Goal: Communication & Community: Answer question/provide support

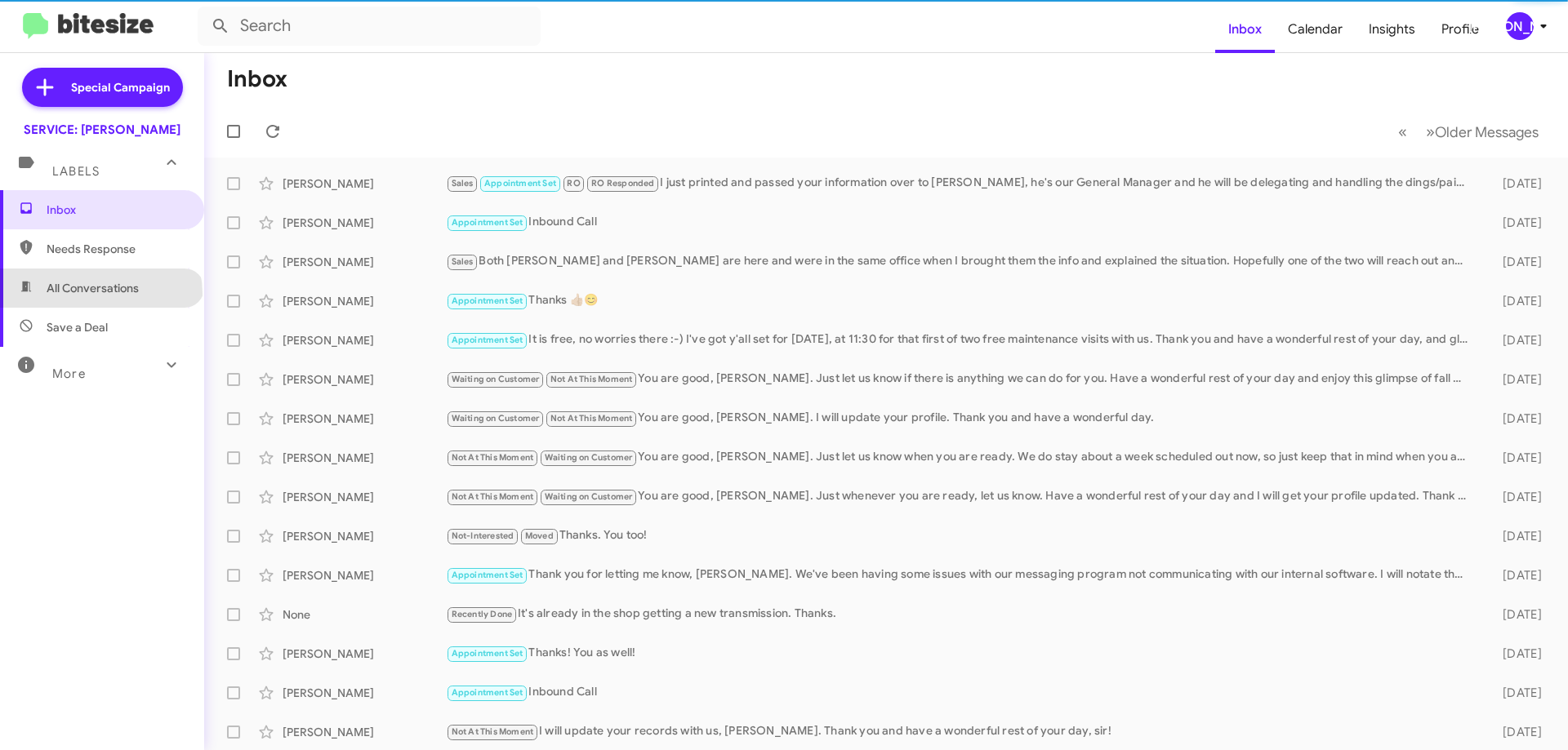
click at [100, 294] on span "All Conversations" at bounding box center [93, 288] width 93 height 17
type input "in:all-conversations"
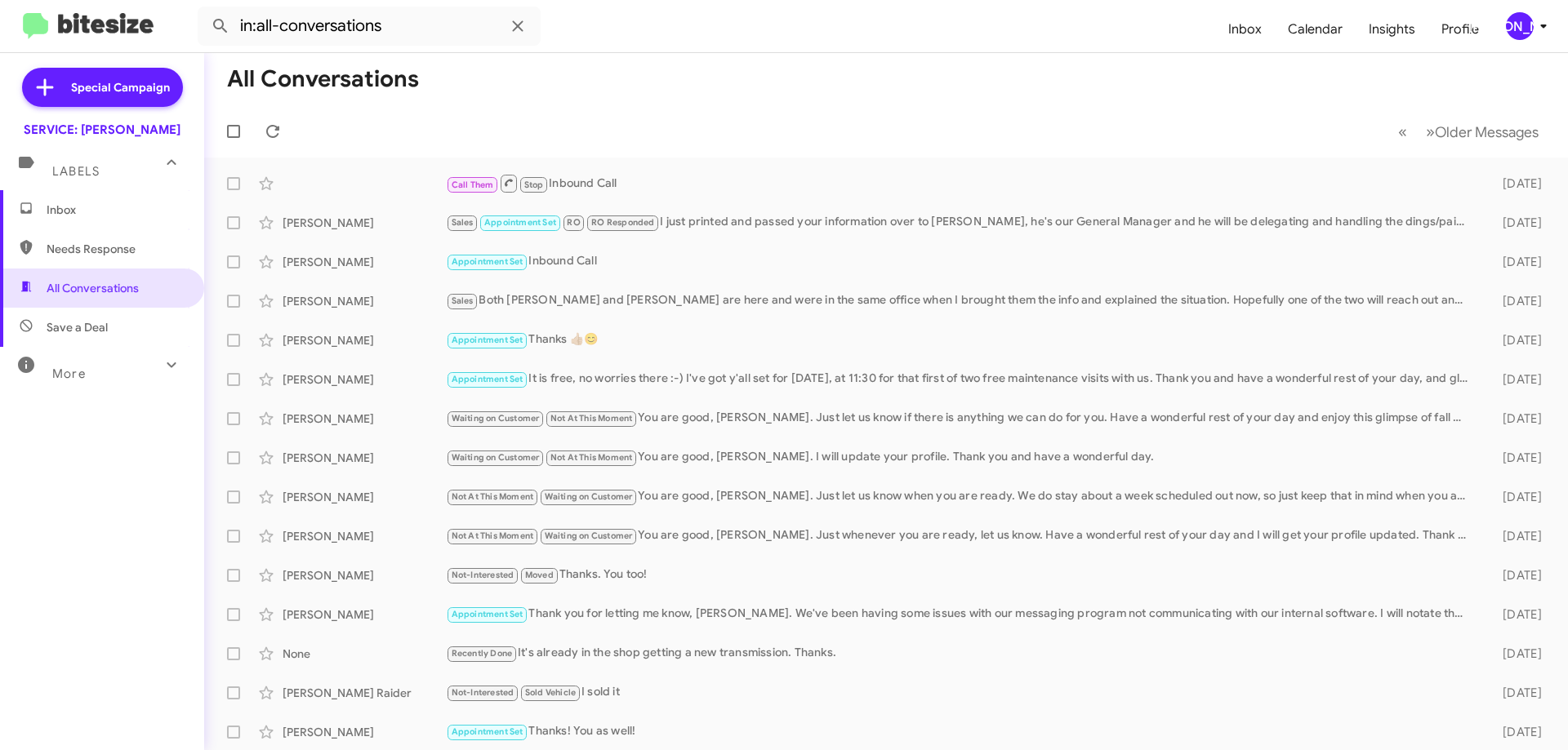
click at [1500, 14] on button "[PERSON_NAME]" at bounding box center [1521, 26] width 58 height 27
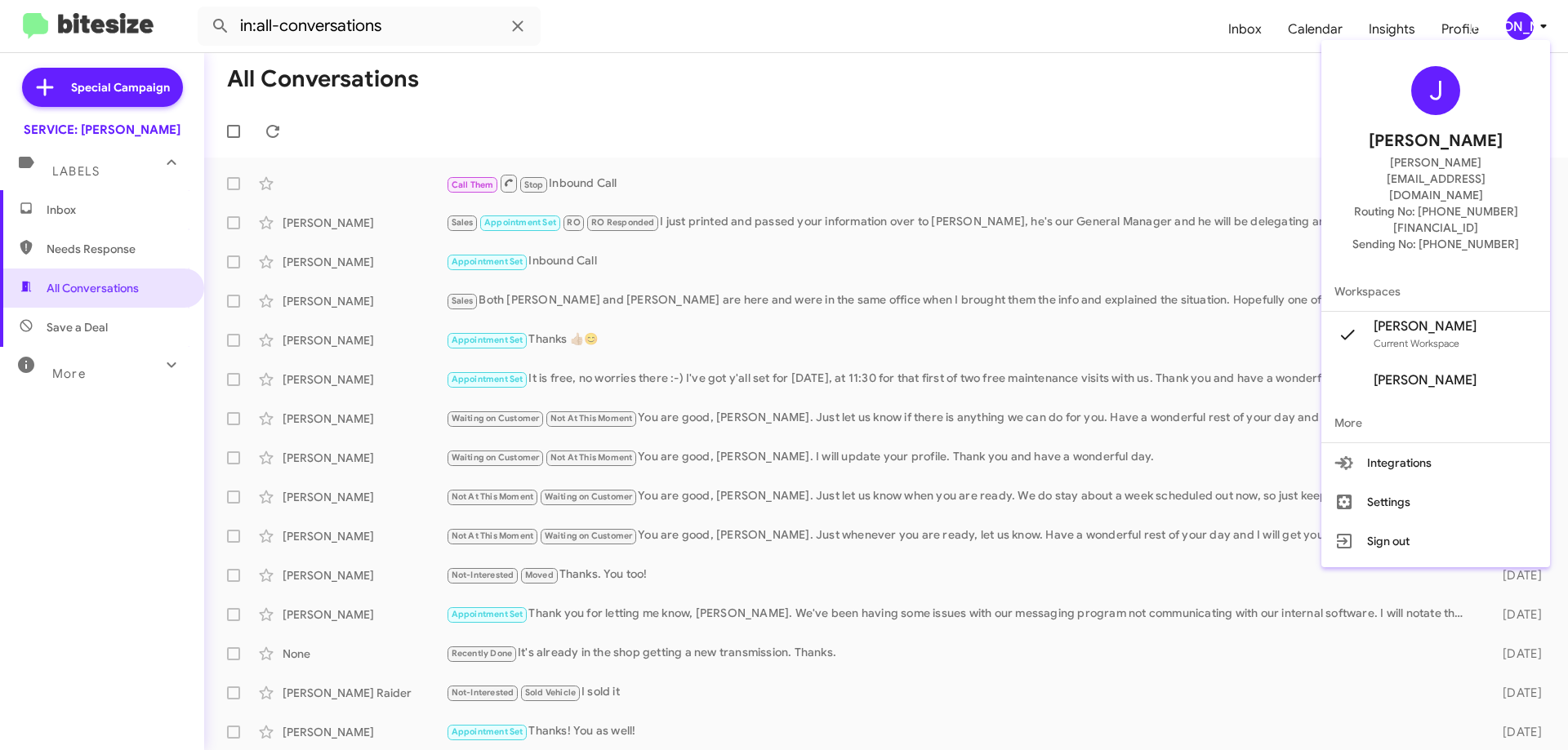
click at [1149, 121] on div at bounding box center [784, 375] width 1568 height 750
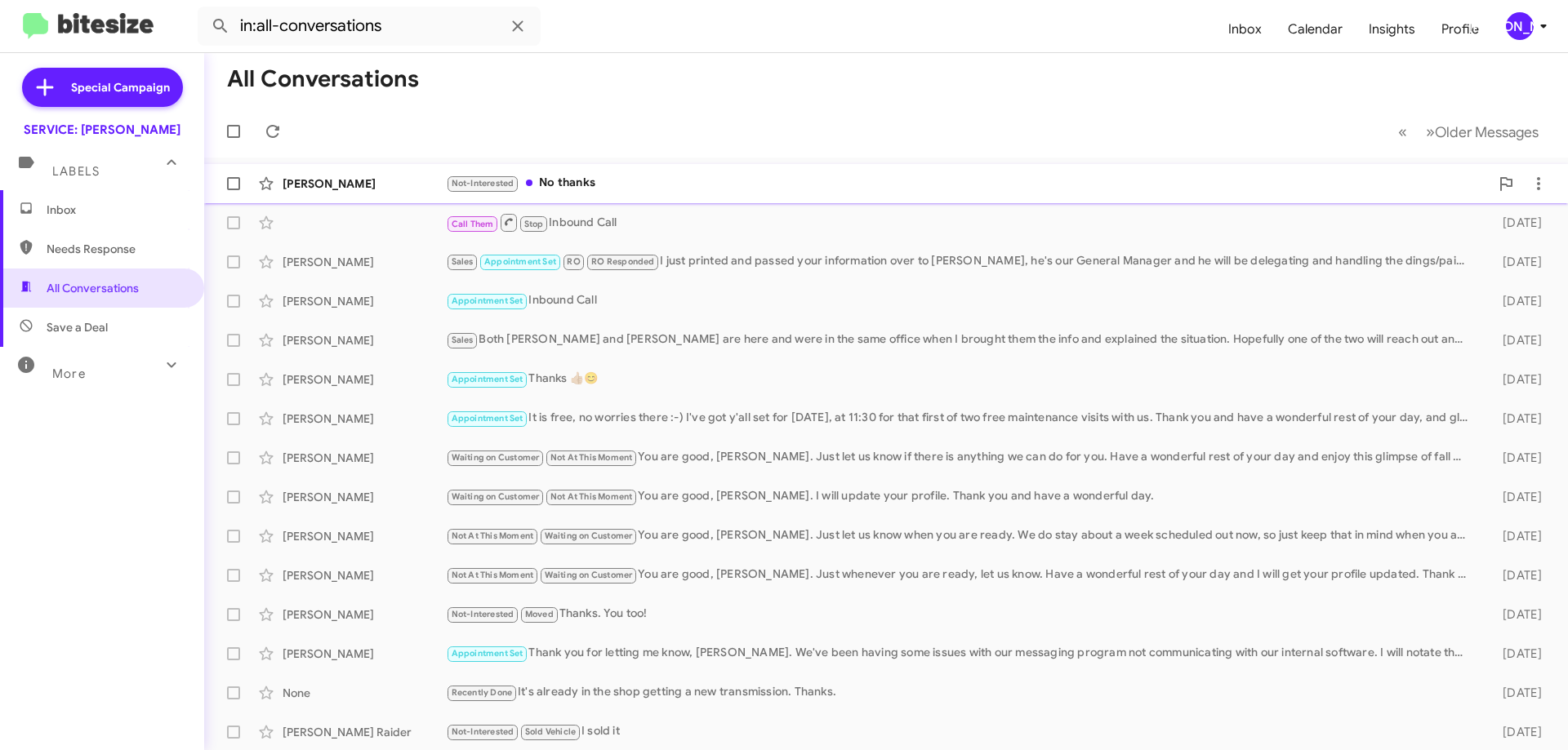
click at [571, 182] on div "Not-Interested No thanks" at bounding box center [967, 183] width 1044 height 19
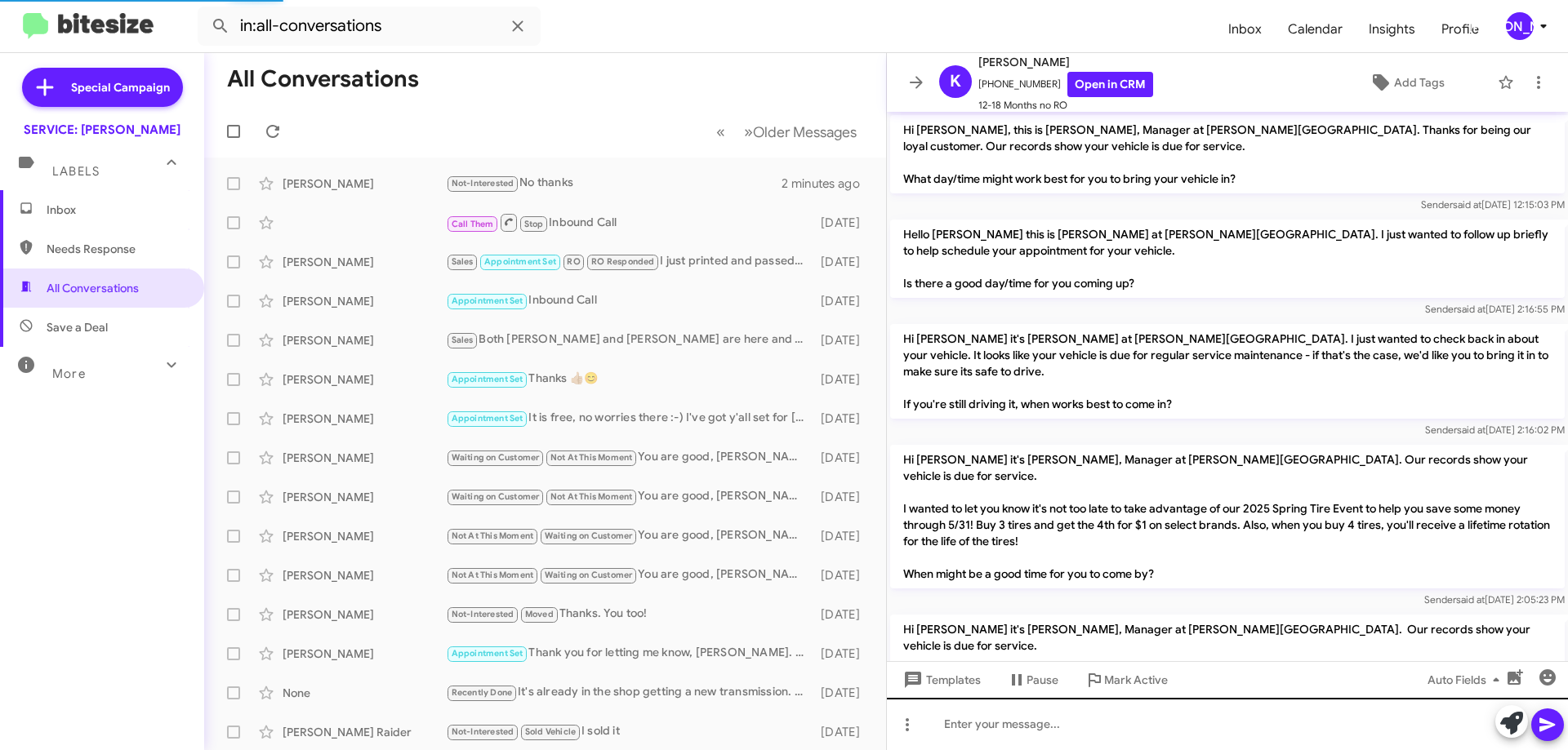
scroll to position [402, 0]
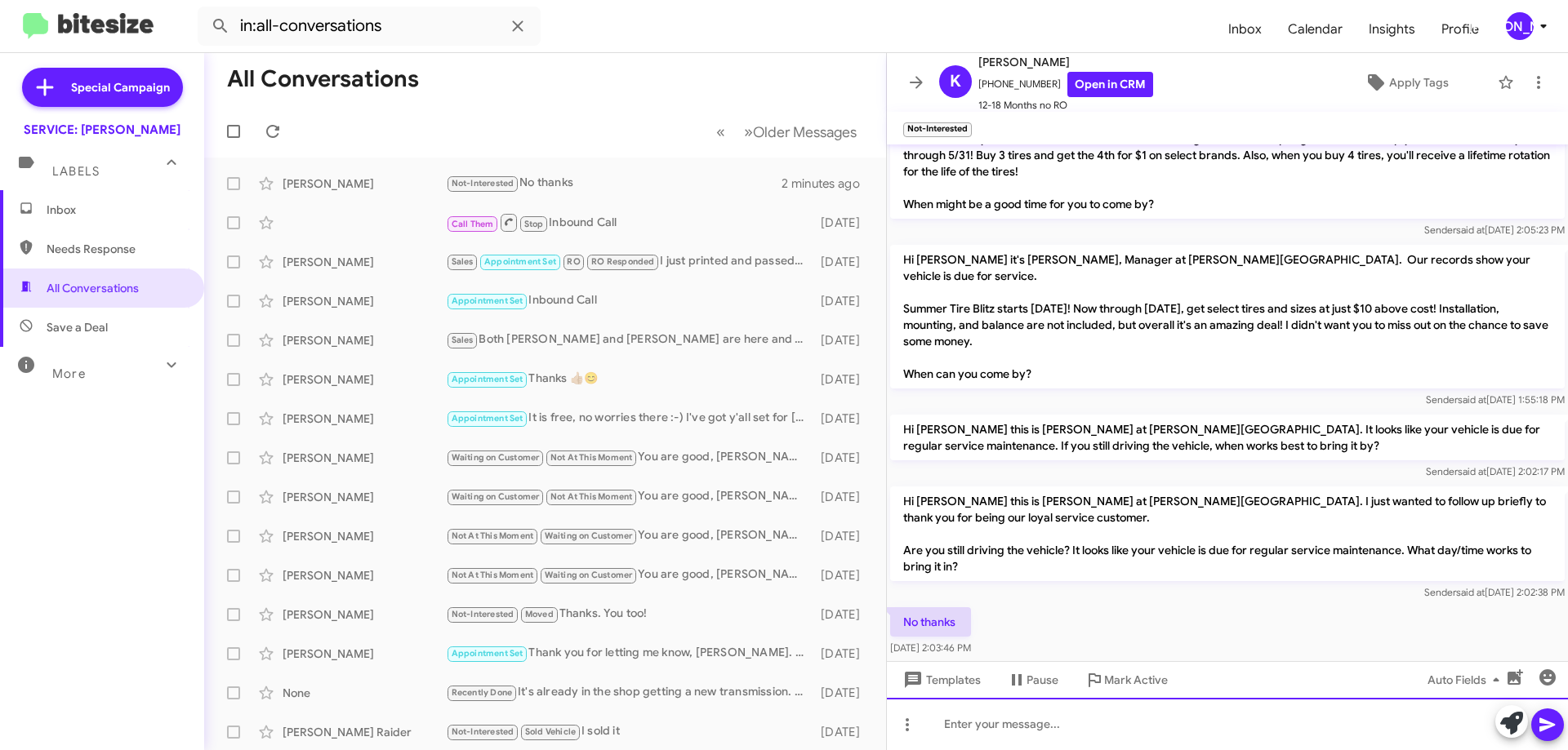
click at [1021, 732] on div at bounding box center [1227, 724] width 681 height 52
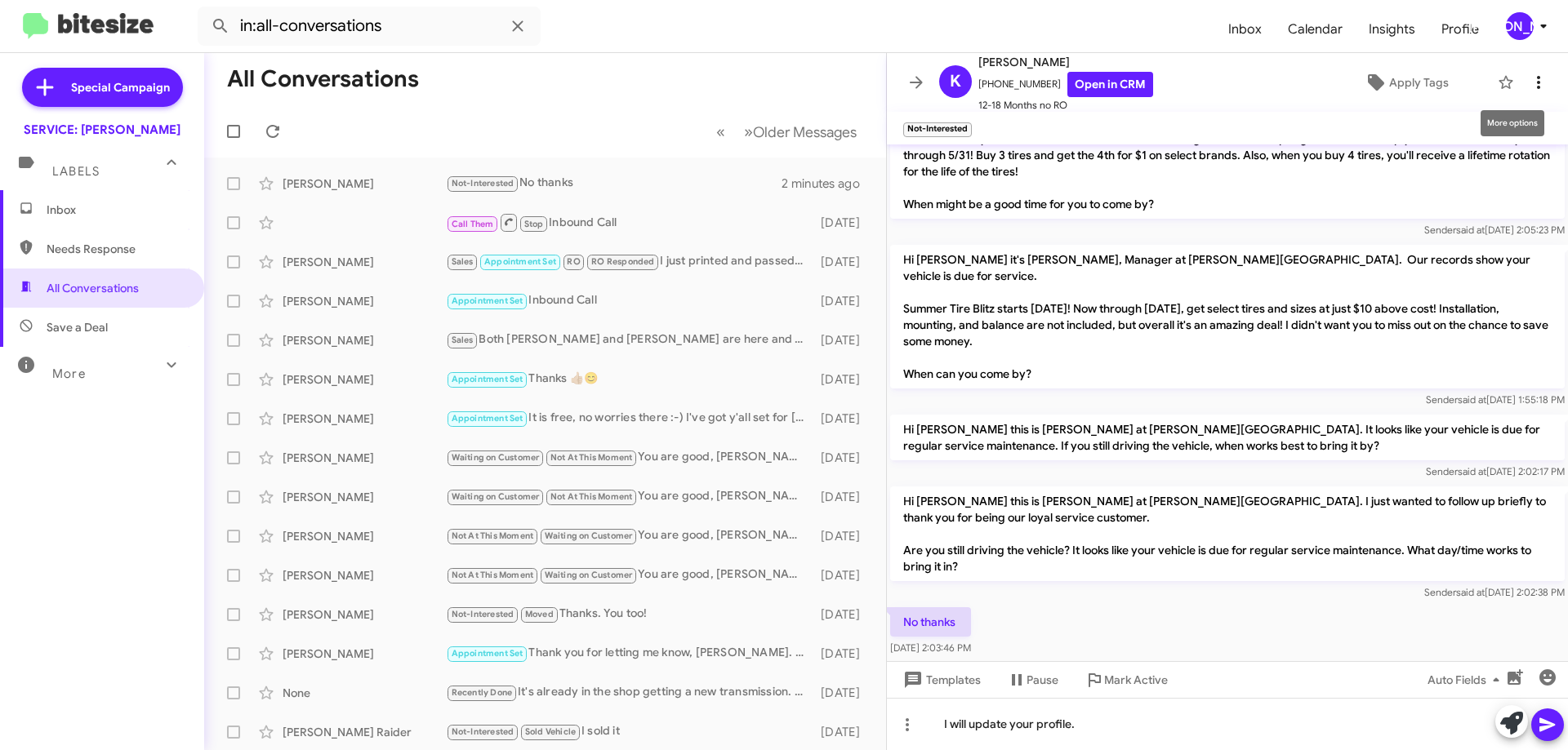
click at [1534, 92] on span at bounding box center [1538, 82] width 33 height 19
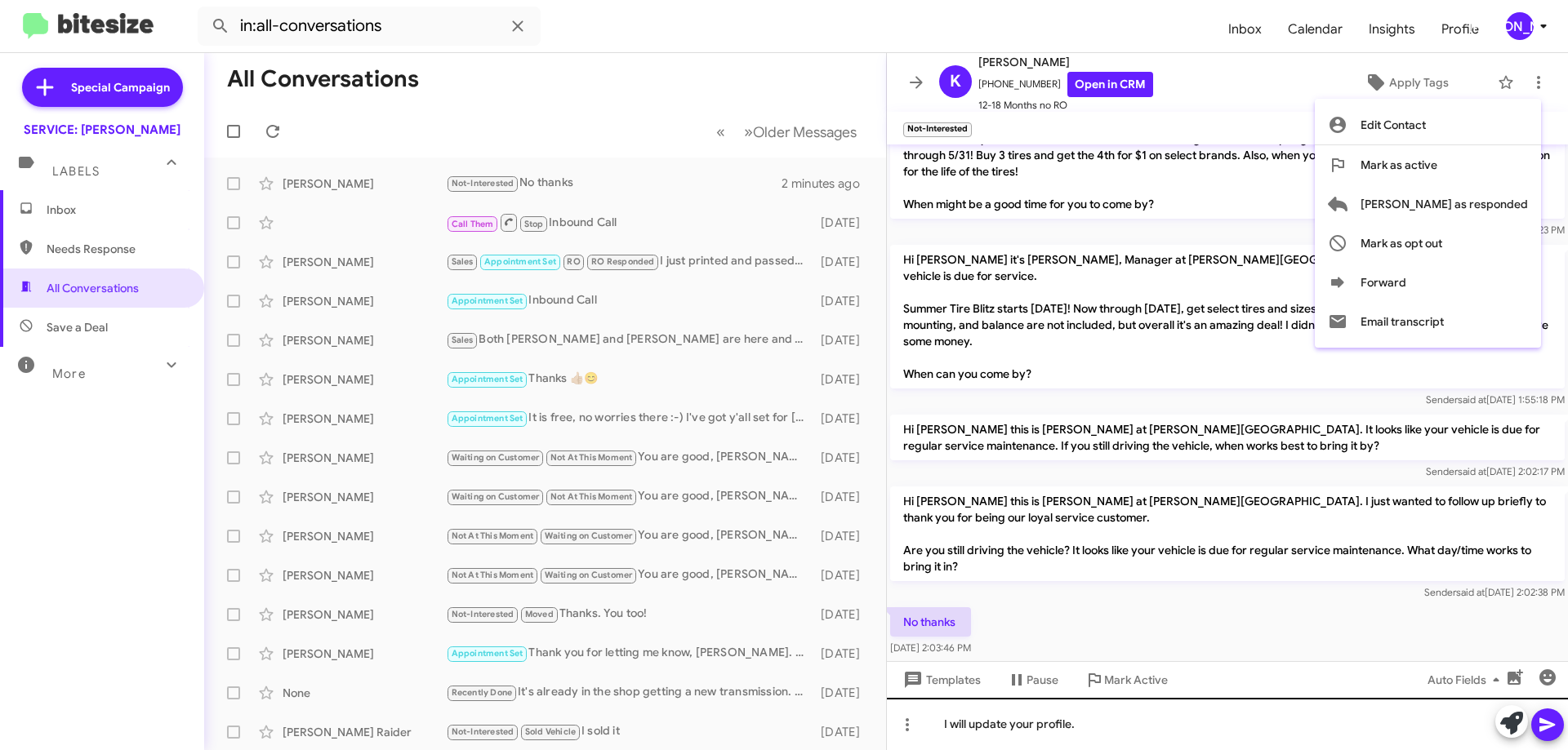
click at [1205, 726] on div at bounding box center [784, 375] width 1568 height 750
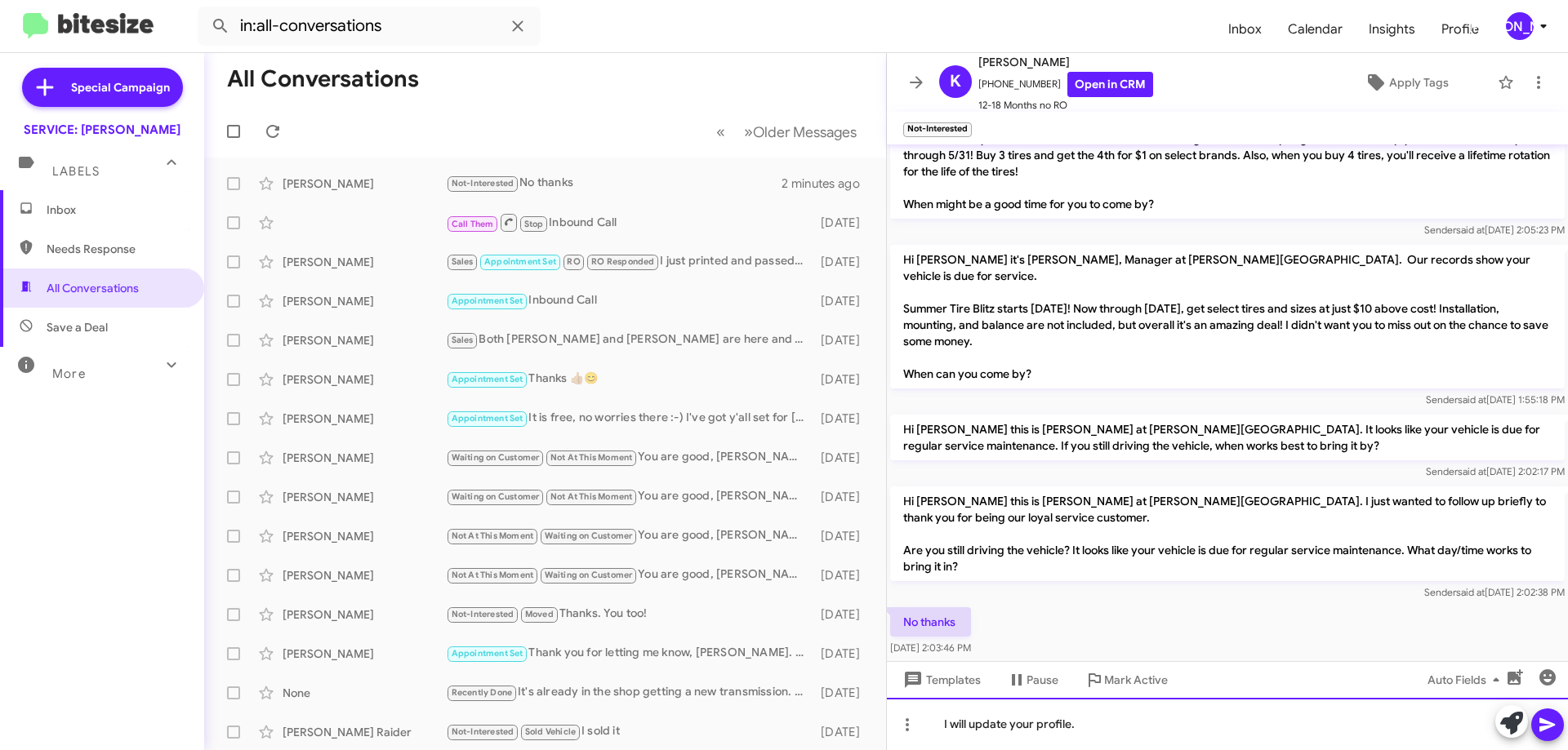
click at [1192, 723] on div "I will update your profile." at bounding box center [1227, 724] width 681 height 52
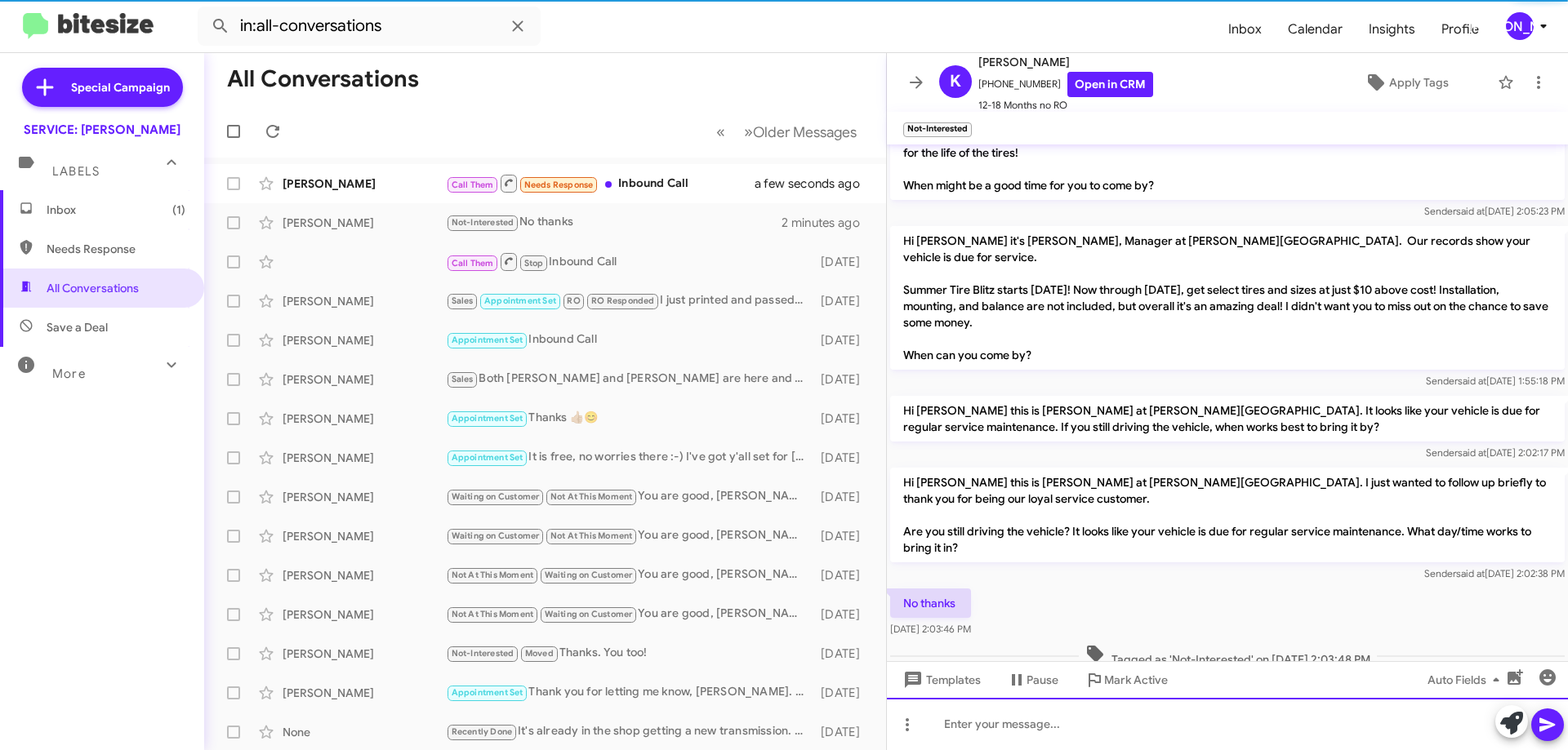
scroll to position [495, 0]
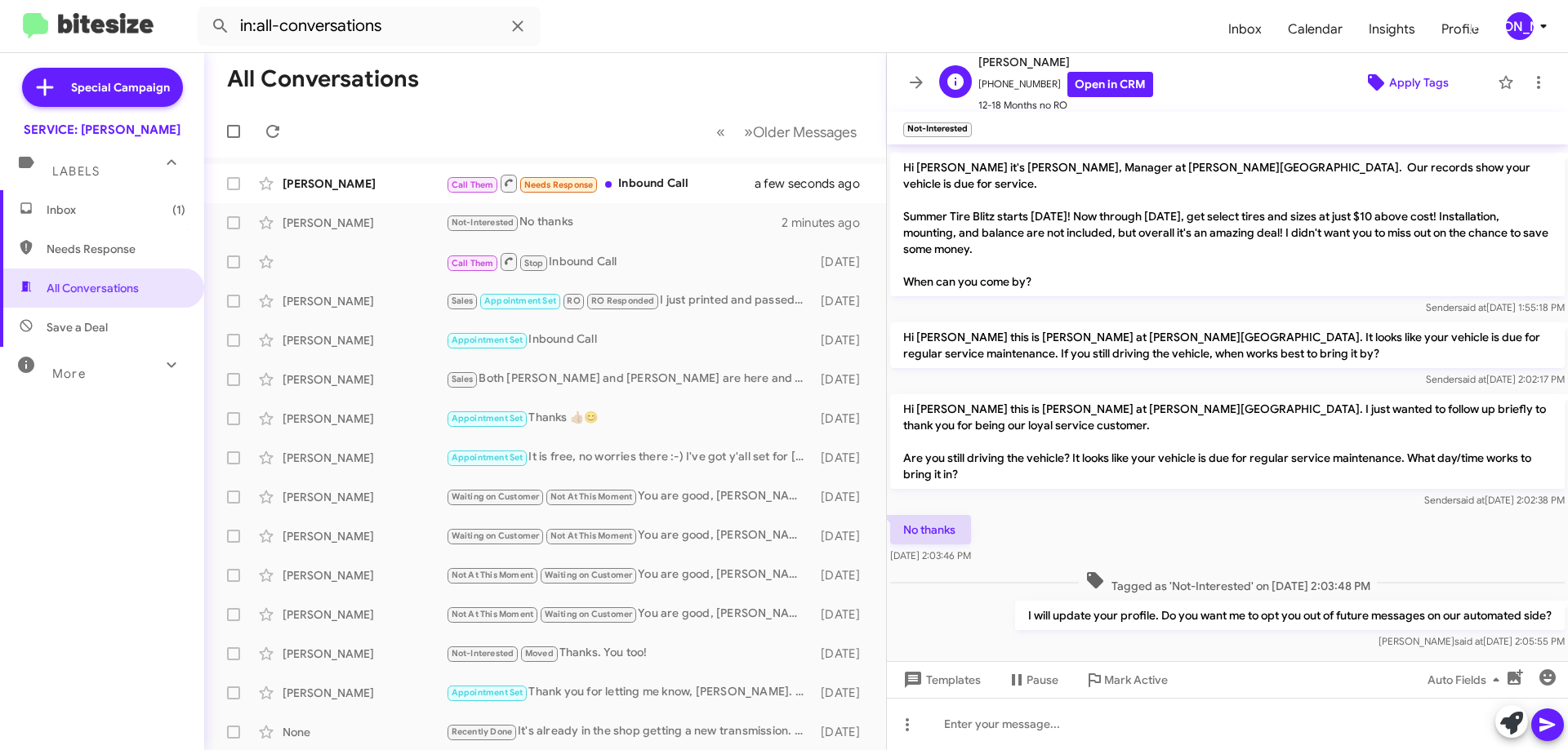
click at [1424, 87] on span "Apply Tags" at bounding box center [1419, 82] width 60 height 29
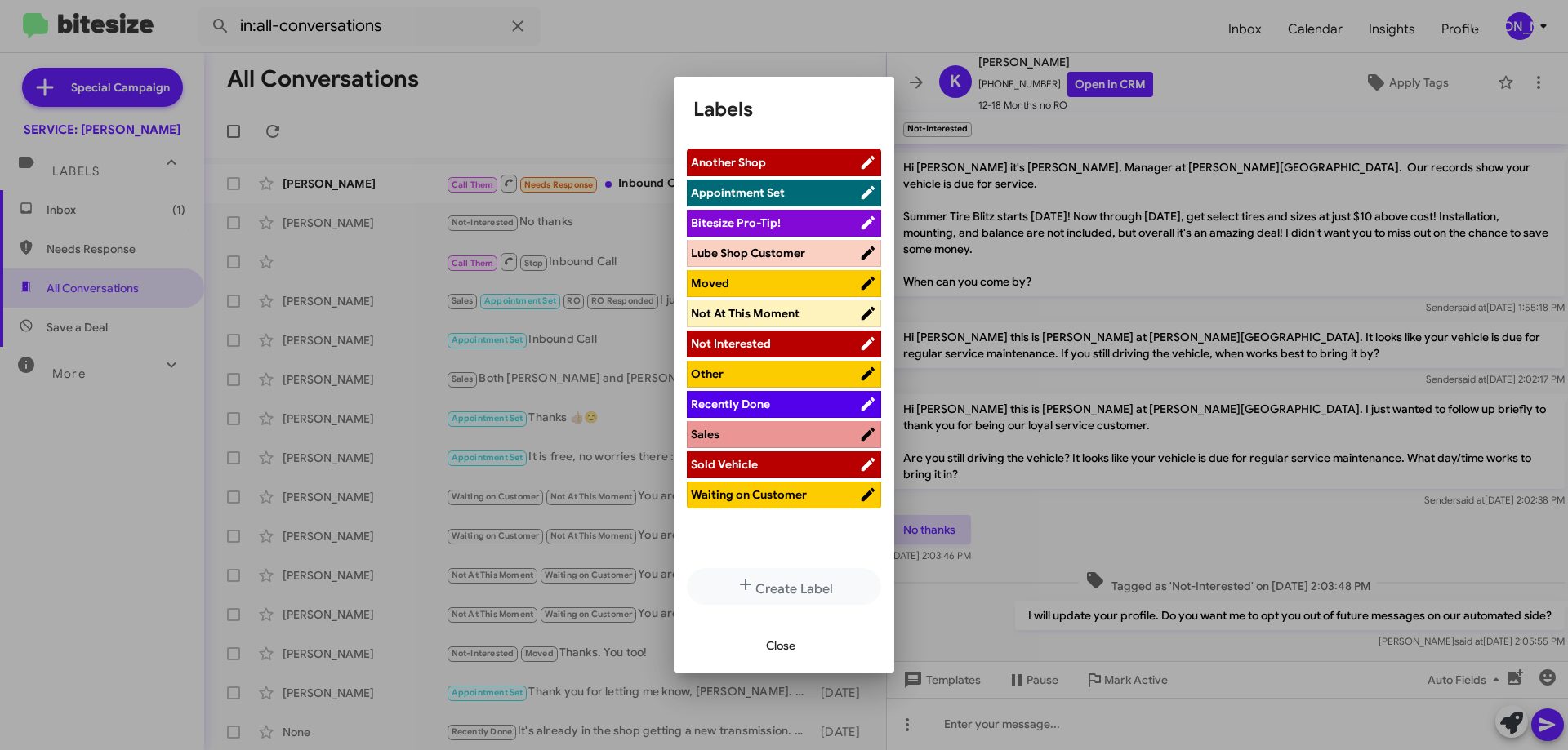
click at [769, 339] on span "Not Interested" at bounding box center [731, 343] width 80 height 15
click at [789, 651] on span "Close" at bounding box center [780, 645] width 29 height 29
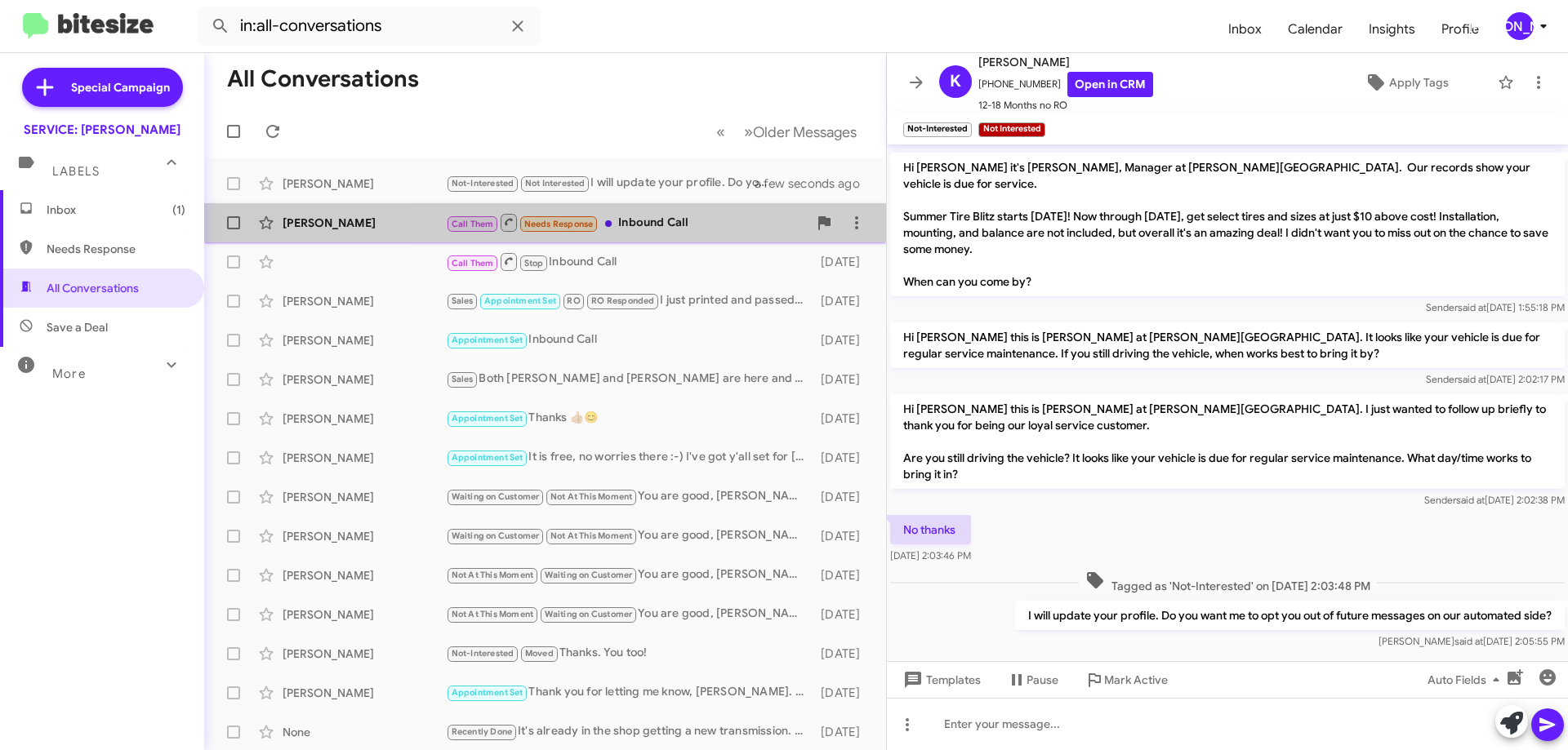
click at [665, 217] on div "Call Them Needs Response Inbound Call" at bounding box center [626, 222] width 362 height 20
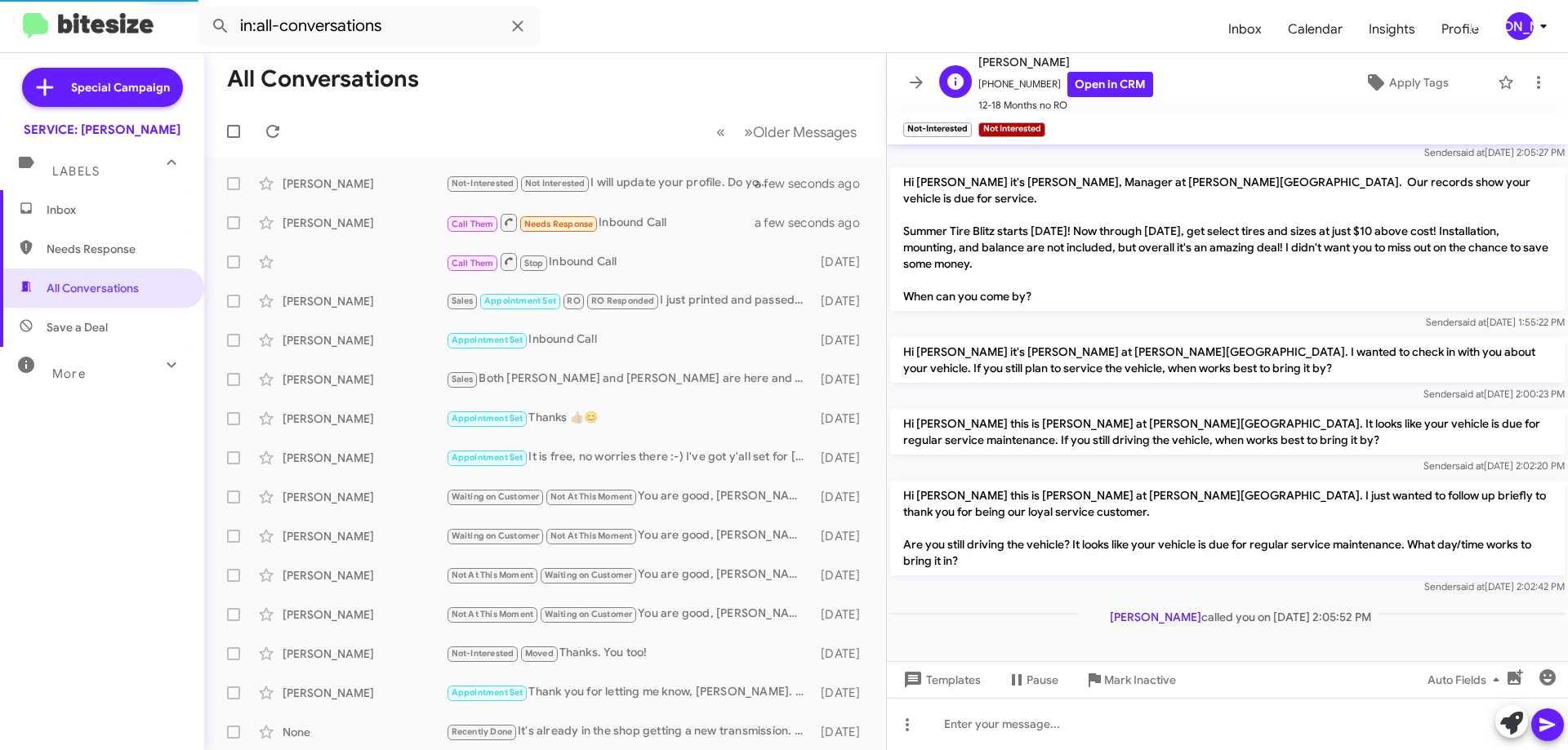
scroll to position [343, 0]
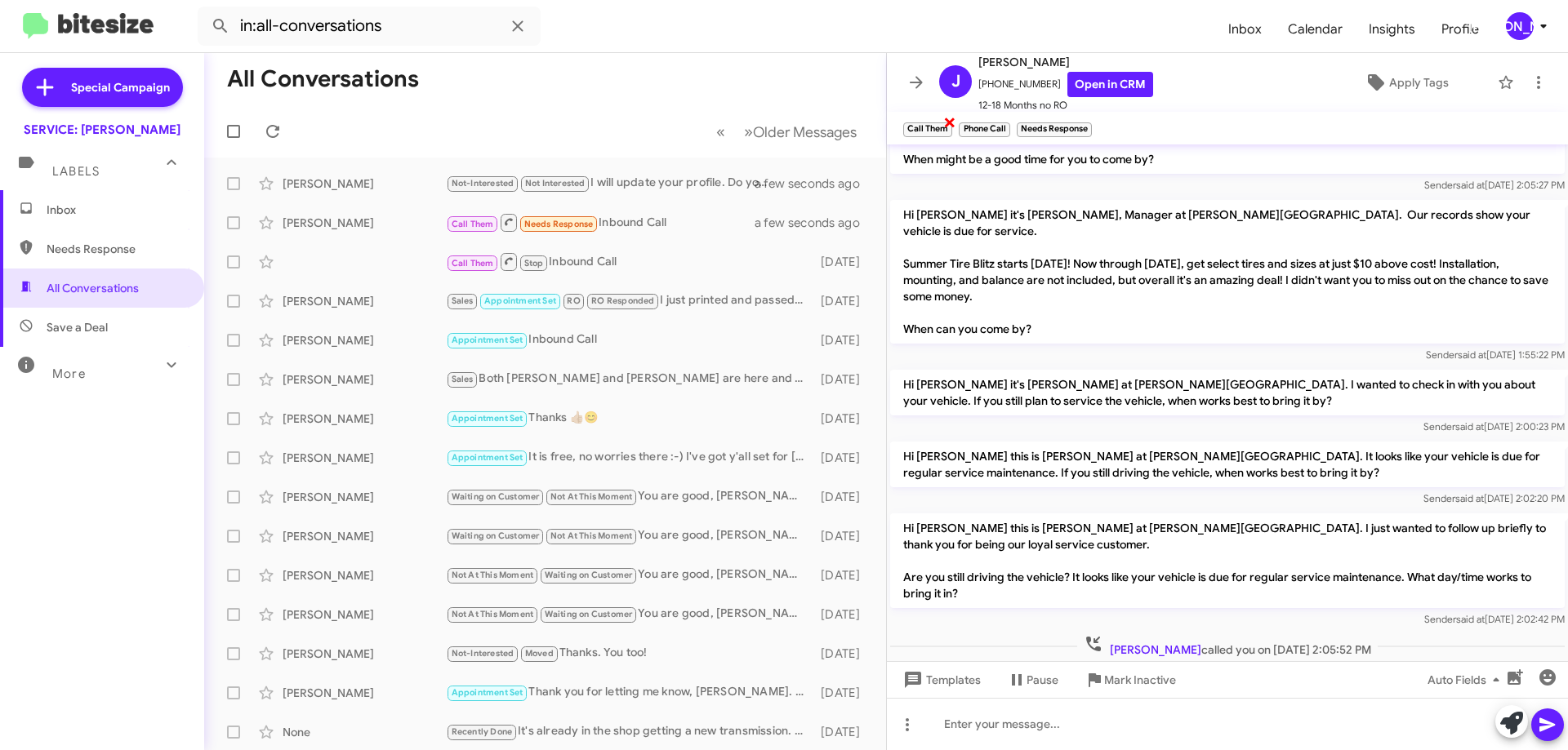
click at [946, 121] on span "×" at bounding box center [949, 122] width 13 height 19
click at [957, 119] on span "×" at bounding box center [951, 122] width 13 height 19
click at [1522, 85] on span at bounding box center [1538, 82] width 33 height 19
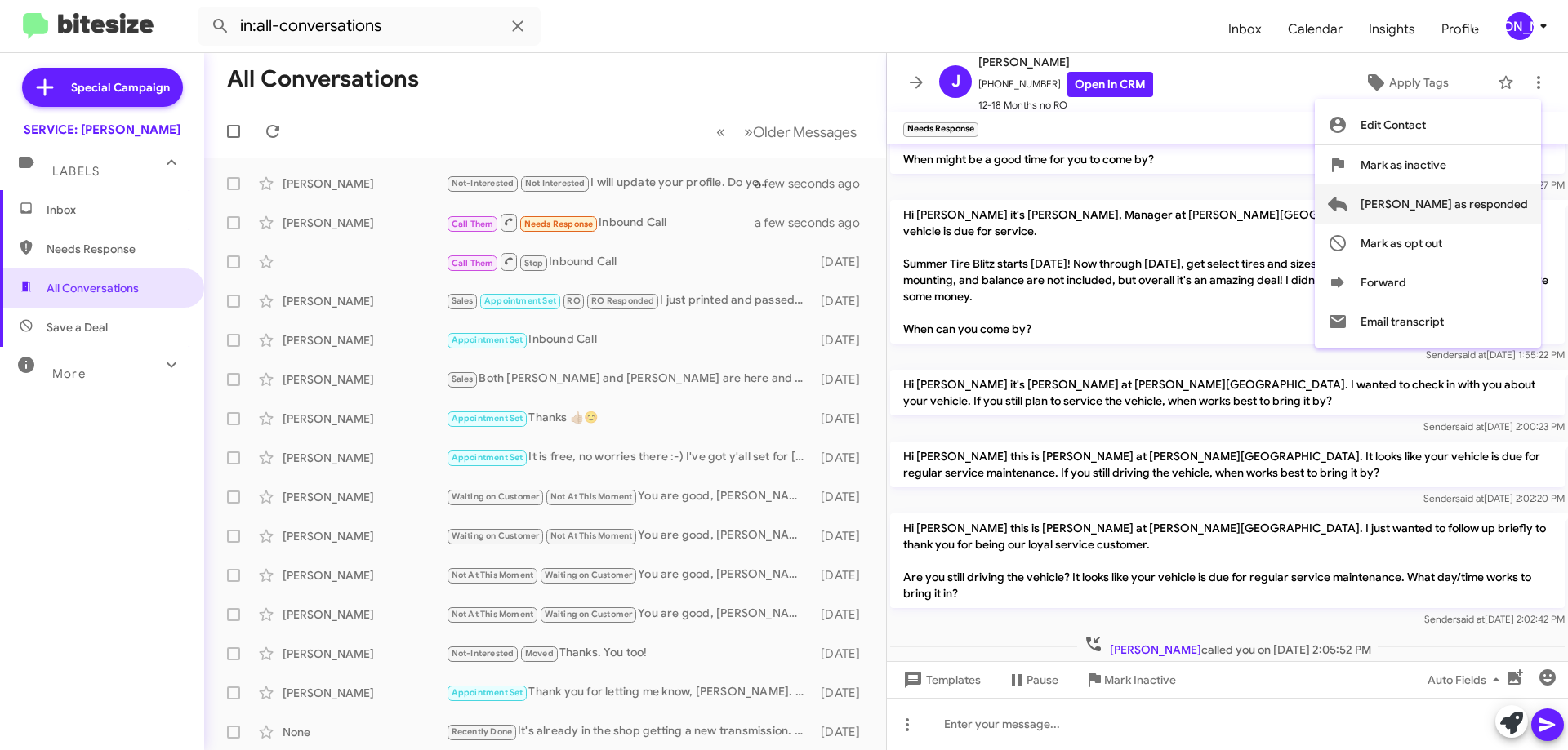
click at [1477, 203] on span "[PERSON_NAME] as responded" at bounding box center [1444, 204] width 168 height 39
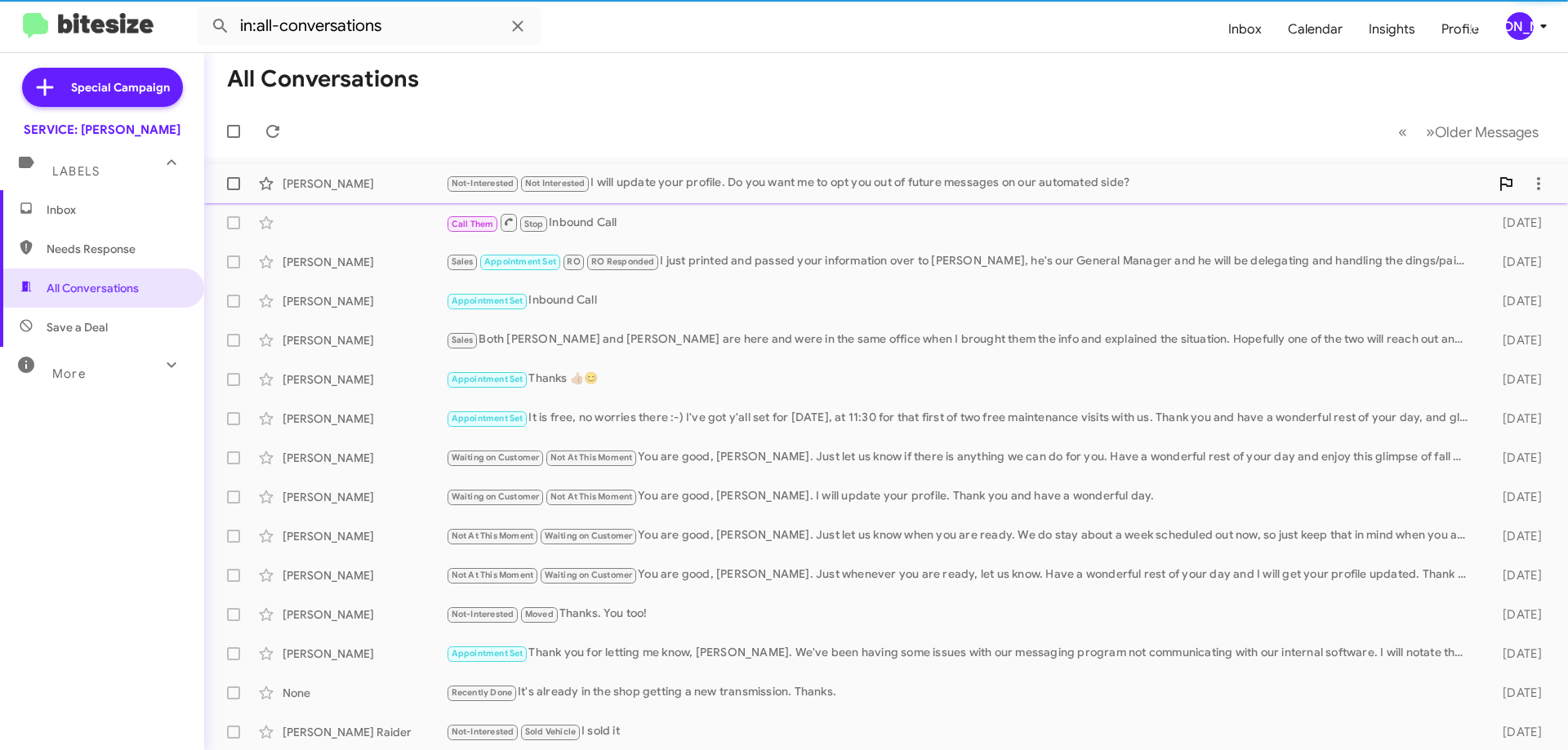
drag, startPoint x: 797, startPoint y: 182, endPoint x: 826, endPoint y: 181, distance: 29.0
click at [798, 182] on div "Not-Interested Not Interested I will update your profile. Do you want me to opt…" at bounding box center [967, 183] width 1044 height 19
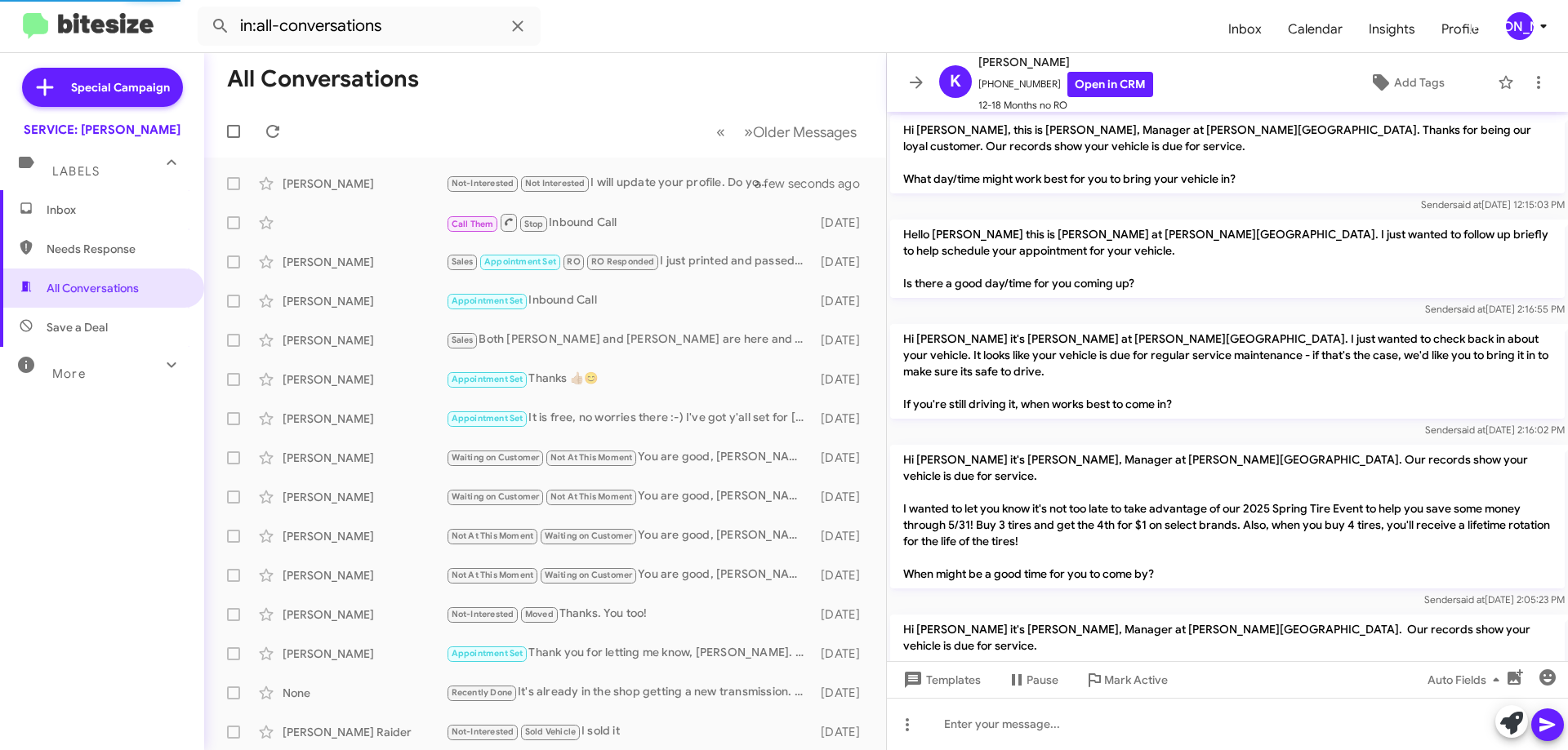
scroll to position [497, 0]
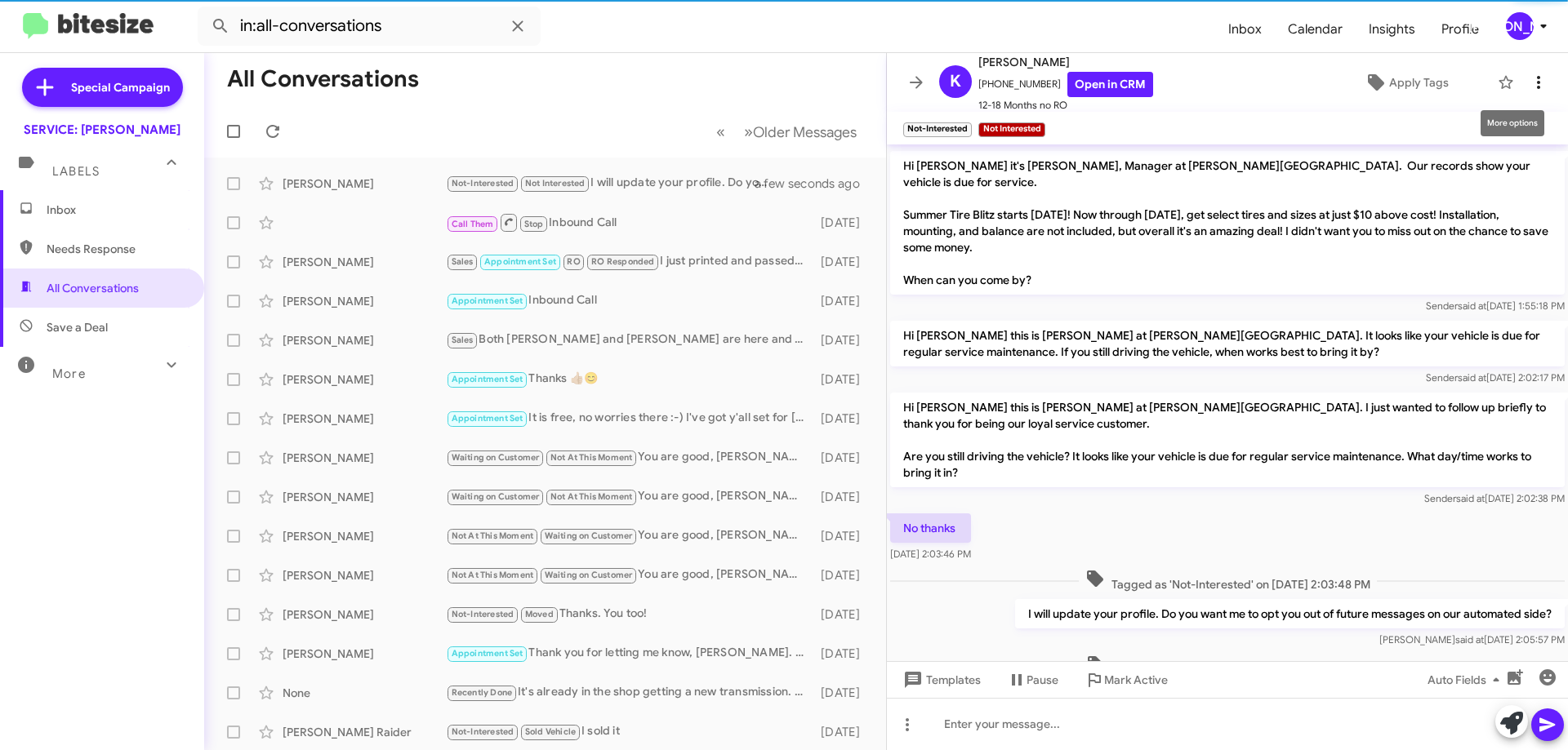
click at [1528, 80] on icon at bounding box center [1538, 82] width 19 height 19
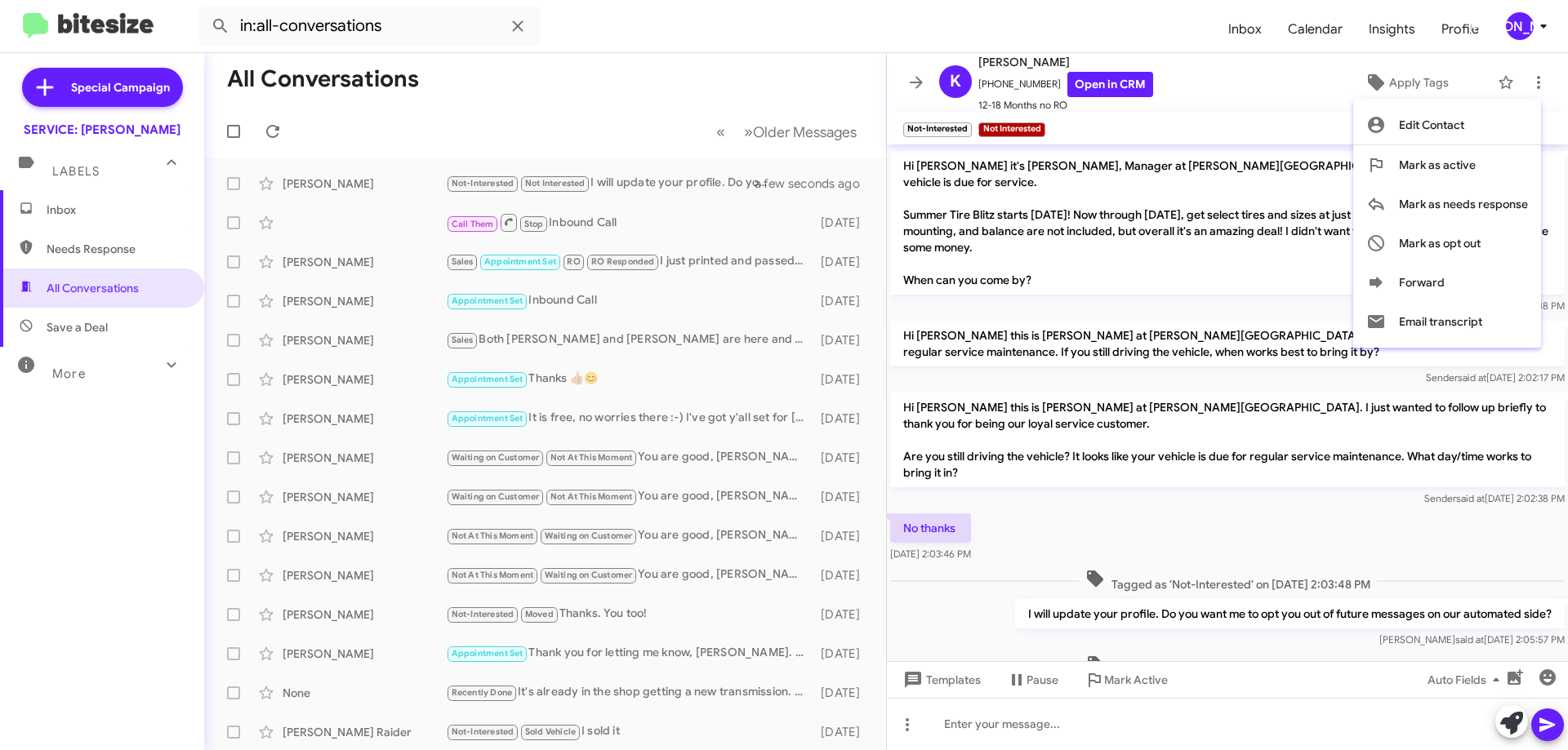
click at [1285, 729] on div at bounding box center [784, 375] width 1568 height 750
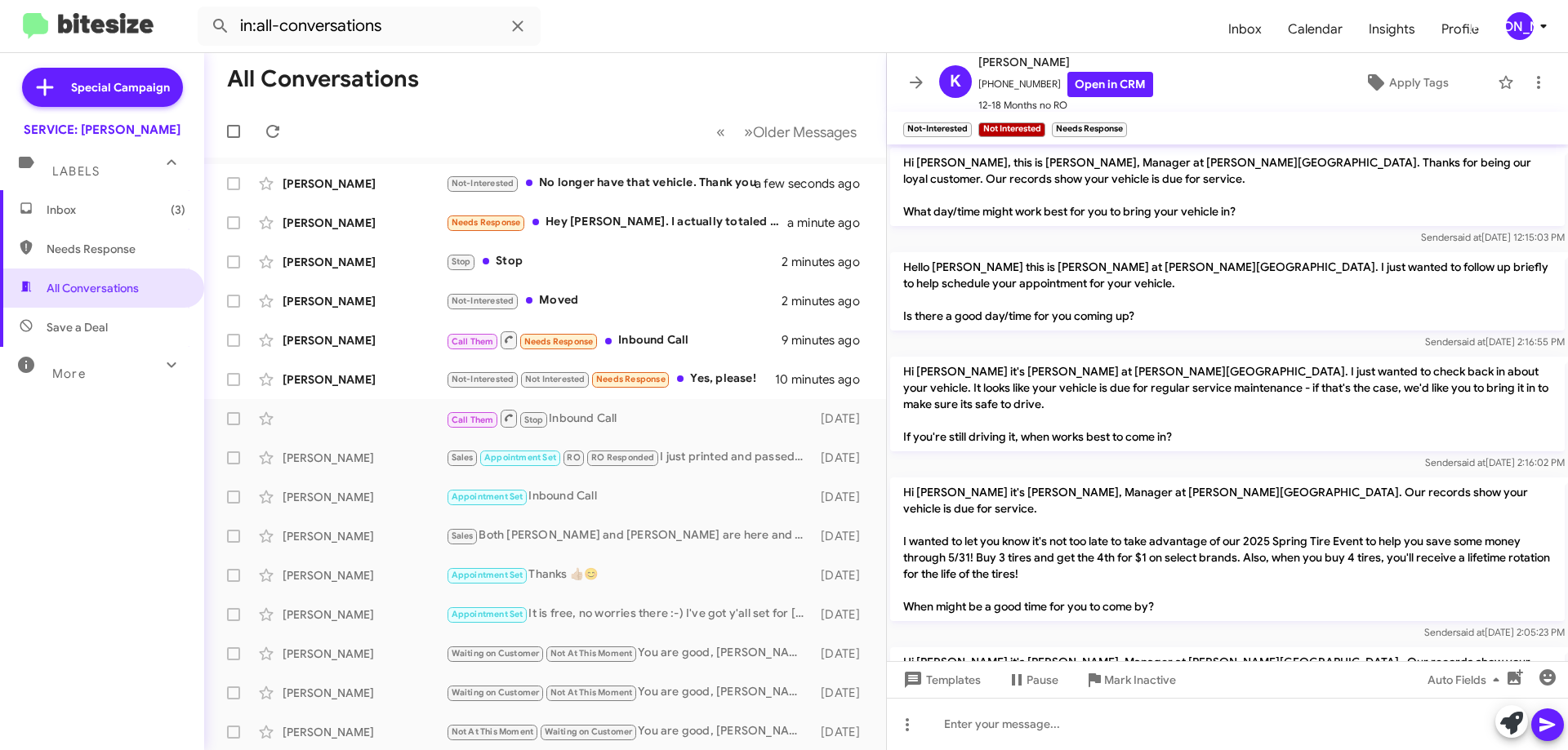
scroll to position [589, 0]
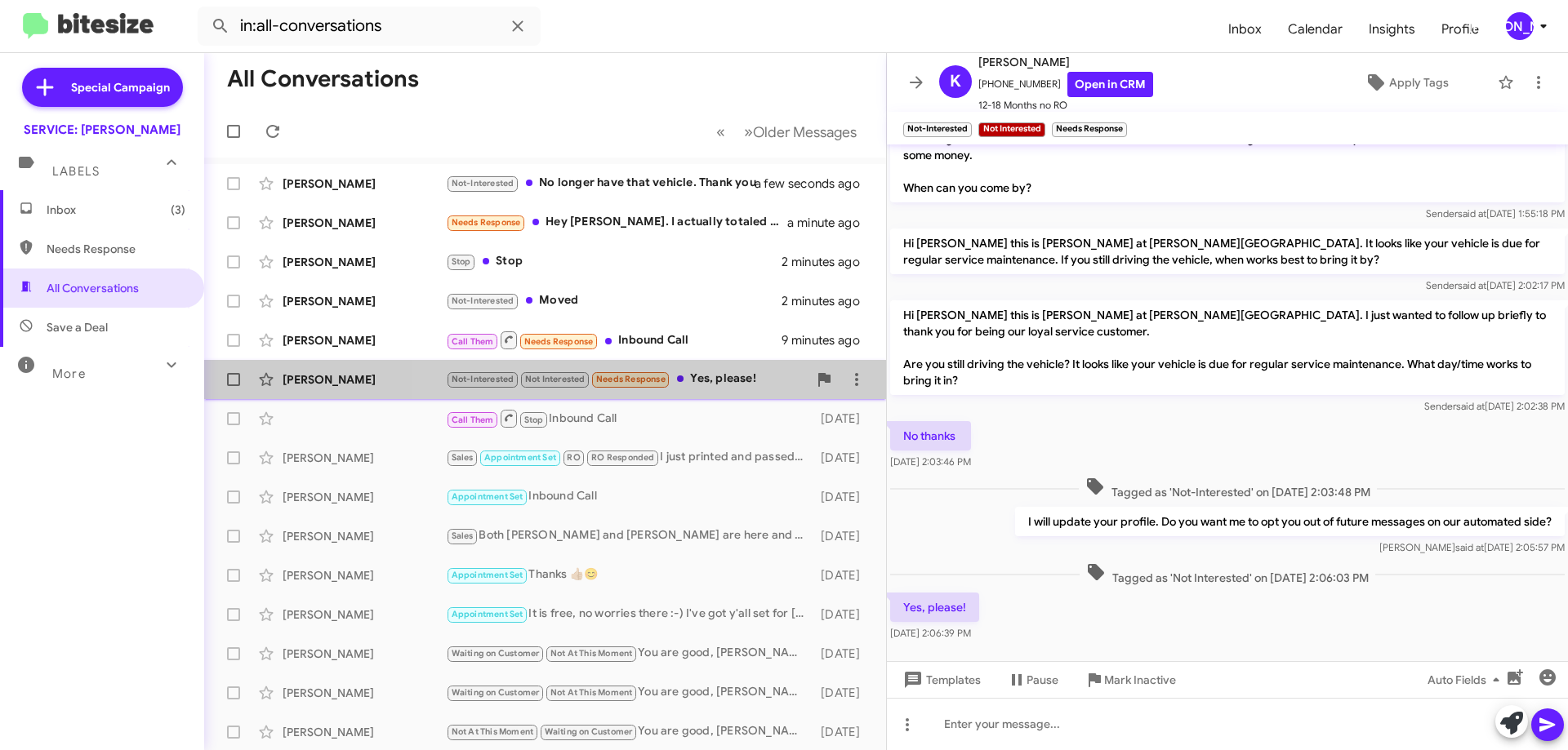
click at [669, 374] on small "Needs Response" at bounding box center [630, 380] width 77 height 16
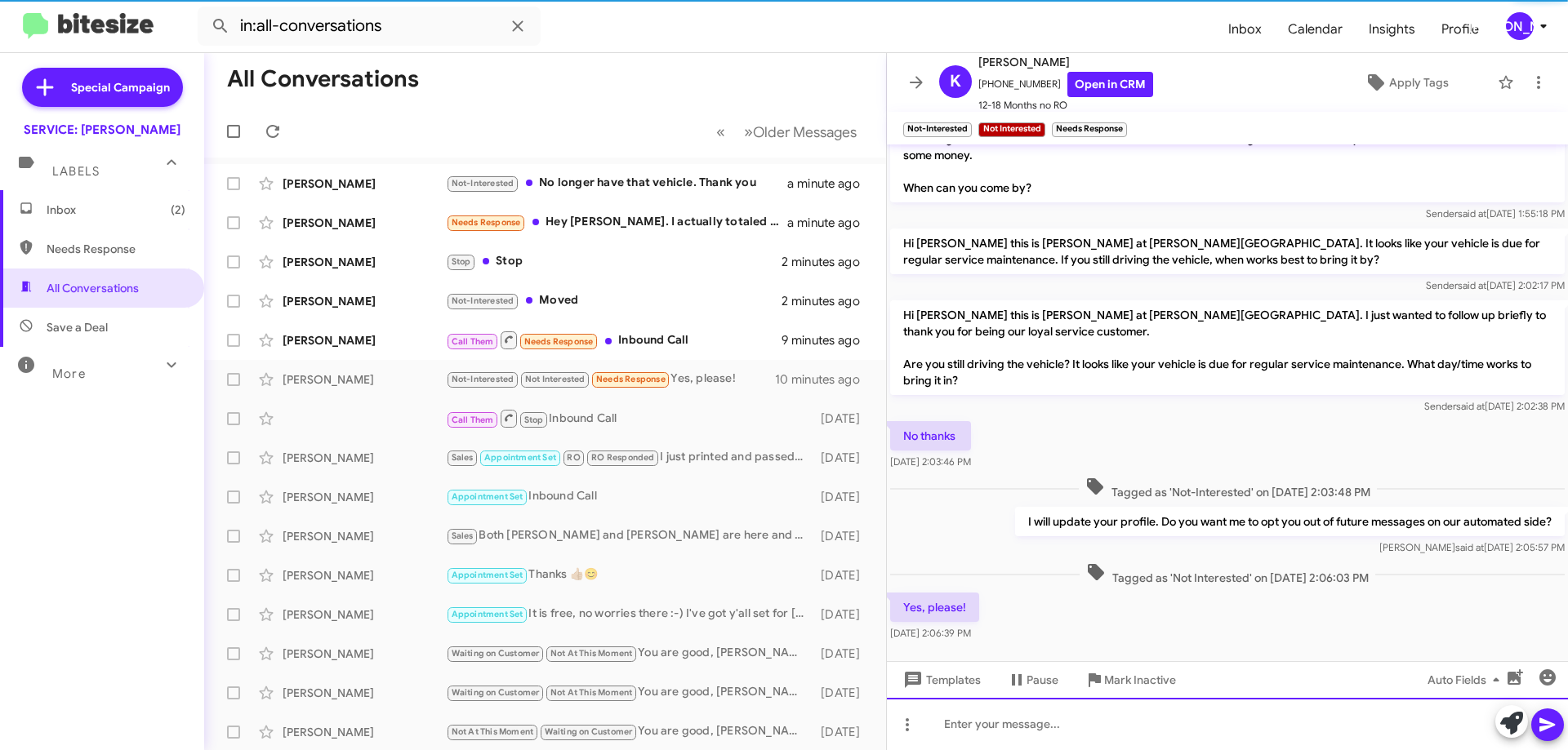
click at [1118, 739] on div at bounding box center [1227, 724] width 681 height 52
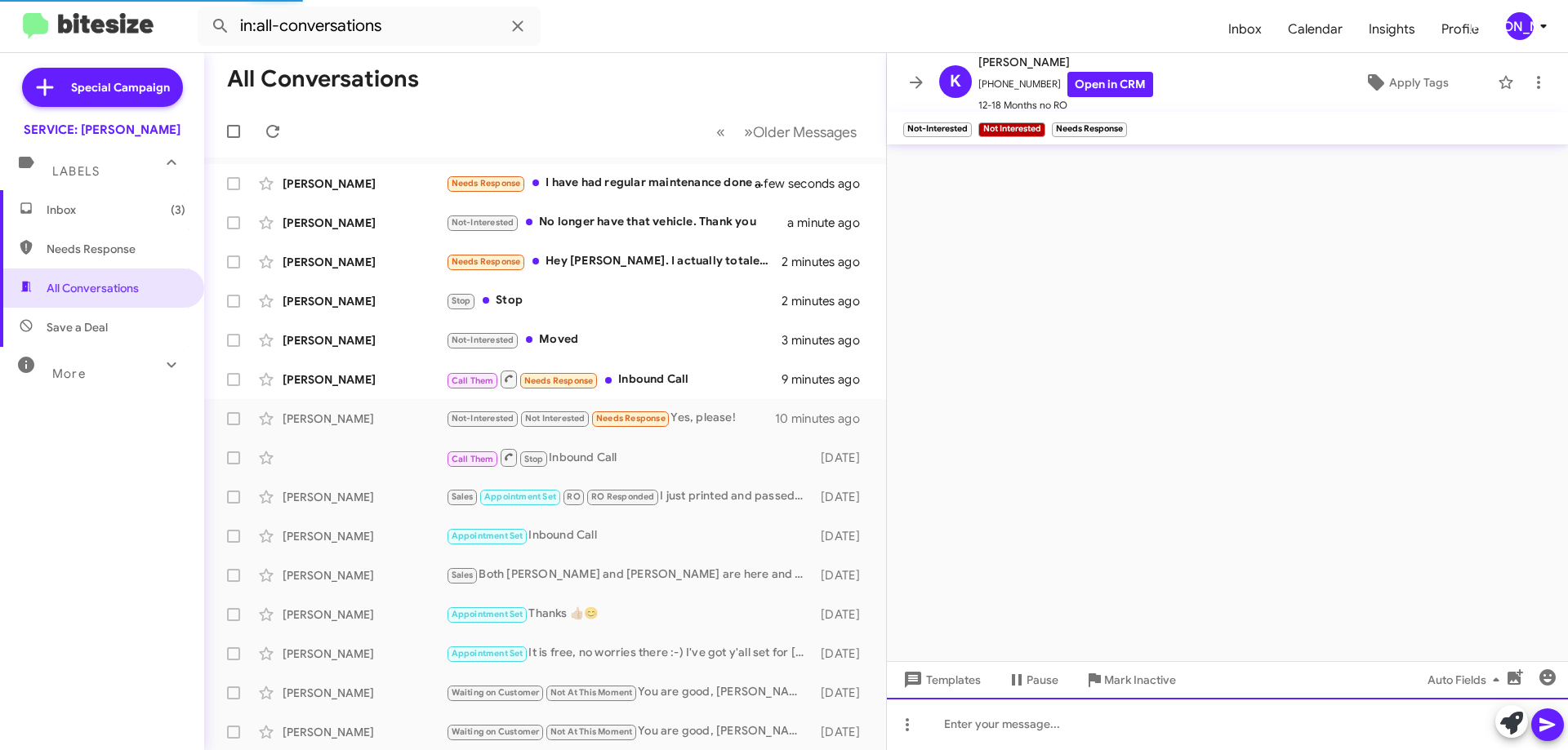
scroll to position [0, 0]
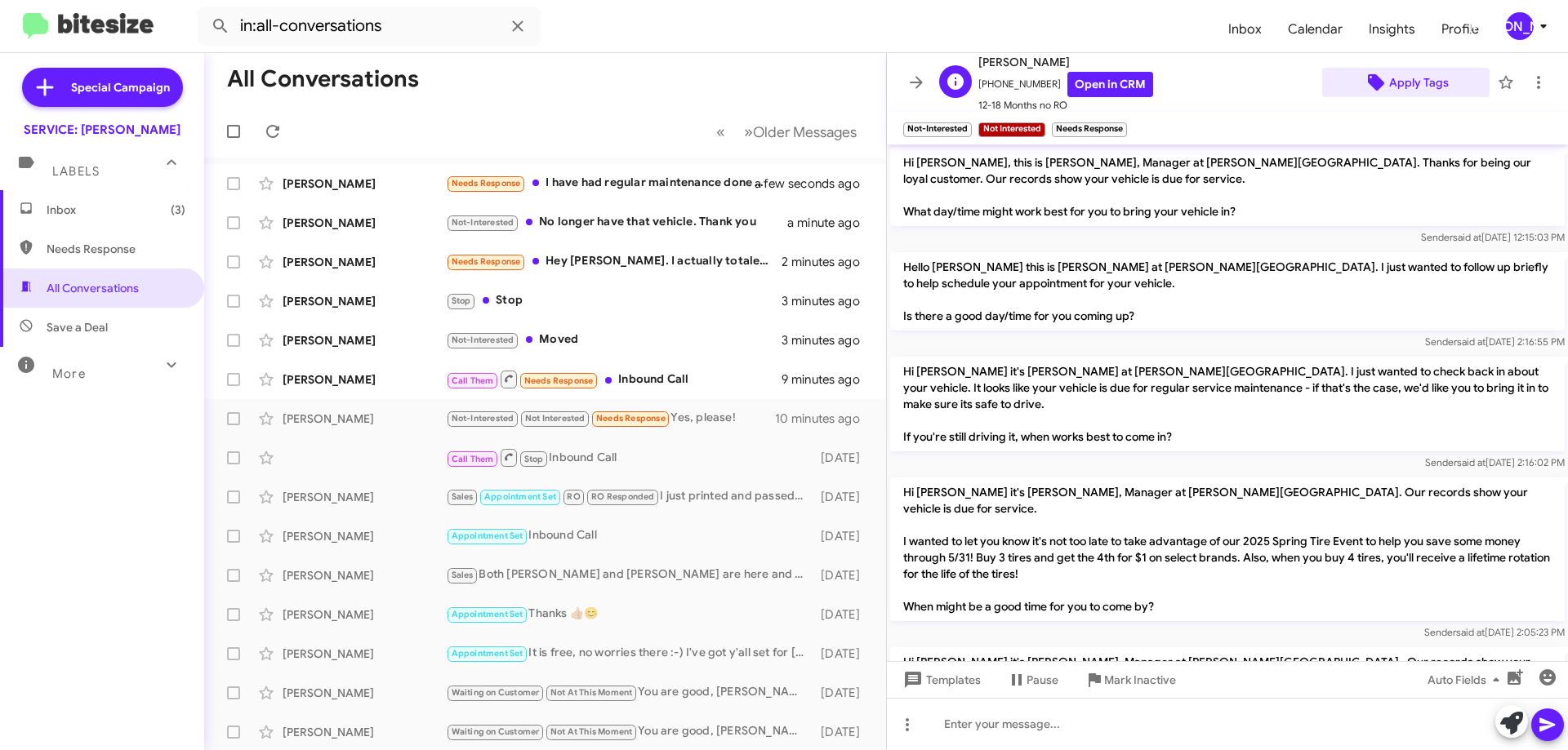
click at [1423, 69] on span "Apply Tags" at bounding box center [1419, 82] width 60 height 29
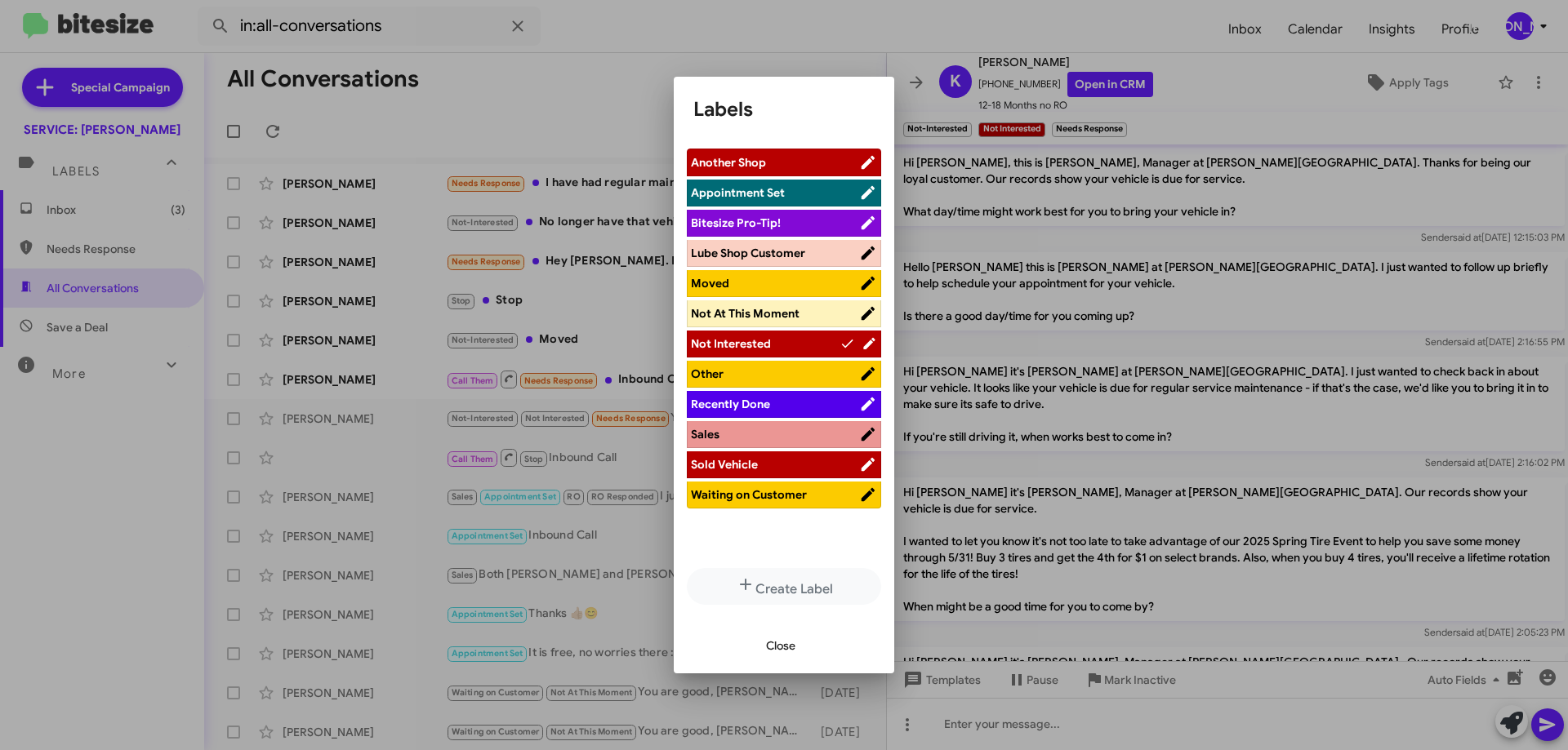
click at [769, 647] on span "Close" at bounding box center [780, 645] width 29 height 29
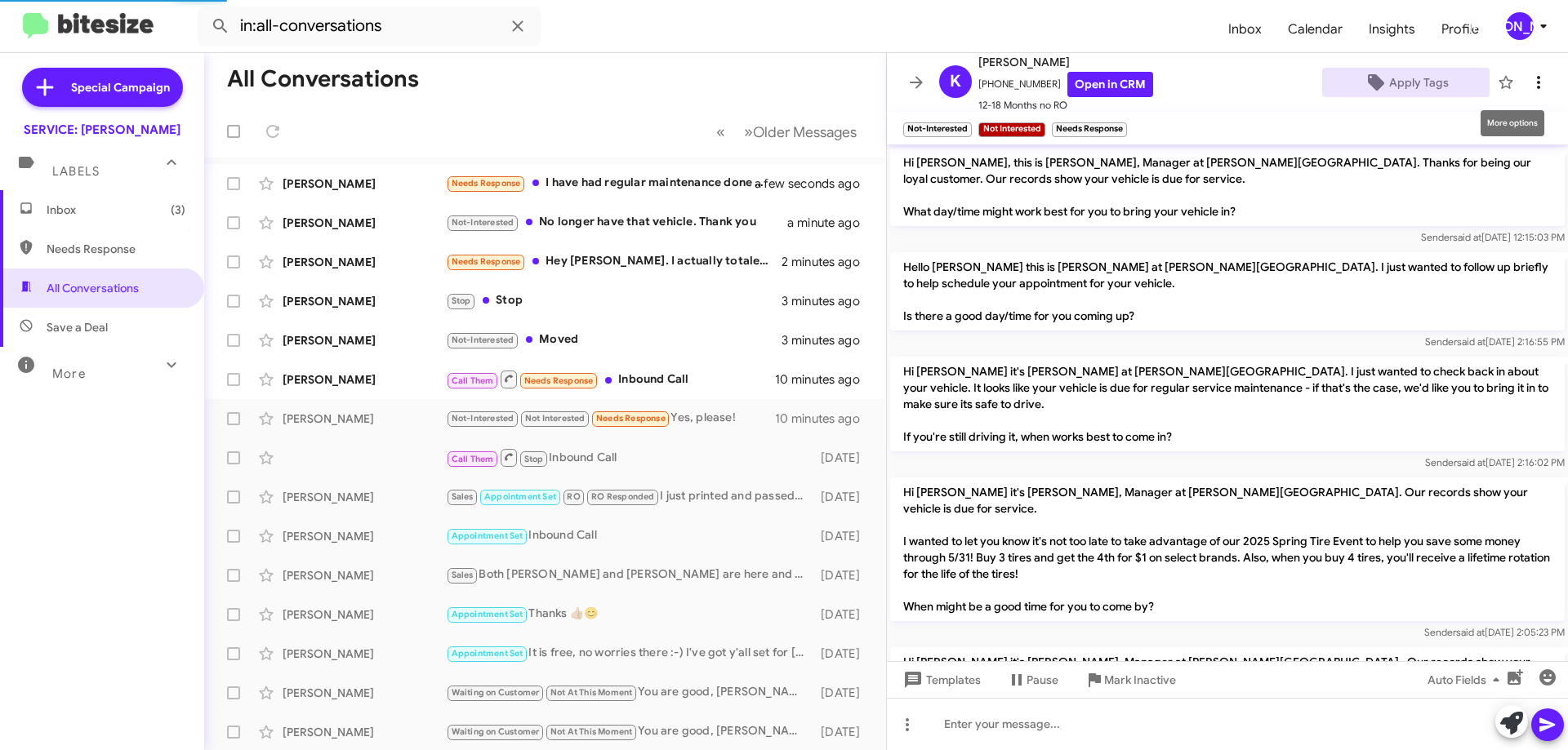
click at [1528, 89] on icon at bounding box center [1538, 82] width 19 height 19
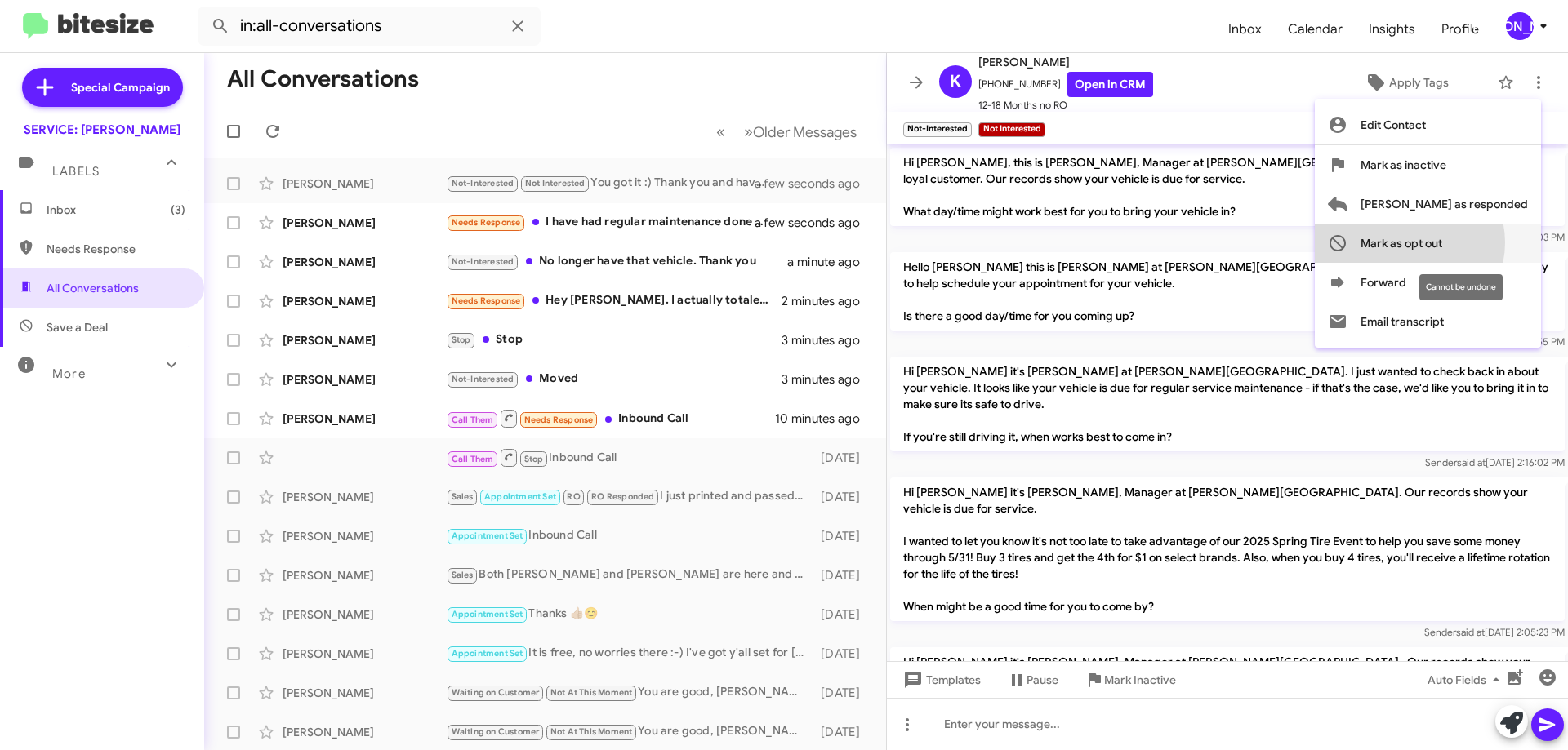
click at [1442, 243] on span "Mark as opt out" at bounding box center [1401, 244] width 82 height 39
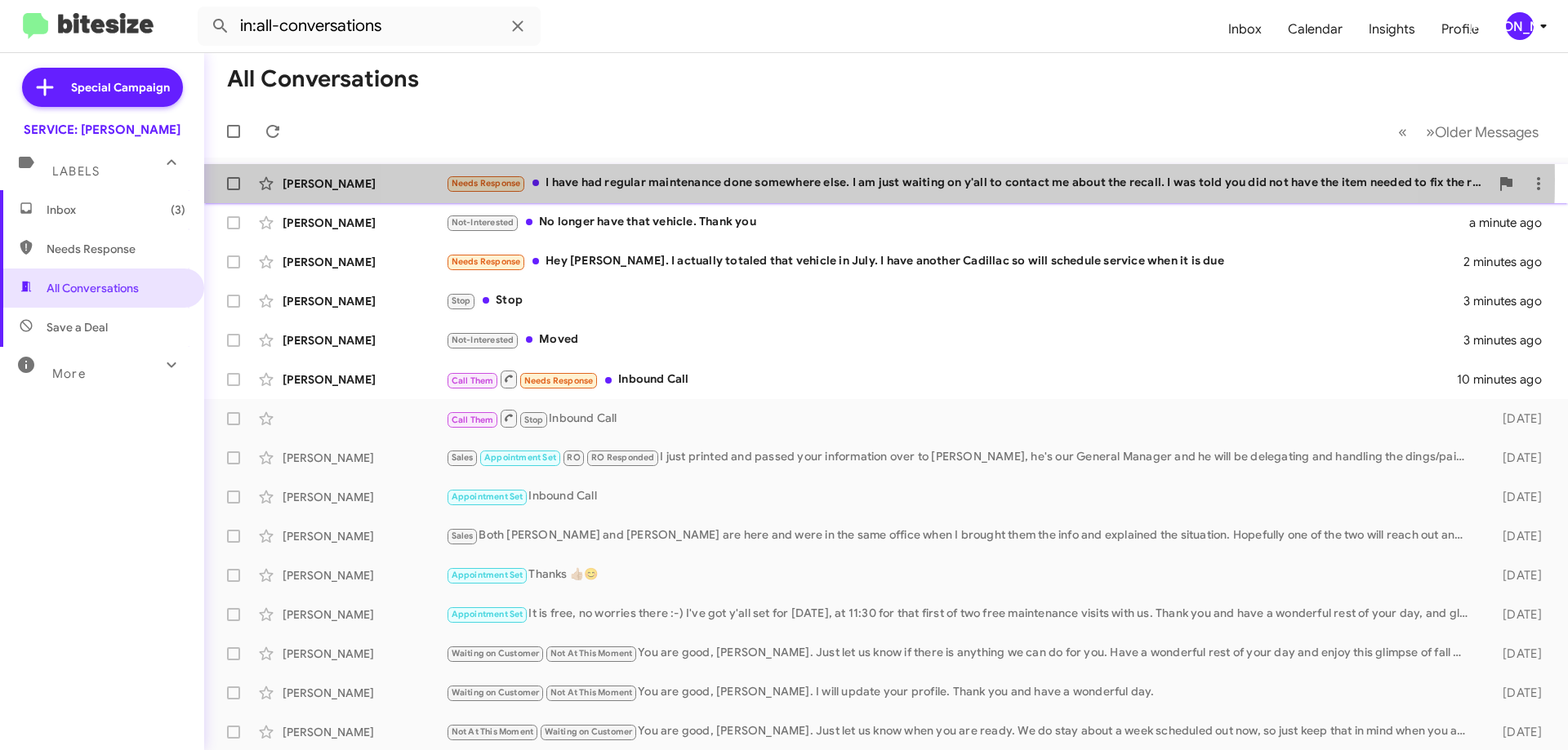
click at [863, 180] on div "Needs Response I have had regular maintenance done somewhere else. I am just wa…" at bounding box center [967, 183] width 1044 height 19
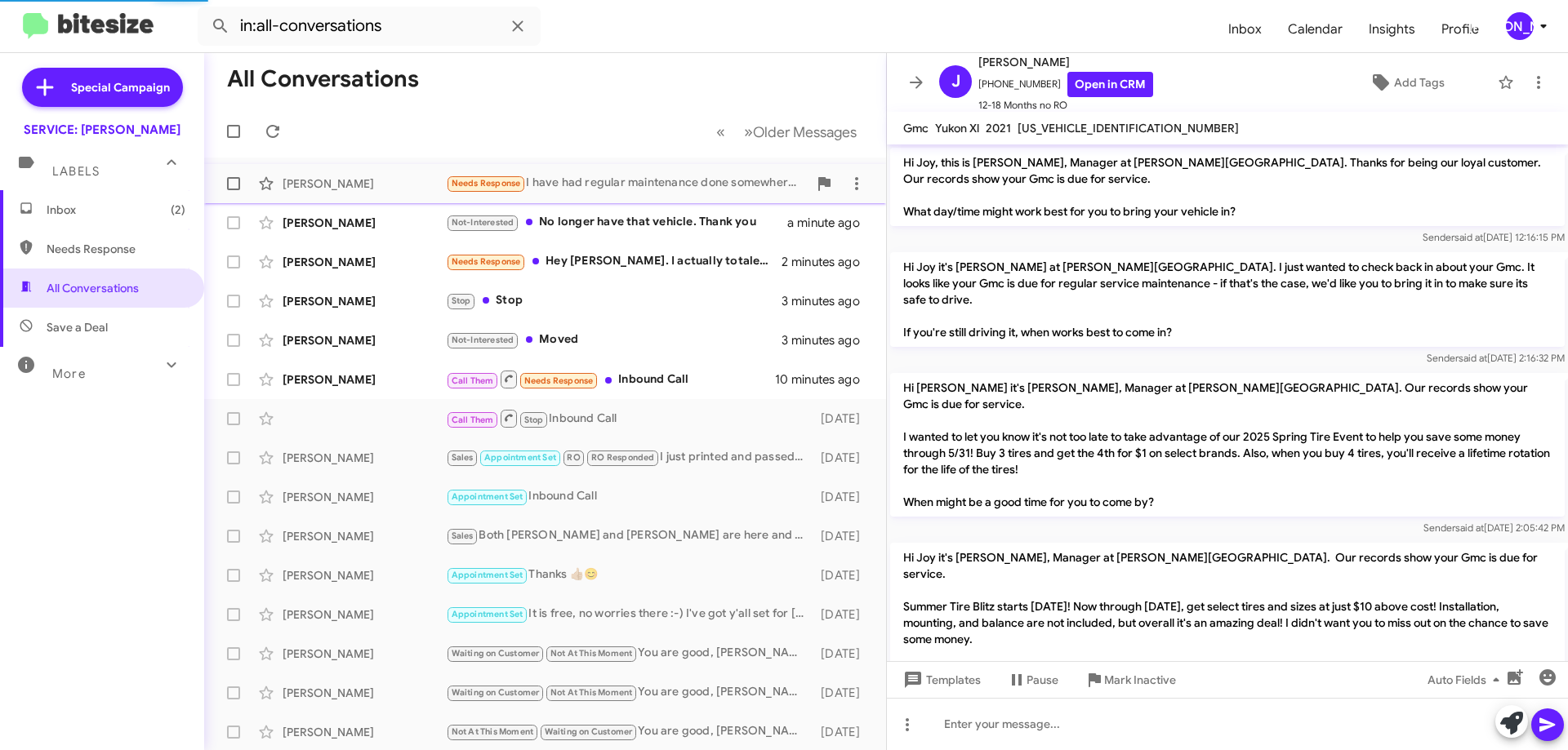
scroll to position [569, 0]
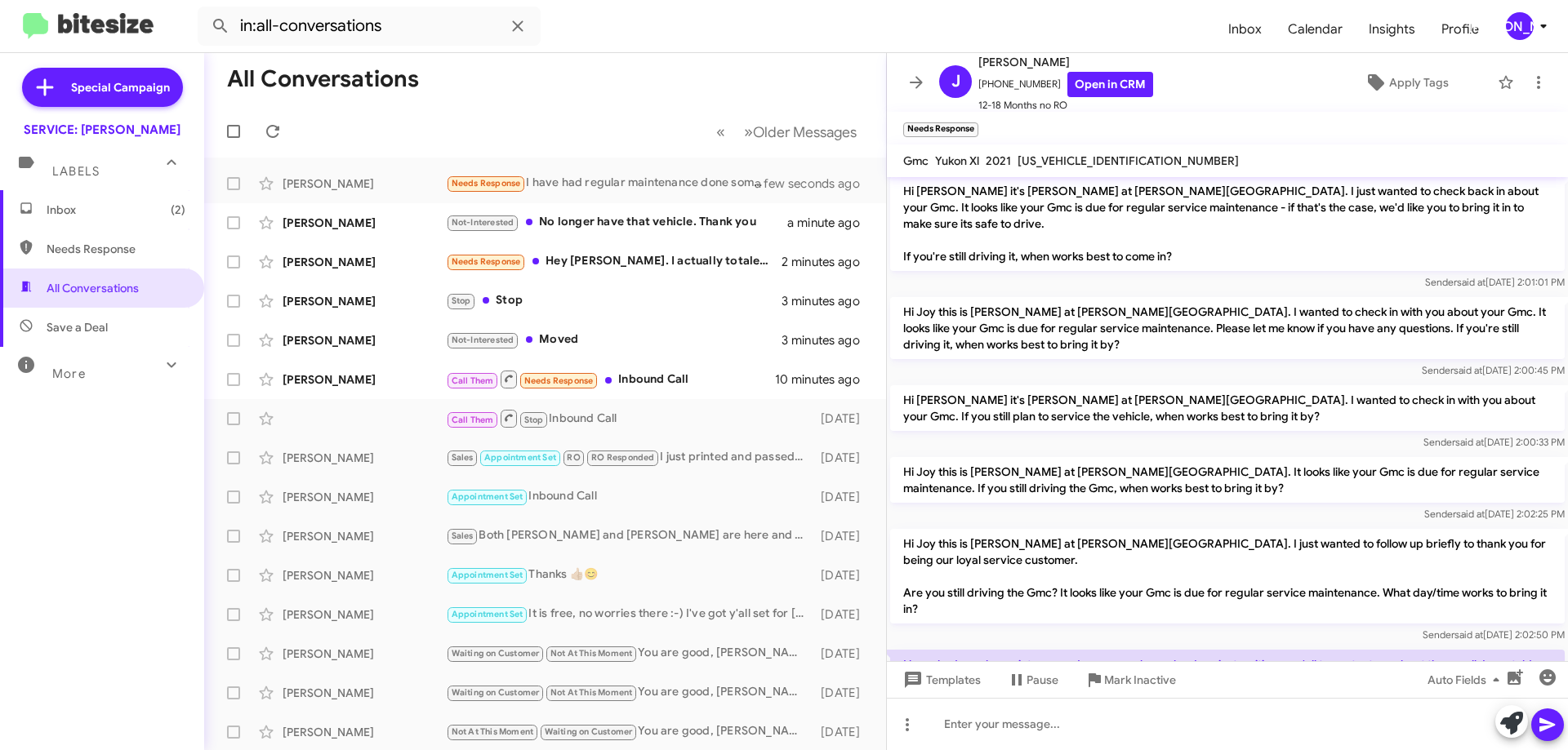
click at [1118, 159] on span "1GKS1JKLXMR486521" at bounding box center [1128, 161] width 221 height 15
copy span "1GKS1JKLXMR486521"
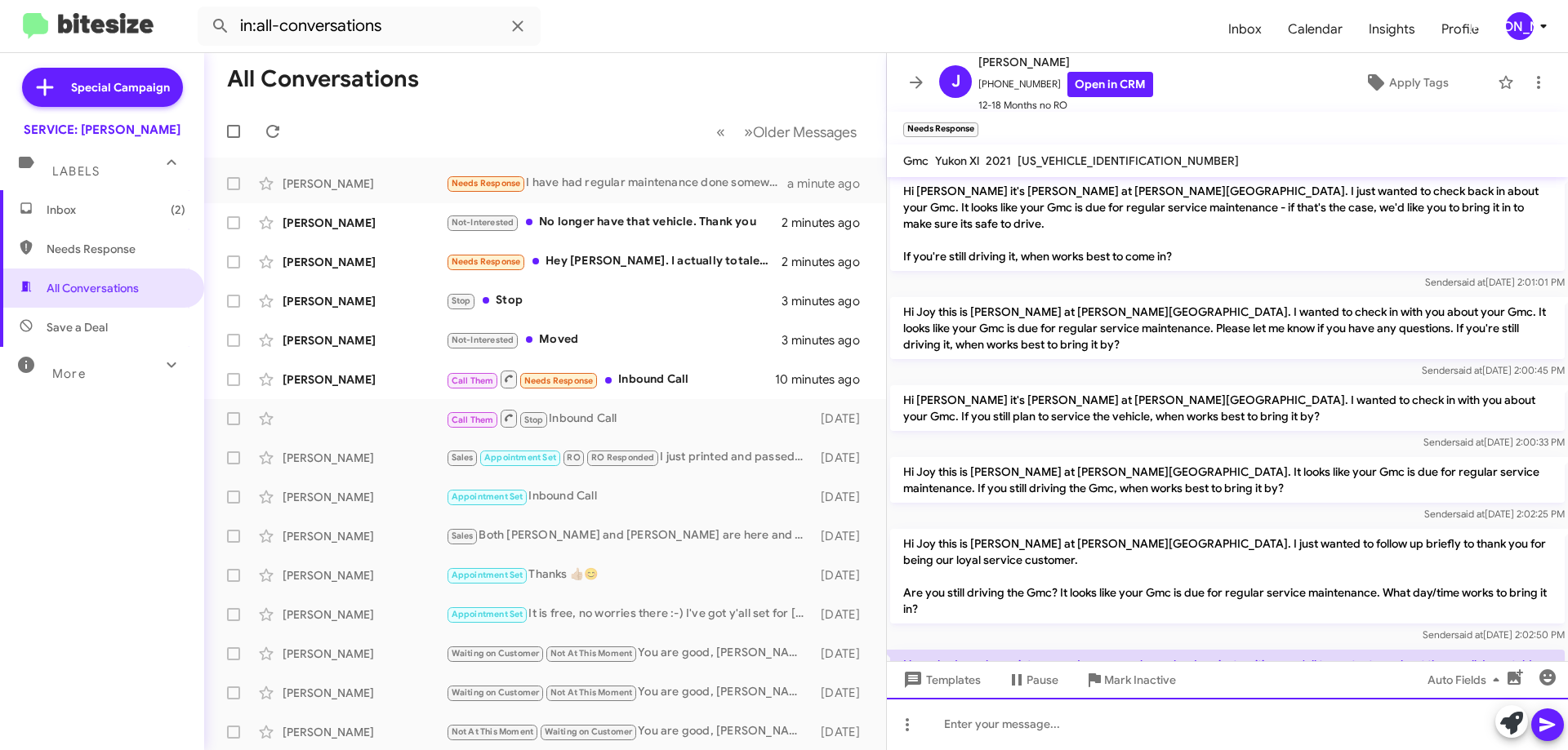
click at [1266, 706] on div at bounding box center [1227, 724] width 681 height 52
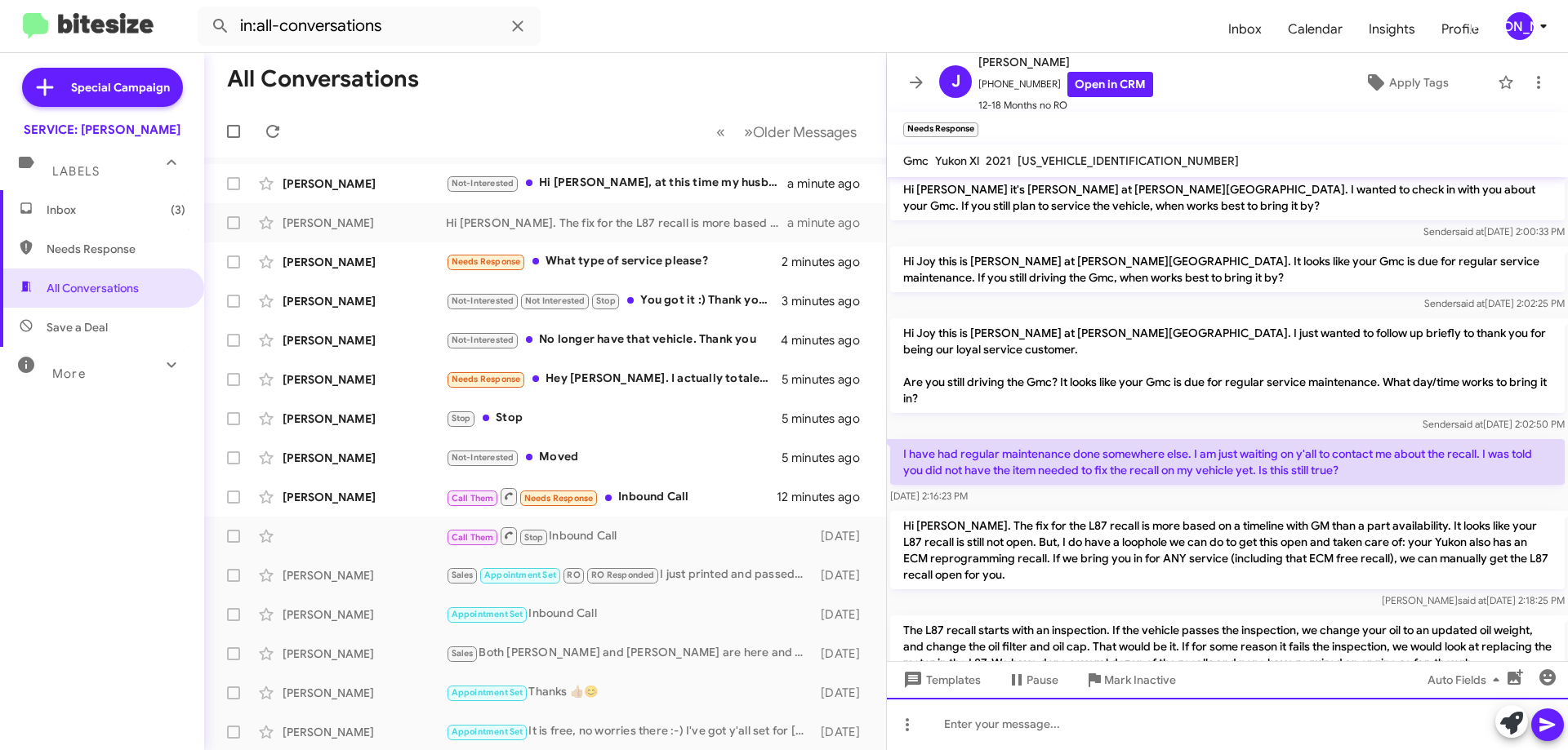
scroll to position [803, 0]
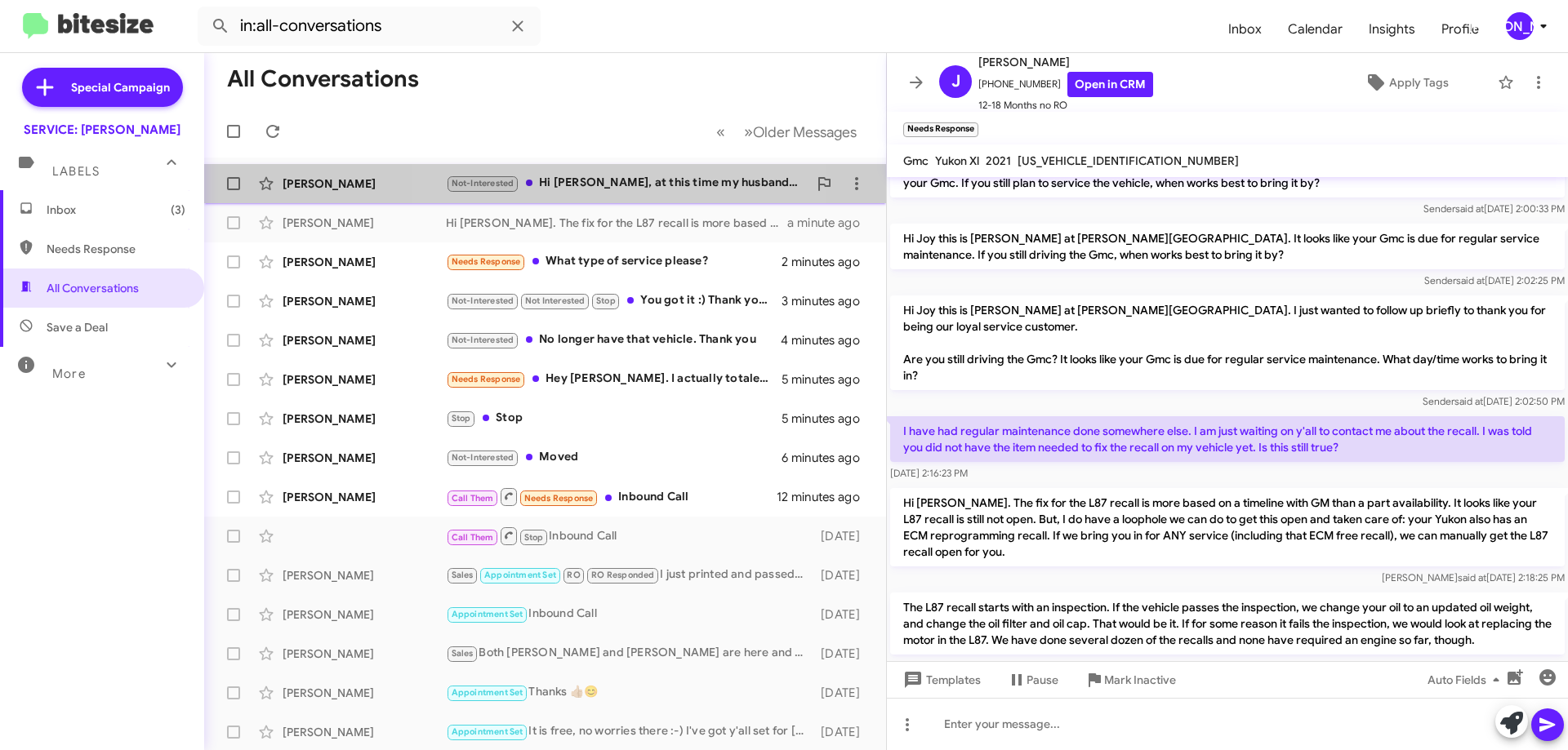
click at [630, 188] on div "Not-Interested Hi Jennifer, at this time my husband takes care of our vehicles …" at bounding box center [626, 183] width 362 height 19
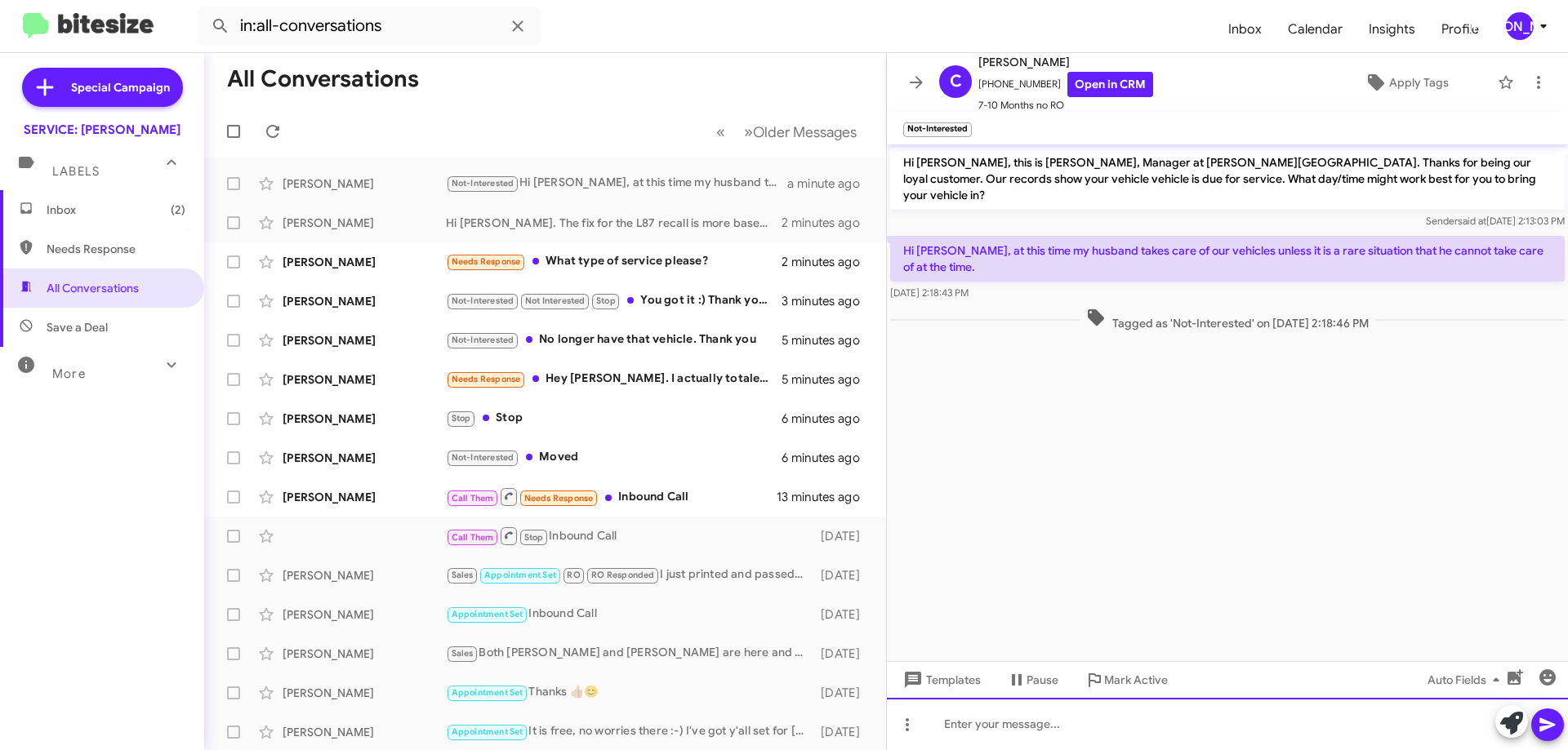
click at [1161, 735] on div at bounding box center [1227, 724] width 681 height 52
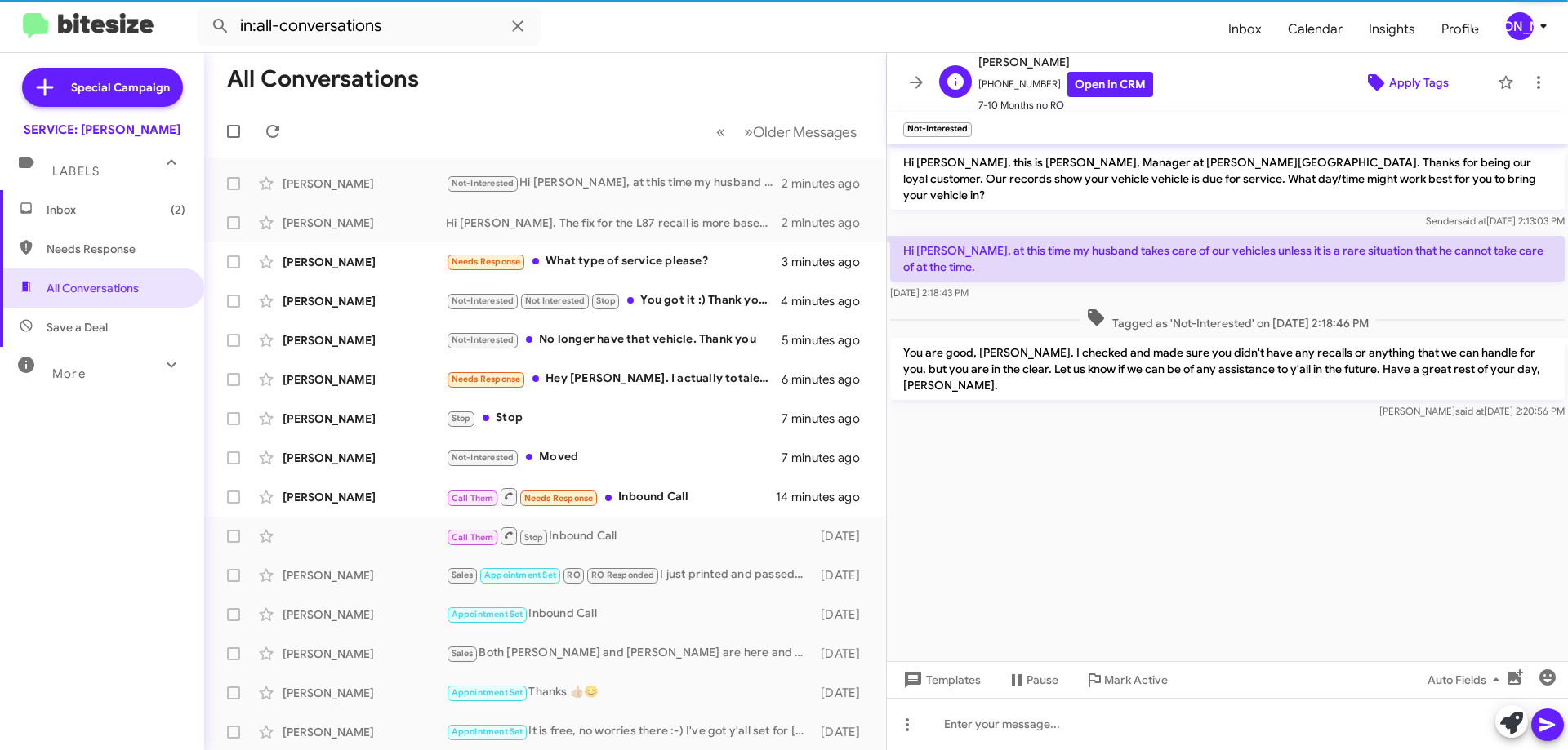
click at [1422, 76] on span "Apply Tags" at bounding box center [1419, 82] width 60 height 29
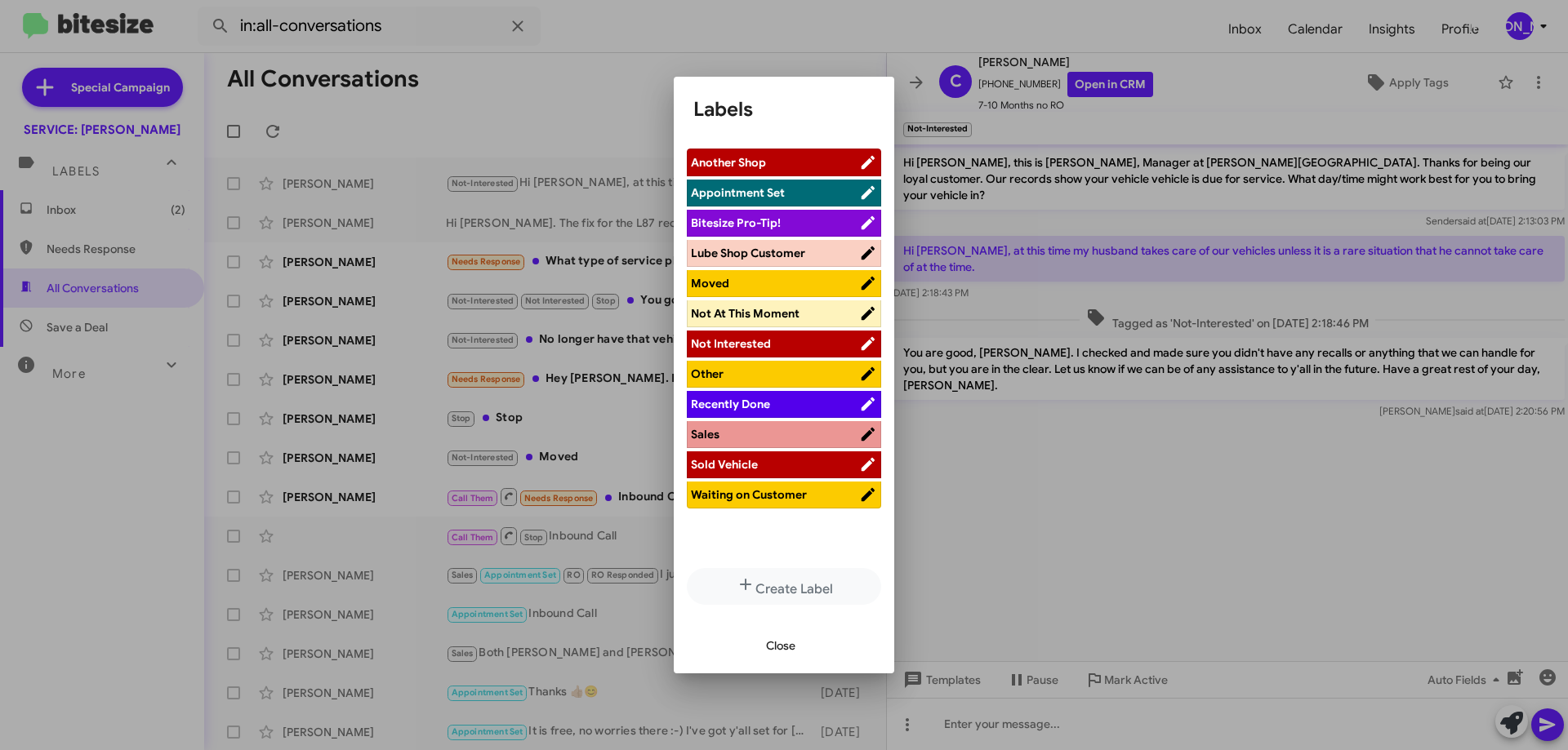
click at [744, 345] on span "Not Interested" at bounding box center [731, 343] width 80 height 15
drag, startPoint x: 771, startPoint y: 649, endPoint x: 791, endPoint y: 568, distance: 83.4
click at [791, 568] on app-add-tag "Labels Another Shop Appointment Set Bitesize Pro-Tip! Lube Shop Customer Moved …" at bounding box center [784, 384] width 181 height 576
click at [790, 584] on button "Create Label" at bounding box center [784, 587] width 194 height 37
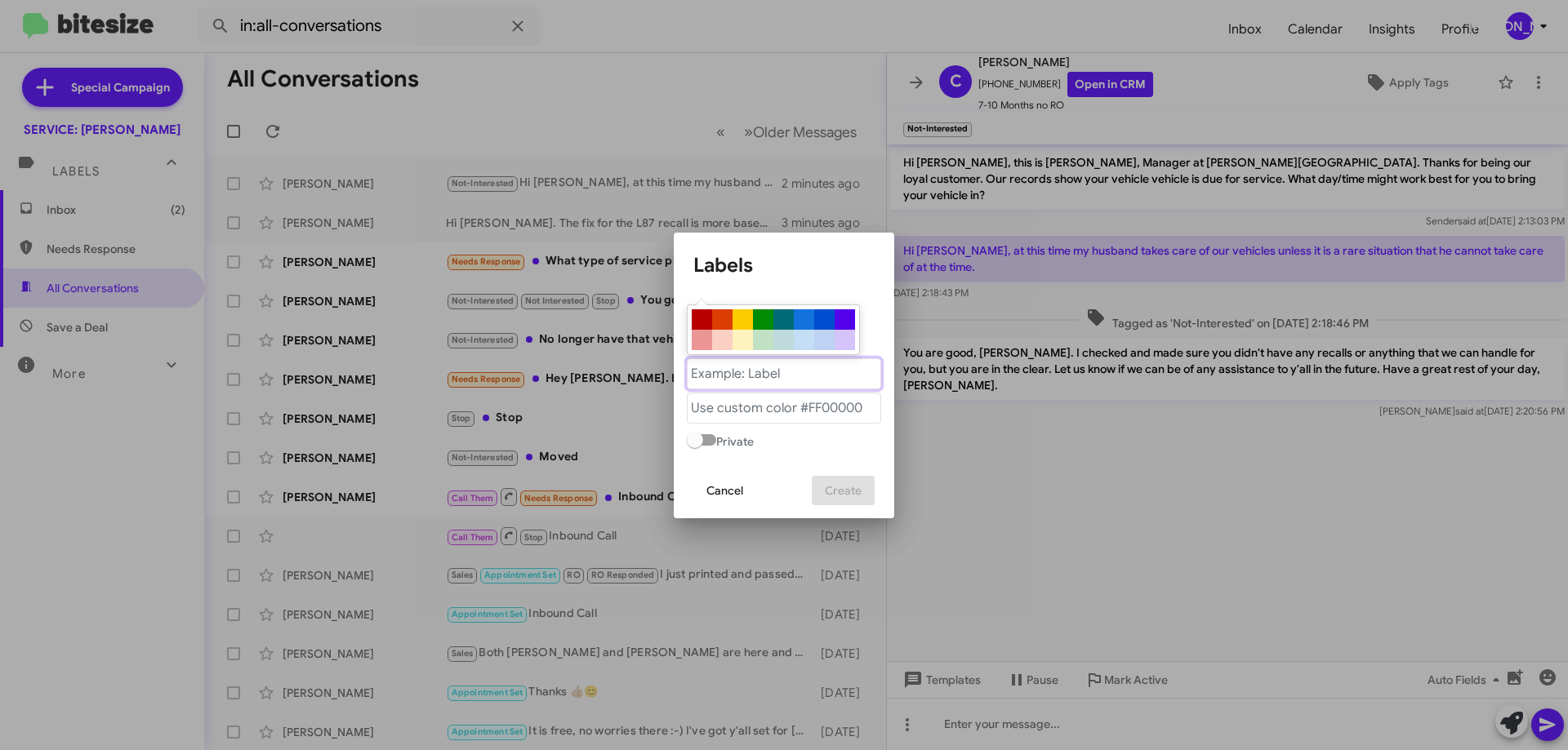
click at [750, 381] on "text" at bounding box center [784, 373] width 194 height 31
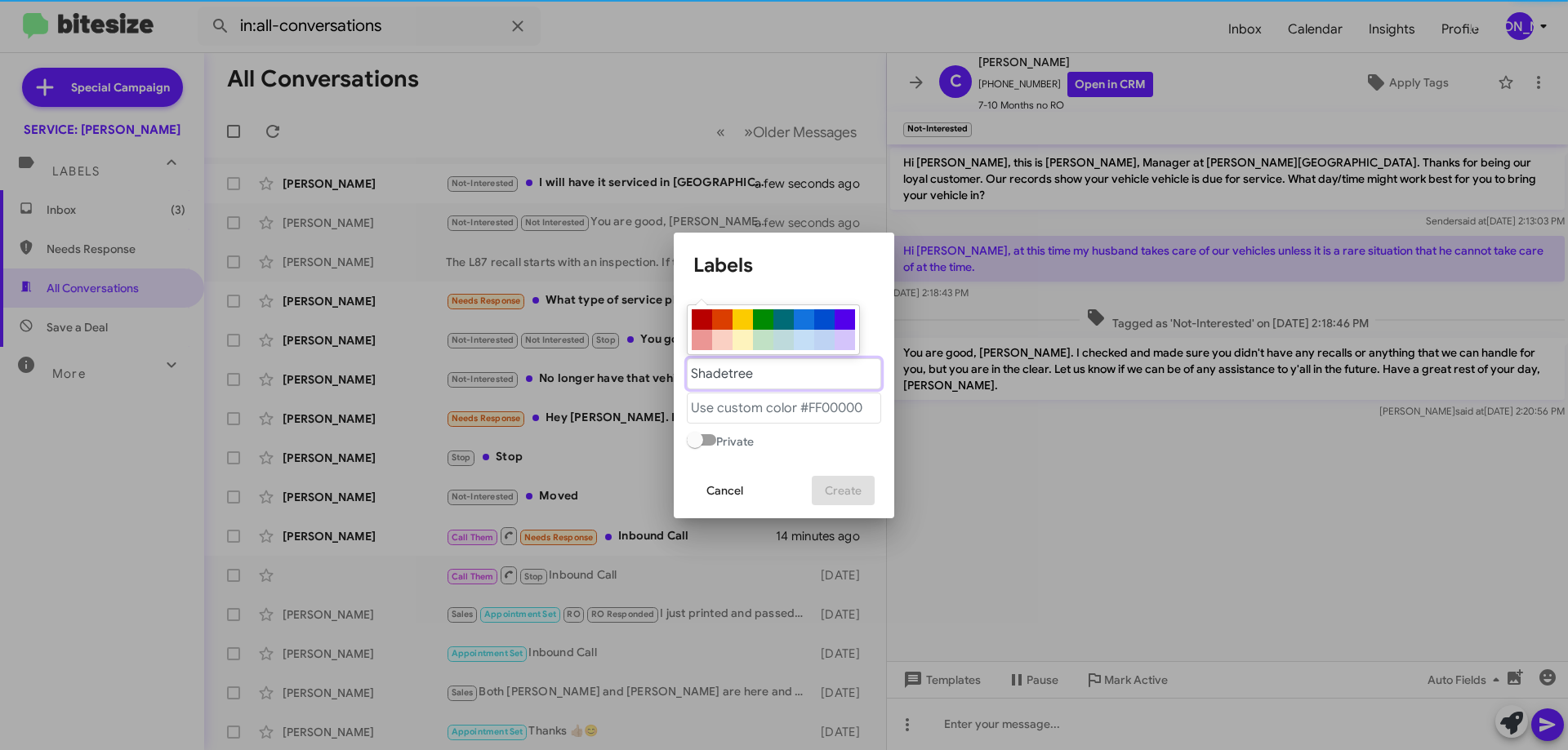
type "Shadetree"
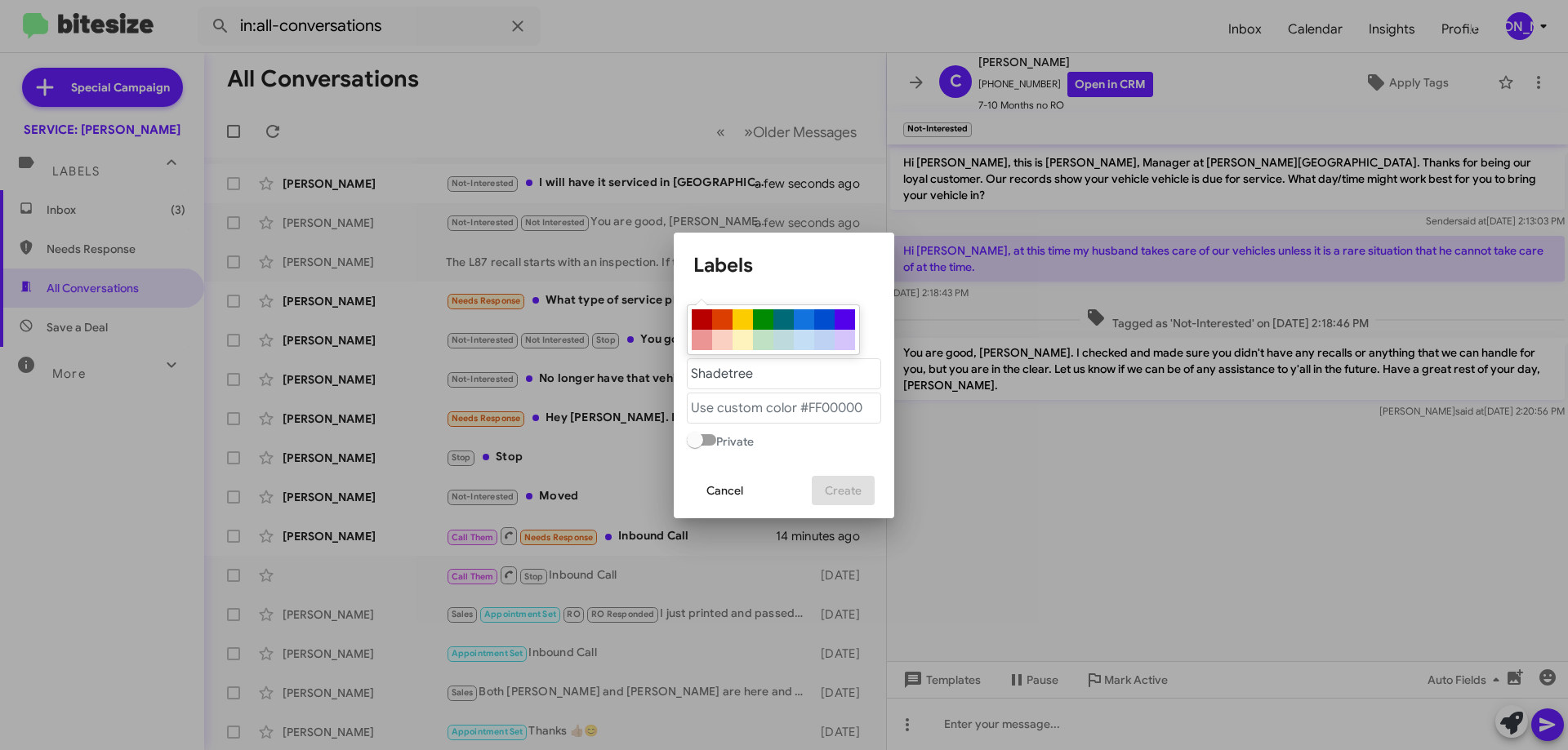
click at [783, 316] on div at bounding box center [783, 319] width 20 height 20
type "#006b76"
drag, startPoint x: 867, startPoint y: 481, endPoint x: 859, endPoint y: 483, distance: 8.2
click at [865, 482] on button "Create" at bounding box center [843, 491] width 63 height 29
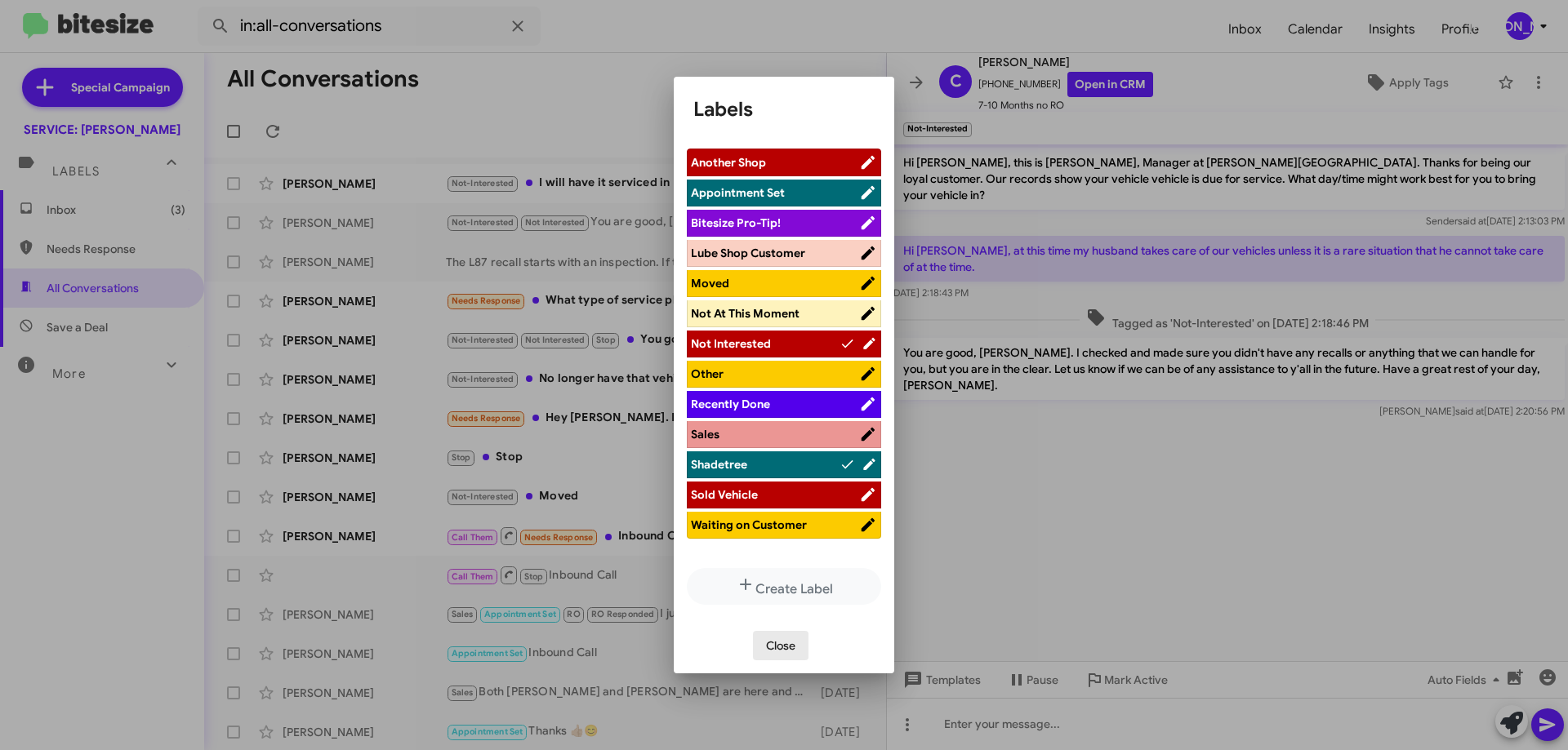
click at [776, 653] on span "Close" at bounding box center [780, 645] width 29 height 29
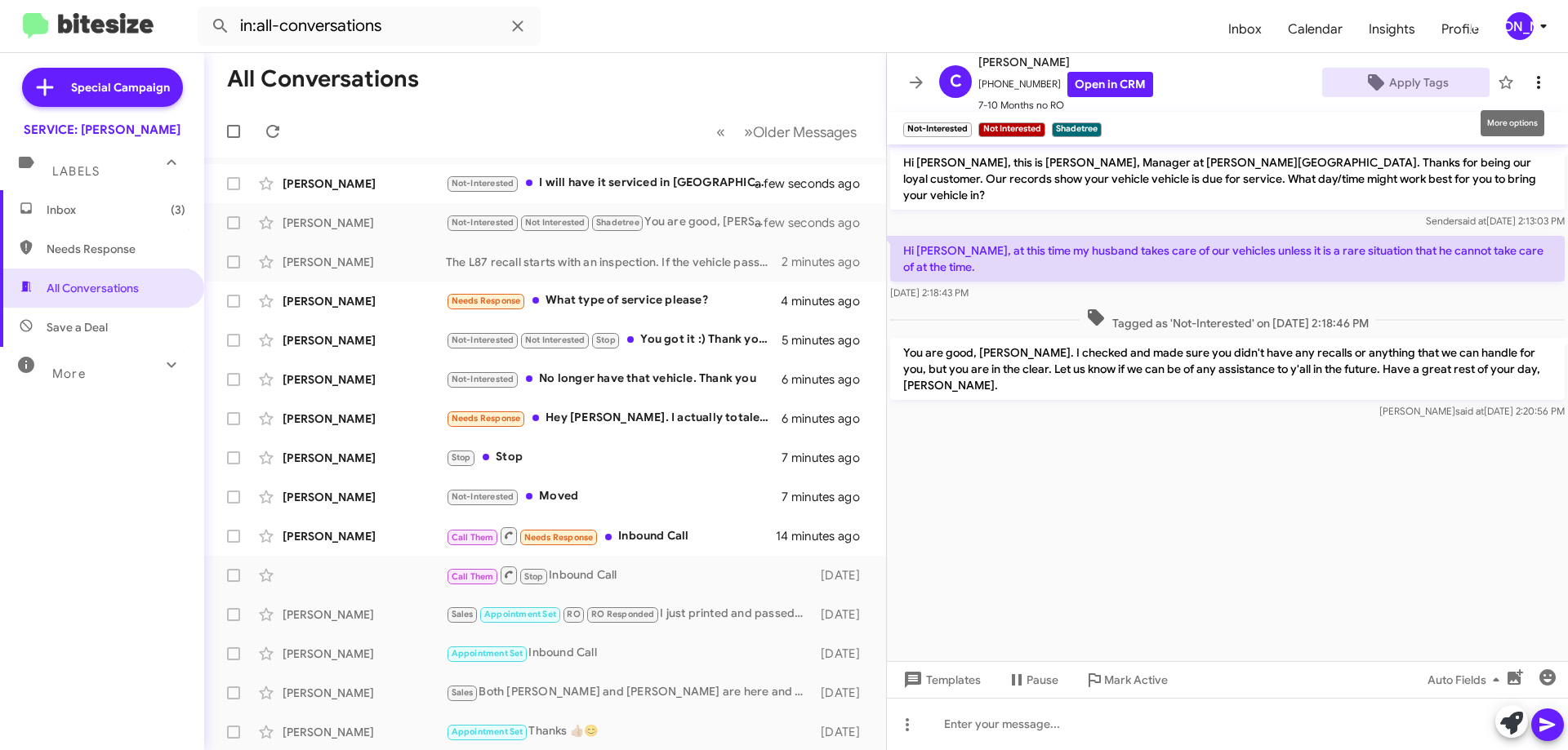
click at [1528, 75] on icon at bounding box center [1538, 82] width 19 height 19
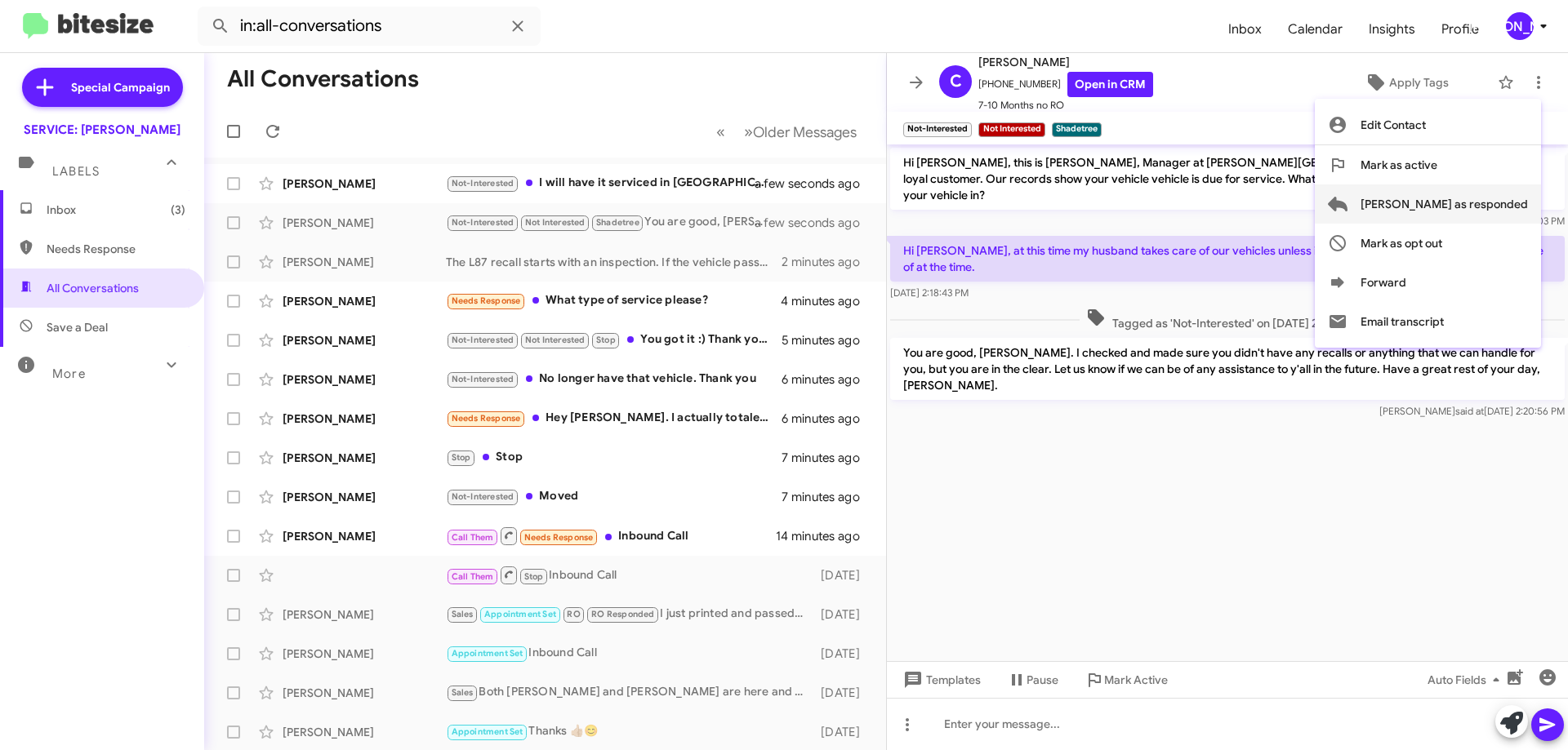
click at [1455, 201] on span "[PERSON_NAME] as responded" at bounding box center [1444, 204] width 168 height 39
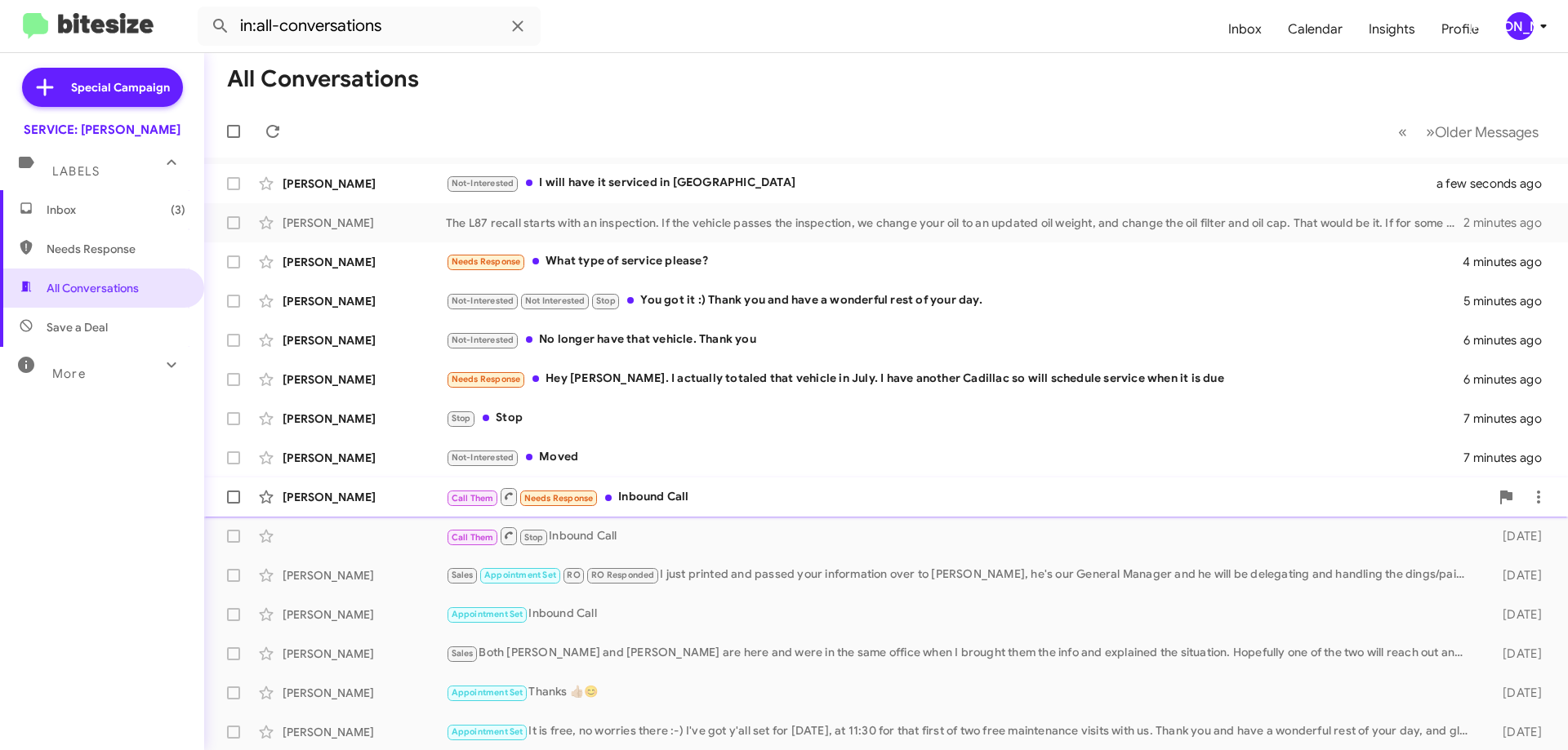
click at [715, 502] on div "Call Them Needs Response Inbound Call" at bounding box center [967, 497] width 1044 height 20
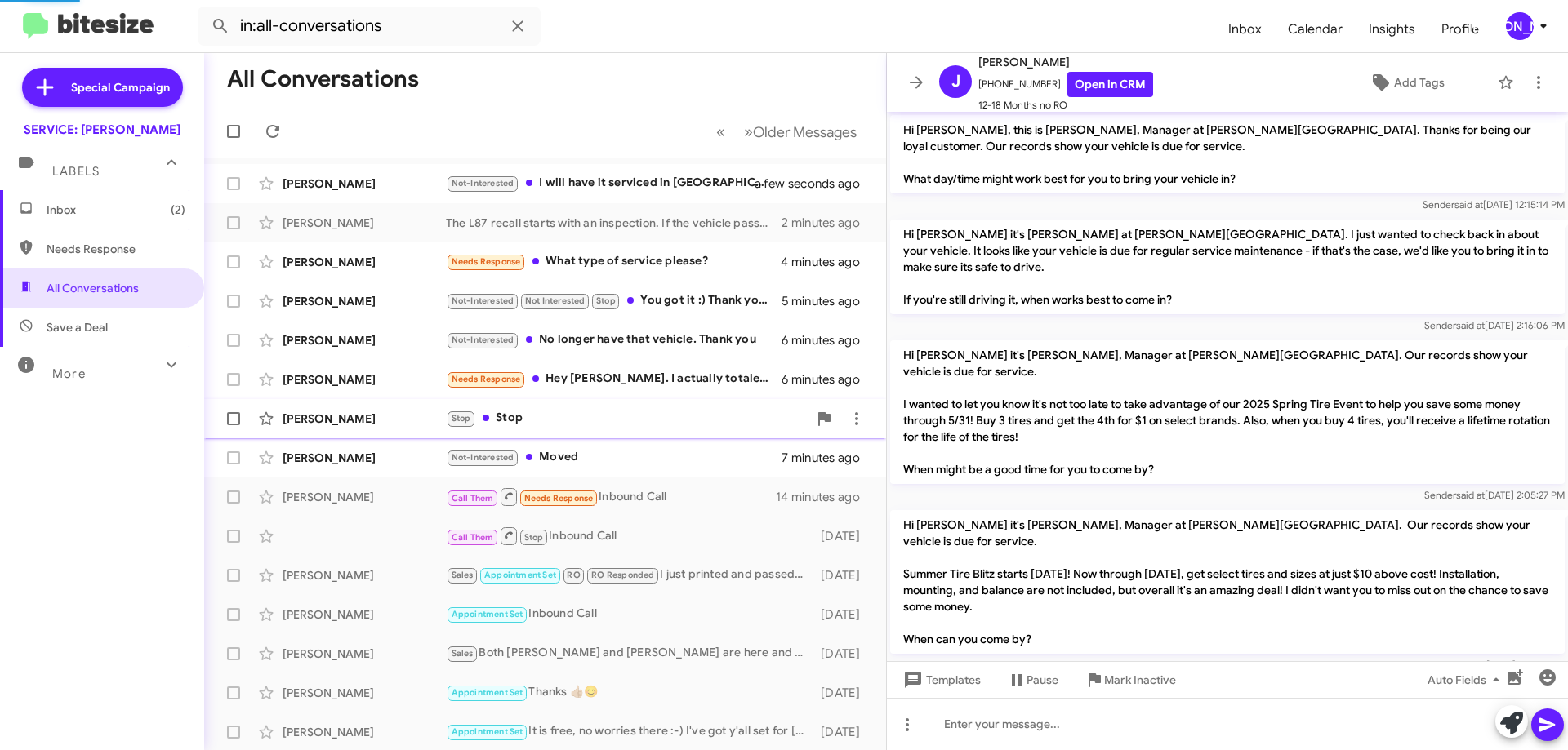
scroll to position [413, 0]
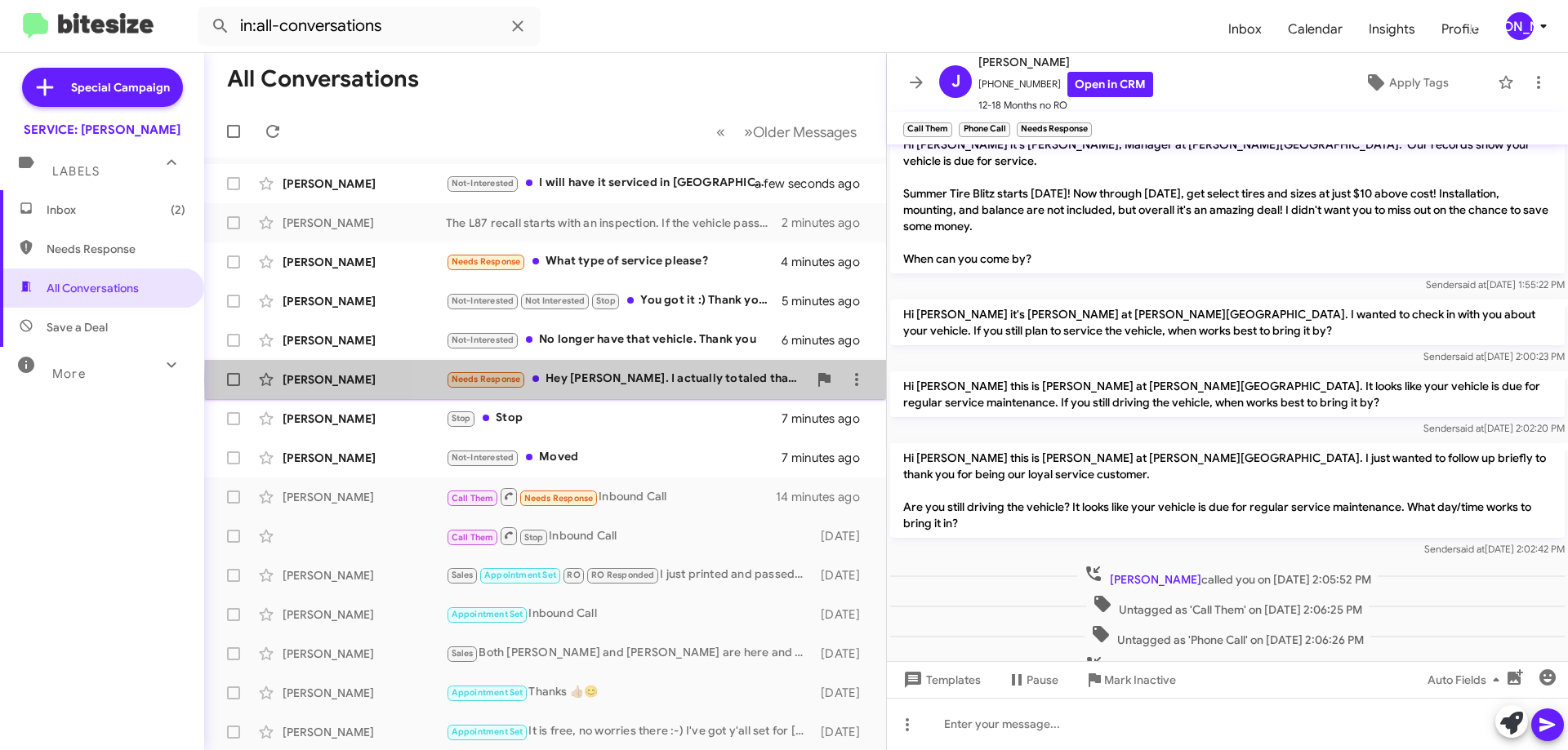
click at [702, 380] on div "Needs Response Hey Jennifer. I actually totaled that vehicle in July. I have an…" at bounding box center [626, 379] width 362 height 19
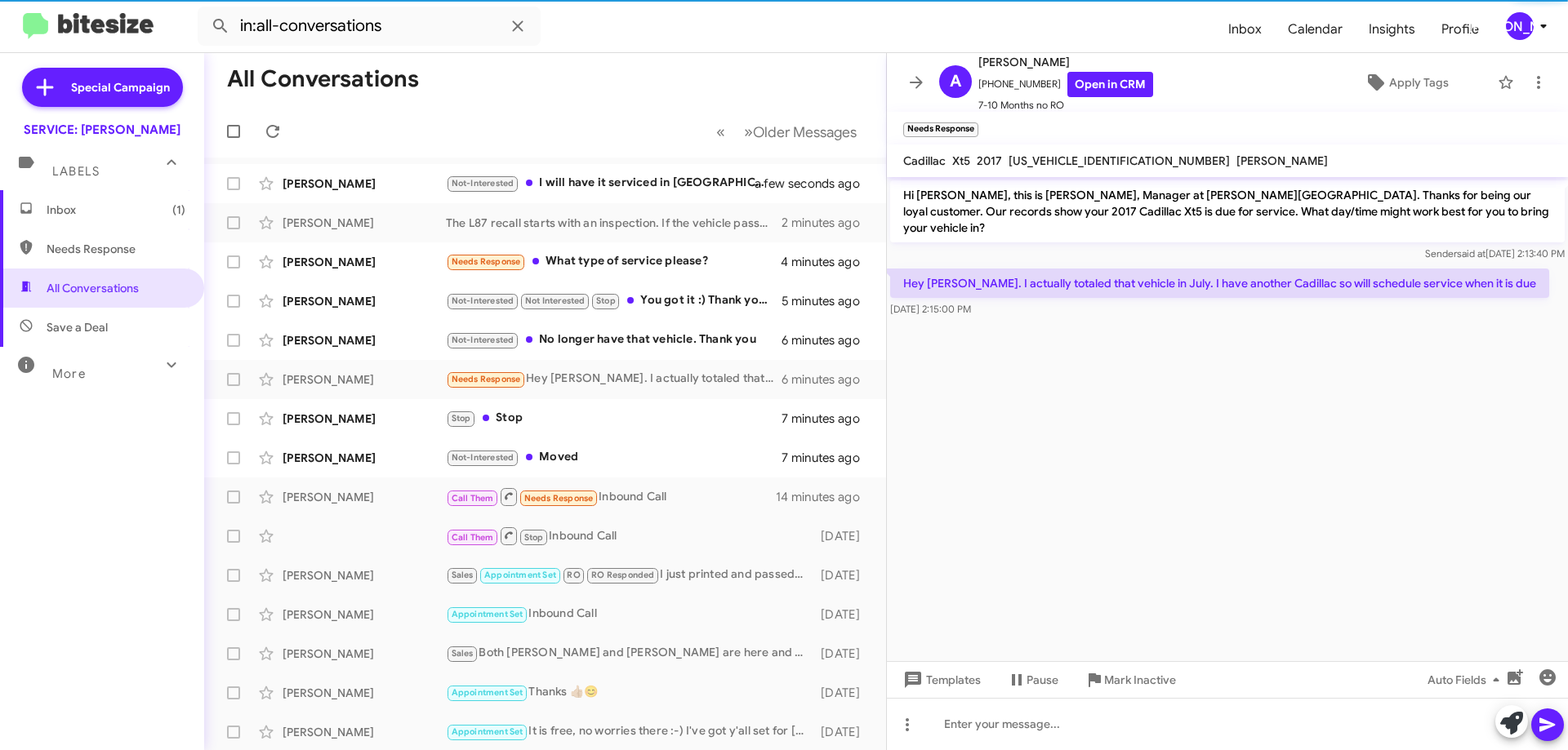
click at [1096, 162] on span "1GYKNBRS3HZ212662" at bounding box center [1119, 161] width 221 height 15
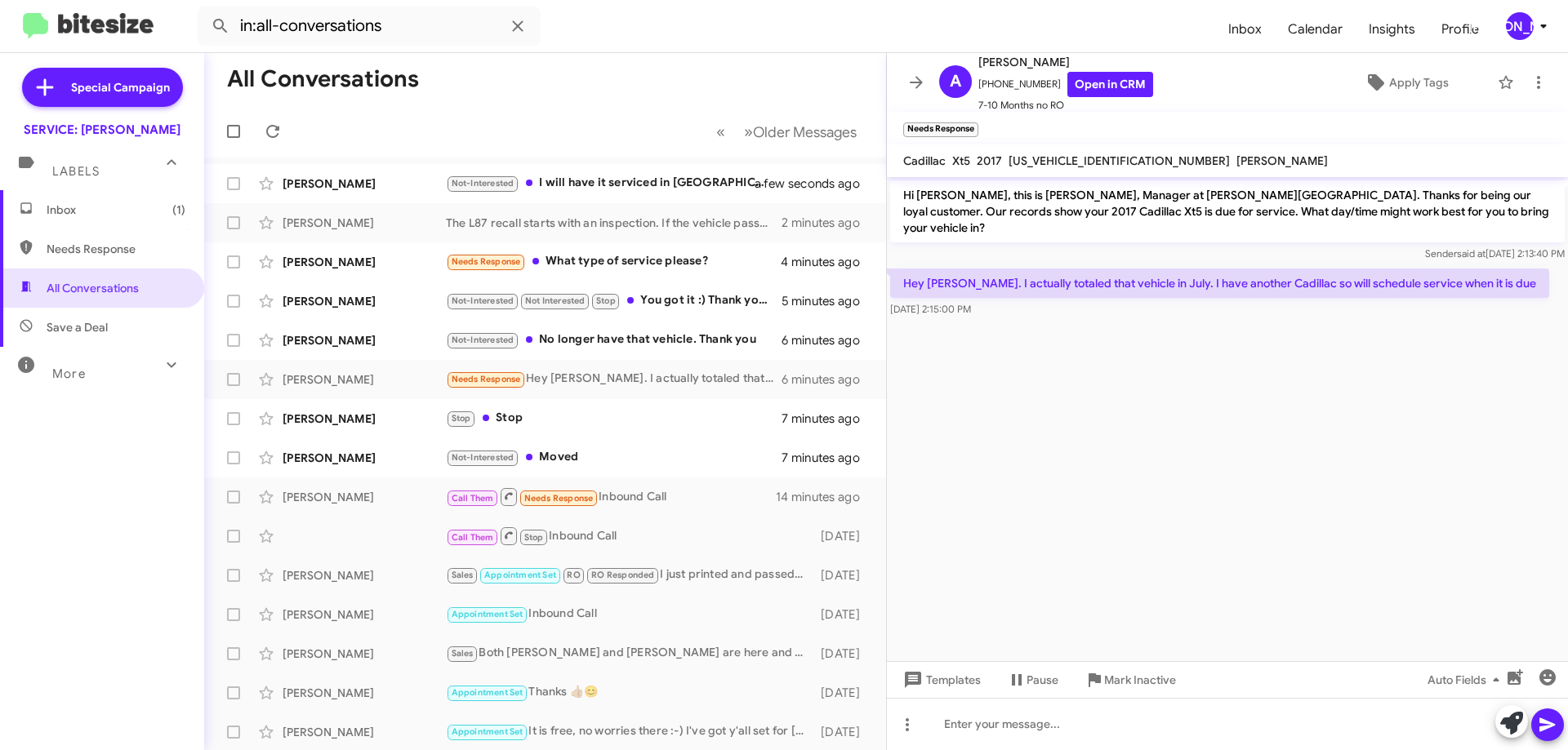
click at [1096, 162] on span "1GYKNBRS3HZ212662" at bounding box center [1119, 161] width 221 height 15
copy span "1GYKNBRS3HZ212662"
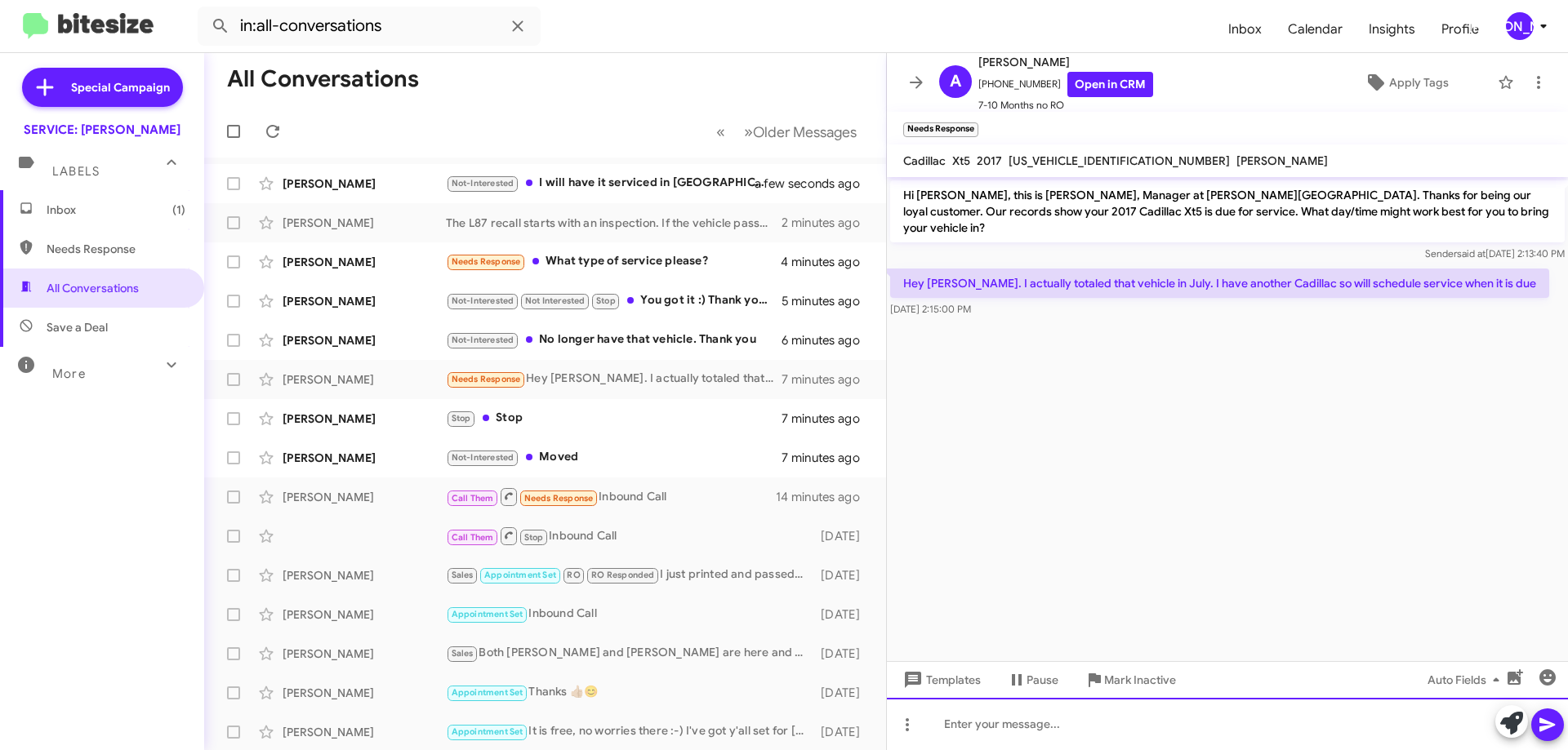
click at [1051, 733] on div at bounding box center [1227, 724] width 681 height 52
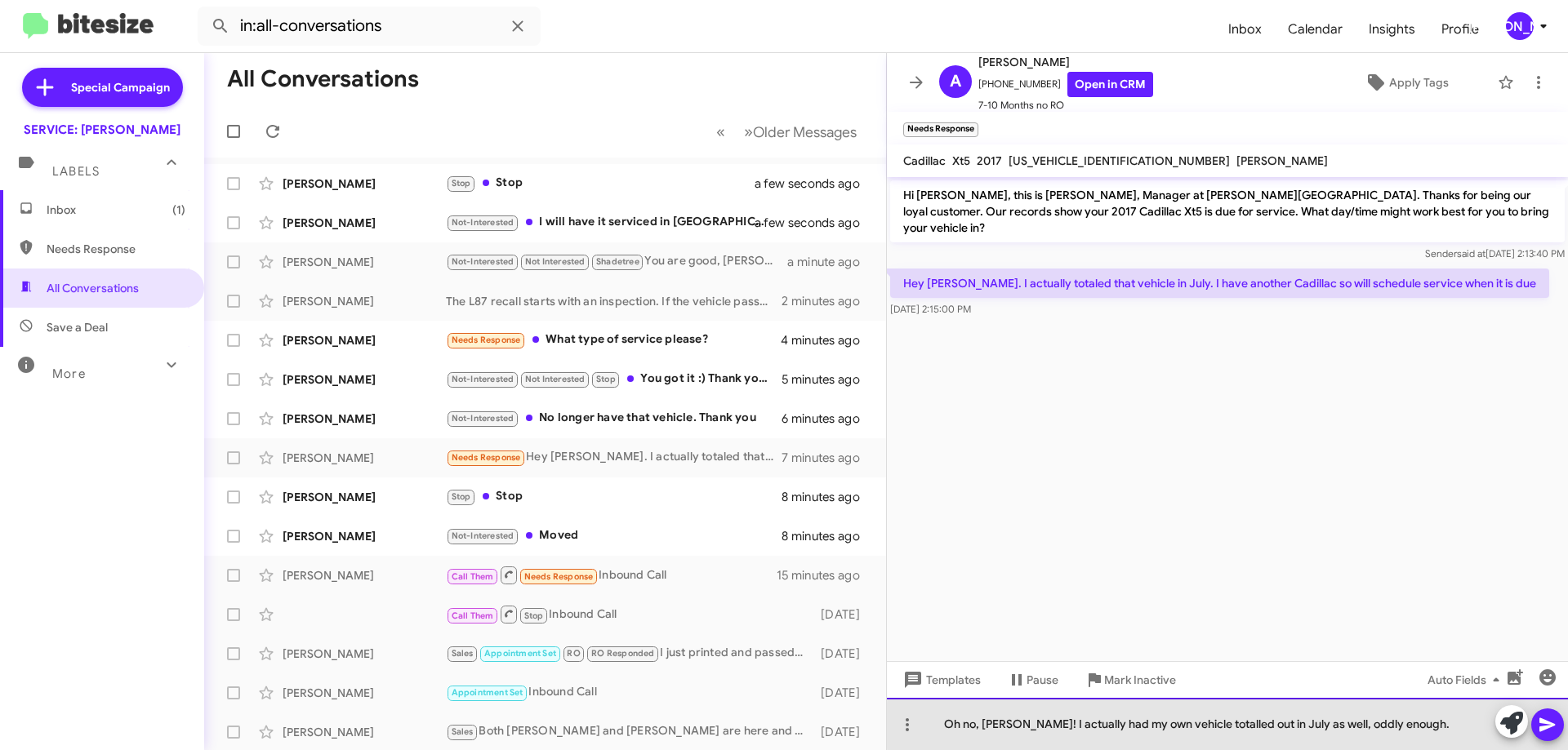
click at [1246, 726] on div "Oh no, Ms. Hayes! I actually had my own vehicle totalled out in July as well, o…" at bounding box center [1227, 724] width 681 height 52
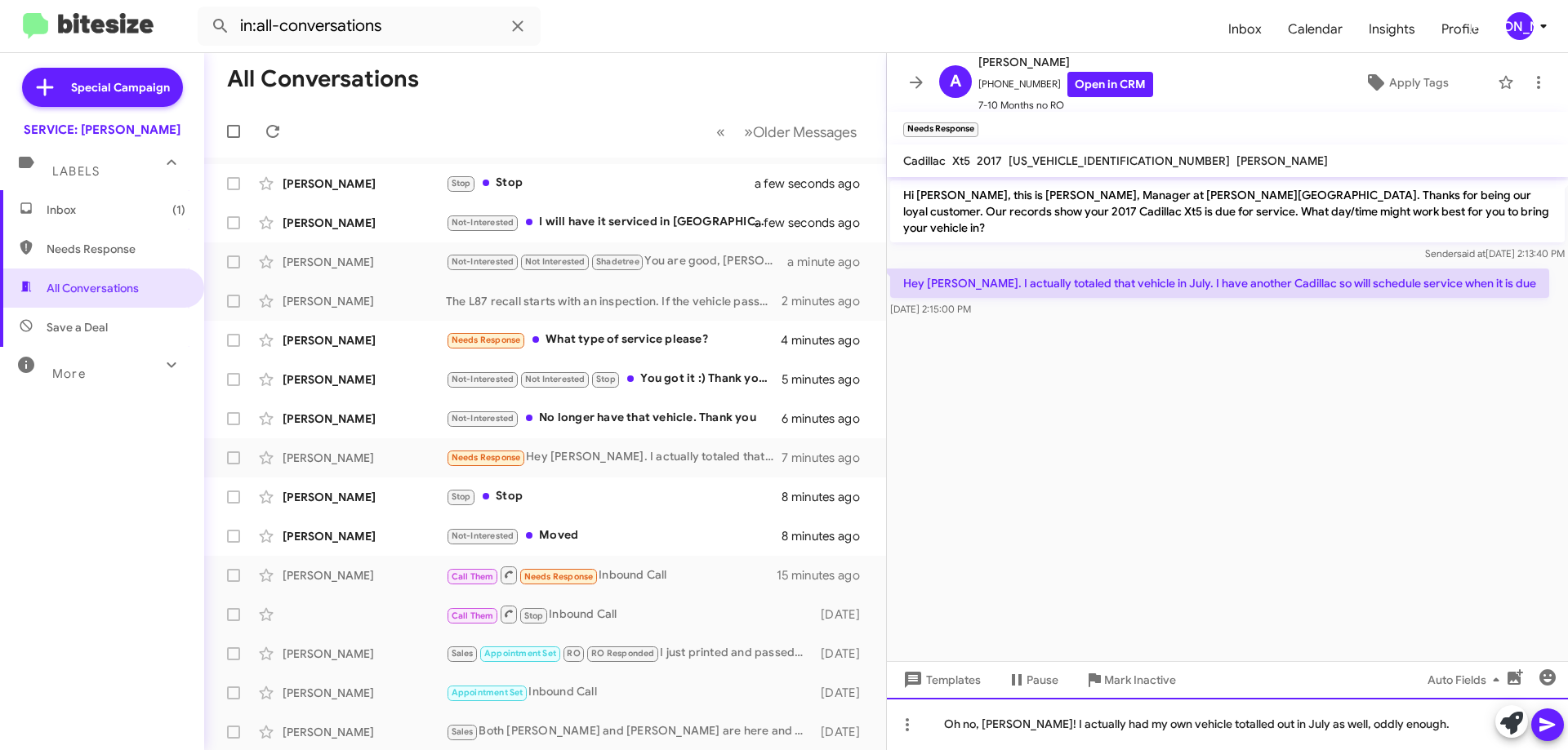
click at [1210, 724] on div "Oh no, Ms. Hayes! I actually had my own vehicle totalled out in July as well, o…" at bounding box center [1227, 724] width 681 height 52
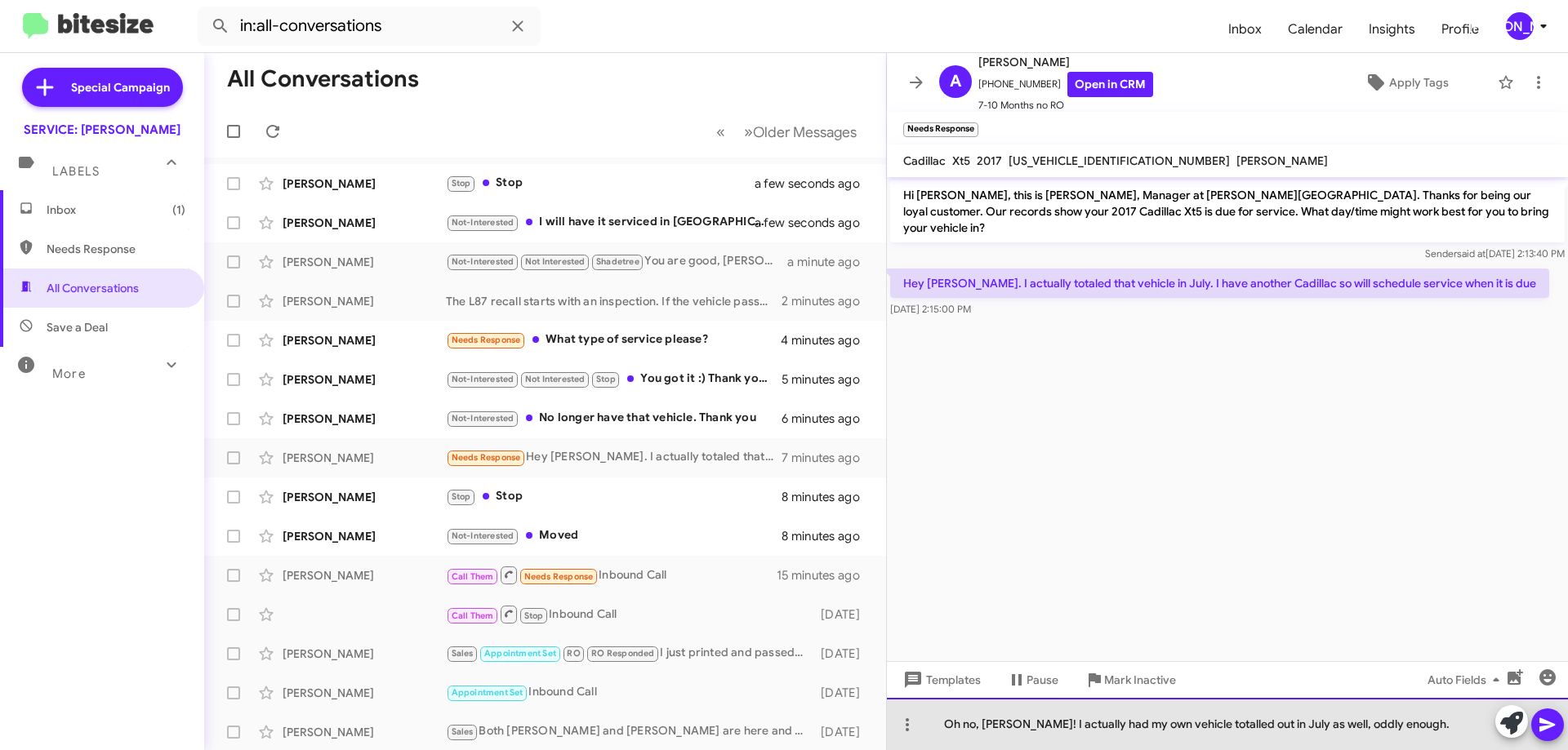
drag, startPoint x: 1208, startPoint y: 724, endPoint x: 1212, endPoint y: 738, distance: 14.6
click at [1212, 738] on div "Oh no, Ms. Hayes! I actually had my own vehicle totalled out in July as well, o…" at bounding box center [1227, 724] width 681 height 52
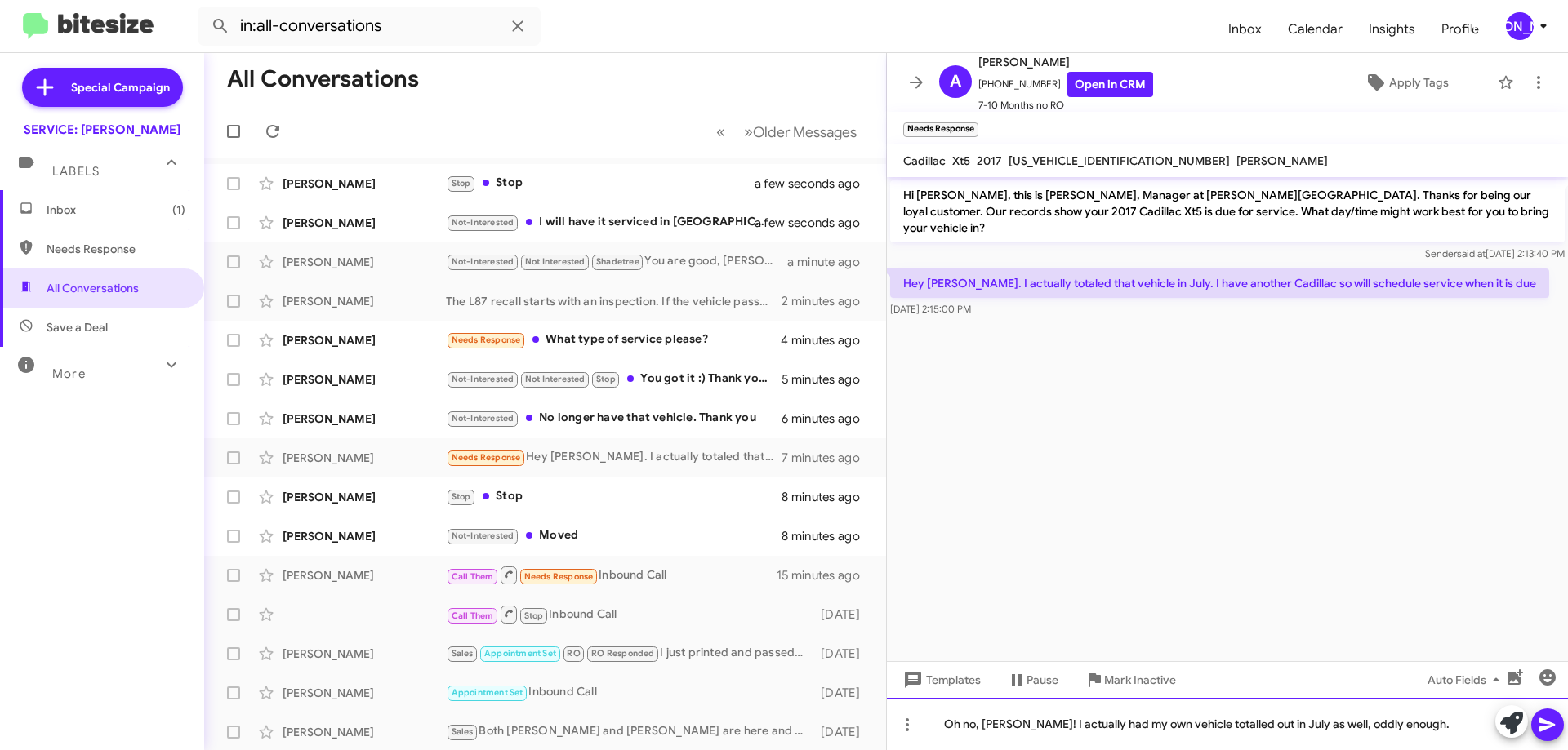
click at [1222, 714] on div "Oh no, Ms. Hayes! I actually had my own vehicle totalled out in July as well, o…" at bounding box center [1227, 724] width 681 height 52
drag, startPoint x: 1418, startPoint y: 720, endPoint x: 1535, endPoint y: 708, distance: 117.6
click at [1417, 720] on div "Oh no, Ms. Hayes! I actually had my own vehicle totaled out in July as well, od…" at bounding box center [1227, 724] width 681 height 52
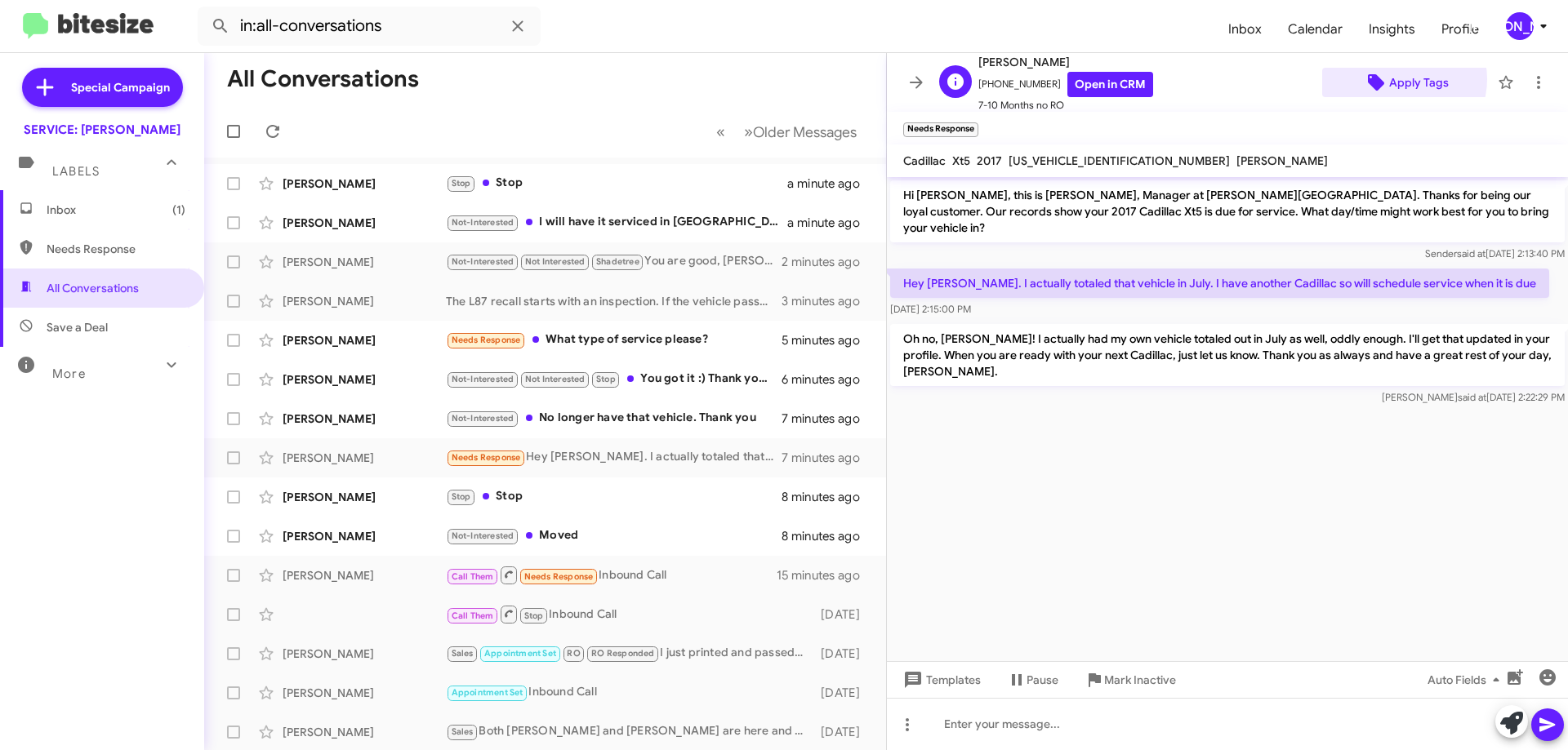
click at [1394, 79] on span "Apply Tags" at bounding box center [1419, 82] width 60 height 29
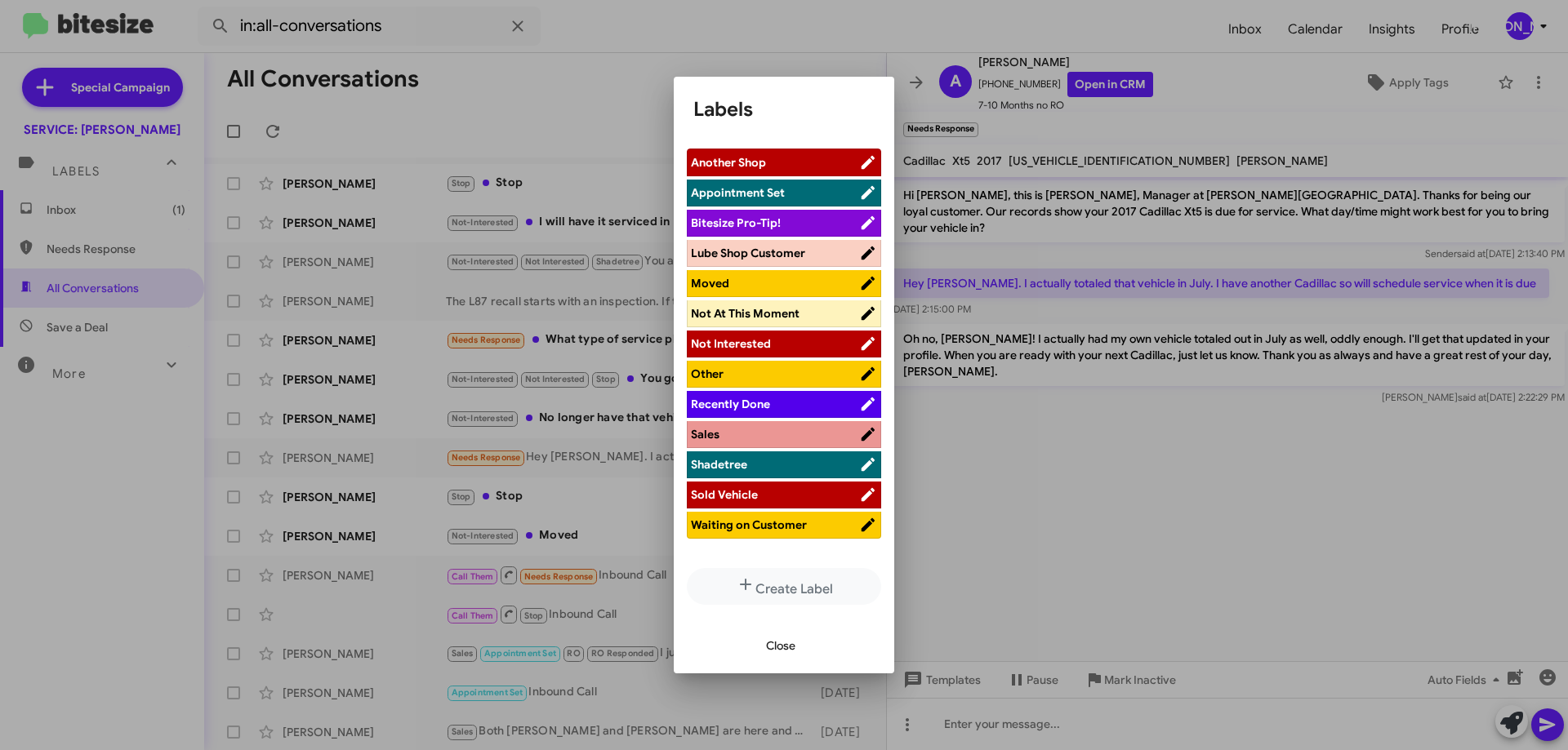
click at [784, 317] on span "Not At This Moment" at bounding box center [745, 313] width 109 height 15
click at [758, 528] on span "Waiting on Customer" at bounding box center [748, 525] width 116 height 15
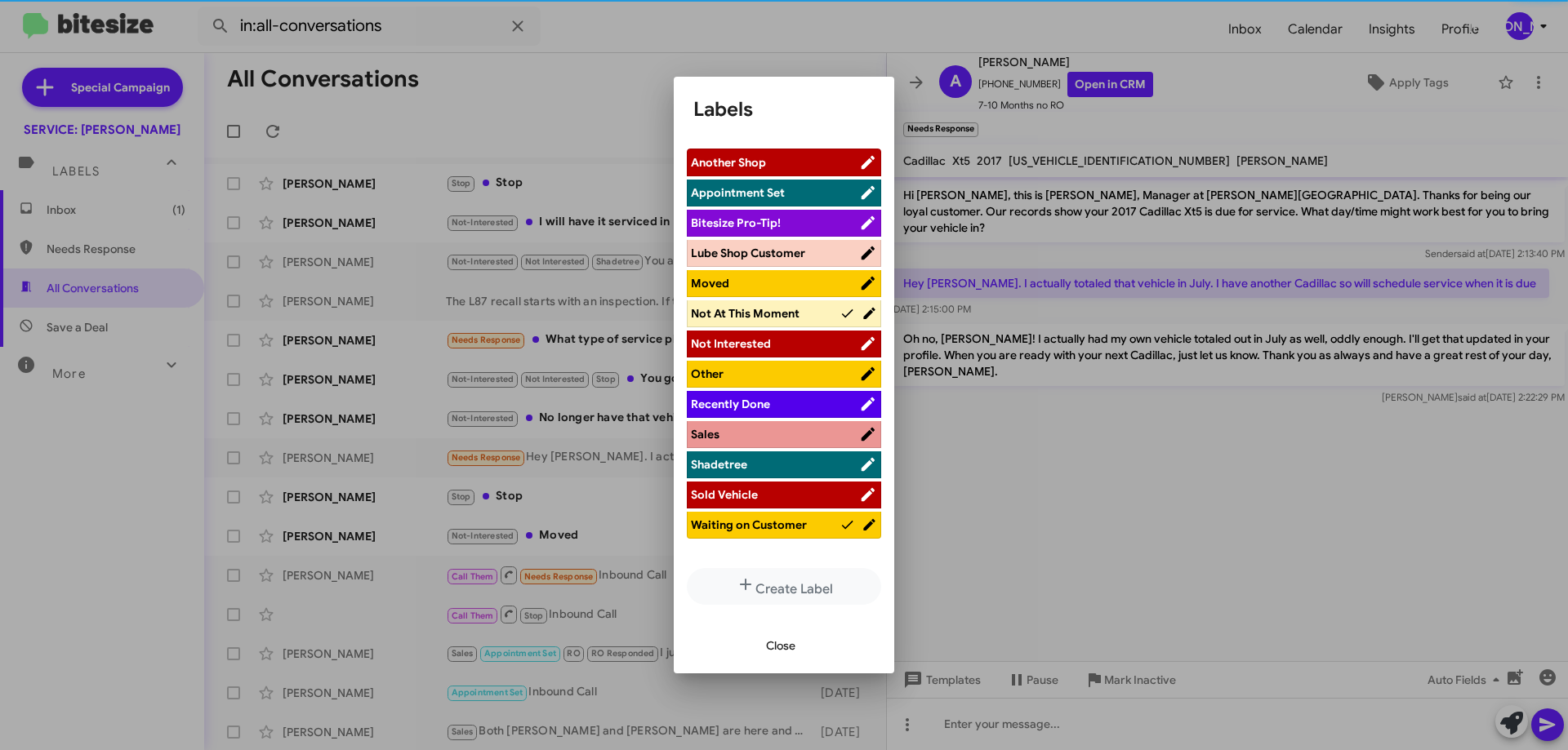
click at [776, 639] on span "Close" at bounding box center [780, 645] width 29 height 29
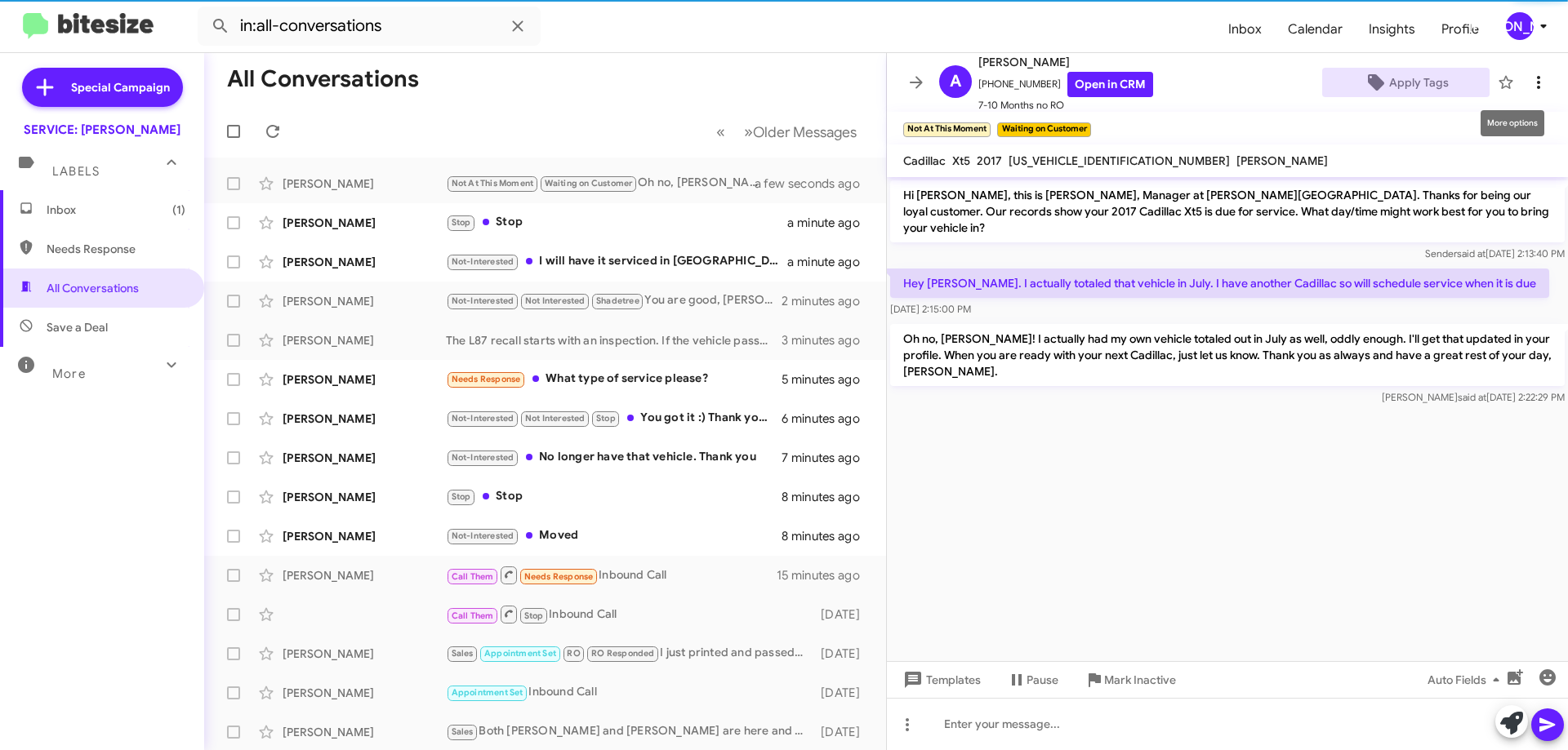
click at [1528, 84] on icon at bounding box center [1538, 82] width 19 height 19
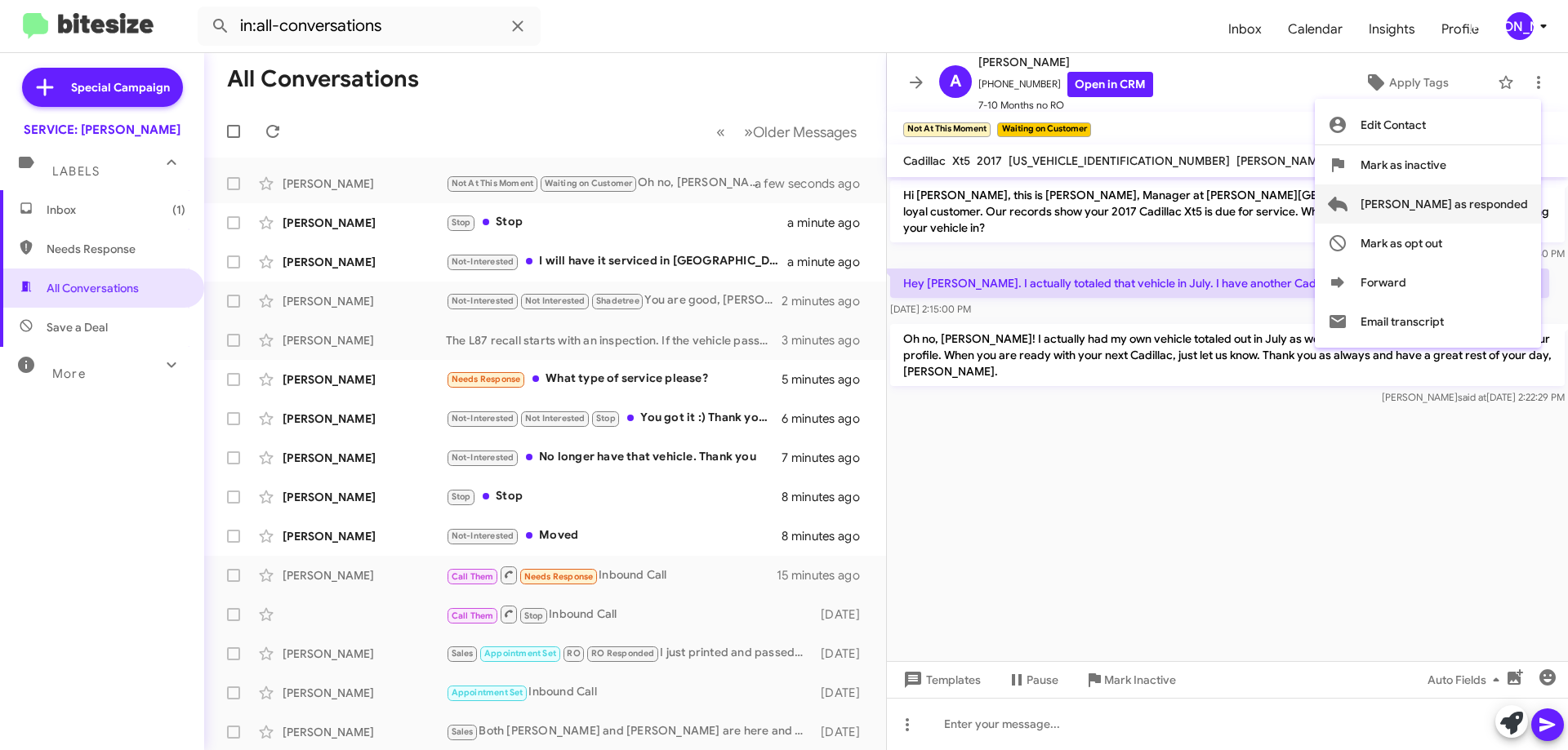
click at [1465, 205] on span "[PERSON_NAME] as responded" at bounding box center [1444, 204] width 168 height 39
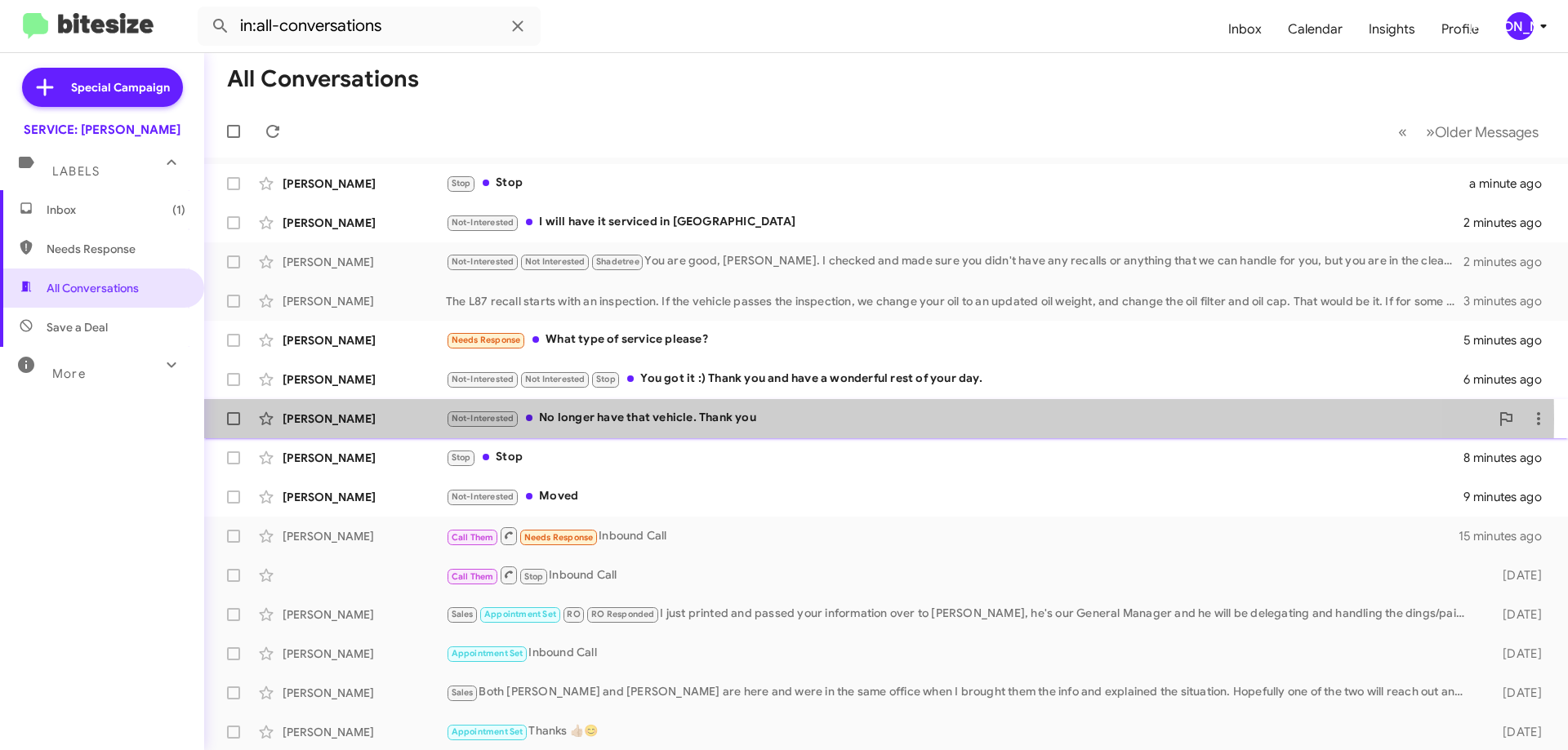
click at [668, 419] on div "Not-Interested No longer have that vehicle. Thank you" at bounding box center [967, 418] width 1044 height 19
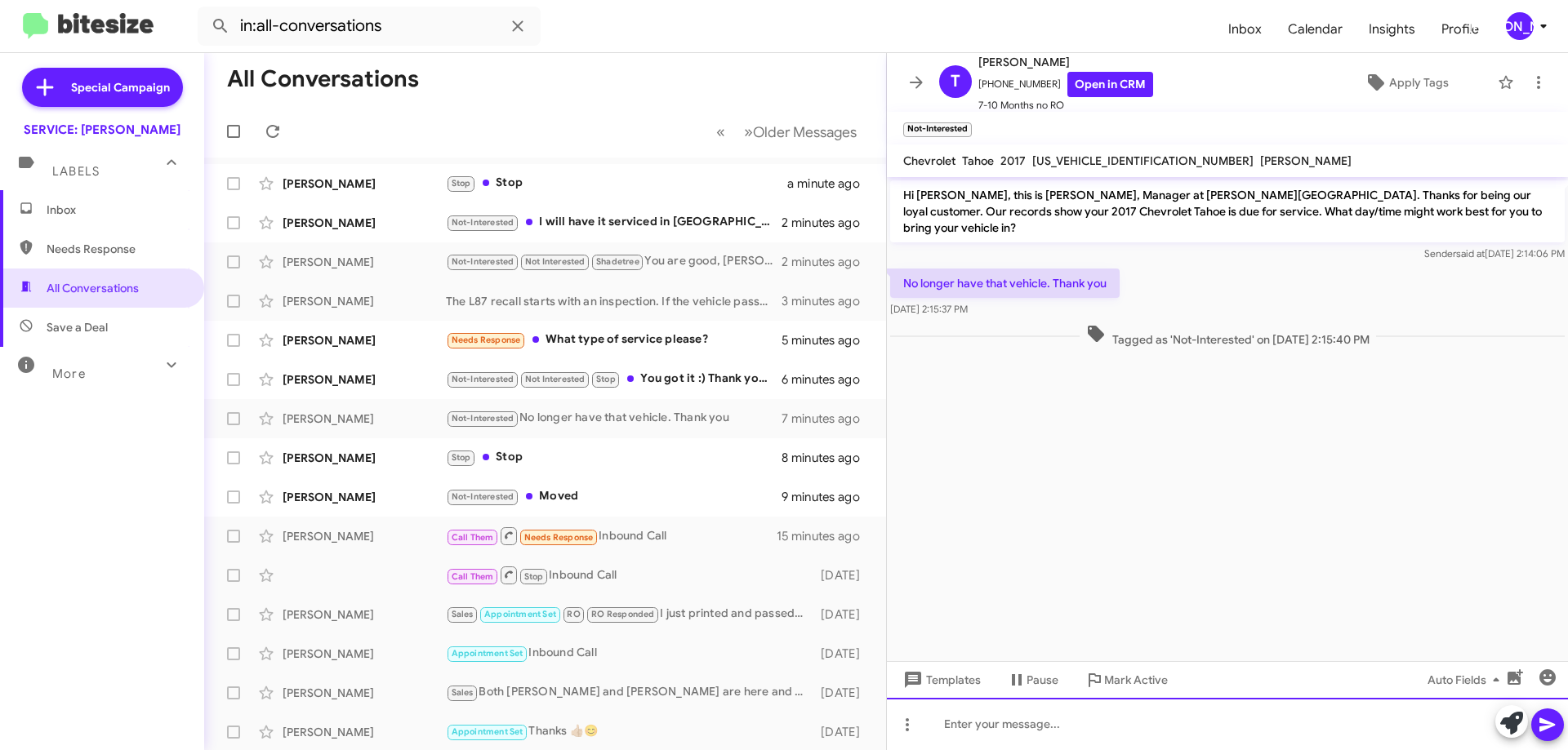
click at [1187, 741] on div at bounding box center [1227, 724] width 681 height 52
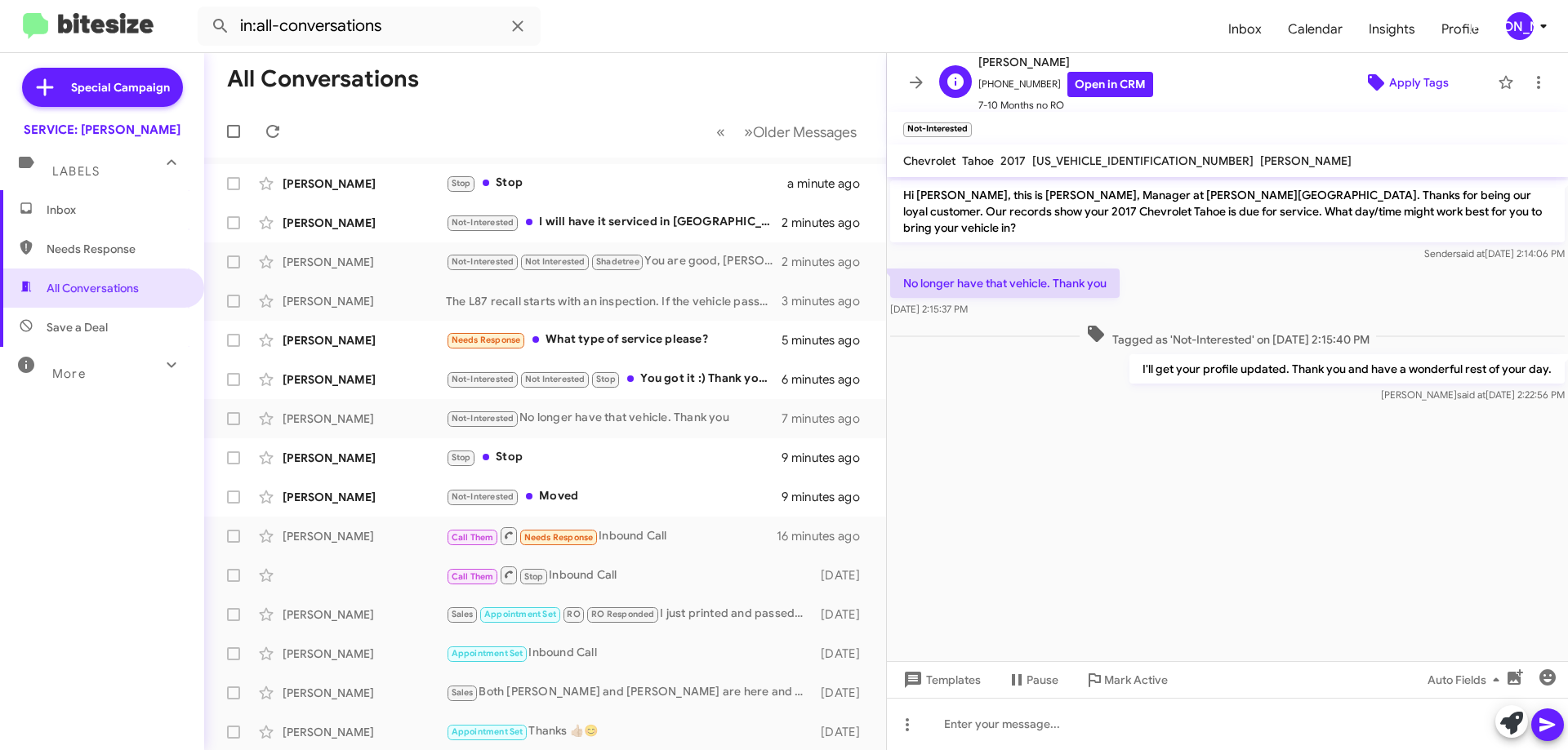
click at [1397, 84] on span "Apply Tags" at bounding box center [1419, 82] width 60 height 29
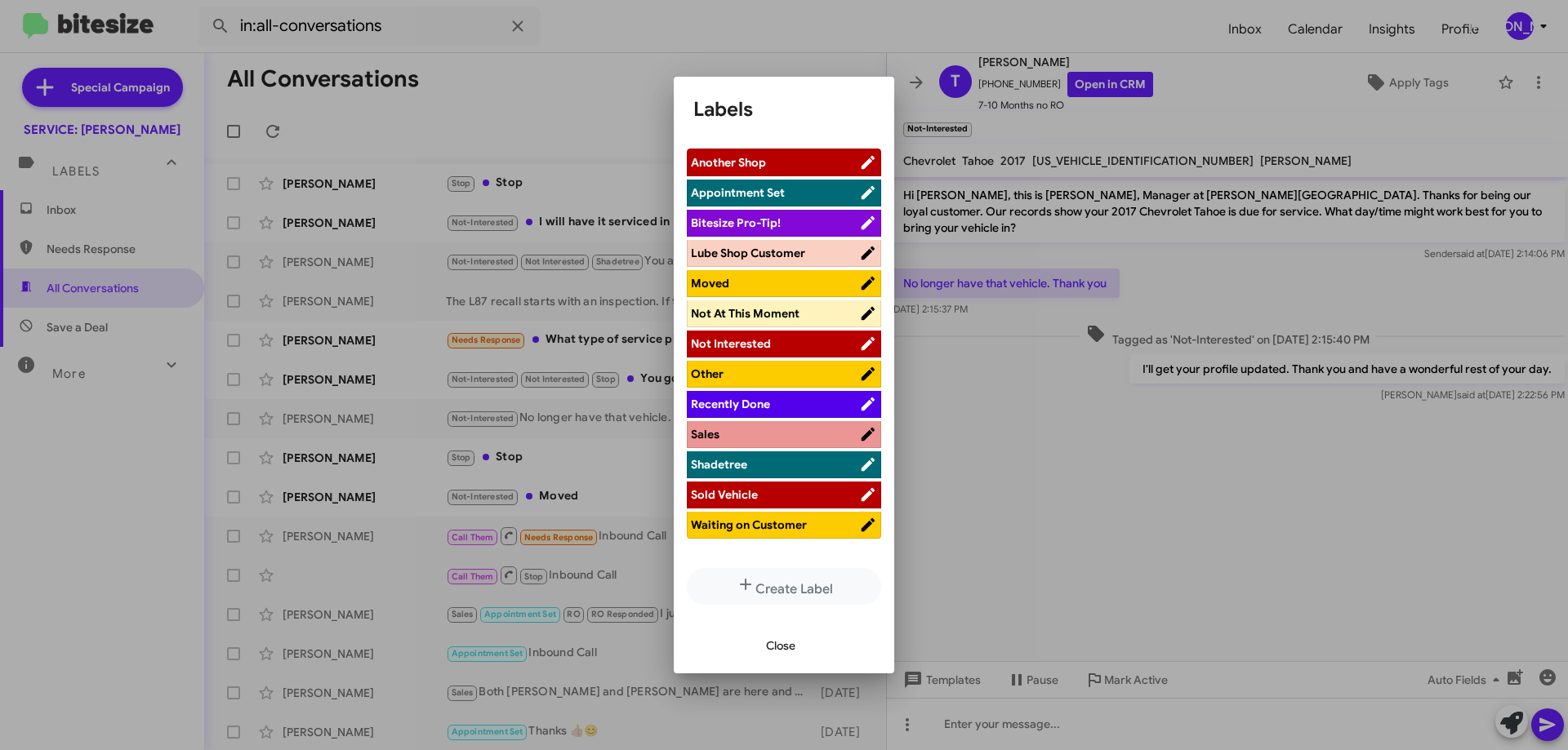
click at [779, 498] on span "Sold Vehicle" at bounding box center [775, 495] width 169 height 17
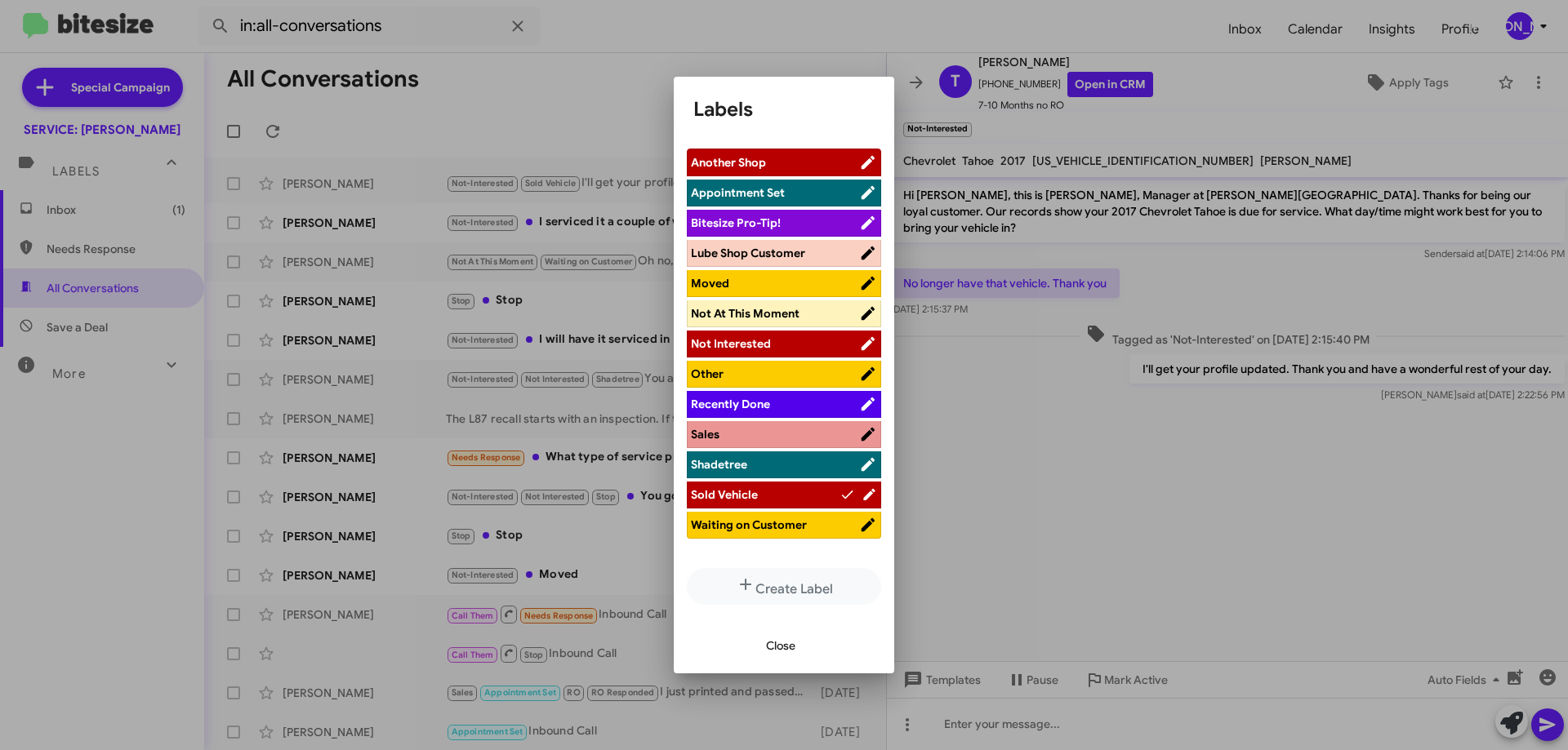
click at [772, 645] on span "Close" at bounding box center [780, 645] width 29 height 29
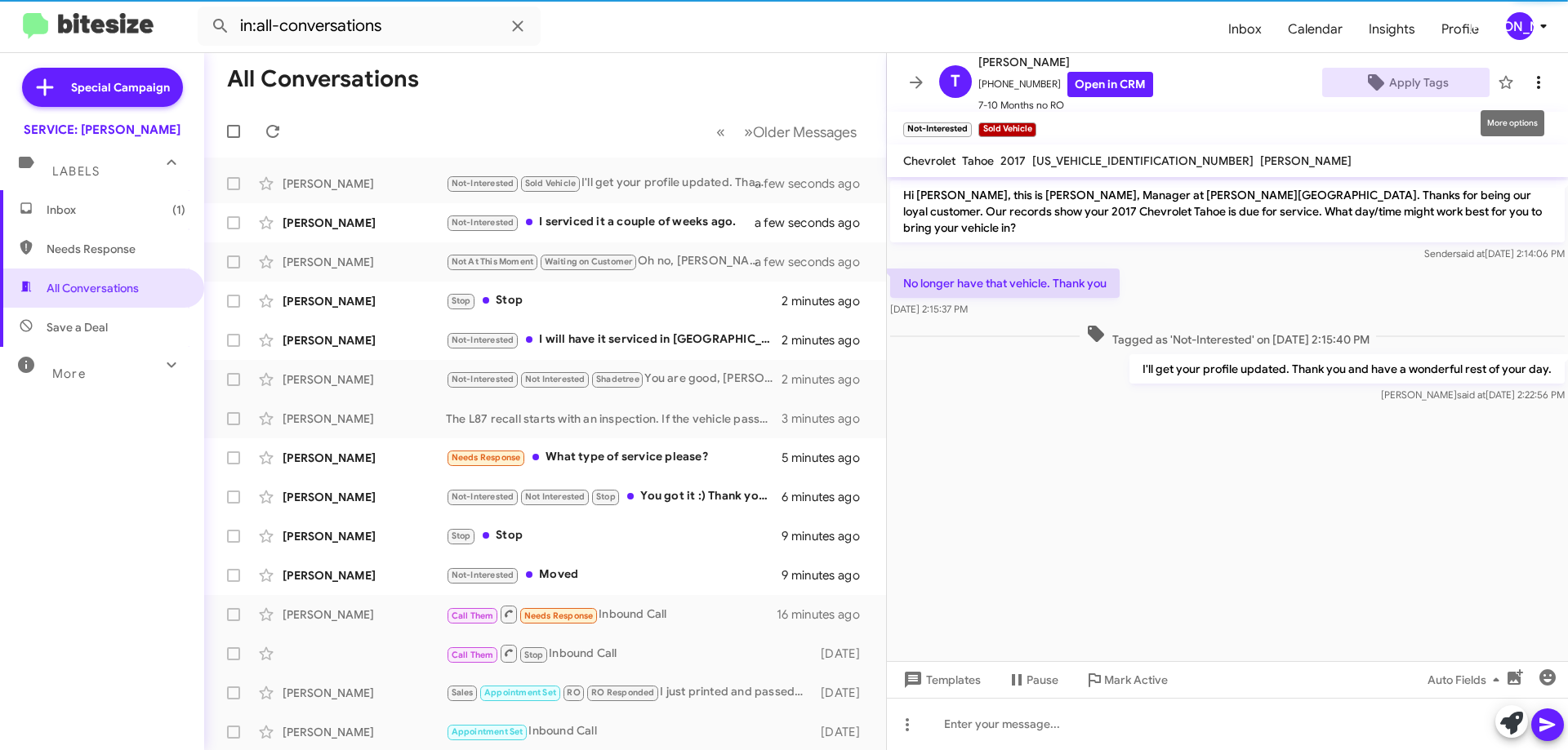
click at [1534, 83] on span at bounding box center [1538, 82] width 33 height 19
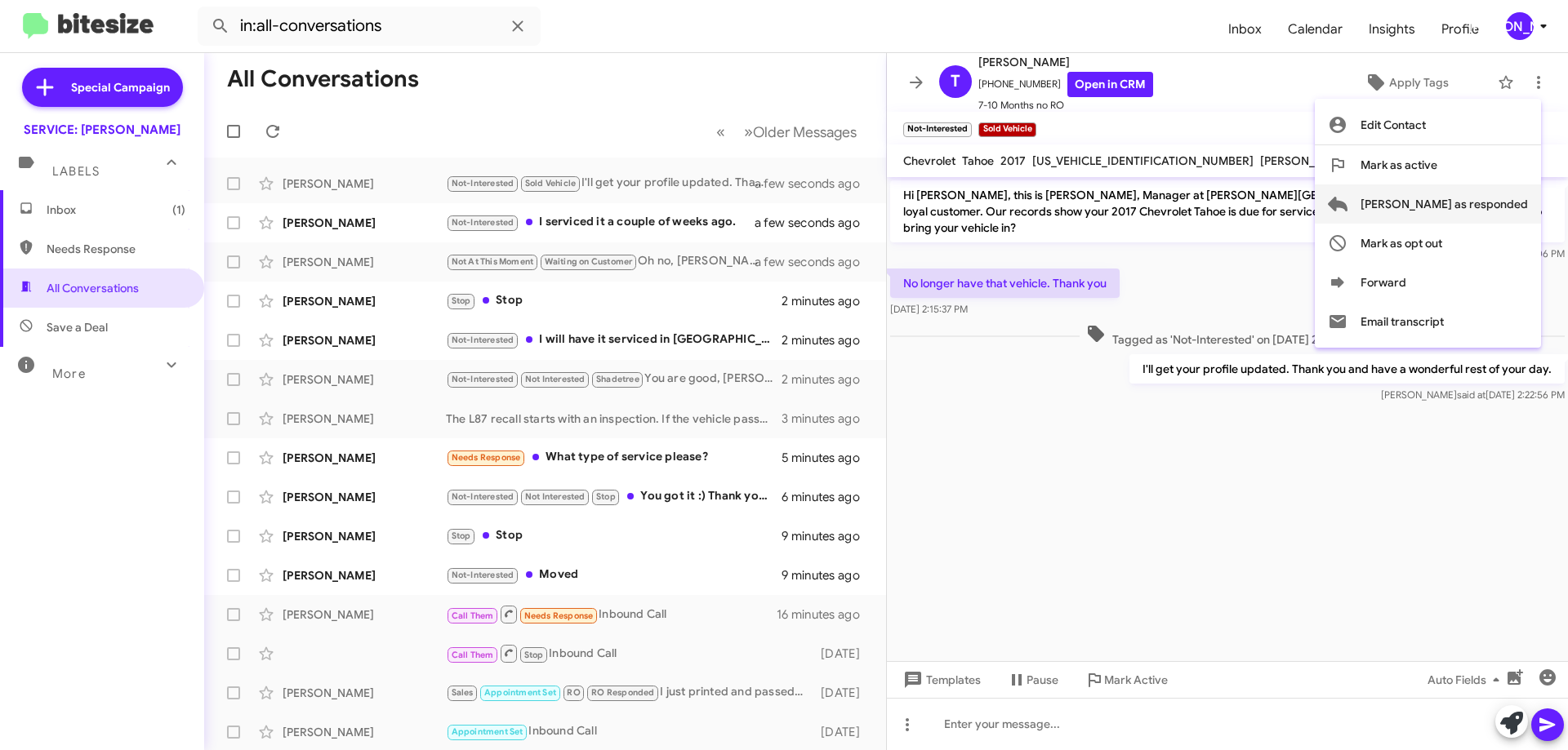
click at [1458, 214] on span "[PERSON_NAME] as responded" at bounding box center [1444, 204] width 168 height 39
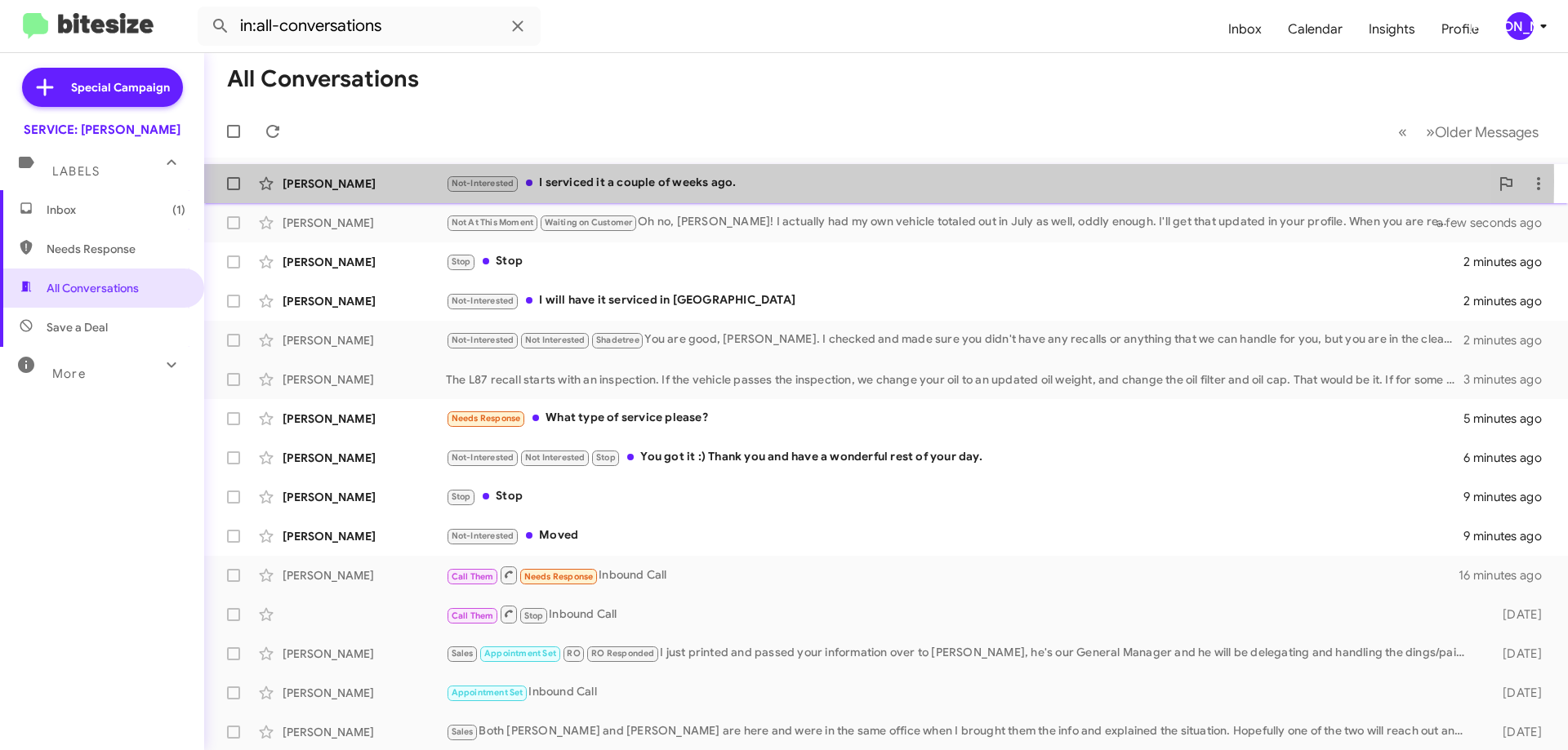
click at [693, 181] on div "Not-Interested I serviced it a couple of weeks ago." at bounding box center [967, 183] width 1044 height 19
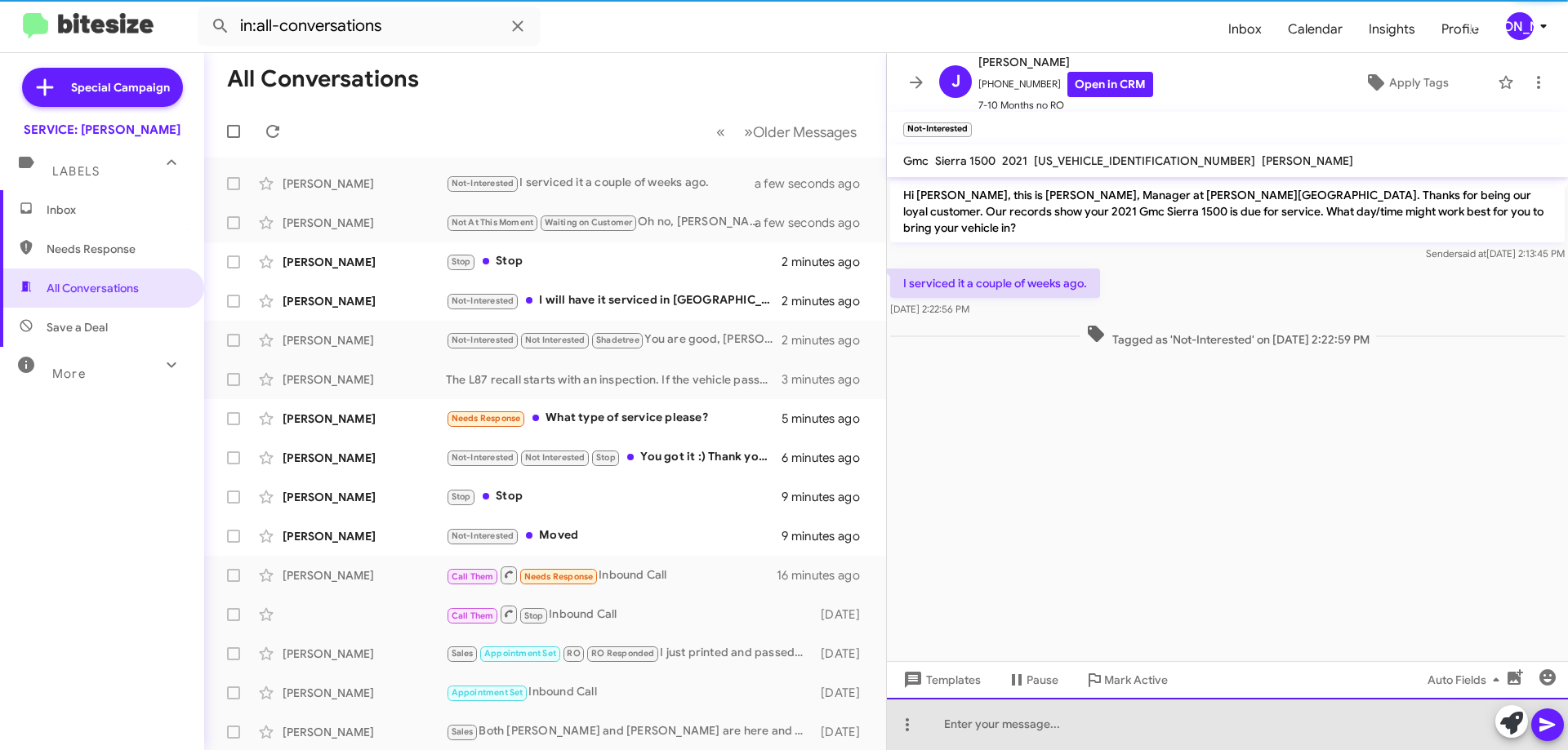
click at [1093, 724] on div at bounding box center [1227, 724] width 681 height 52
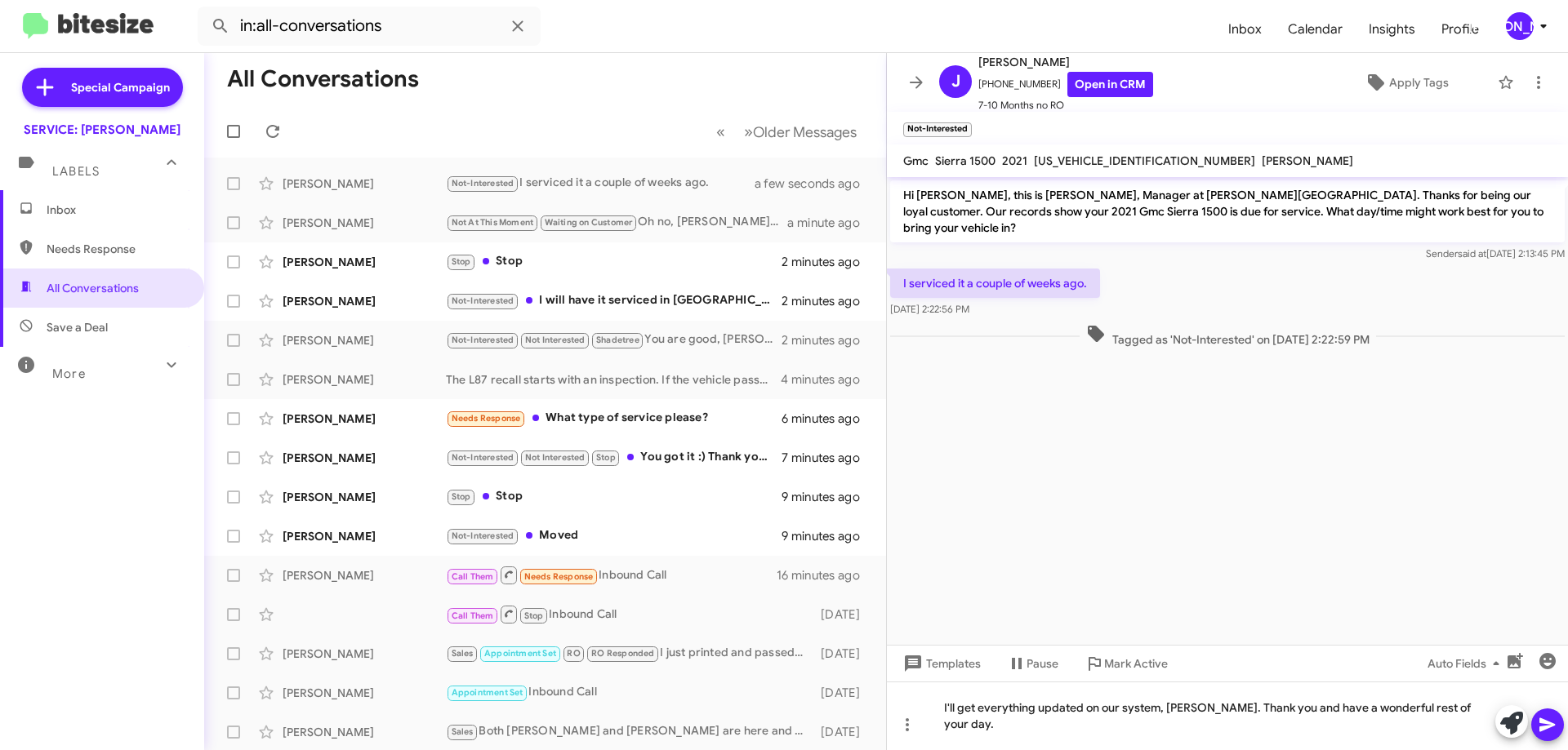
click at [1062, 169] on div "3GTU9DET8MG208422" at bounding box center [1144, 161] width 228 height 19
copy span "3GTU9DET8MG208422"
click at [1088, 731] on div "I'll get everything updated on our system, [PERSON_NAME]. Thank you and have a …" at bounding box center [1227, 716] width 681 height 69
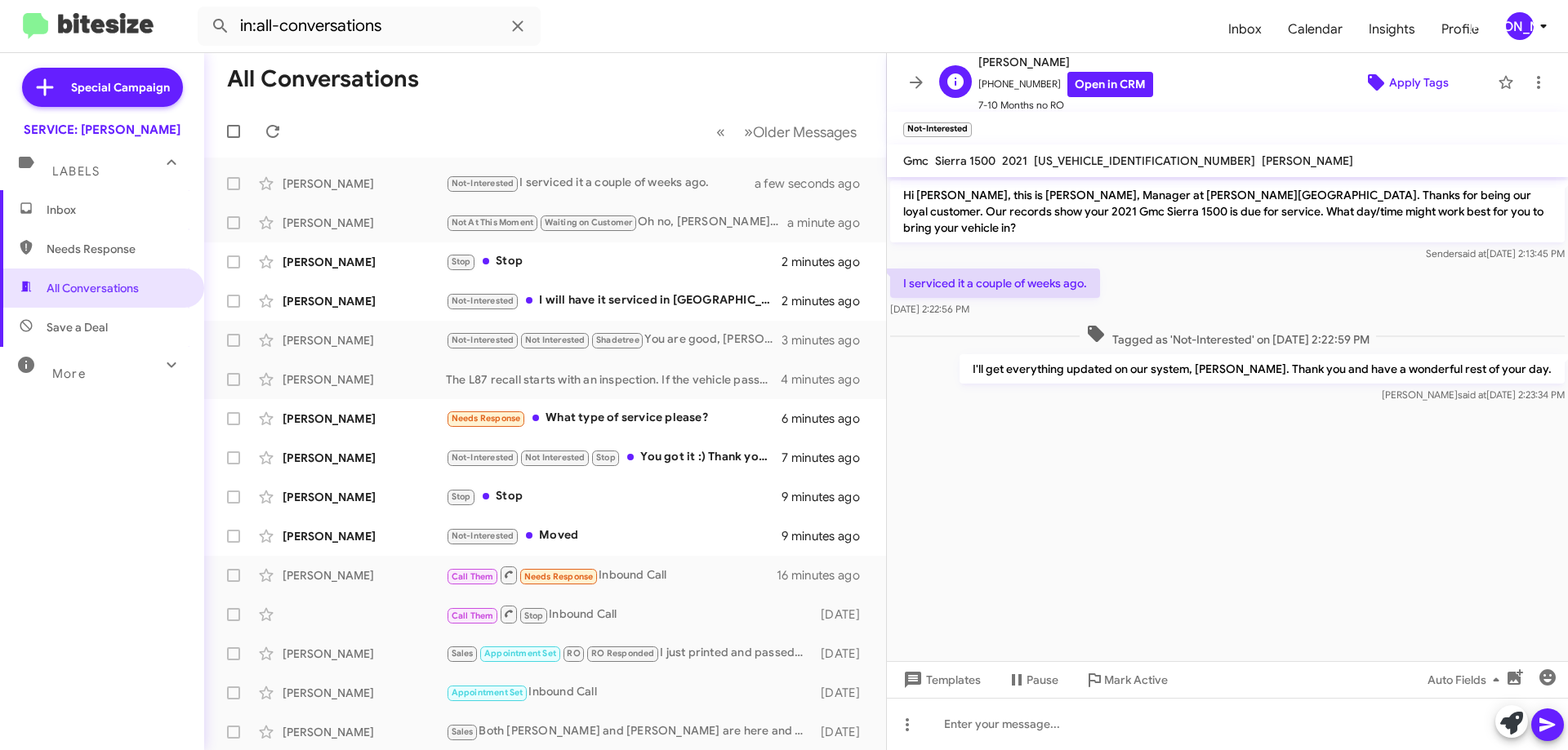
click at [1412, 71] on span "Apply Tags" at bounding box center [1419, 82] width 60 height 29
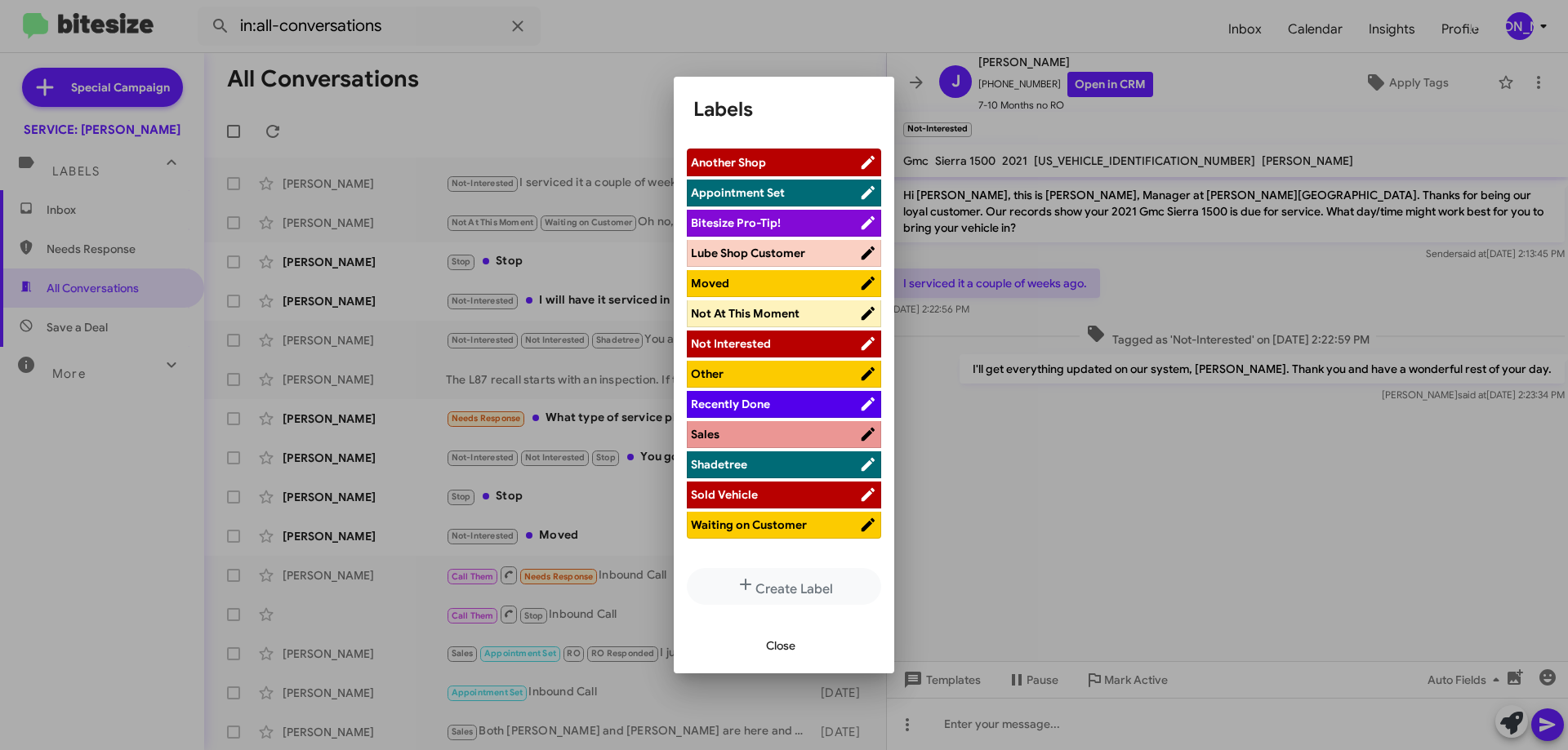
click at [750, 405] on span "Recently Done" at bounding box center [731, 404] width 79 height 15
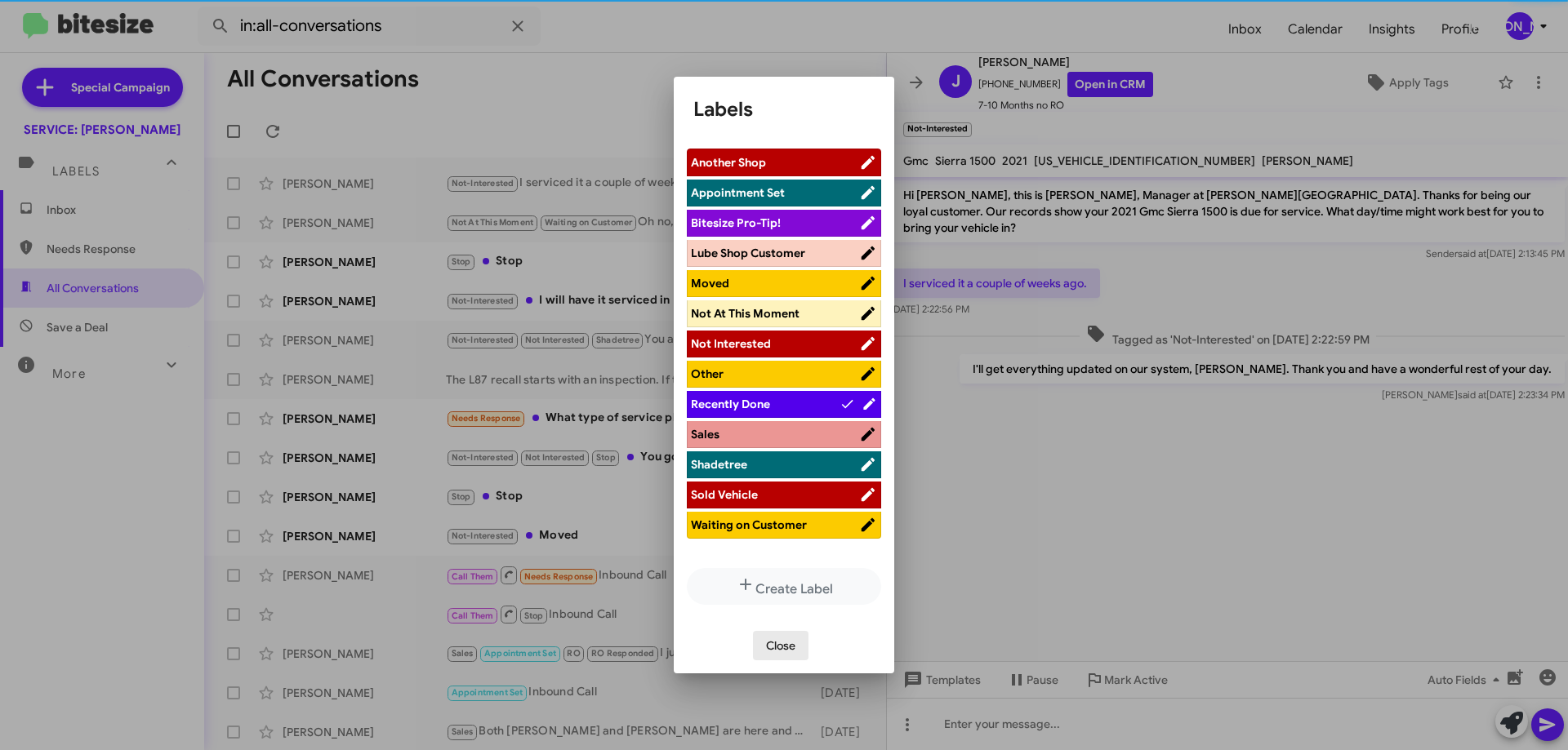
click at [786, 649] on span "Close" at bounding box center [780, 645] width 29 height 29
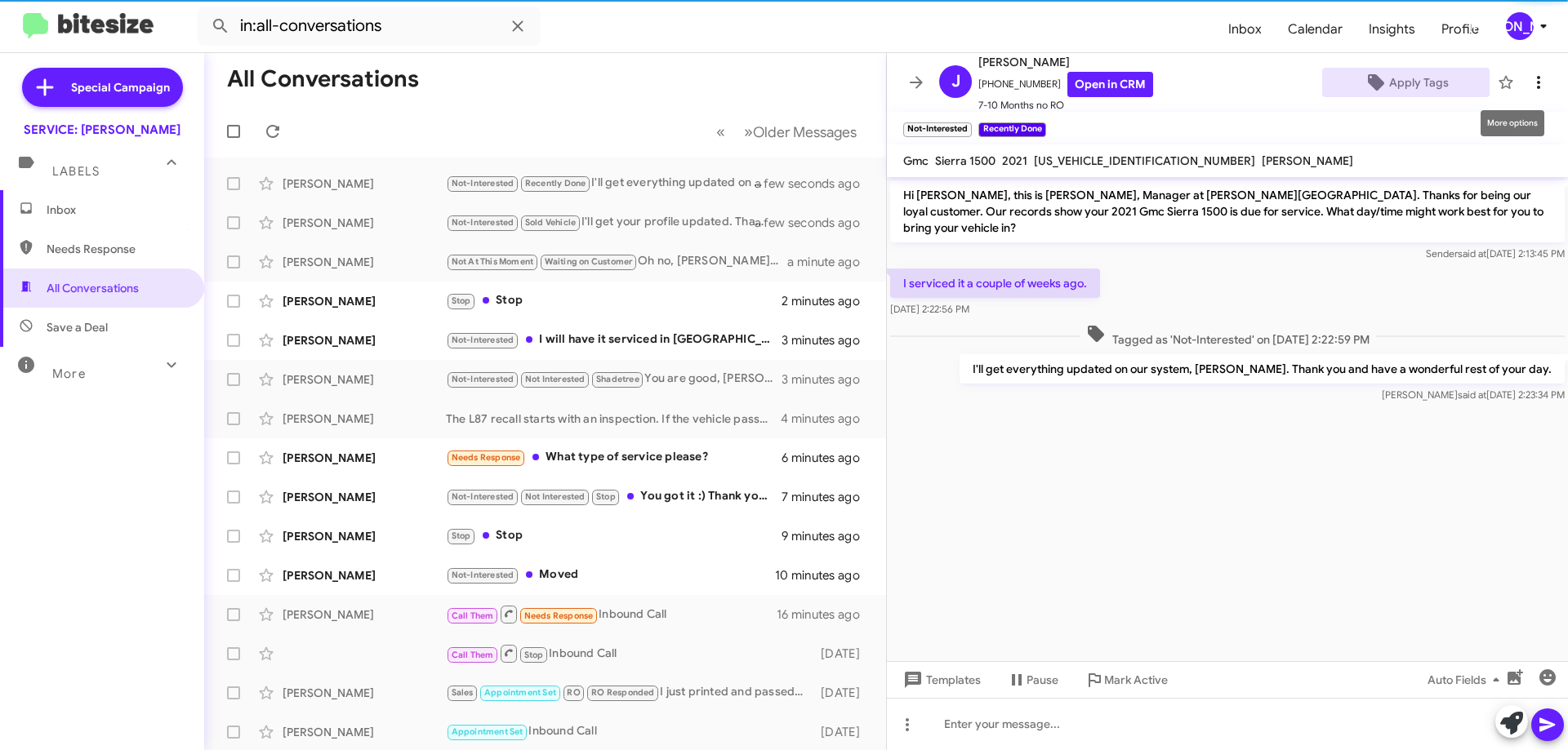
click at [1536, 75] on span at bounding box center [1538, 82] width 33 height 19
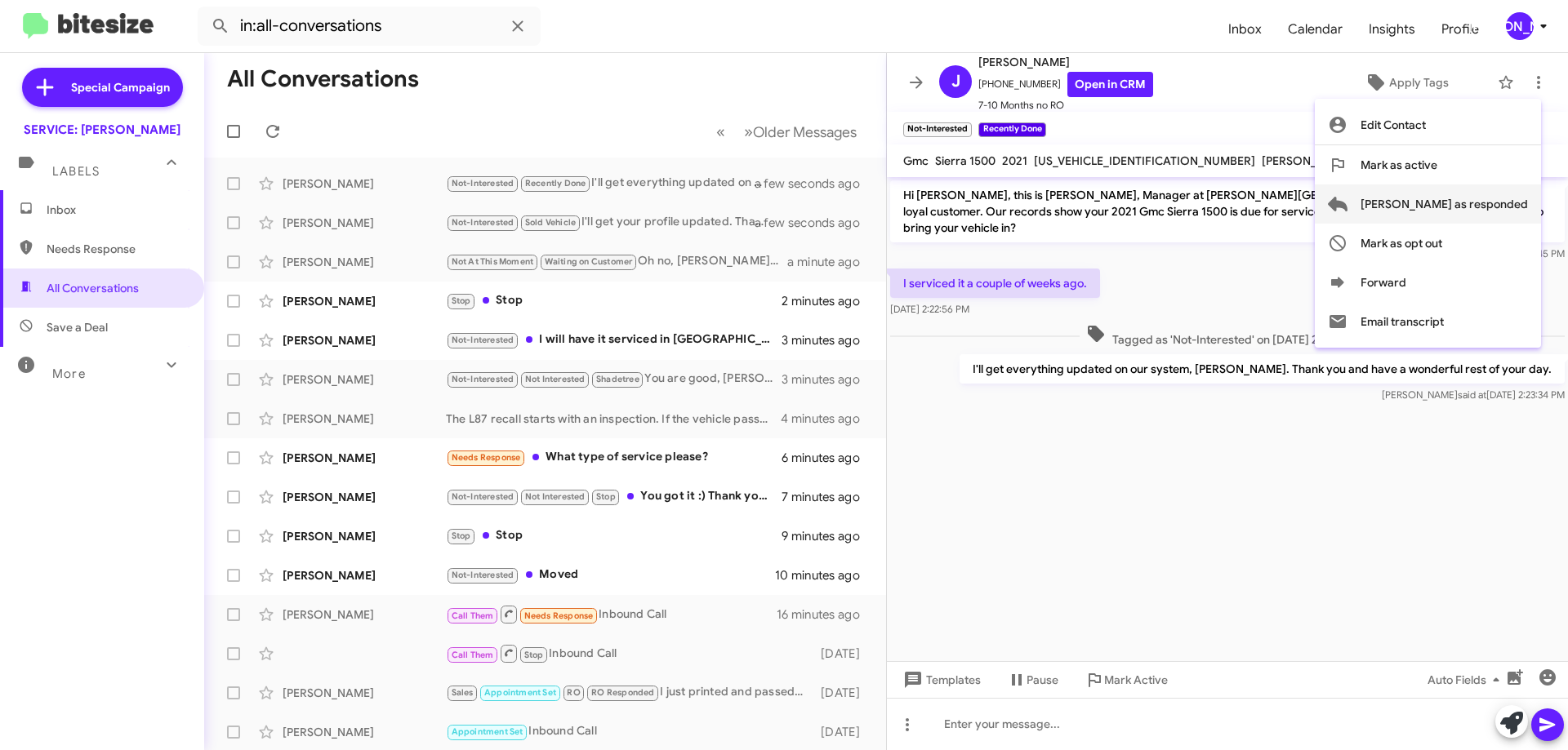
click at [1489, 206] on span "[PERSON_NAME] as responded" at bounding box center [1444, 204] width 168 height 39
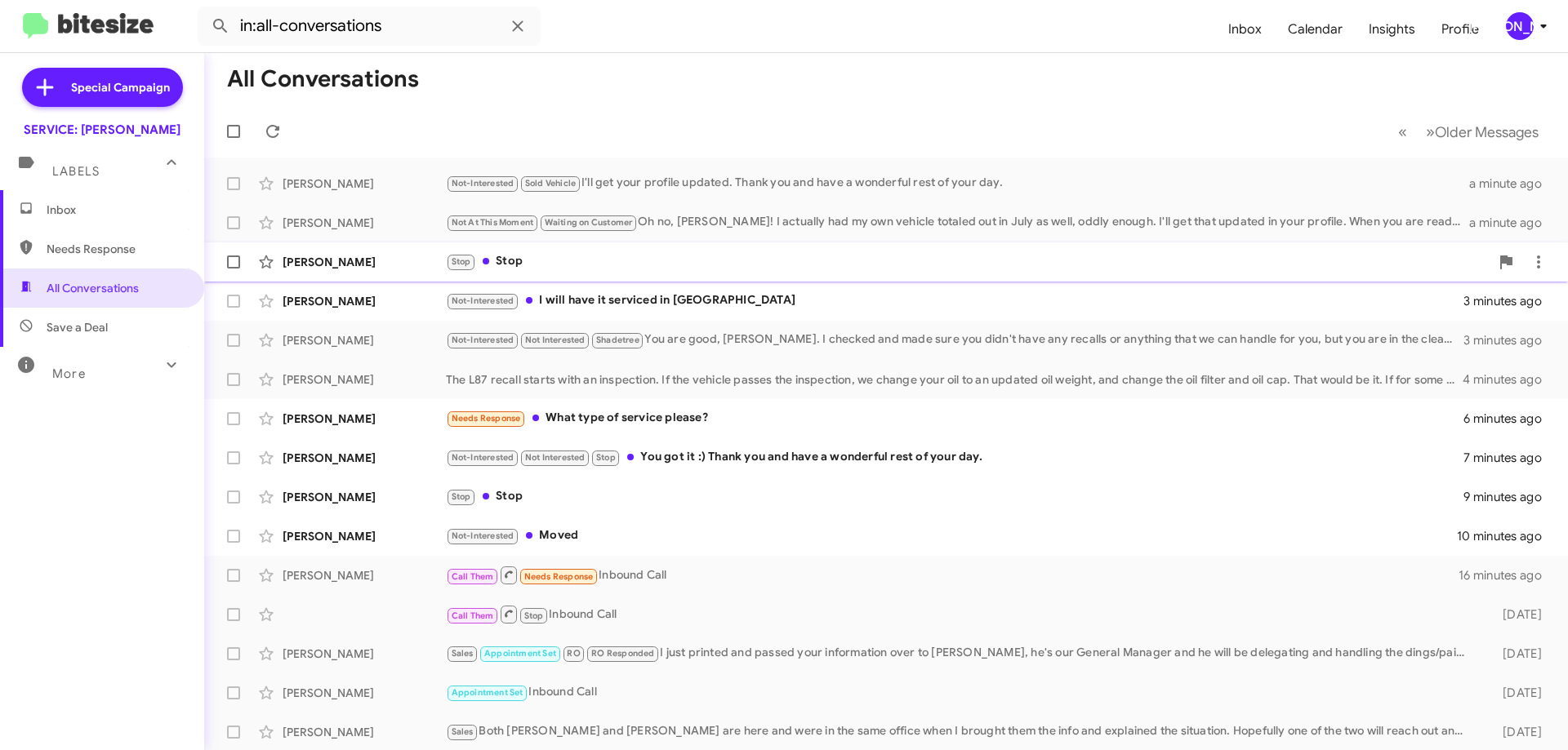
click at [694, 265] on div "Stop Stop" at bounding box center [967, 261] width 1044 height 19
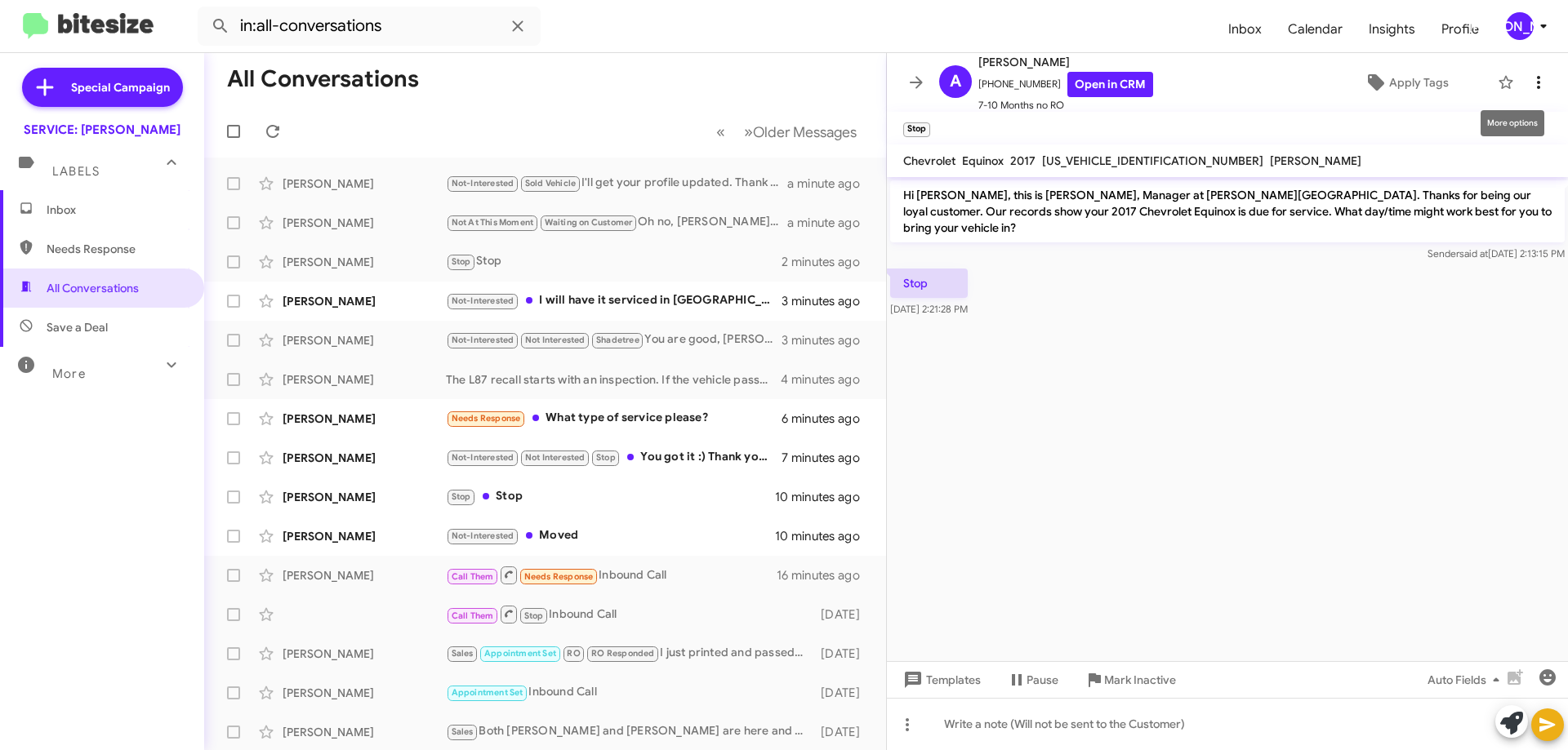
click at [1530, 78] on icon at bounding box center [1538, 82] width 19 height 19
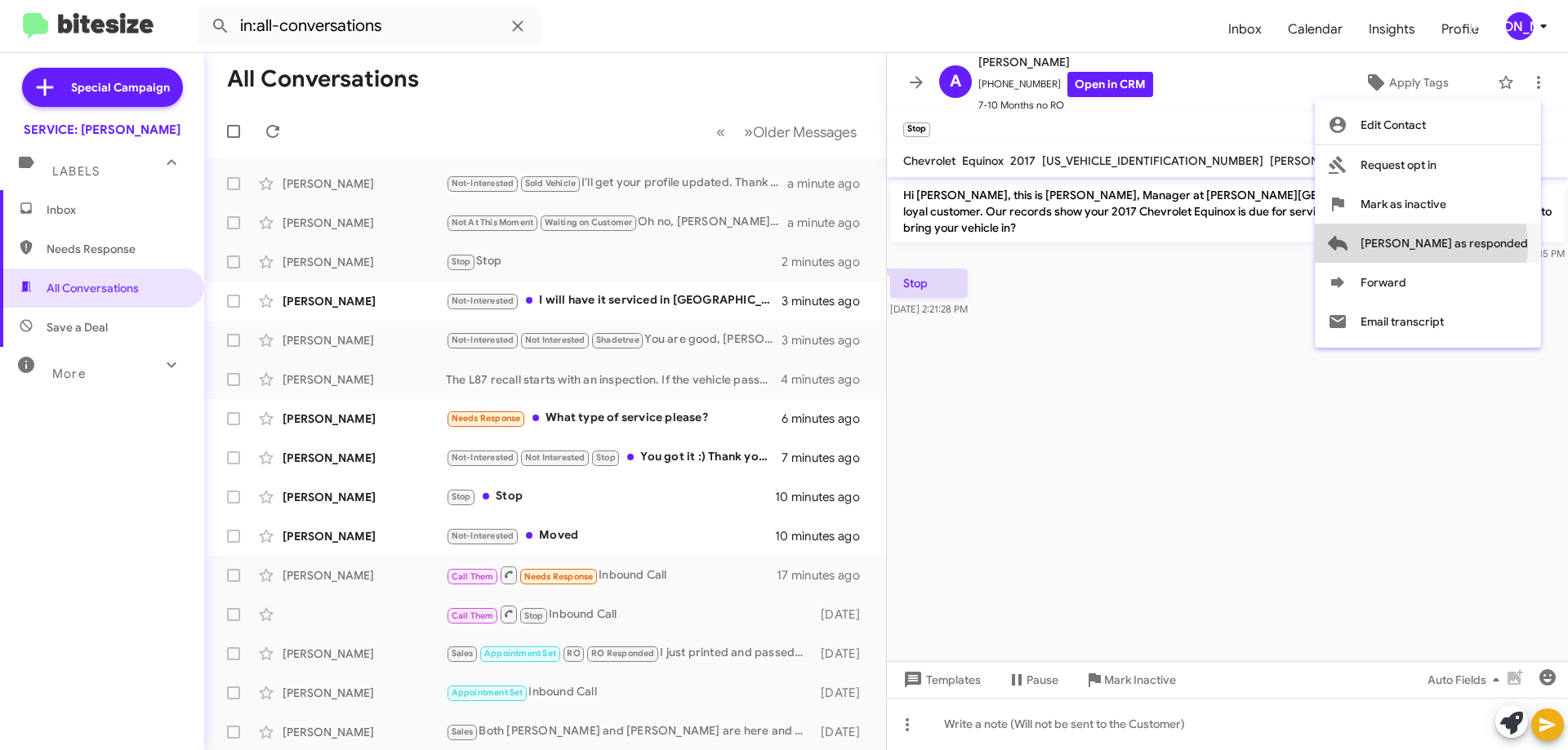
click at [1486, 246] on span "[PERSON_NAME] as responded" at bounding box center [1444, 244] width 168 height 39
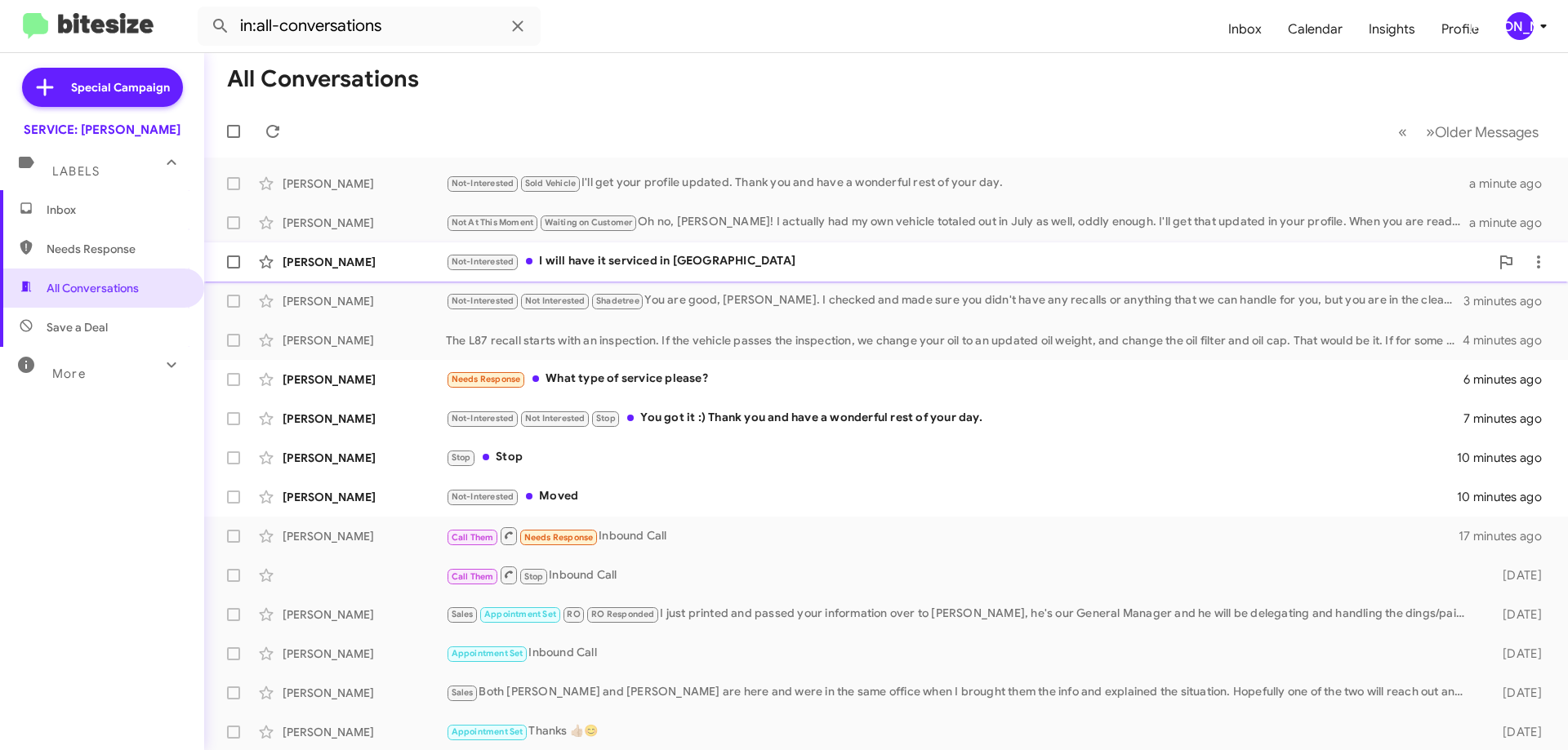
click at [633, 257] on div "Not-Interested I will have it serviced in knoxville" at bounding box center [967, 261] width 1044 height 19
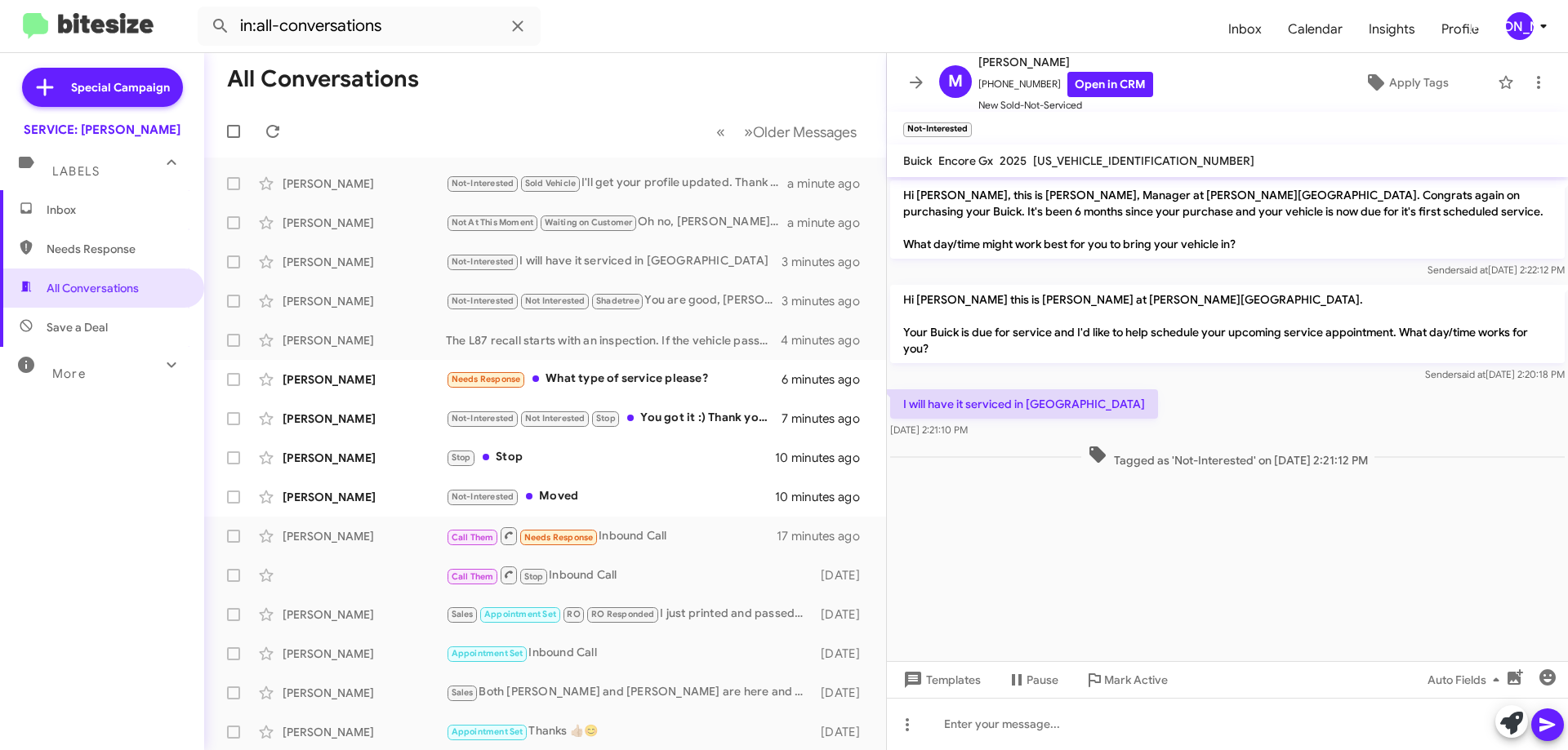
click at [1104, 156] on span "KL4AMGSL2SB128072" at bounding box center [1144, 161] width 221 height 15
copy span "KL4AMGSL2SB128072"
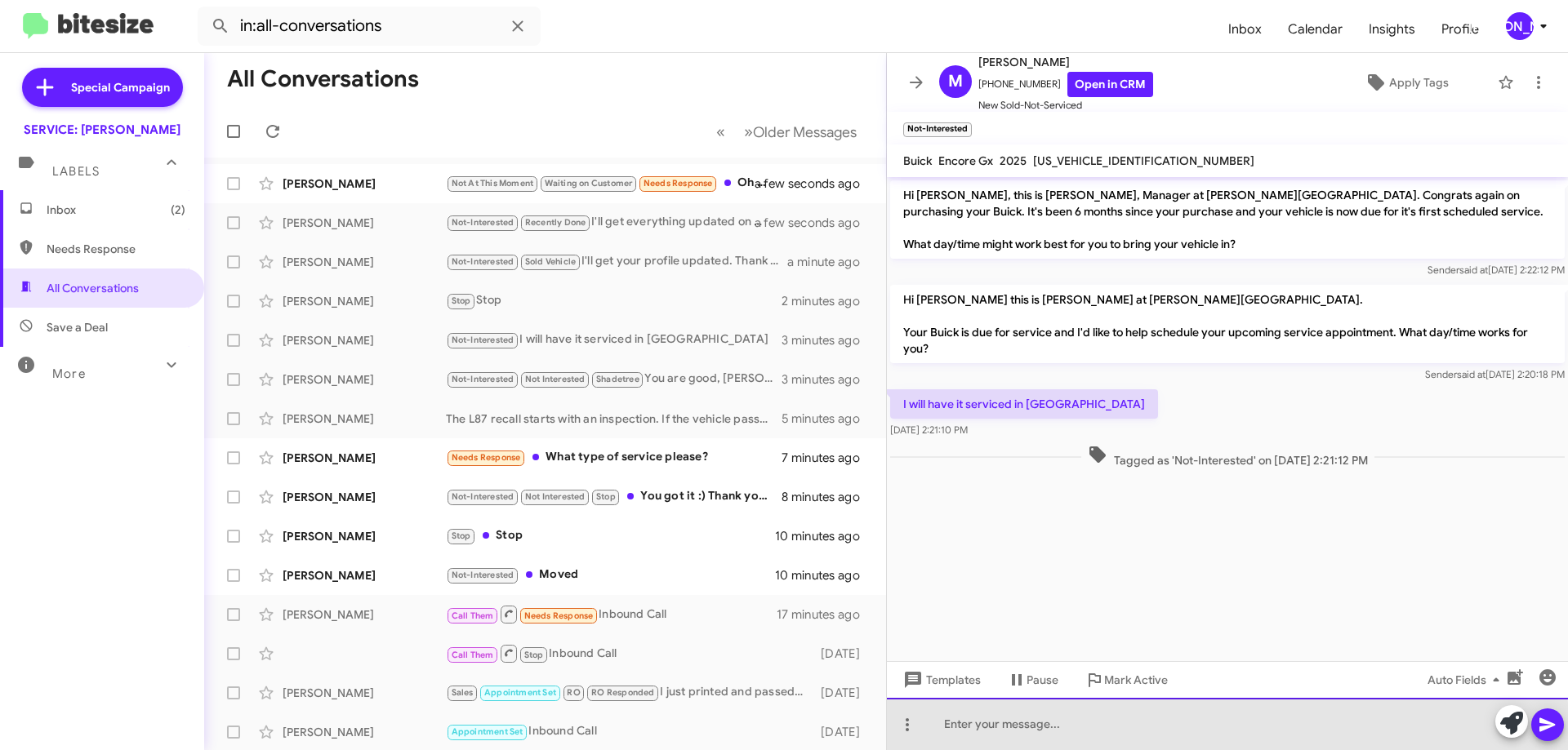
click at [1069, 741] on div at bounding box center [1227, 724] width 681 height 52
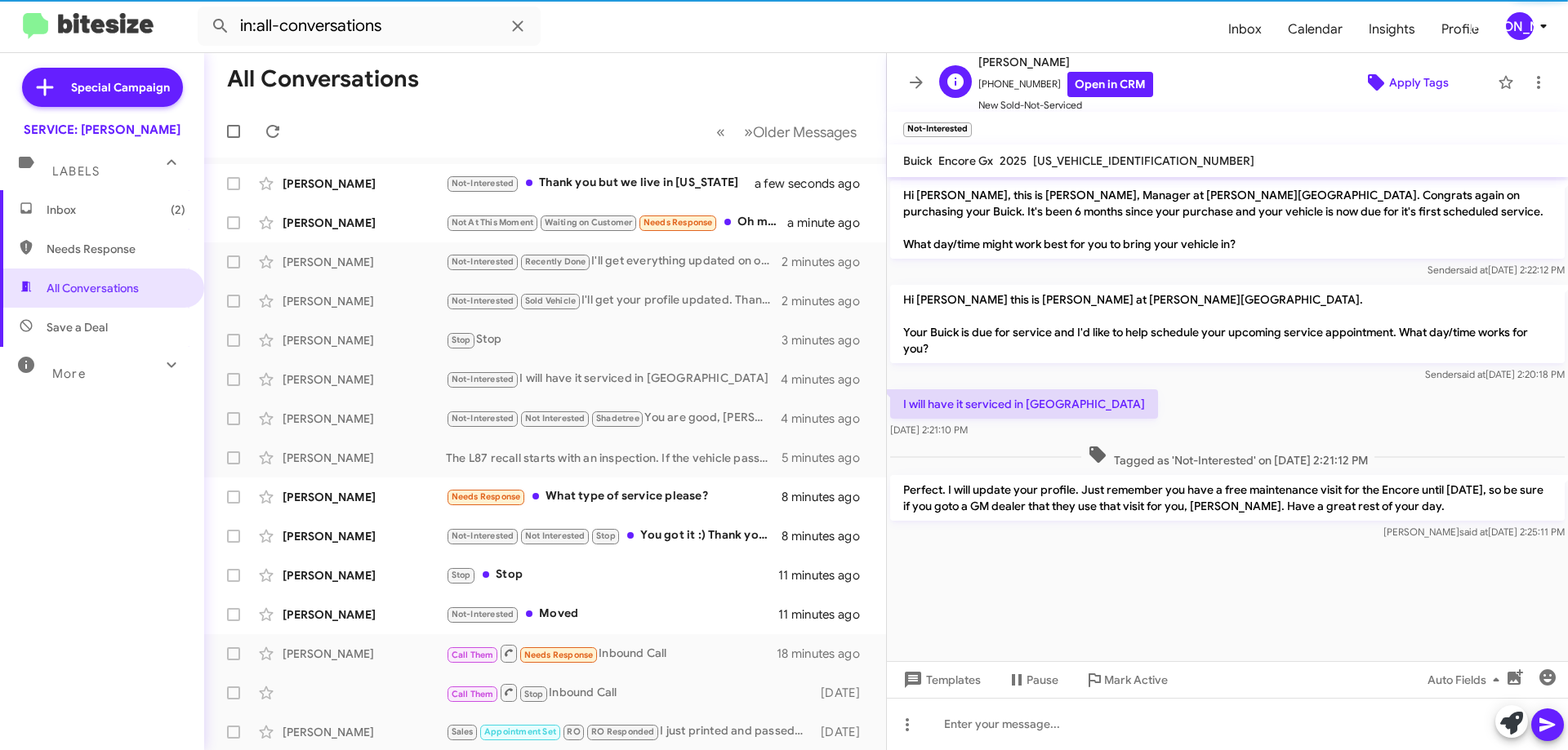
click at [1400, 86] on span "Apply Tags" at bounding box center [1419, 82] width 60 height 29
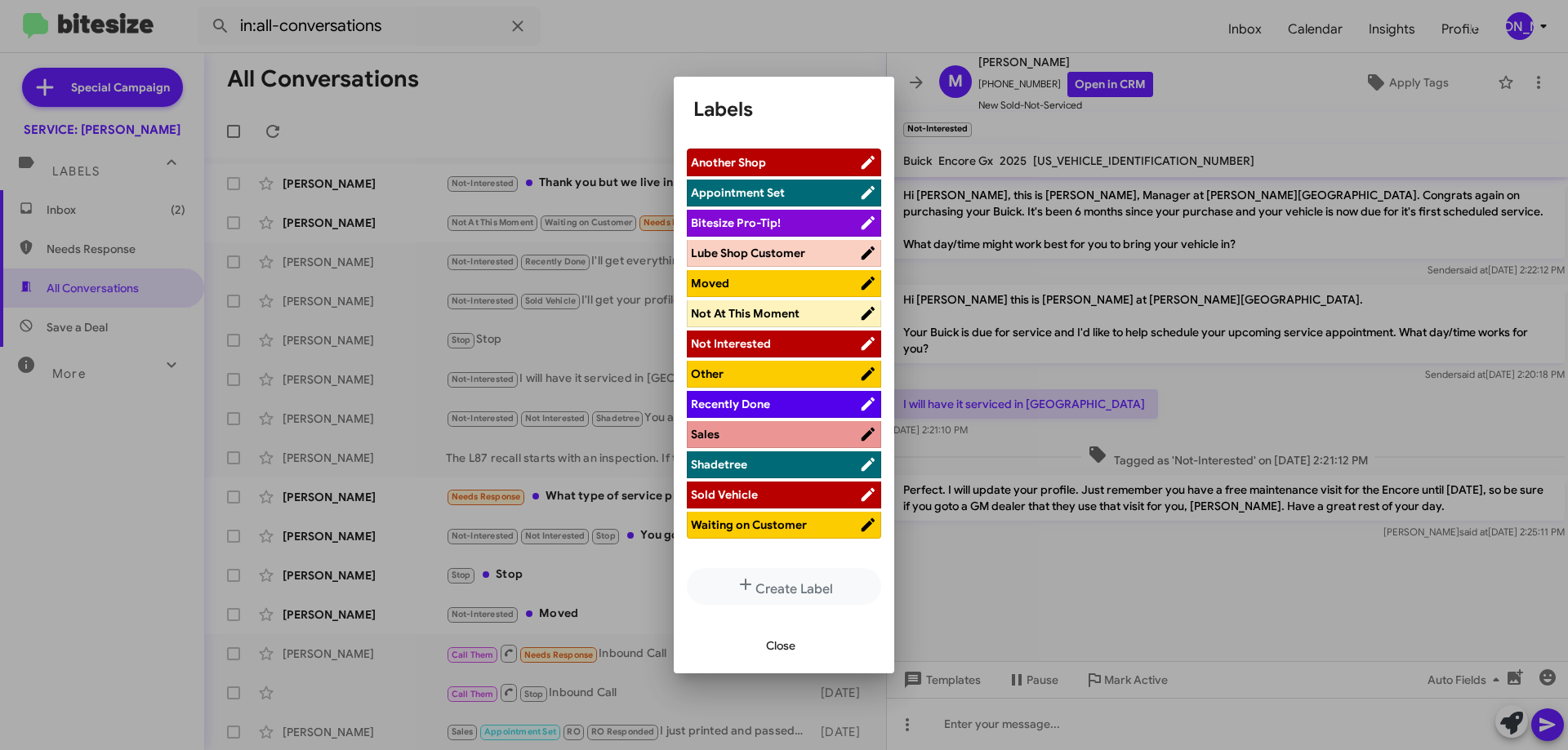
click at [762, 279] on span "Moved" at bounding box center [775, 283] width 169 height 17
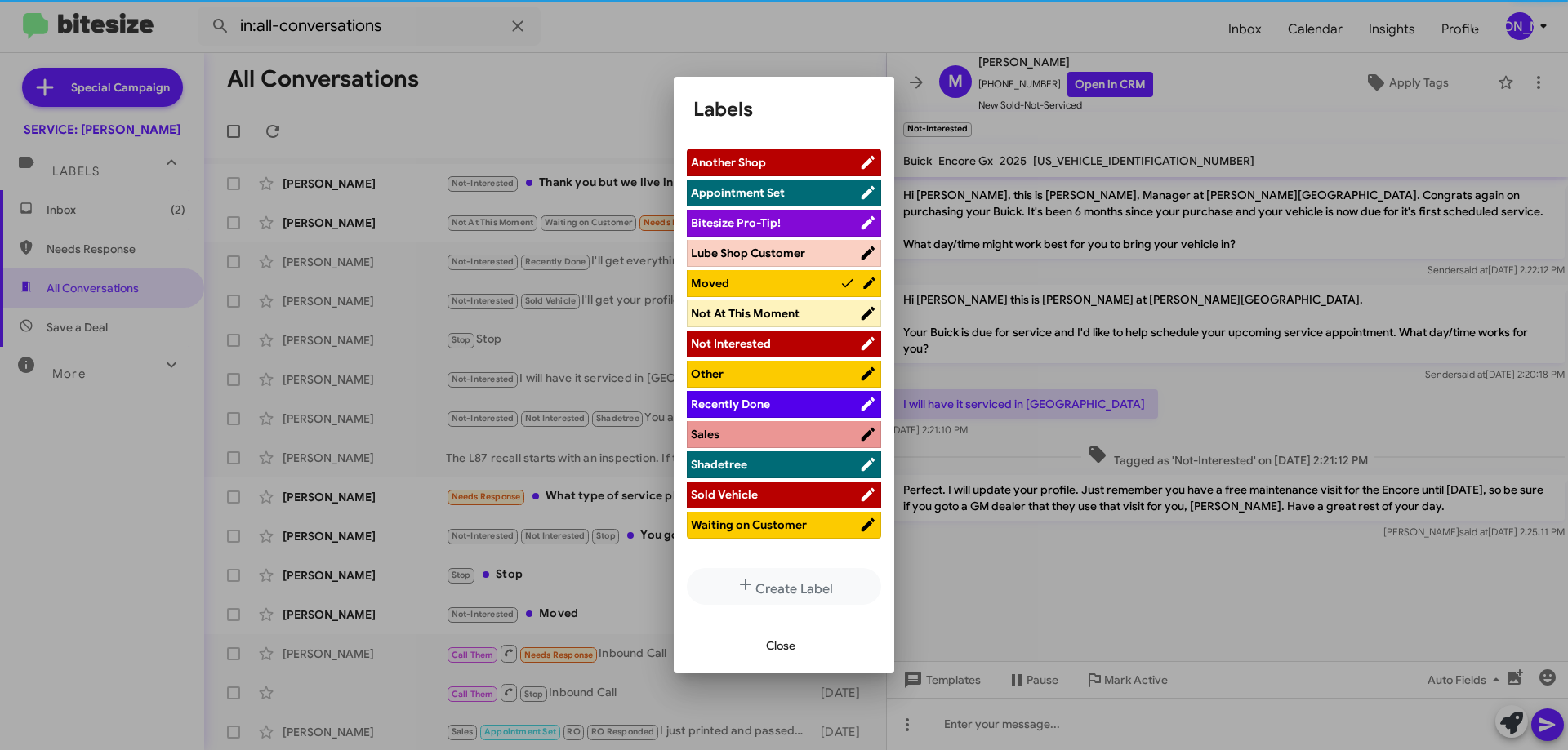
click at [784, 161] on span "Another Shop" at bounding box center [775, 162] width 169 height 17
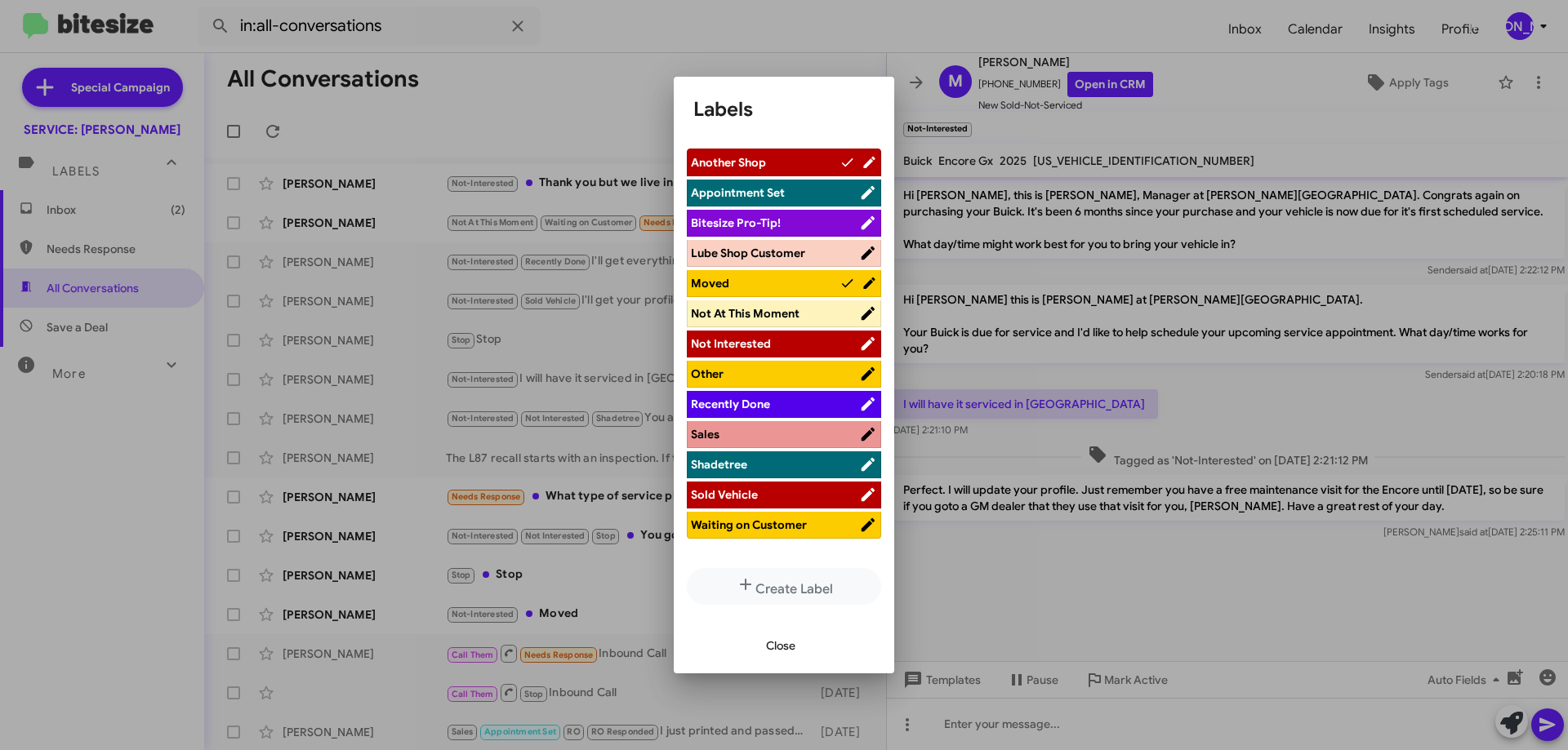
click at [789, 636] on span "Close" at bounding box center [780, 645] width 29 height 29
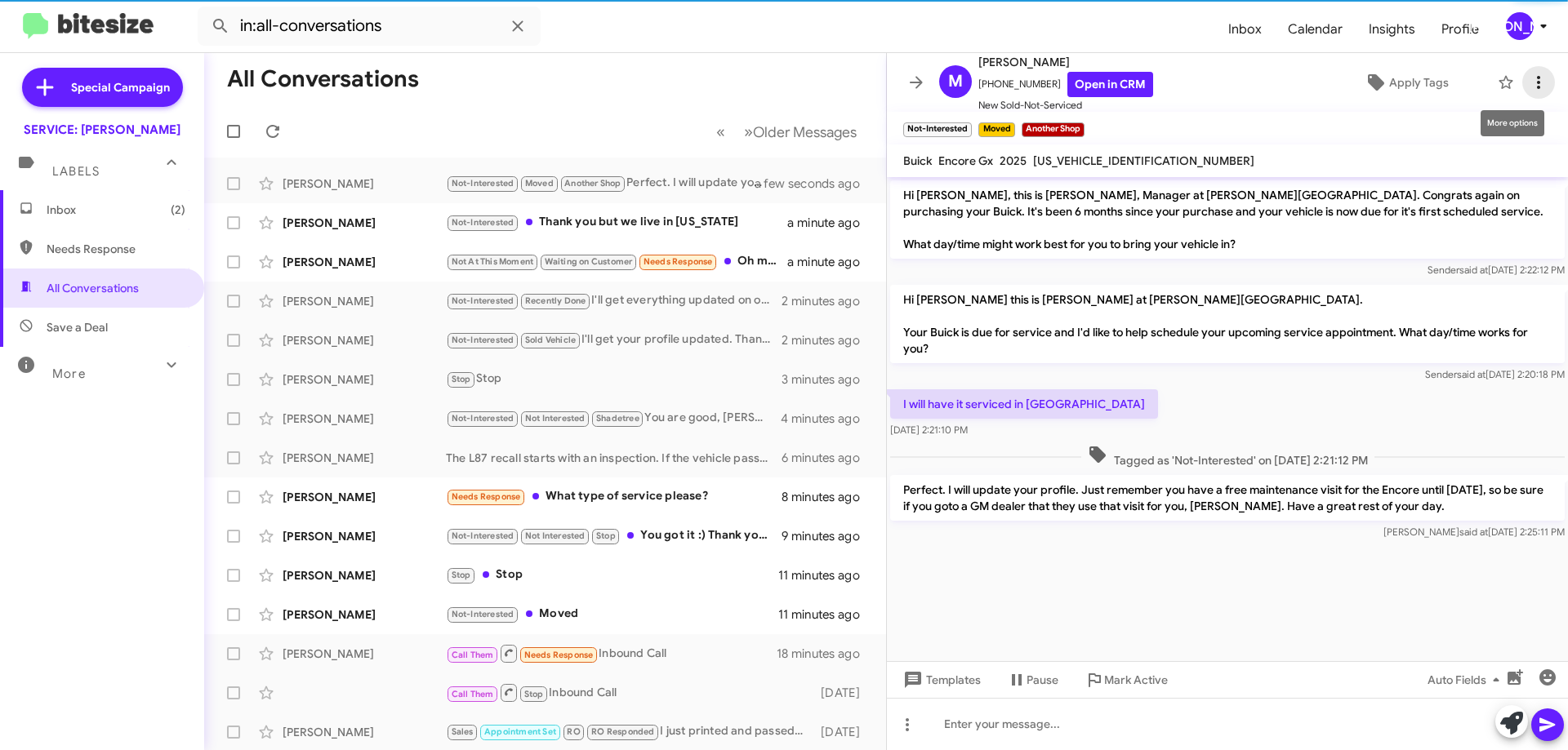
click at [1529, 79] on icon at bounding box center [1538, 82] width 19 height 19
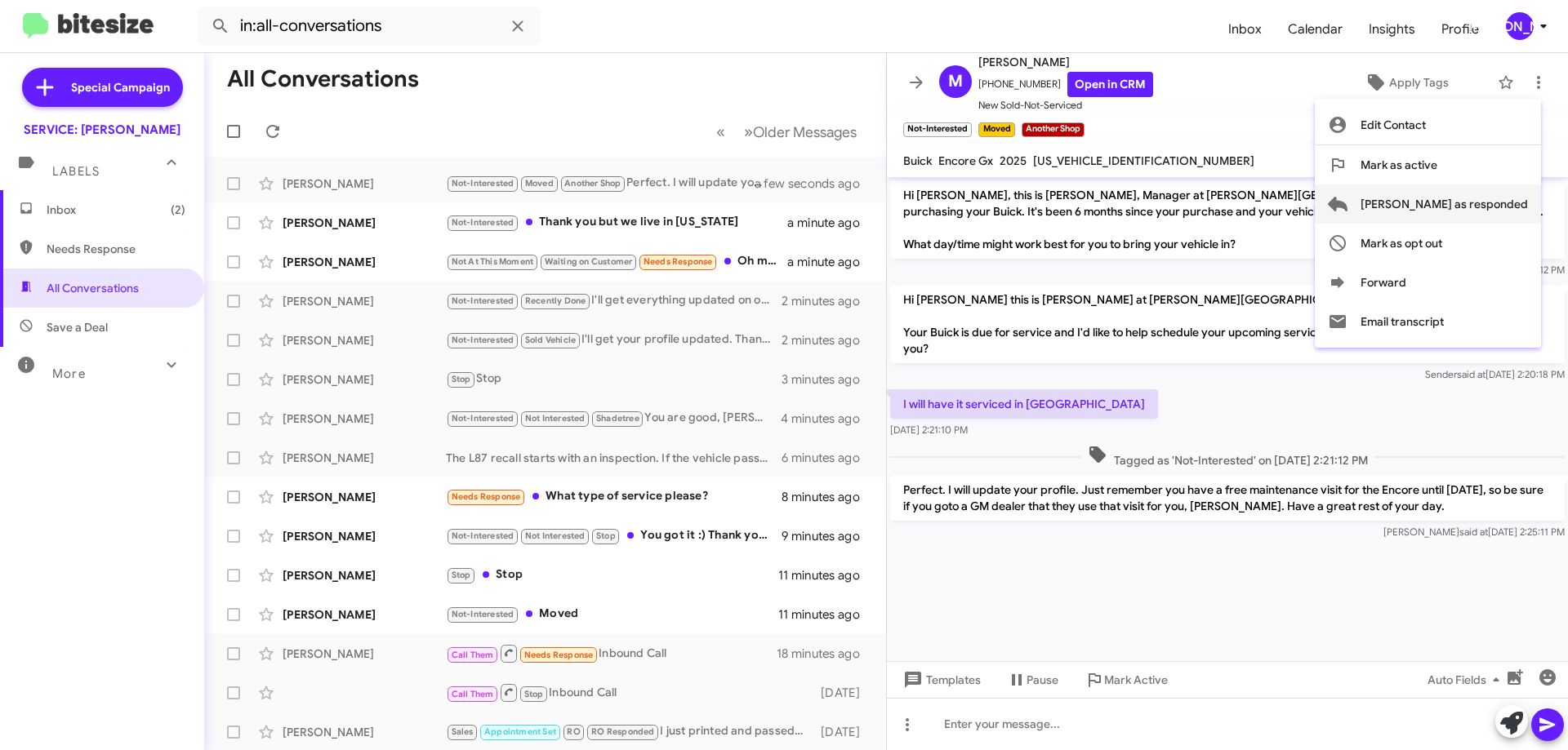
click at [1448, 204] on span "[PERSON_NAME] as responded" at bounding box center [1444, 204] width 168 height 39
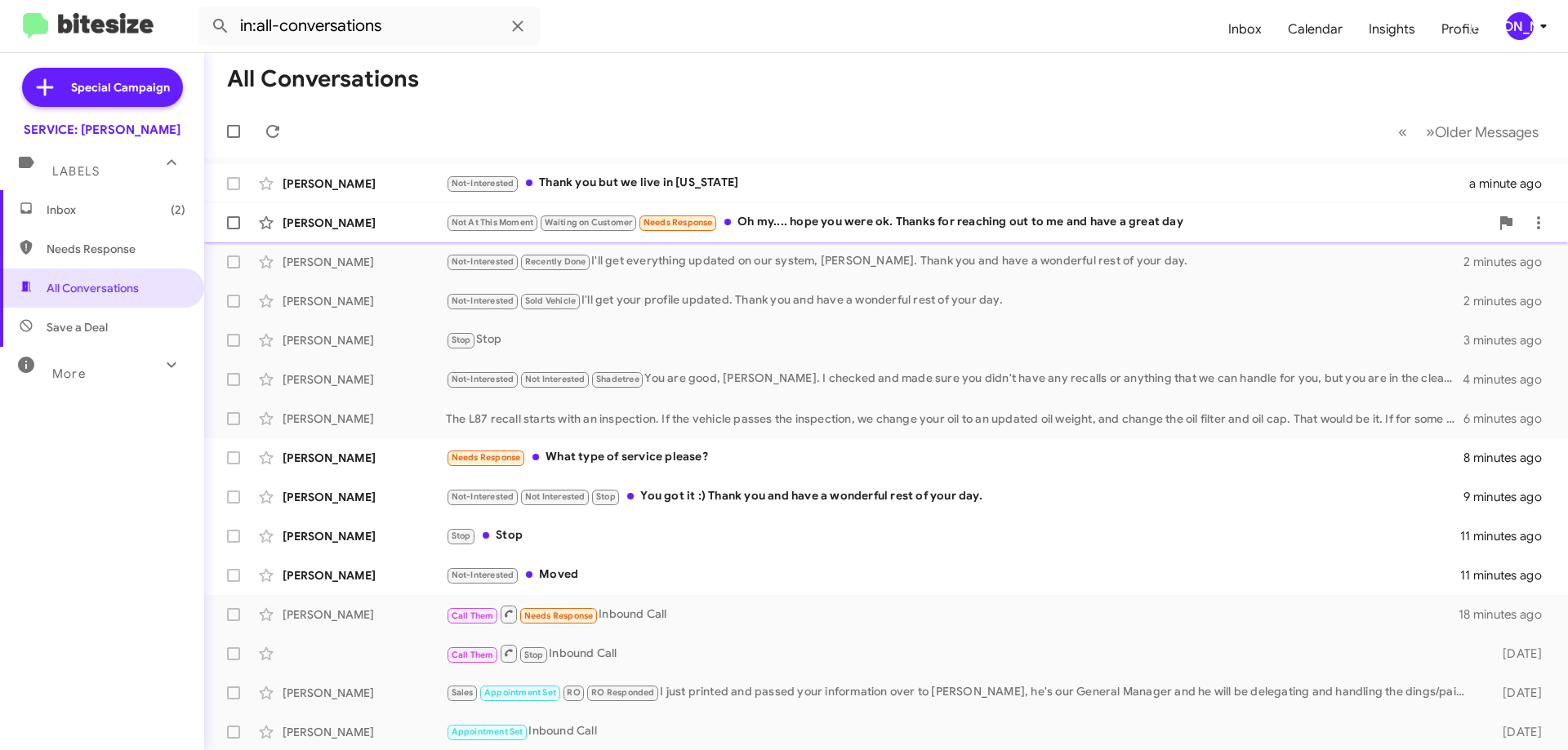
click at [924, 222] on div "Not At This Moment Waiting on Customer Needs Response Oh my.... hope you were o…" at bounding box center [967, 222] width 1044 height 19
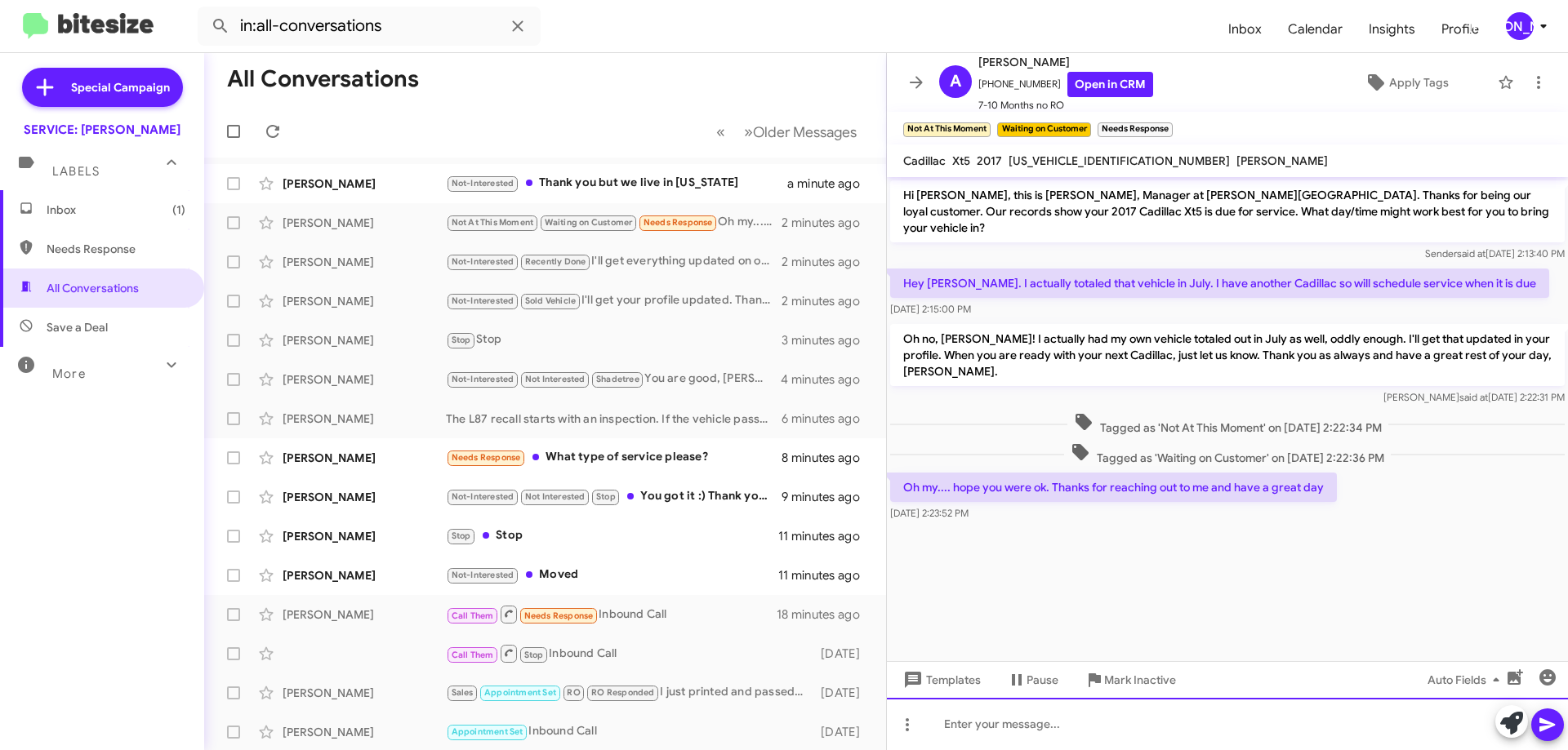
click at [1197, 717] on div at bounding box center [1227, 724] width 681 height 52
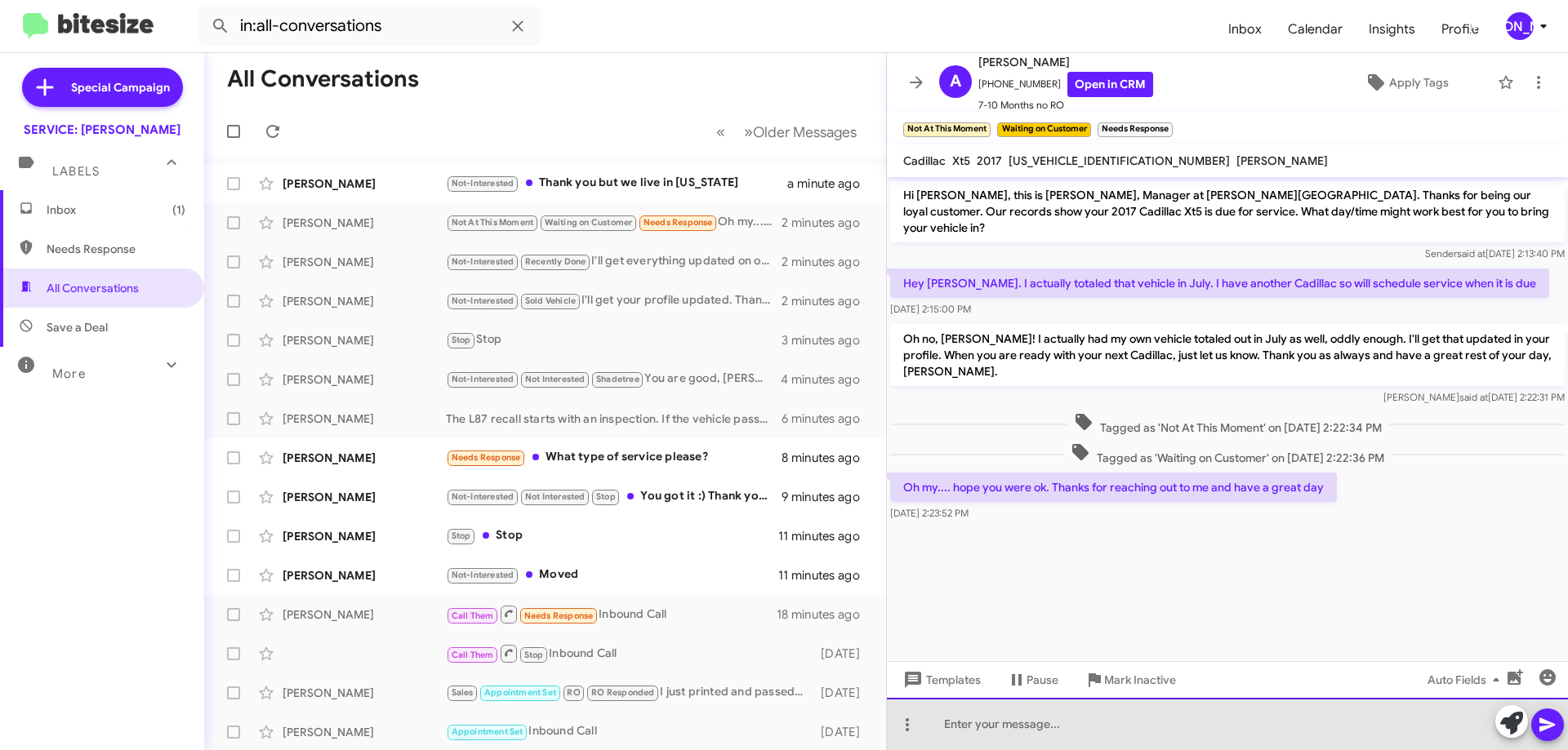
click at [1193, 717] on div at bounding box center [1227, 724] width 681 height 52
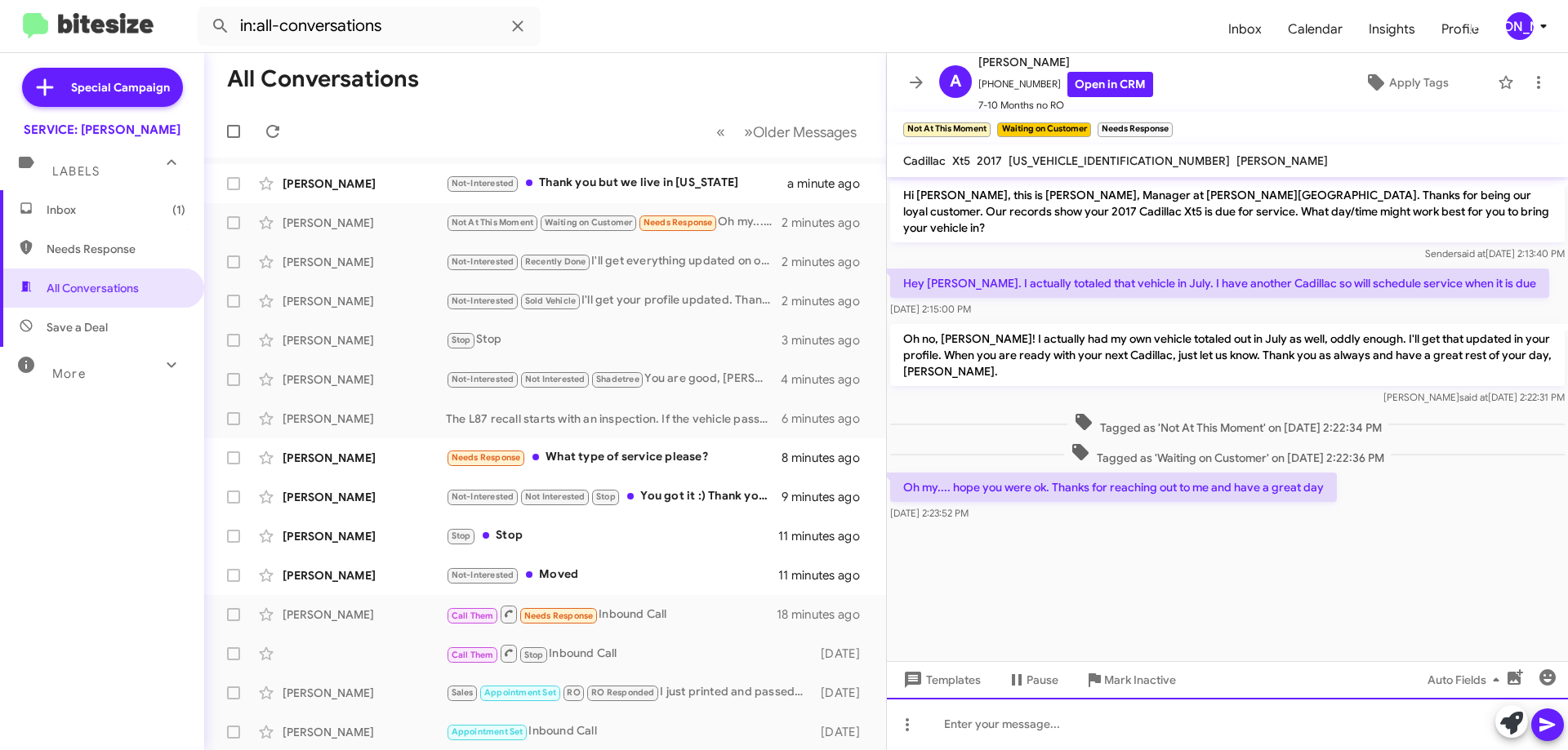
click at [1192, 718] on div at bounding box center [1227, 724] width 681 height 52
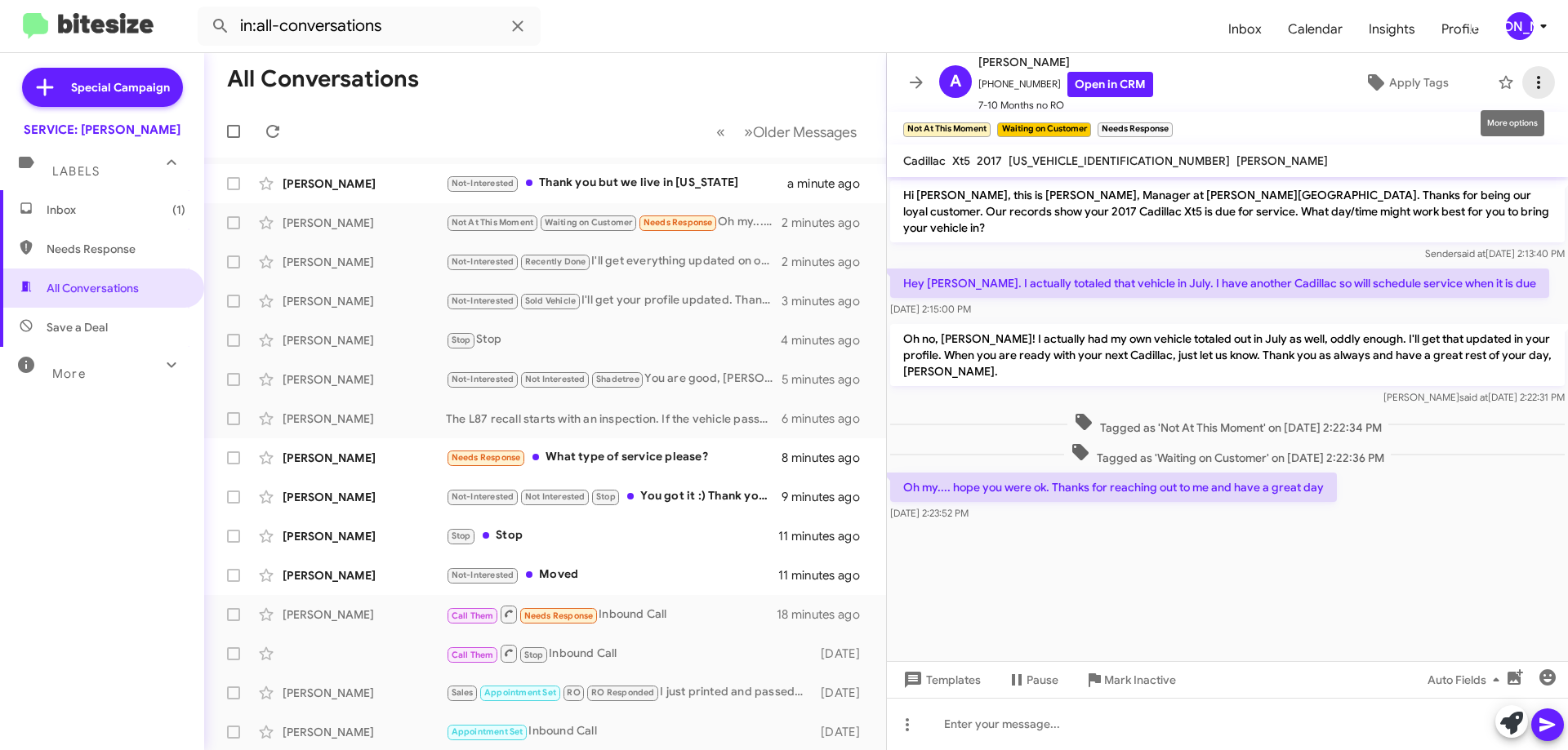
click at [1534, 82] on icon at bounding box center [1538, 82] width 19 height 19
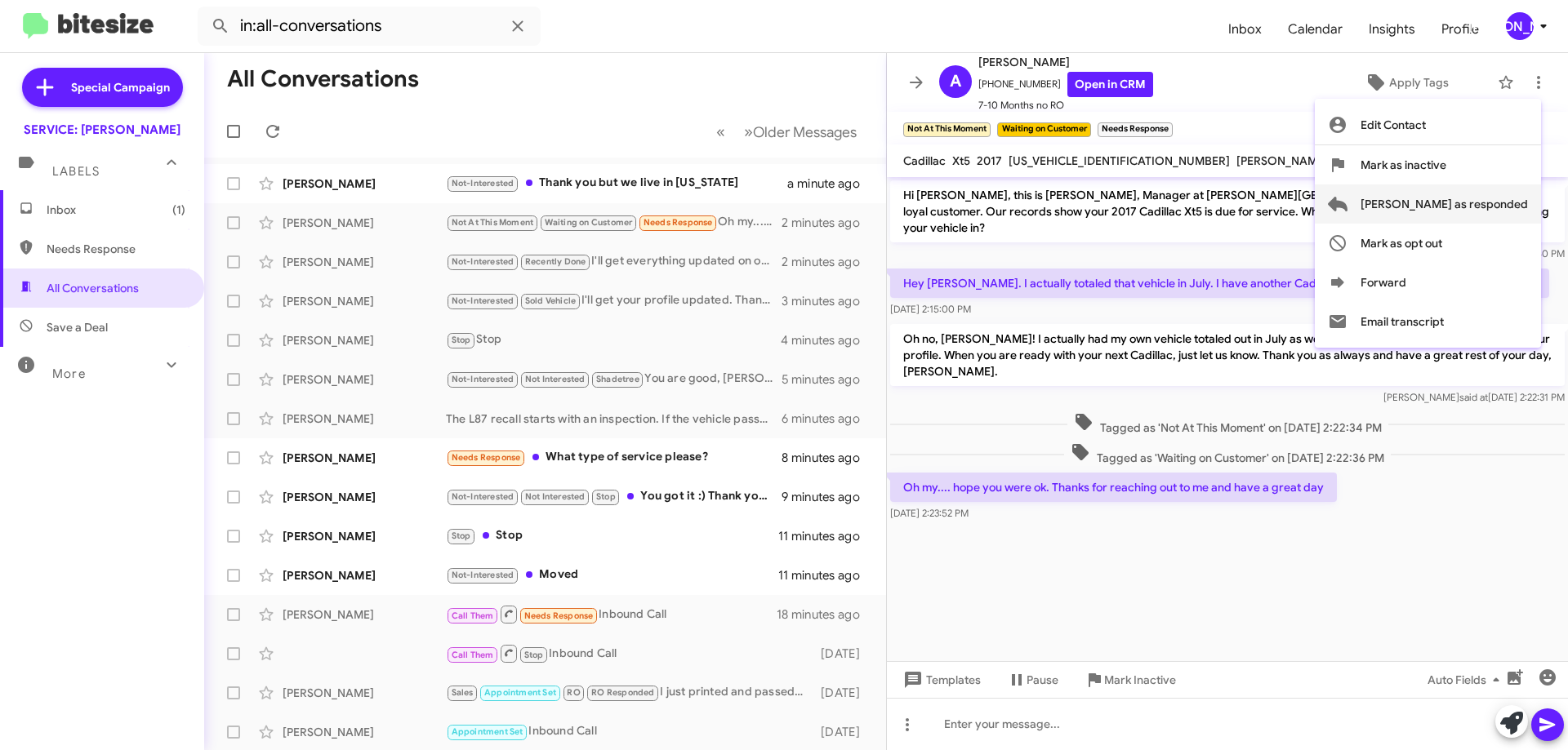
click at [1474, 203] on span "[PERSON_NAME] as responded" at bounding box center [1444, 204] width 168 height 39
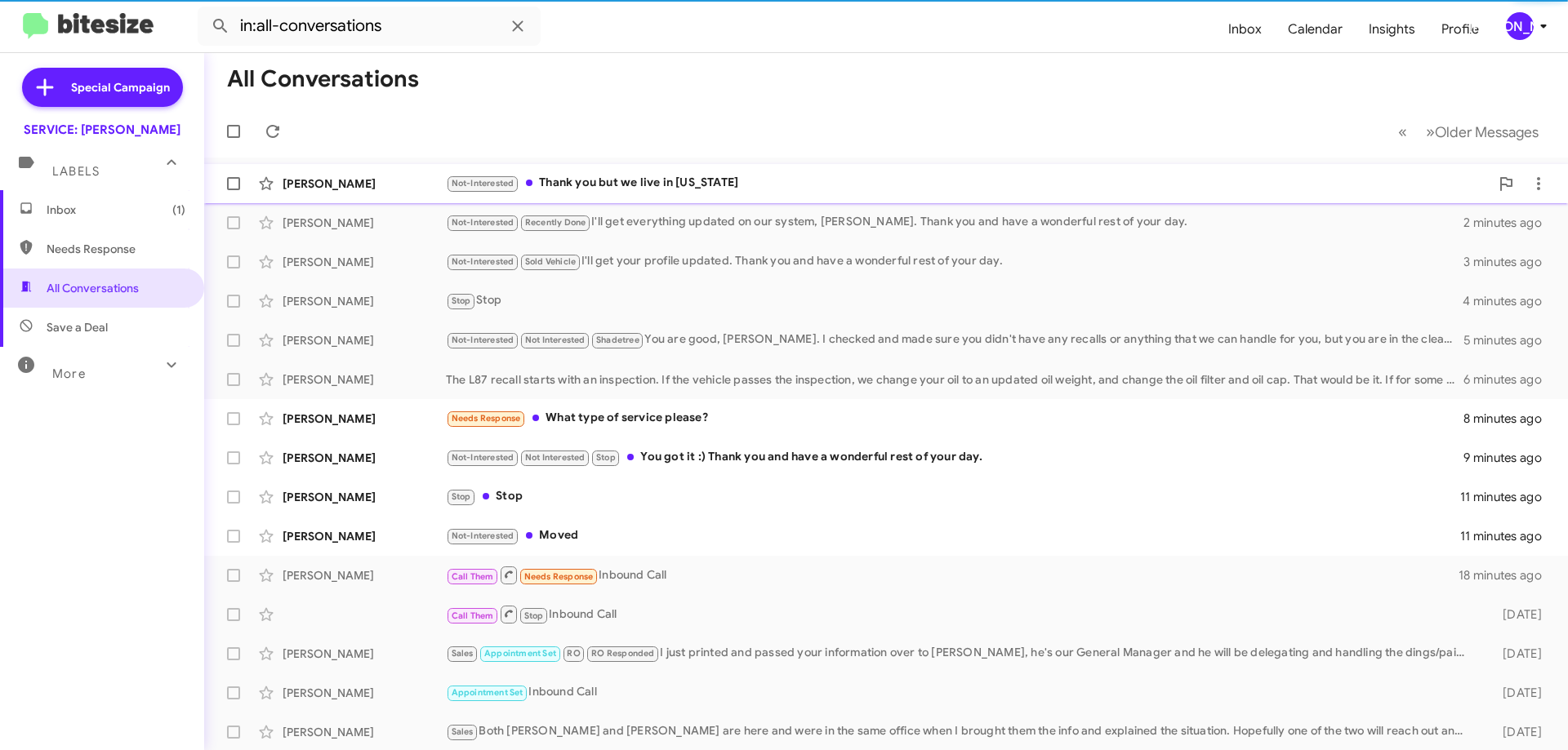
click at [702, 176] on div "Not-Interested Thank you but we live in Florida" at bounding box center [967, 183] width 1044 height 19
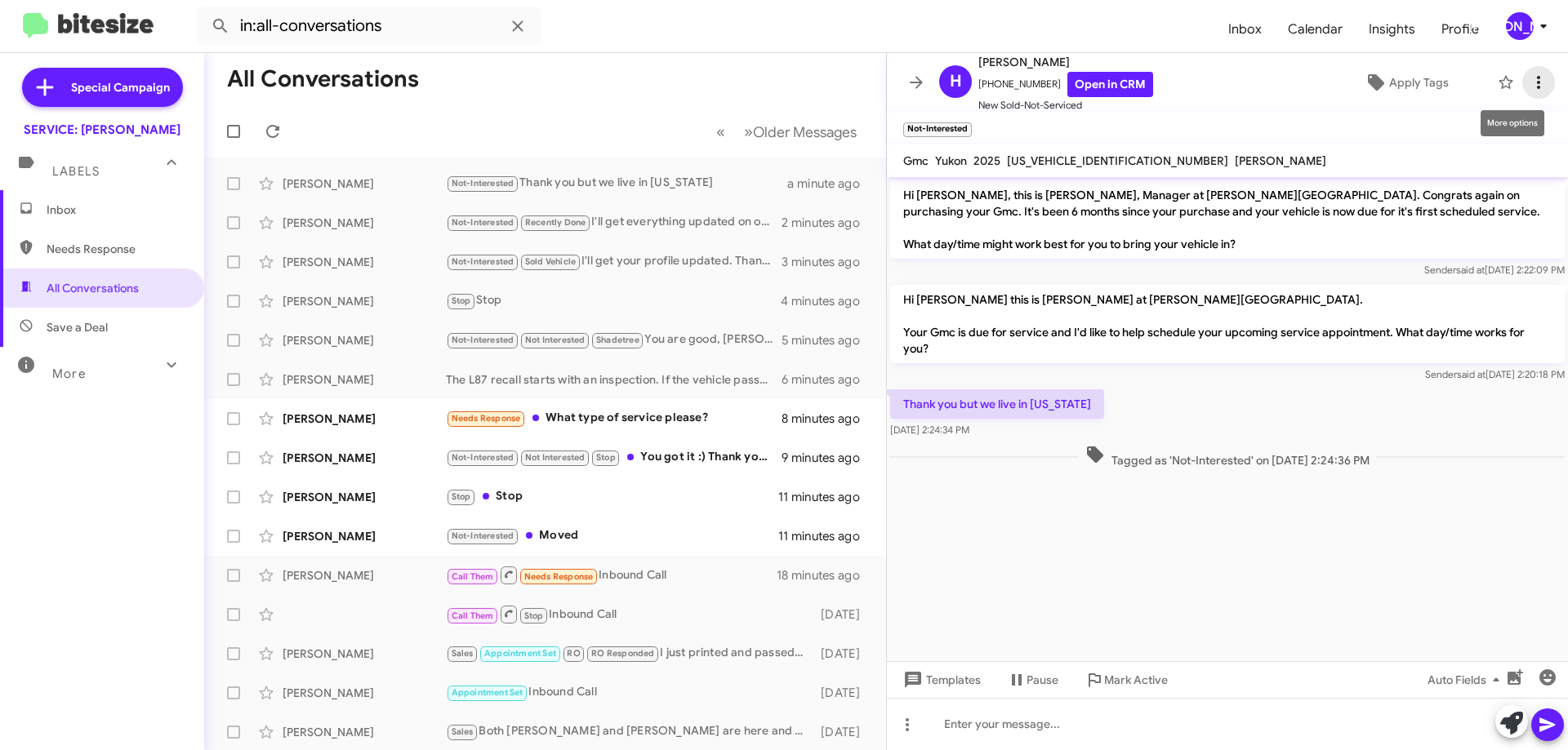
click at [1528, 82] on icon at bounding box center [1538, 82] width 19 height 19
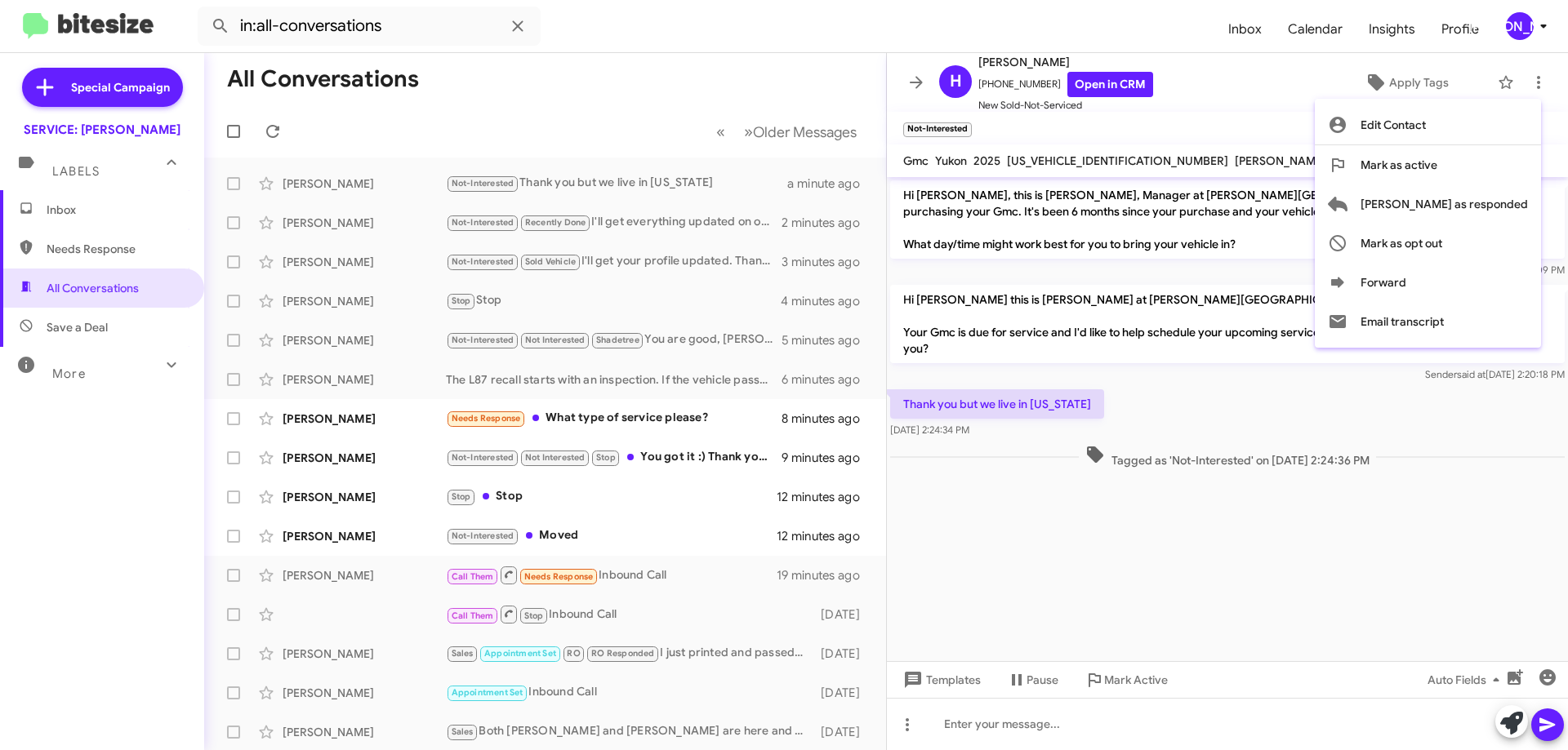
click at [1434, 502] on div at bounding box center [784, 375] width 1568 height 750
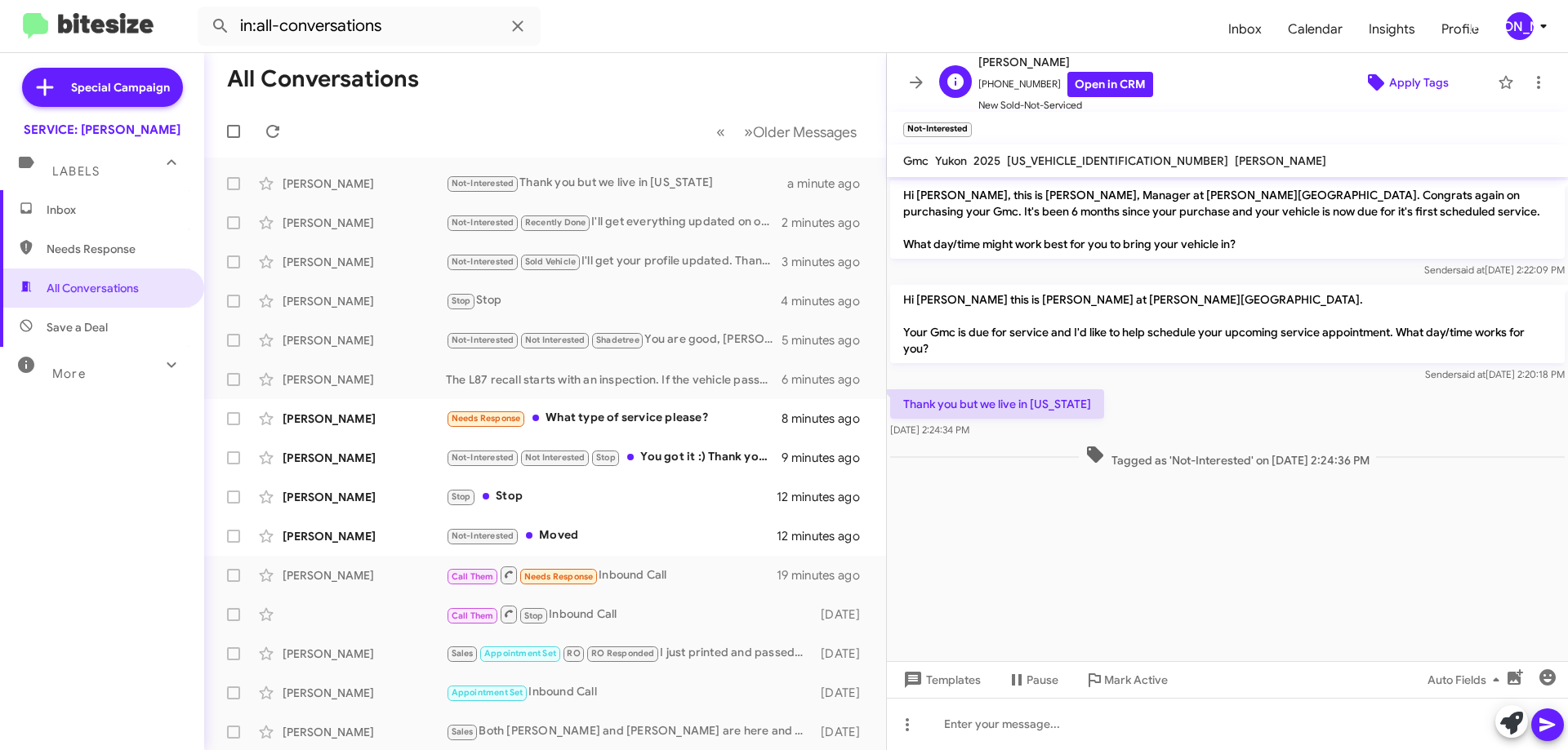
click at [1419, 81] on span "Apply Tags" at bounding box center [1419, 82] width 60 height 29
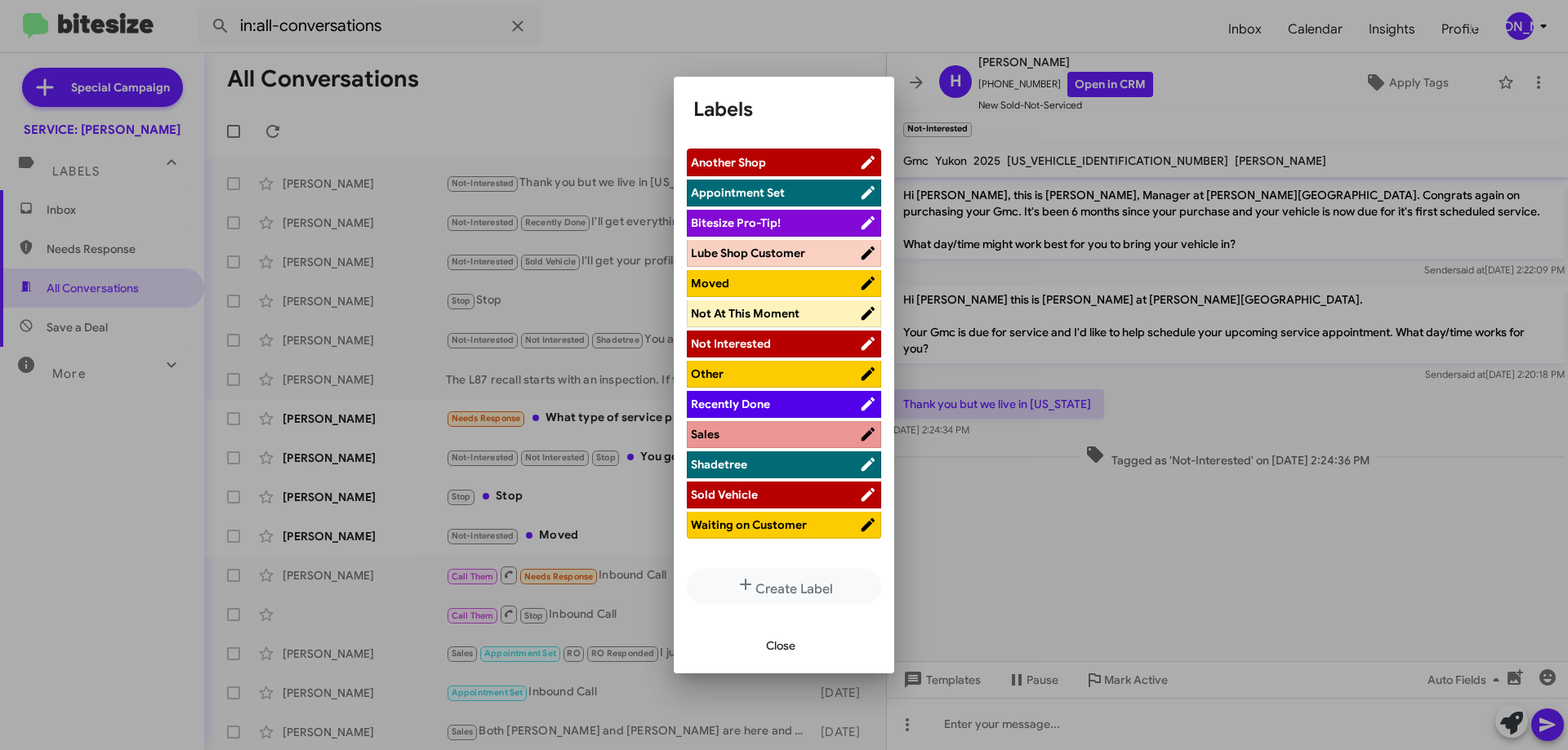
click at [746, 282] on span "Moved" at bounding box center [775, 283] width 169 height 17
click at [787, 638] on span "Close" at bounding box center [780, 645] width 29 height 29
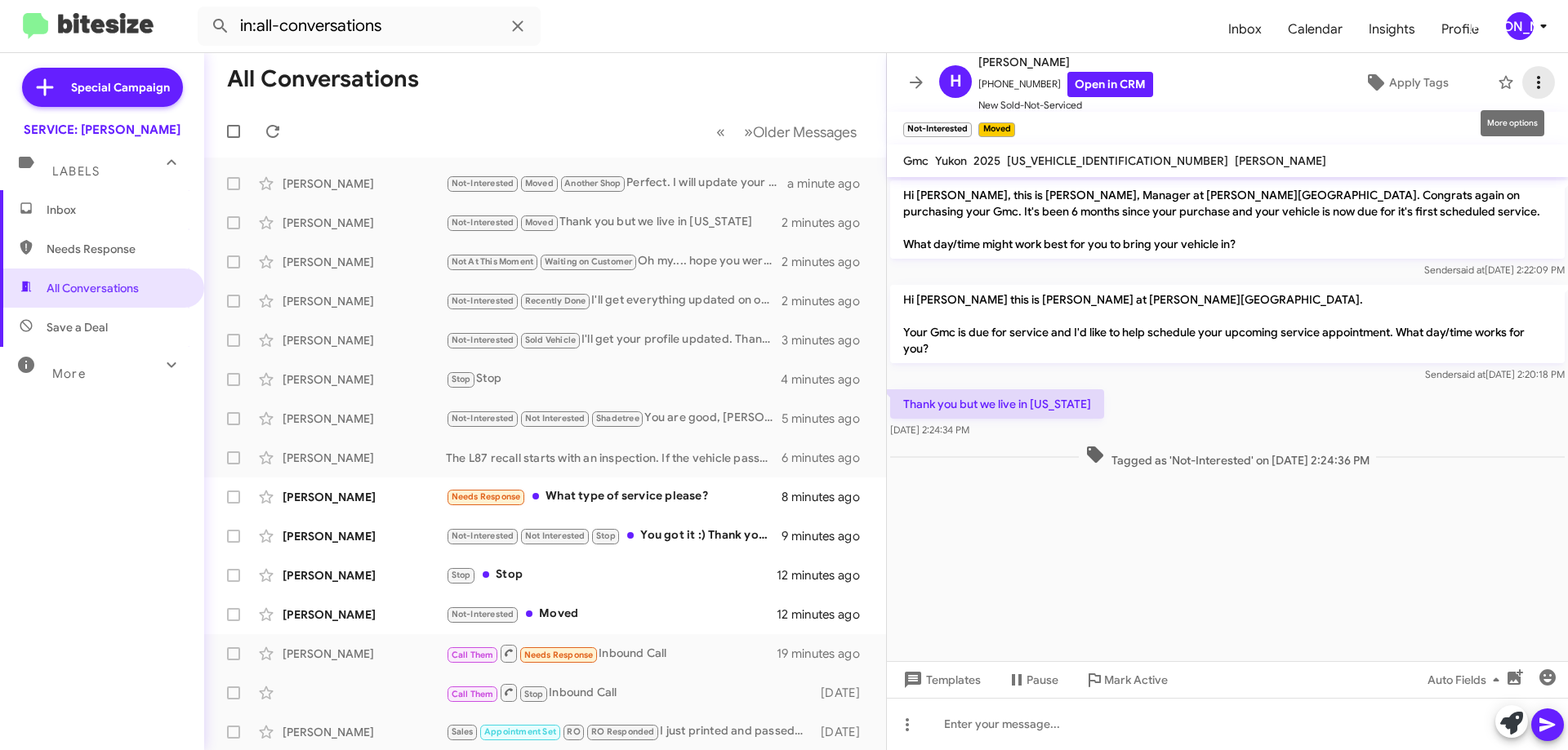
click at [1533, 76] on icon at bounding box center [1538, 82] width 19 height 19
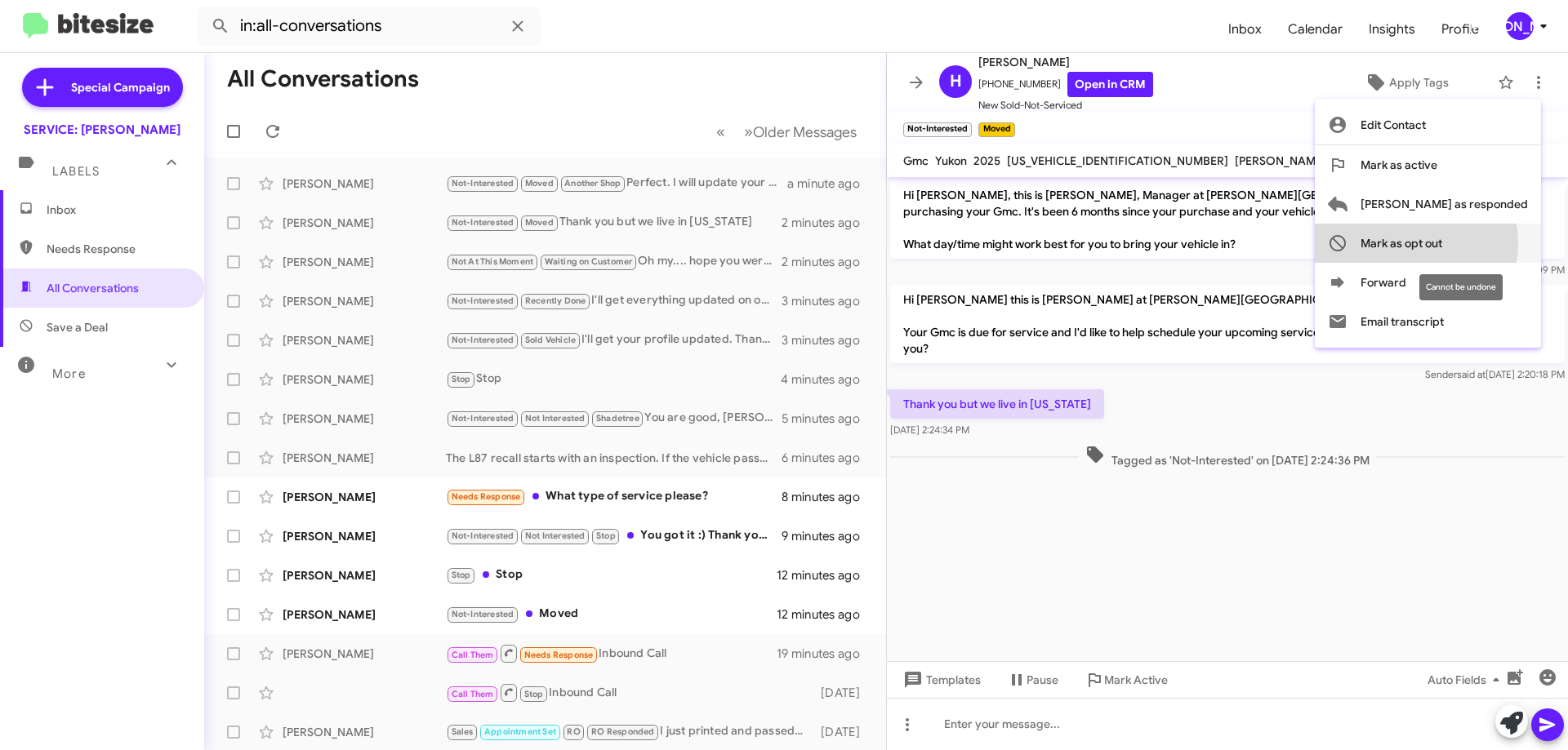
click at [1442, 244] on span "Mark as opt out" at bounding box center [1401, 244] width 82 height 39
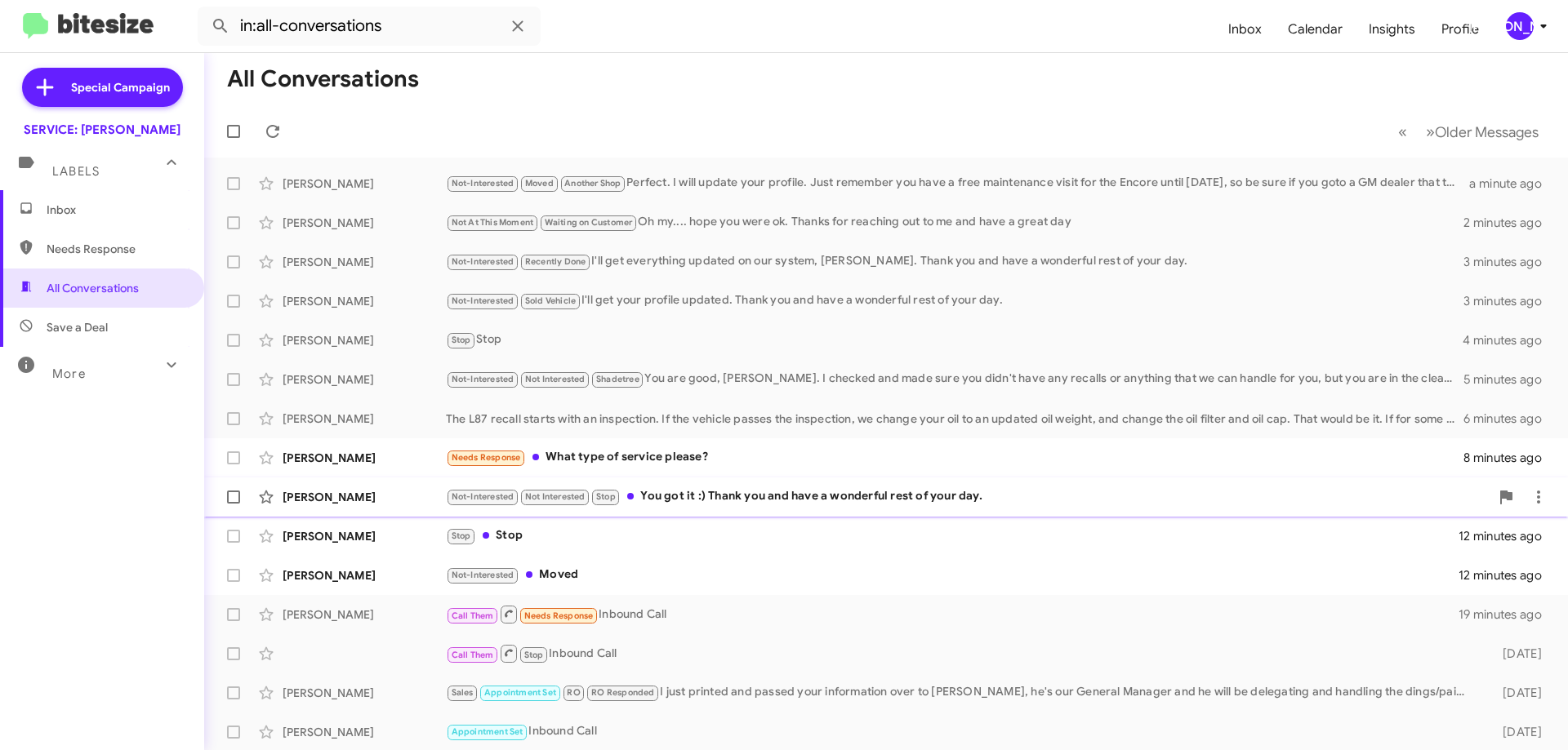
click at [896, 504] on div "Not-Interested Not Interested Stop You got it :) Thank you and have a wonderful…" at bounding box center [967, 496] width 1044 height 19
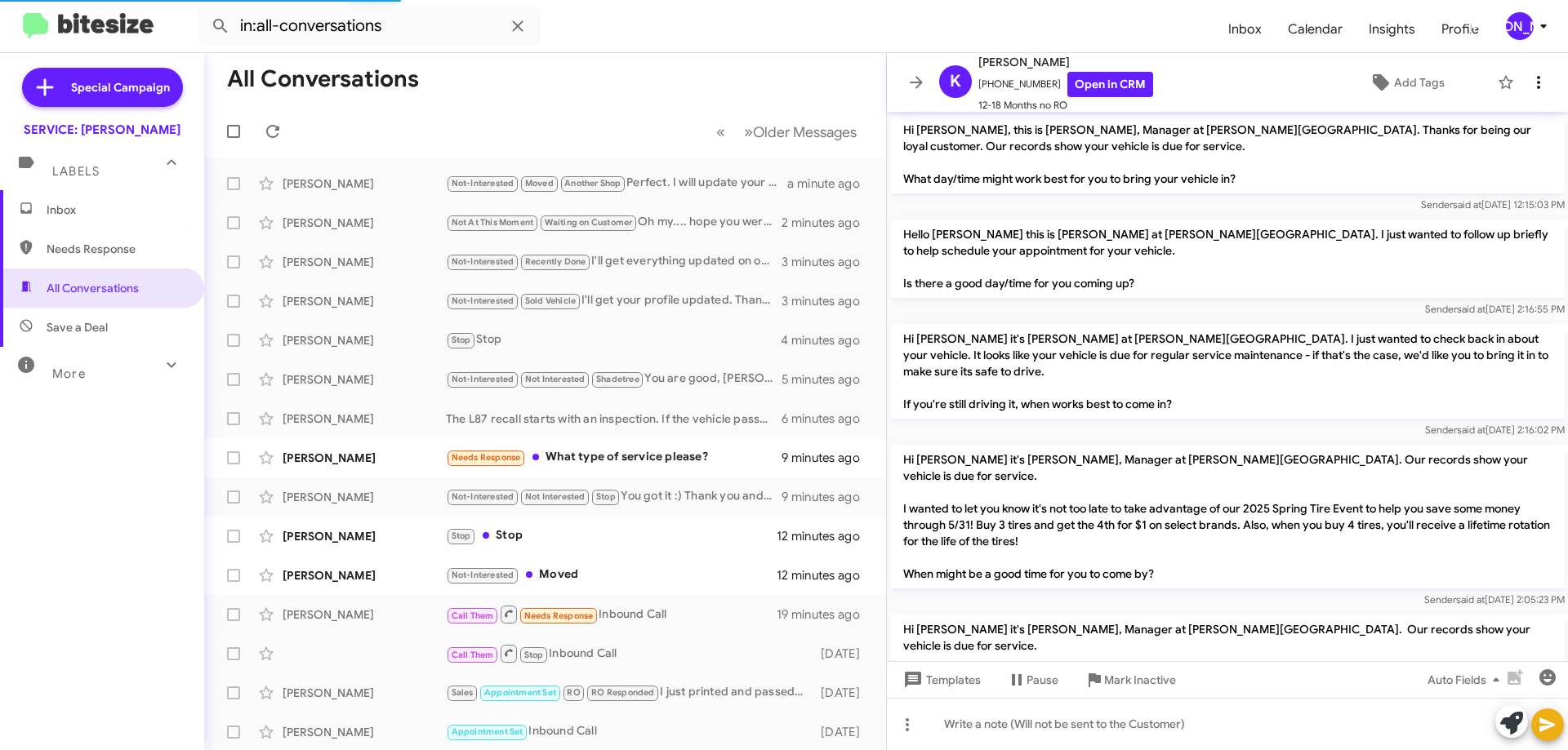
scroll to position [650, 0]
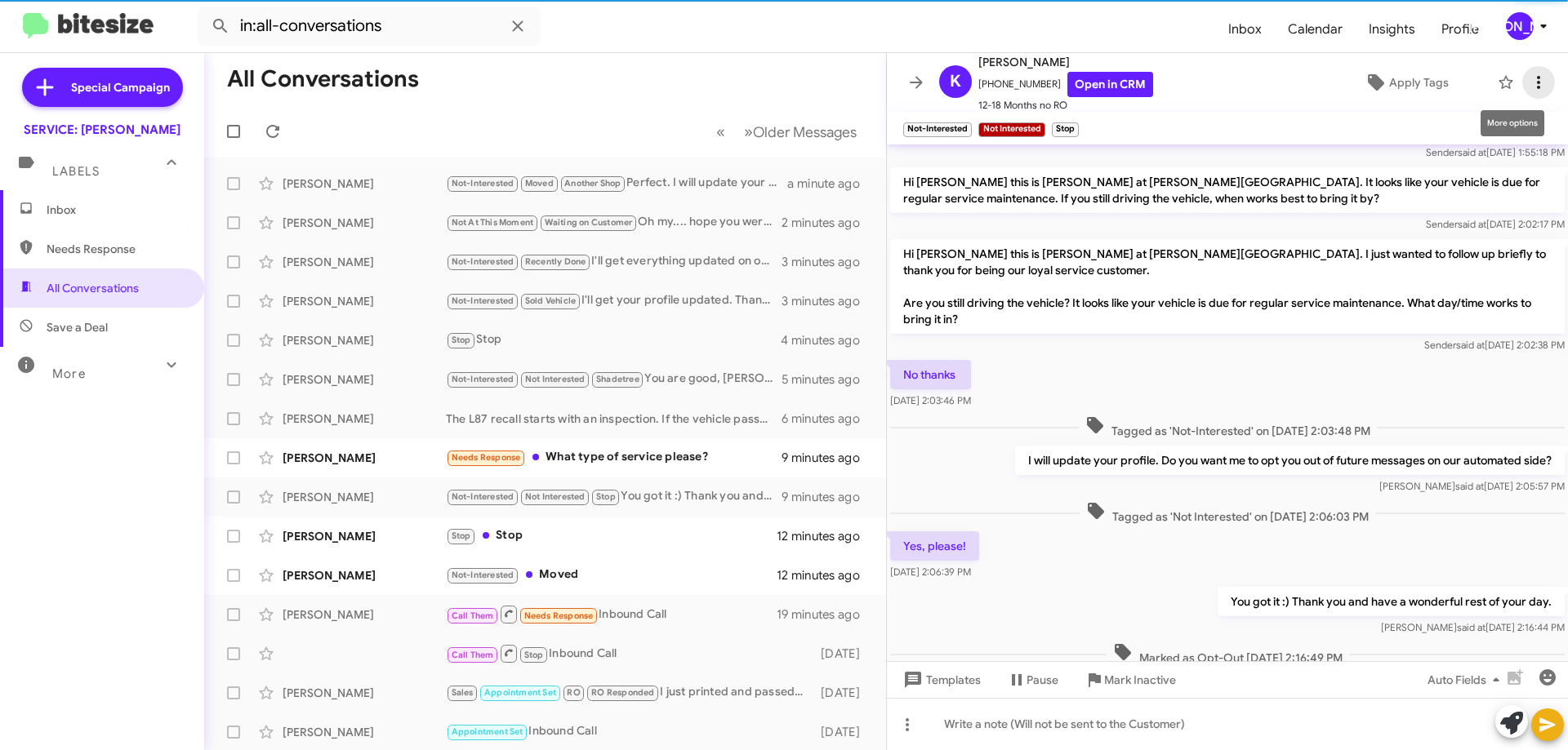
click at [1528, 81] on icon at bounding box center [1538, 82] width 19 height 19
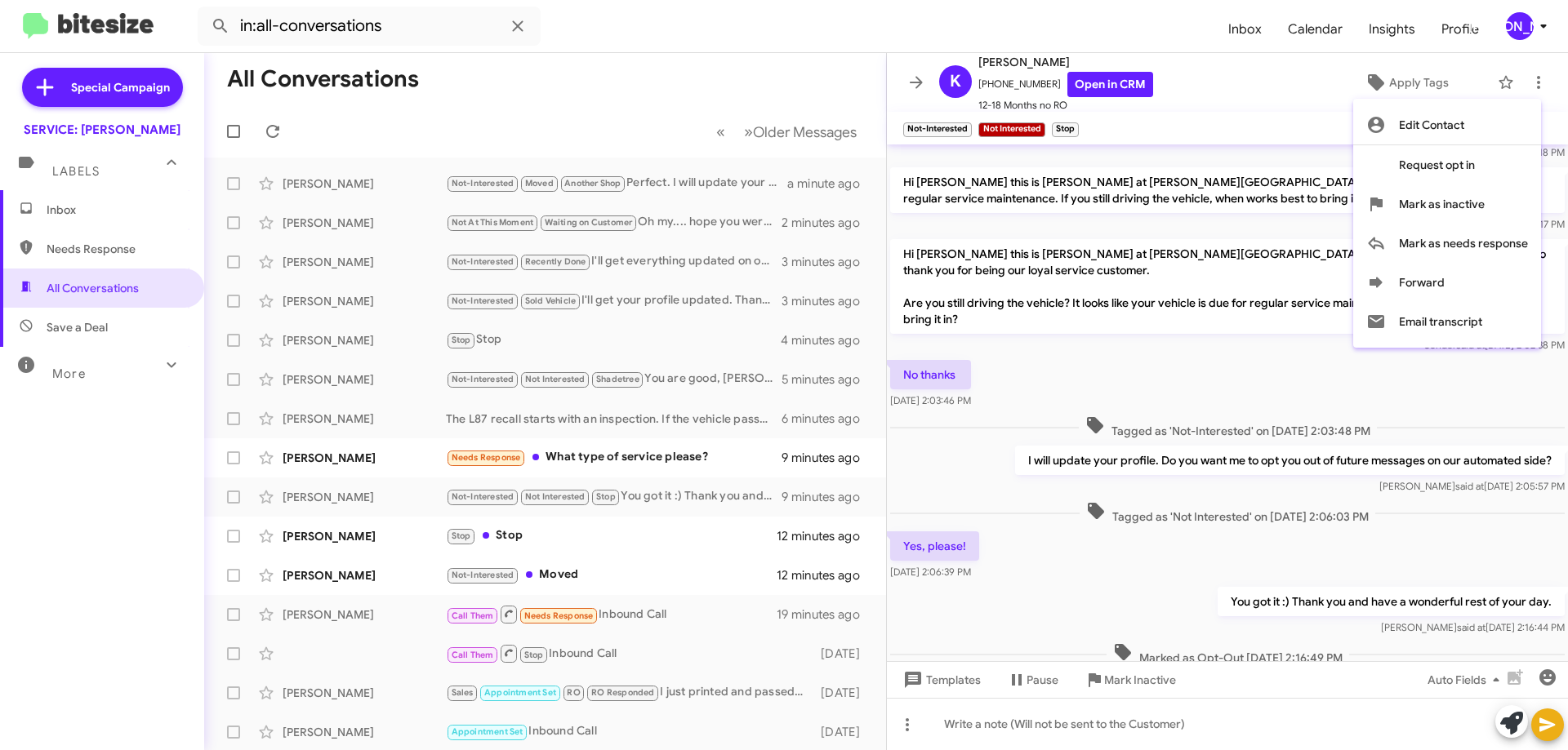
click at [1204, 92] on div at bounding box center [784, 375] width 1568 height 750
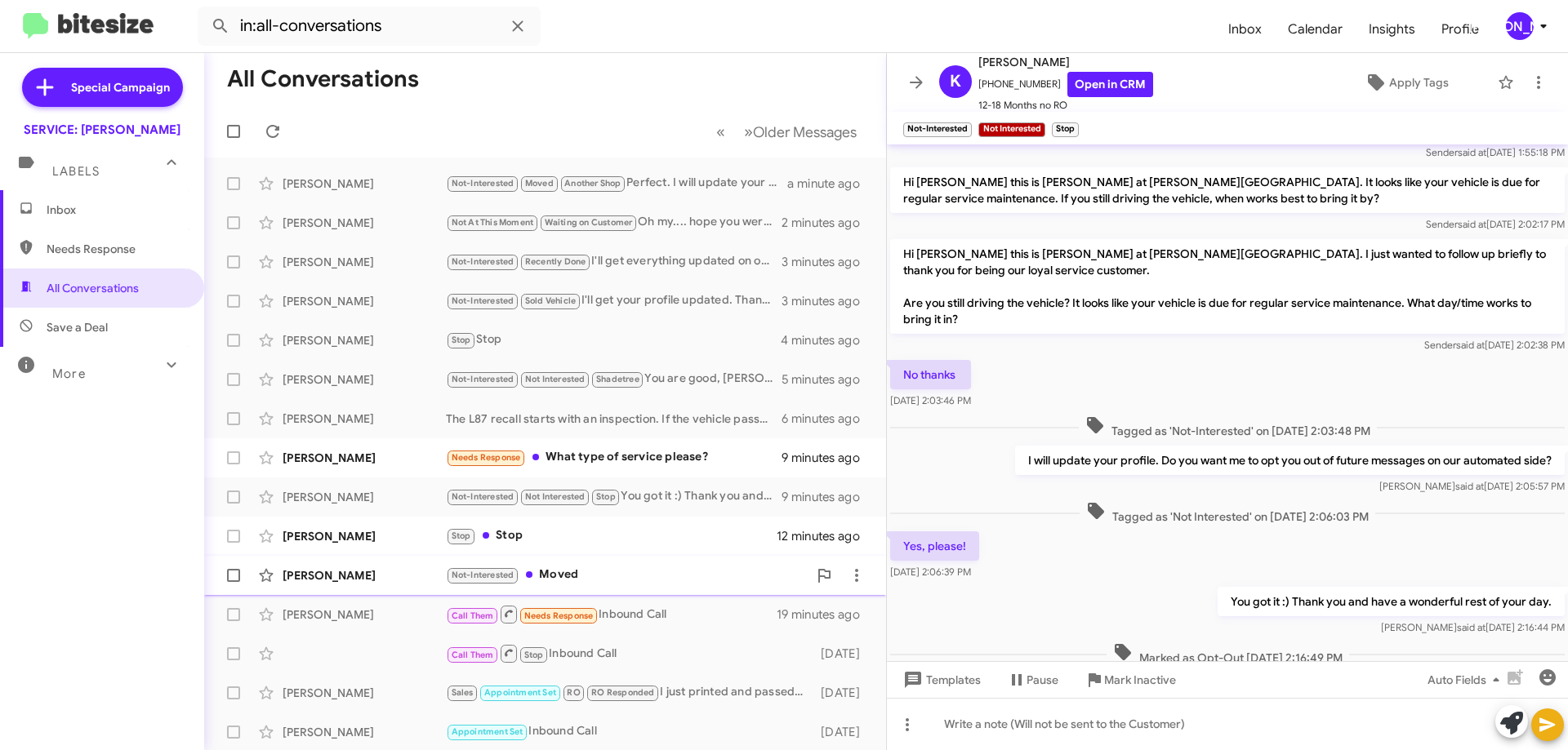
click at [605, 571] on div "Not-Interested Moved" at bounding box center [626, 574] width 362 height 19
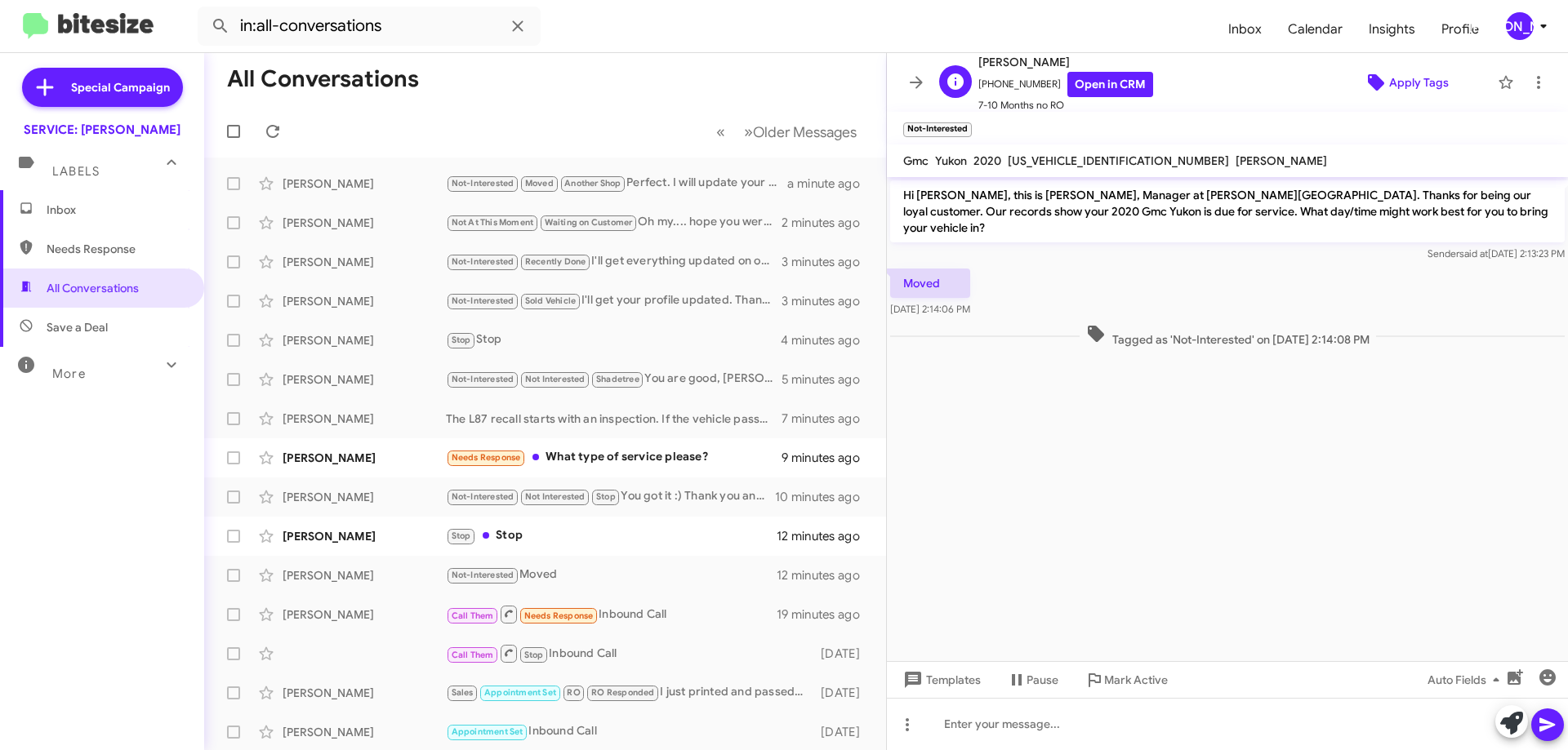
click at [1389, 78] on span "Apply Tags" at bounding box center [1419, 82] width 60 height 29
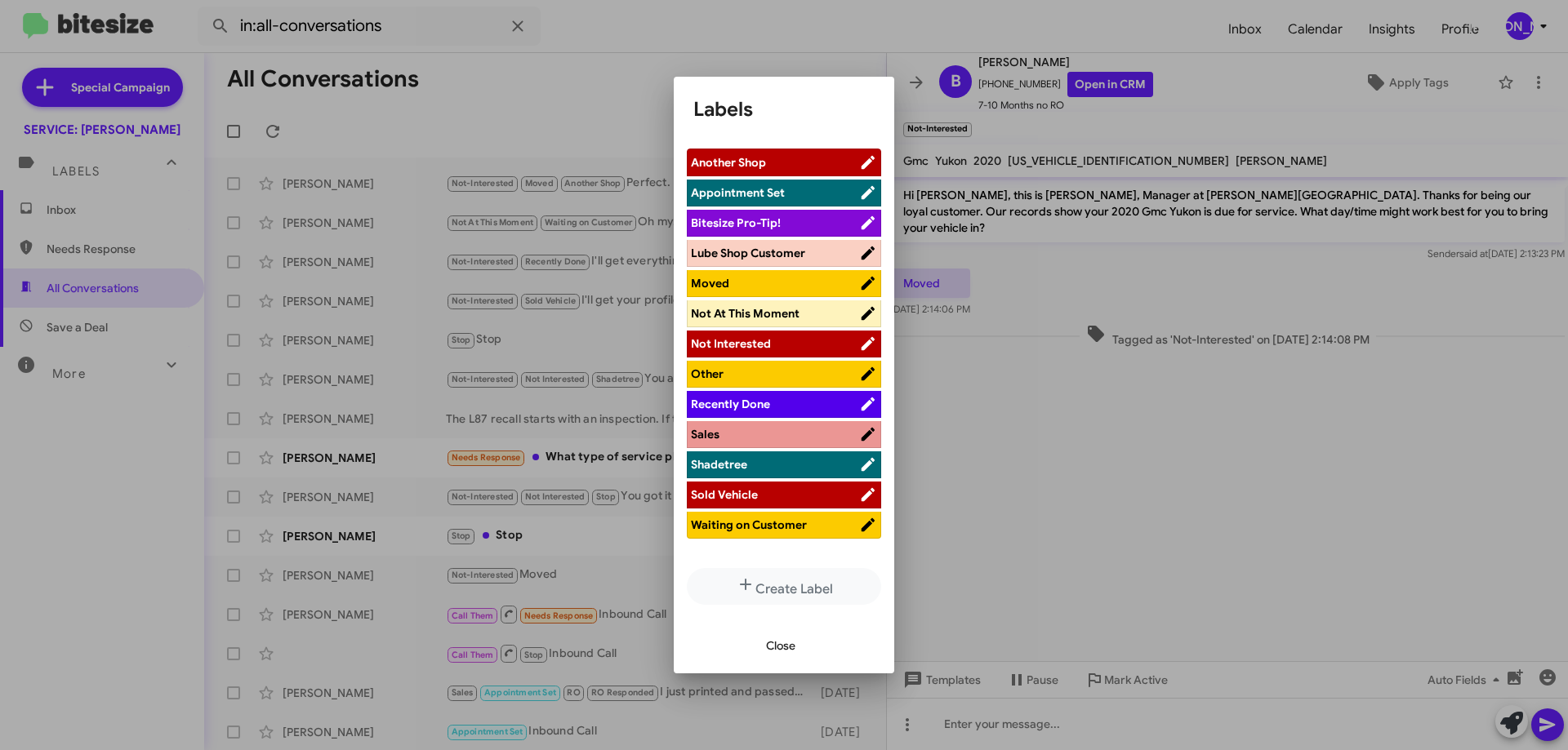
click at [754, 281] on span "Moved" at bounding box center [775, 283] width 169 height 17
click at [787, 649] on span "Close" at bounding box center [780, 645] width 29 height 29
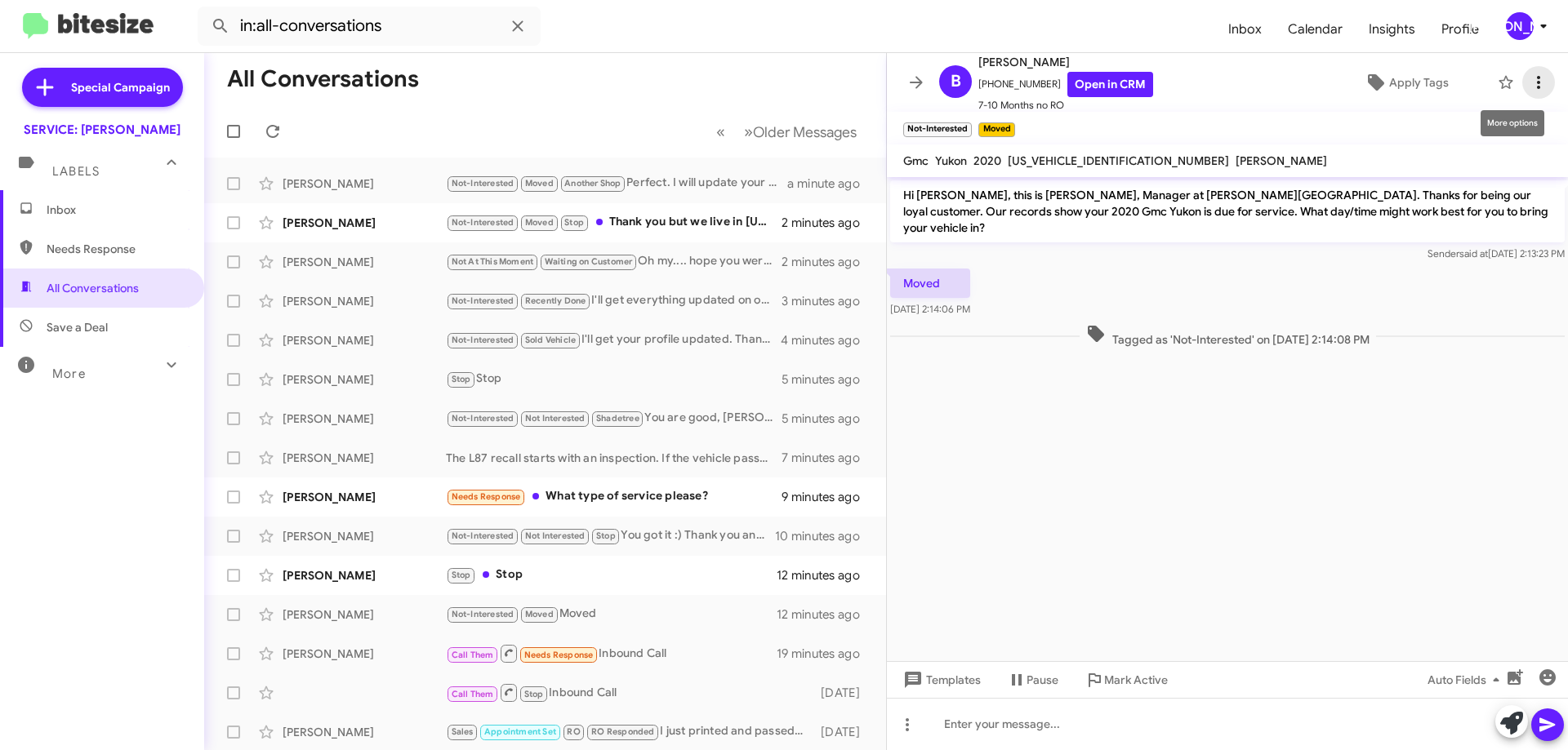
click at [1535, 78] on span at bounding box center [1538, 82] width 33 height 19
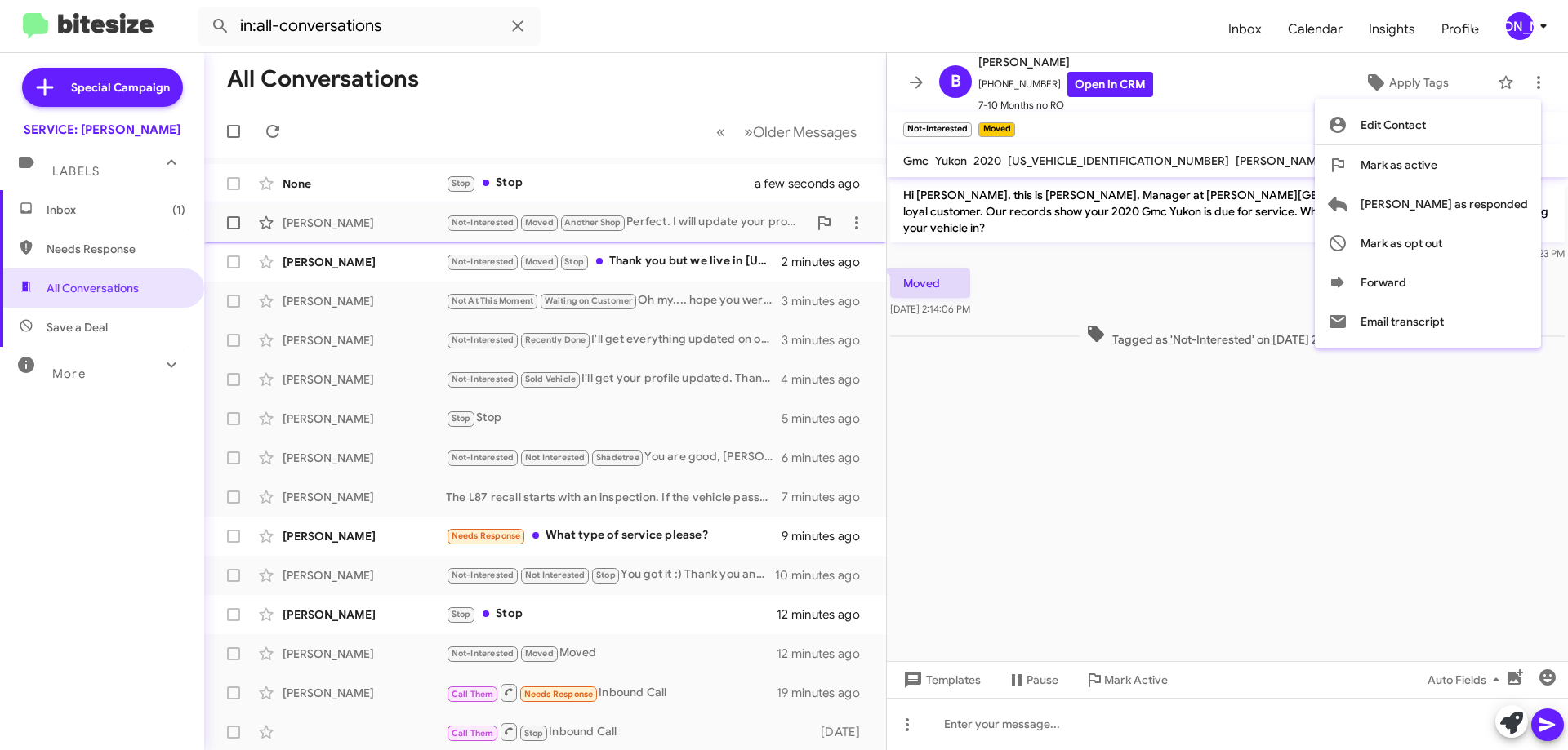
drag, startPoint x: 1457, startPoint y: 206, endPoint x: 1467, endPoint y: 209, distance: 10.4
click at [1473, 206] on span "[PERSON_NAME] as responded" at bounding box center [1444, 204] width 168 height 39
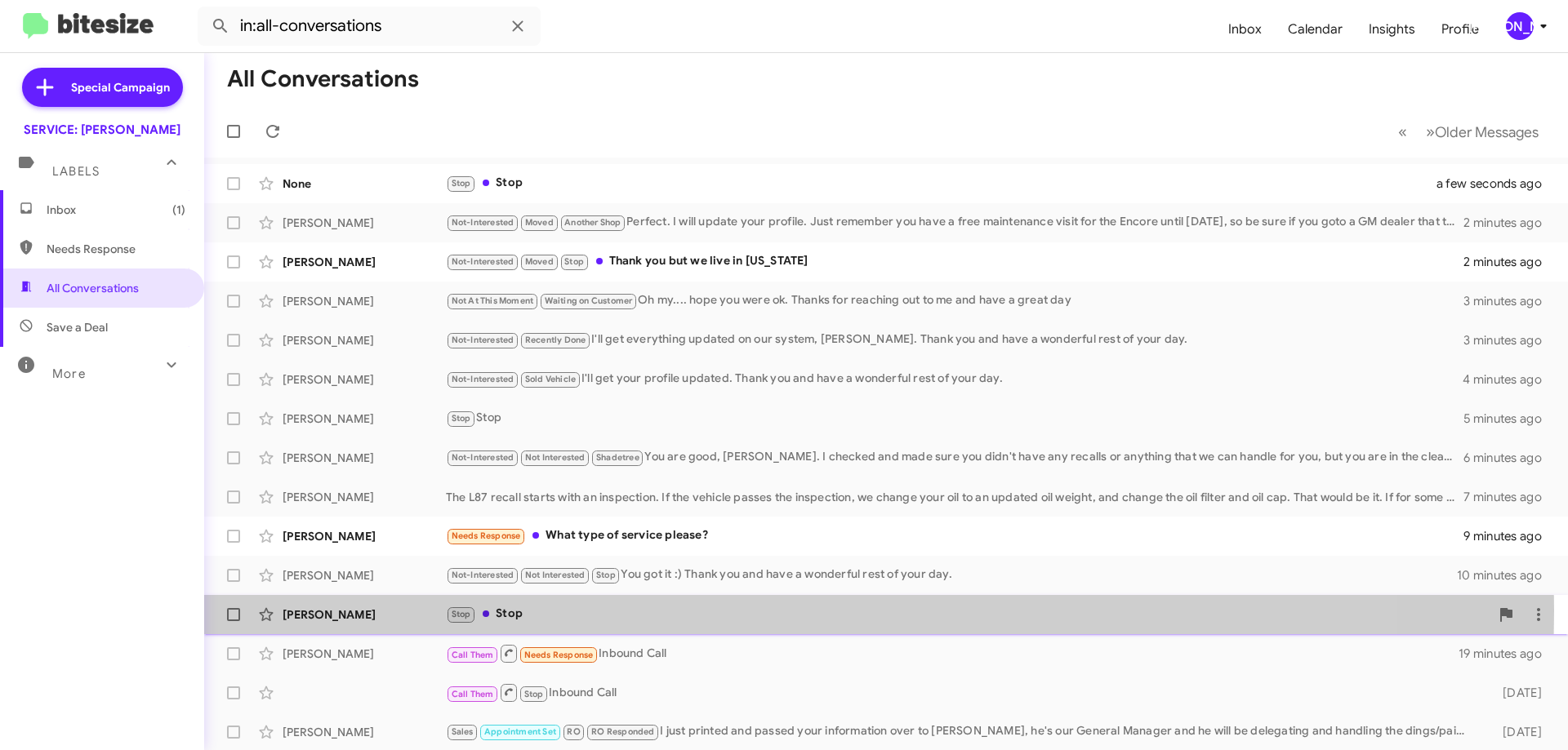
click at [645, 611] on div "Stop Stop" at bounding box center [967, 614] width 1044 height 19
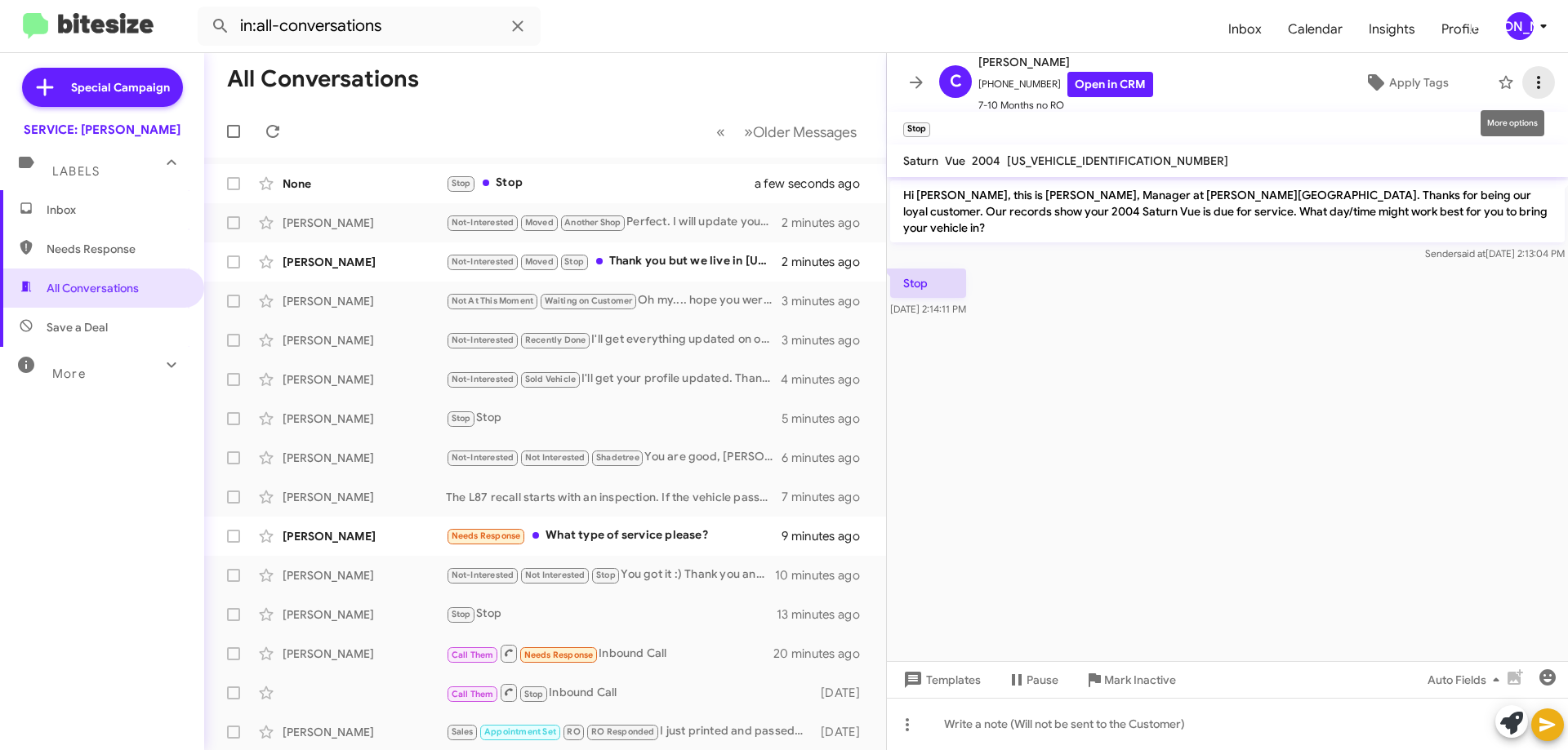
click at [1528, 86] on icon at bounding box center [1538, 82] width 19 height 19
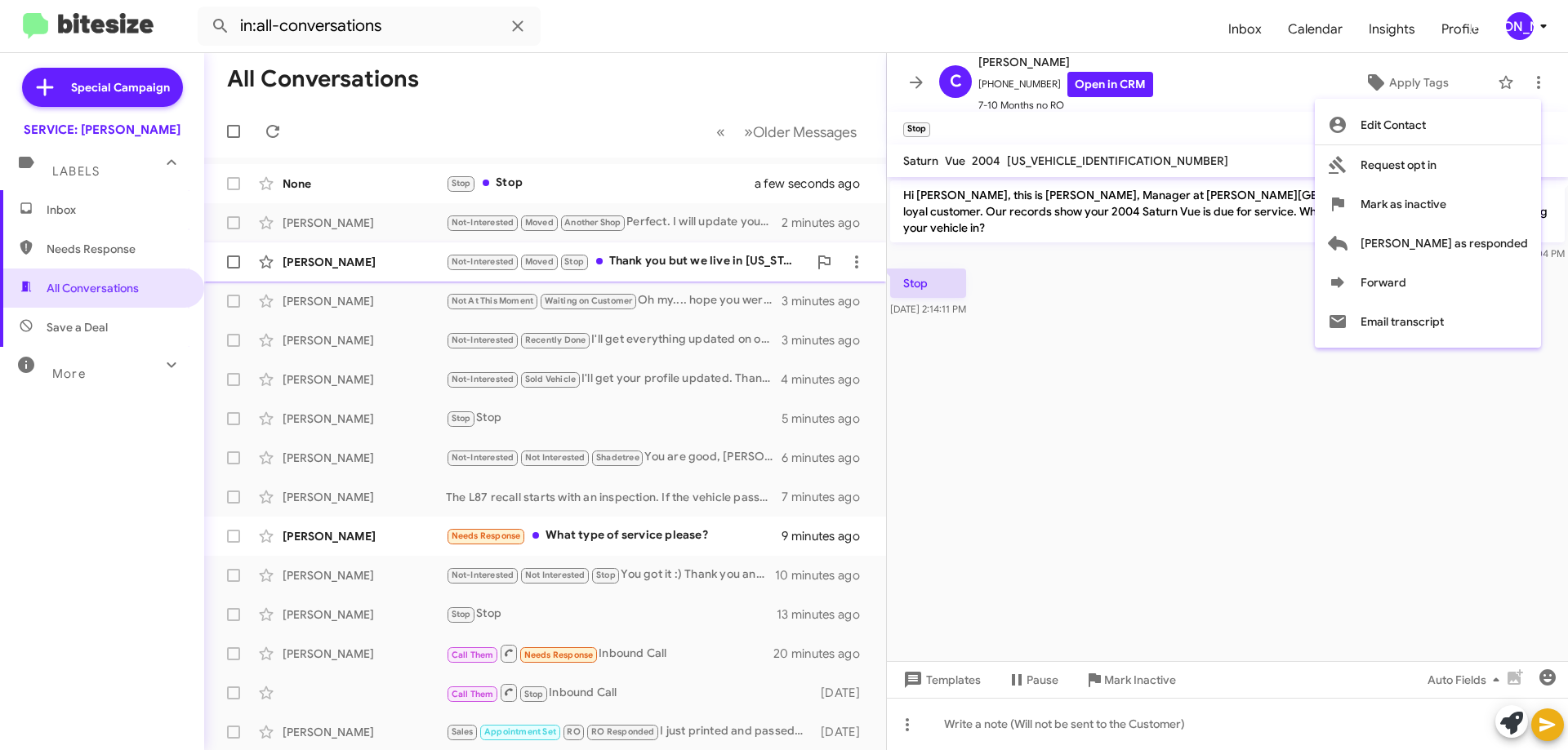
click at [1472, 244] on span "[PERSON_NAME] as responded" at bounding box center [1444, 244] width 168 height 39
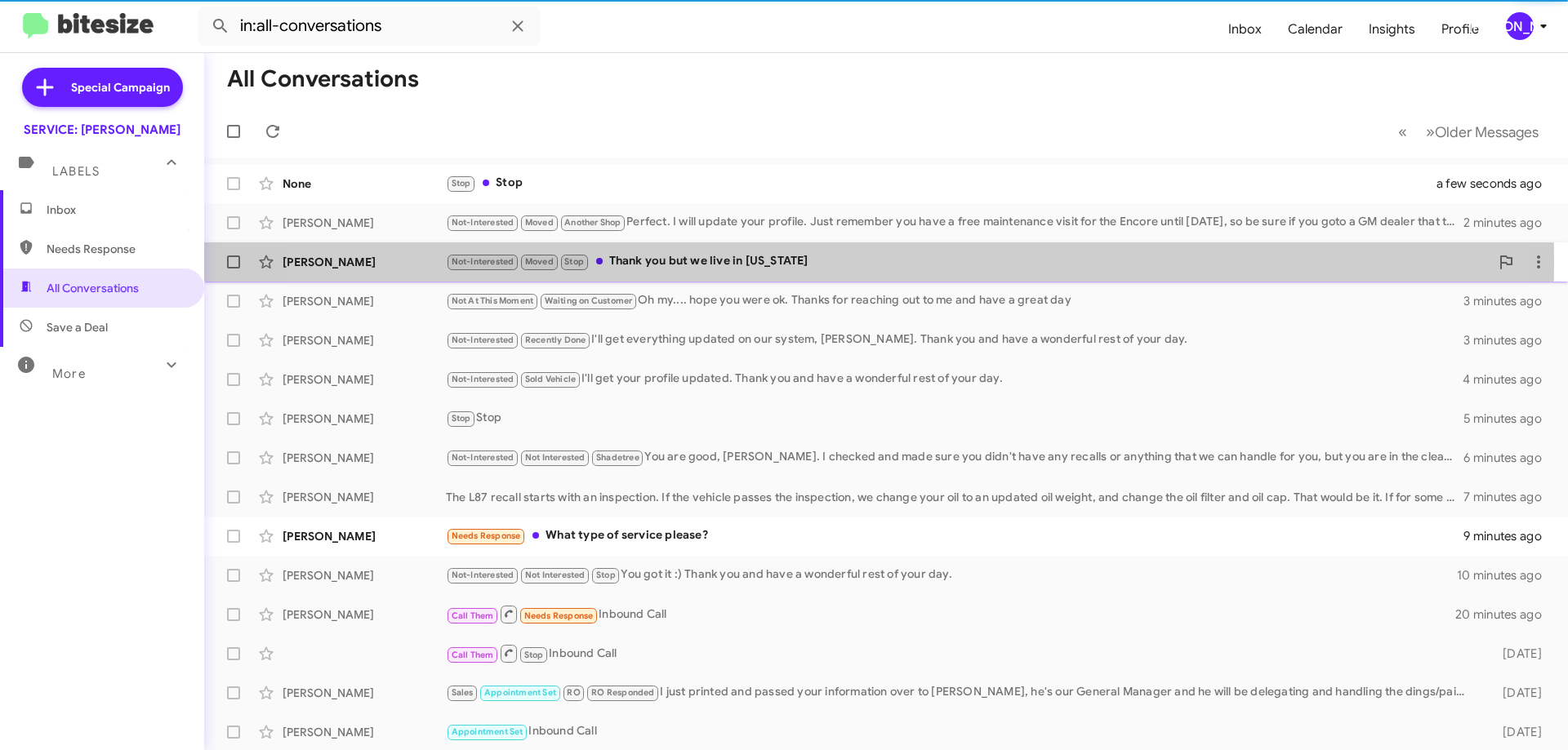
click at [815, 263] on div "Not-Interested Moved Stop Thank you but we live in Florida" at bounding box center [967, 261] width 1044 height 19
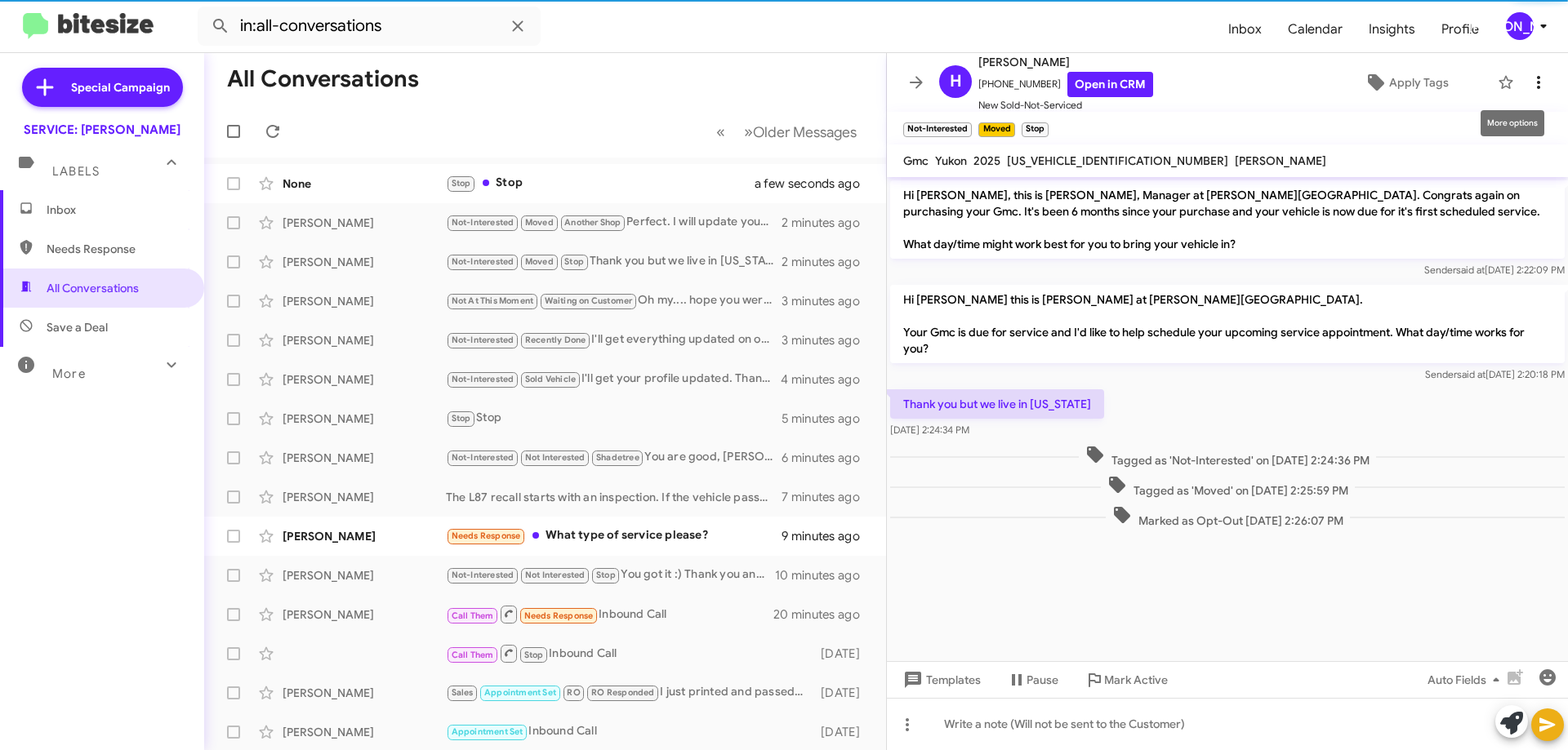
click at [1528, 88] on icon at bounding box center [1538, 82] width 19 height 19
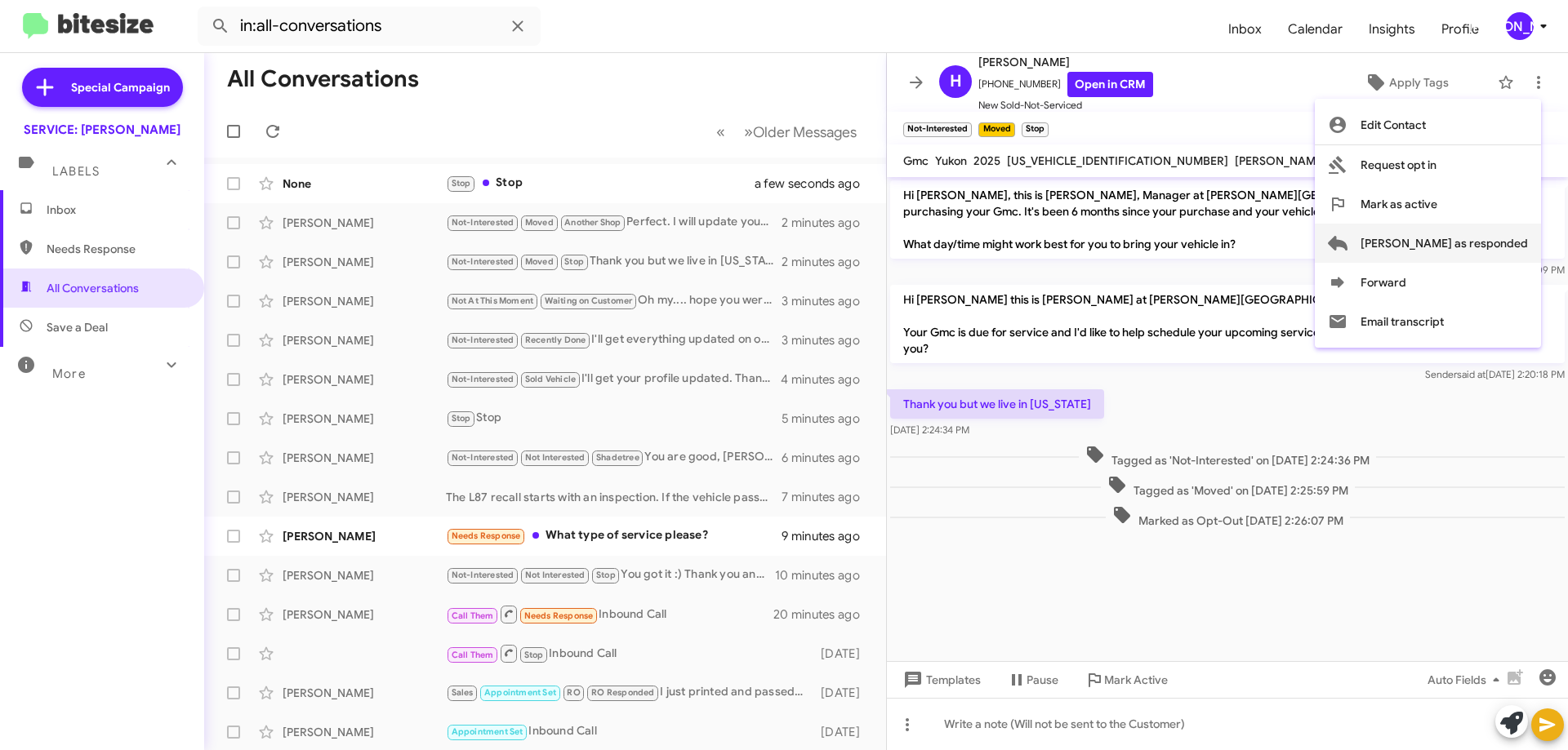
click at [1478, 237] on span "[PERSON_NAME] as responded" at bounding box center [1444, 244] width 168 height 39
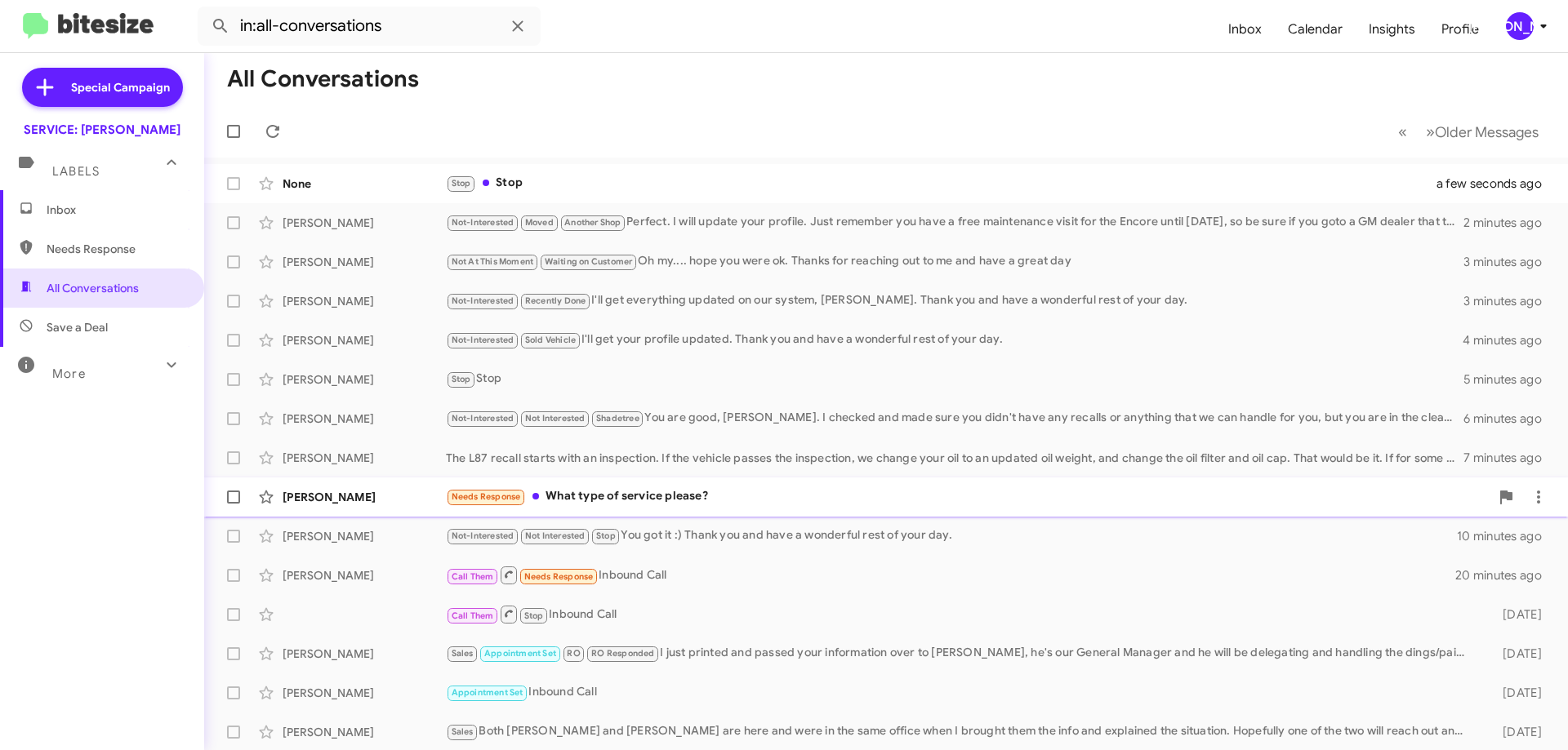
click at [672, 499] on div "Needs Response What type of service please?" at bounding box center [967, 496] width 1044 height 19
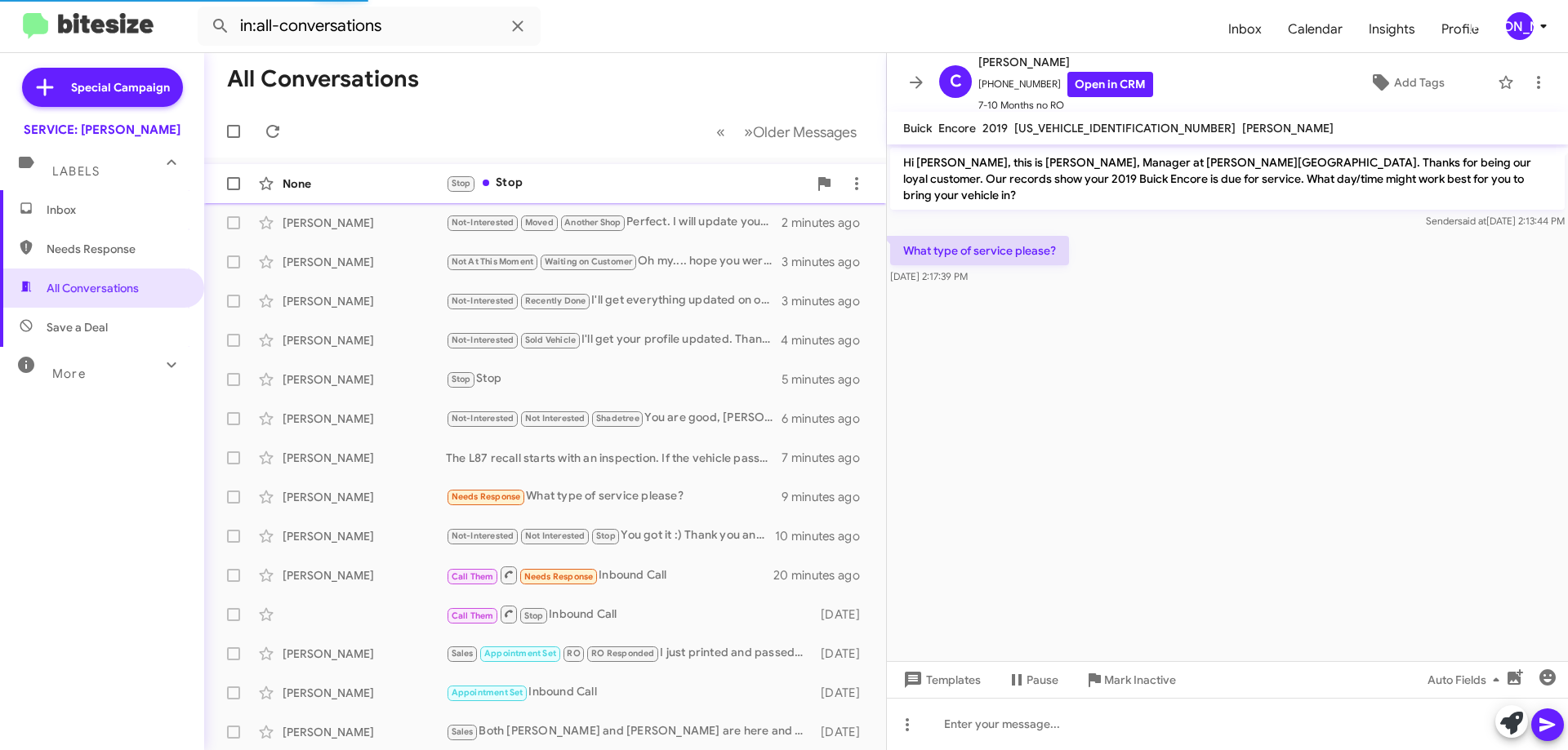
click at [648, 189] on div "Stop Stop" at bounding box center [626, 183] width 362 height 19
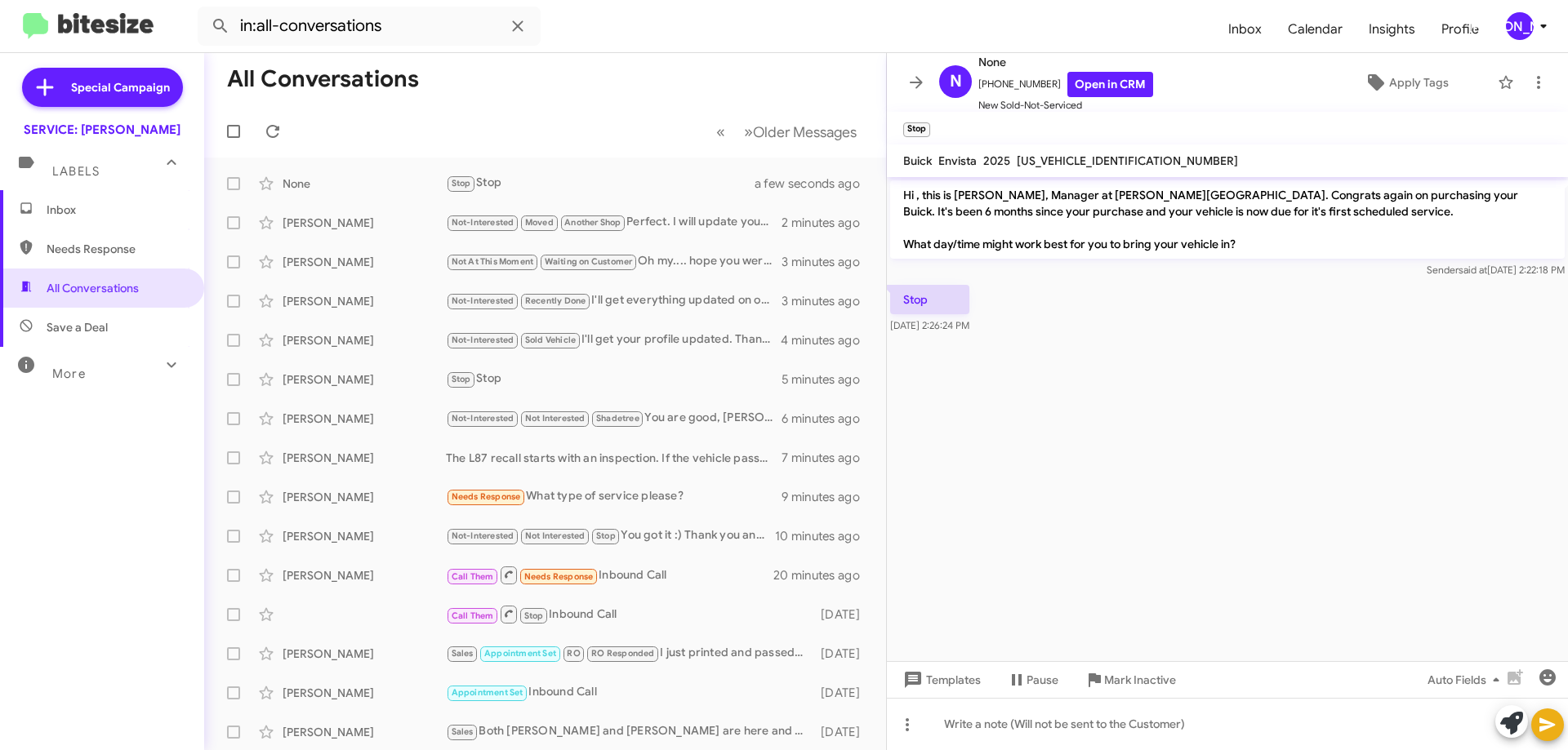
click at [1082, 159] on span "KL47LAEP9SB116459" at bounding box center [1127, 161] width 221 height 15
copy span "KL47LAEP9SB116459"
click at [1529, 83] on icon at bounding box center [1538, 82] width 19 height 19
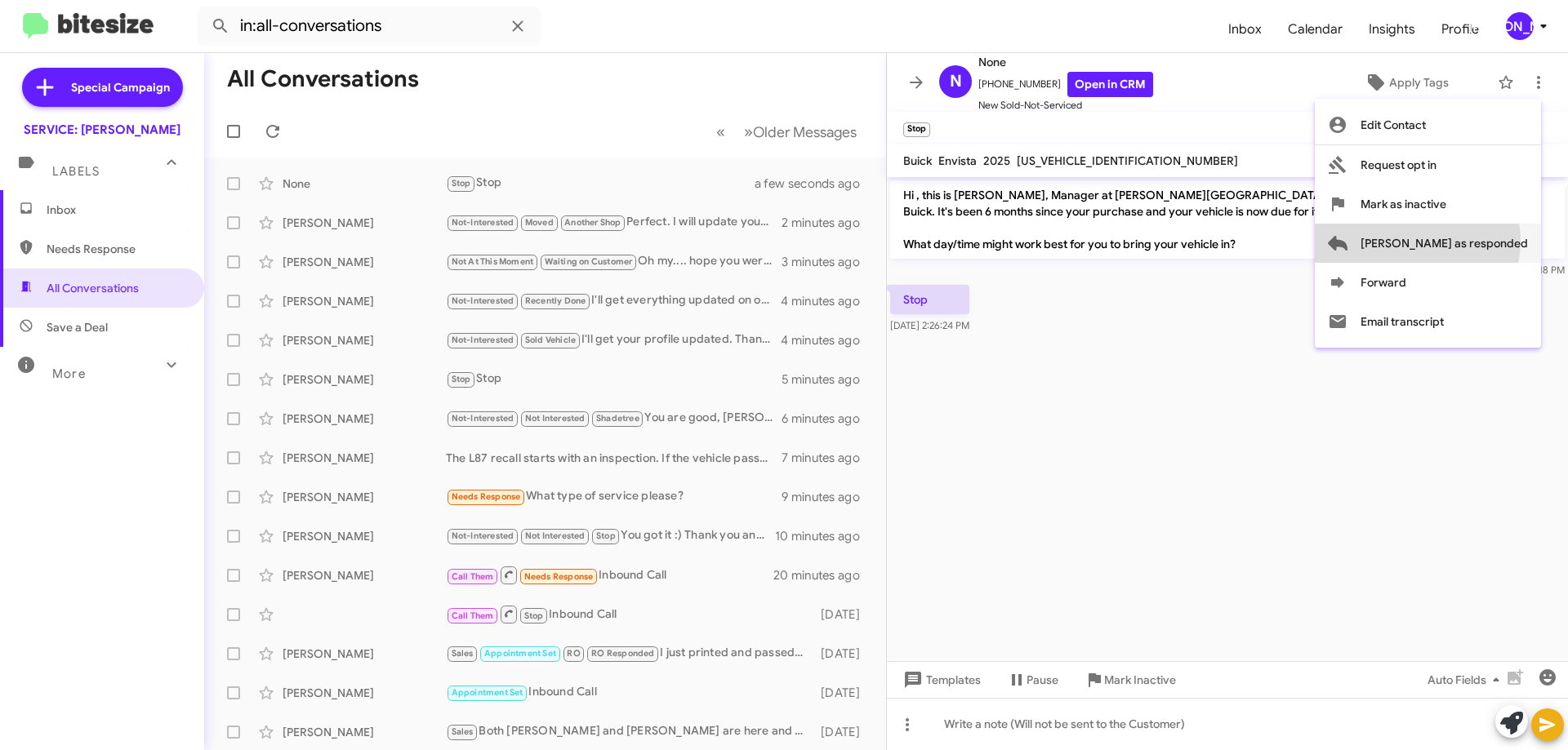
click at [1482, 241] on span "[PERSON_NAME] as responded" at bounding box center [1444, 244] width 168 height 39
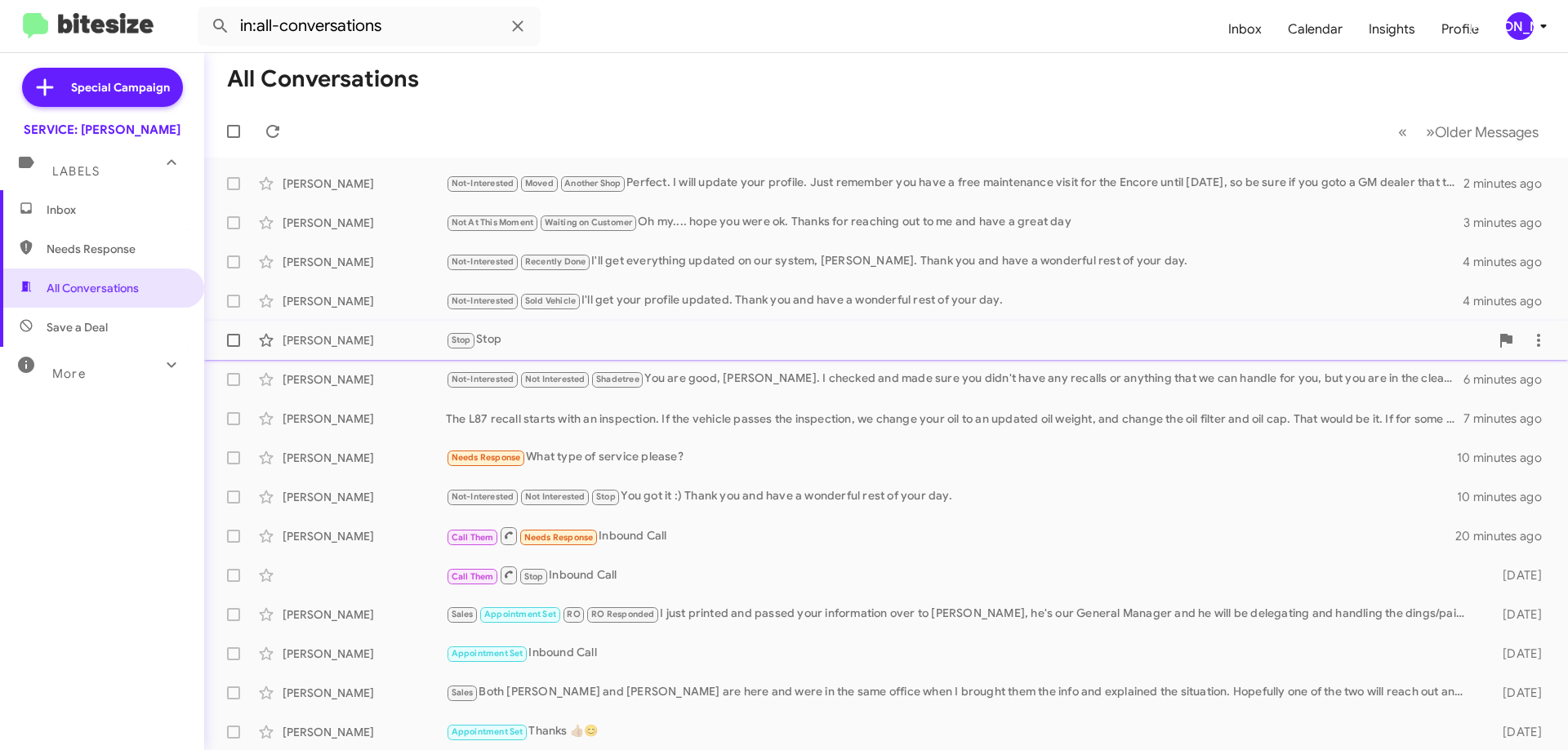
click at [620, 334] on div "Stop Stop" at bounding box center [967, 340] width 1044 height 19
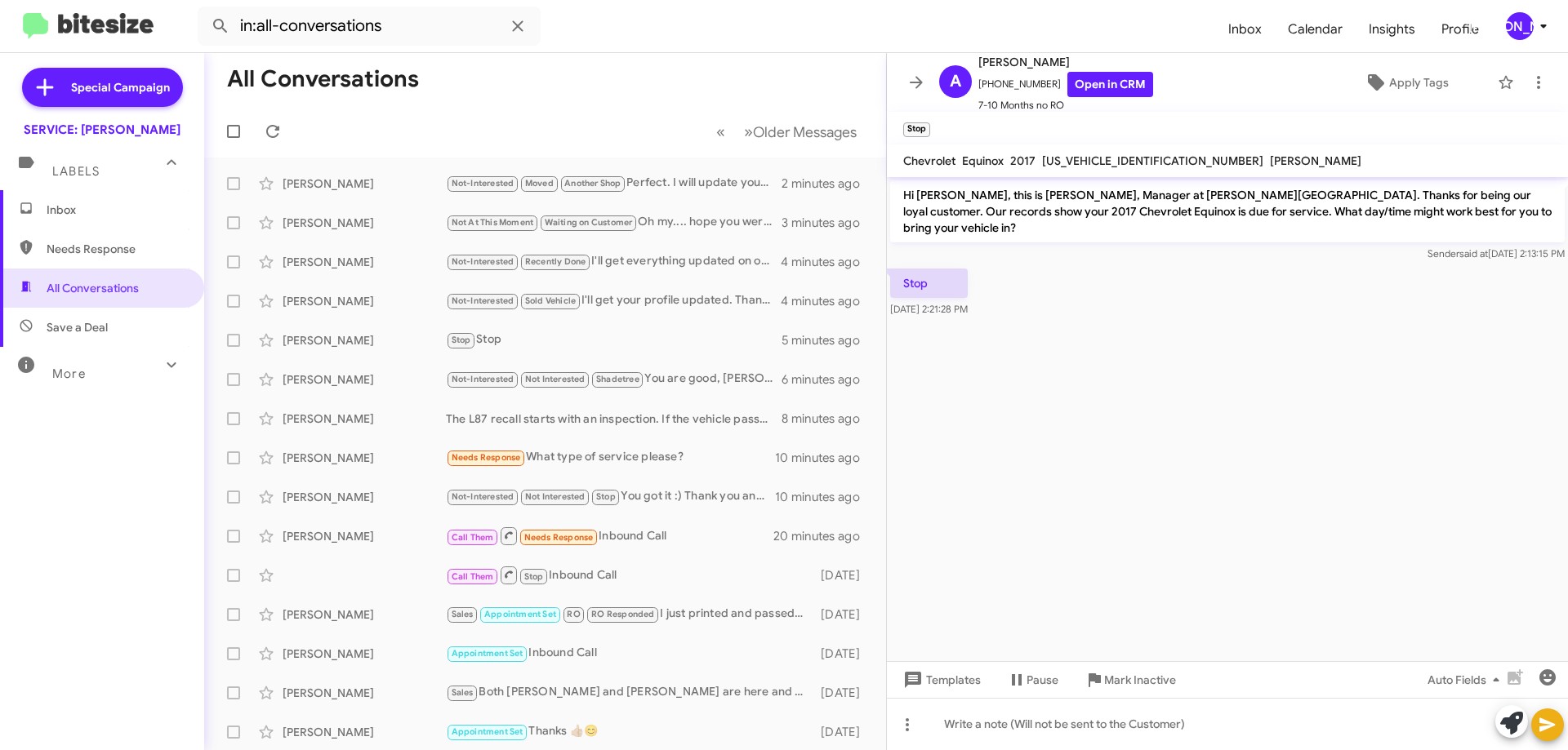
drag, startPoint x: 667, startPoint y: 301, endPoint x: 642, endPoint y: 84, distance: 218.4
click at [642, 84] on mat-toolbar-row "All Conversations" at bounding box center [544, 79] width 682 height 52
click at [67, 211] on span "Inbox" at bounding box center [116, 210] width 139 height 17
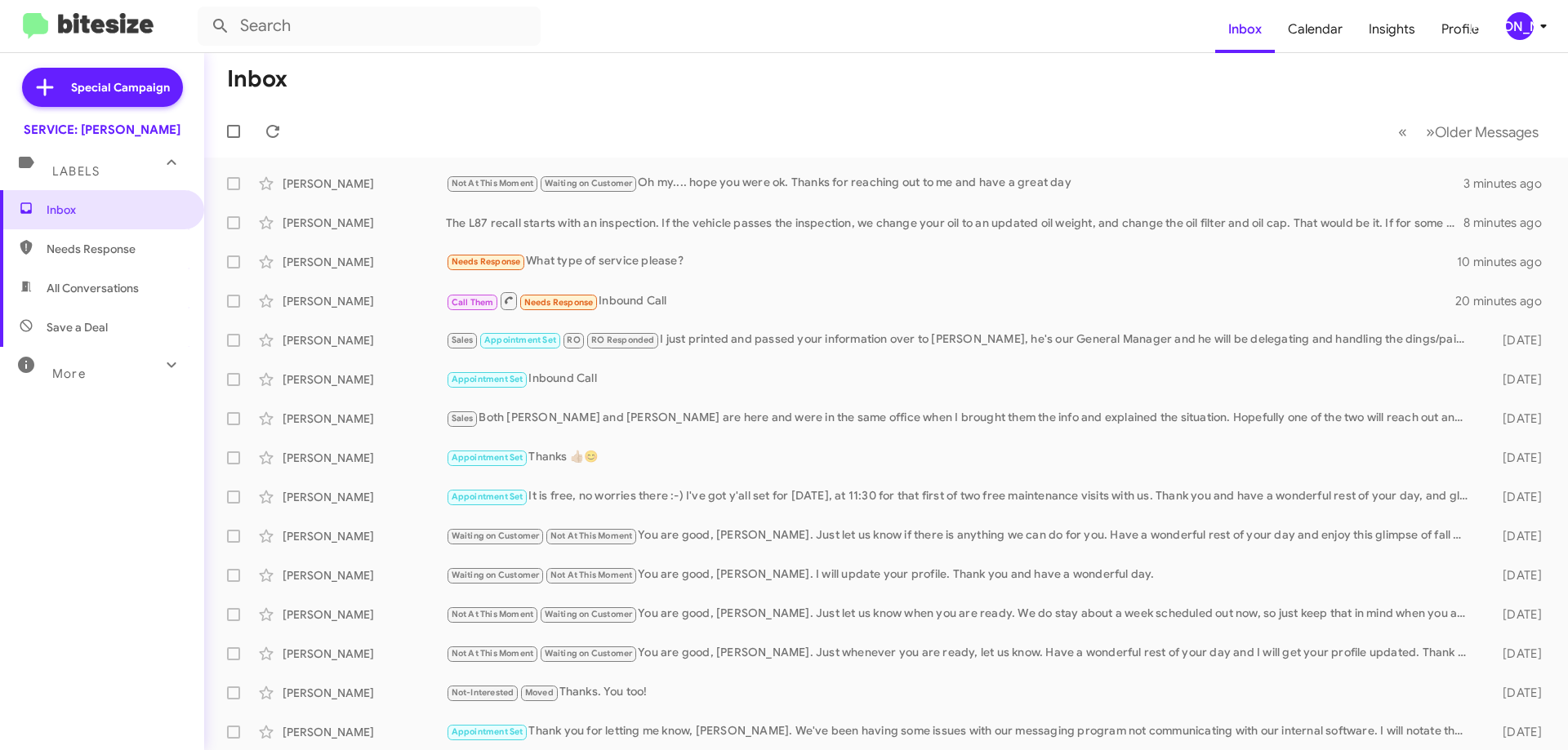
click at [130, 292] on span "All Conversations" at bounding box center [93, 288] width 93 height 17
type input "in:all-conversations"
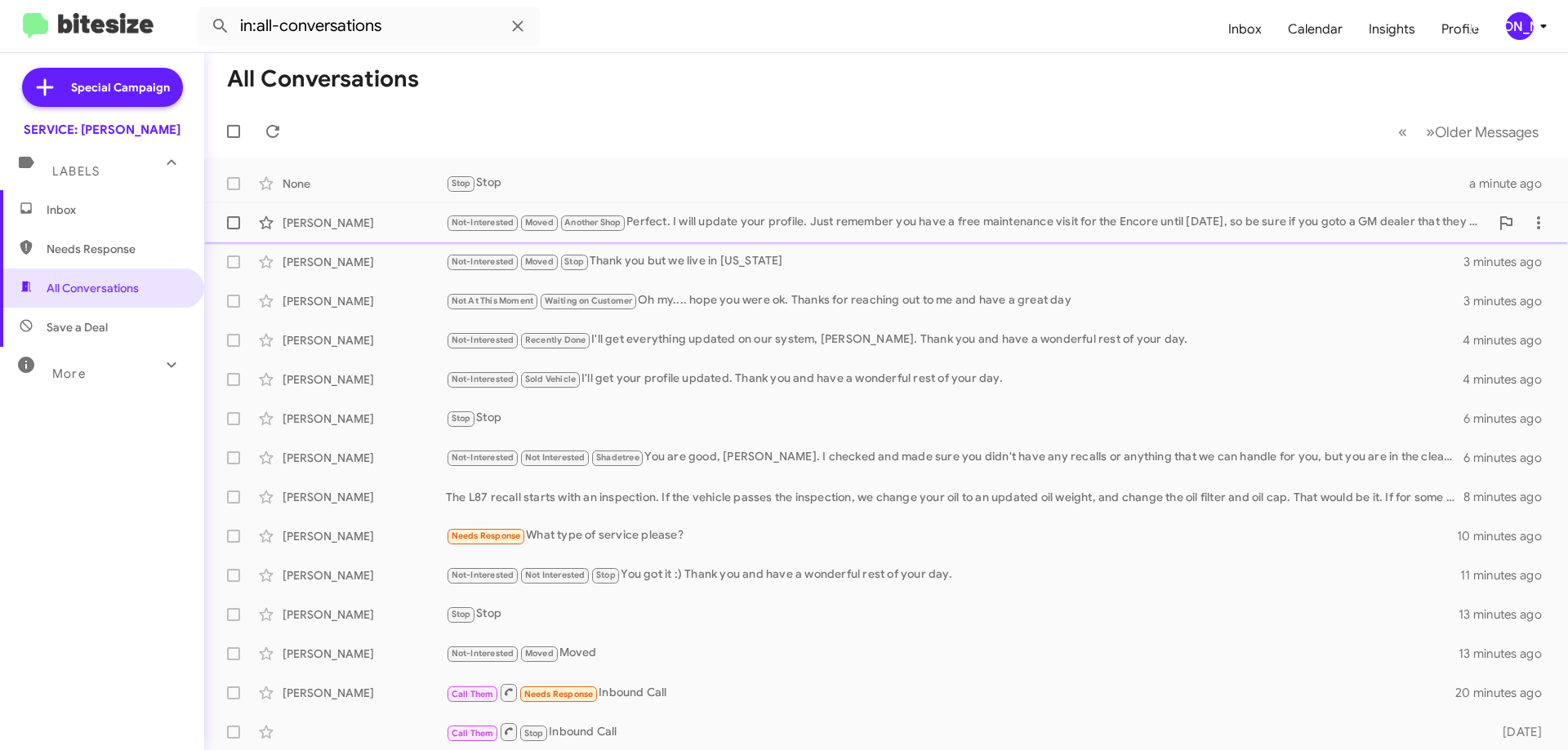
click at [934, 224] on div "Not-Interested Moved Another Shop Perfect. I will update your profile. Just rem…" at bounding box center [967, 222] width 1044 height 19
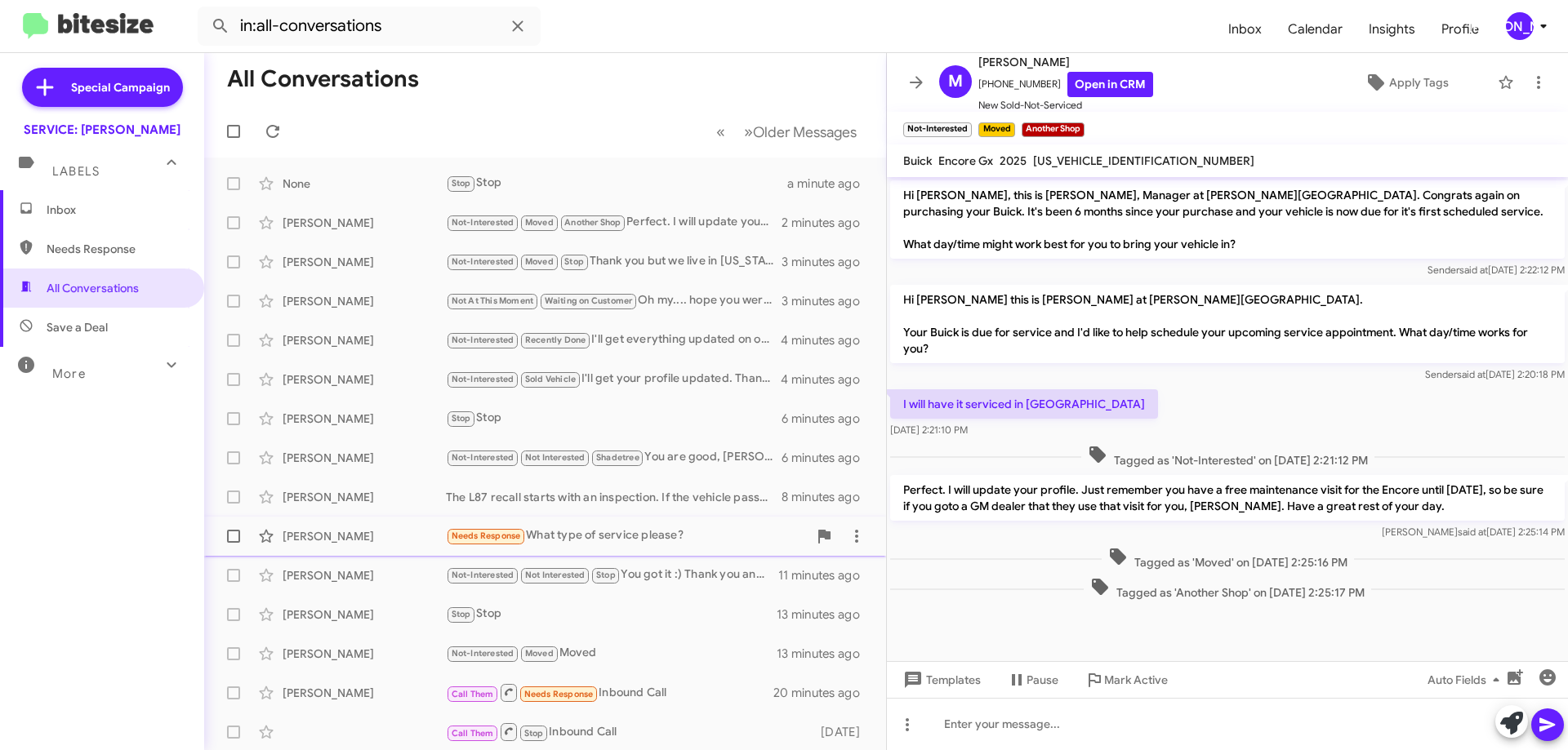
click at [694, 534] on div "Needs Response What type of service please?" at bounding box center [626, 536] width 362 height 19
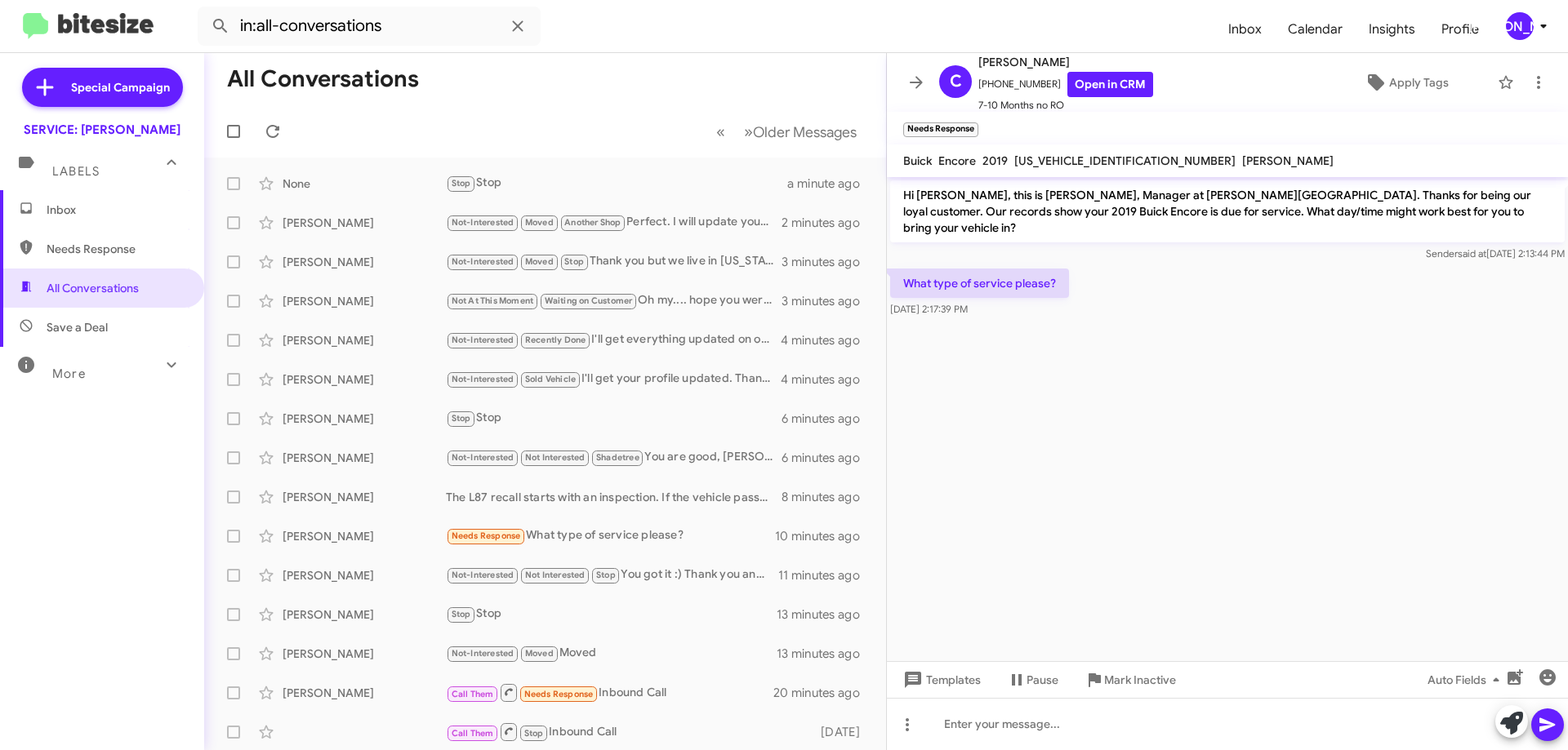
click at [1081, 159] on span "KL4CJASB4KB726475" at bounding box center [1124, 161] width 221 height 15
click at [1080, 159] on span "KL4CJASB4KB726475" at bounding box center [1124, 161] width 221 height 15
drag, startPoint x: 1078, startPoint y: 159, endPoint x: 1034, endPoint y: 169, distance: 45.1
click at [1034, 169] on mat-toolbar "Buick Encore 2019 KL4CJASB4KB726475 Kayla Ledford" at bounding box center [1227, 161] width 681 height 33
click at [1034, 169] on div "KL4CJASB4KB726475" at bounding box center [1125, 161] width 228 height 19
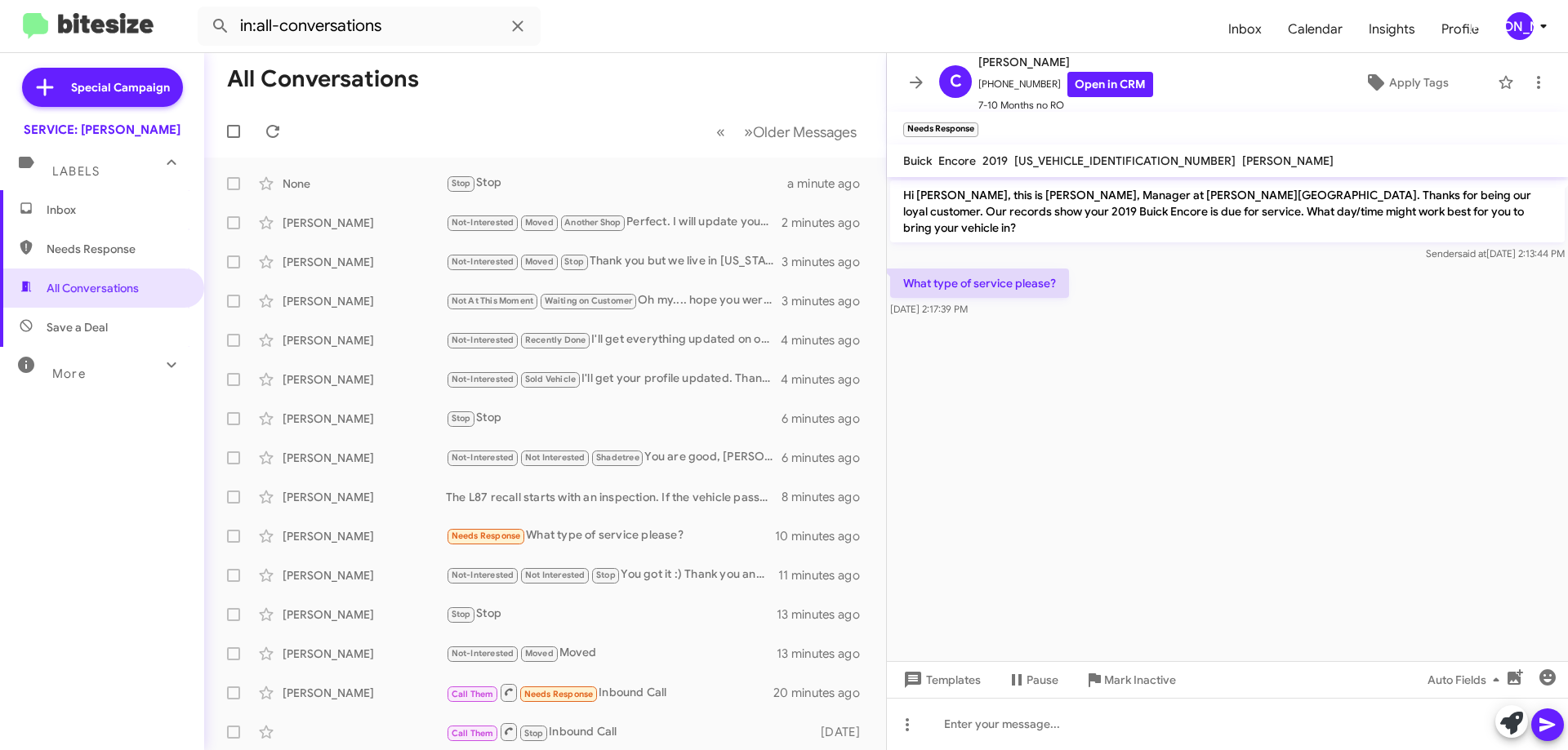
copy span "KL4CJASB4KB726475"
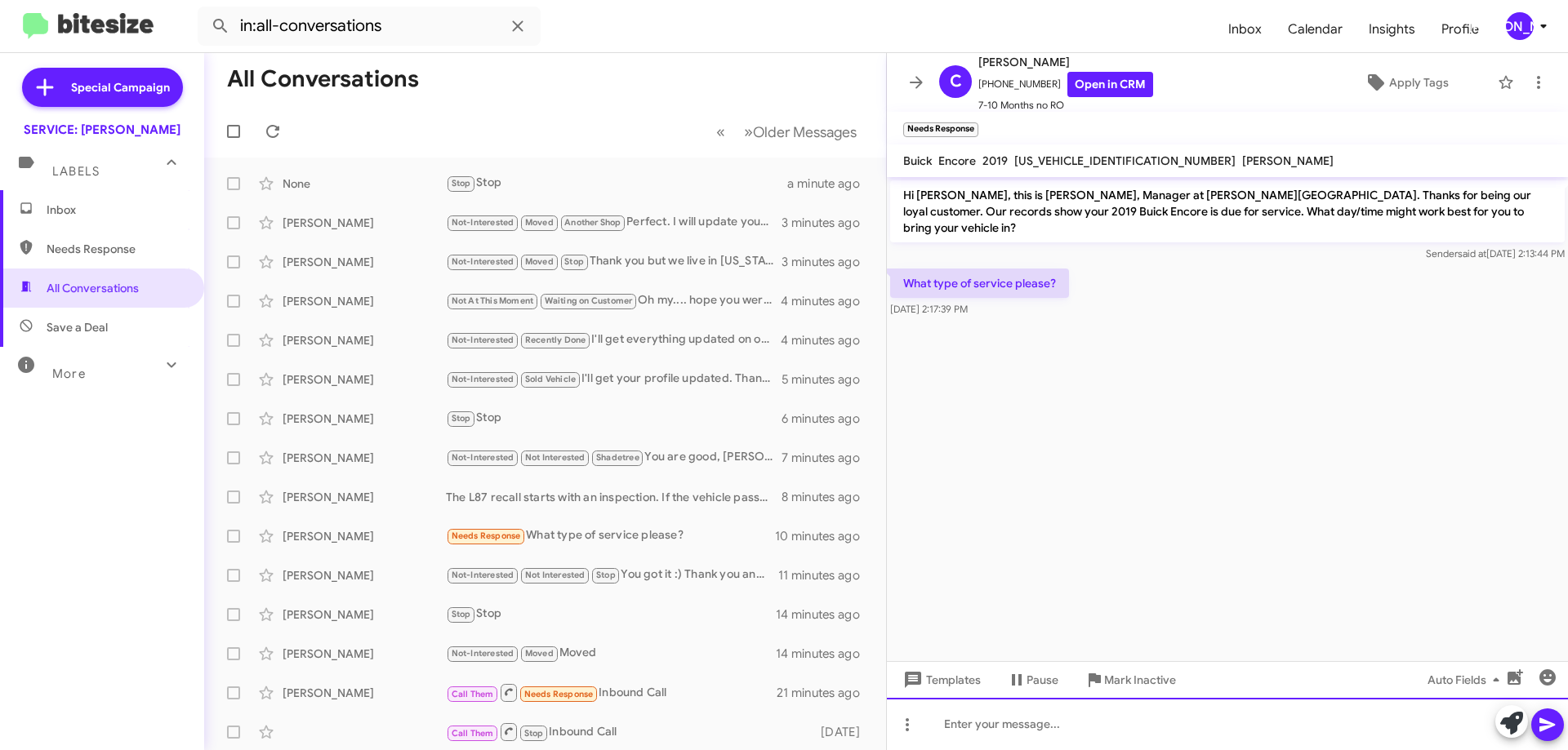
click at [1069, 730] on div at bounding box center [1227, 724] width 681 height 52
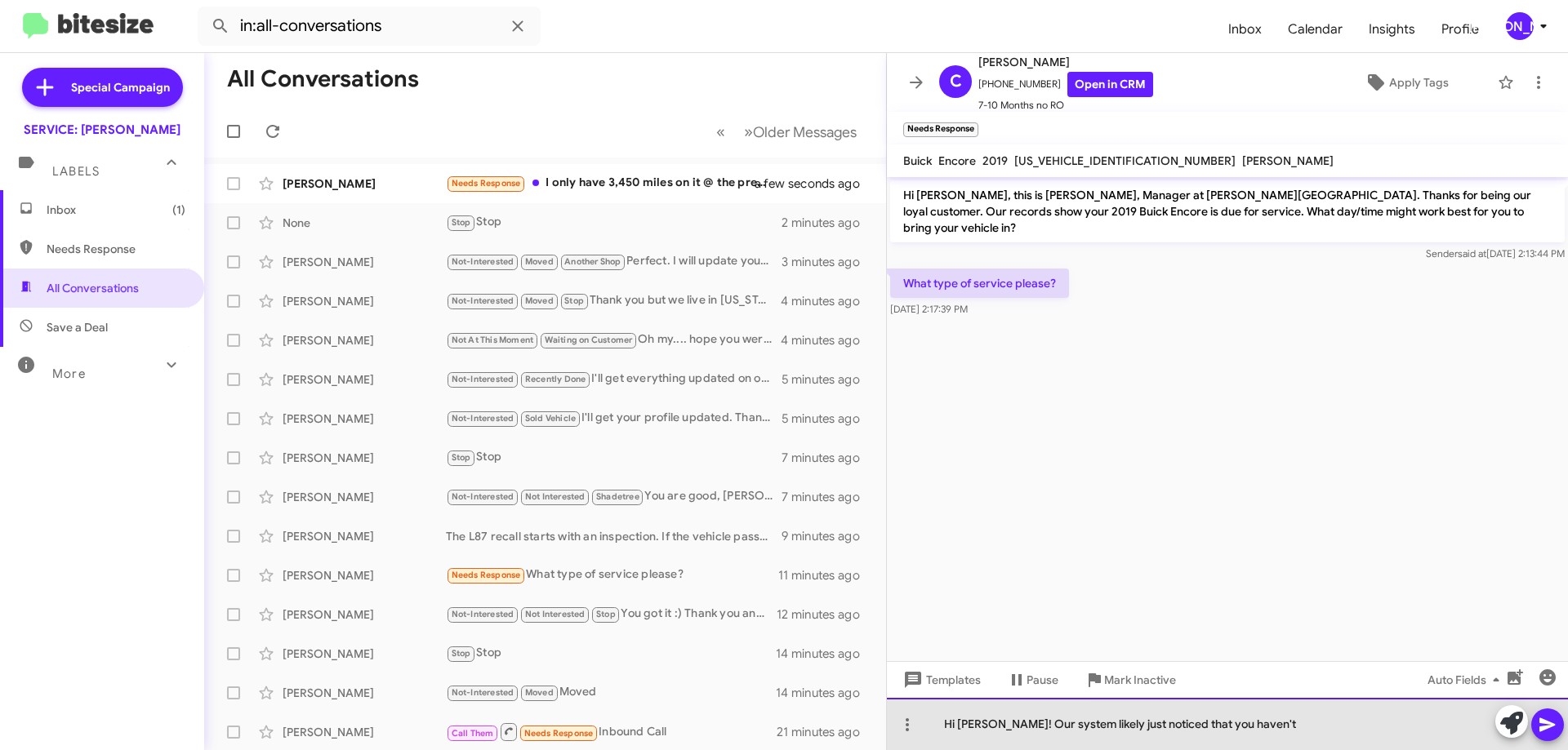
click at [1317, 733] on div "Hi Ms. Mcbroom! Our system likely just noticed that you haven't" at bounding box center [1227, 724] width 681 height 52
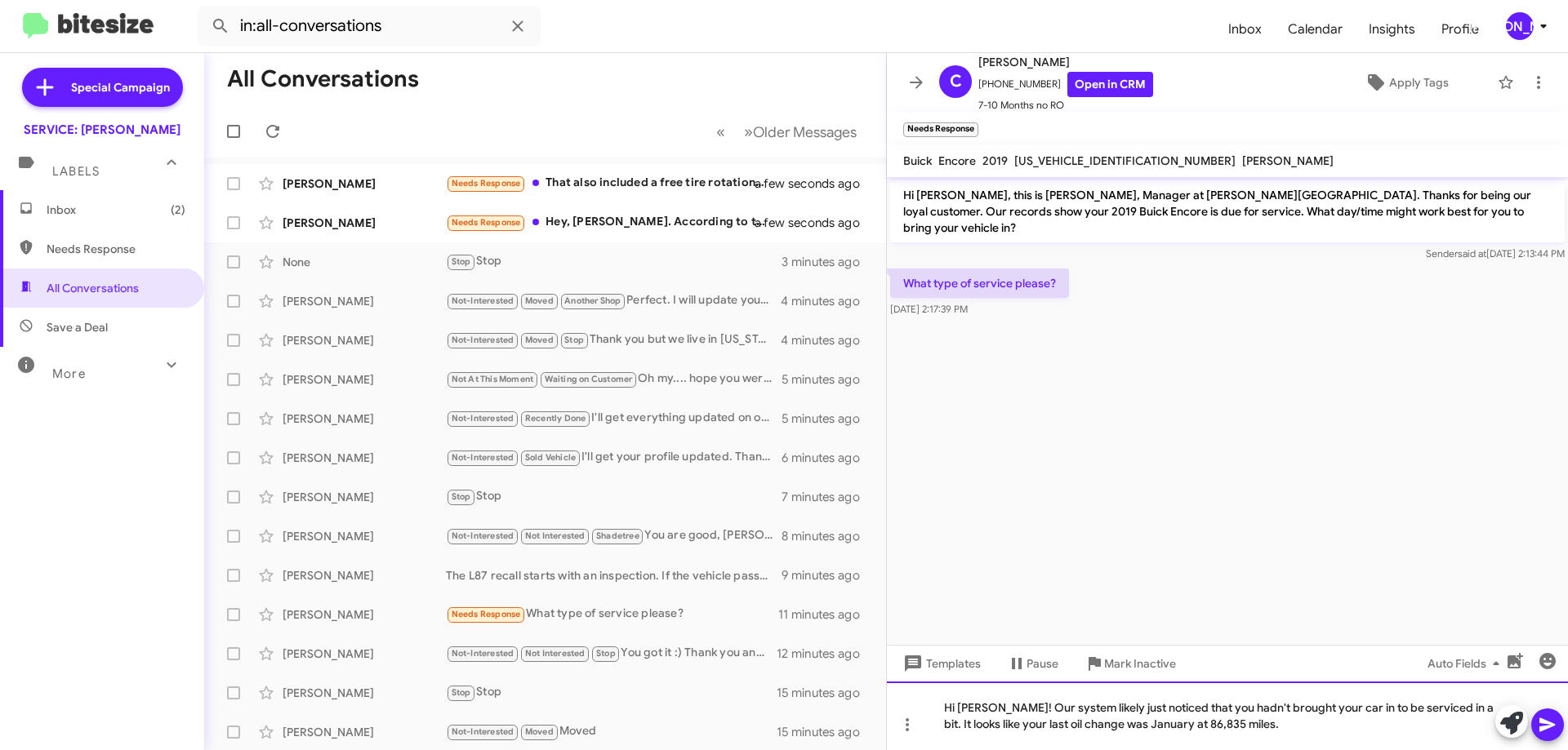
drag, startPoint x: 1331, startPoint y: 727, endPoint x: 1323, endPoint y: 722, distance: 9.4
click at [1324, 724] on div "Hi Ms. Mcbroom! Our system likely just noticed that you hadn't brought your car…" at bounding box center [1227, 716] width 681 height 69
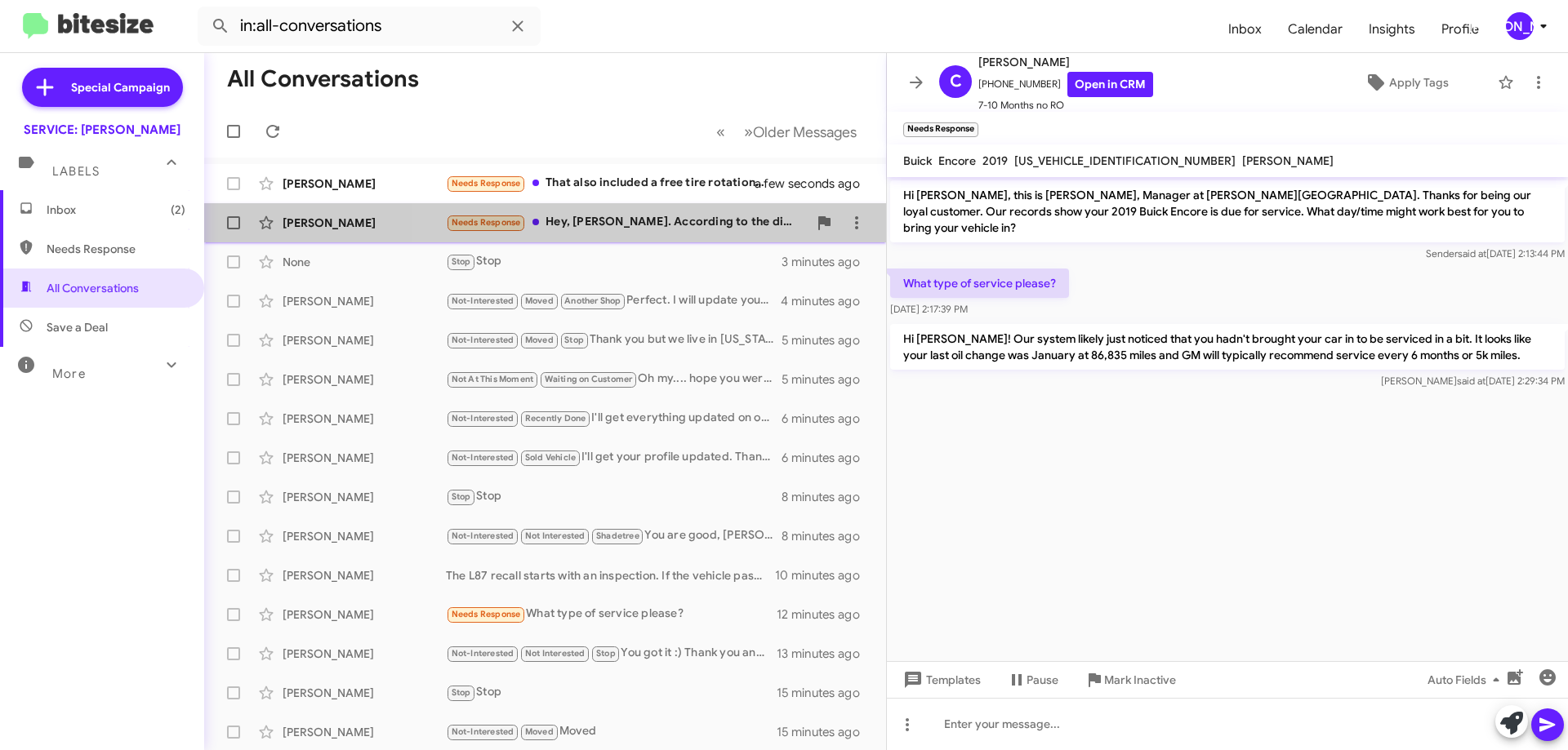
click at [664, 222] on div "Needs Response Hey, Jennifer. According to the digital display on my car, I'm a…" at bounding box center [626, 222] width 362 height 19
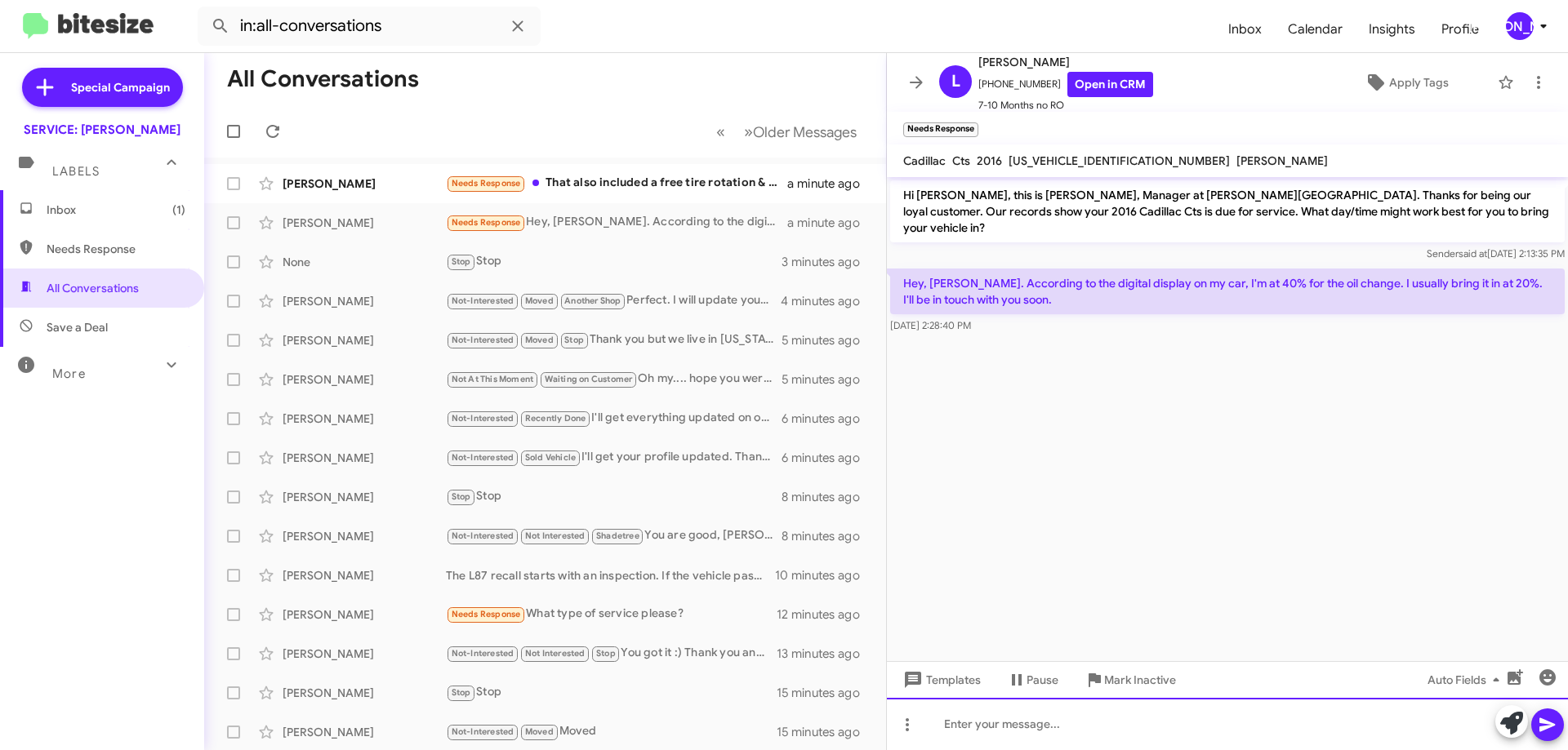
click at [1155, 719] on div at bounding box center [1227, 724] width 681 height 52
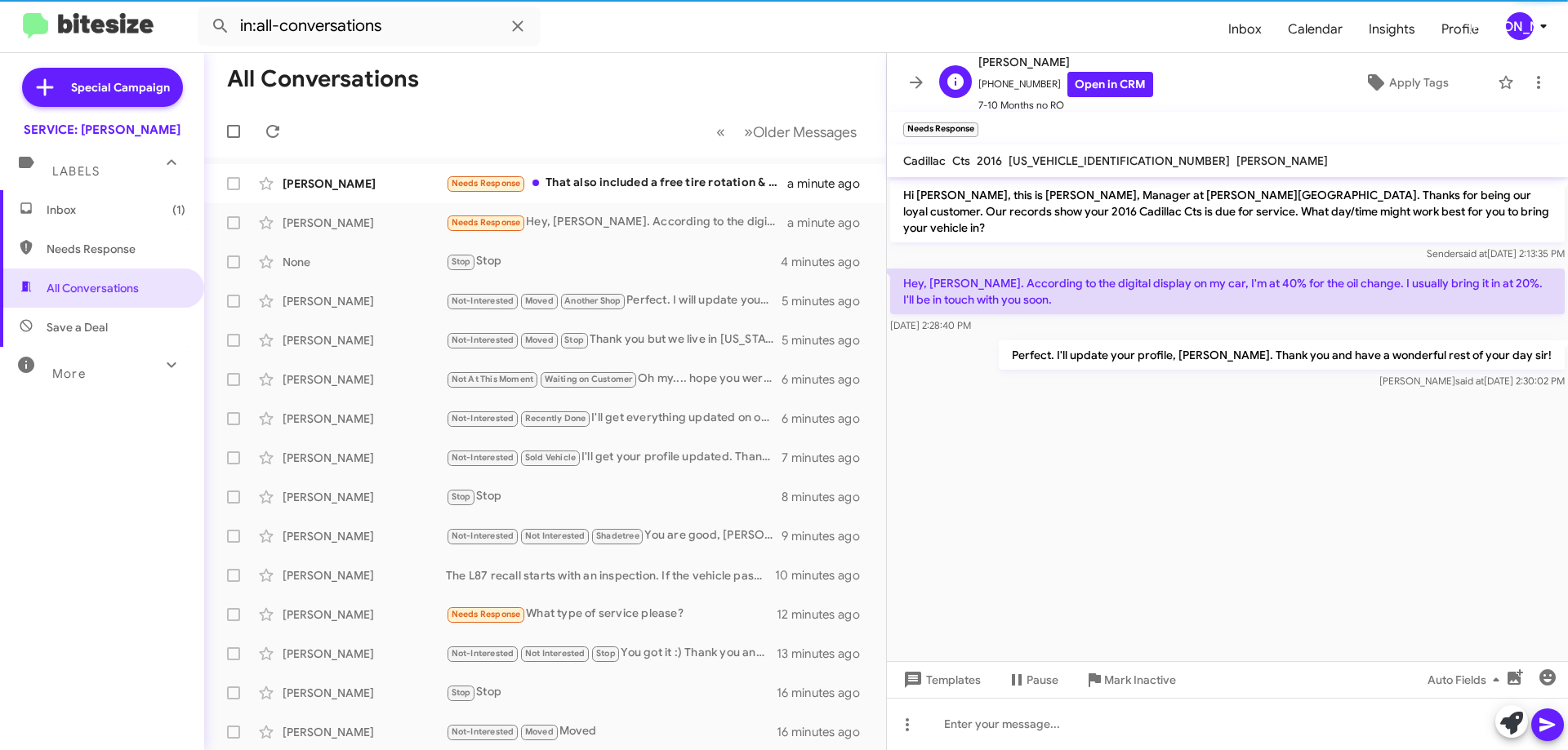
click at [1388, 66] on div "L Les Higgins +14234589357 Open in CRM 7-10 Months no RO Apply Tags" at bounding box center [1211, 82] width 557 height 61
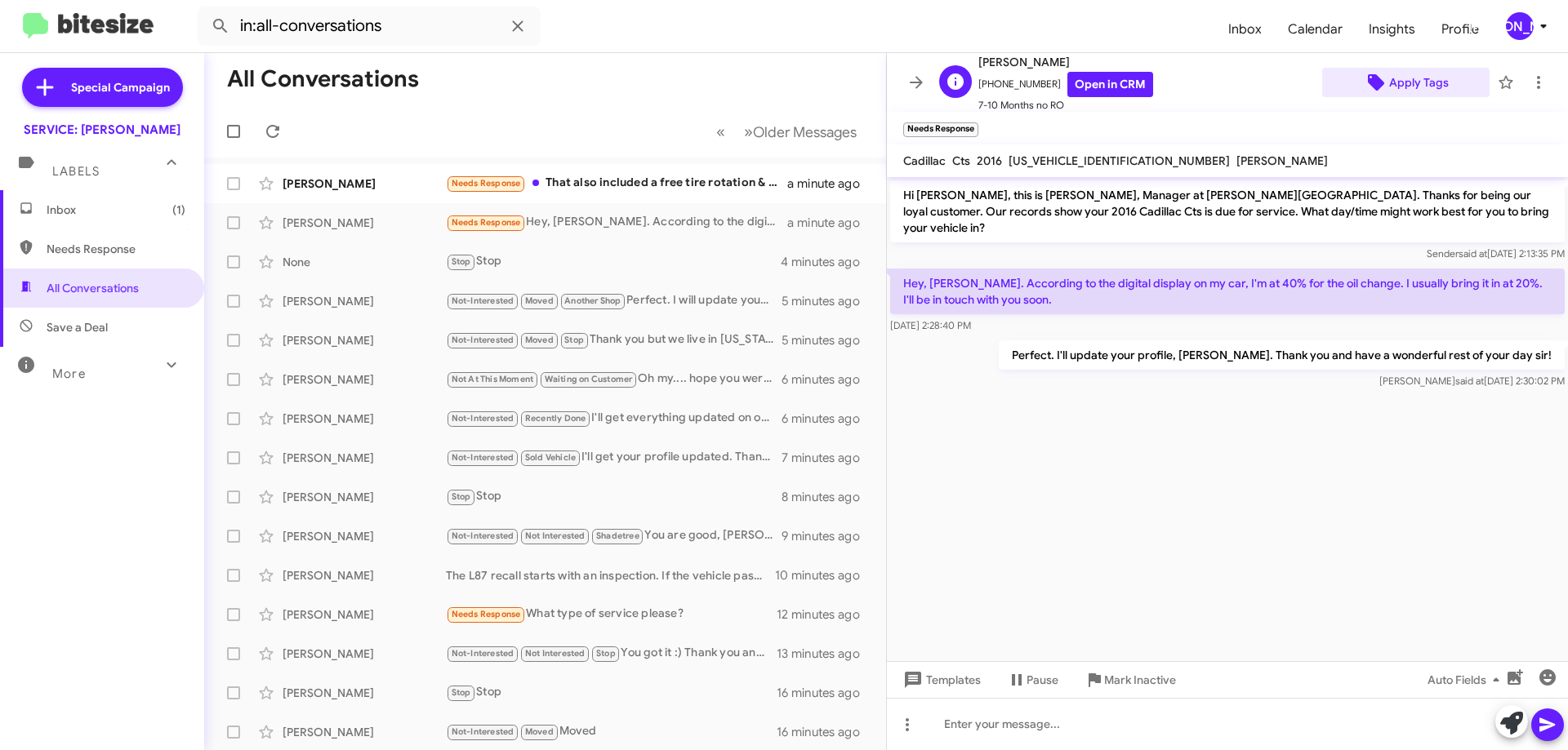
click at [1397, 92] on span "Apply Tags" at bounding box center [1419, 82] width 60 height 29
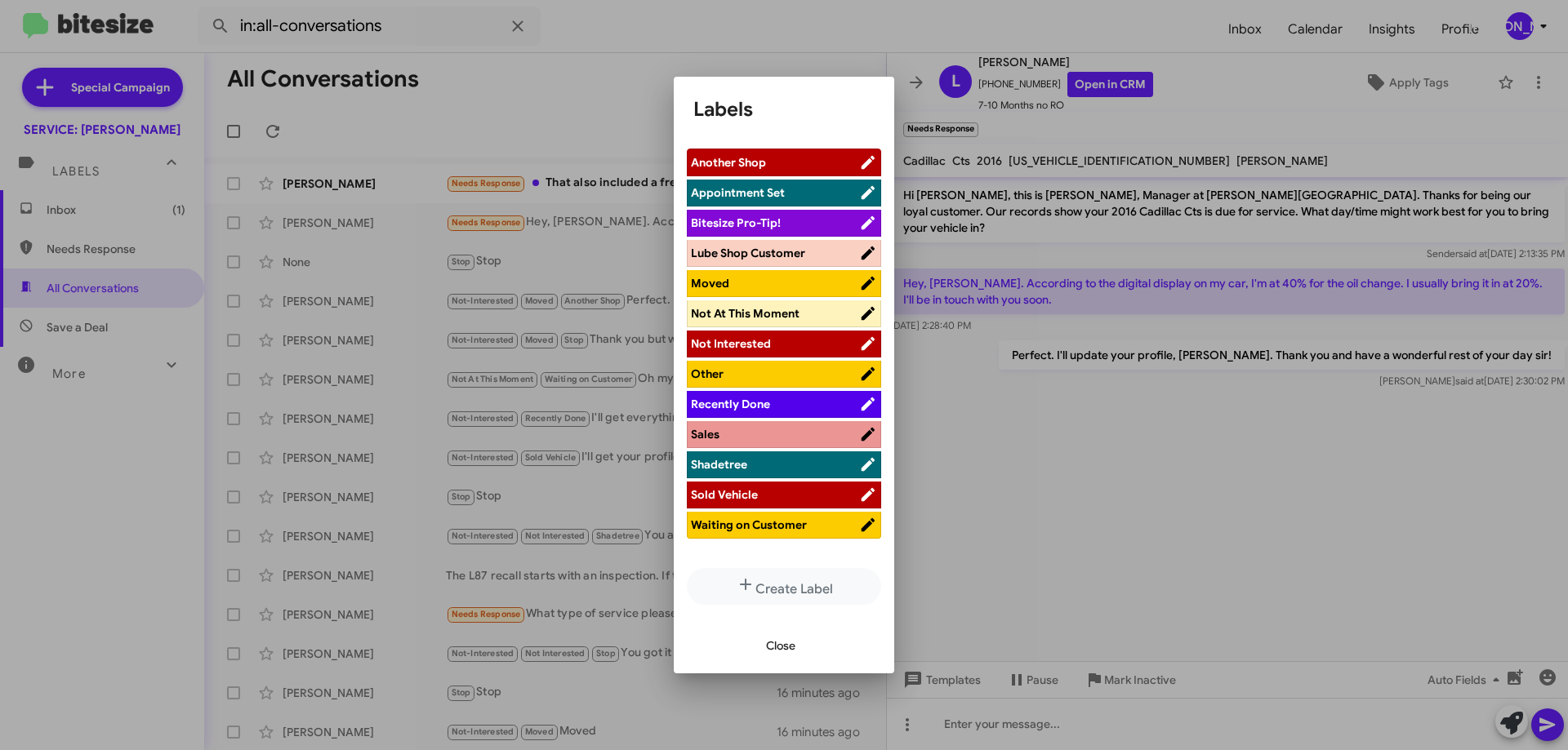
click at [819, 304] on li "Not At This Moment" at bounding box center [784, 314] width 194 height 27
drag, startPoint x: 749, startPoint y: 523, endPoint x: 762, endPoint y: 490, distance: 35.5
click at [748, 523] on span "Waiting on Customer" at bounding box center [748, 525] width 116 height 15
click at [797, 309] on span "Not At This Moment" at bounding box center [745, 313] width 109 height 15
click at [776, 648] on span "Close" at bounding box center [780, 645] width 29 height 29
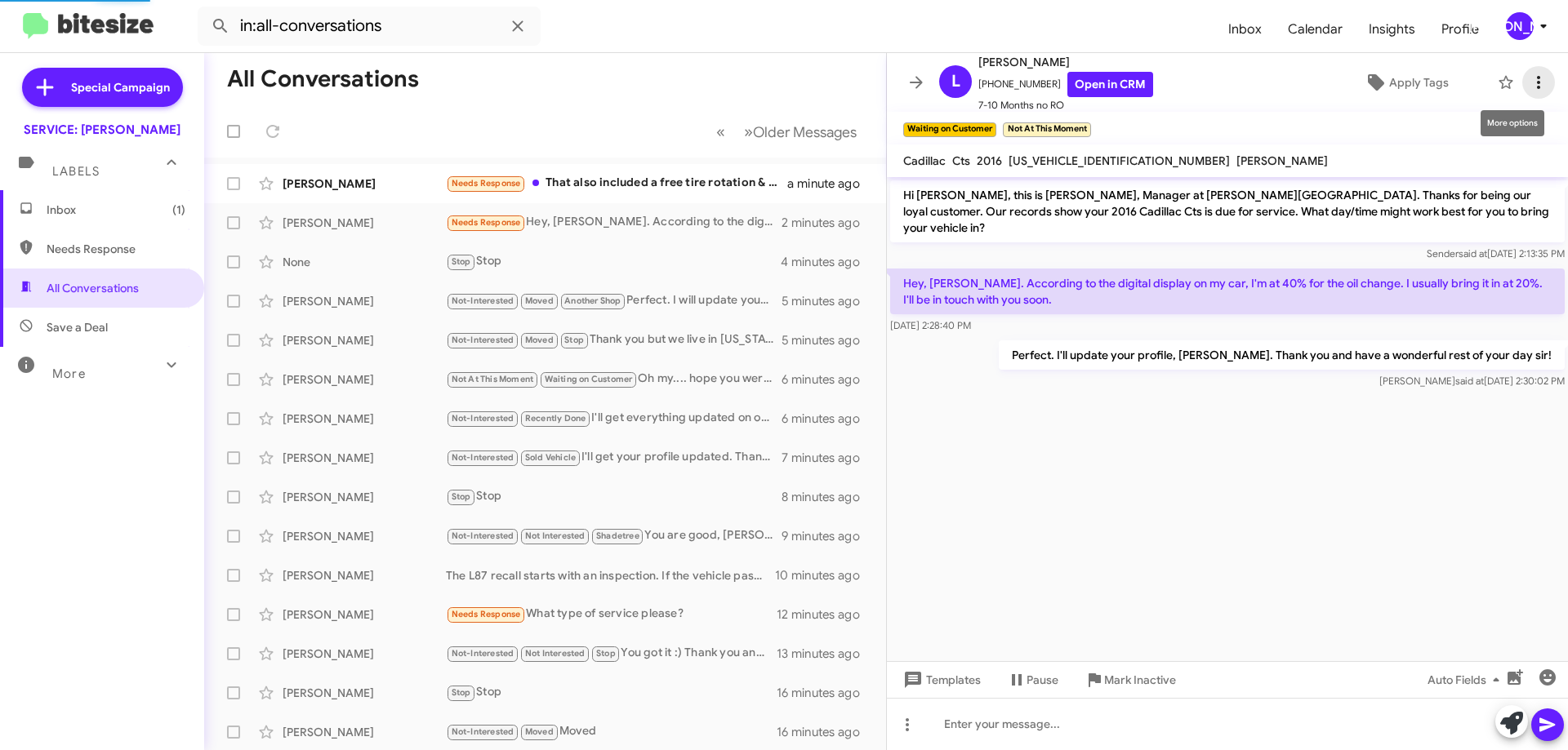
click at [1532, 90] on icon at bounding box center [1538, 82] width 19 height 19
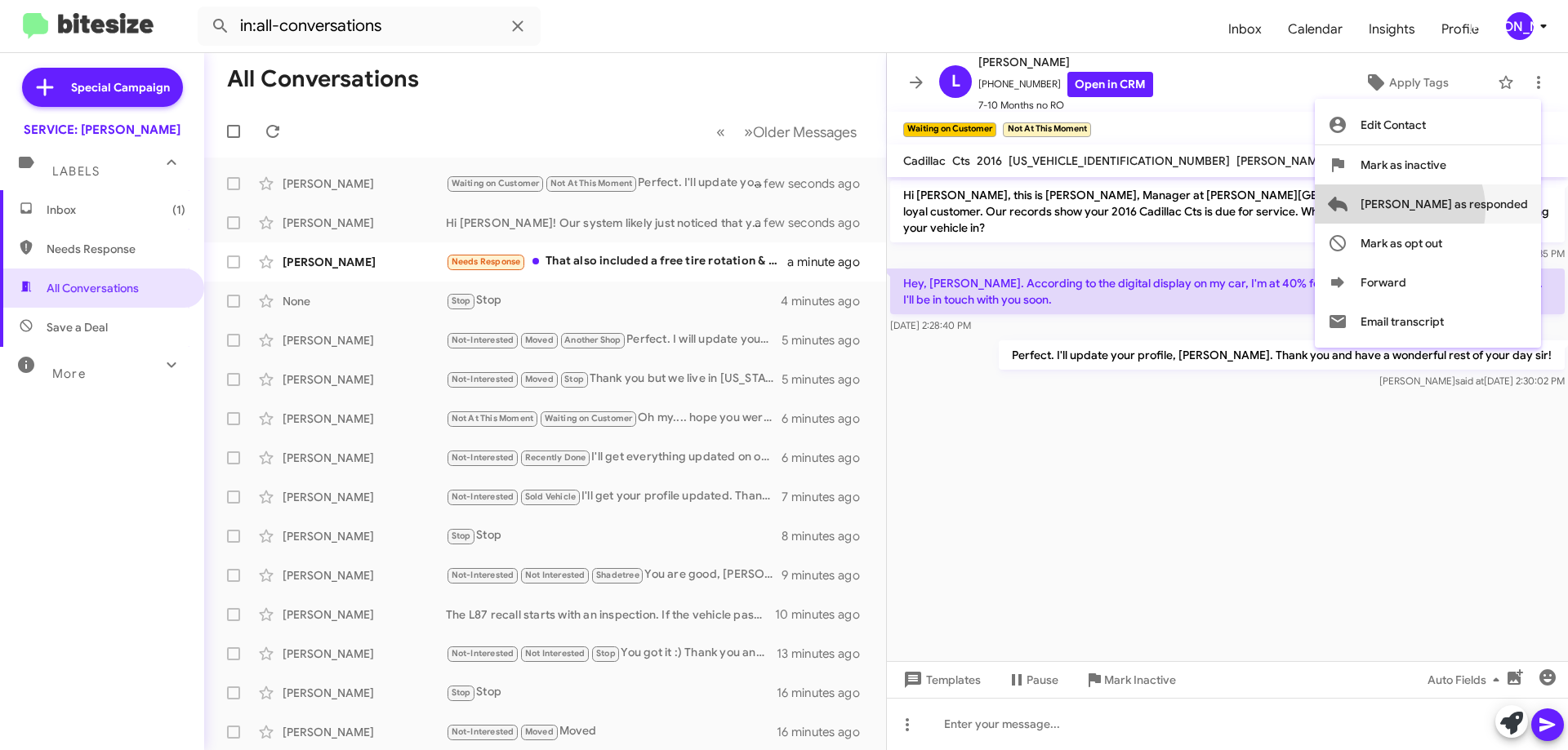
click at [1464, 209] on span "[PERSON_NAME] as responded" at bounding box center [1444, 204] width 168 height 39
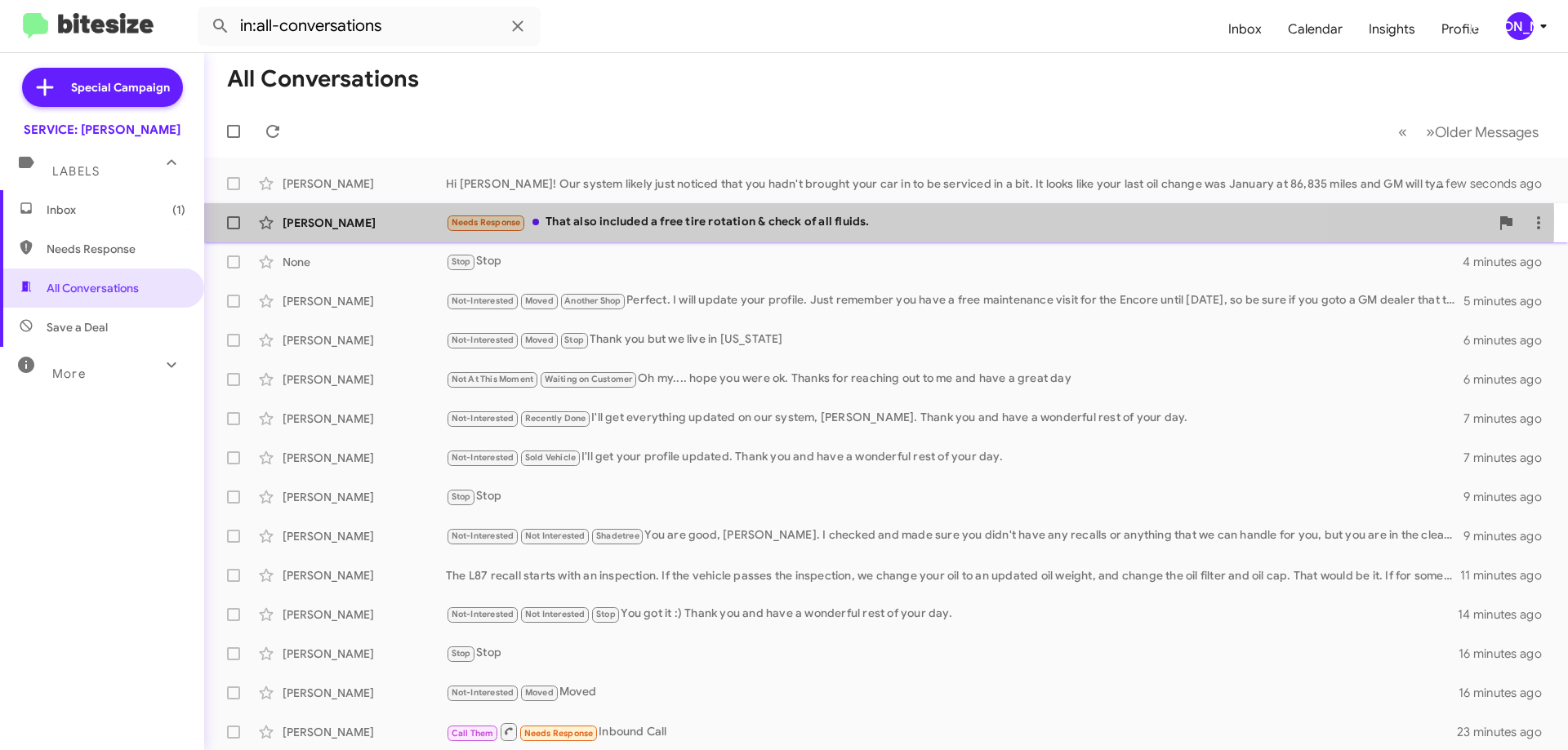
click at [715, 221] on div "Needs Response That also included a free tire rotation & check of all fluids." at bounding box center [967, 222] width 1044 height 19
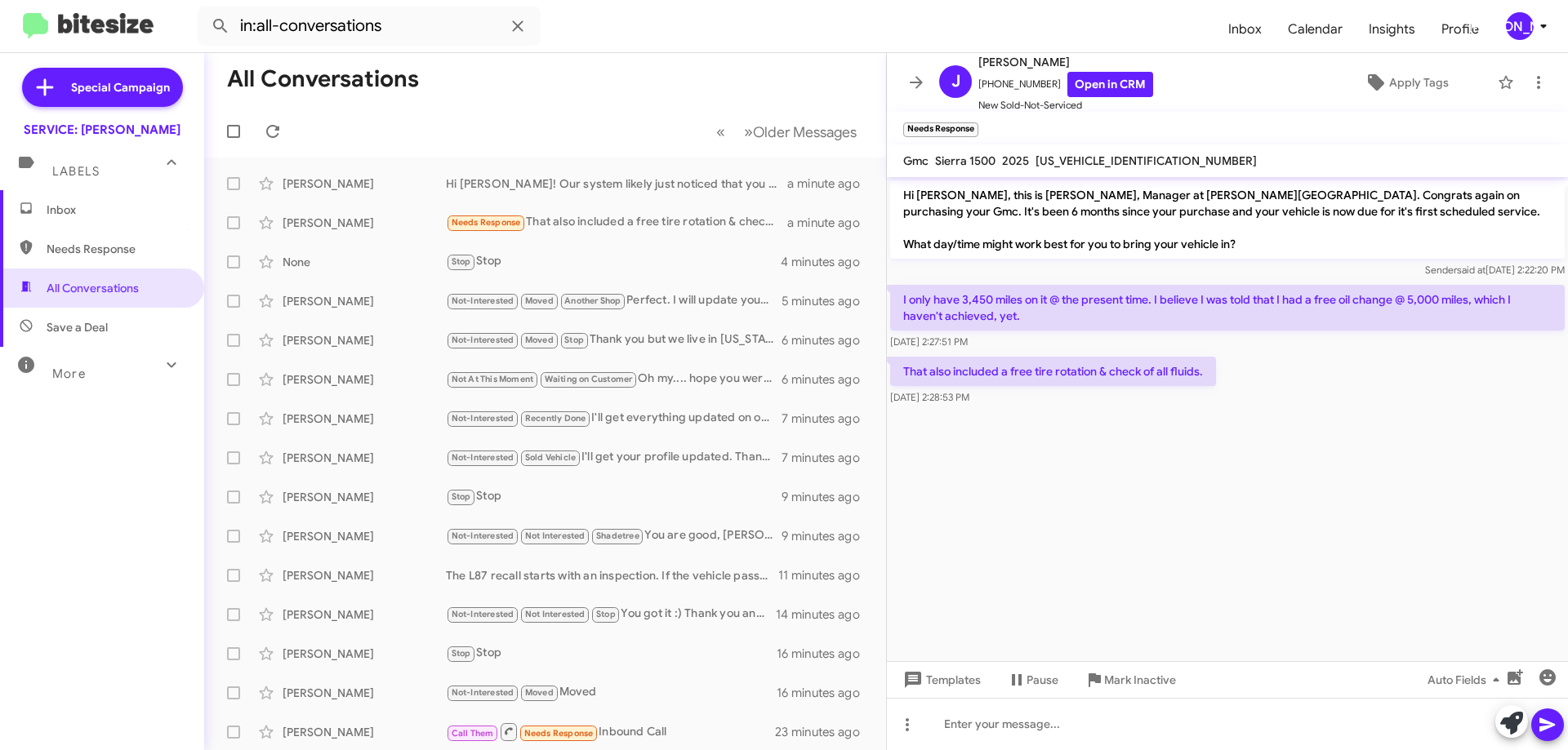
click at [1100, 158] on span "3GTUUDED4SG163239" at bounding box center [1145, 161] width 221 height 15
copy span "3GTUUDED4SG163239"
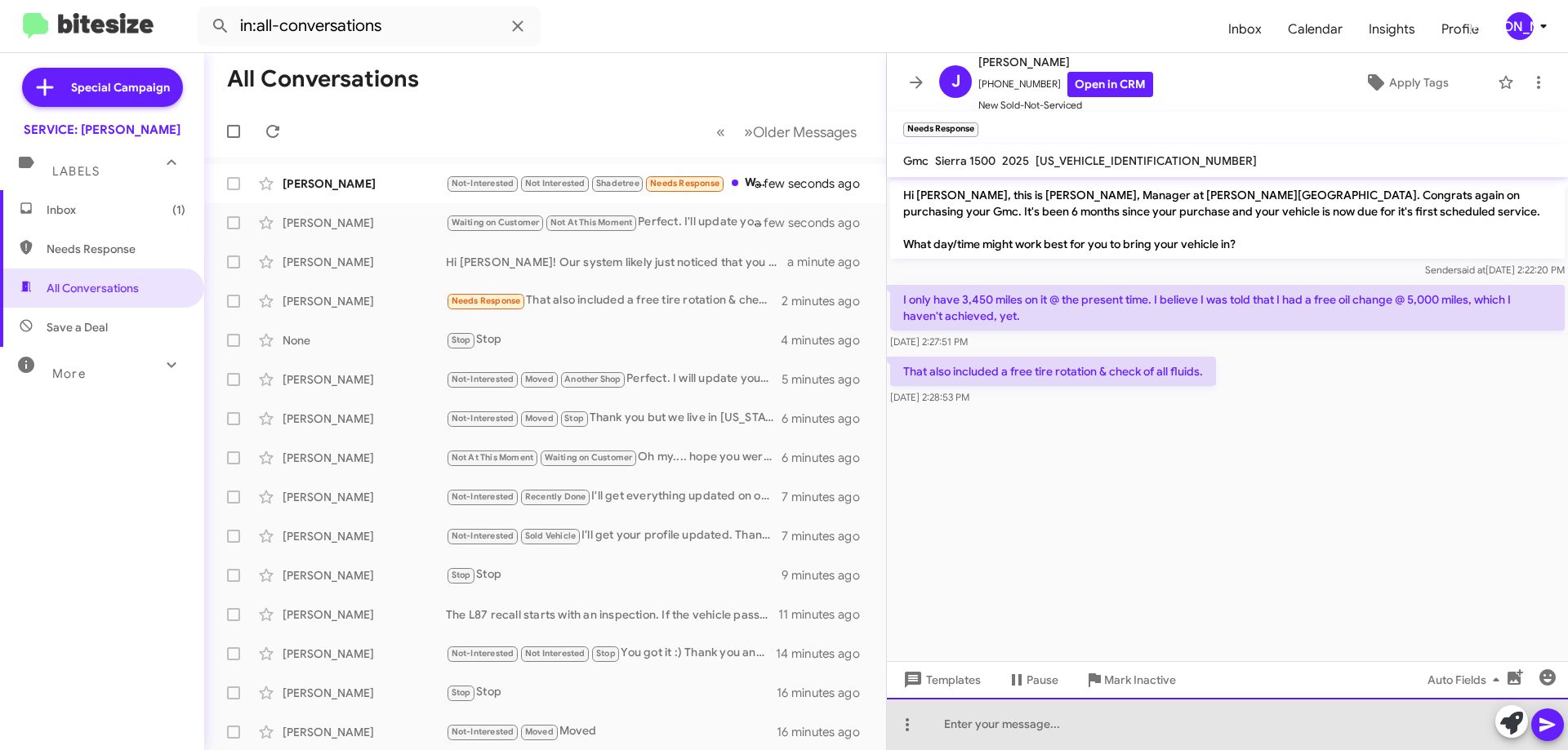
click at [1025, 746] on div at bounding box center [1227, 724] width 681 height 52
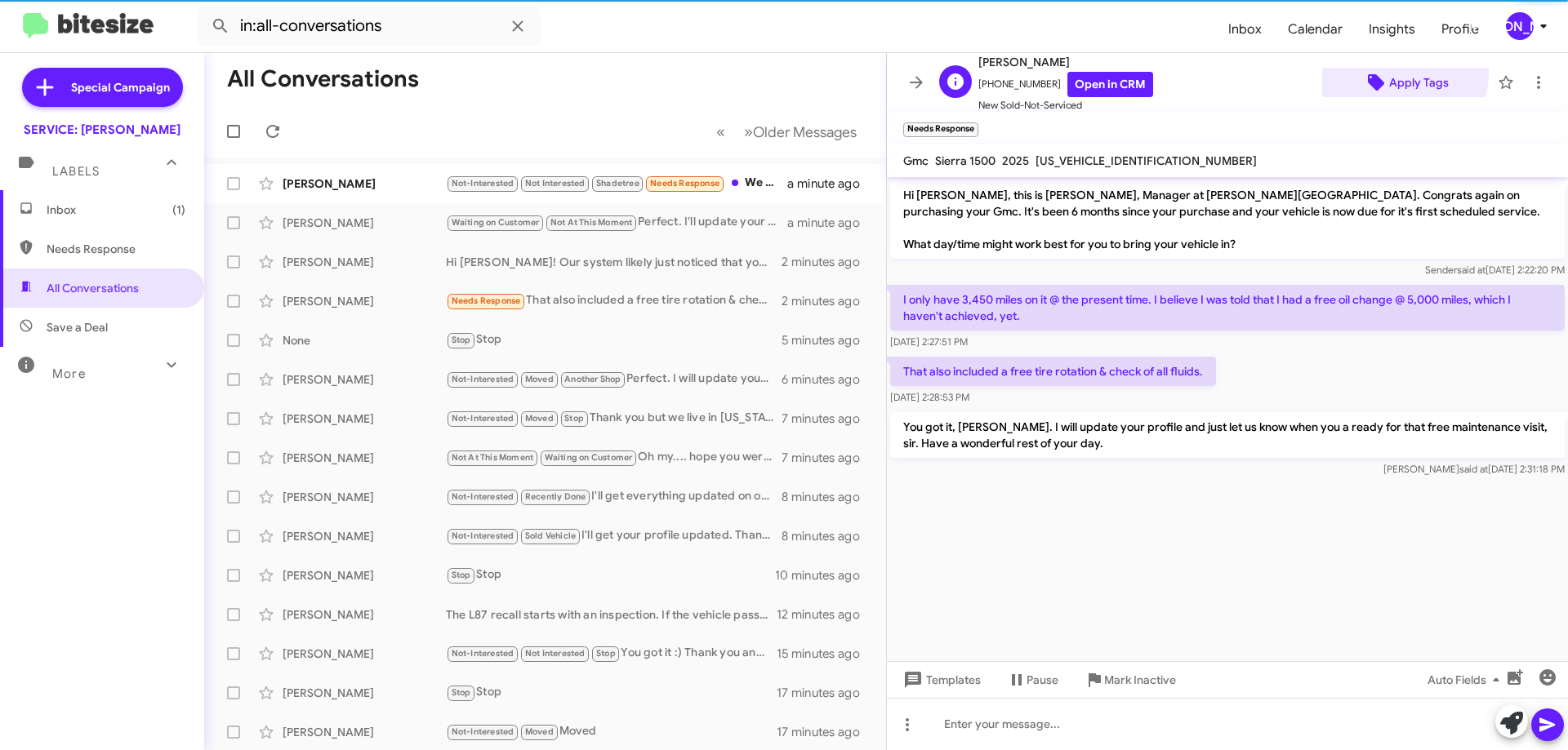
click at [1392, 73] on span "Apply Tags" at bounding box center [1419, 82] width 60 height 29
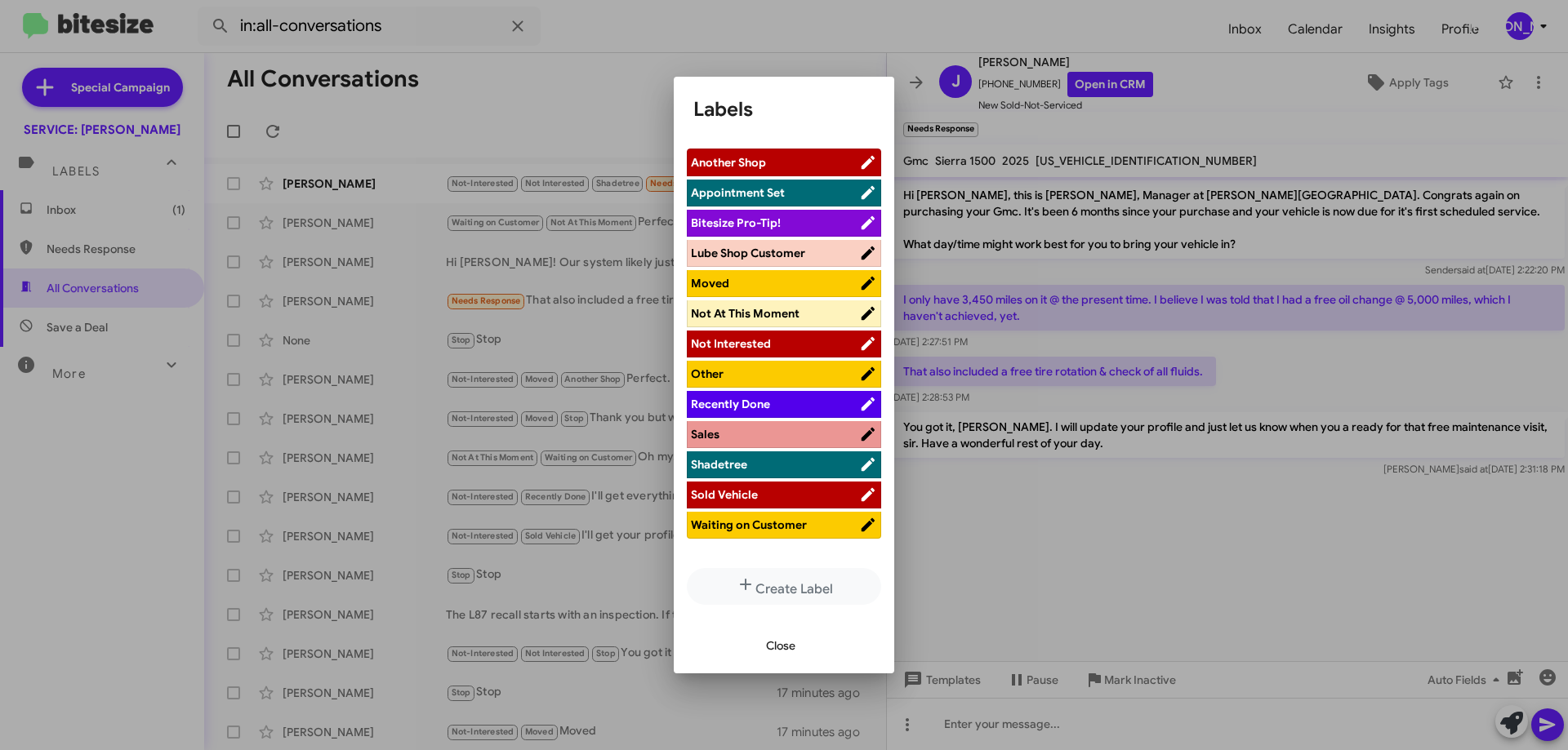
click at [782, 314] on span "Not At This Moment" at bounding box center [745, 313] width 109 height 15
click at [769, 522] on span "Waiting on Customer" at bounding box center [748, 525] width 116 height 15
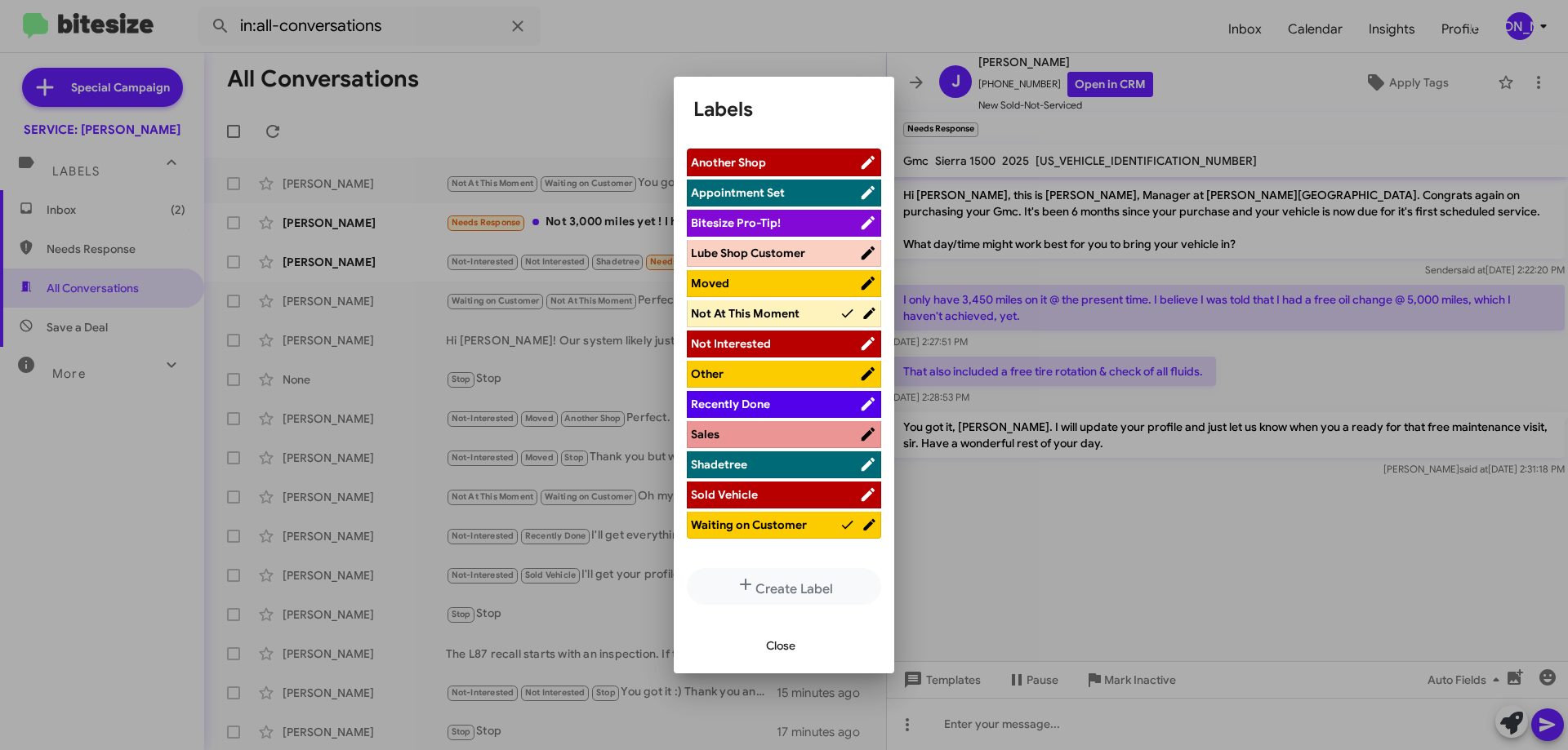
click at [788, 649] on span "Close" at bounding box center [780, 645] width 29 height 29
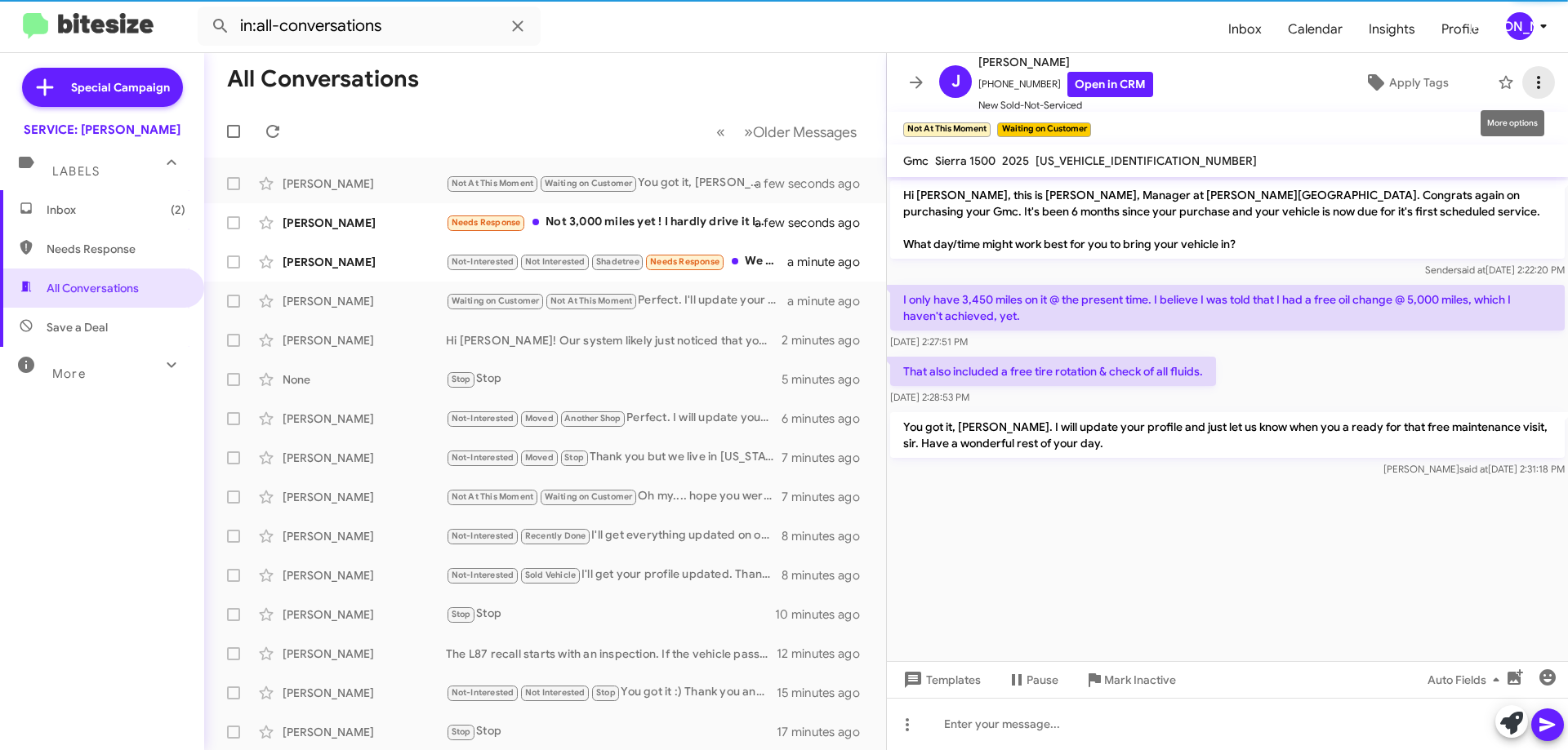
click at [1529, 77] on icon at bounding box center [1538, 82] width 19 height 19
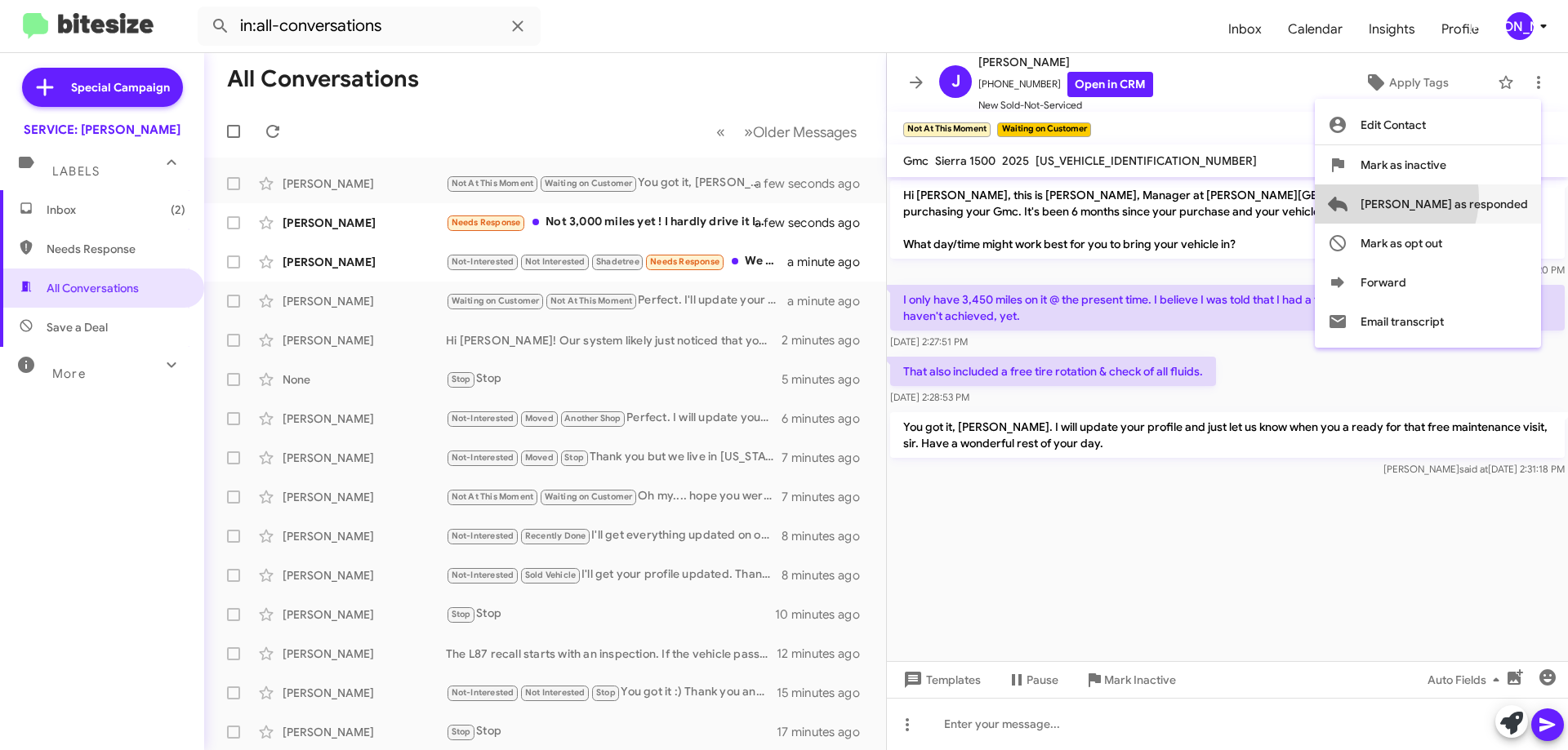
click at [1446, 197] on span "[PERSON_NAME] as responded" at bounding box center [1444, 204] width 168 height 39
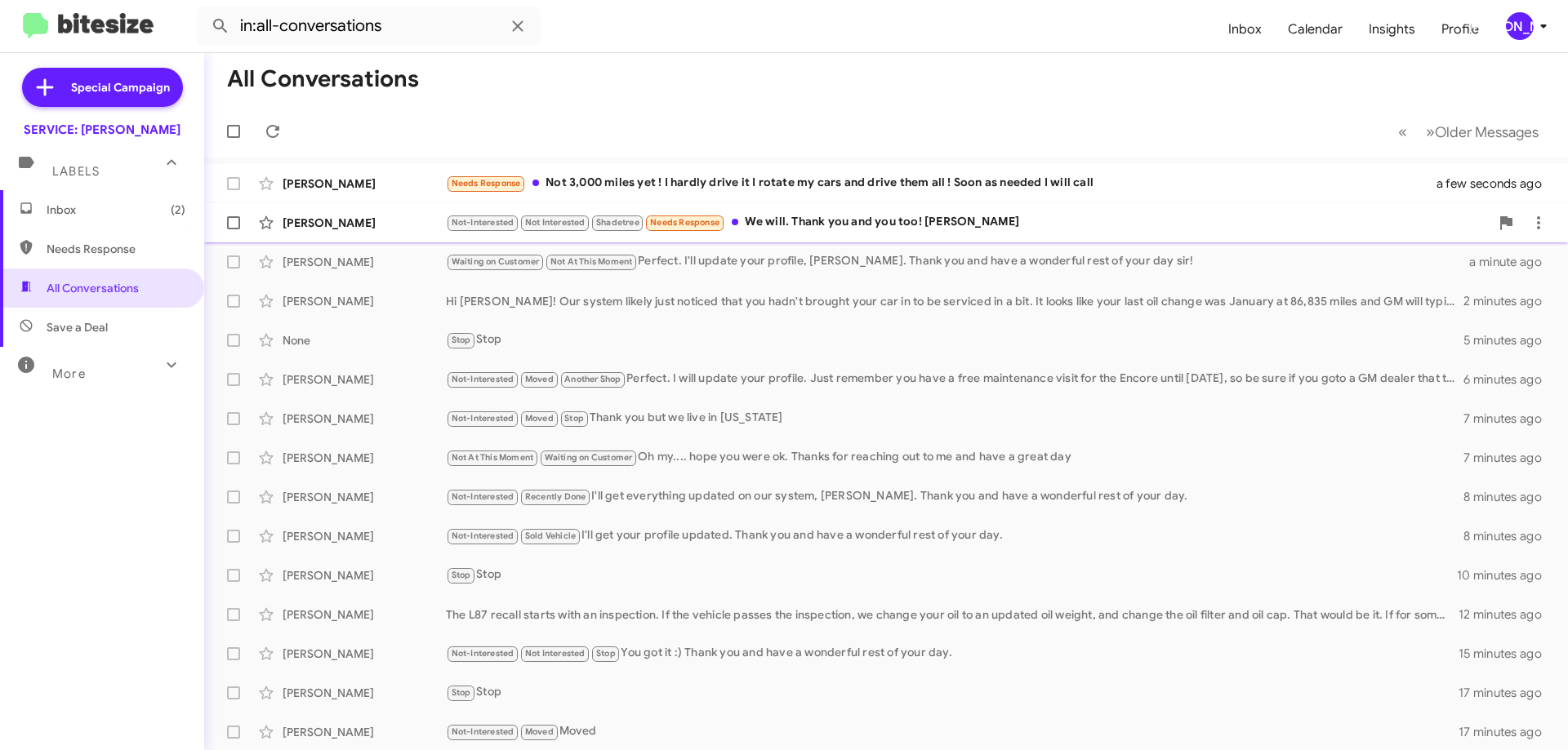
click at [869, 220] on div "Not-Interested Not Interested Shadetree Needs Response We will. Thank you and y…" at bounding box center [967, 222] width 1044 height 19
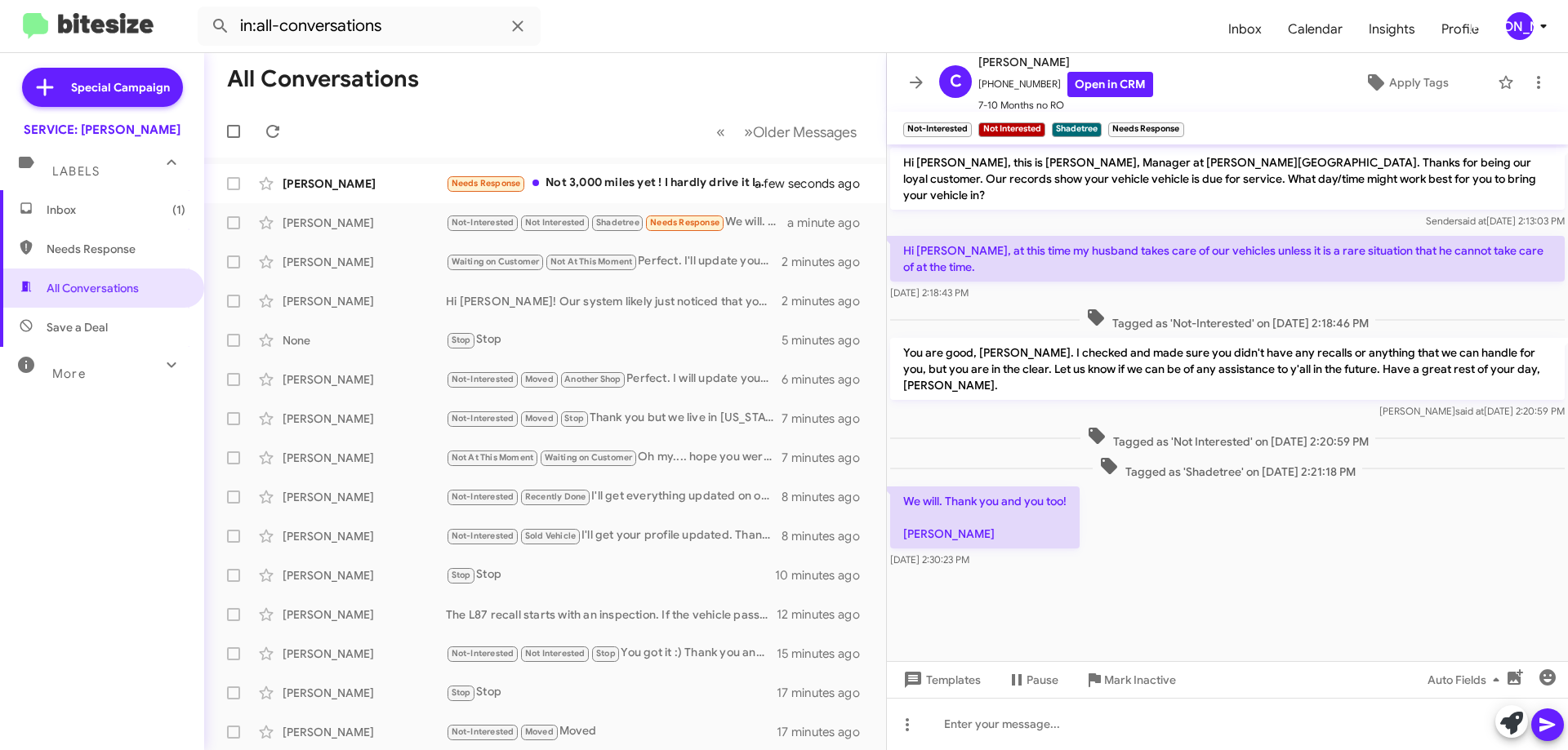
drag, startPoint x: 1519, startPoint y: 90, endPoint x: 971, endPoint y: 177, distance: 554.9
click at [956, 204] on div "C Cathy Hendricks +14238273558 Open in CRM 7-10 Months no RO Apply Tags Not-Int…" at bounding box center [1227, 401] width 681 height 697
drag, startPoint x: 970, startPoint y: 118, endPoint x: 1152, endPoint y: 116, distance: 182.0
click at [972, 118] on span "×" at bounding box center [967, 122] width 10 height 19
click at [1528, 78] on icon at bounding box center [1538, 82] width 19 height 19
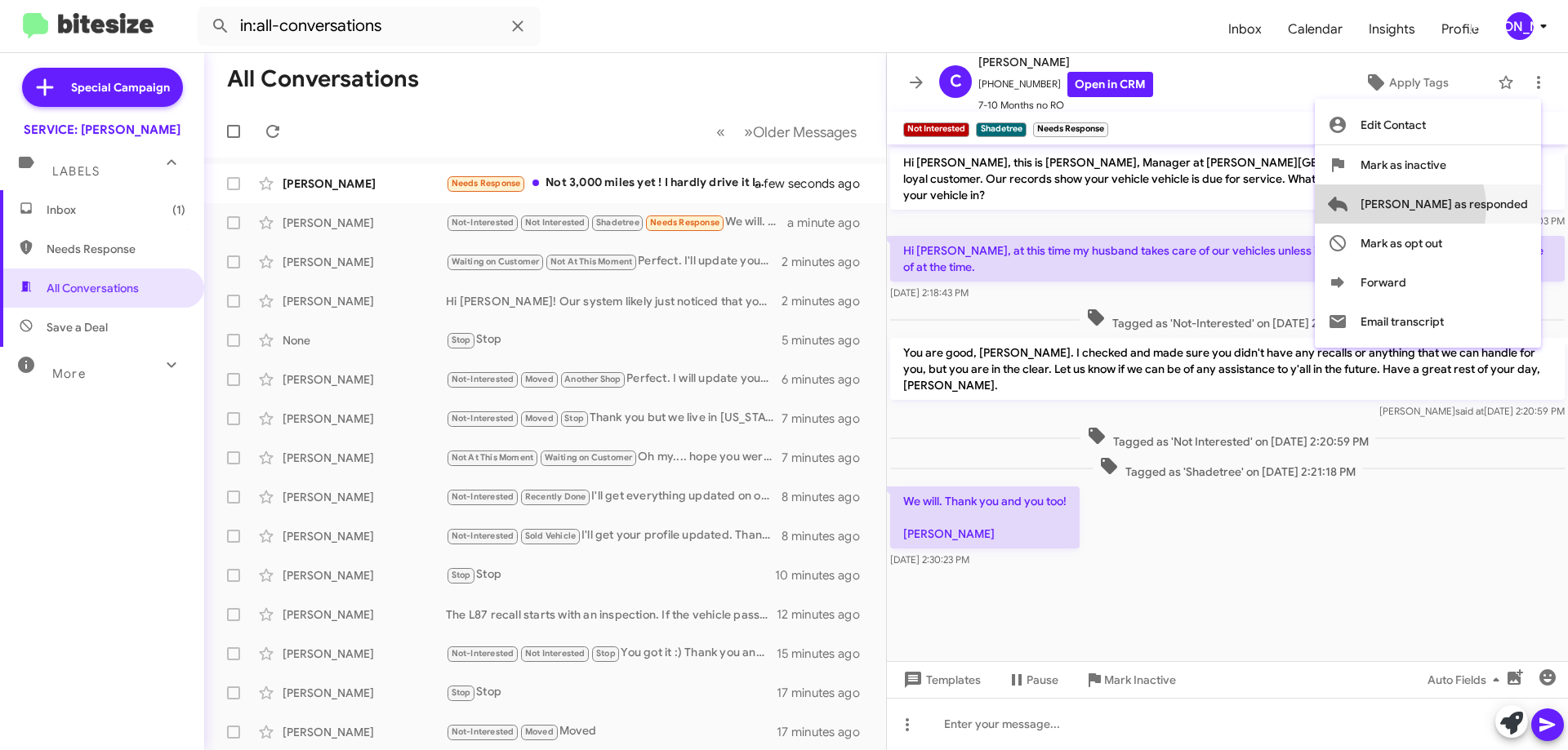
click at [1465, 207] on span "[PERSON_NAME] as responded" at bounding box center [1444, 204] width 168 height 39
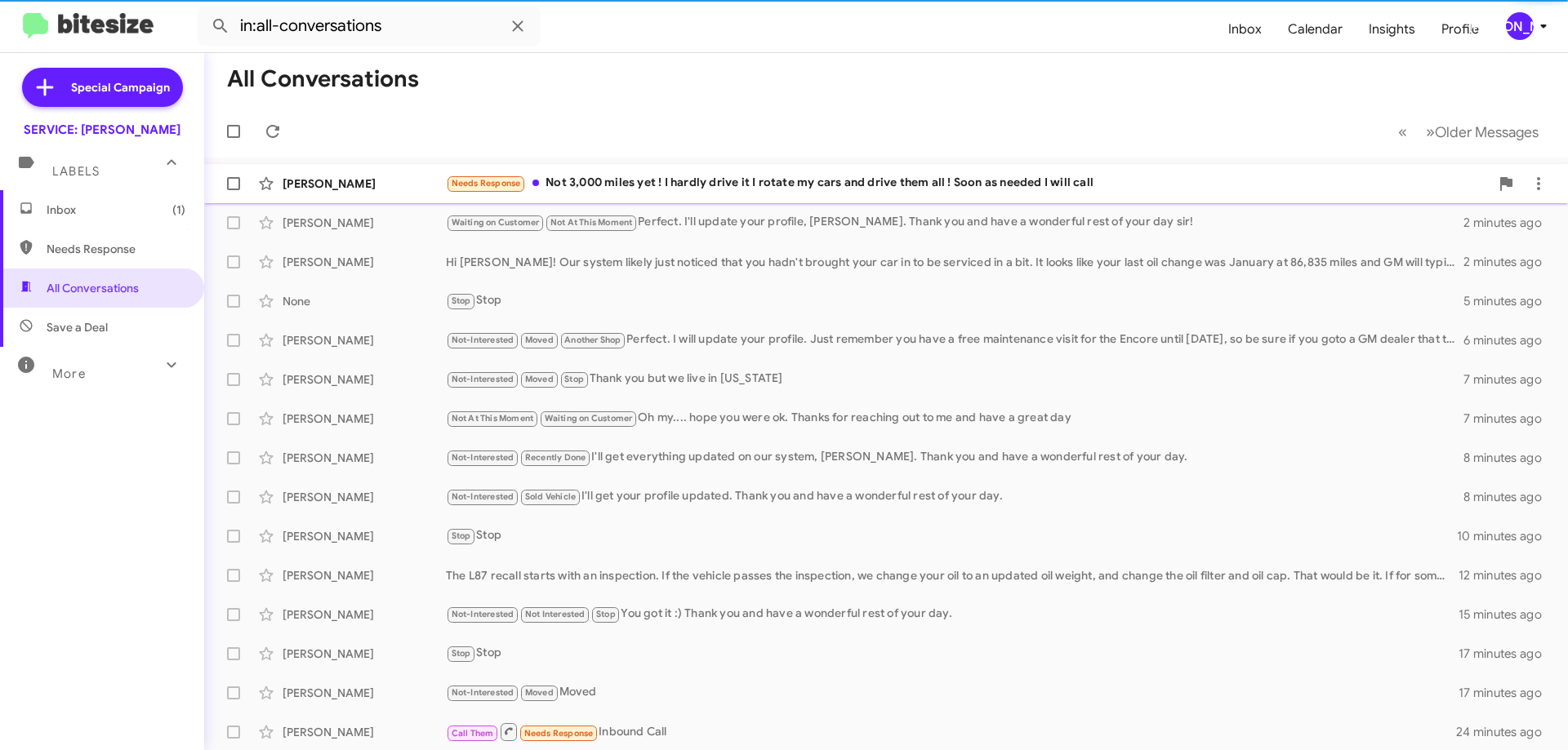
click at [793, 181] on div "Needs Response Not 3,000 miles yet ! I hardly drive it I rotate my cars and dri…" at bounding box center [967, 183] width 1044 height 19
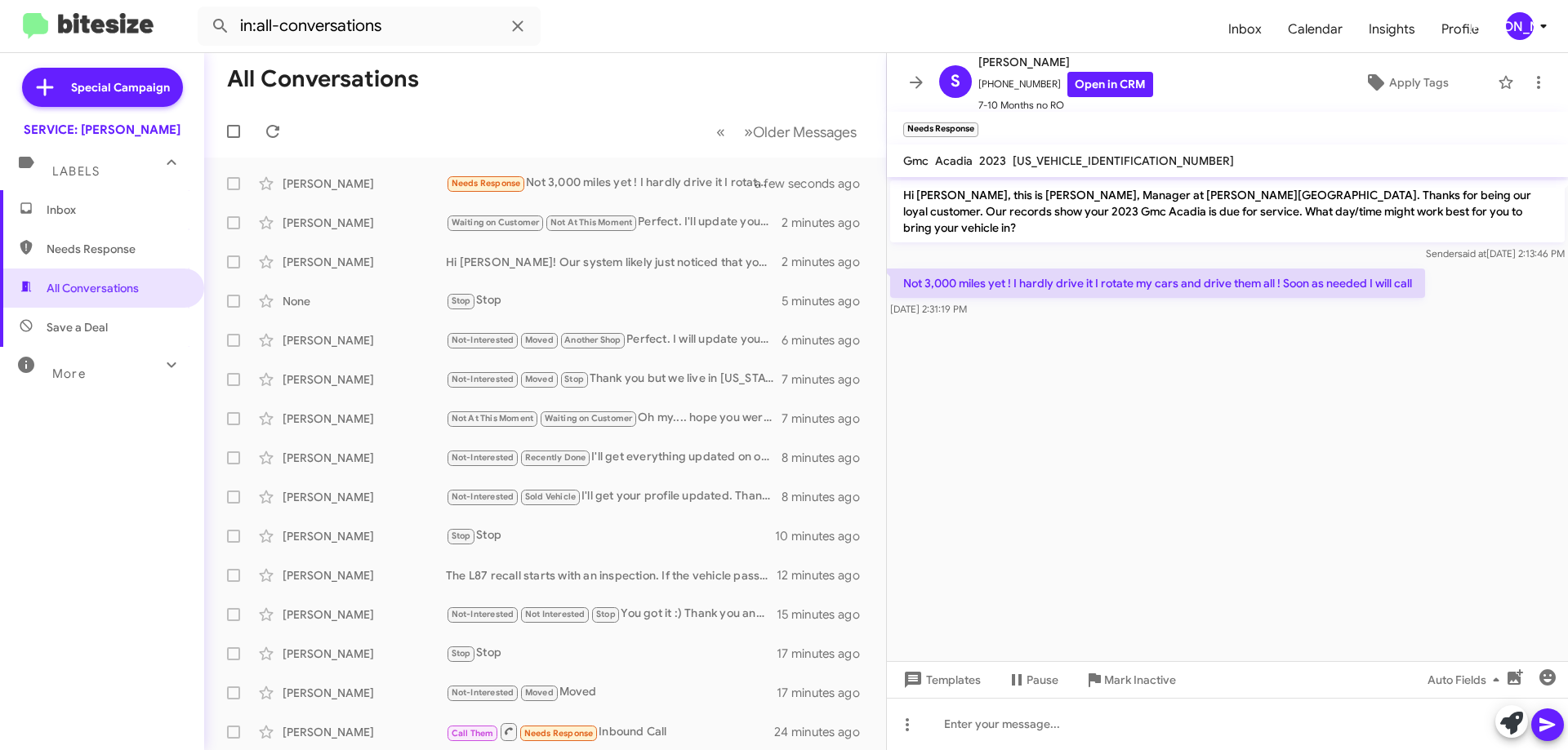
click at [1097, 161] on span "1GKKNML42PZ183170" at bounding box center [1123, 161] width 221 height 15
copy span "1GKKNML42PZ183170"
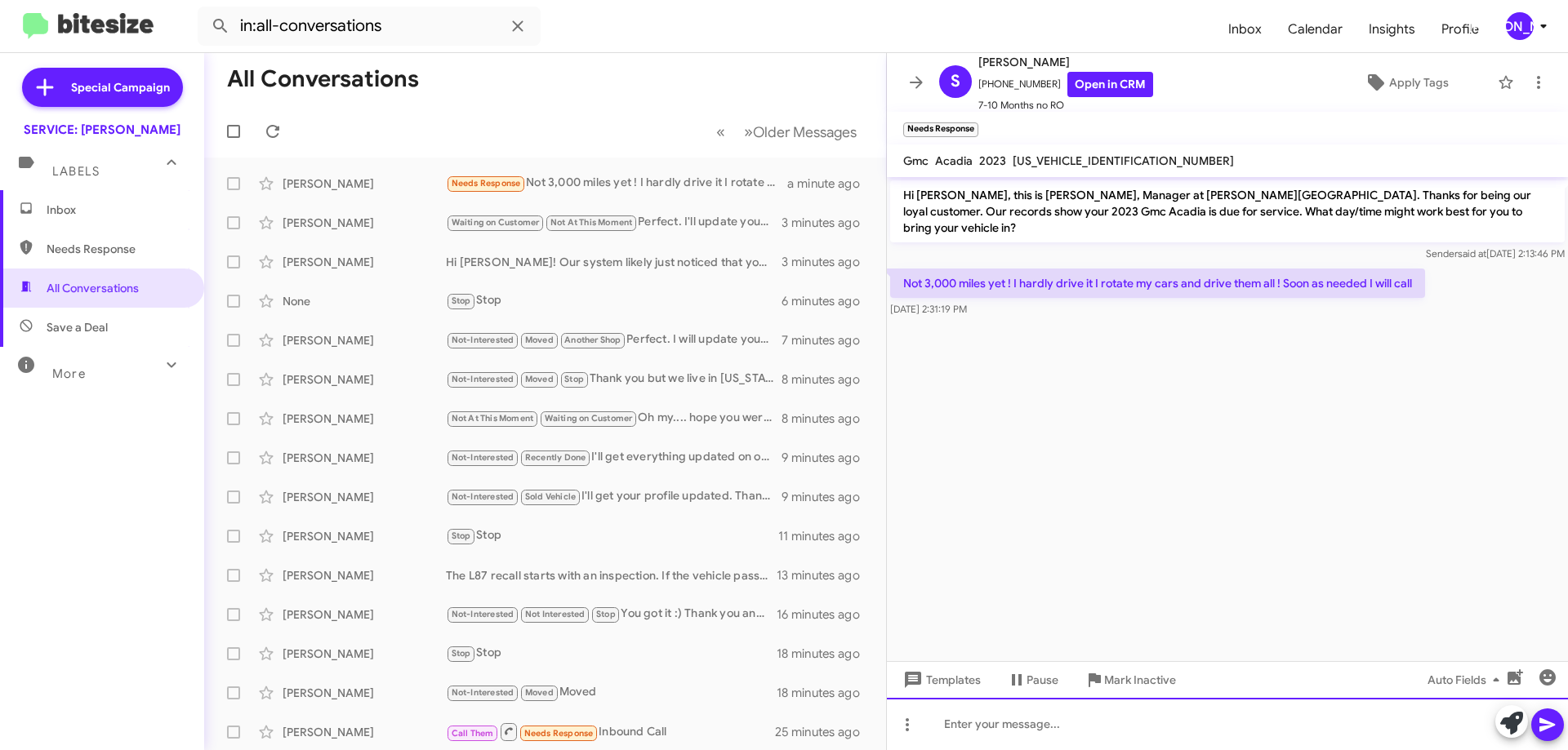
drag, startPoint x: 1206, startPoint y: 724, endPoint x: 1198, endPoint y: 727, distance: 8.5
click at [1206, 724] on div at bounding box center [1227, 724] width 681 height 52
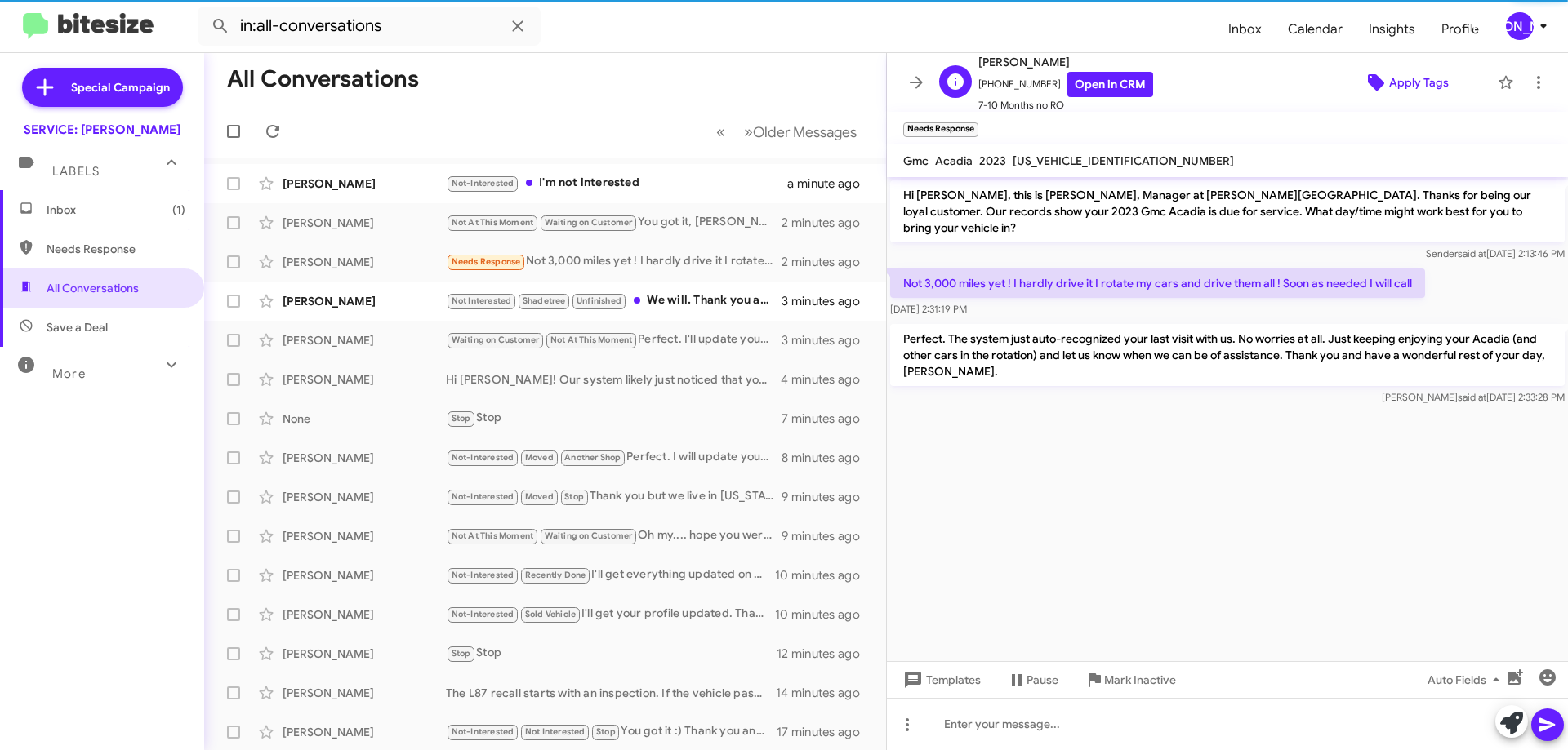
click at [1401, 77] on span "Apply Tags" at bounding box center [1419, 82] width 60 height 29
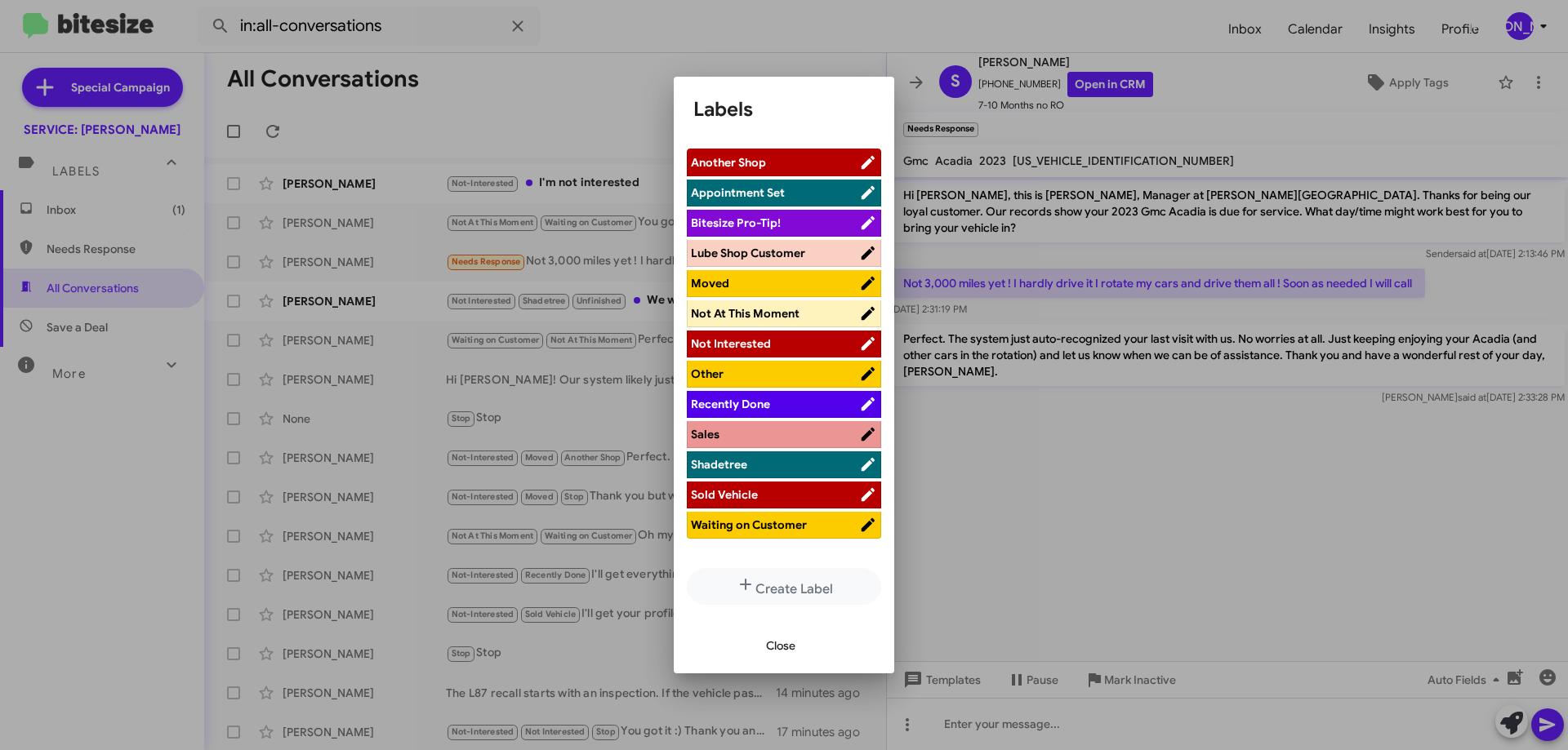
click at [769, 312] on span "Not At This Moment" at bounding box center [745, 313] width 109 height 15
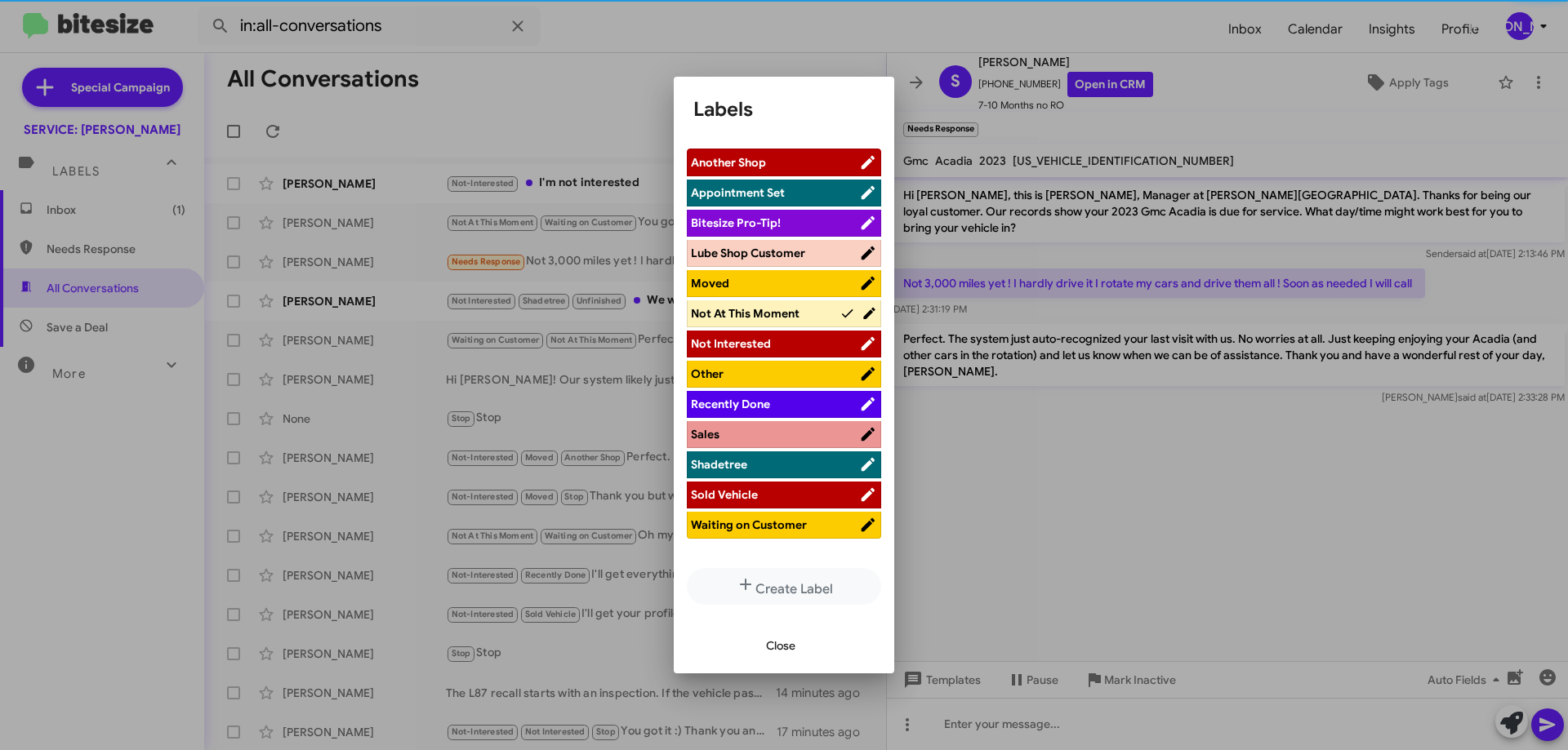
click at [802, 524] on span "Waiting on Customer" at bounding box center [748, 525] width 116 height 15
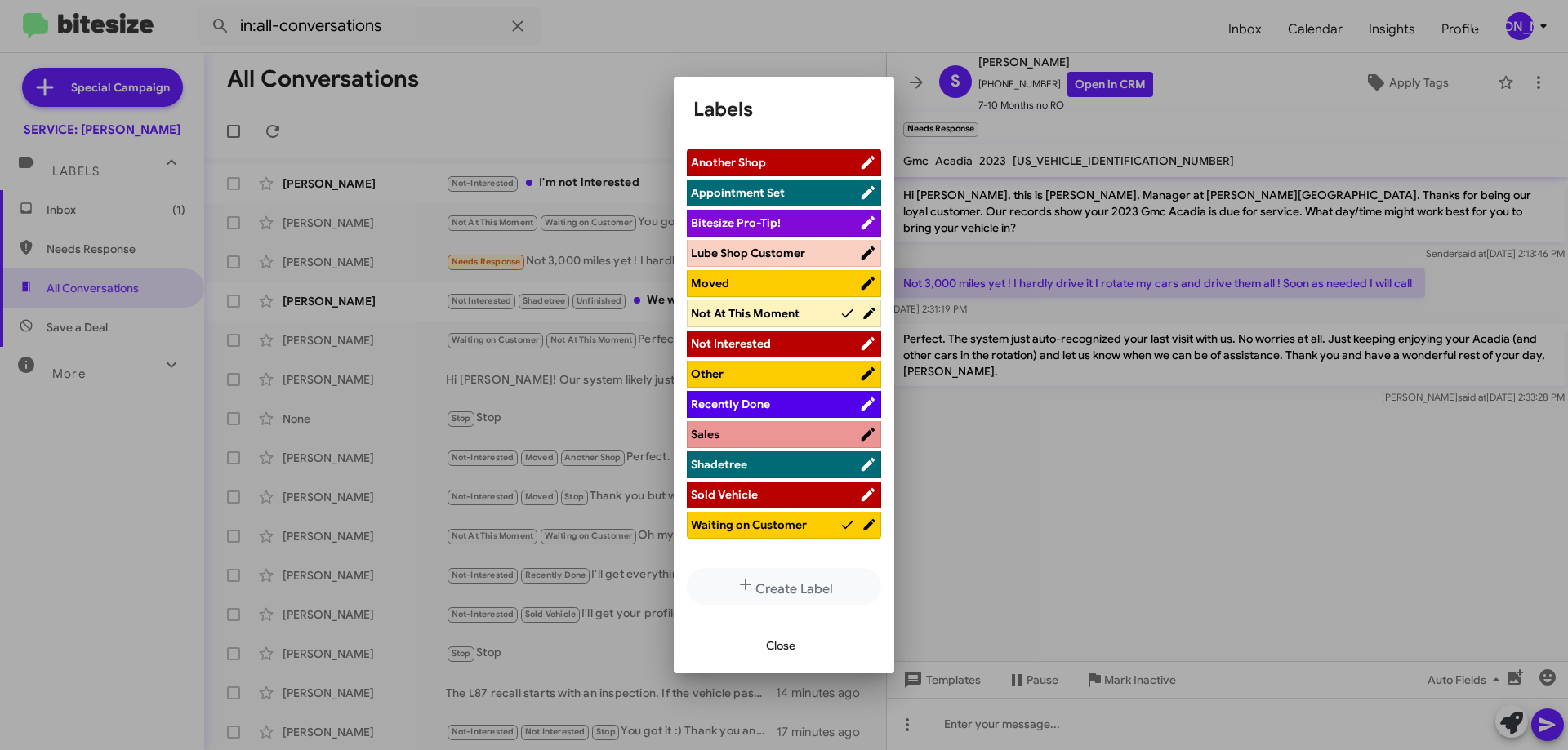
click at [799, 622] on div "Close" at bounding box center [784, 646] width 181 height 56
click at [770, 641] on span "Close" at bounding box center [780, 645] width 29 height 29
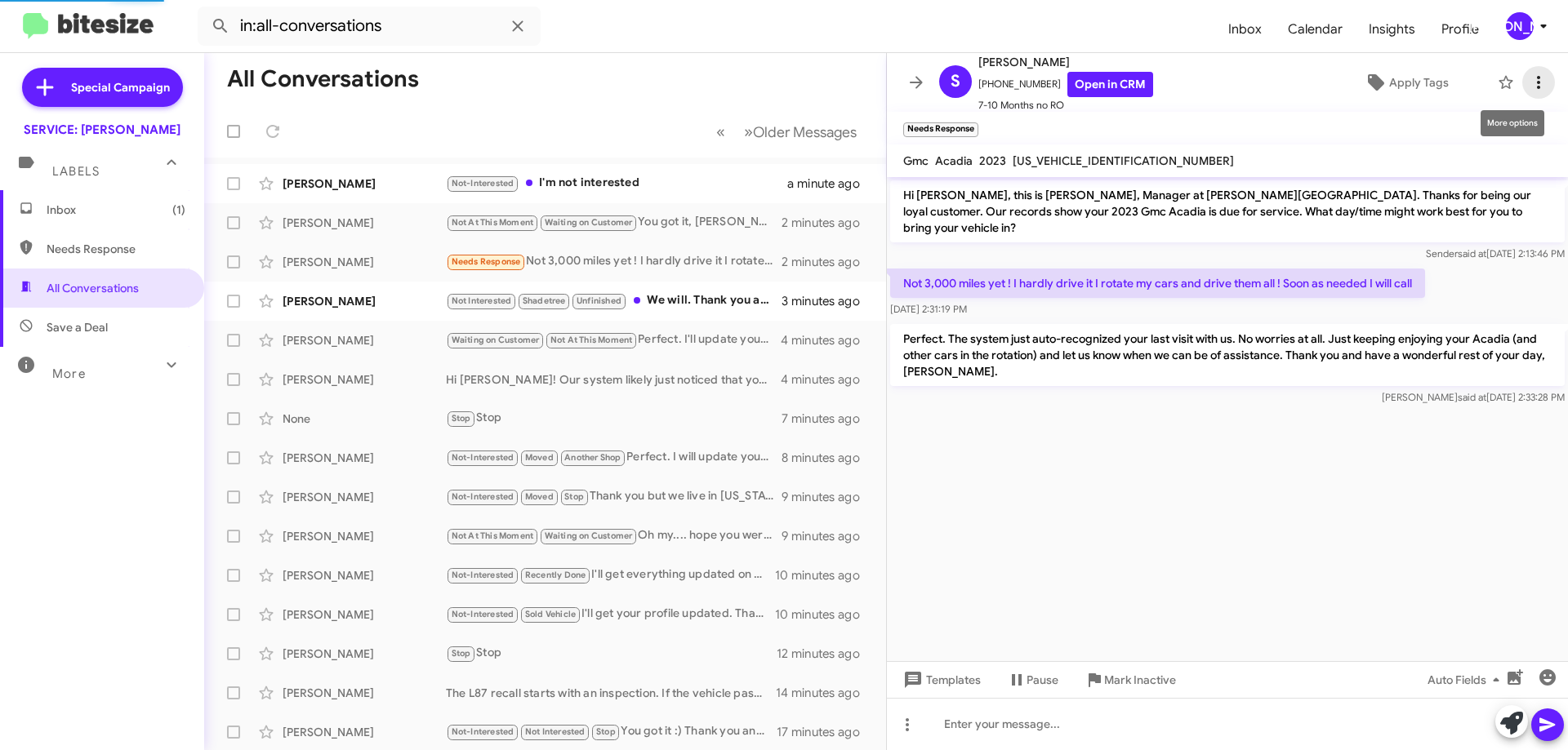
click at [1528, 82] on icon at bounding box center [1538, 82] width 19 height 19
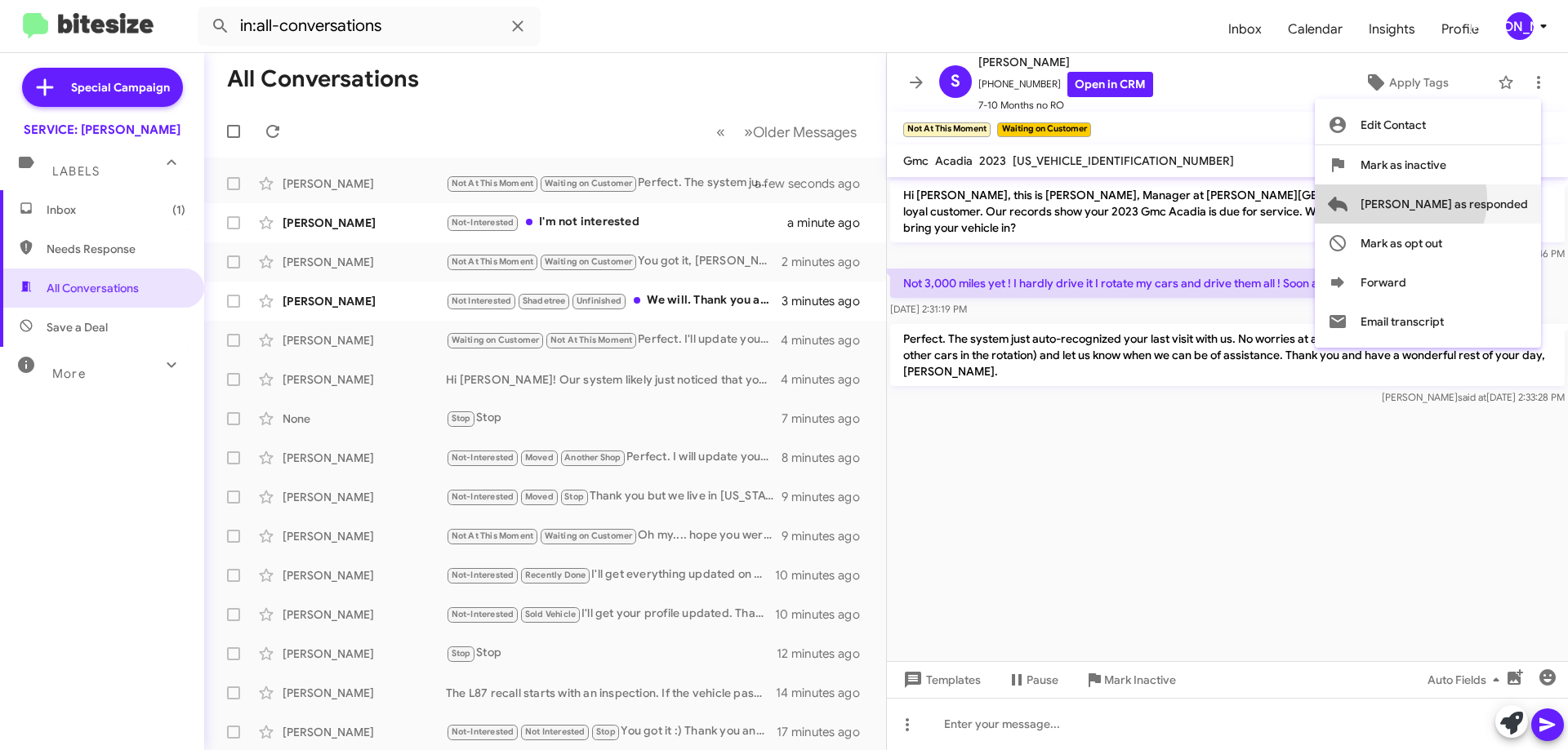
click at [1465, 199] on span "[PERSON_NAME] as responded" at bounding box center [1444, 204] width 168 height 39
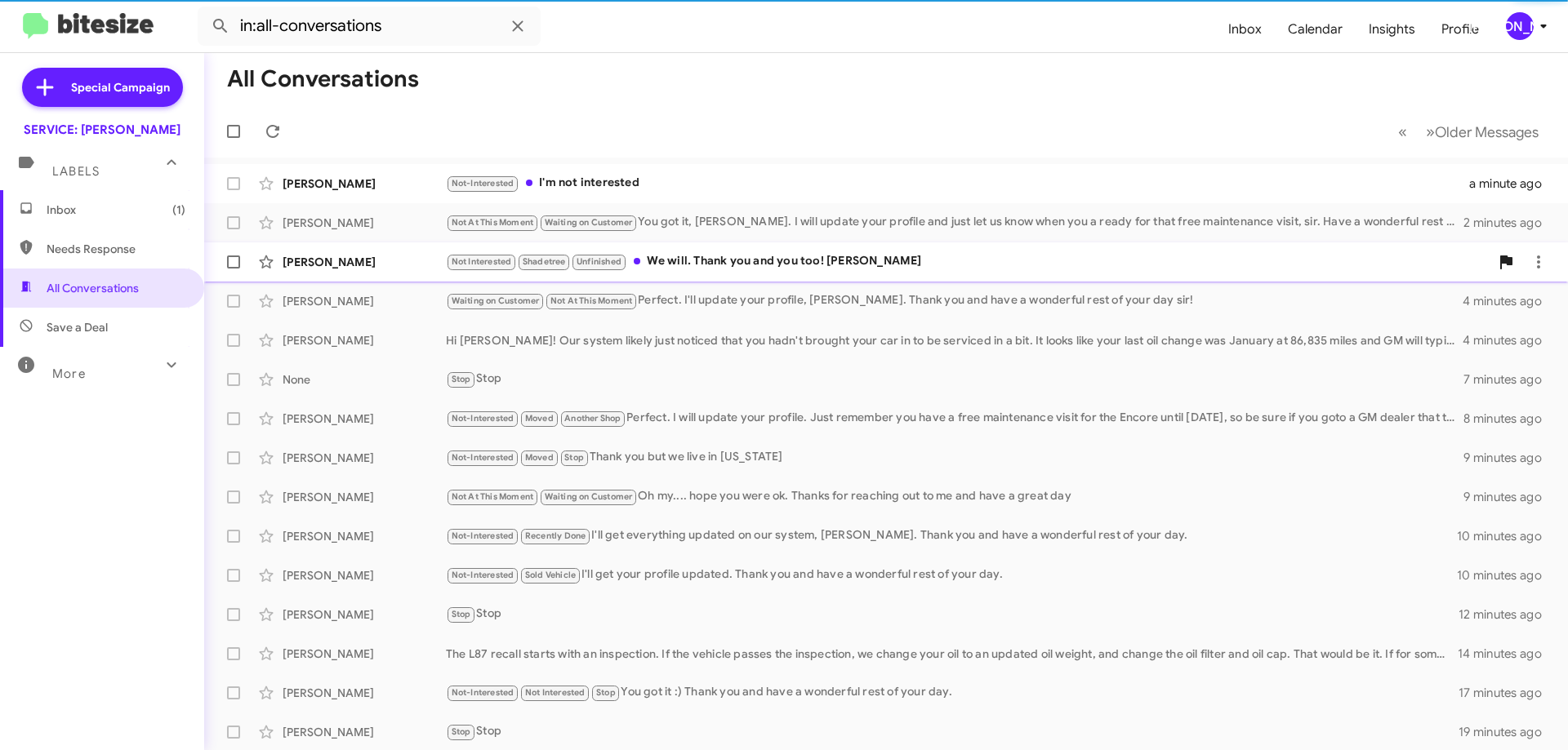
click at [814, 264] on div "Not Interested Shadetree Unfinished We will. Thank you and you too! Cathy" at bounding box center [967, 261] width 1044 height 19
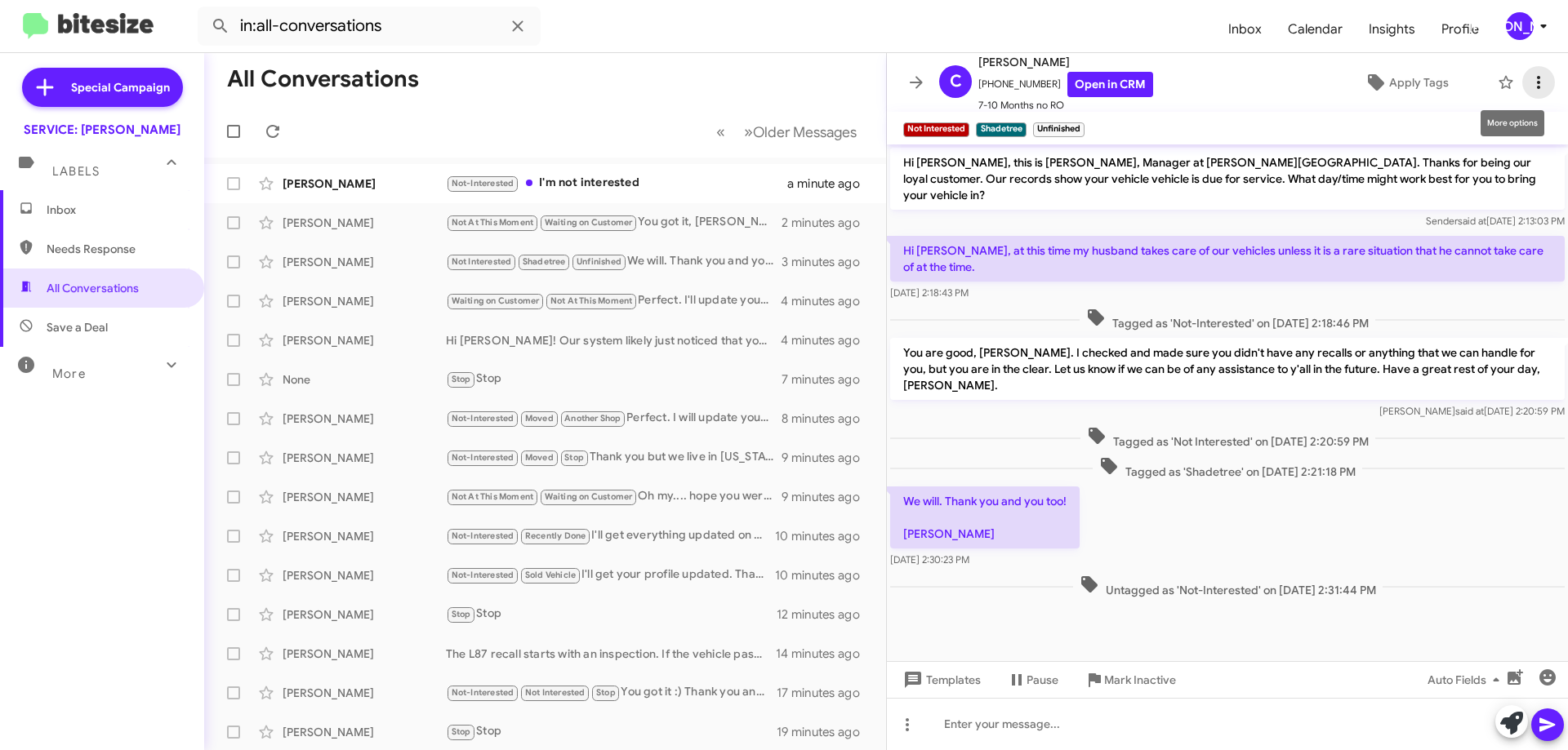
click at [1529, 73] on icon at bounding box center [1538, 82] width 19 height 19
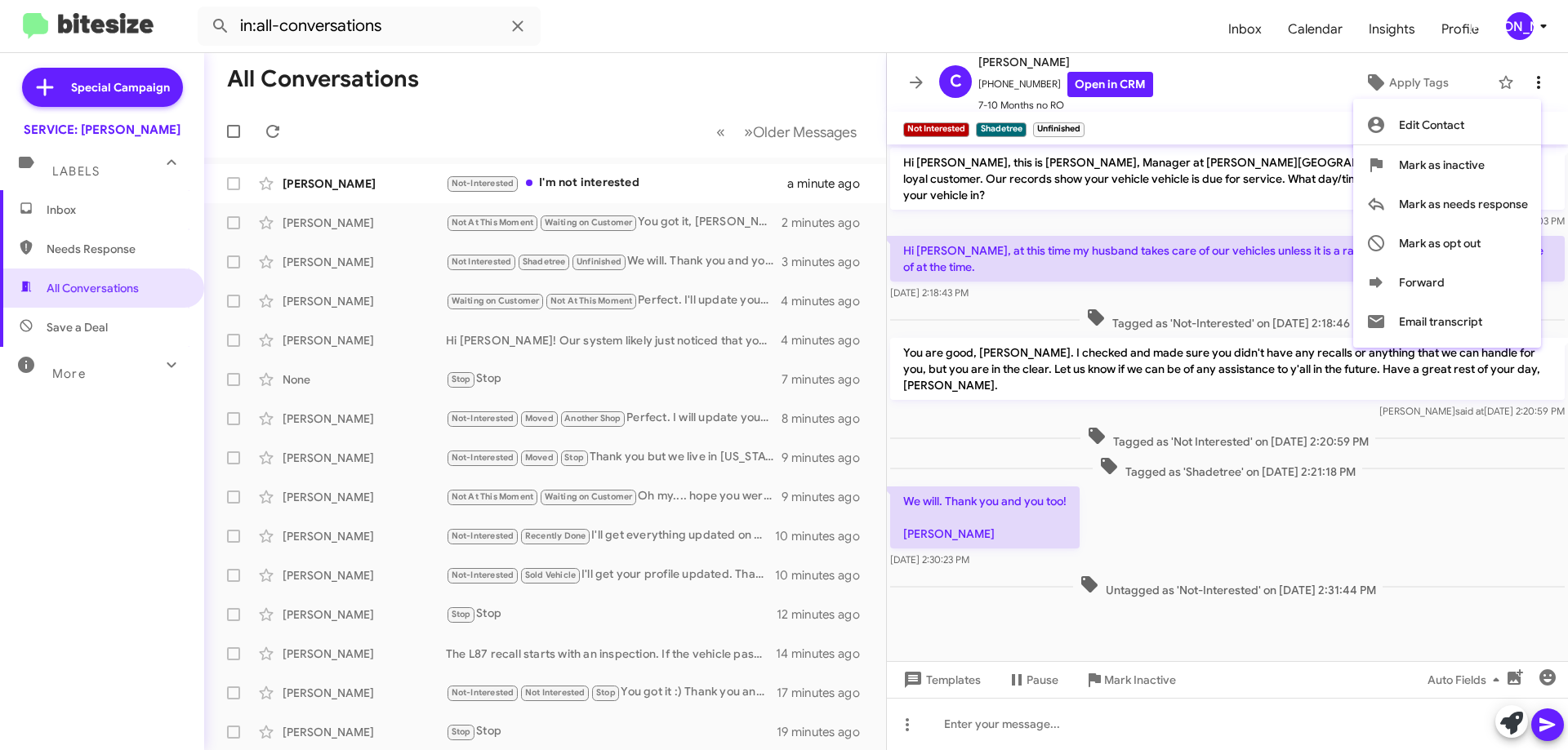
click at [1529, 73] on div at bounding box center [784, 375] width 1568 height 750
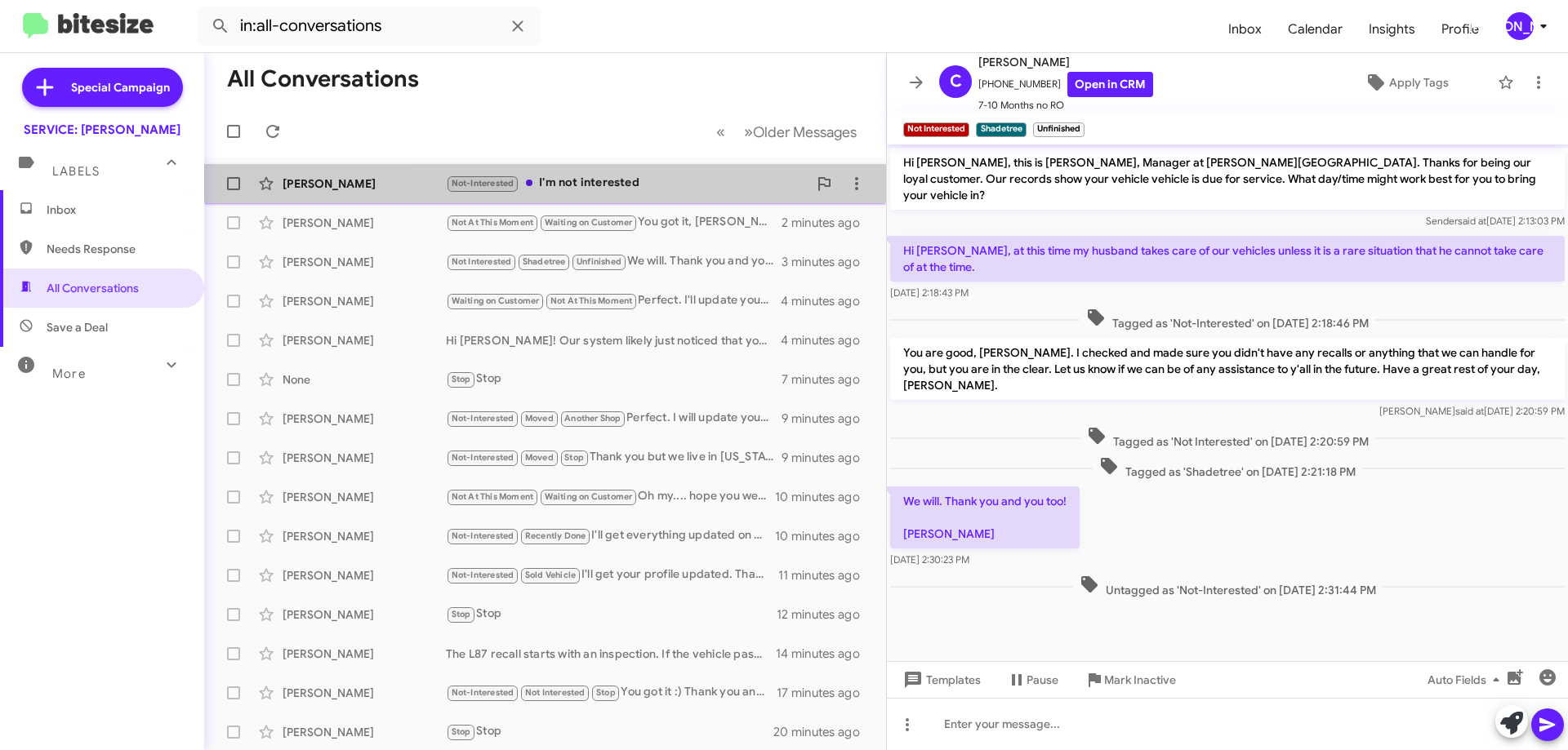
click at [641, 175] on div "Not-Interested I'm not interested" at bounding box center [626, 183] width 362 height 19
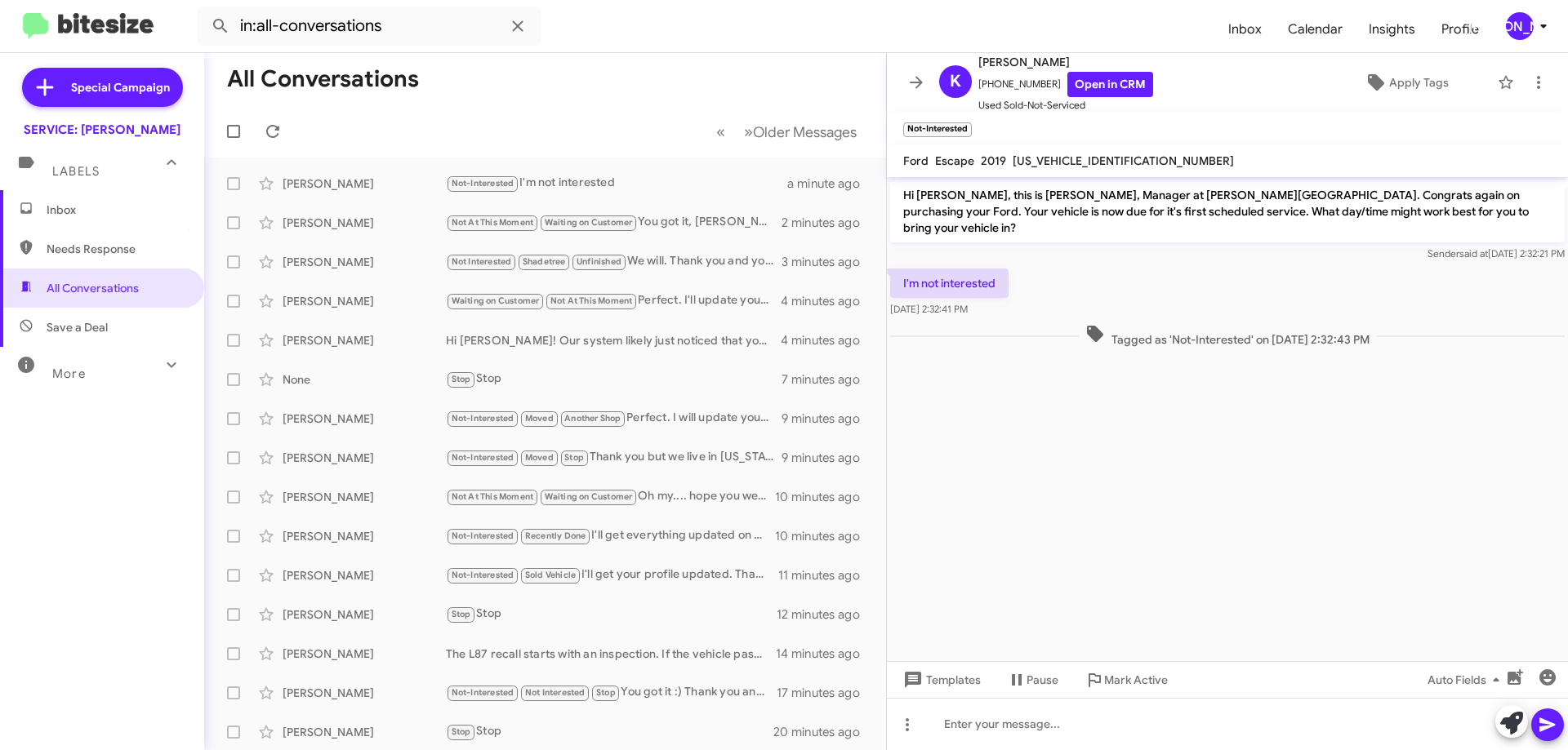
click at [1084, 159] on span "1FMCU0F75KUC44823" at bounding box center [1123, 161] width 221 height 15
copy span "1FMCU0F75KUC44823"
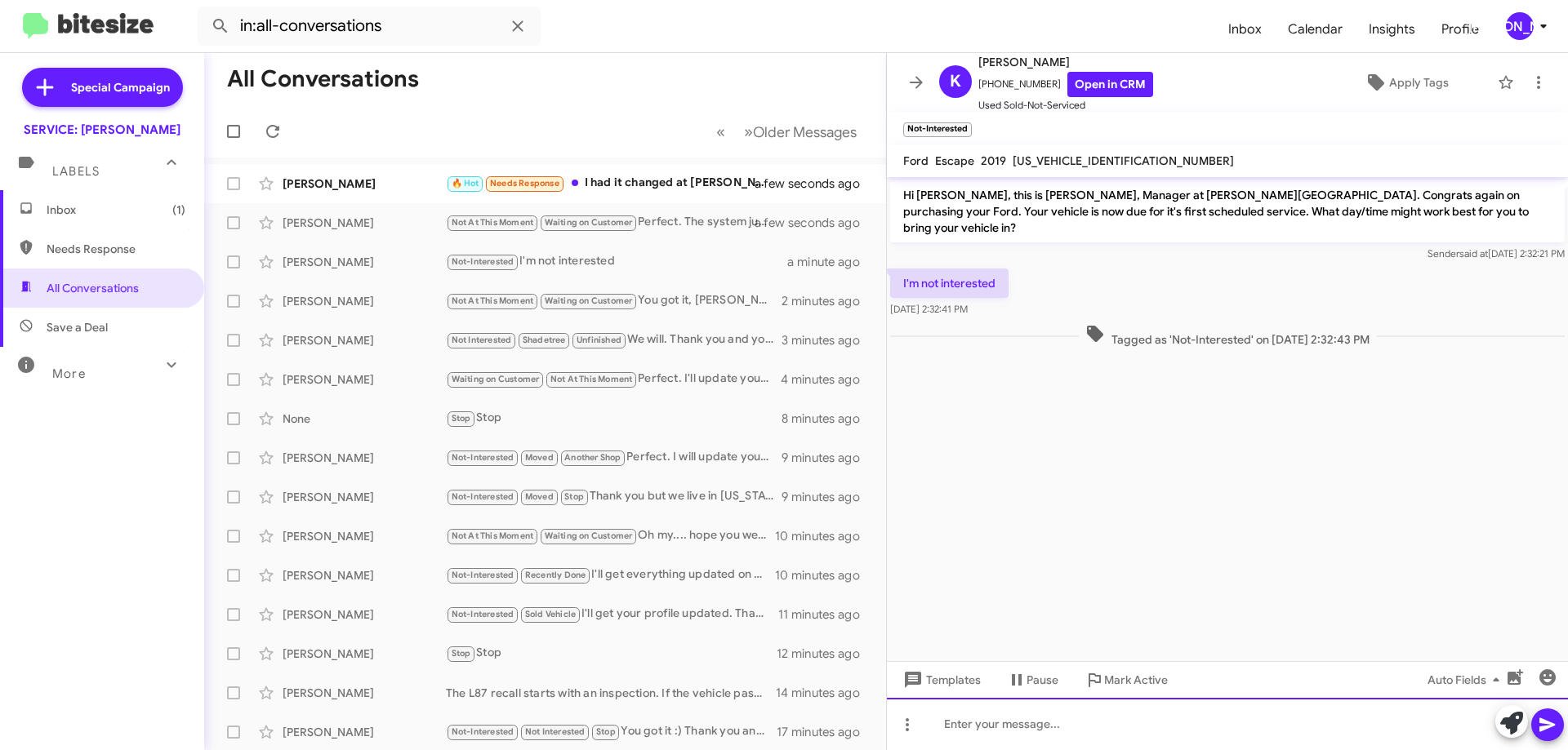
click at [1318, 727] on div at bounding box center [1227, 724] width 681 height 52
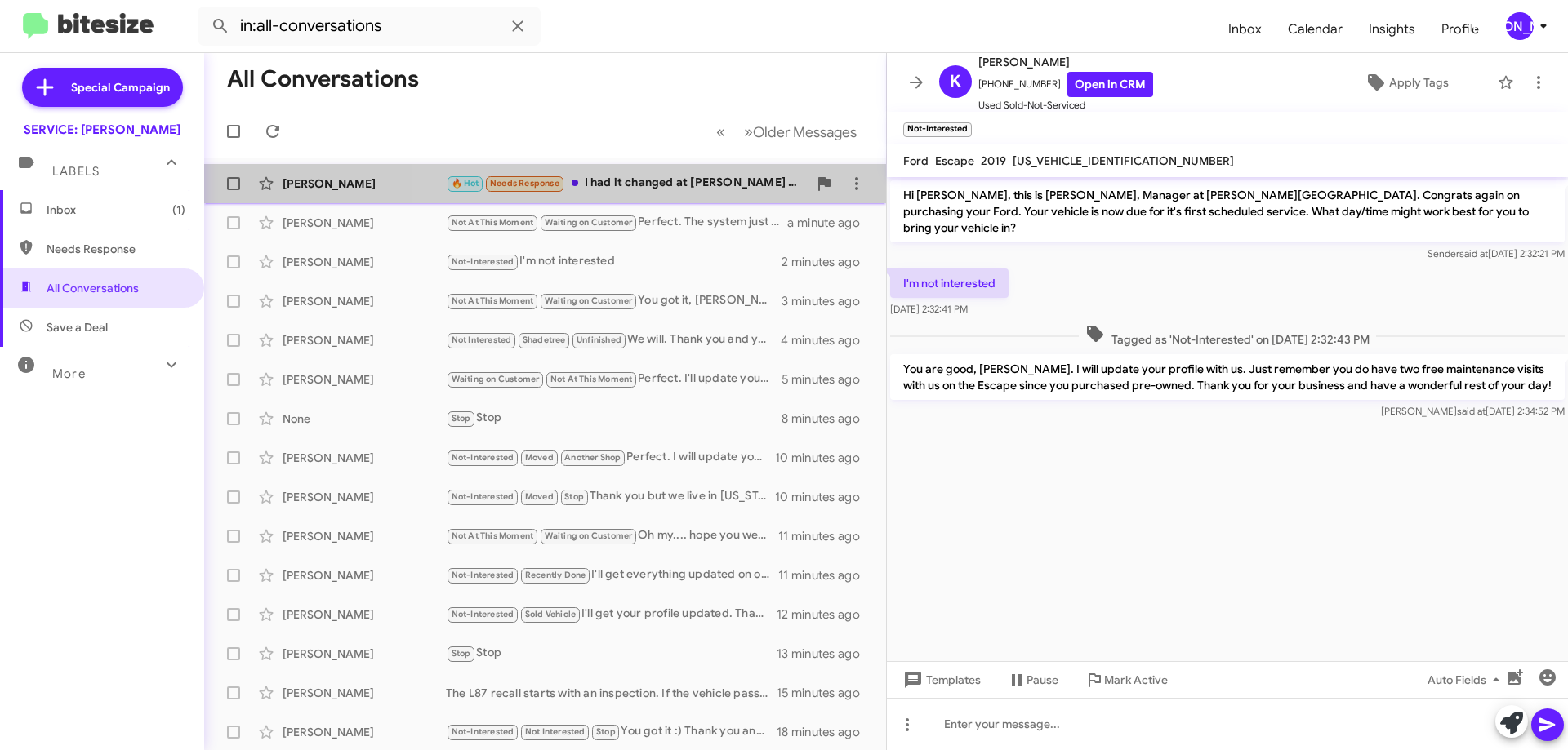
click at [665, 189] on div "🔥 Hot Needs Response I had it changed at Steve Ray's the last oil change as it'…" at bounding box center [626, 183] width 362 height 19
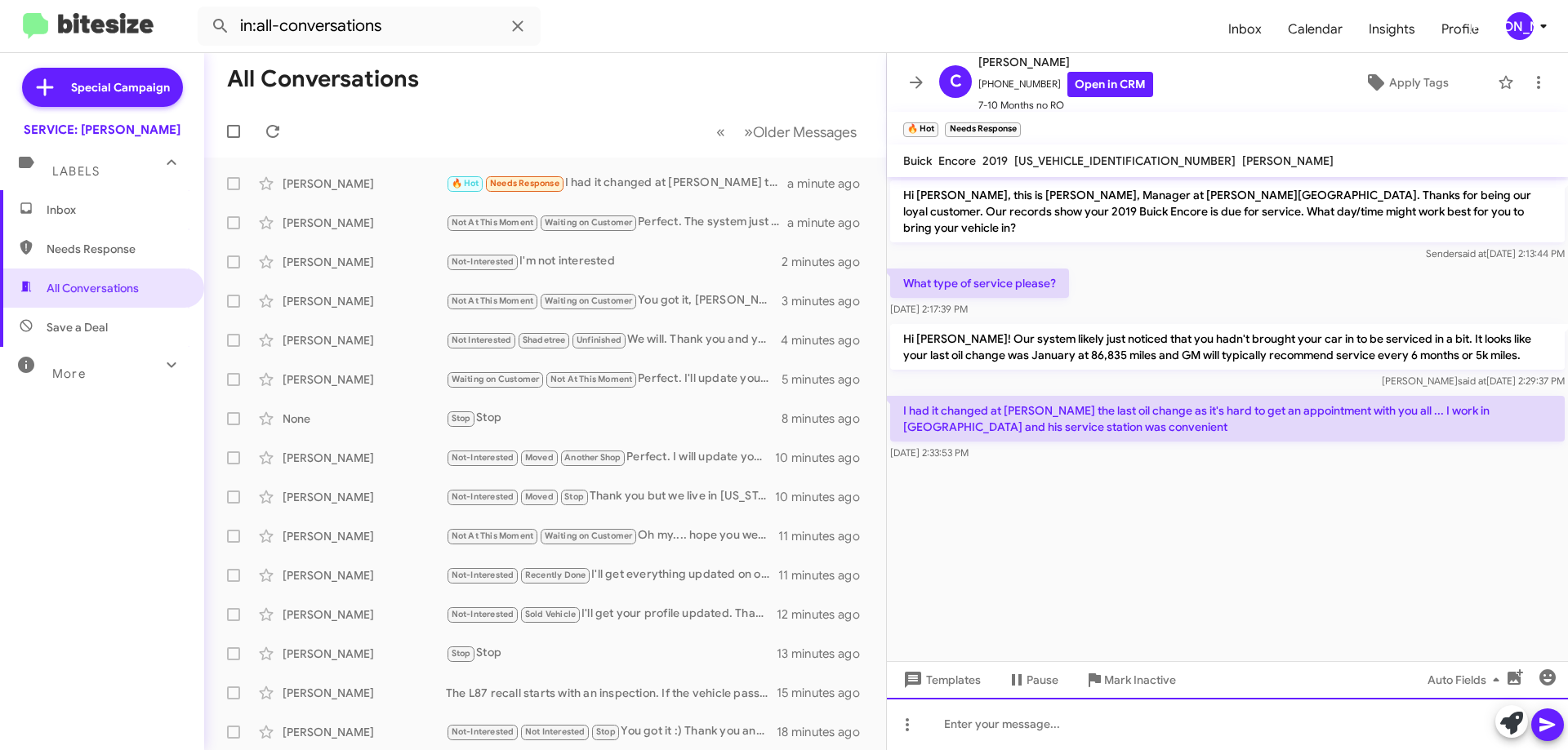
click at [1133, 750] on div at bounding box center [1227, 724] width 681 height 52
click at [1132, 750] on div at bounding box center [1227, 724] width 681 height 52
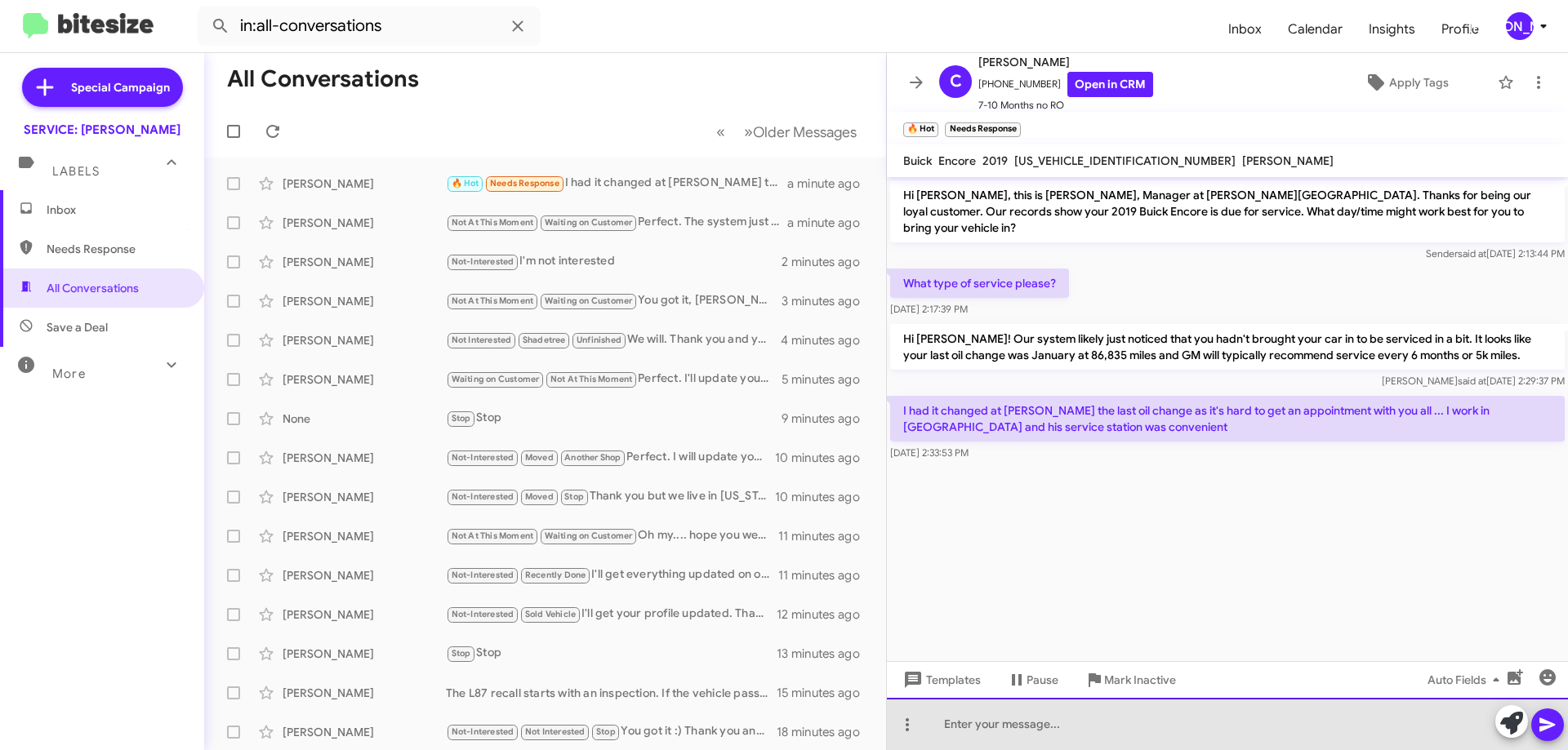
click at [1130, 750] on div at bounding box center [1227, 724] width 681 height 52
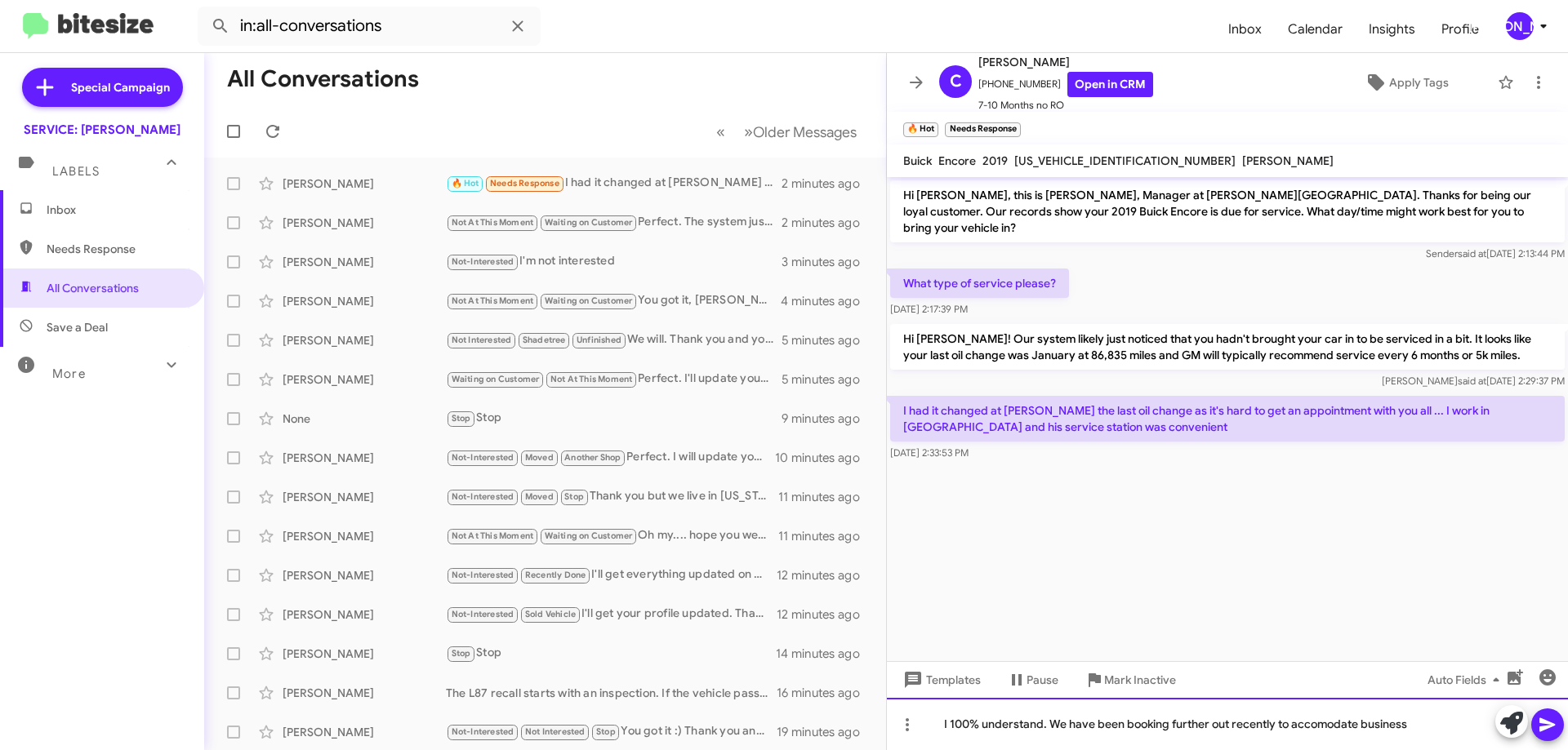
drag, startPoint x: 1447, startPoint y: 719, endPoint x: 1044, endPoint y: 721, distance: 403.0
click at [1044, 721] on div "I 100% understand. We have been booking further out recently to accomodate busi…" at bounding box center [1227, 724] width 681 height 52
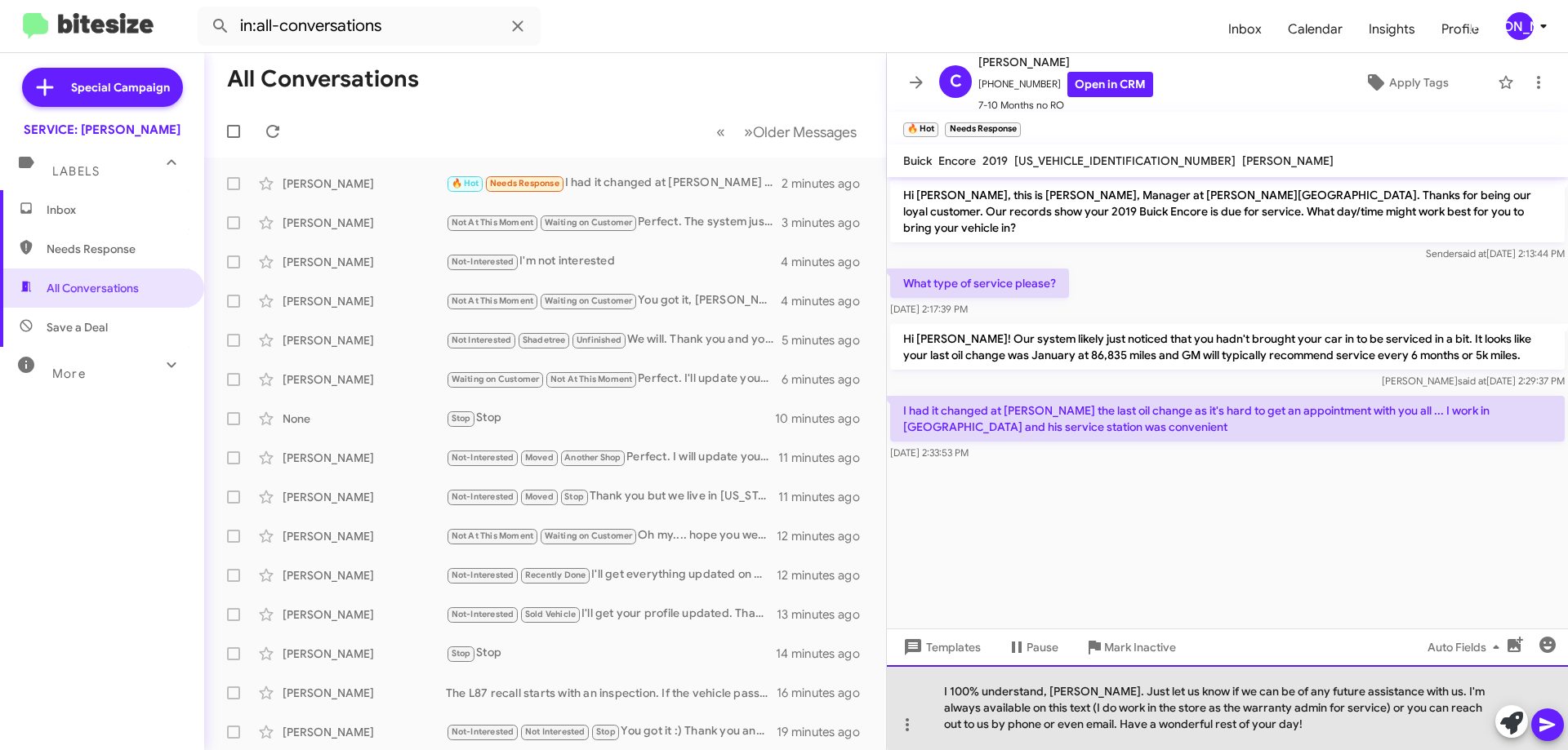
drag, startPoint x: 1452, startPoint y: 686, endPoint x: 1412, endPoint y: 695, distance: 41.0
click at [1412, 695] on div "I 100% understand, Ms. Mcbroom. Just let us know if we can be of any future ass…" at bounding box center [1227, 708] width 681 height 85
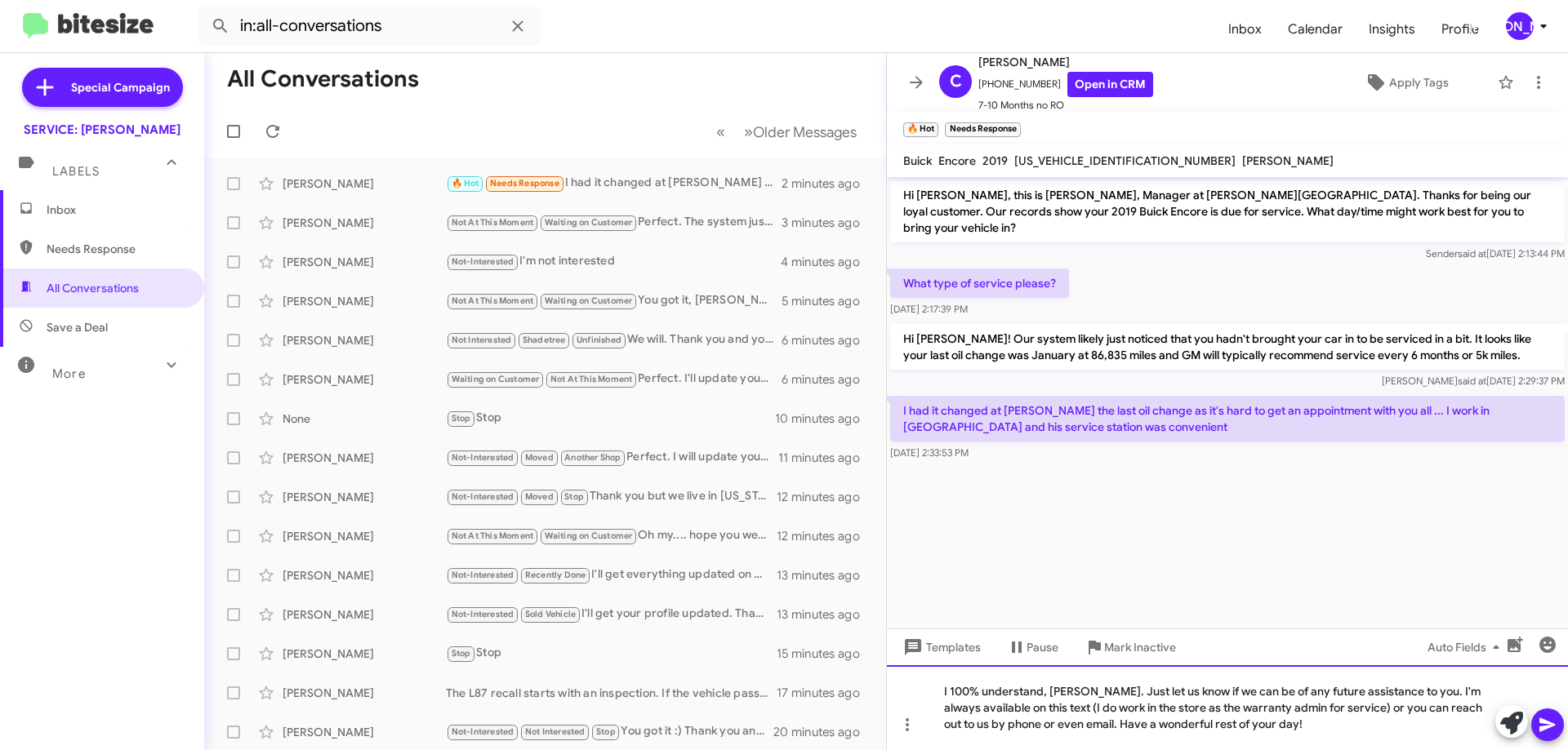
click at [1354, 728] on div "I 100% understand, Ms. Mcbroom. Just let us know if we can be of any future ass…" at bounding box center [1227, 708] width 681 height 85
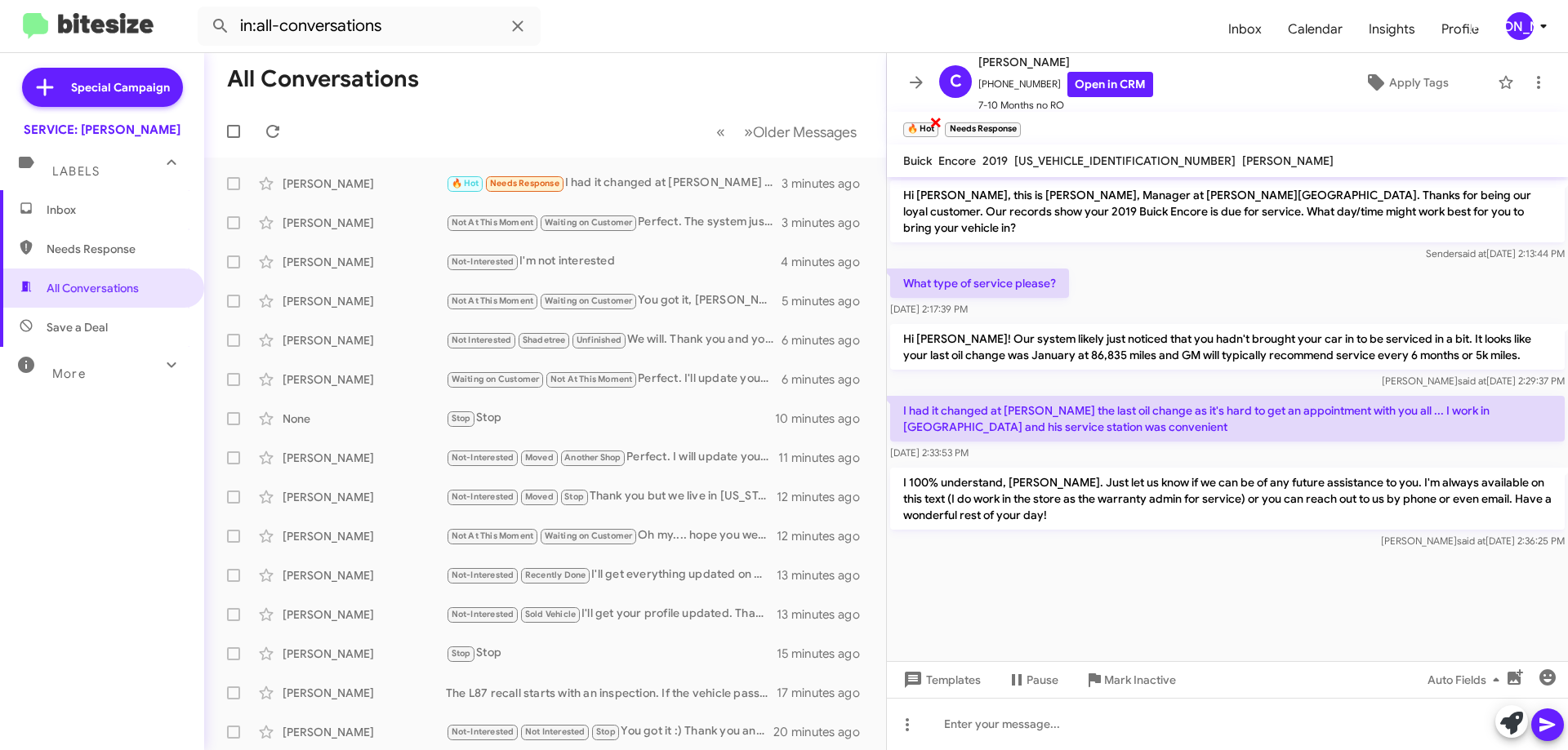
click at [934, 117] on span "×" at bounding box center [935, 122] width 13 height 19
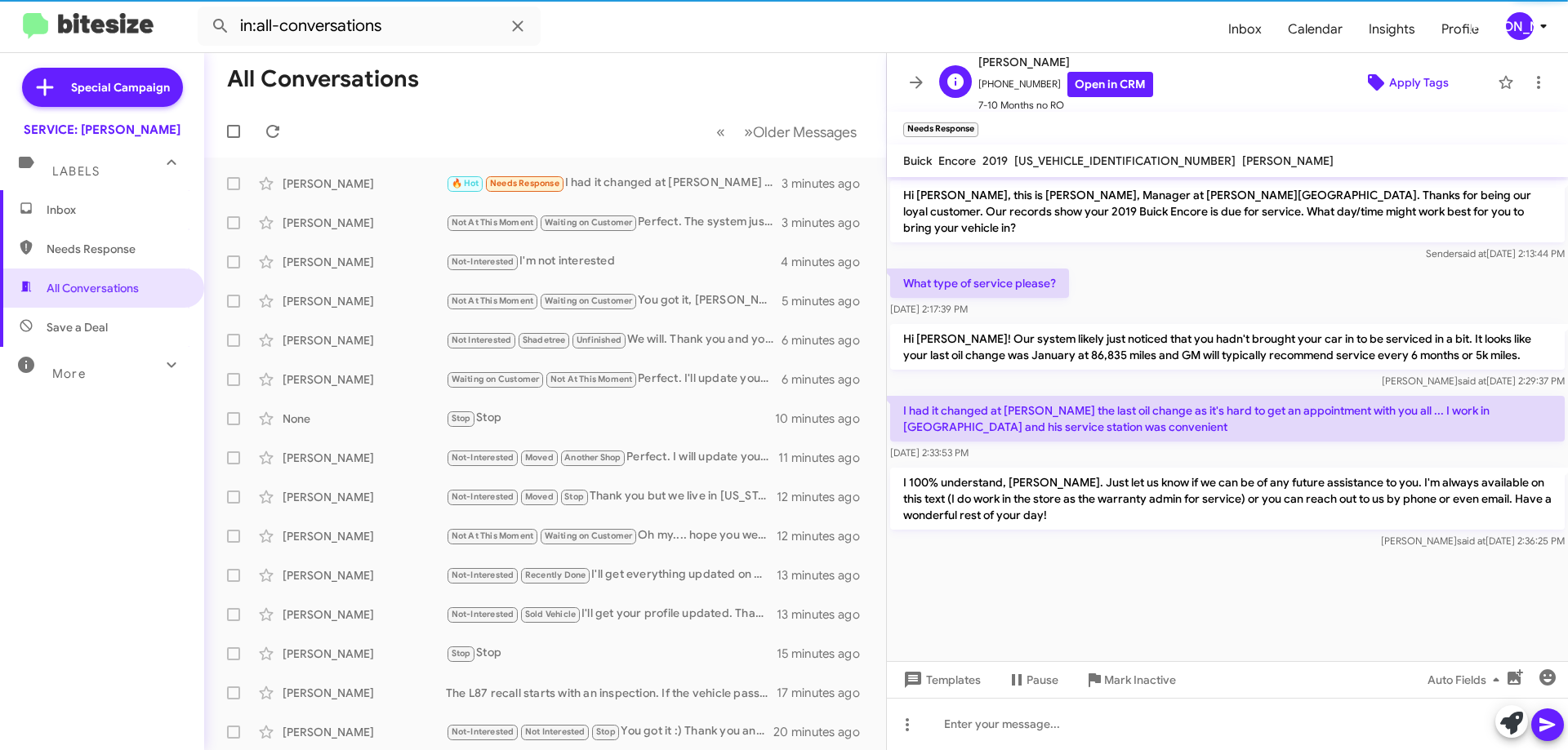
click at [1409, 79] on span "Apply Tags" at bounding box center [1419, 82] width 60 height 29
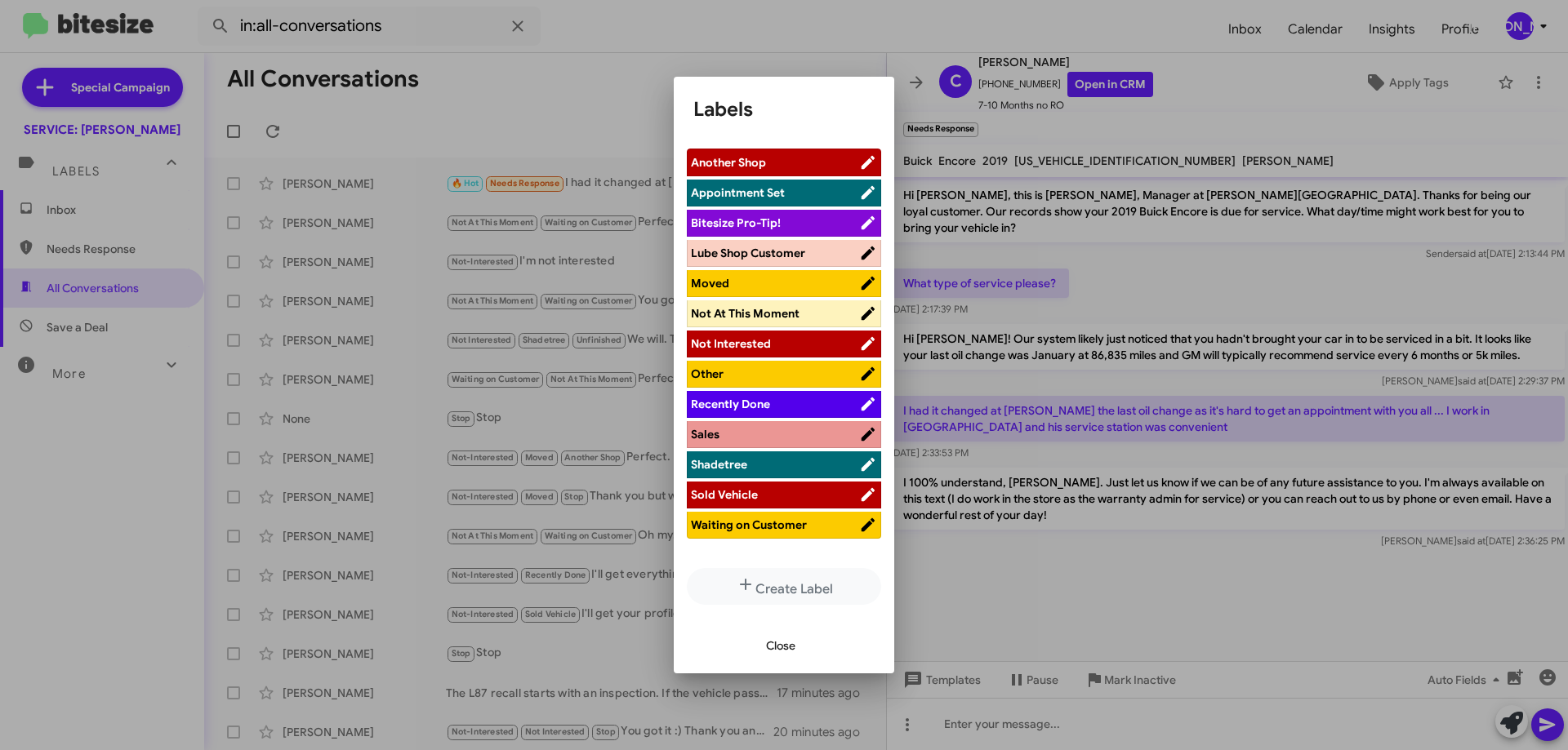
click at [803, 323] on li "Not At This Moment" at bounding box center [784, 314] width 194 height 27
click at [793, 314] on span "Not At This Moment" at bounding box center [745, 313] width 109 height 15
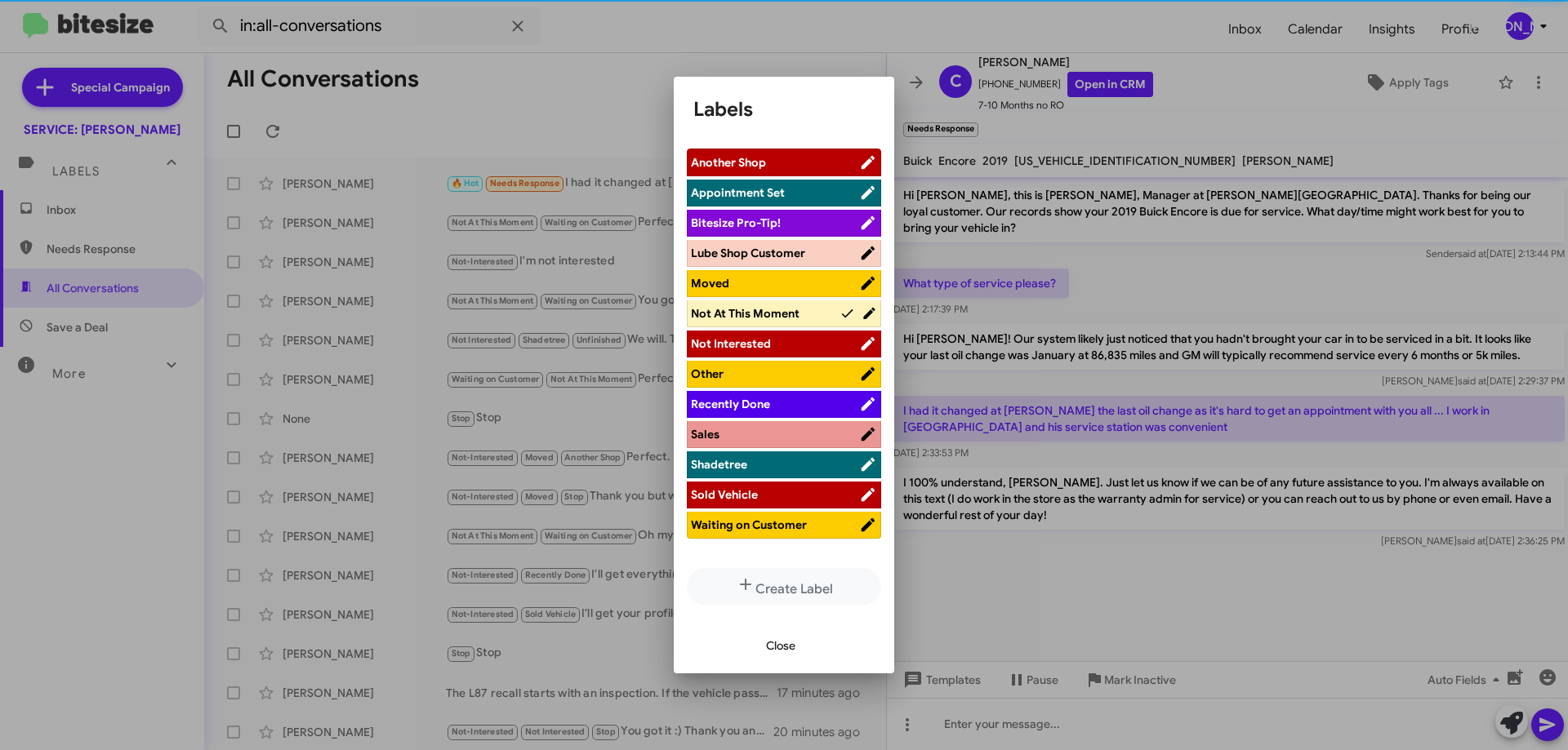
click at [786, 640] on span "Close" at bounding box center [780, 645] width 29 height 29
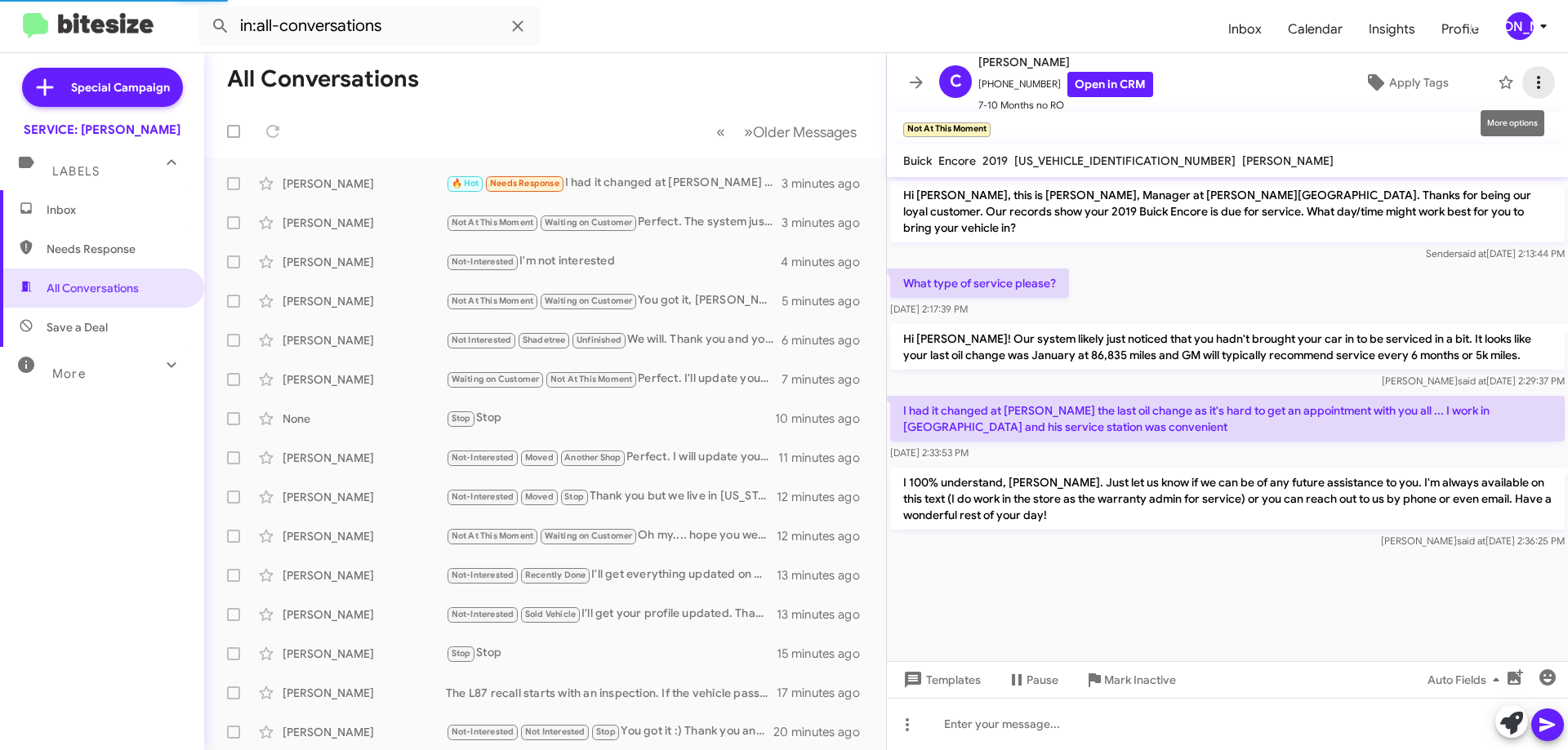
click at [1532, 86] on icon at bounding box center [1538, 82] width 19 height 19
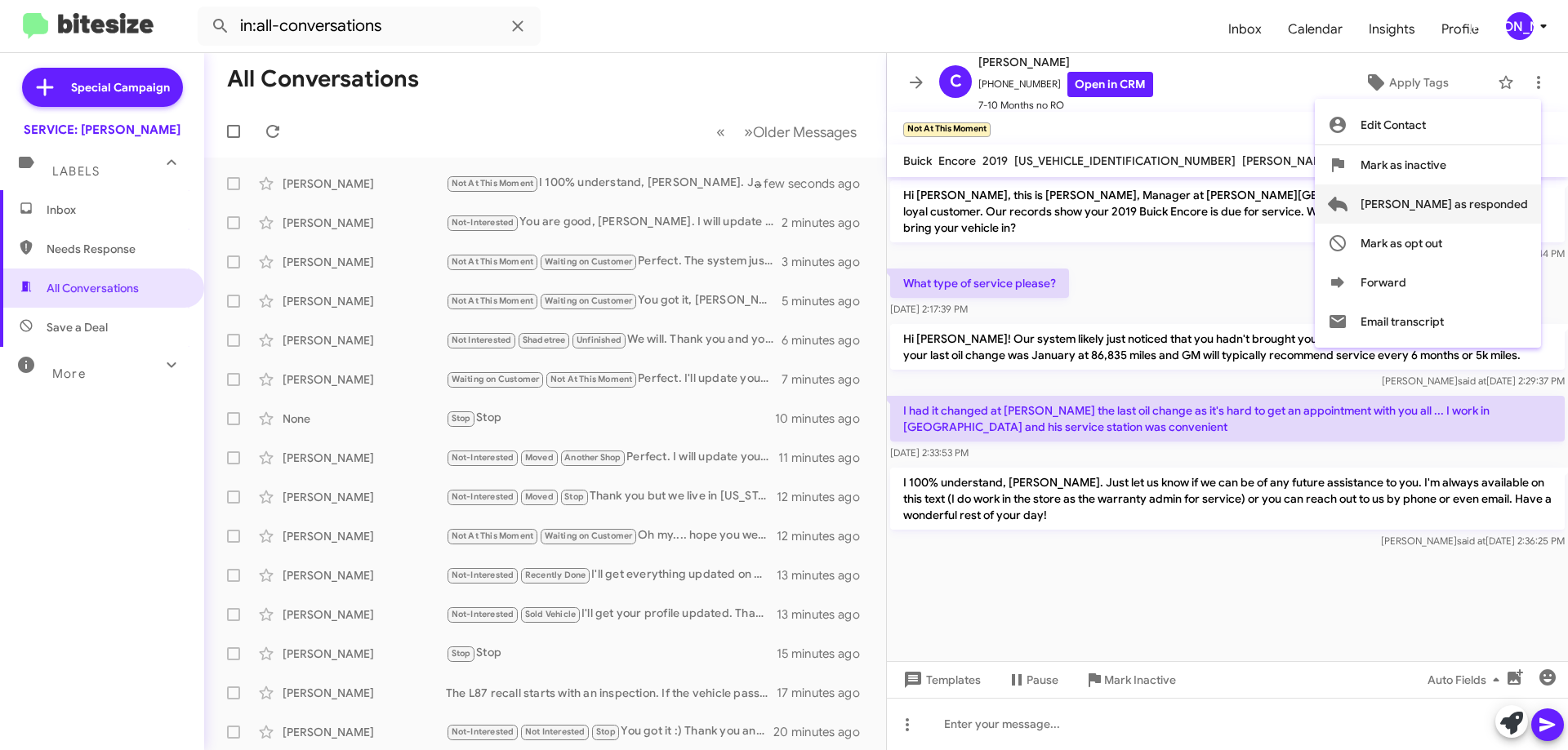
click at [1464, 213] on span "[PERSON_NAME] as responded" at bounding box center [1444, 204] width 168 height 39
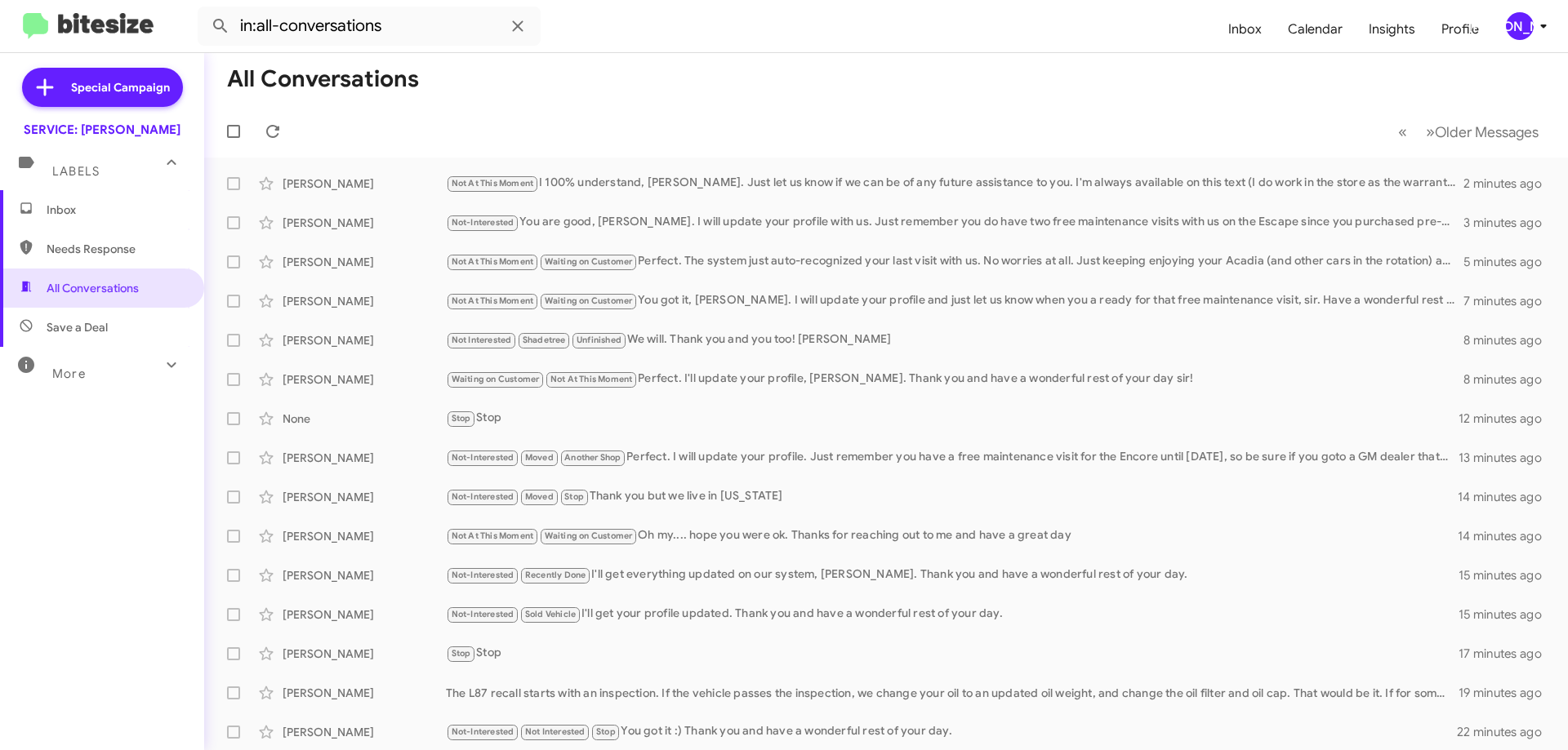
drag, startPoint x: 99, startPoint y: 216, endPoint x: 96, endPoint y: 237, distance: 21.2
click at [98, 216] on span "Inbox" at bounding box center [116, 210] width 139 height 17
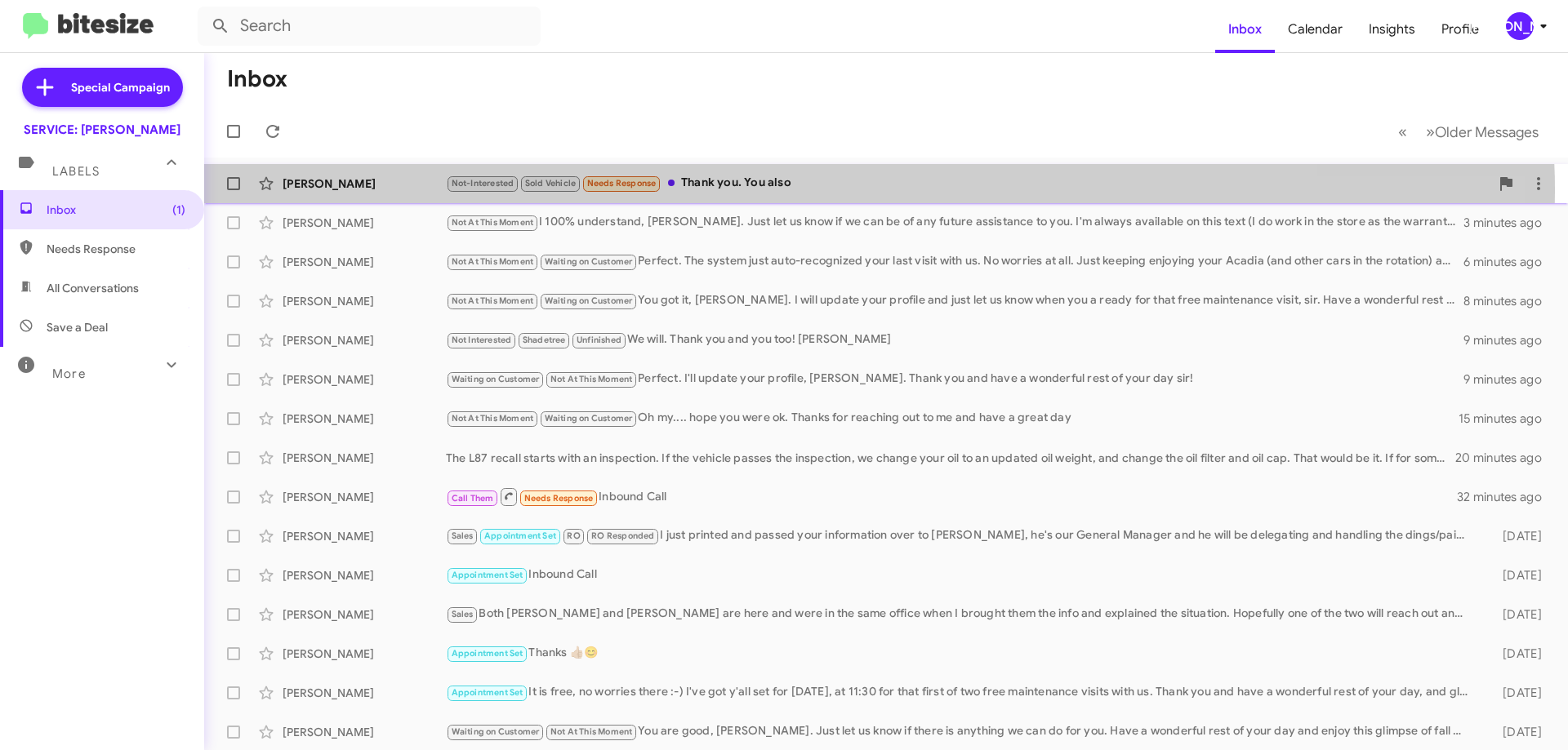
click at [709, 191] on div "Not-Interested Sold Vehicle Needs Response Thank you. You also" at bounding box center [967, 183] width 1044 height 19
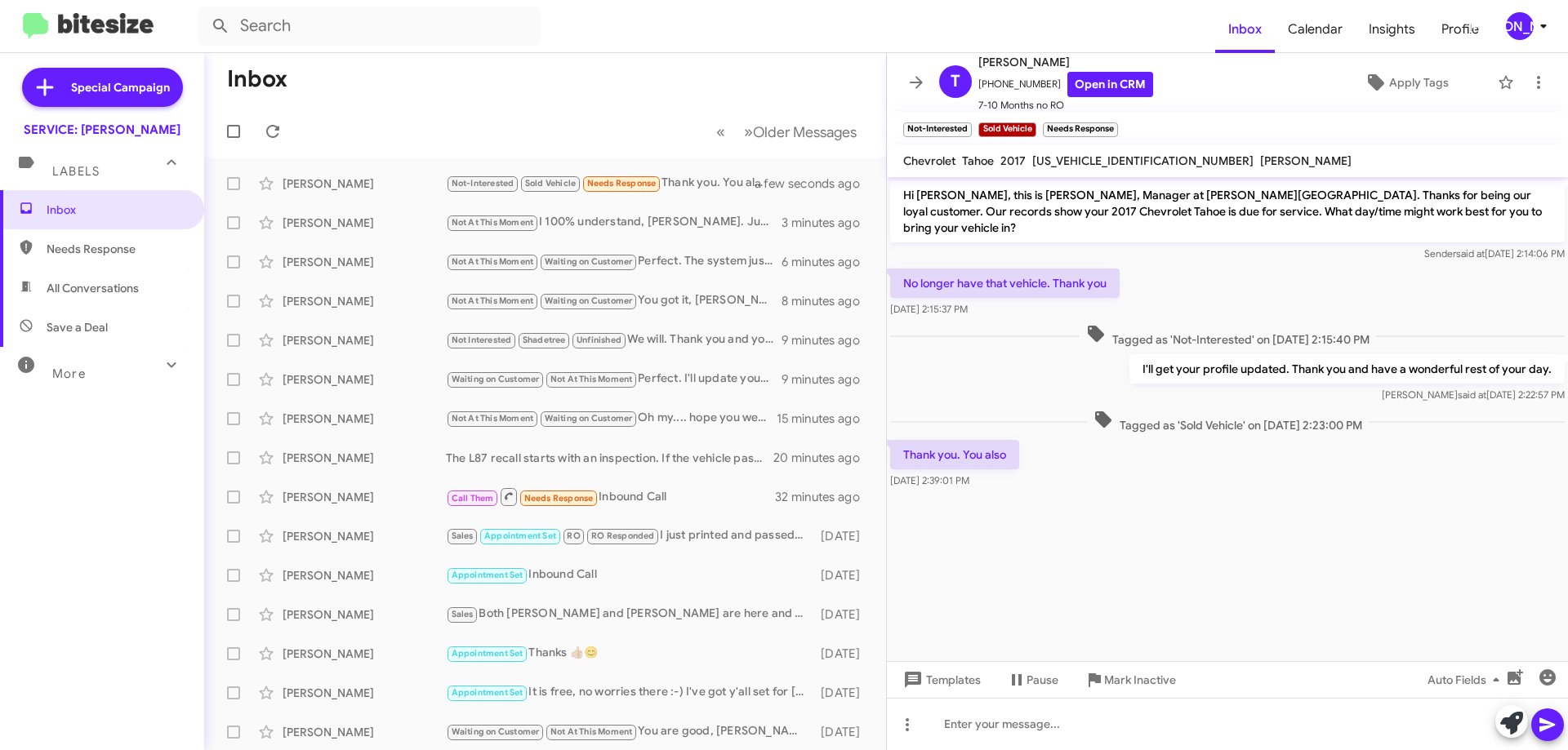
click at [1511, 95] on mat-toolbar "T Terry Hines +14235953559 Open in CRM 7-10 Months no RO Apply Tags" at bounding box center [1227, 82] width 681 height 59
click at [1528, 86] on icon at bounding box center [1538, 82] width 19 height 19
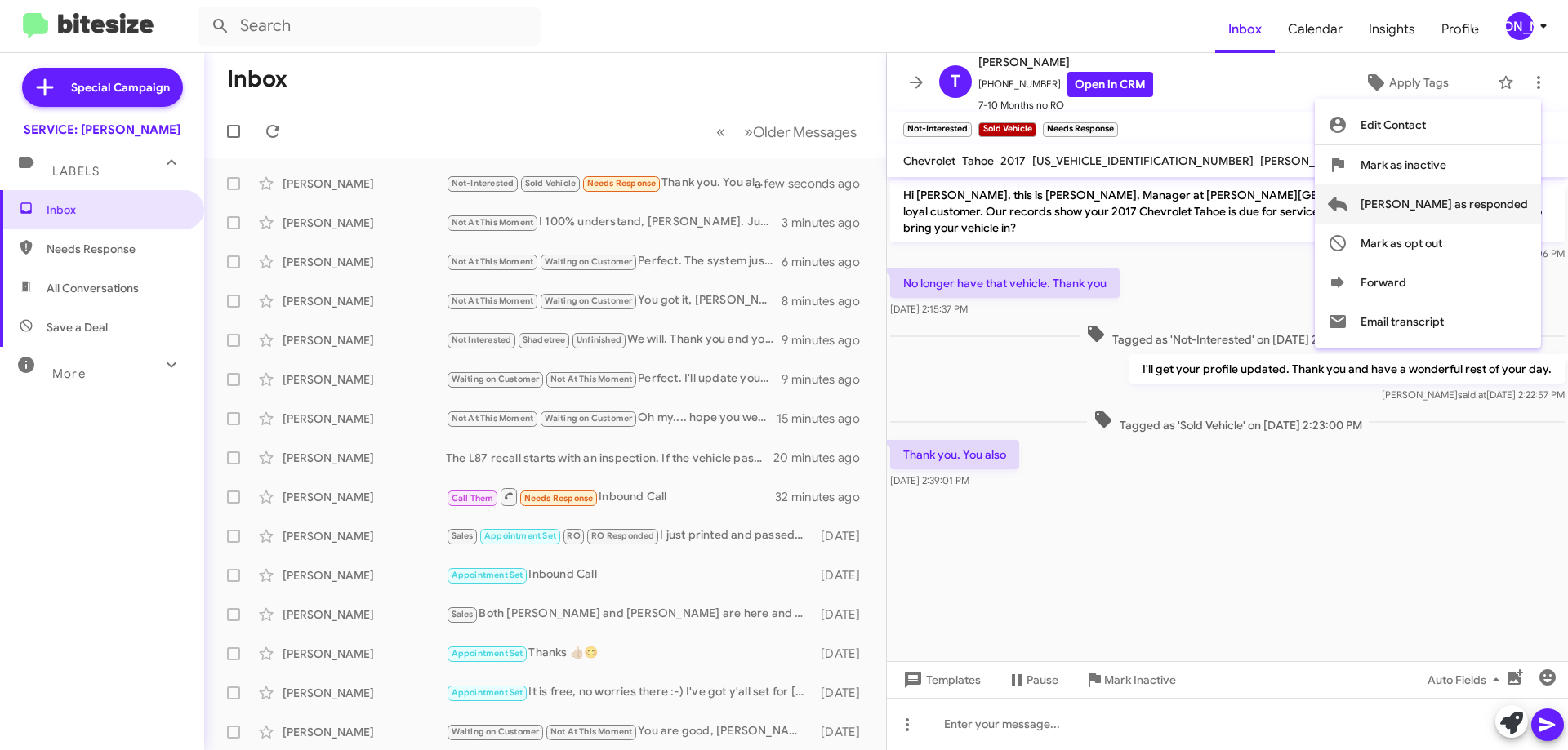
click at [1467, 204] on span "[PERSON_NAME] as responded" at bounding box center [1444, 204] width 168 height 39
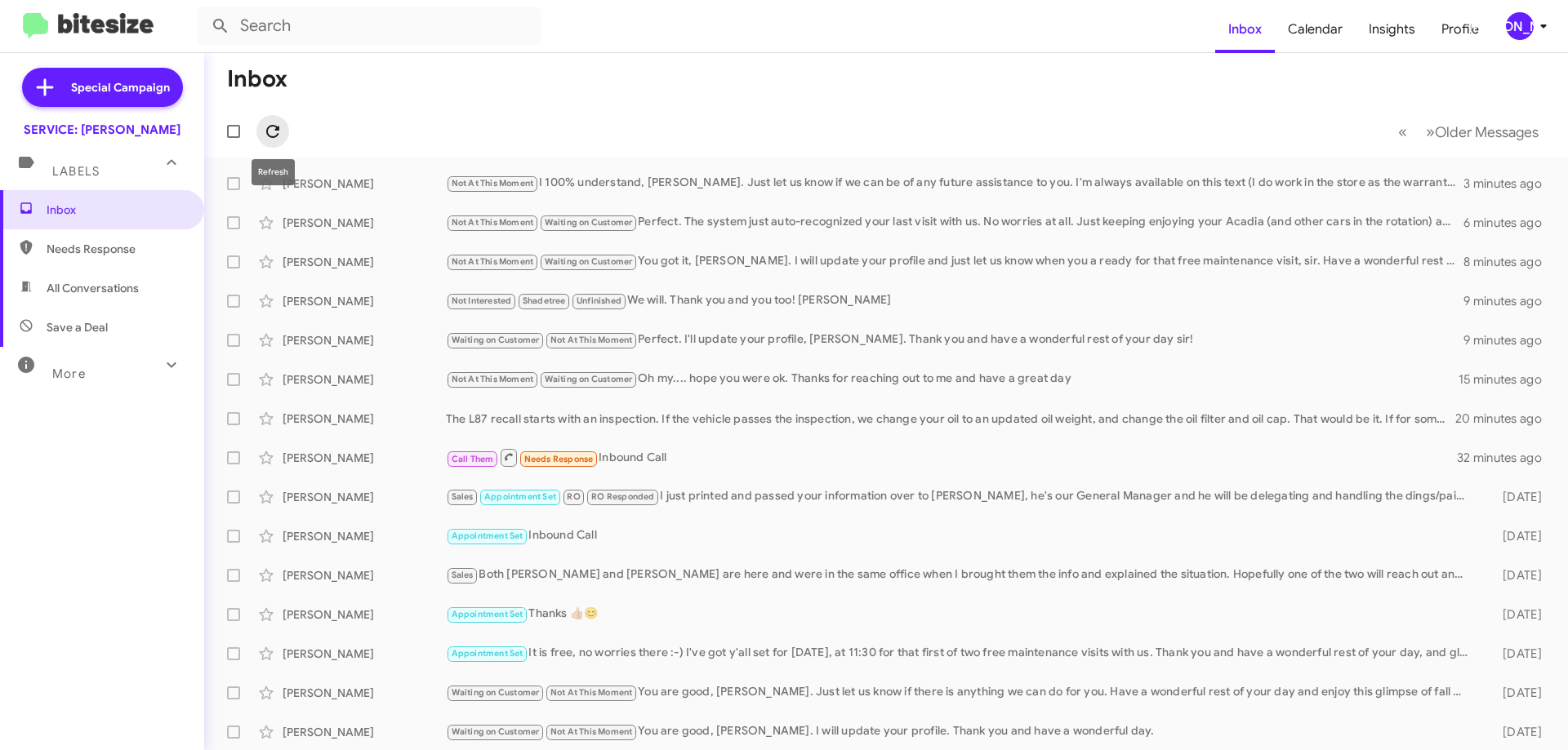
click at [279, 126] on icon at bounding box center [273, 131] width 19 height 19
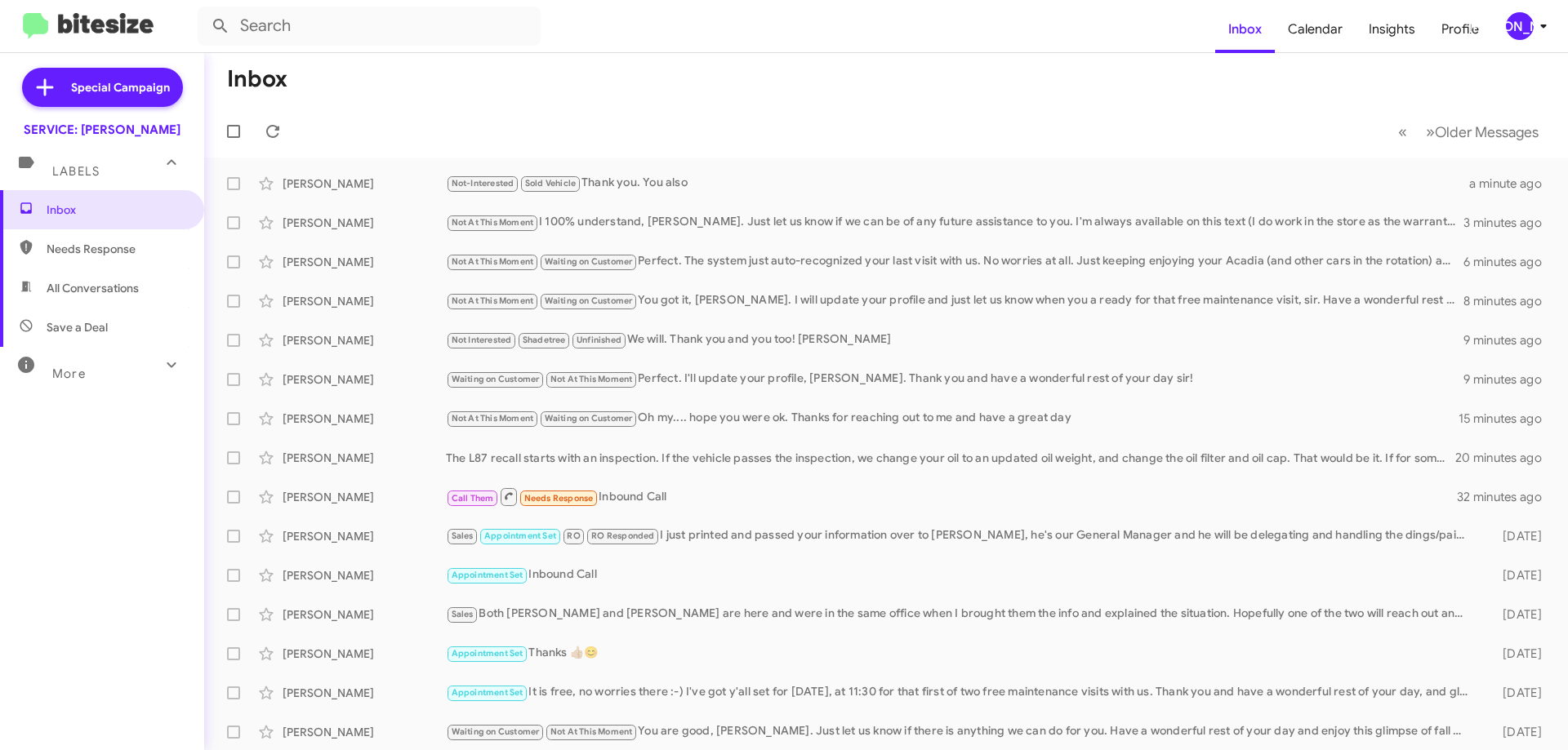
click at [86, 287] on span "All Conversations" at bounding box center [93, 288] width 93 height 17
type input "in:all-conversations"
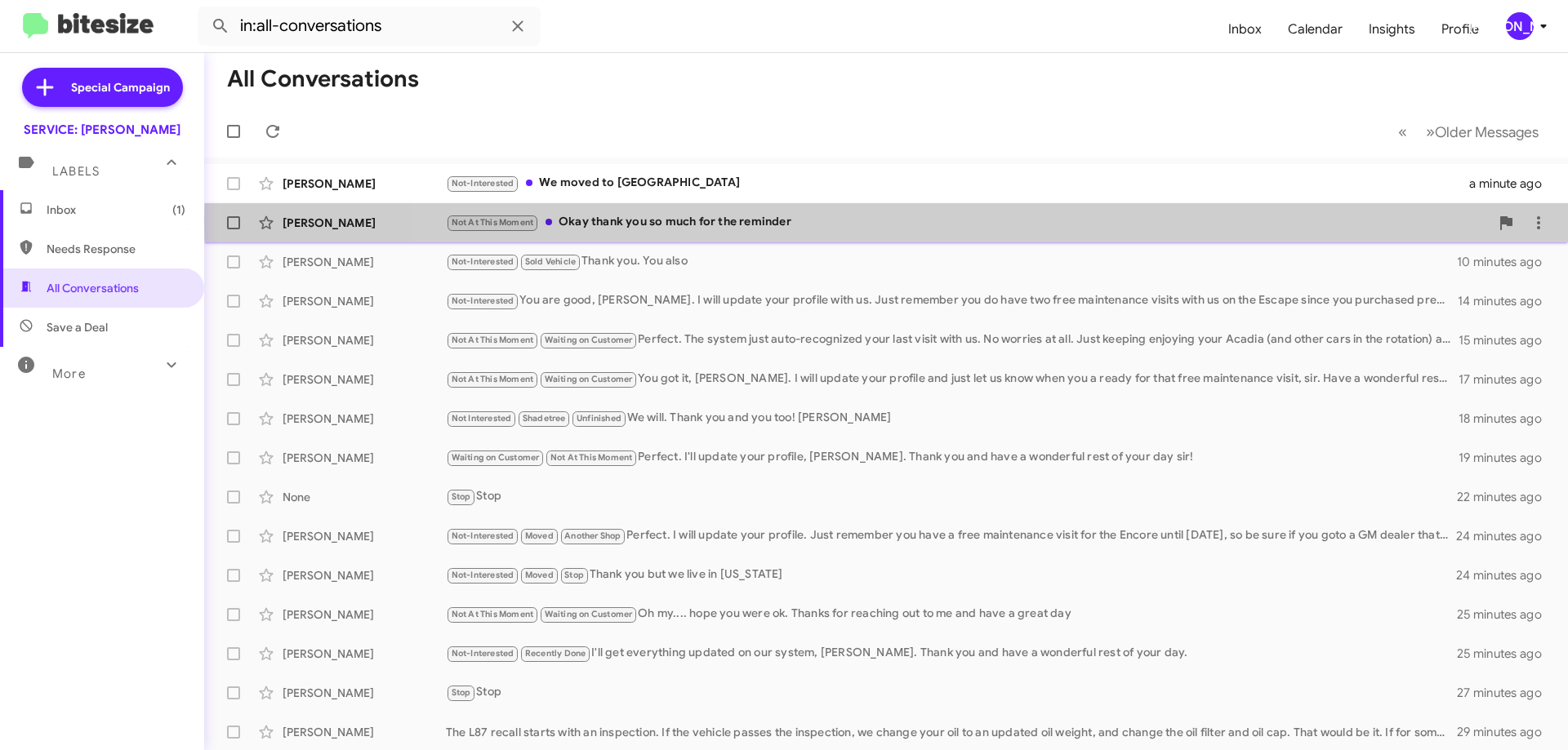
click at [1001, 223] on div "Not At This Moment Okay thank you so much for the reminder" at bounding box center [967, 222] width 1044 height 19
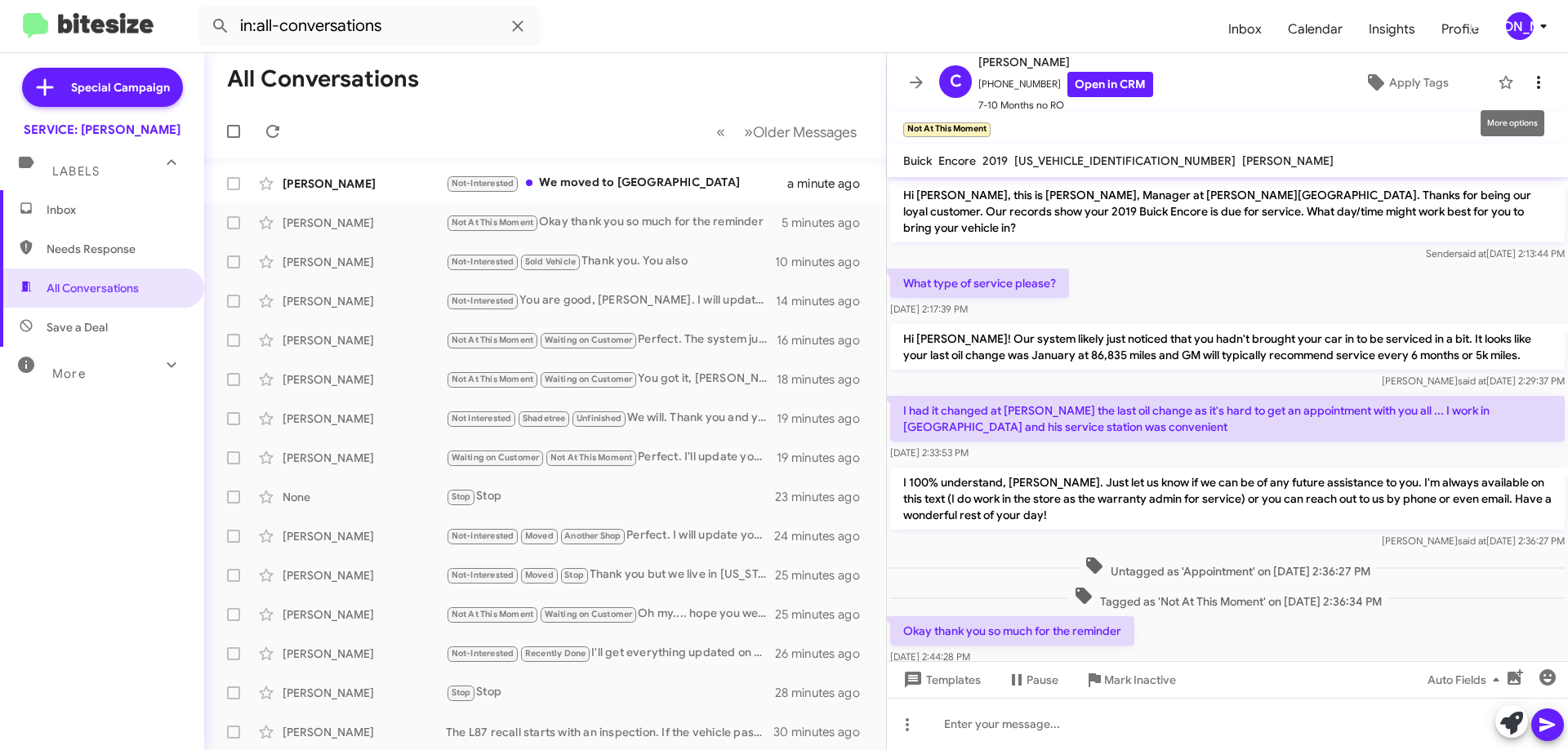
click at [1528, 80] on icon at bounding box center [1538, 82] width 19 height 19
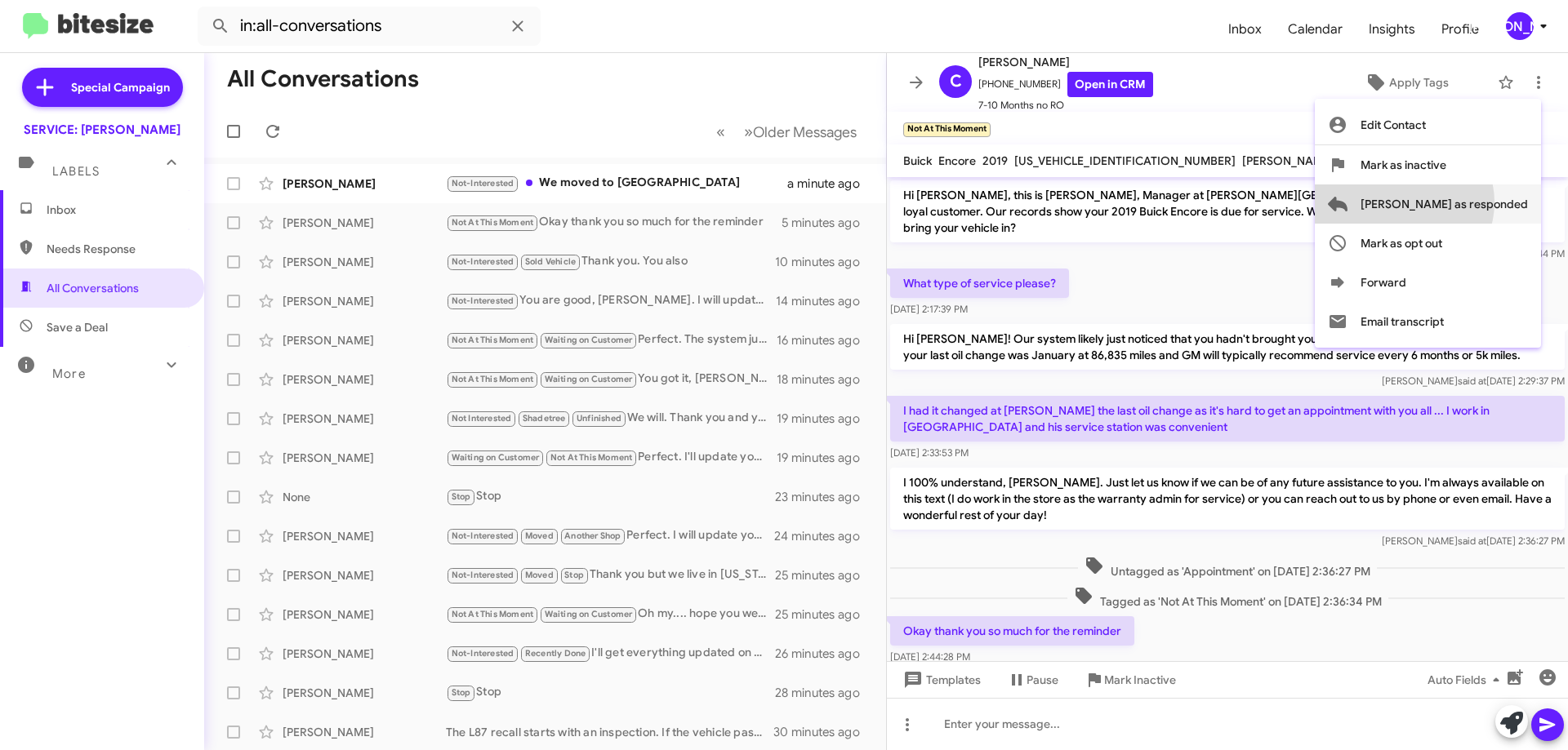
click at [1469, 203] on span "[PERSON_NAME] as responded" at bounding box center [1444, 204] width 168 height 39
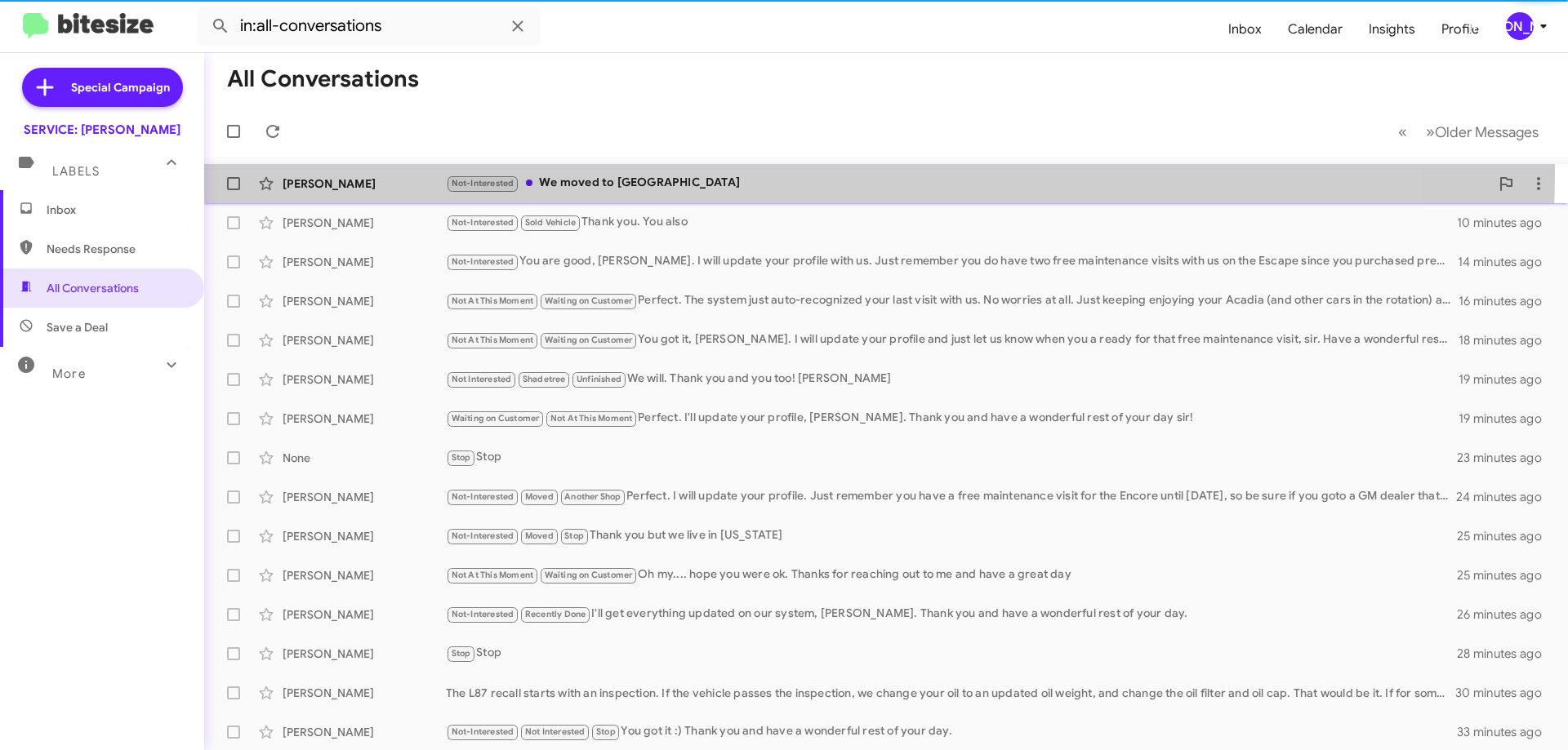
click at [761, 172] on div "Darryl Melton Not-Interested We moved to MS a minute ago" at bounding box center [886, 184] width 1338 height 33
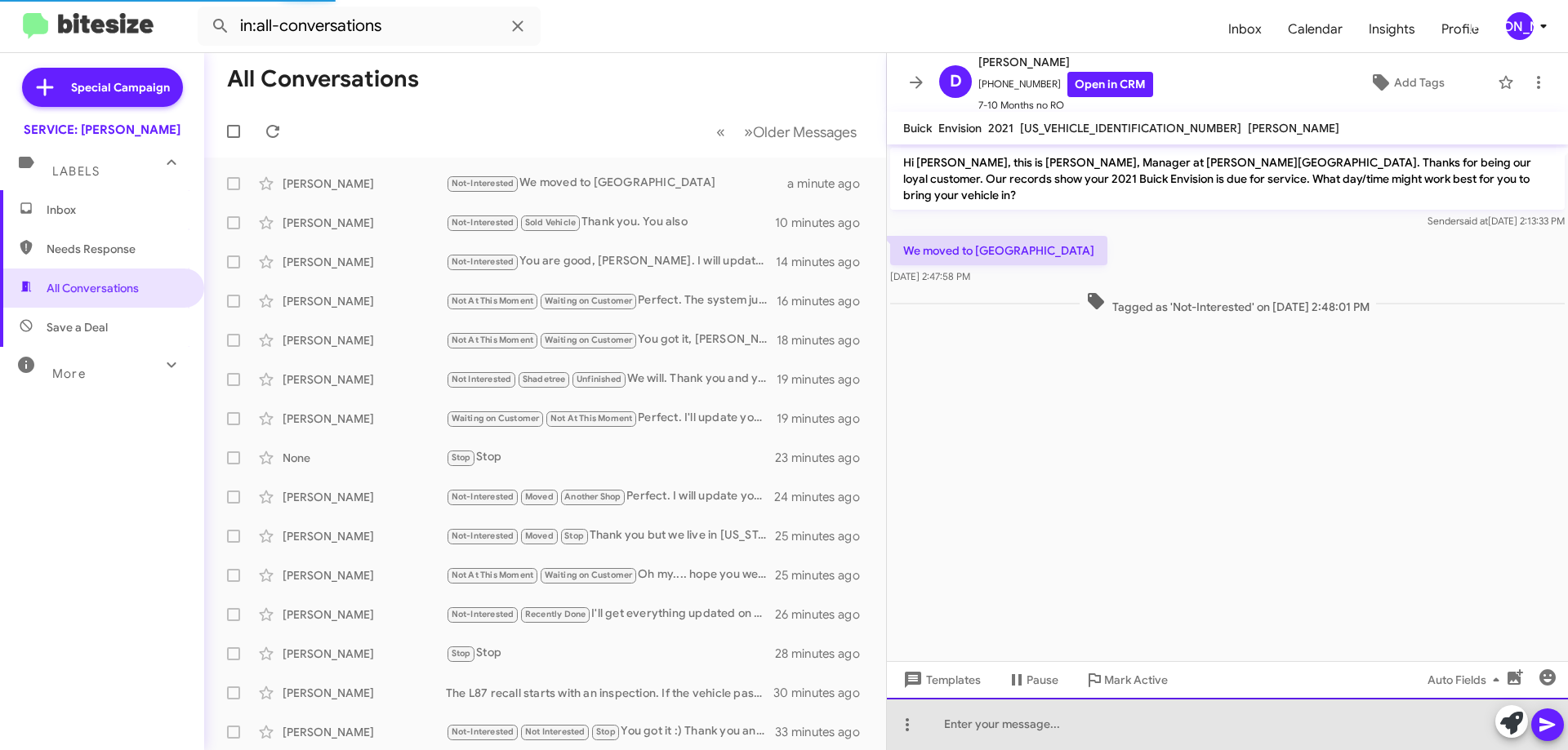
click at [1150, 734] on div at bounding box center [1227, 724] width 681 height 52
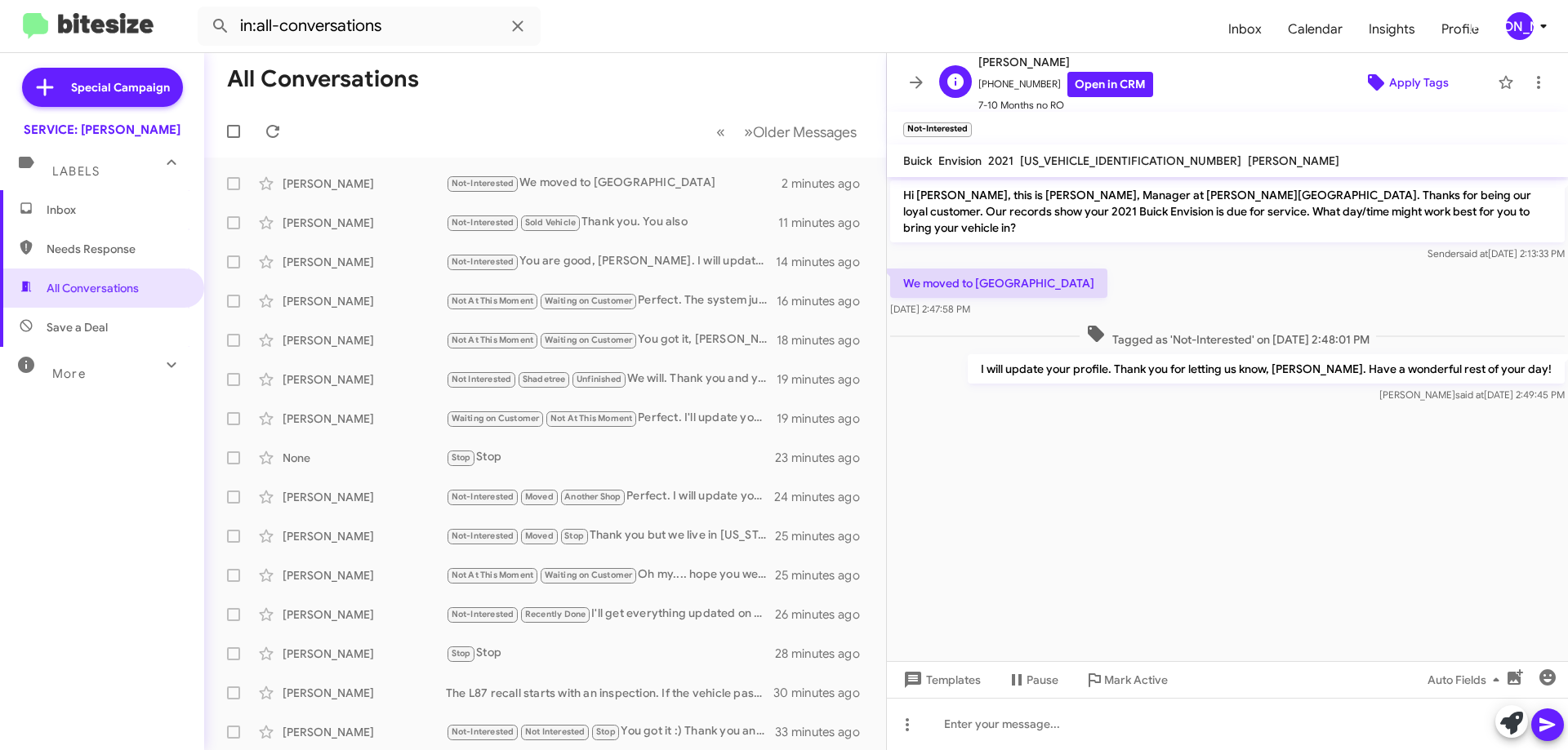
click at [1407, 71] on span "Apply Tags" at bounding box center [1419, 82] width 60 height 29
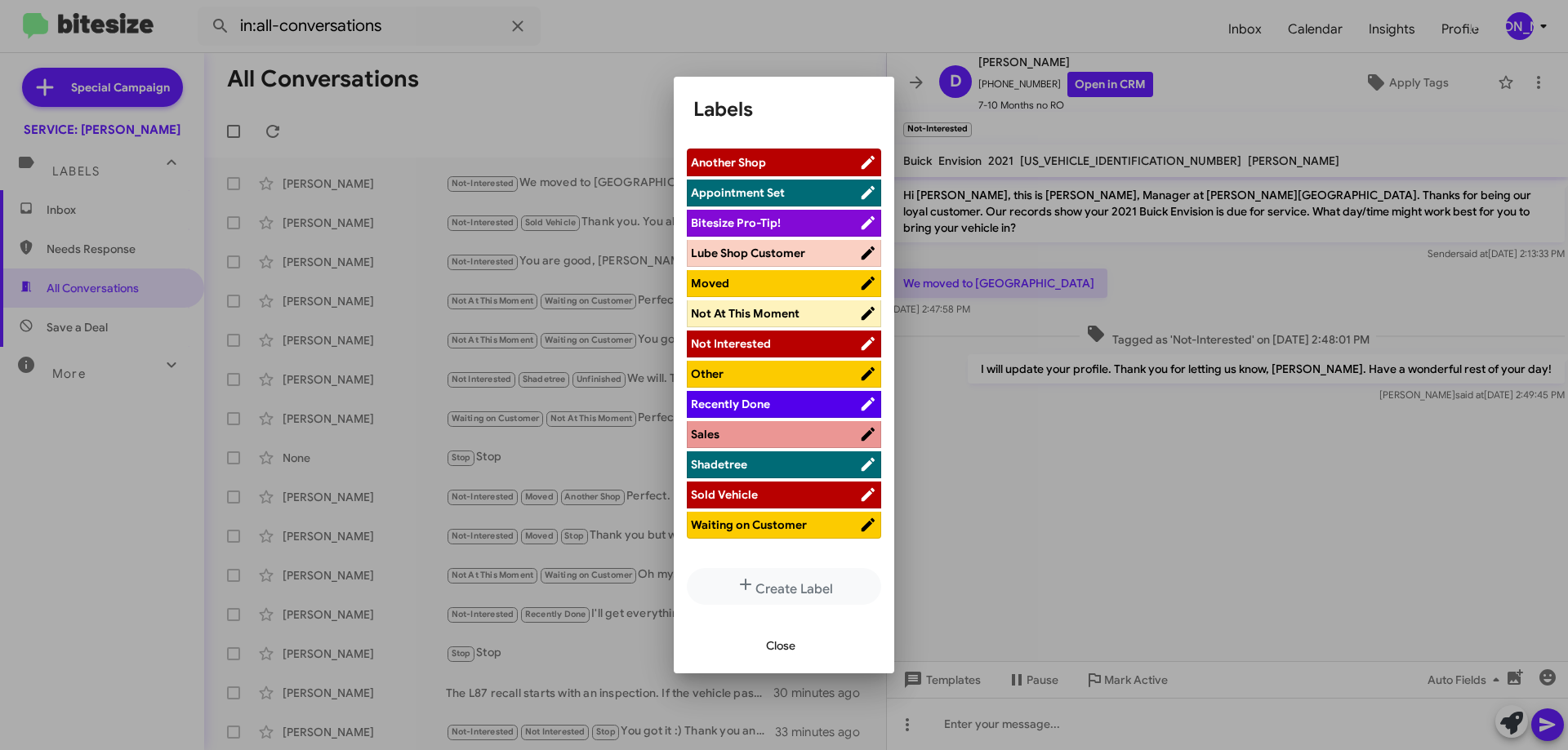
click at [742, 285] on span "Moved" at bounding box center [775, 283] width 169 height 17
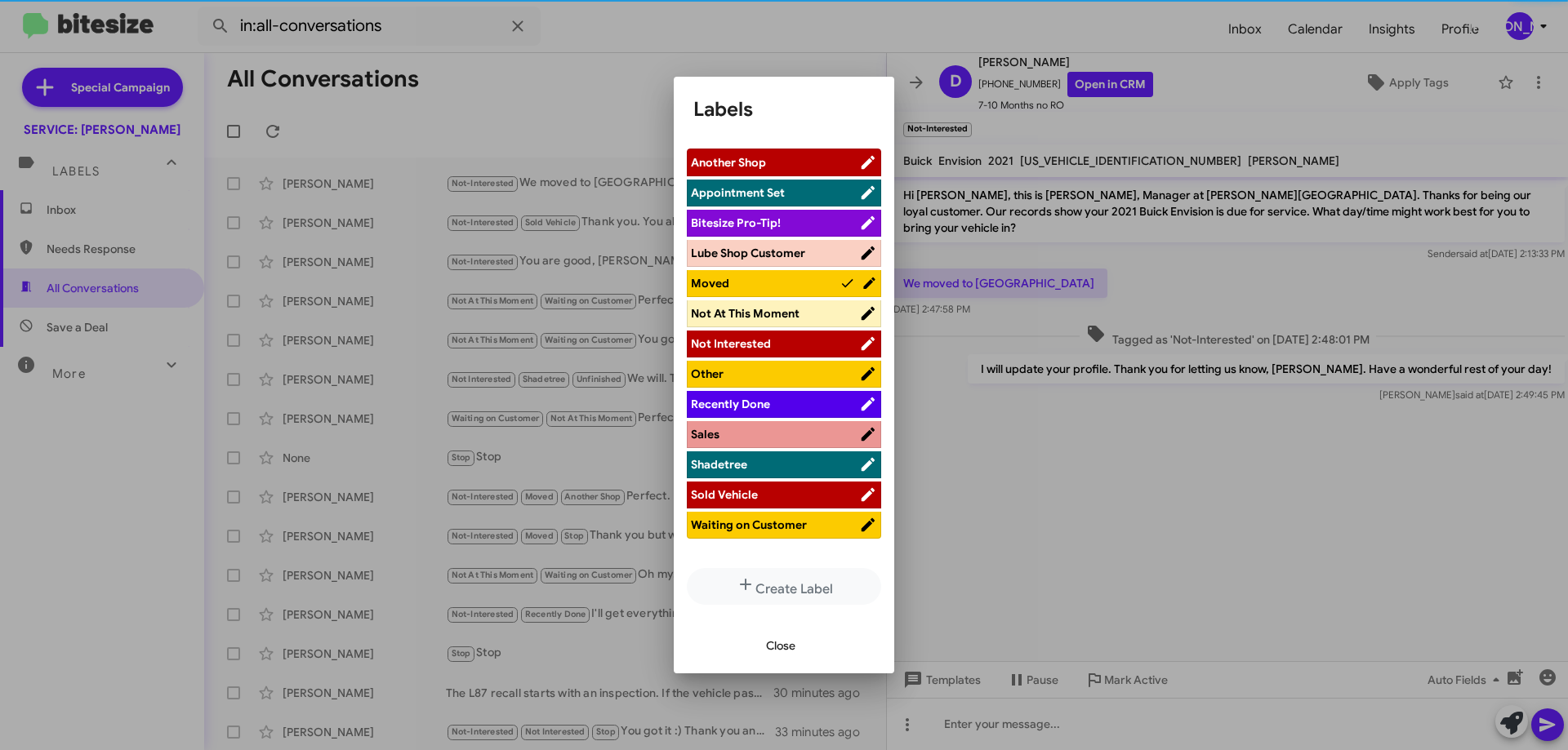
click at [780, 644] on span "Close" at bounding box center [780, 645] width 29 height 29
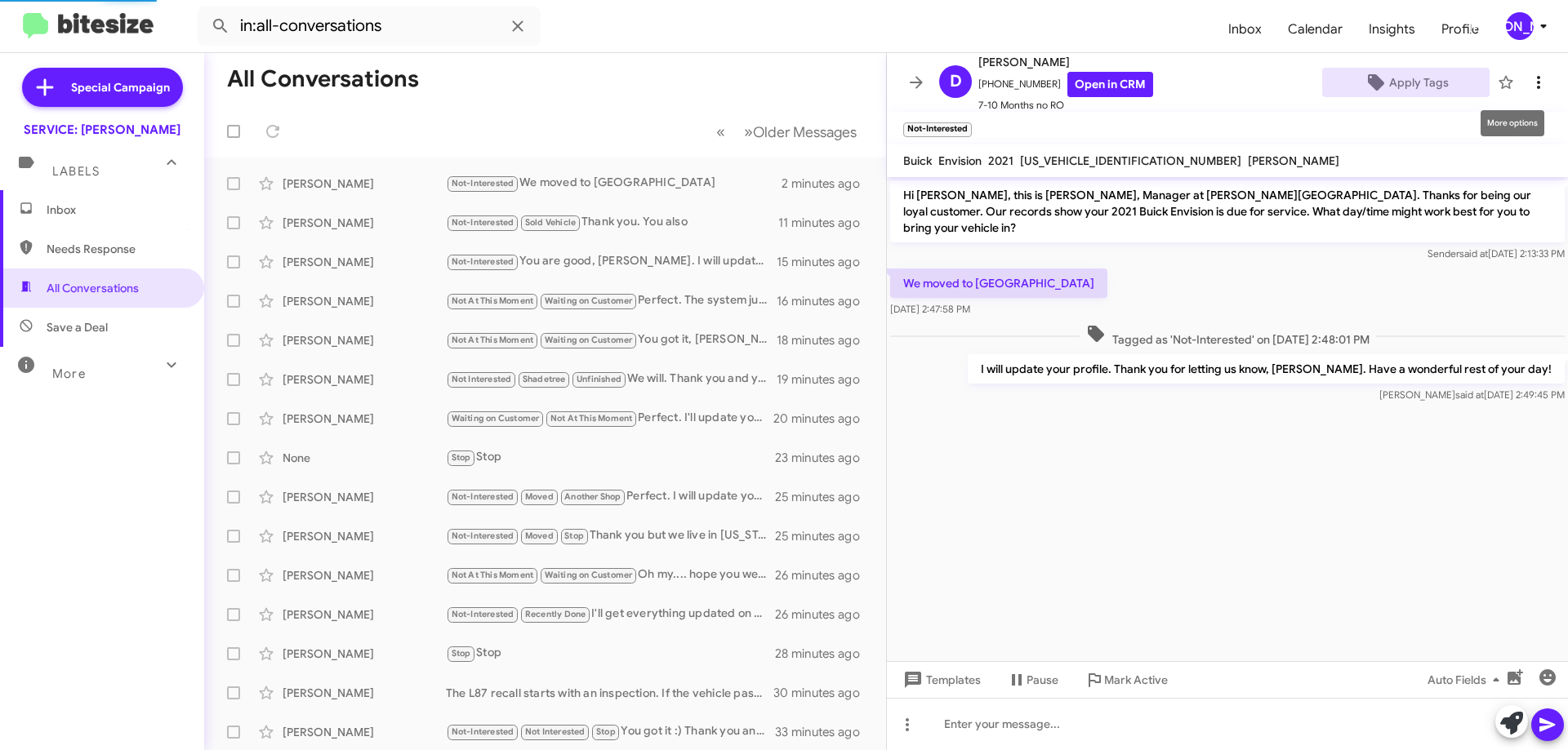
click at [1528, 81] on icon at bounding box center [1538, 82] width 19 height 19
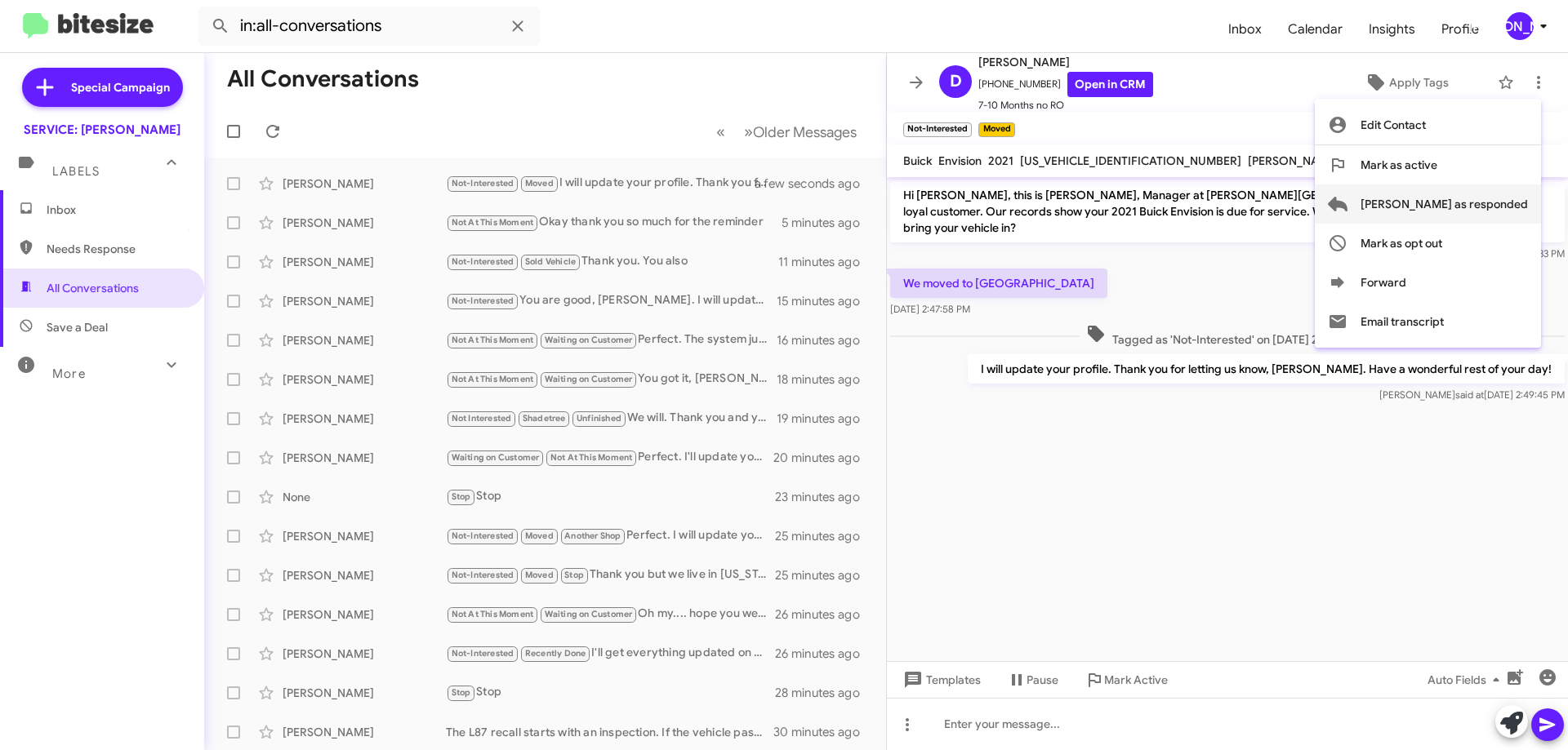
click at [1472, 199] on span "[PERSON_NAME] as responded" at bounding box center [1444, 204] width 168 height 39
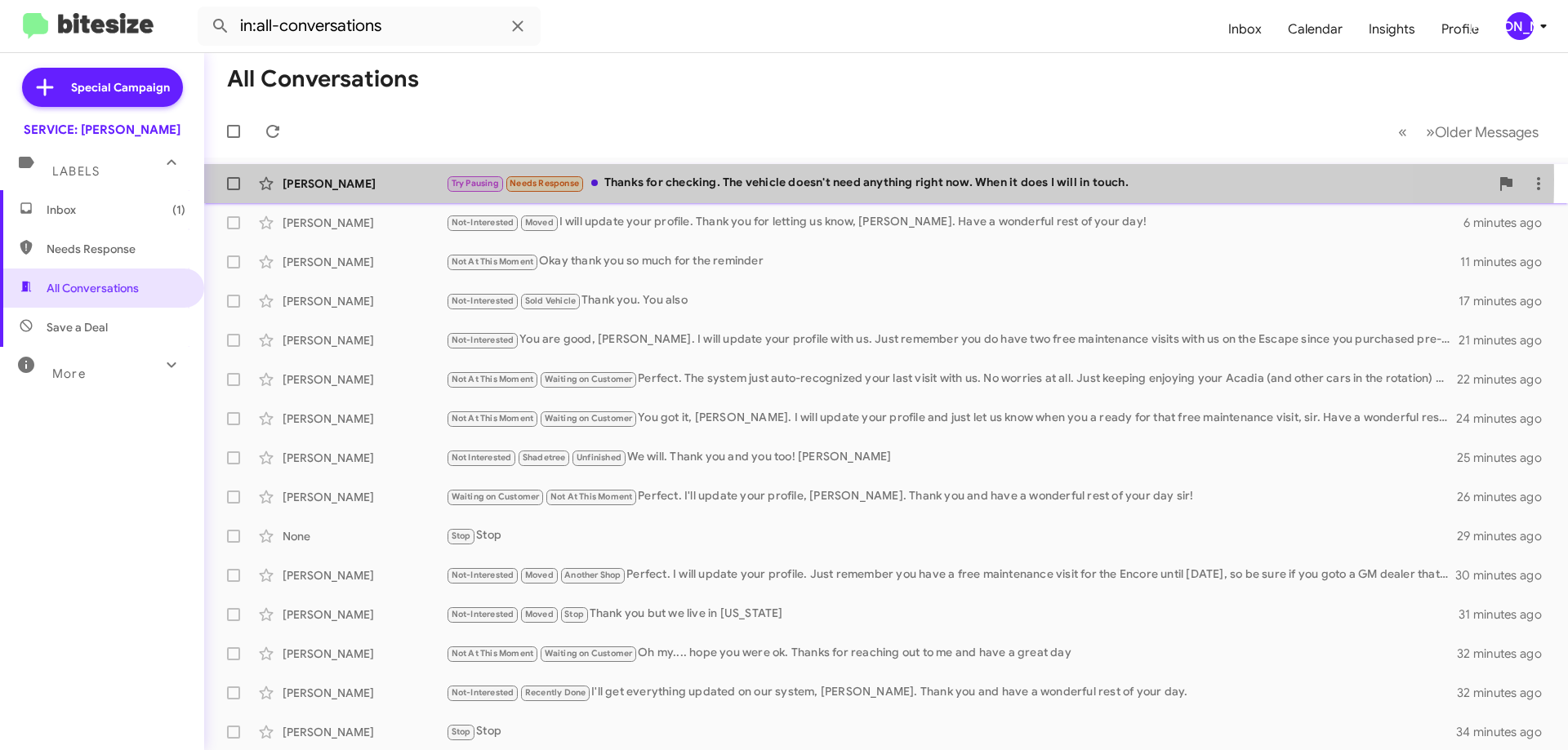
click at [757, 180] on div "Try Pausing Needs Response Thanks for checking. The vehicle doesn't need anythi…" at bounding box center [967, 183] width 1044 height 19
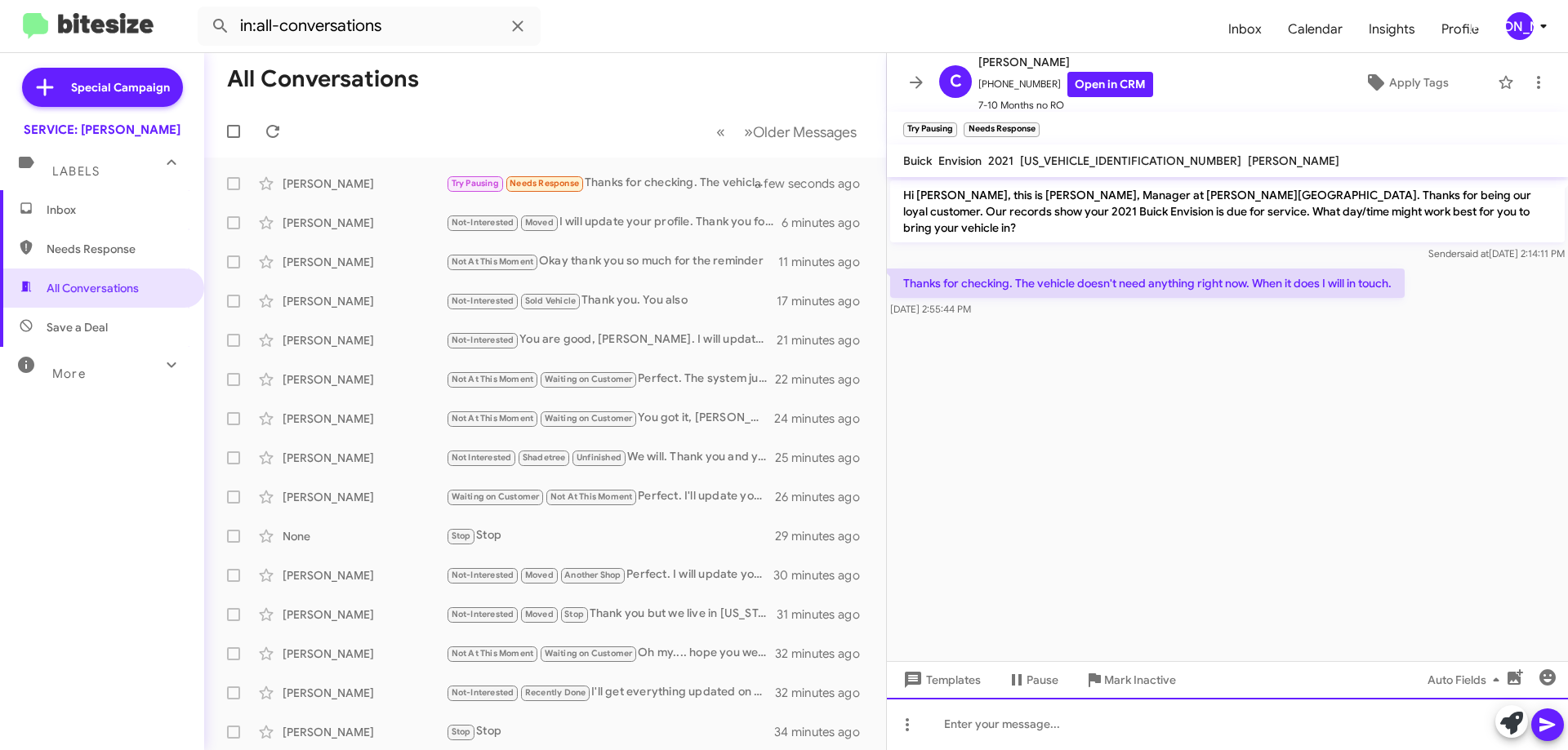
drag, startPoint x: 1261, startPoint y: 729, endPoint x: 1253, endPoint y: 731, distance: 8.2
click at [1254, 731] on div at bounding box center [1227, 724] width 681 height 52
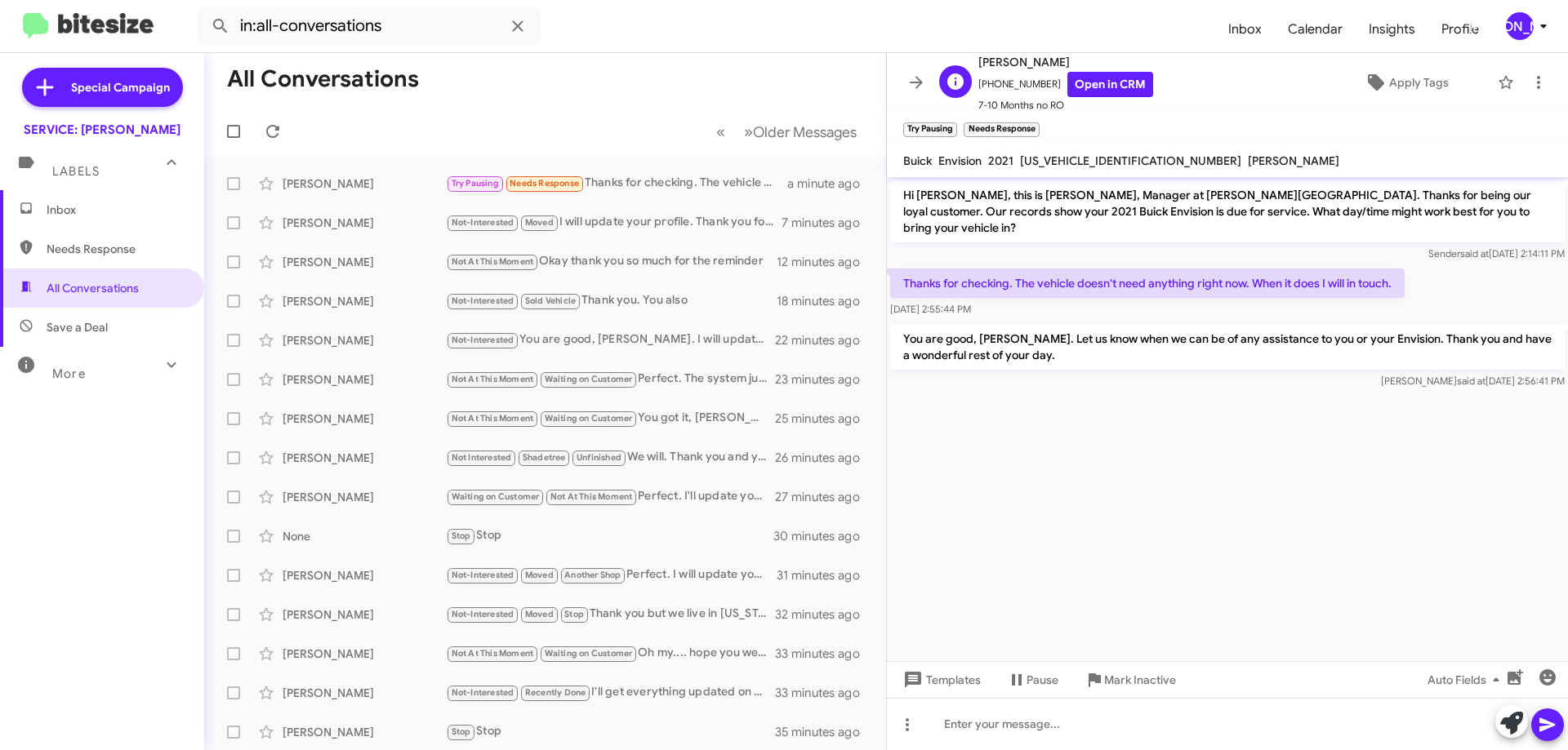
click at [1385, 98] on div "C Caroline Brown +14233100045 Open in CRM 7-10 Months no RO Apply Tags" at bounding box center [1211, 82] width 557 height 61
click at [1390, 82] on span "Apply Tags" at bounding box center [1419, 82] width 60 height 29
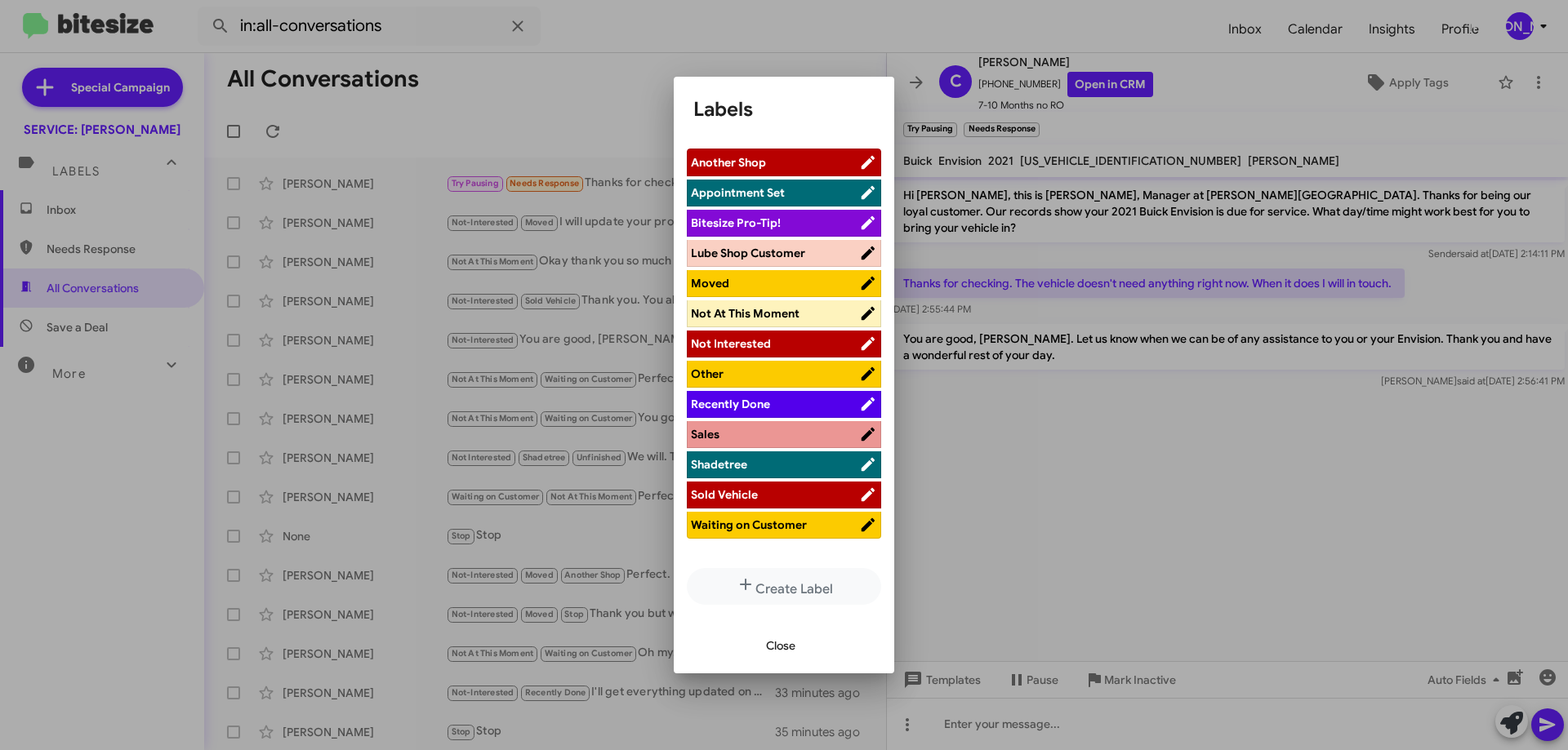
click at [781, 324] on li "Not At This Moment" at bounding box center [784, 314] width 194 height 27
click at [823, 312] on span "Not At This Moment" at bounding box center [775, 313] width 169 height 17
click at [787, 528] on span "Waiting on Customer" at bounding box center [748, 525] width 116 height 15
click at [776, 653] on span "Close" at bounding box center [780, 645] width 29 height 29
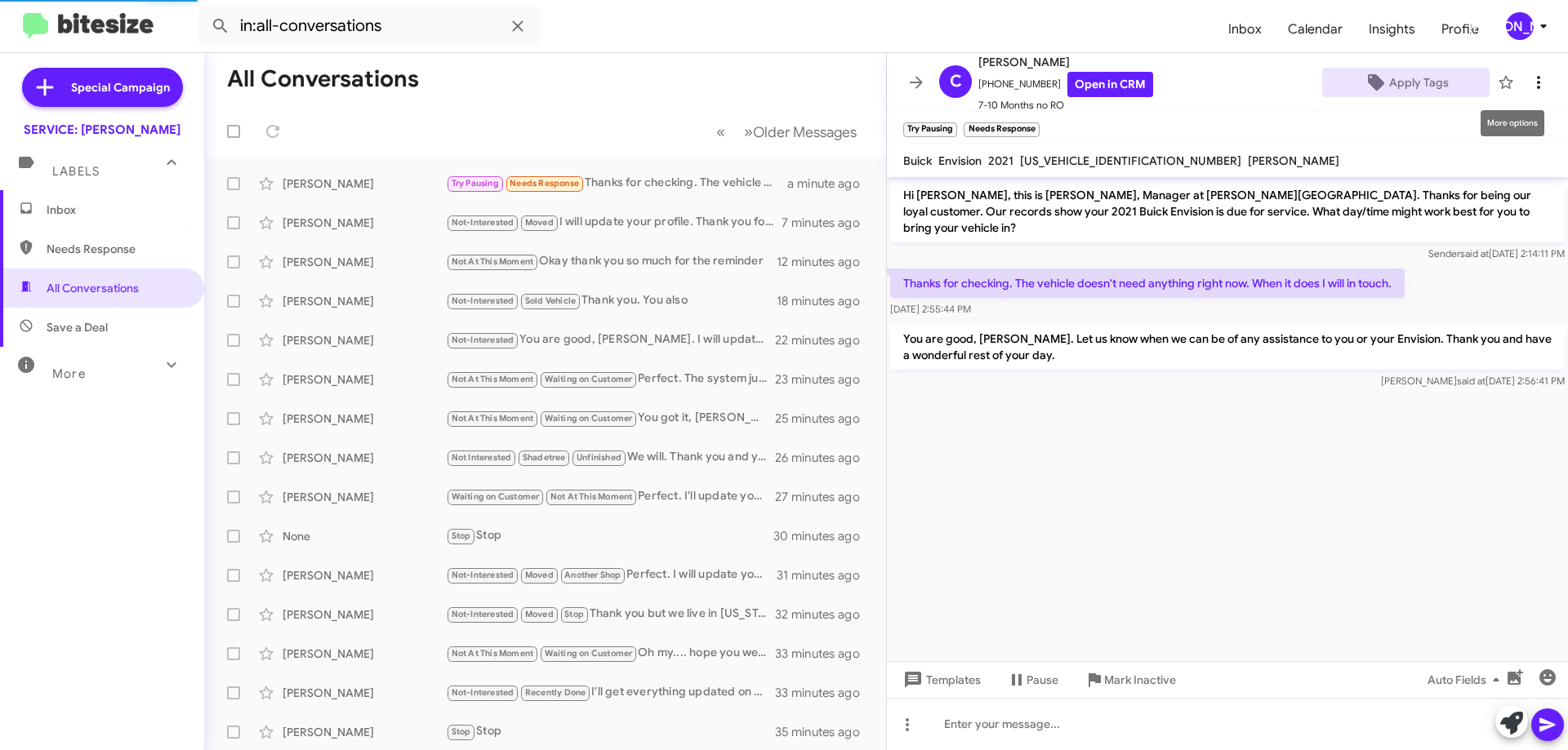
click at [1534, 93] on button at bounding box center [1538, 82] width 33 height 33
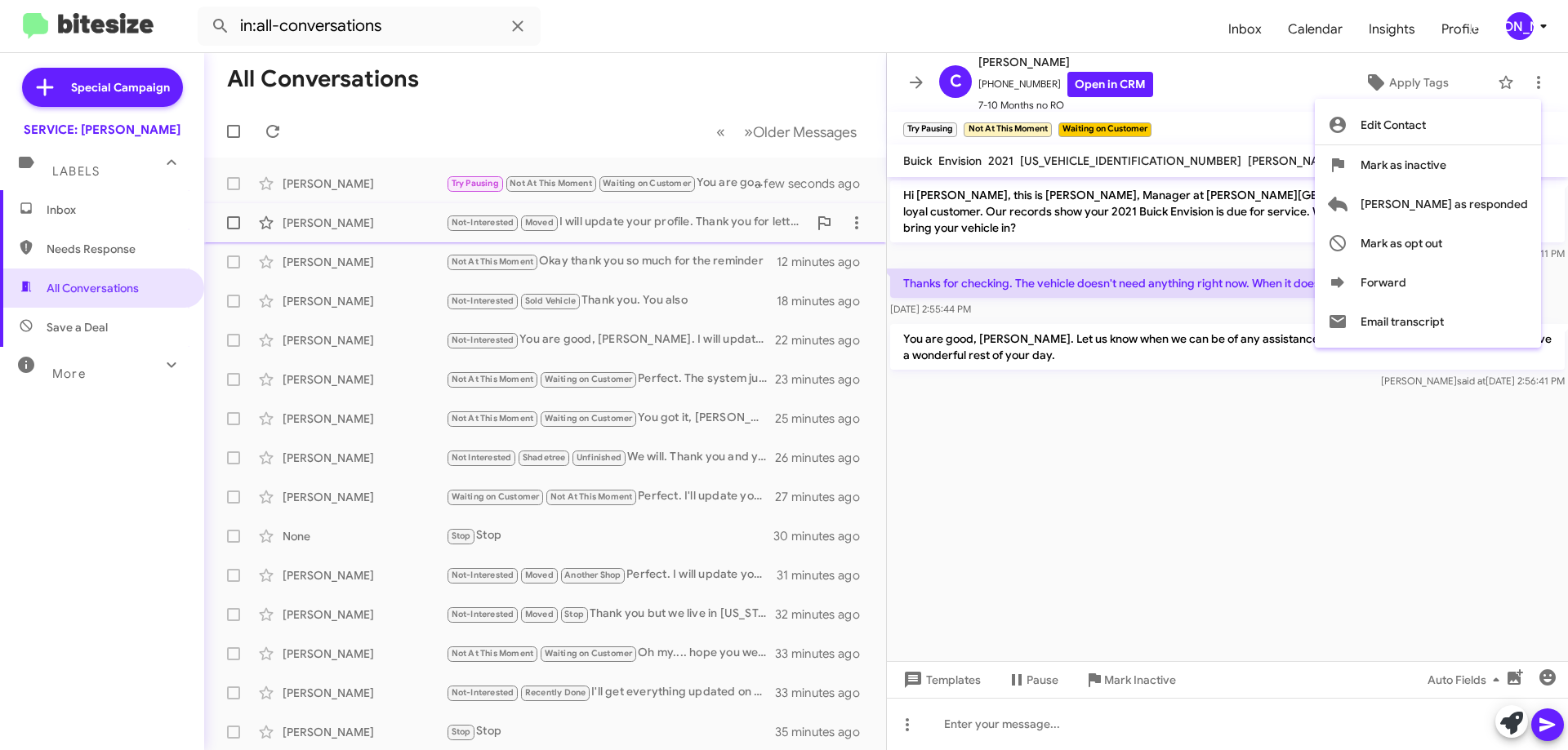
click at [1476, 205] on span "[PERSON_NAME] as responded" at bounding box center [1444, 204] width 168 height 39
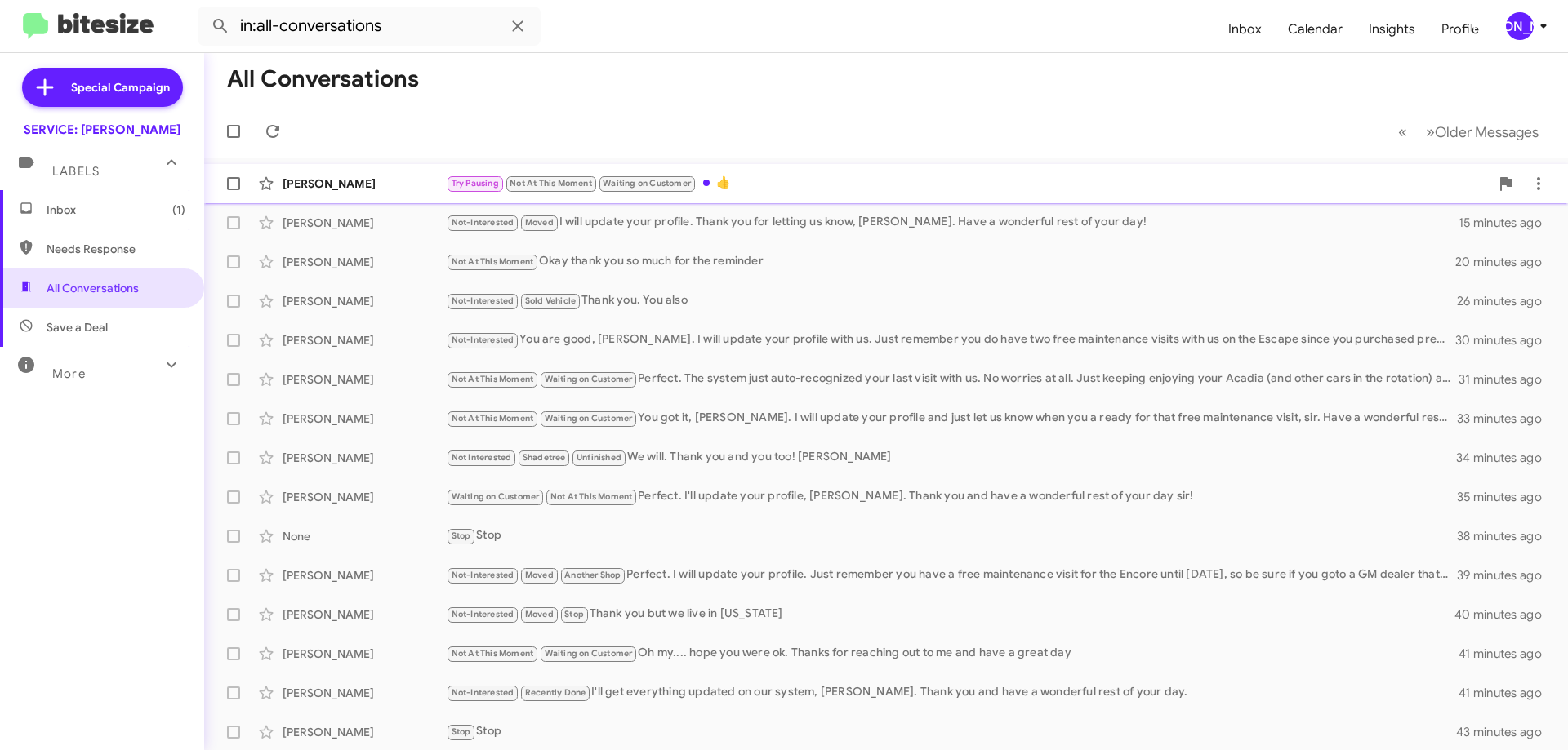
click at [889, 183] on div "Try Pausing Not At This Moment Waiting on Customer 👍" at bounding box center [967, 183] width 1044 height 19
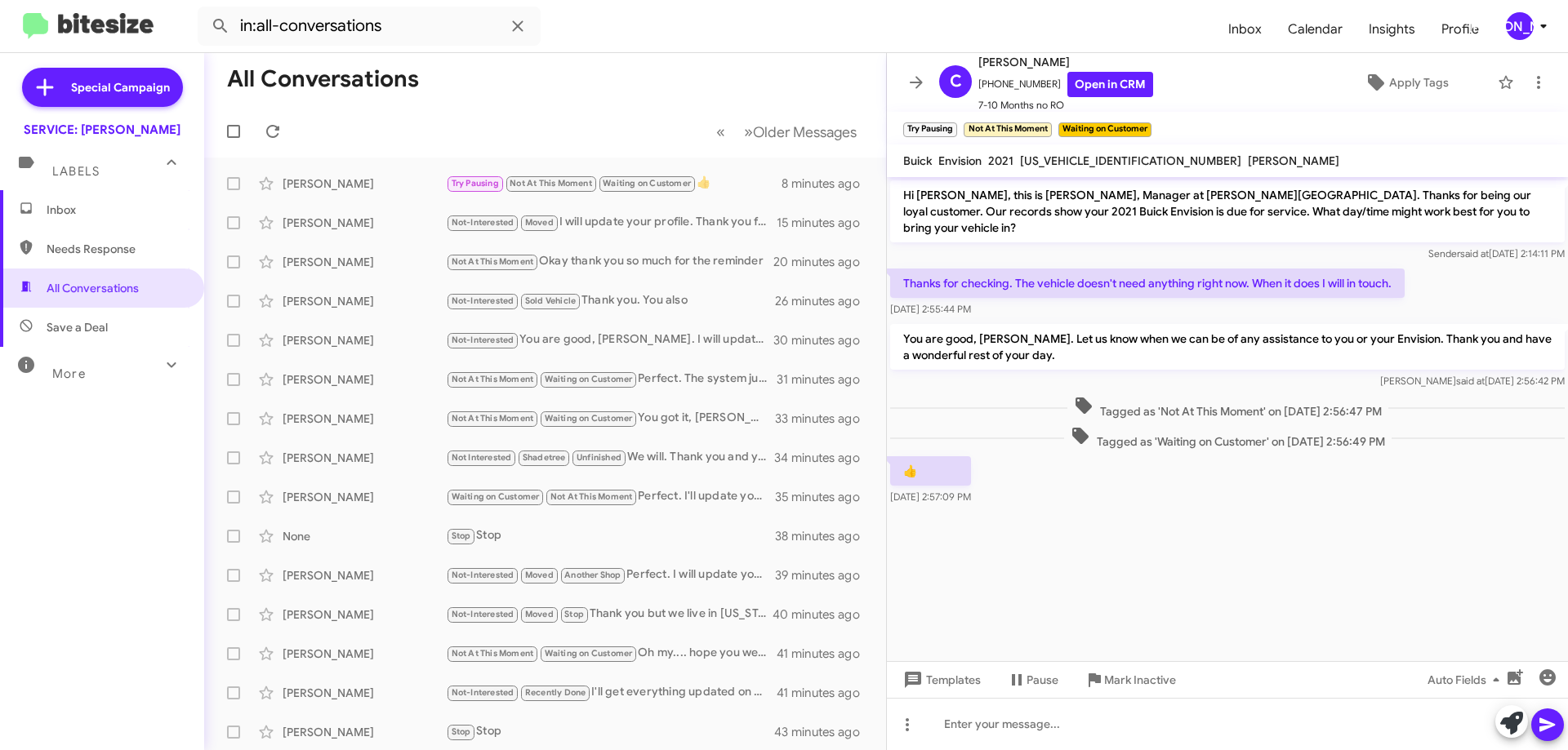
drag, startPoint x: 1533, startPoint y: 78, endPoint x: 1083, endPoint y: 205, distance: 467.6
click at [1087, 211] on div "C Caroline Brown +14233100045 Open in CRM 7-10 Months no RO Apply Tags Try Paus…" at bounding box center [1227, 401] width 681 height 697
click at [952, 121] on span "×" at bounding box center [954, 122] width 13 height 19
click at [1528, 79] on icon at bounding box center [1538, 82] width 19 height 19
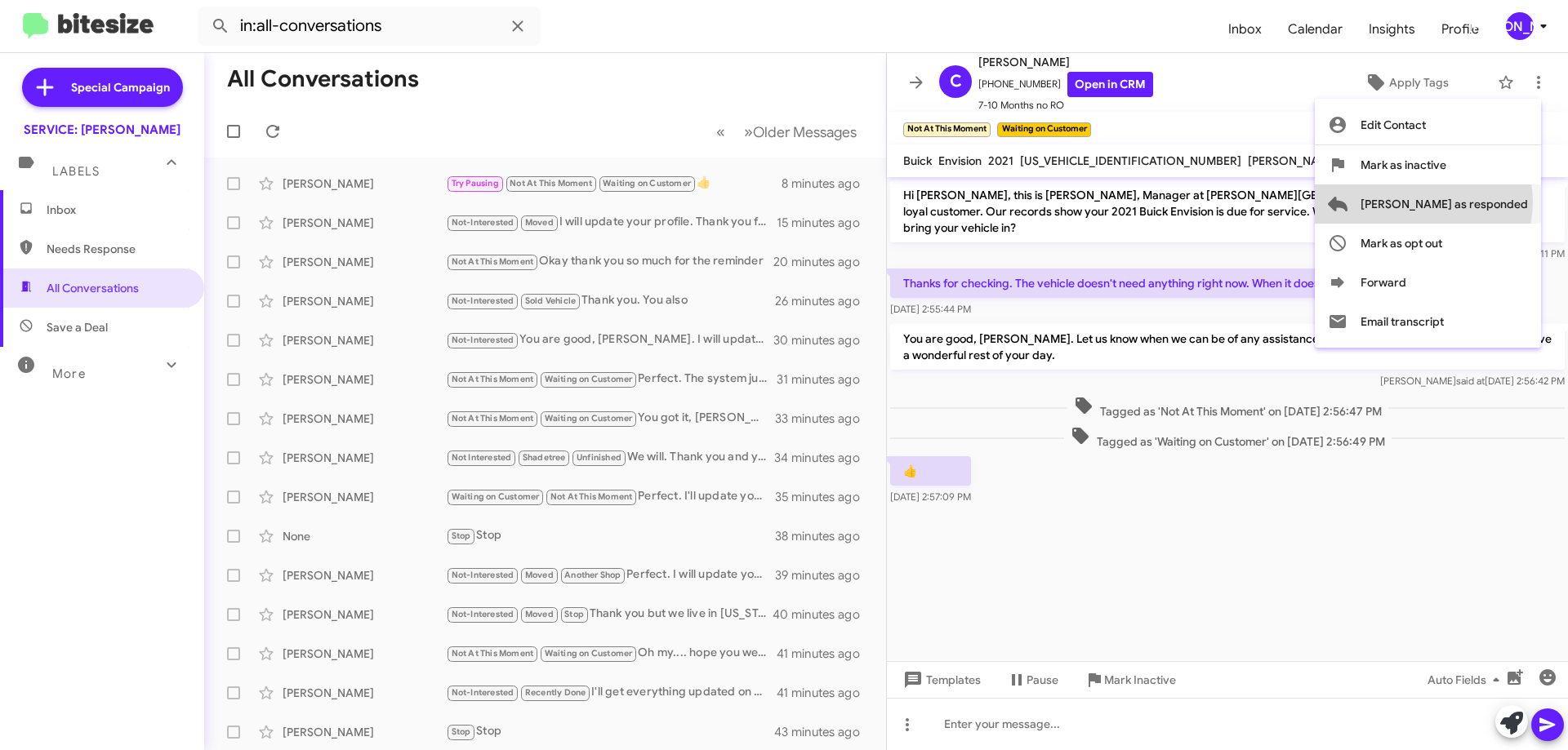
click at [1489, 202] on span "[PERSON_NAME] as responded" at bounding box center [1444, 204] width 168 height 39
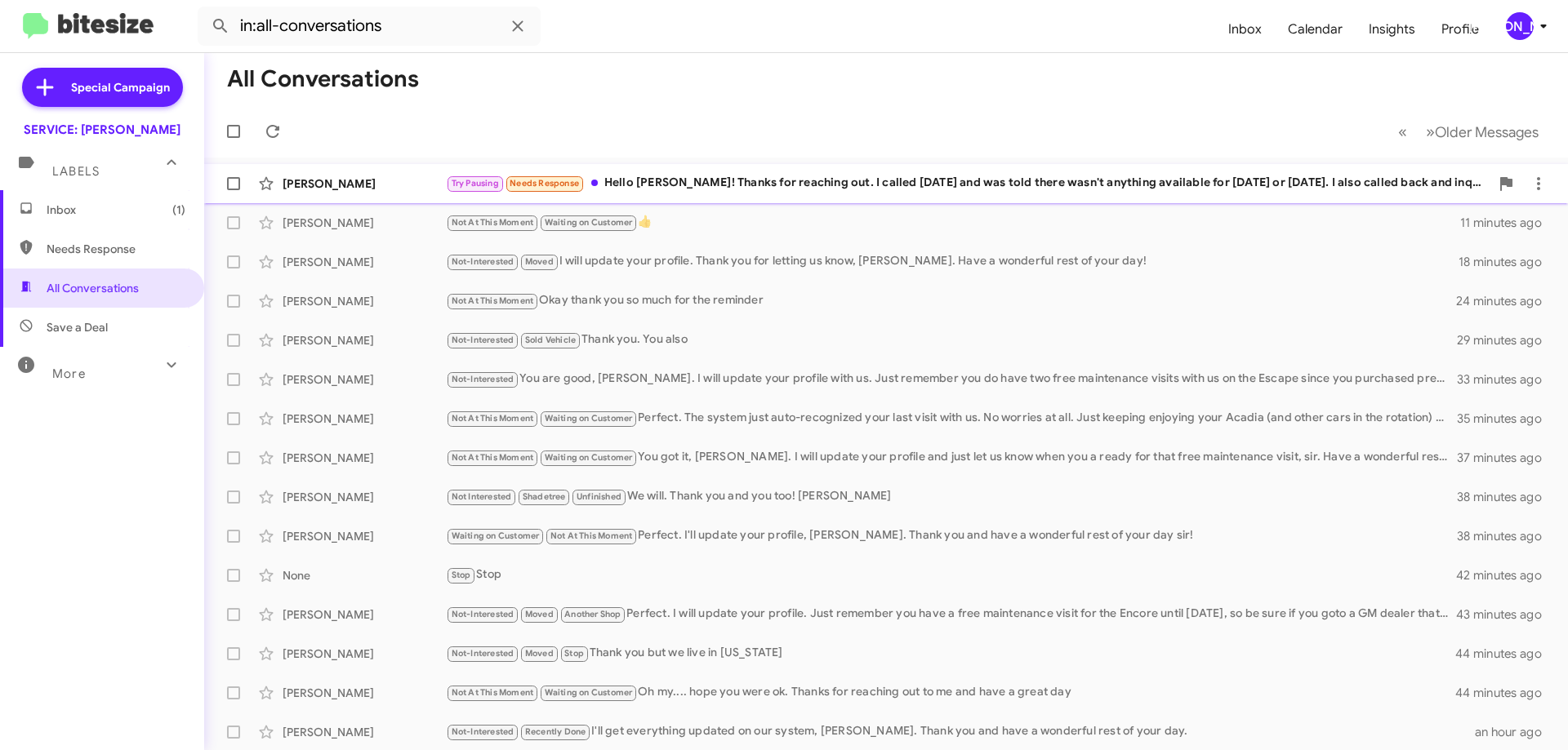
click at [1369, 184] on div "Try Pausing Needs Response Hello Jennifer! Thanks for reaching out. I called ye…" at bounding box center [967, 183] width 1044 height 19
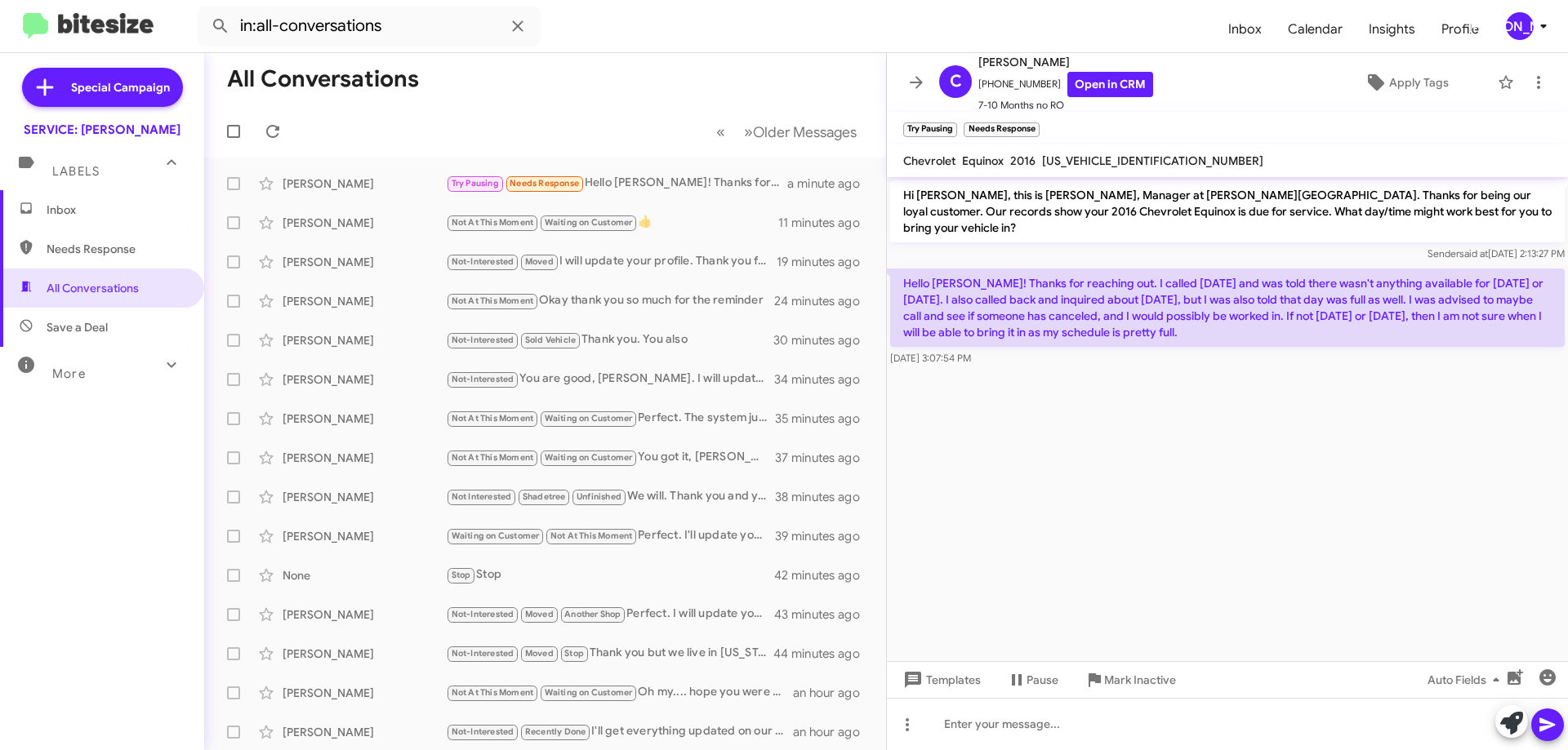
click at [1092, 167] on span "[US_VEHICLE_IDENTIFICATION_NUMBER]" at bounding box center [1152, 161] width 221 height 15
click at [1094, 167] on span "[US_VEHICLE_IDENTIFICATION_NUMBER]" at bounding box center [1152, 161] width 221 height 15
copy span "[US_VEHICLE_IDENTIFICATION_NUMBER]"
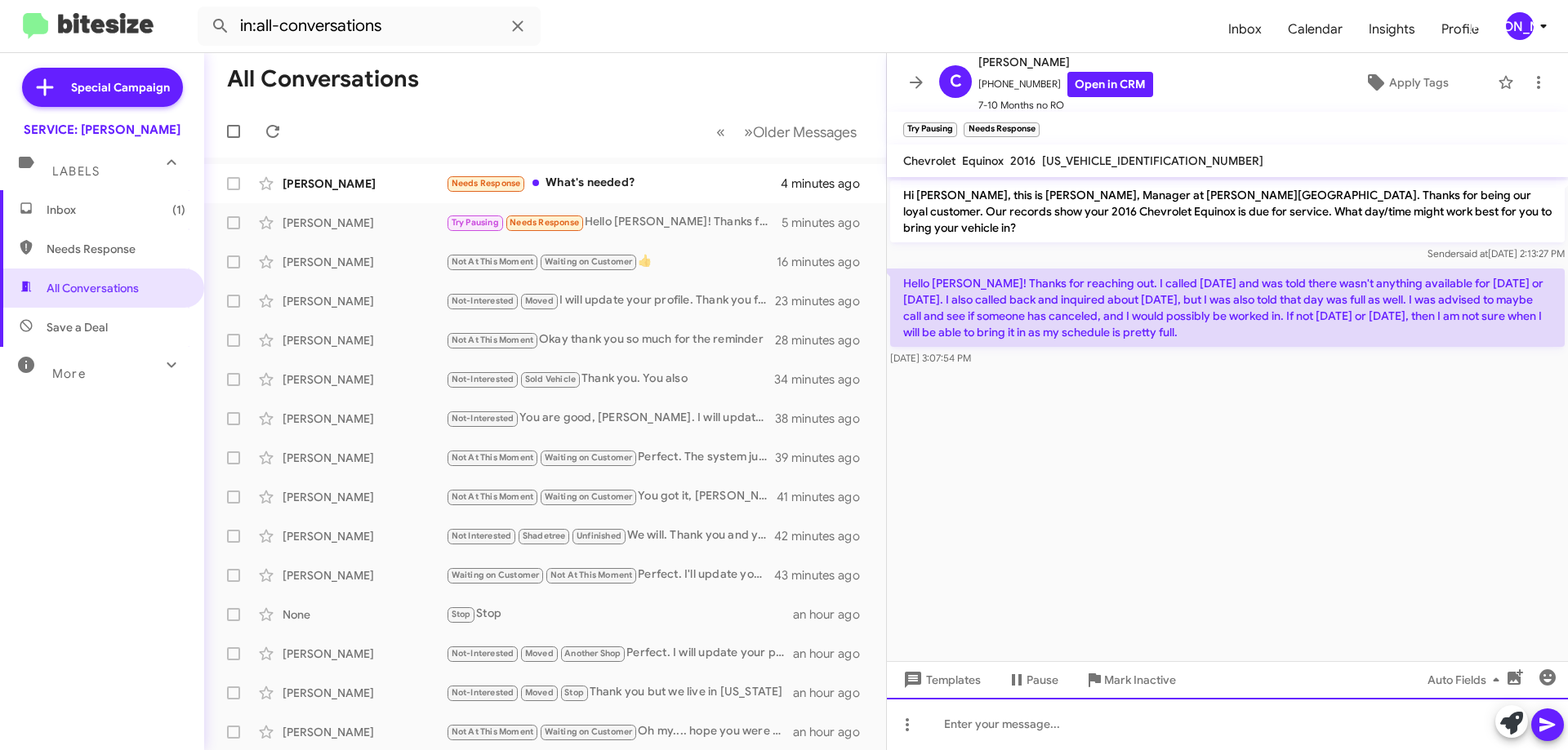
click at [1002, 723] on div at bounding box center [1227, 724] width 681 height 52
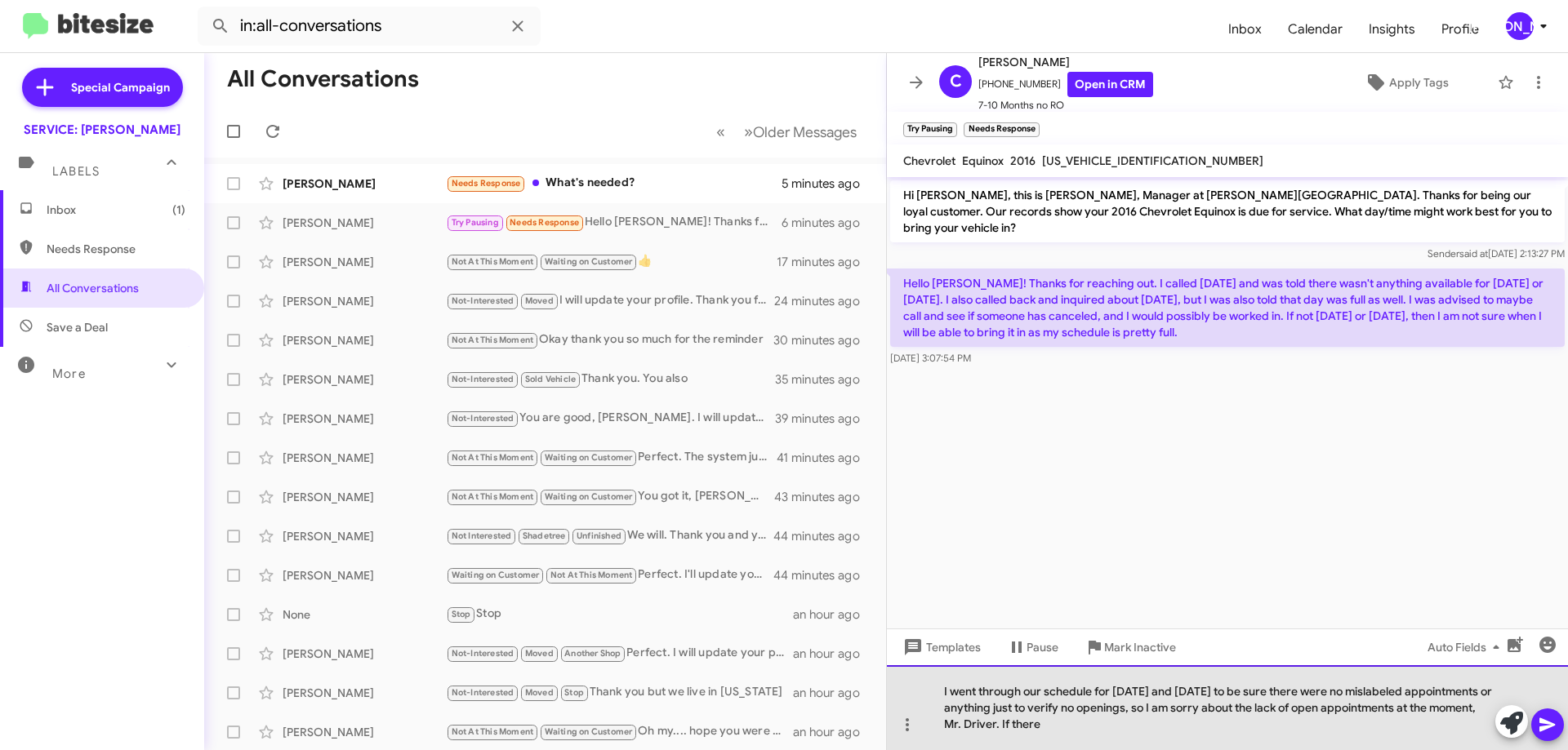
click at [1264, 739] on div "I went through our schedule for tomorrow and Saturday to be sure there were no …" at bounding box center [1227, 708] width 681 height 85
click at [1395, 731] on div "I went through our schedule for tomorrow and Saturday to be sure there were no …" at bounding box center [1227, 708] width 681 height 85
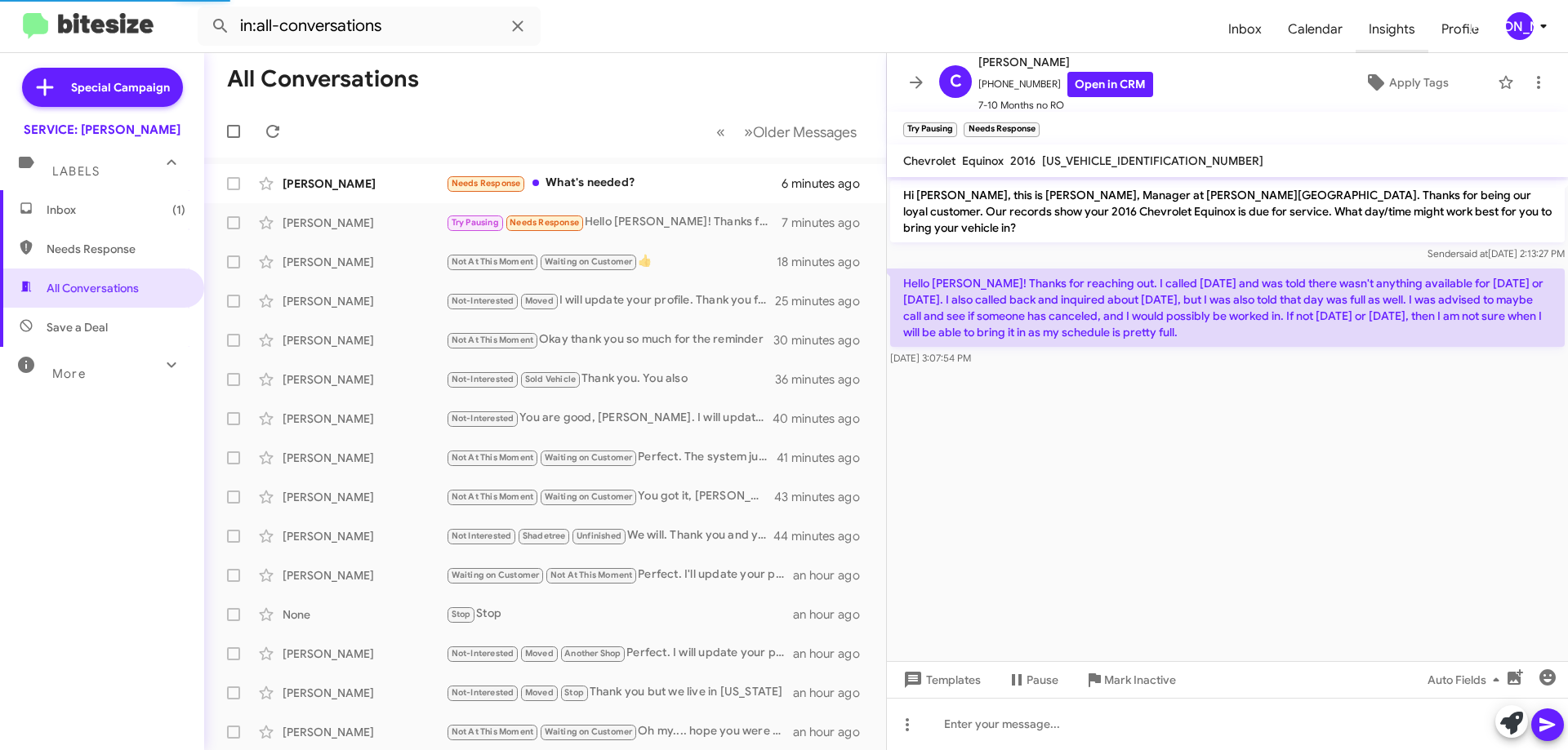
click at [1407, 48] on span "Insights" at bounding box center [1392, 29] width 72 height 48
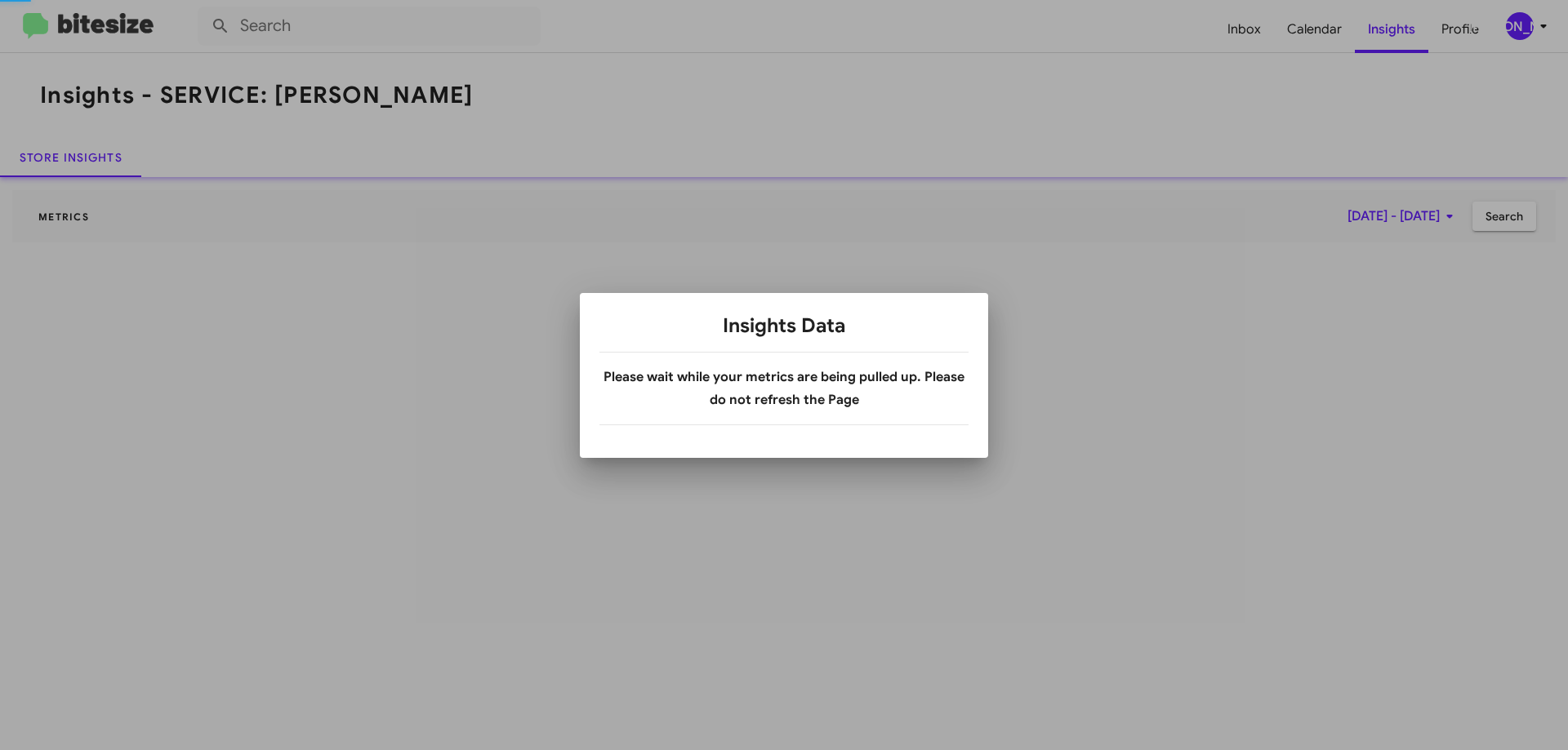
click at [1386, 86] on div at bounding box center [784, 375] width 1568 height 750
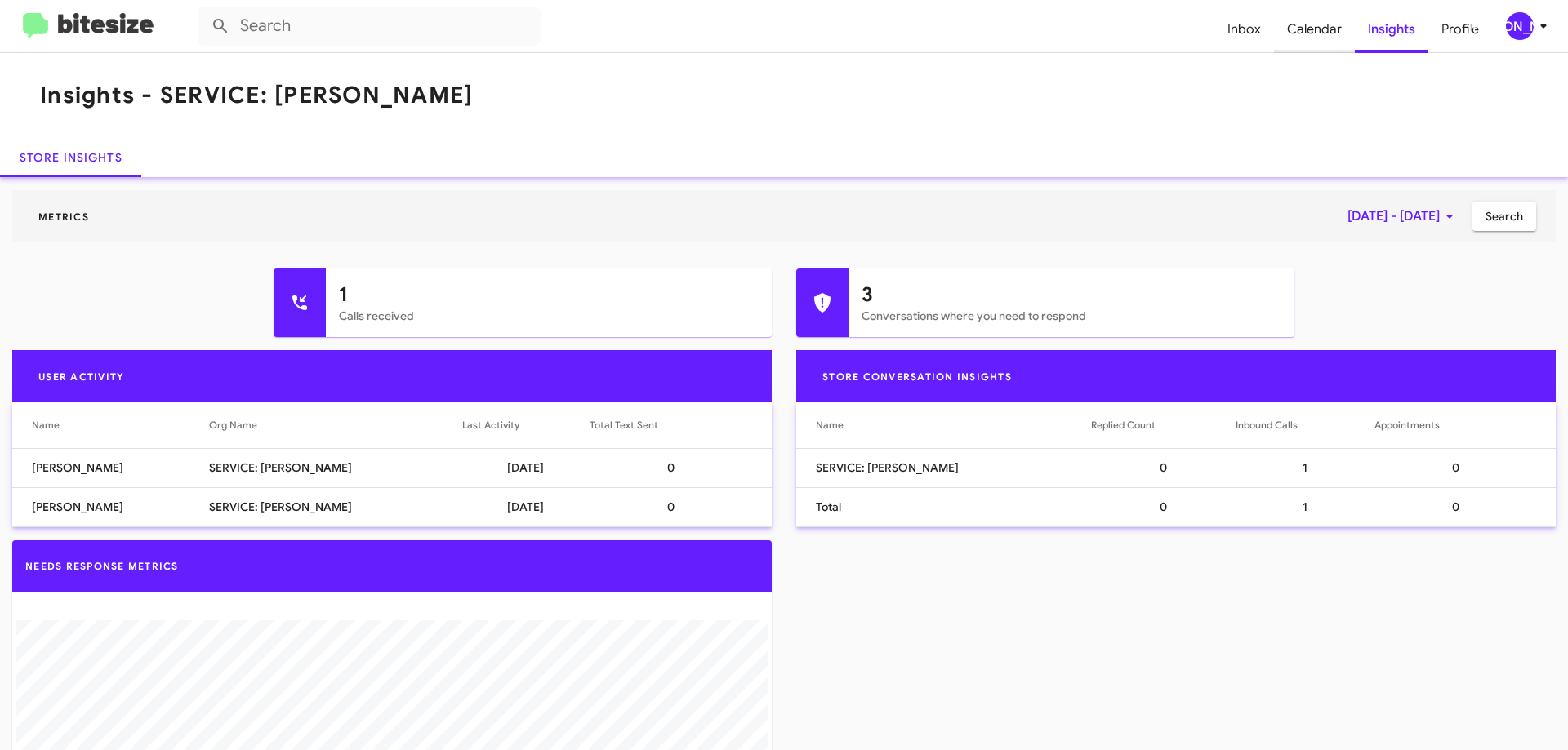
drag, startPoint x: 1150, startPoint y: 145, endPoint x: 1309, endPoint y: 34, distance: 193.9
click at [1154, 142] on div "Store Insights" at bounding box center [784, 157] width 1568 height 39
click at [1046, 279] on div "3 Conversations where you need to respond" at bounding box center [1071, 303] width 446 height 69
click at [1262, 290] on icon at bounding box center [1272, 291] width 19 height 19
type input "in:needs-response"
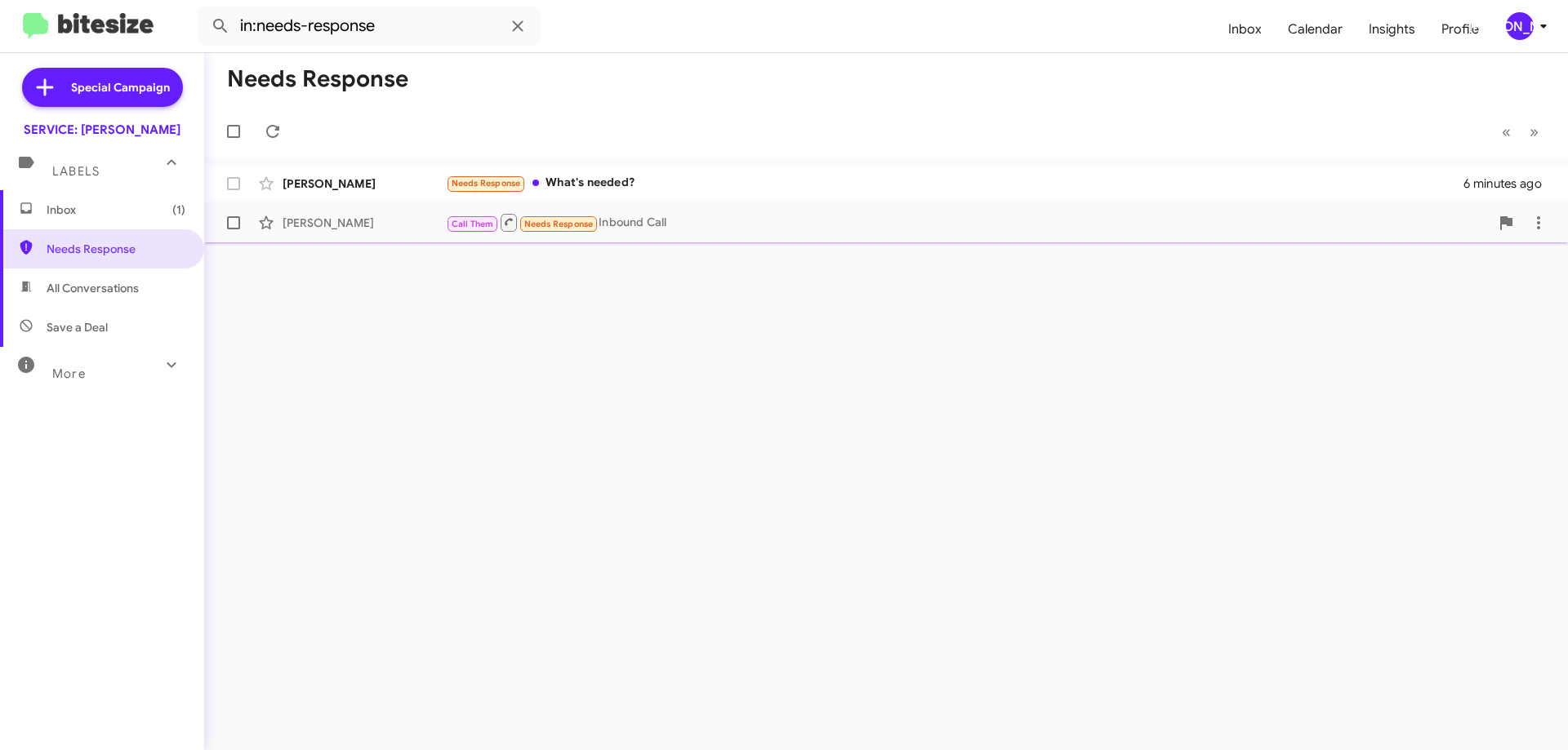
click at [707, 236] on div "John Oswald Call Them Needs Response Inbound Call an hour ago" at bounding box center [886, 222] width 1338 height 33
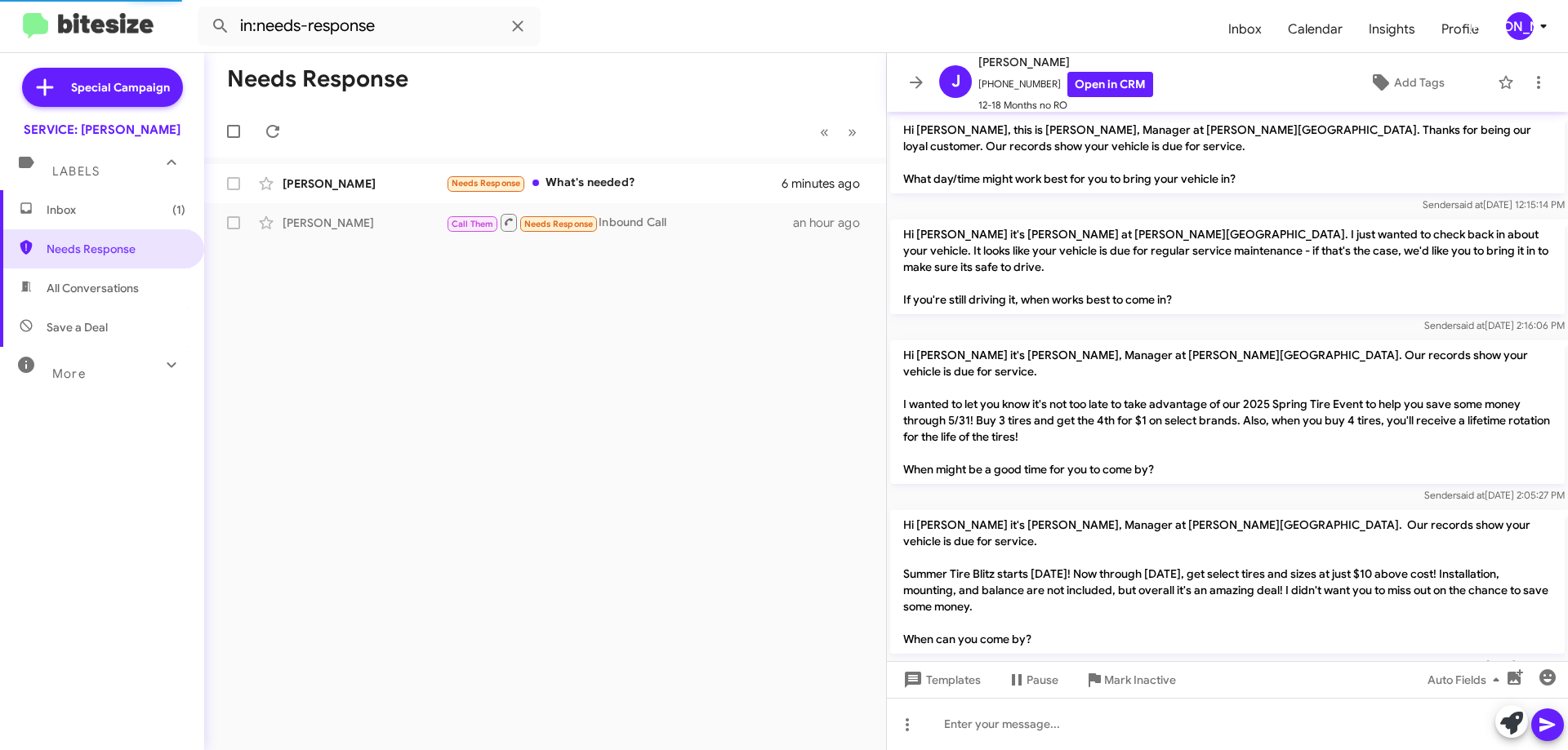
scroll to position [413, 0]
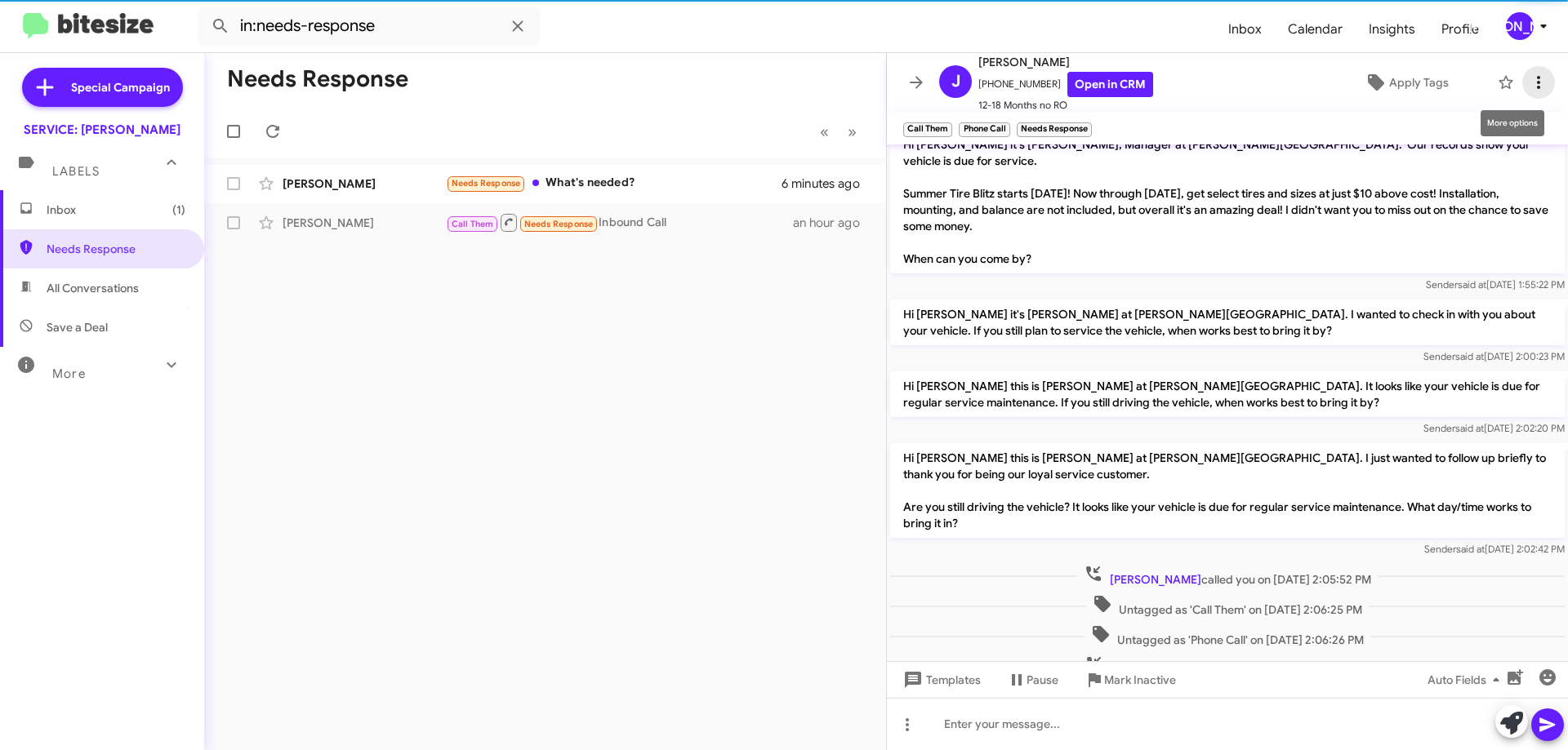
click at [1528, 84] on icon at bounding box center [1538, 82] width 19 height 19
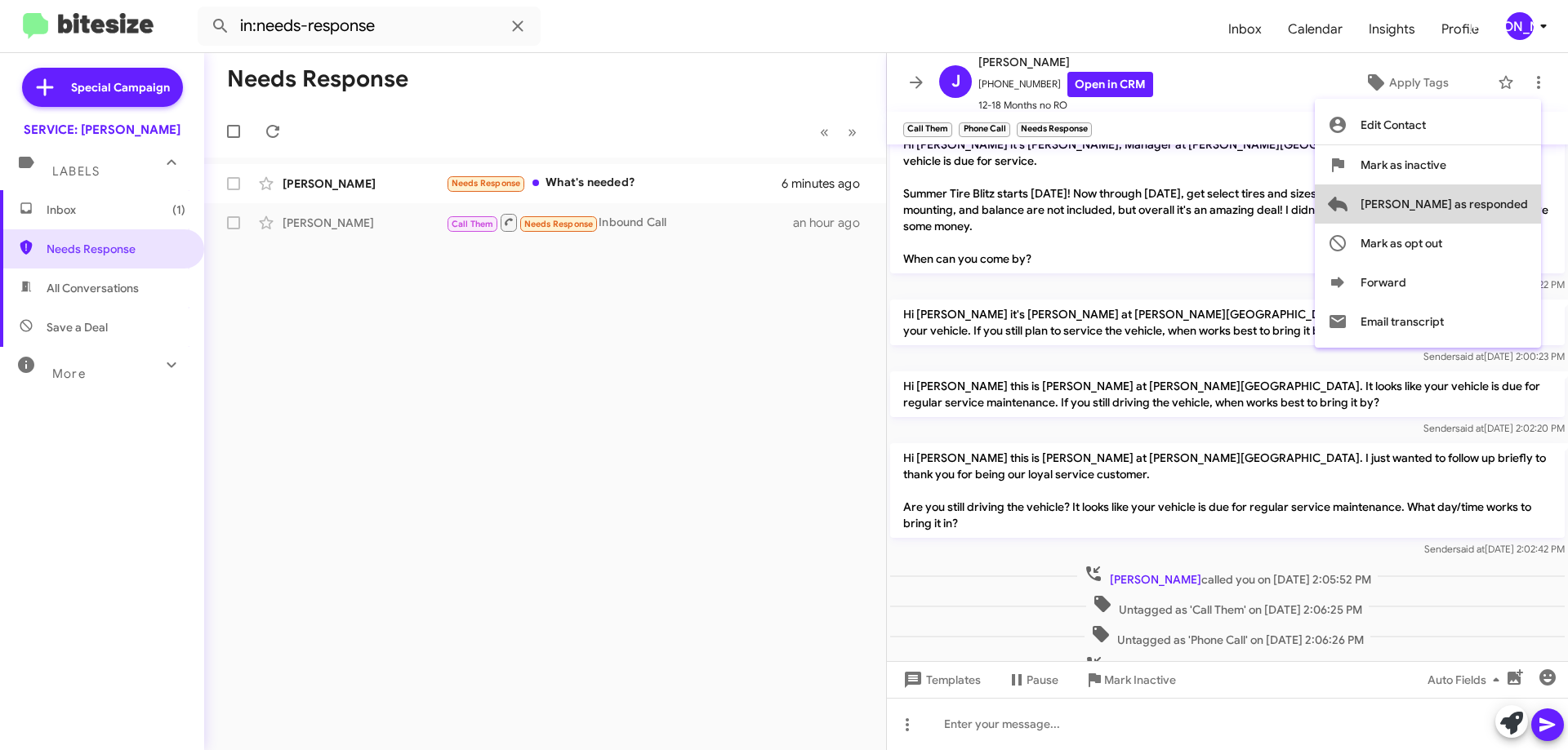
click at [1503, 204] on span "[PERSON_NAME] as responded" at bounding box center [1444, 204] width 168 height 39
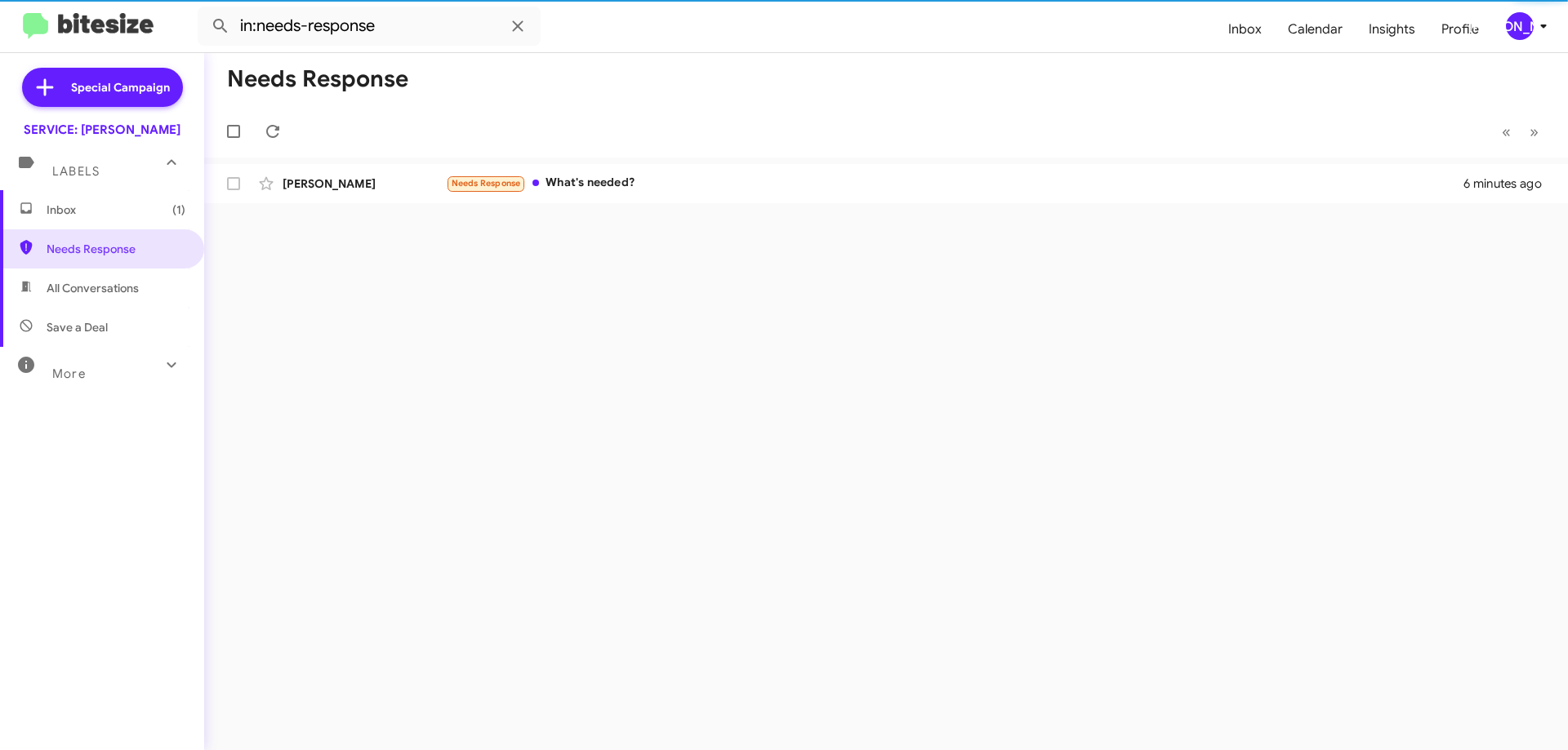
click at [88, 205] on span "Inbox (1)" at bounding box center [116, 210] width 139 height 17
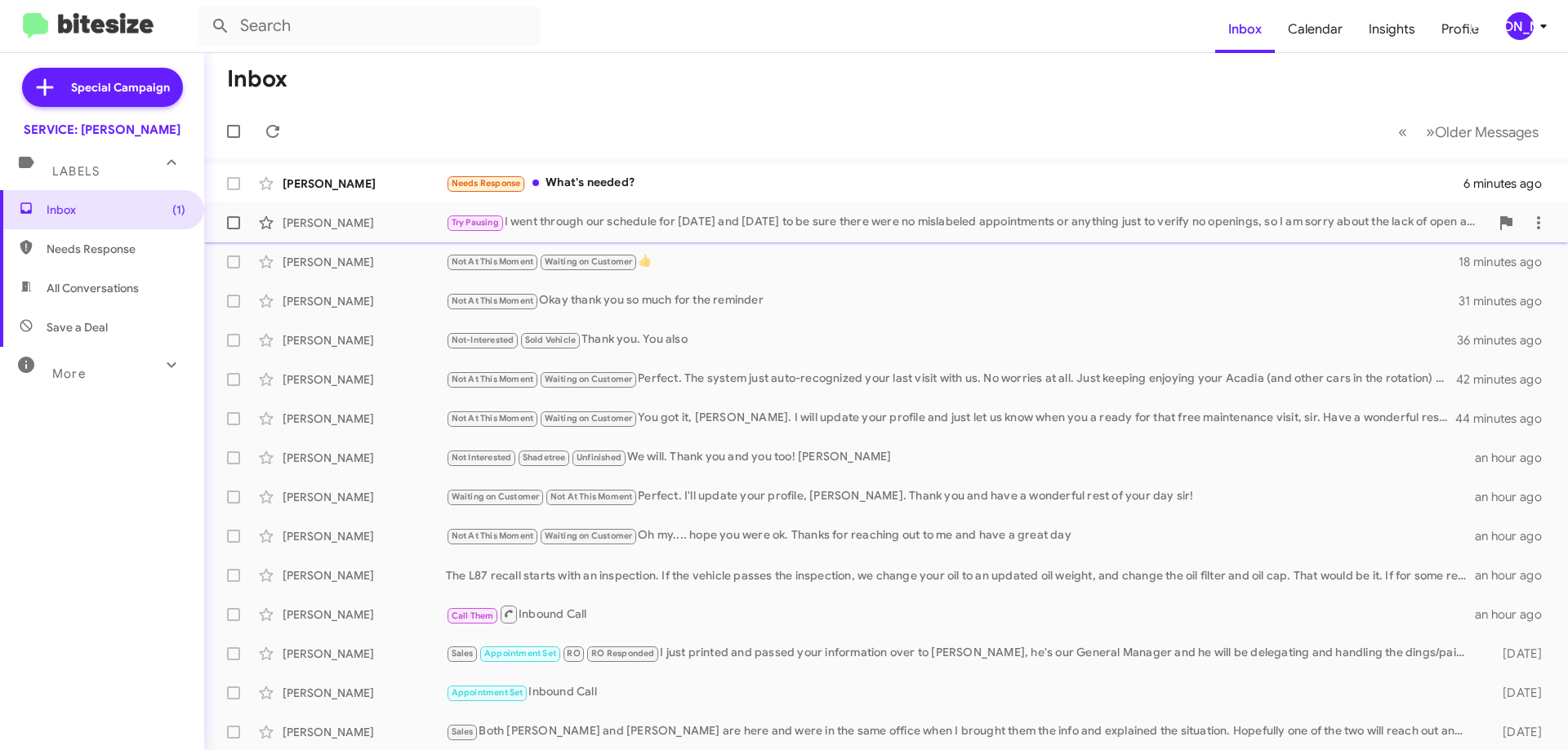
click at [795, 215] on div "Try Pausing I went through our schedule for tomorrow and Saturday to be sure th…" at bounding box center [967, 222] width 1044 height 19
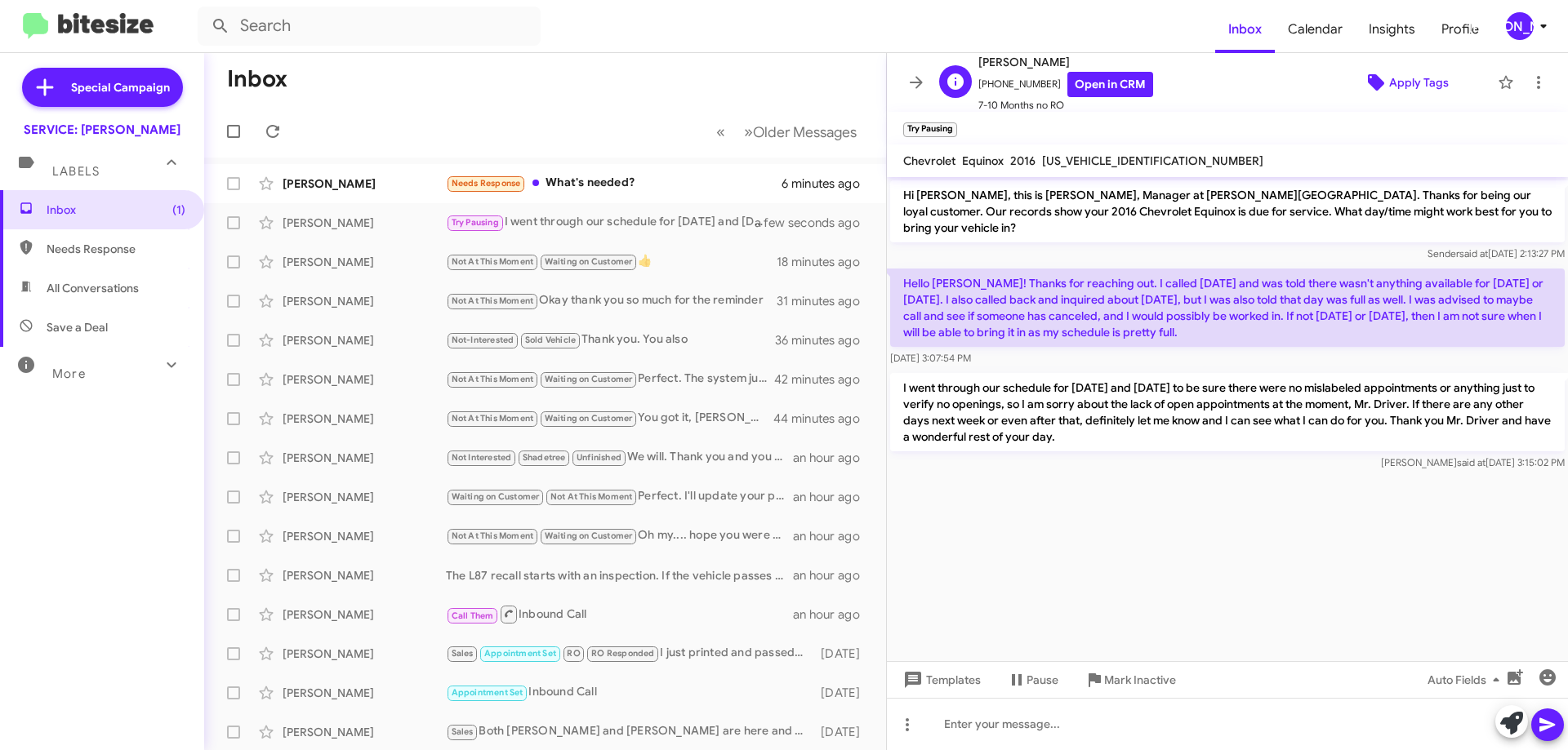
click at [1373, 72] on icon at bounding box center [1376, 82] width 19 height 19
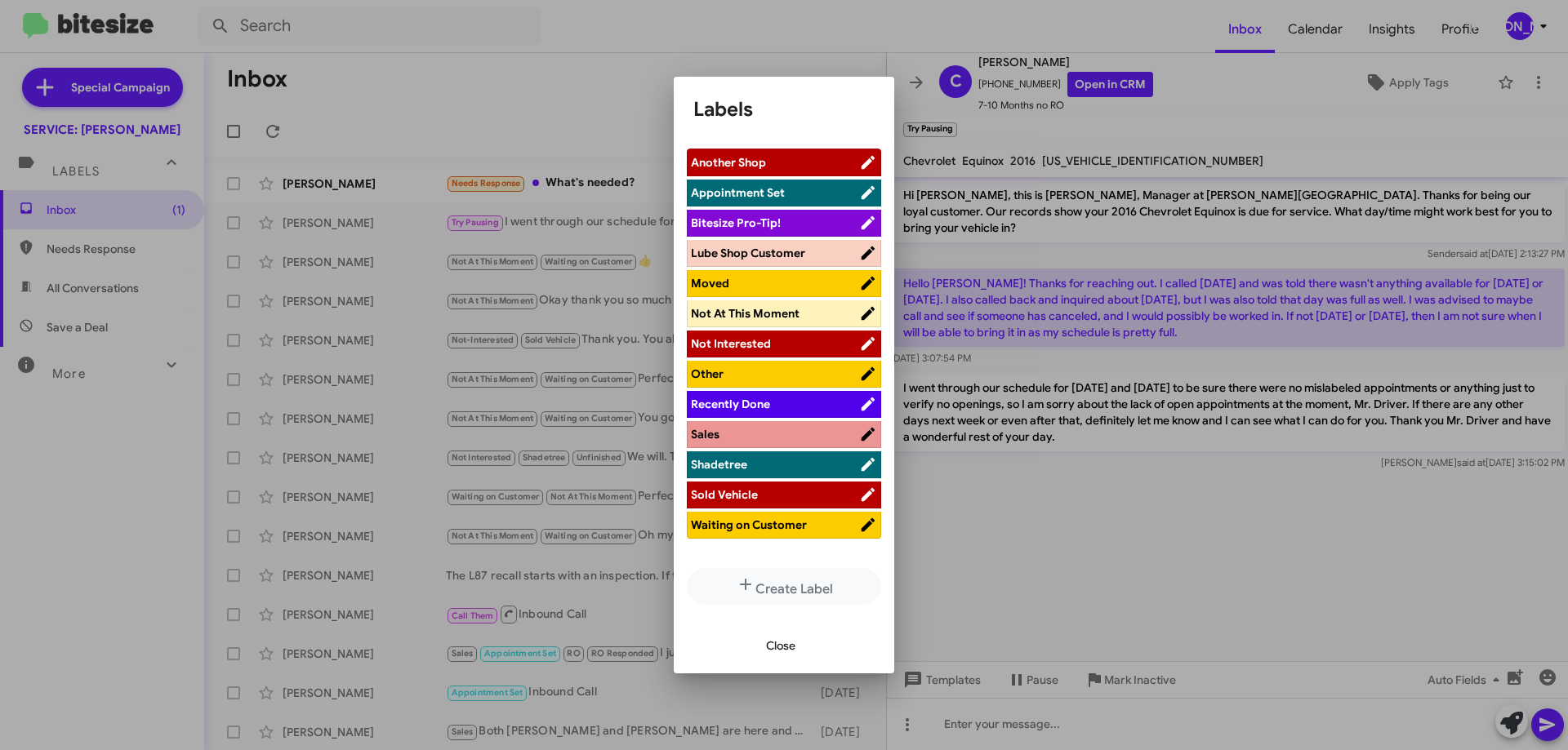
click at [745, 528] on span "Waiting on Customer" at bounding box center [748, 525] width 116 height 15
click at [783, 646] on span "Close" at bounding box center [780, 645] width 29 height 29
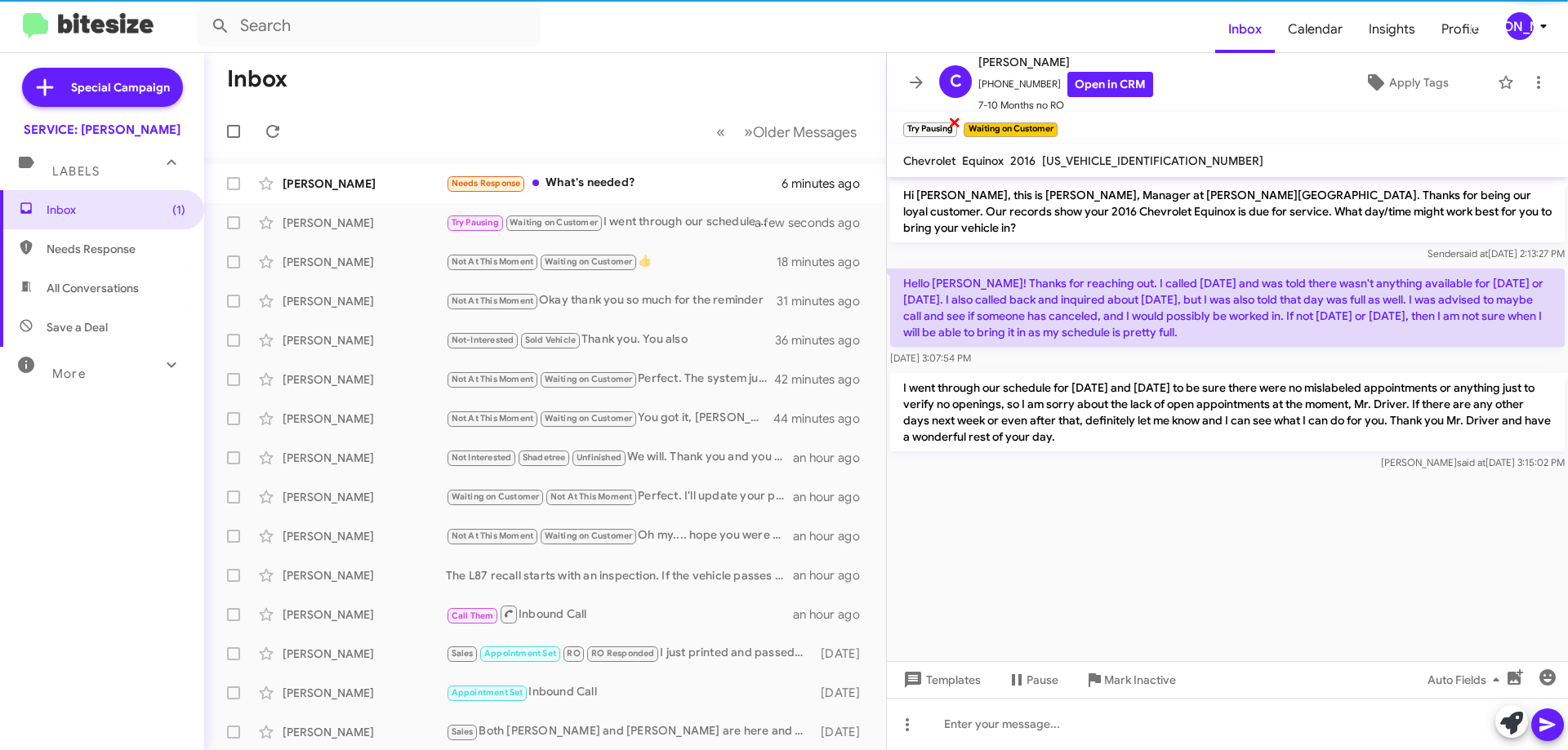
click at [956, 118] on span "×" at bounding box center [954, 122] width 13 height 19
click at [1537, 78] on icon at bounding box center [1539, 82] width 4 height 13
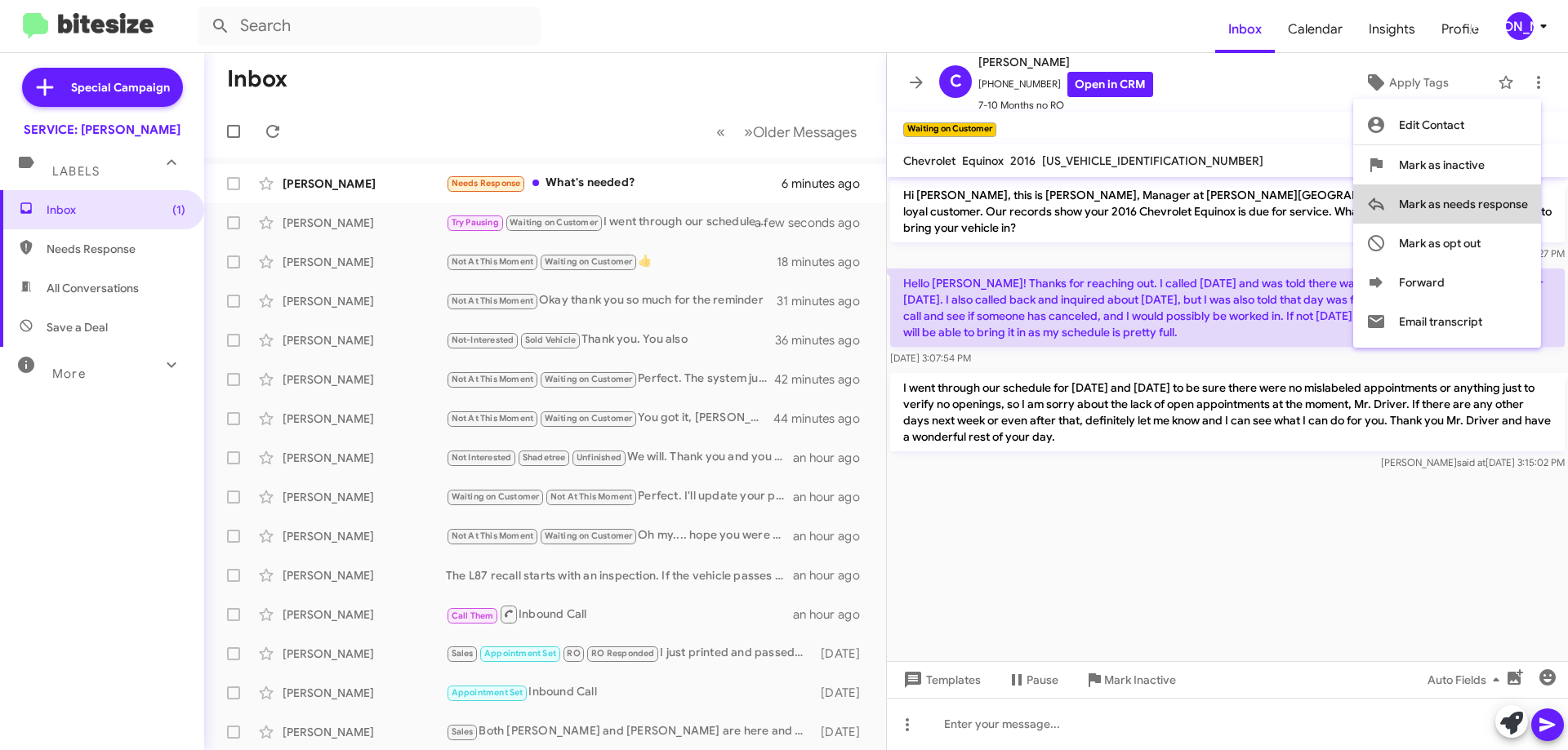
click at [1452, 210] on span "Mark as needs response" at bounding box center [1463, 204] width 129 height 39
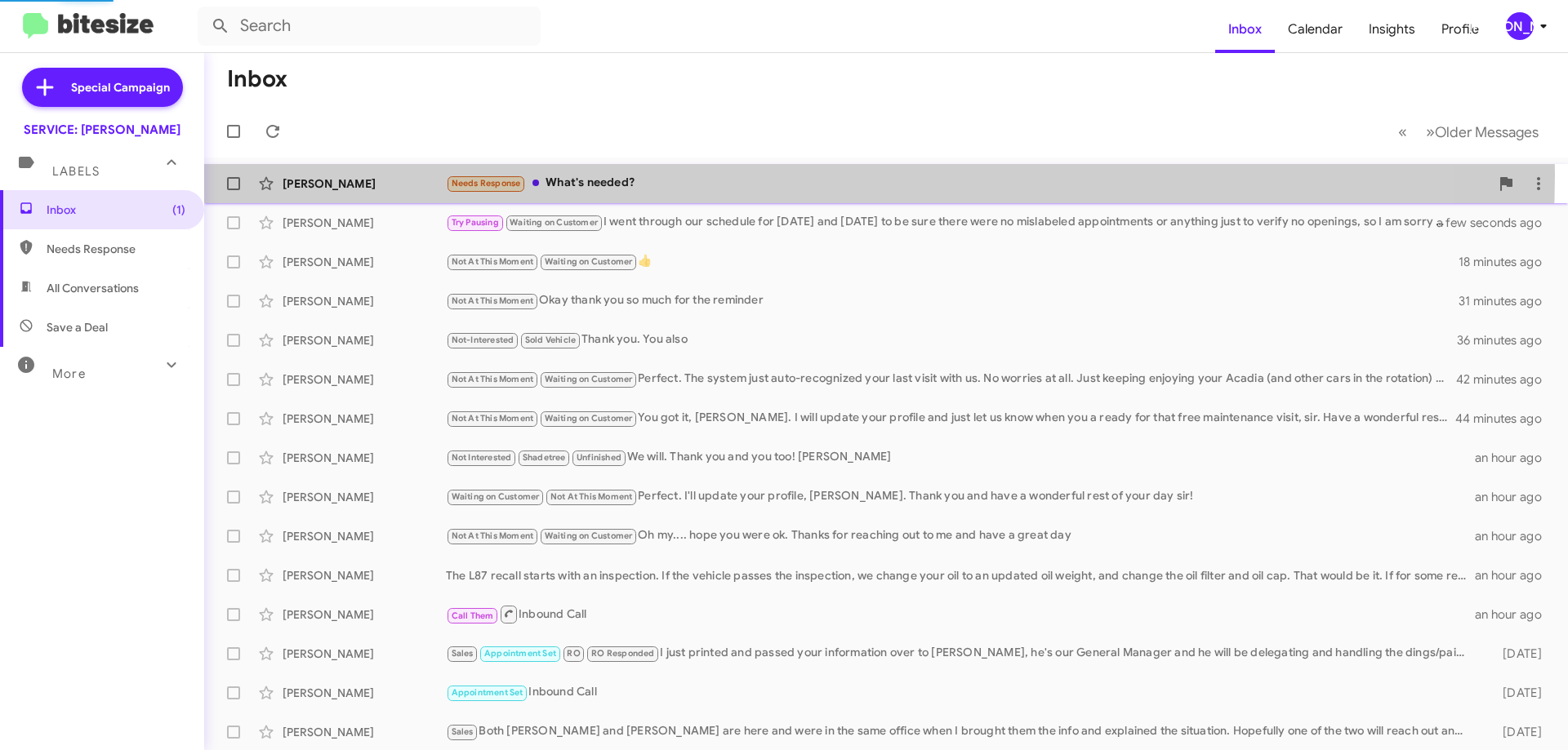
click at [778, 176] on div "Needs Response What's needed?" at bounding box center [967, 183] width 1044 height 19
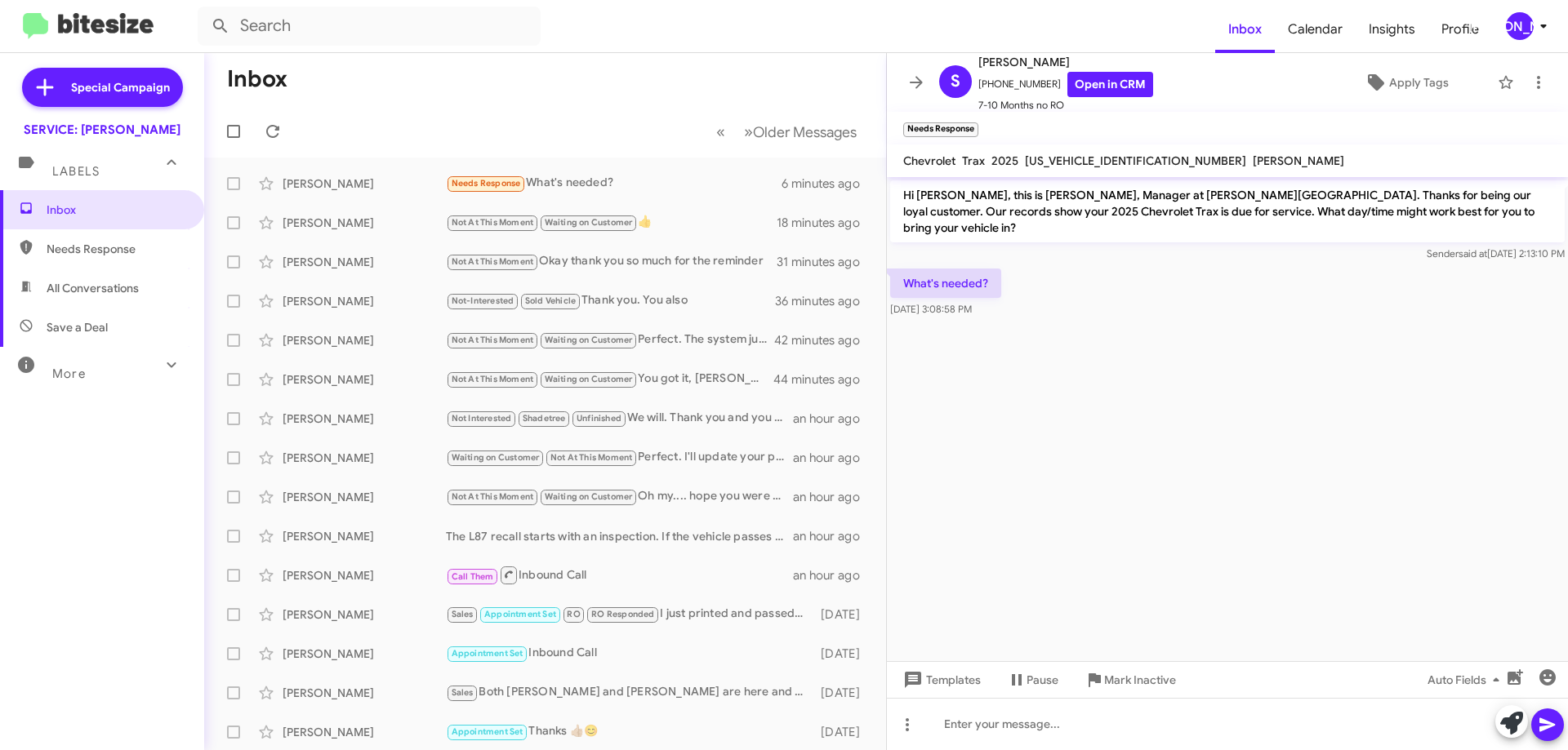
click at [1077, 164] on span "KL77LHEP8SC031313" at bounding box center [1135, 161] width 221 height 15
copy span "KL77LHEP8SC031313"
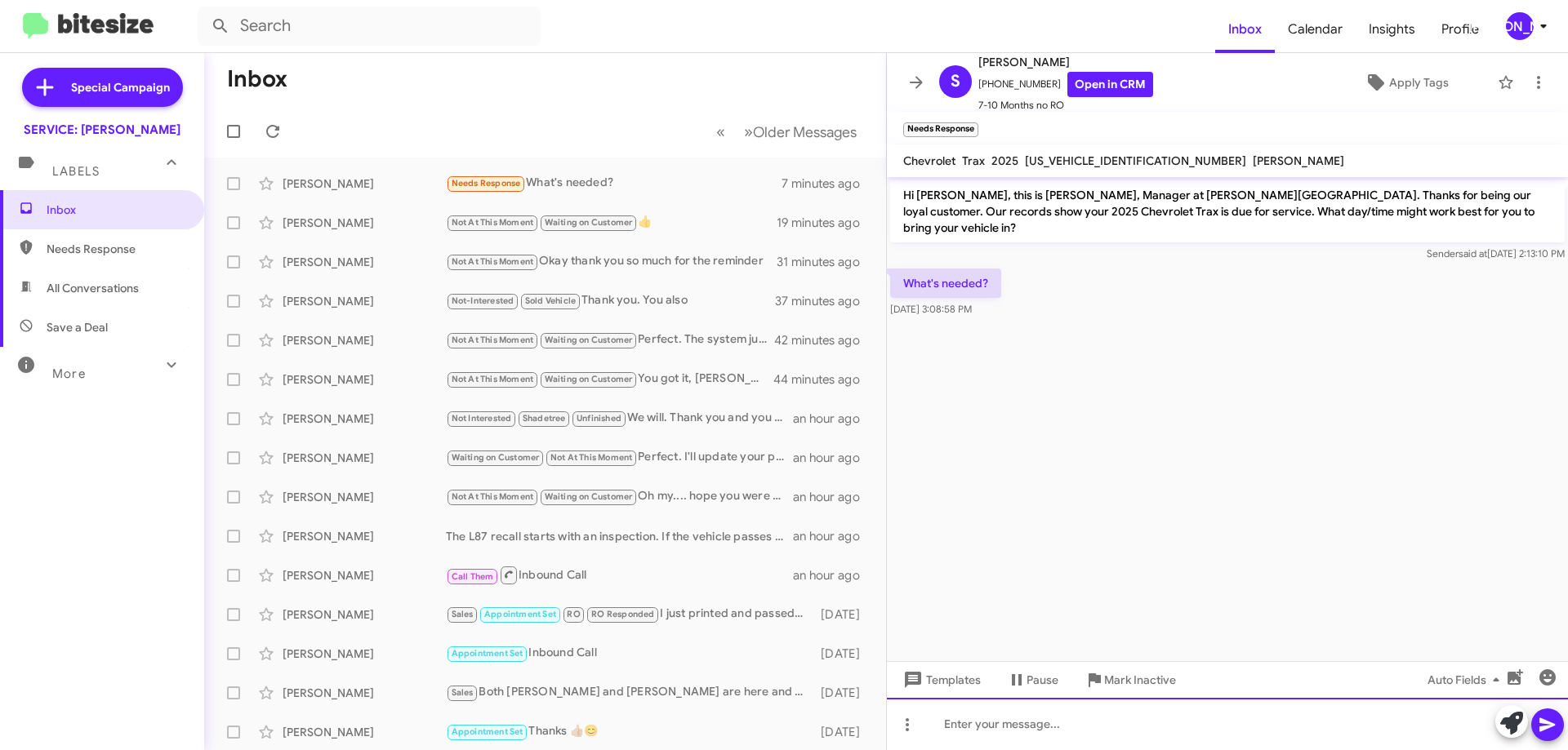
click at [1046, 725] on div at bounding box center [1227, 724] width 681 height 52
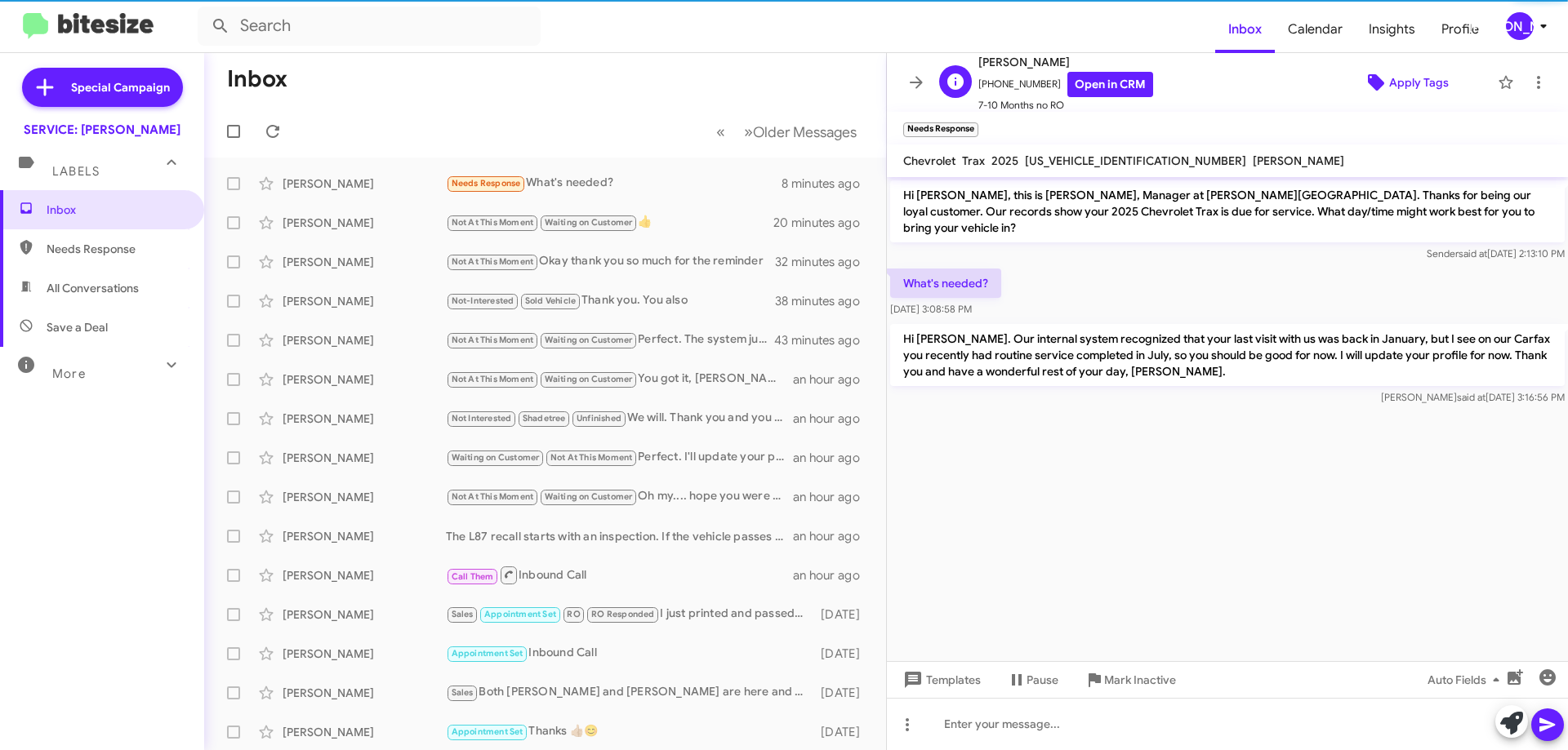
click at [1392, 71] on span "Apply Tags" at bounding box center [1419, 82] width 60 height 29
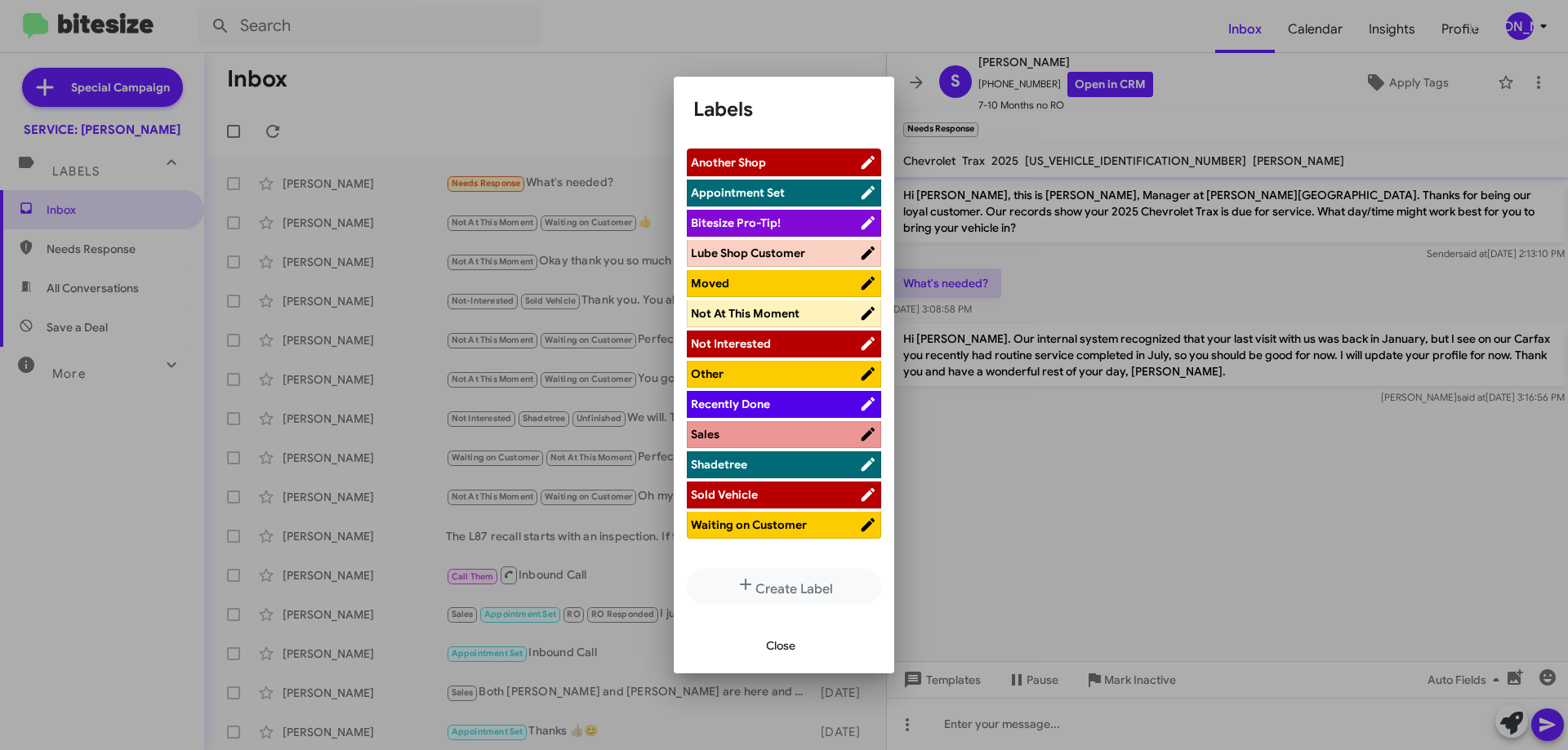
click at [771, 252] on span "Lube Shop Customer" at bounding box center [748, 253] width 115 height 15
click at [784, 648] on span "Close" at bounding box center [780, 645] width 29 height 29
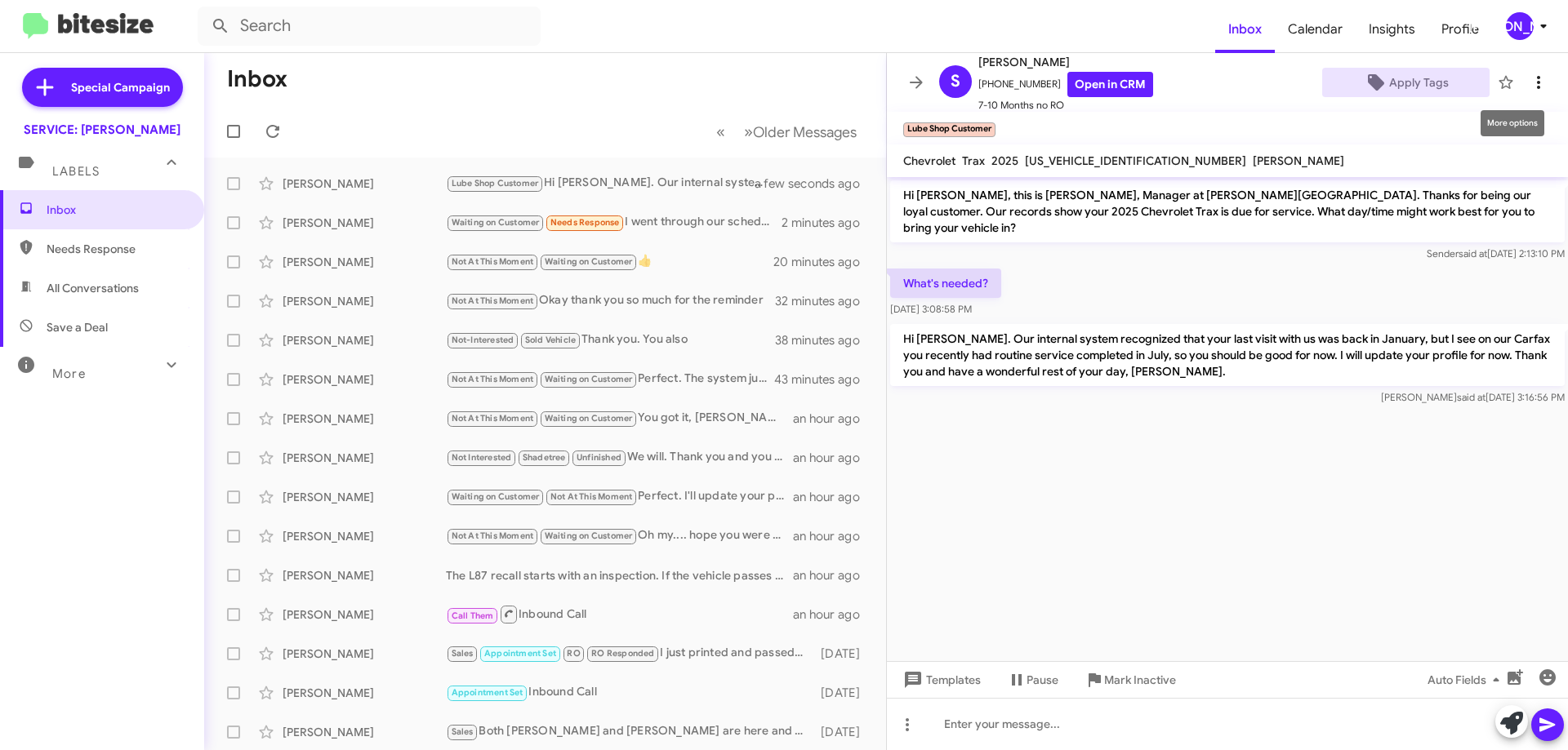
click at [1528, 80] on icon at bounding box center [1538, 82] width 19 height 19
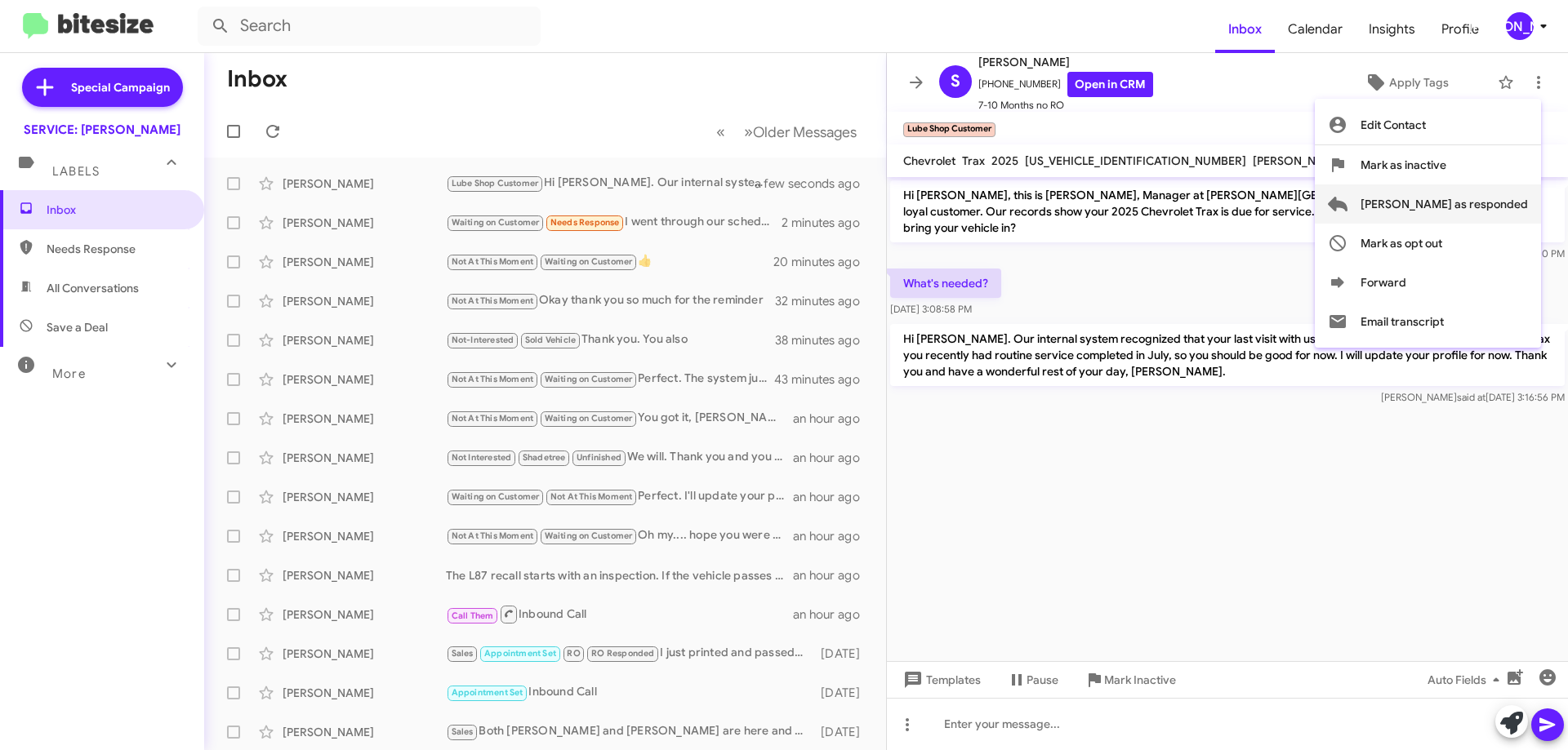
click at [1422, 209] on button "[PERSON_NAME] as responded" at bounding box center [1428, 204] width 226 height 39
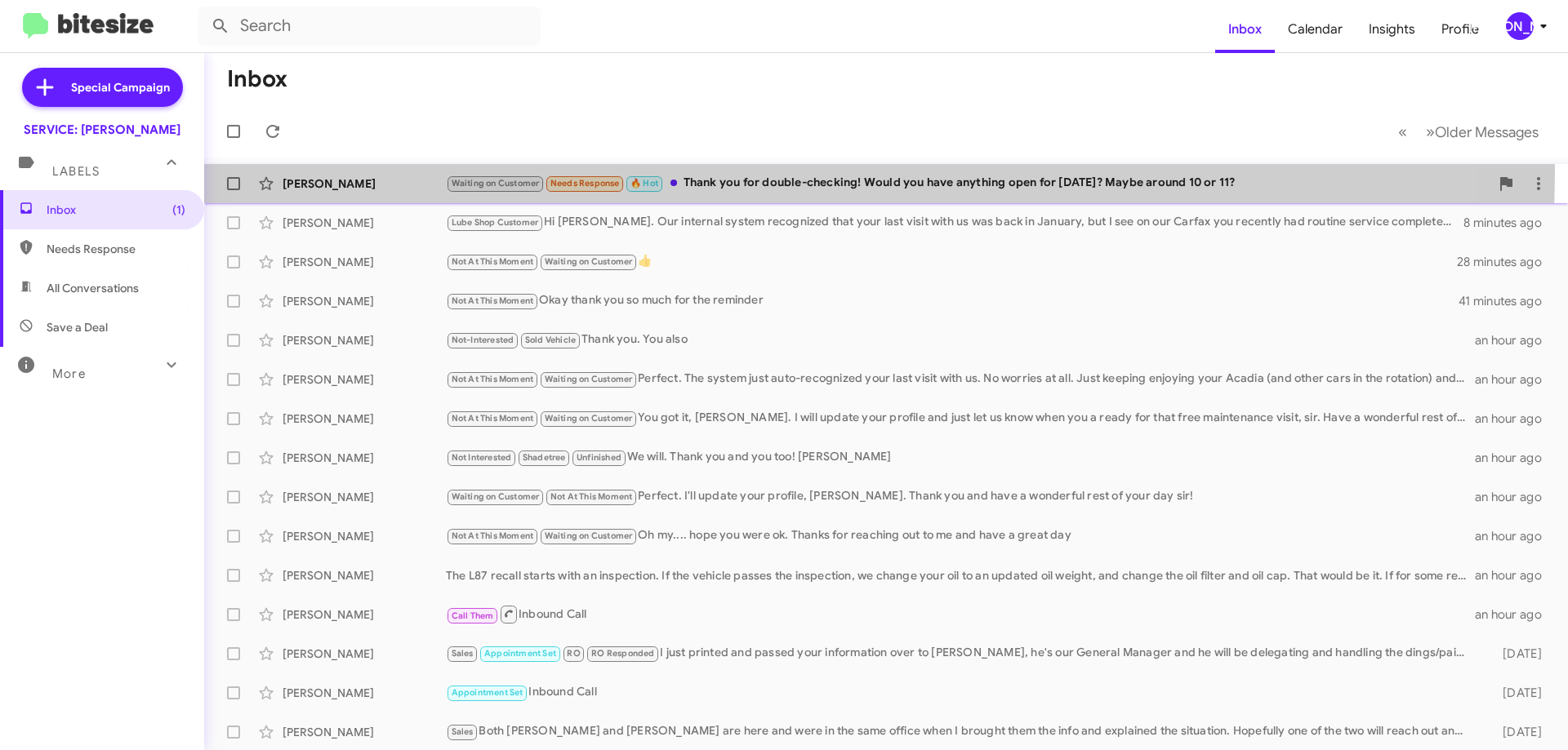
click at [789, 175] on div "Waiting on Customer Needs Response 🔥 Hot Thank you for double-checking! Would y…" at bounding box center [967, 183] width 1044 height 19
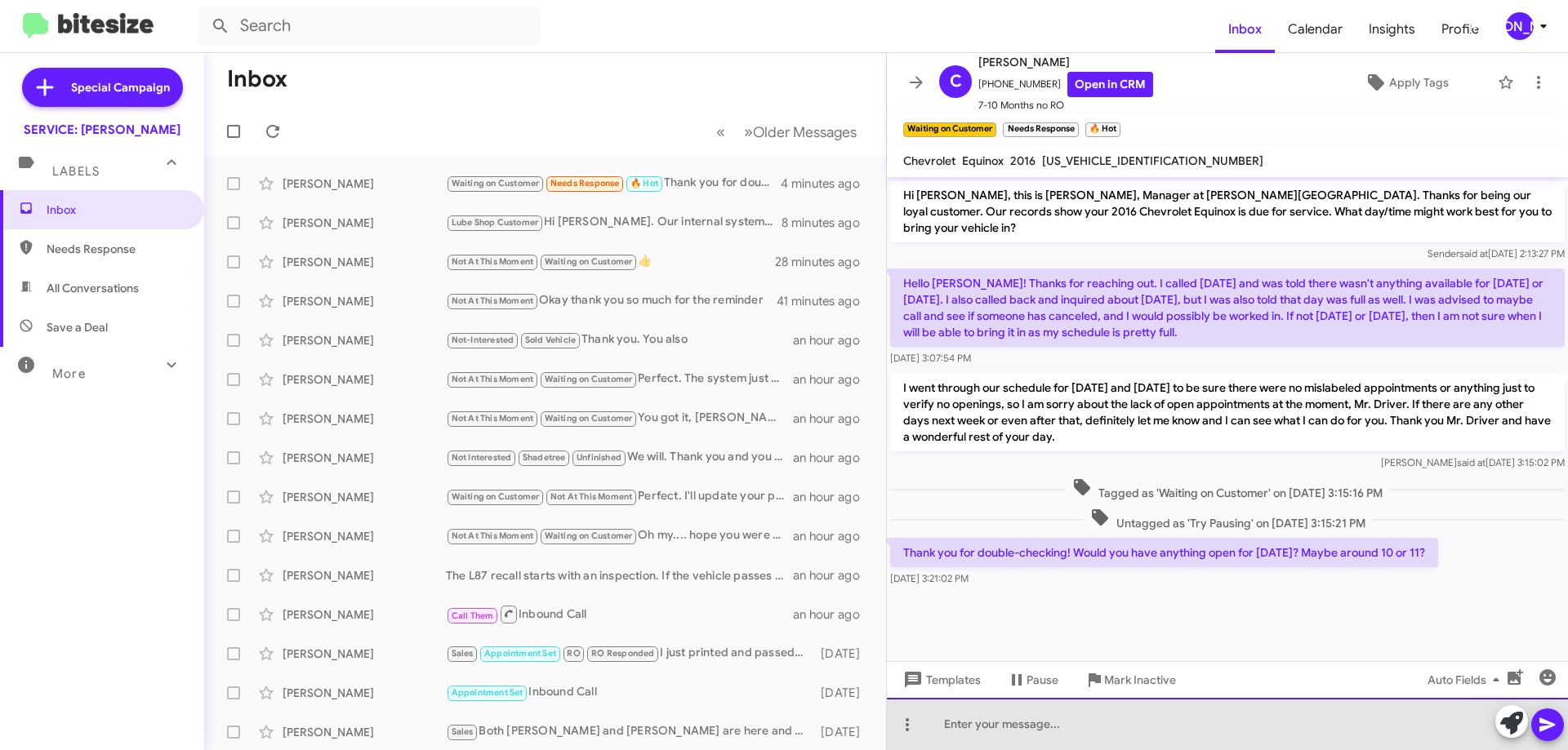
click at [1103, 730] on div at bounding box center [1227, 724] width 681 height 52
click at [1045, 732] on div at bounding box center [1227, 724] width 681 height 52
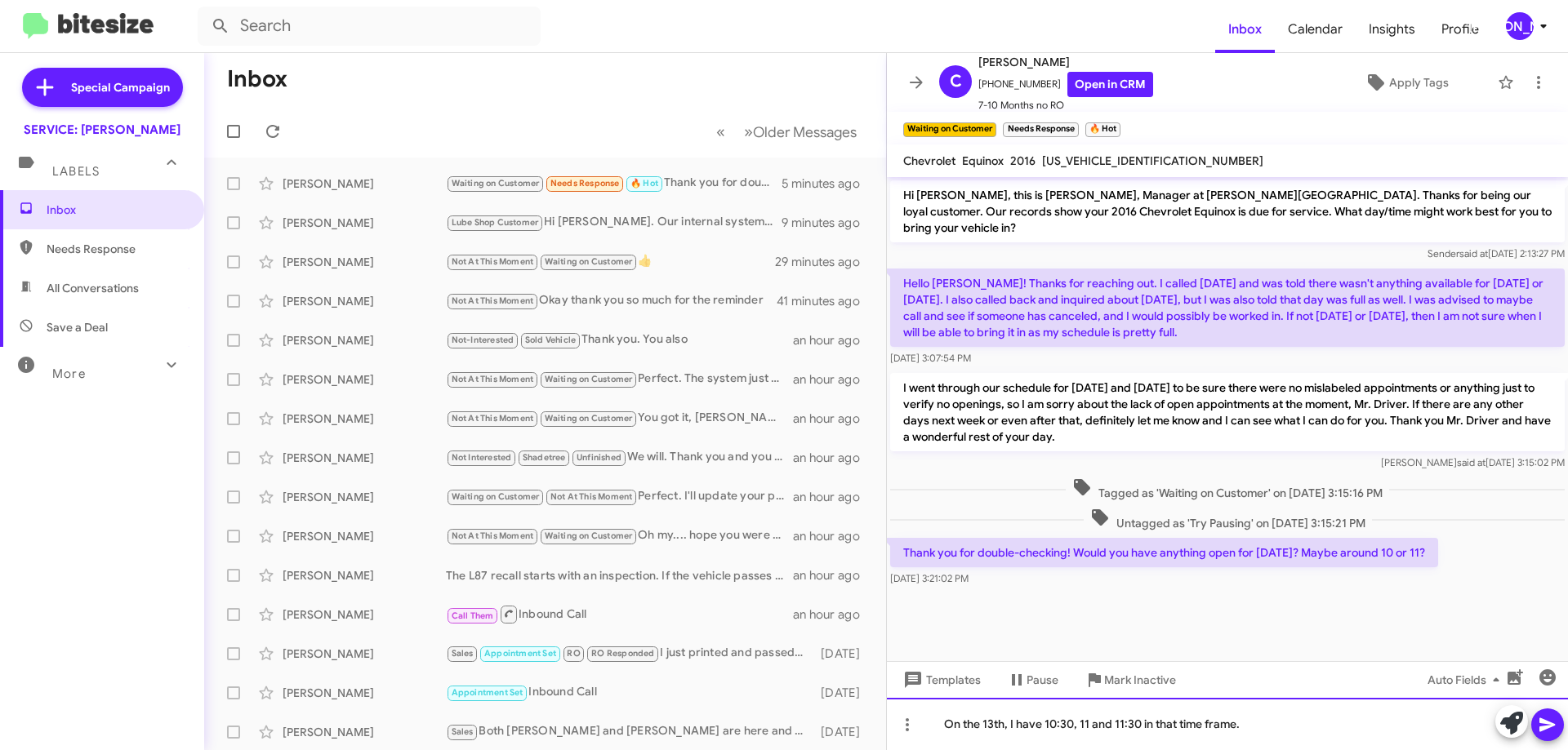
drag, startPoint x: 1045, startPoint y: 732, endPoint x: 1294, endPoint y: 729, distance: 249.0
click at [1294, 729] on div "On the 13th, I have 10:30, 11 and 11:30 in that time frame." at bounding box center [1227, 724] width 681 height 52
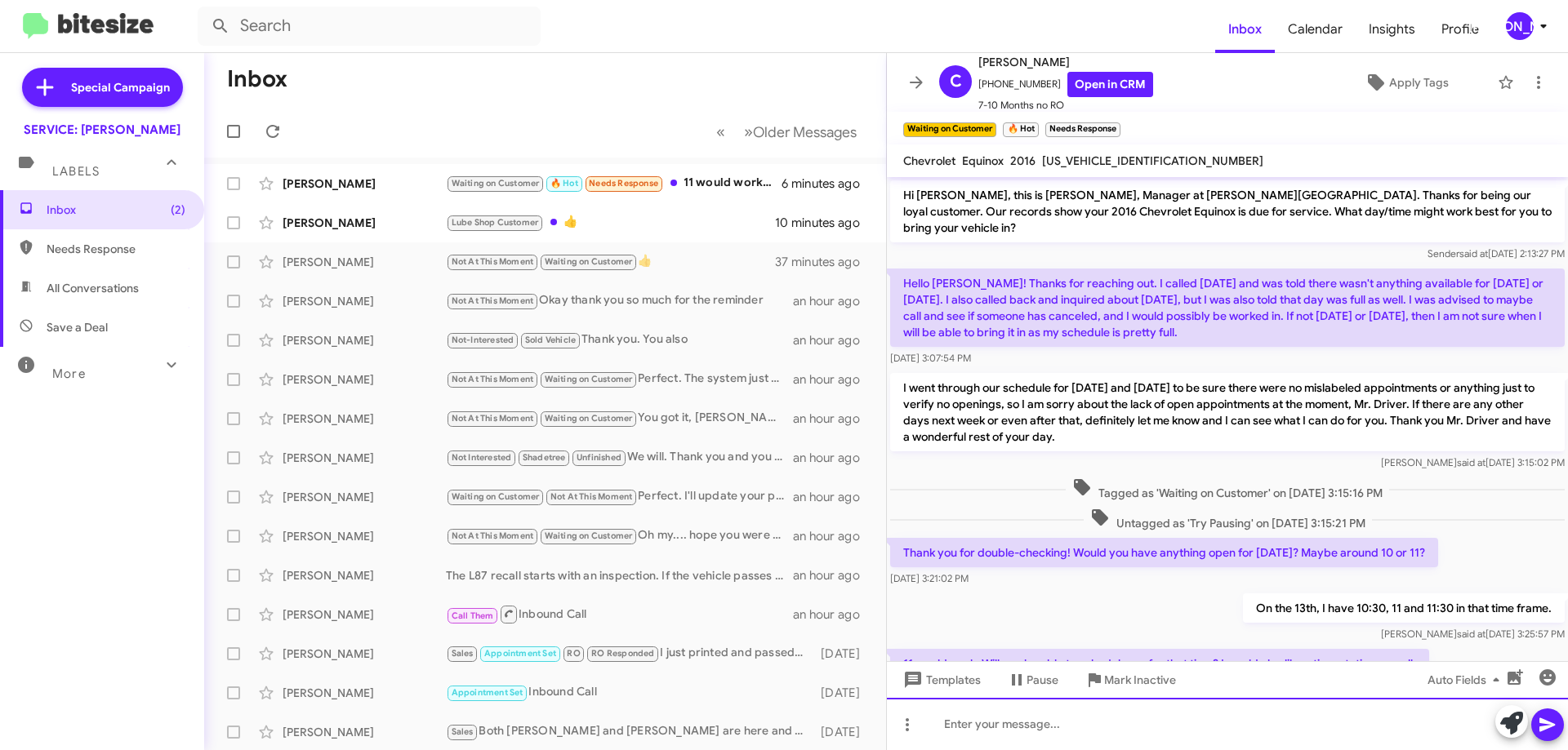
scroll to position [56, 0]
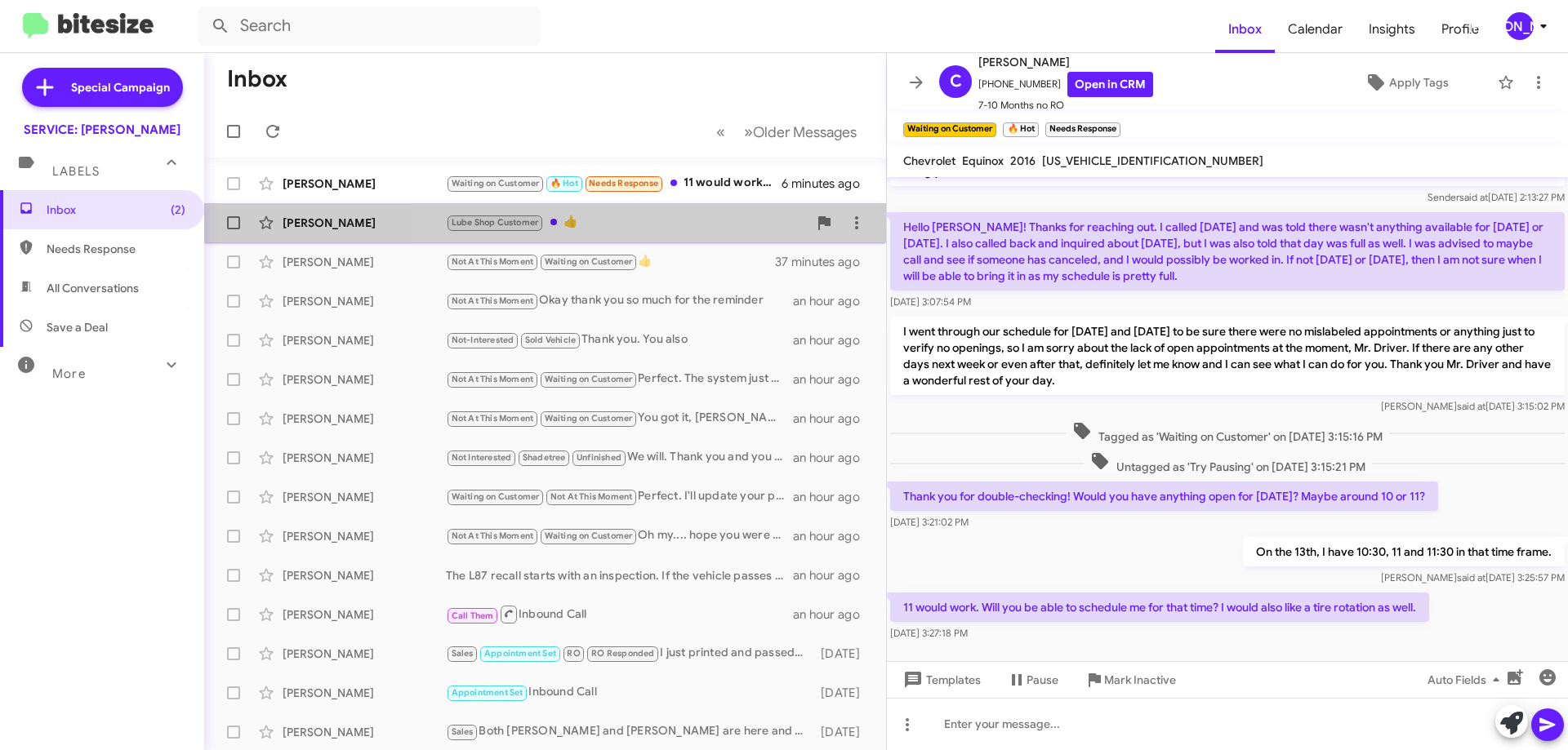
click at [679, 206] on div "Sherry Johnson Lube Shop Customer 👍 10 minutes ago" at bounding box center [544, 222] width 656 height 33
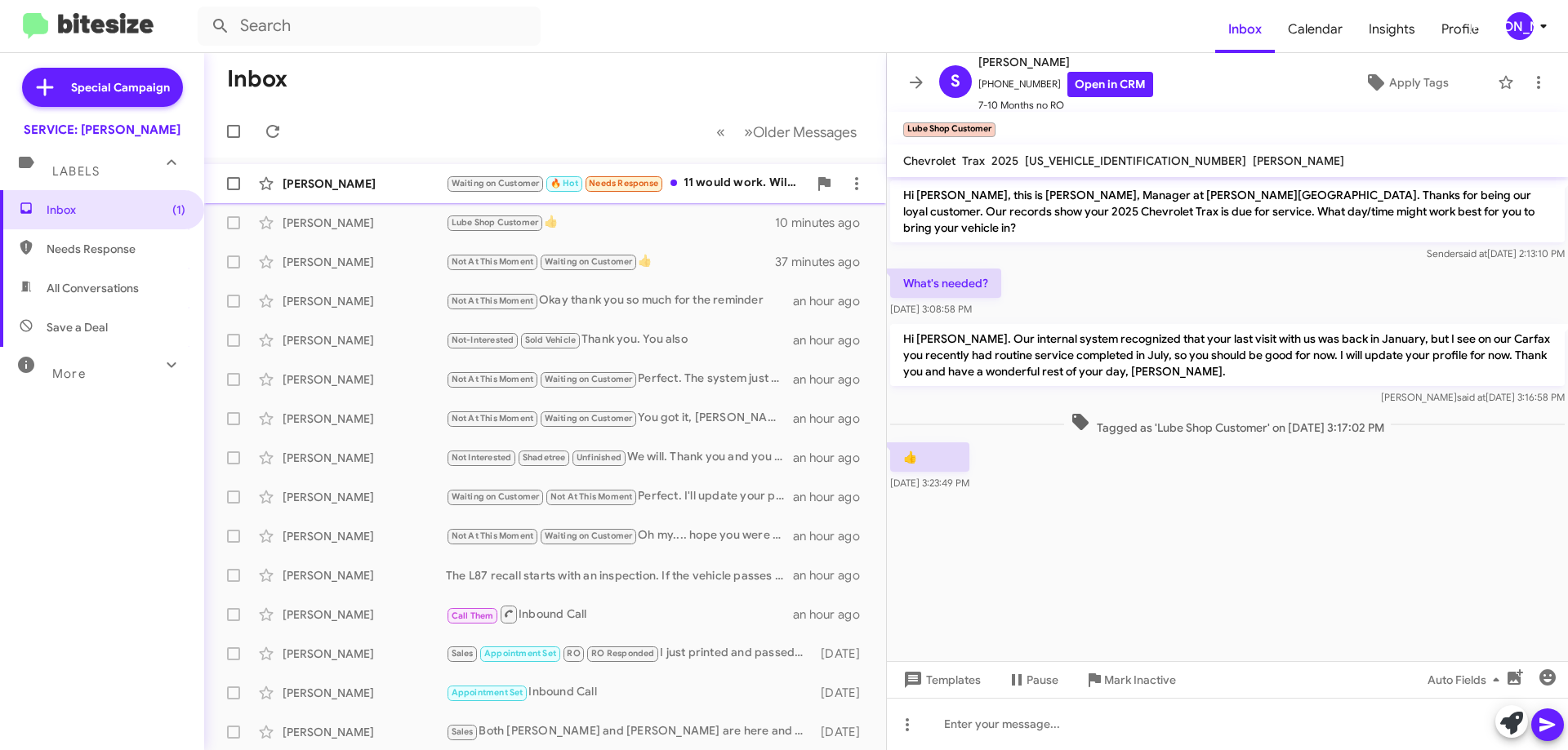
click at [711, 190] on div "Waiting on Customer 🔥 Hot Needs Response 11 would work. Will you be able to sch…" at bounding box center [626, 183] width 362 height 19
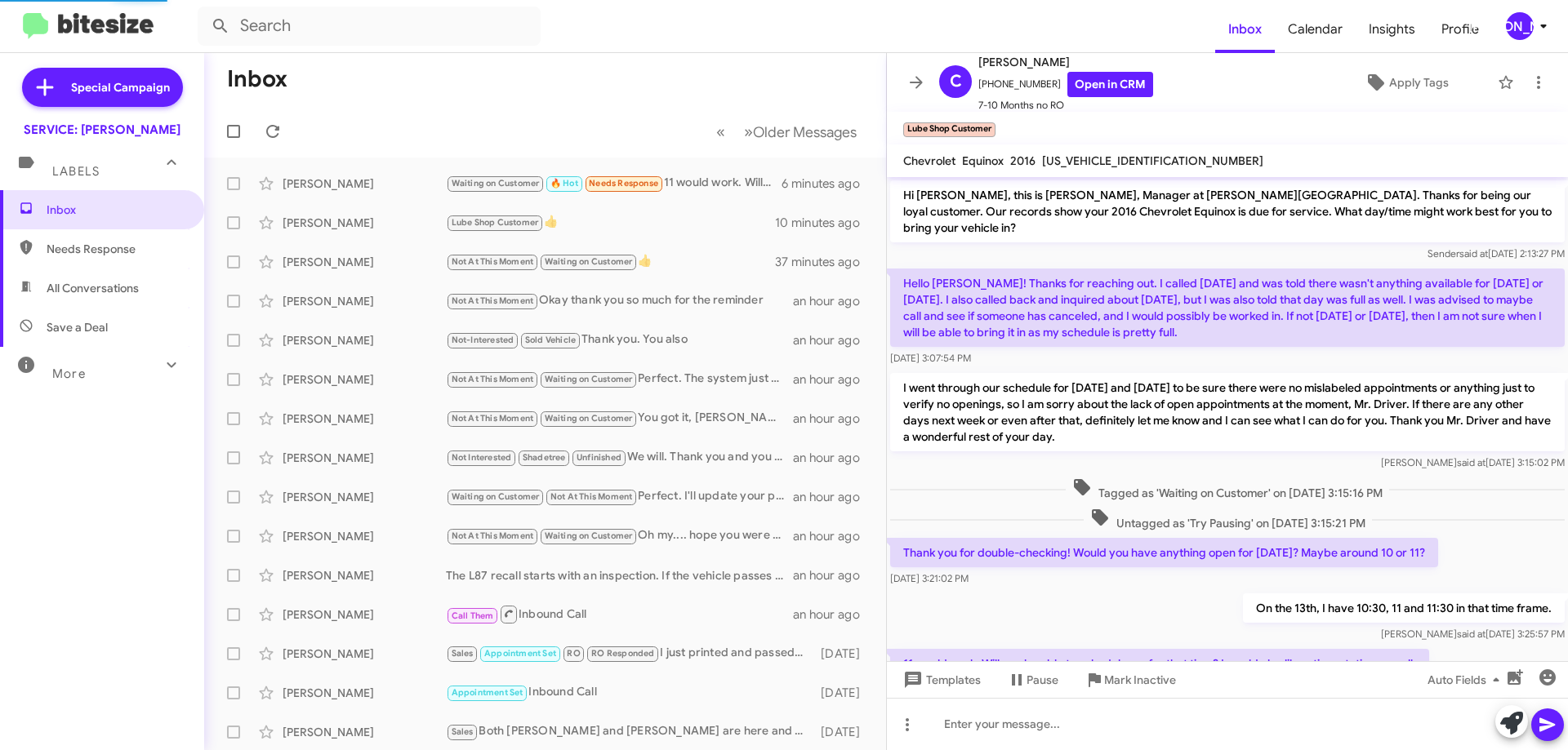
scroll to position [56, 0]
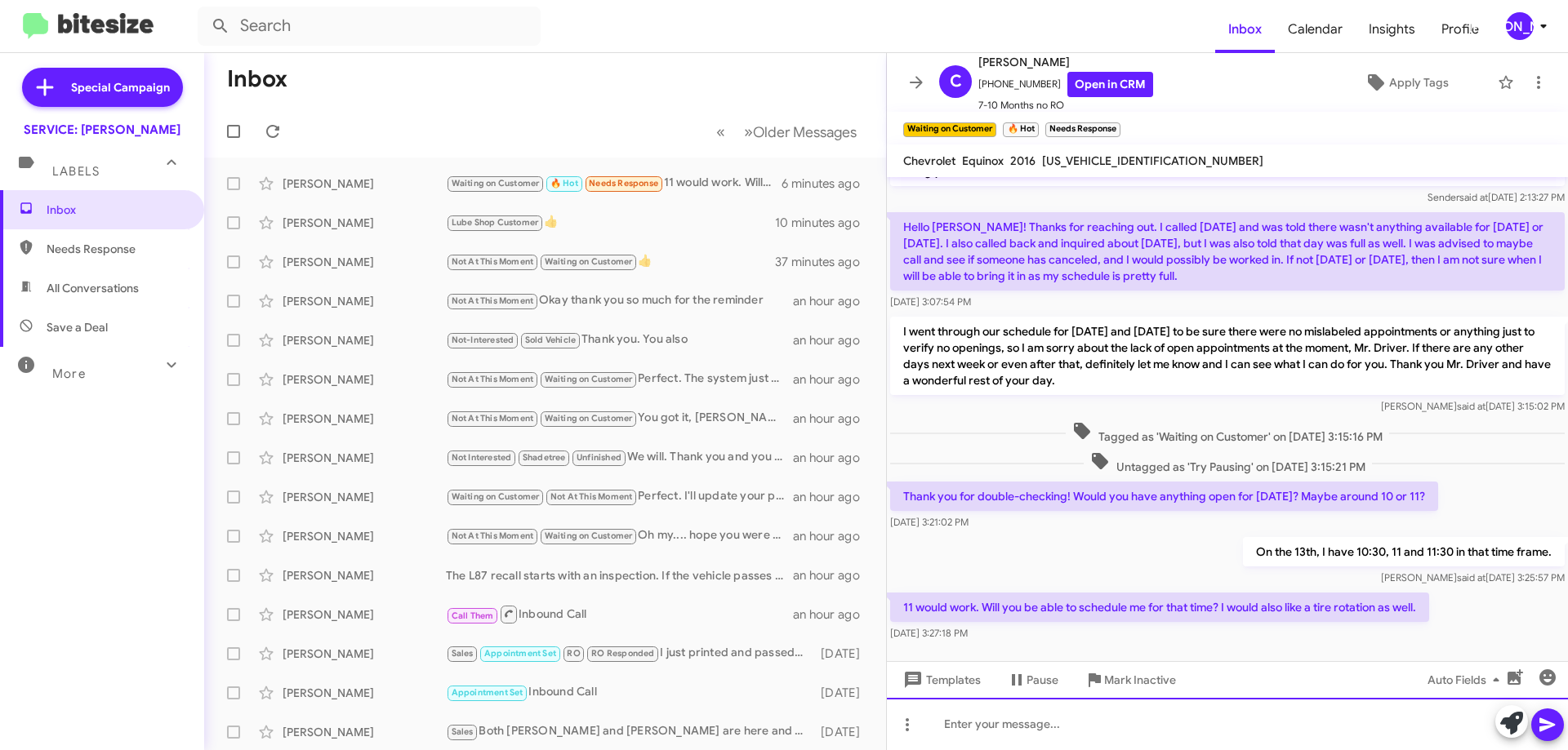
click at [1167, 738] on div at bounding box center [1227, 724] width 681 height 52
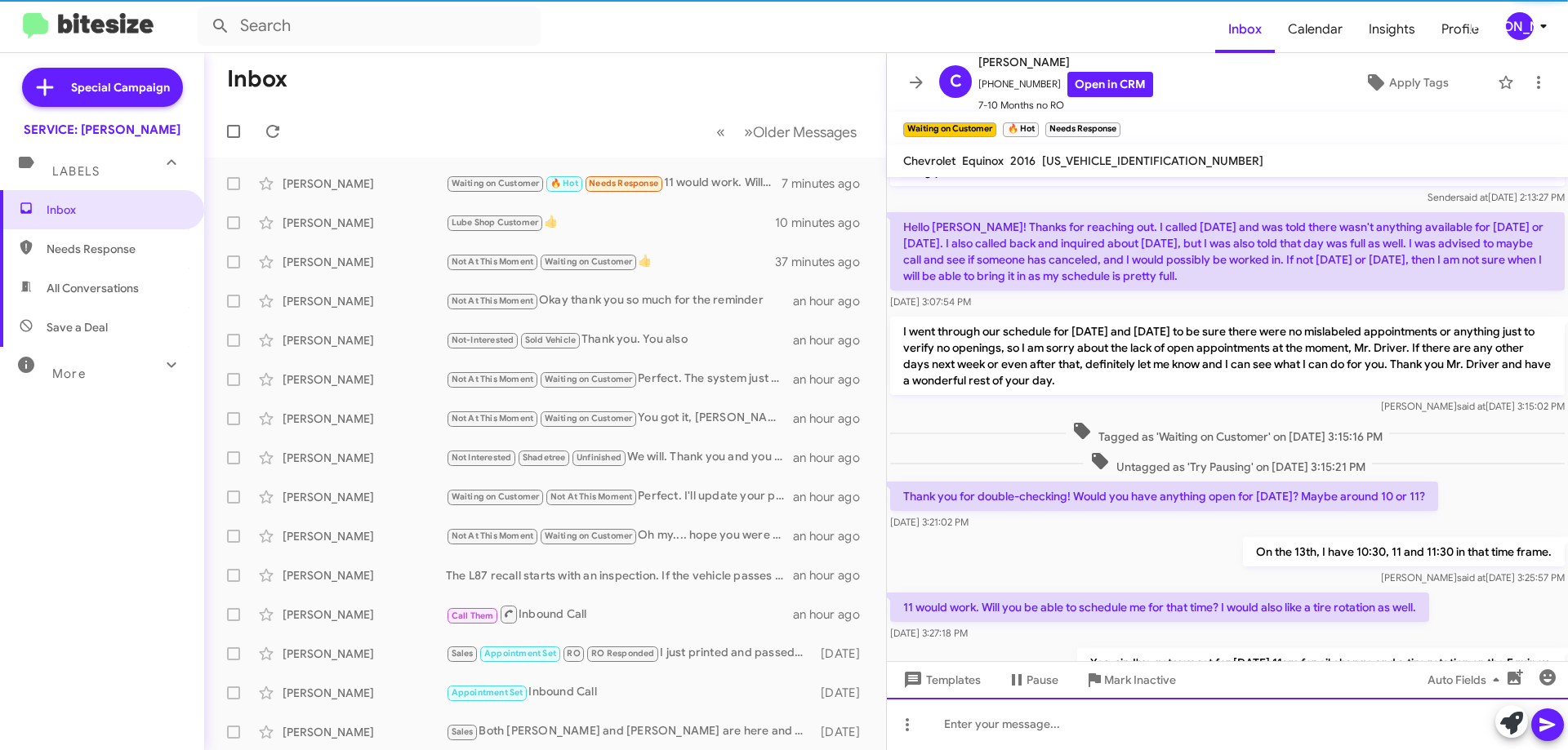
scroll to position [116, 0]
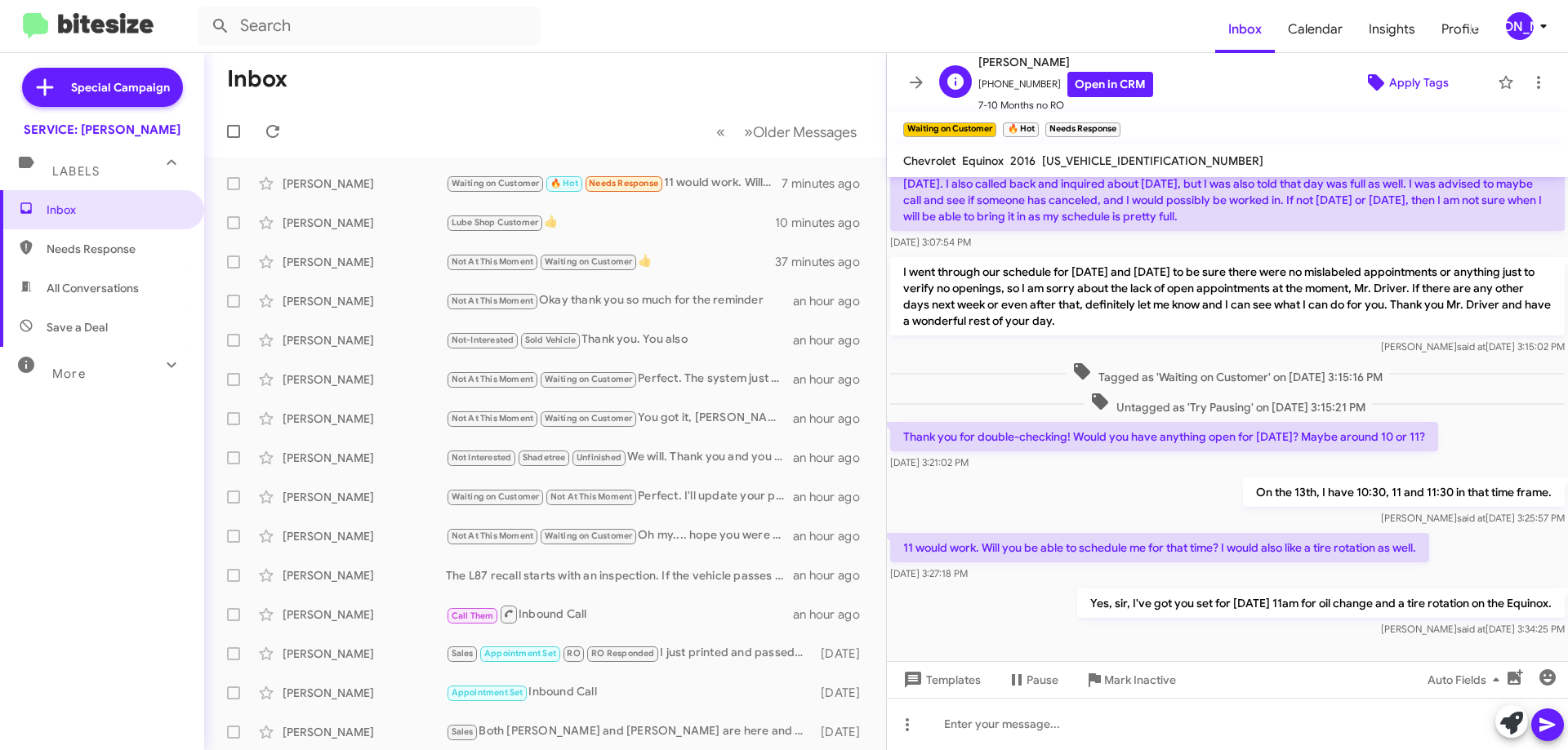
click at [1418, 79] on span "Apply Tags" at bounding box center [1419, 82] width 60 height 29
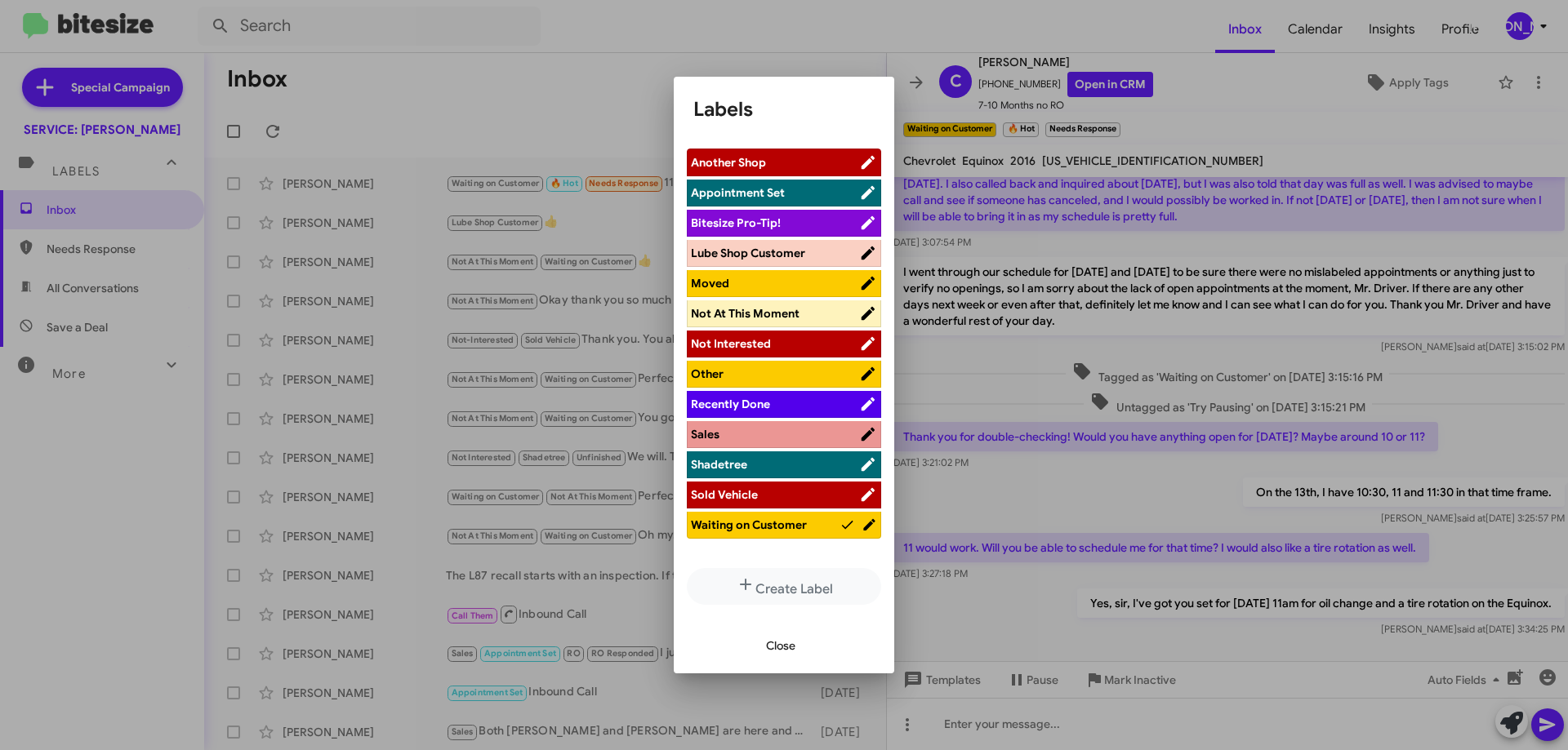
click at [802, 195] on span "Appointment Set" at bounding box center [775, 192] width 169 height 17
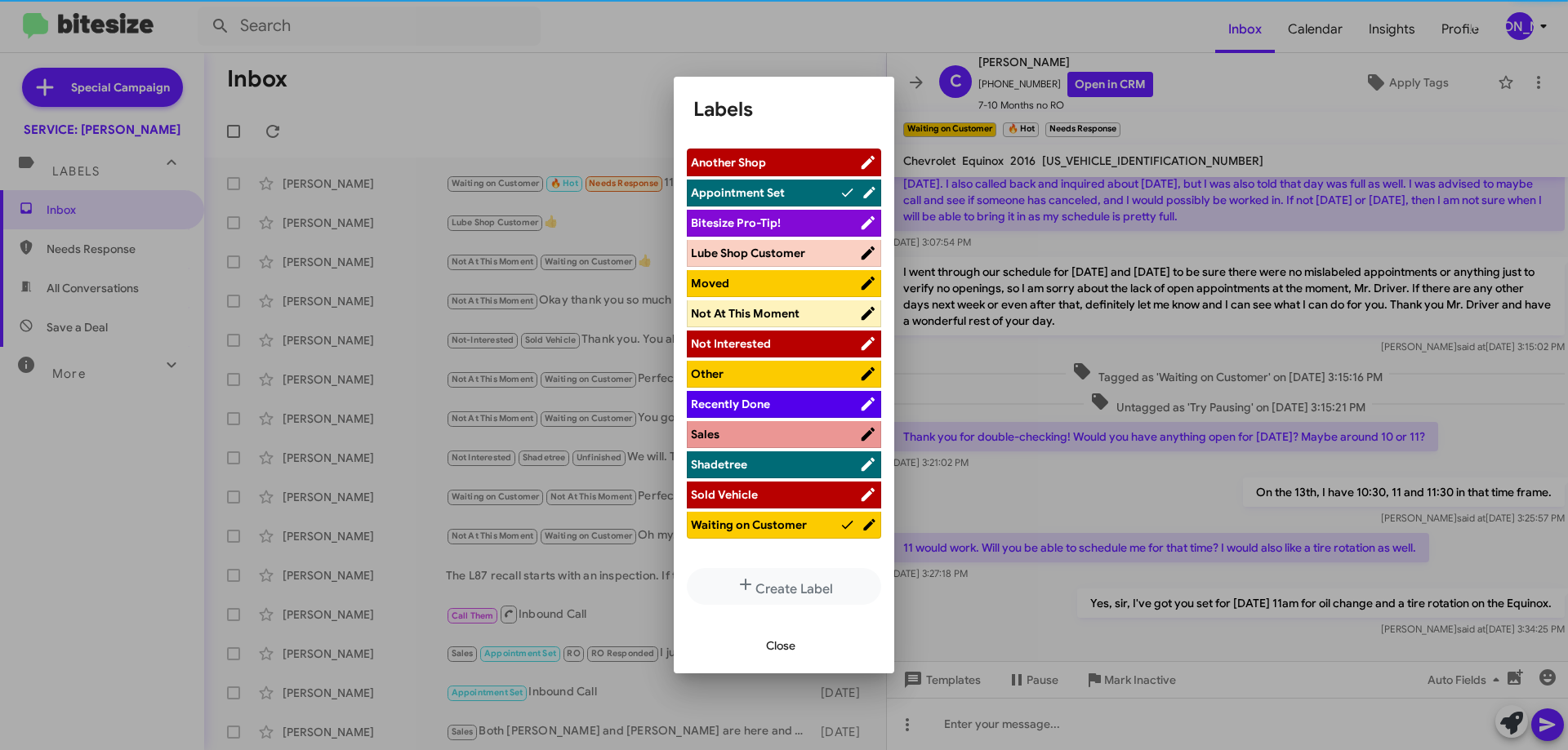
click at [798, 532] on span "Waiting on Customer" at bounding box center [748, 525] width 116 height 15
click at [791, 647] on span "Close" at bounding box center [780, 645] width 29 height 29
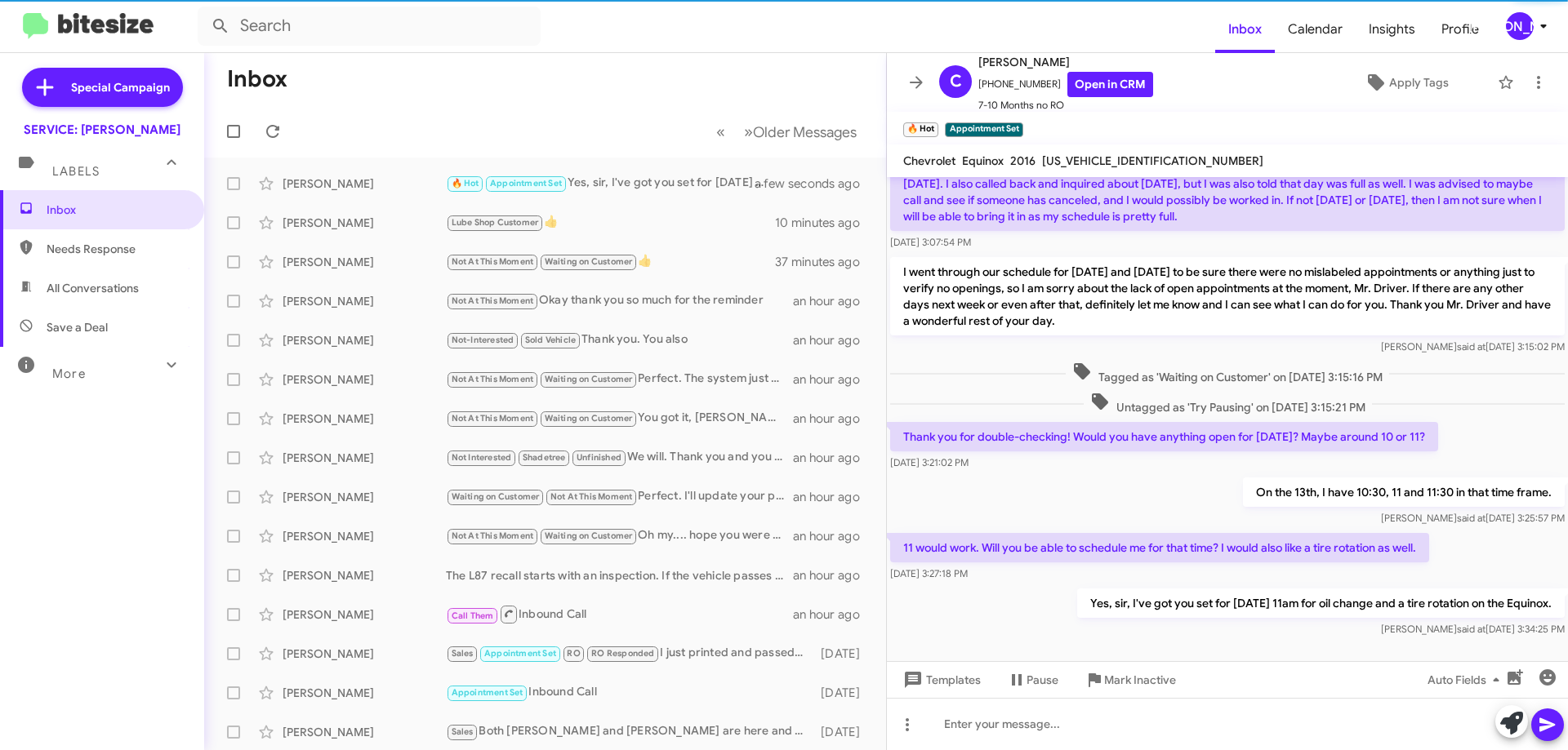
click at [1534, 96] on mat-toolbar "C Carl Driver +14239878375 Open in CRM 7-10 Months no RO Apply Tags" at bounding box center [1227, 82] width 681 height 59
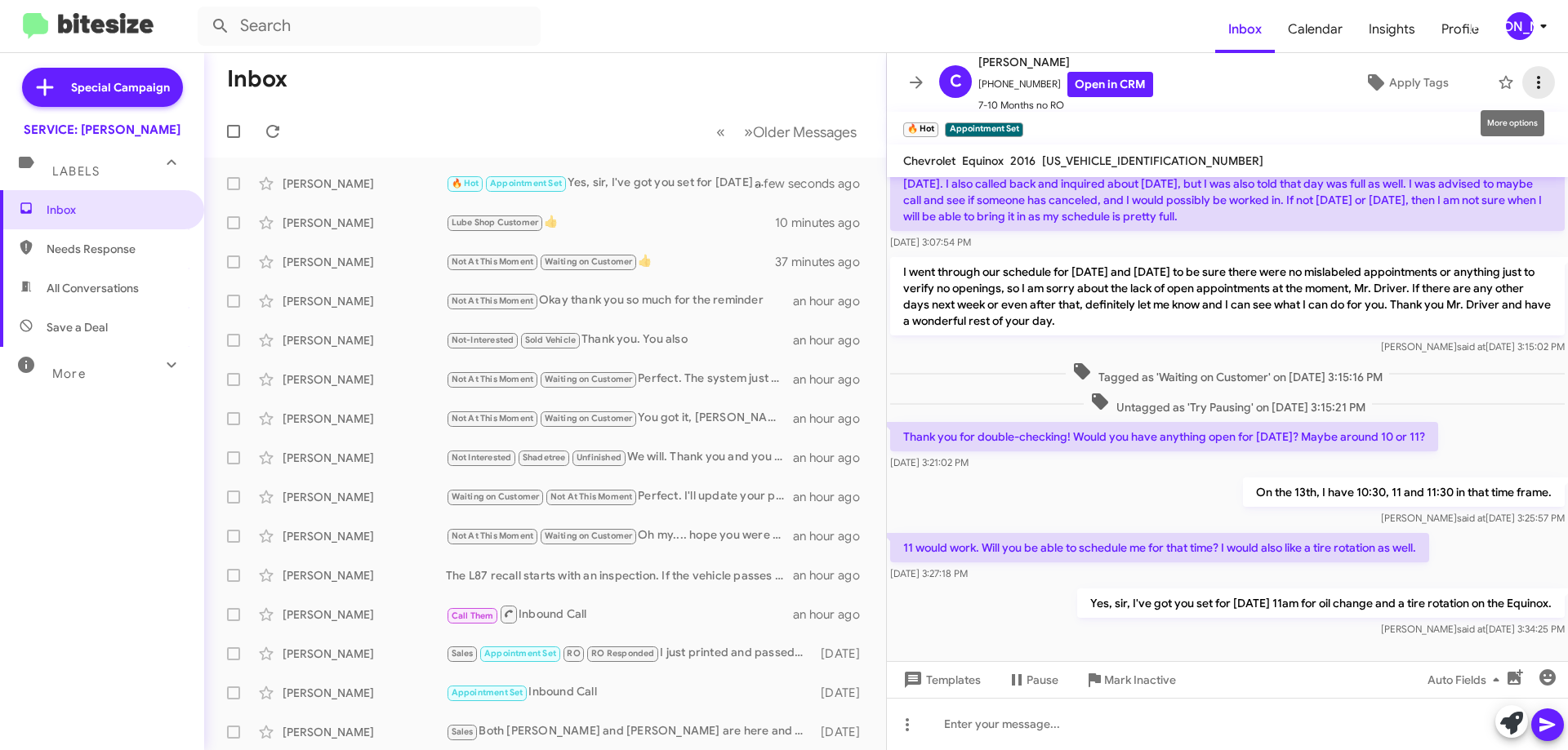
click at [1527, 95] on button at bounding box center [1538, 82] width 33 height 33
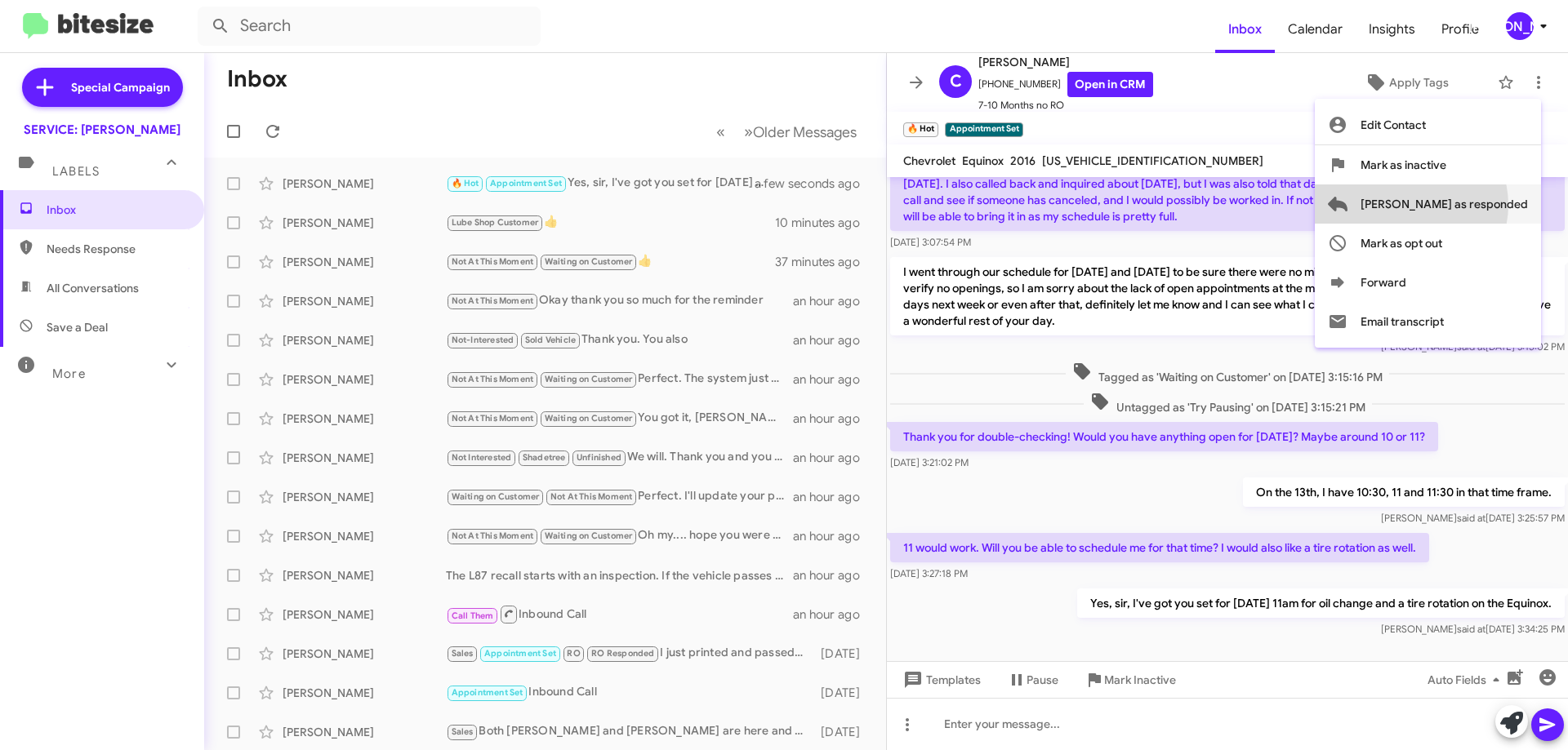
click at [1476, 205] on span "[PERSON_NAME] as responded" at bounding box center [1444, 204] width 168 height 39
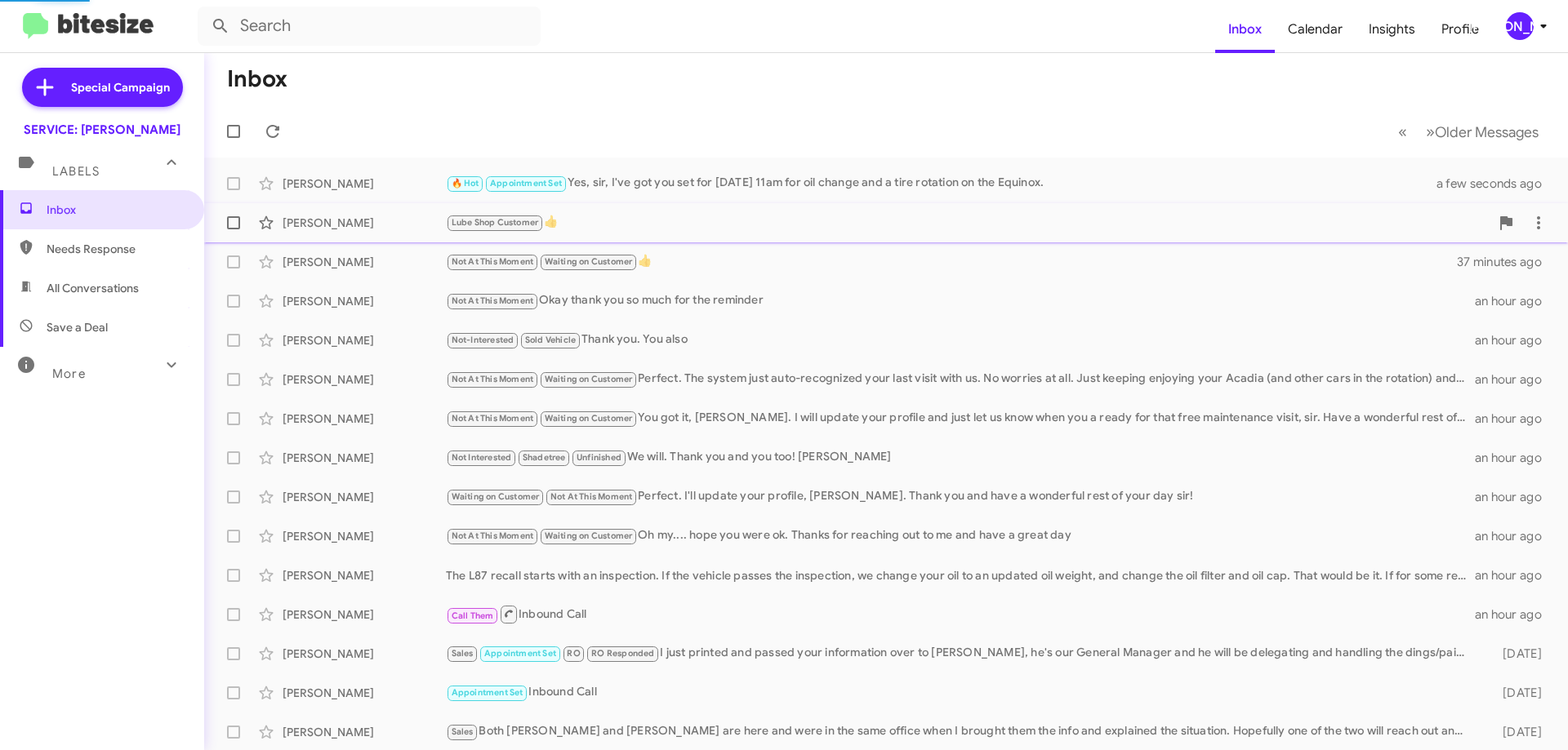
click at [702, 219] on mat-action-list "Carl Driver 🔥 Hot Appointment Set Yes, sir, I've got you set for Saturday, 9/13…" at bounding box center [885, 553] width 1363 height 791
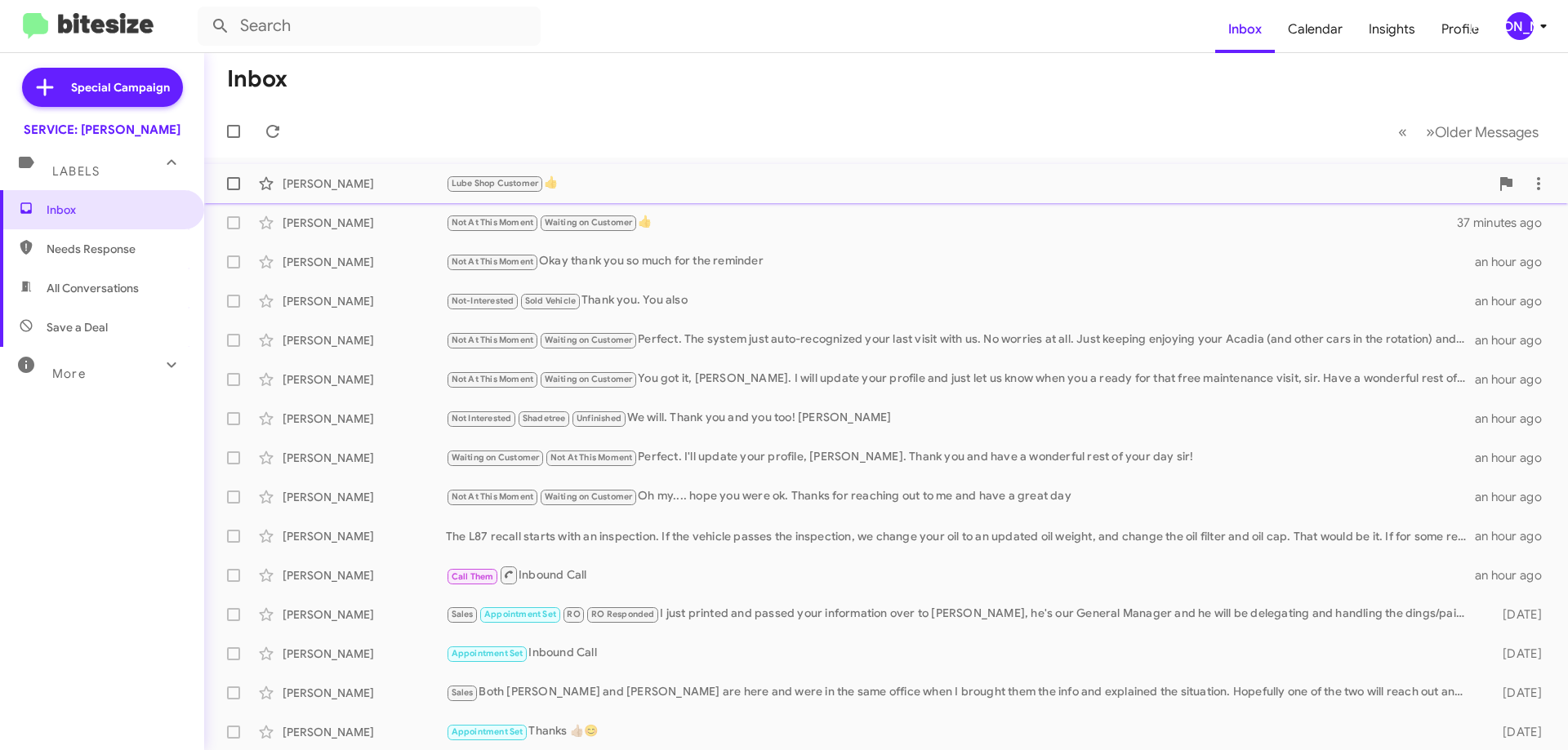
click at [700, 169] on div "Sherry Johnson Lube Shop Customer 👍 10 minutes ago" at bounding box center [886, 184] width 1338 height 33
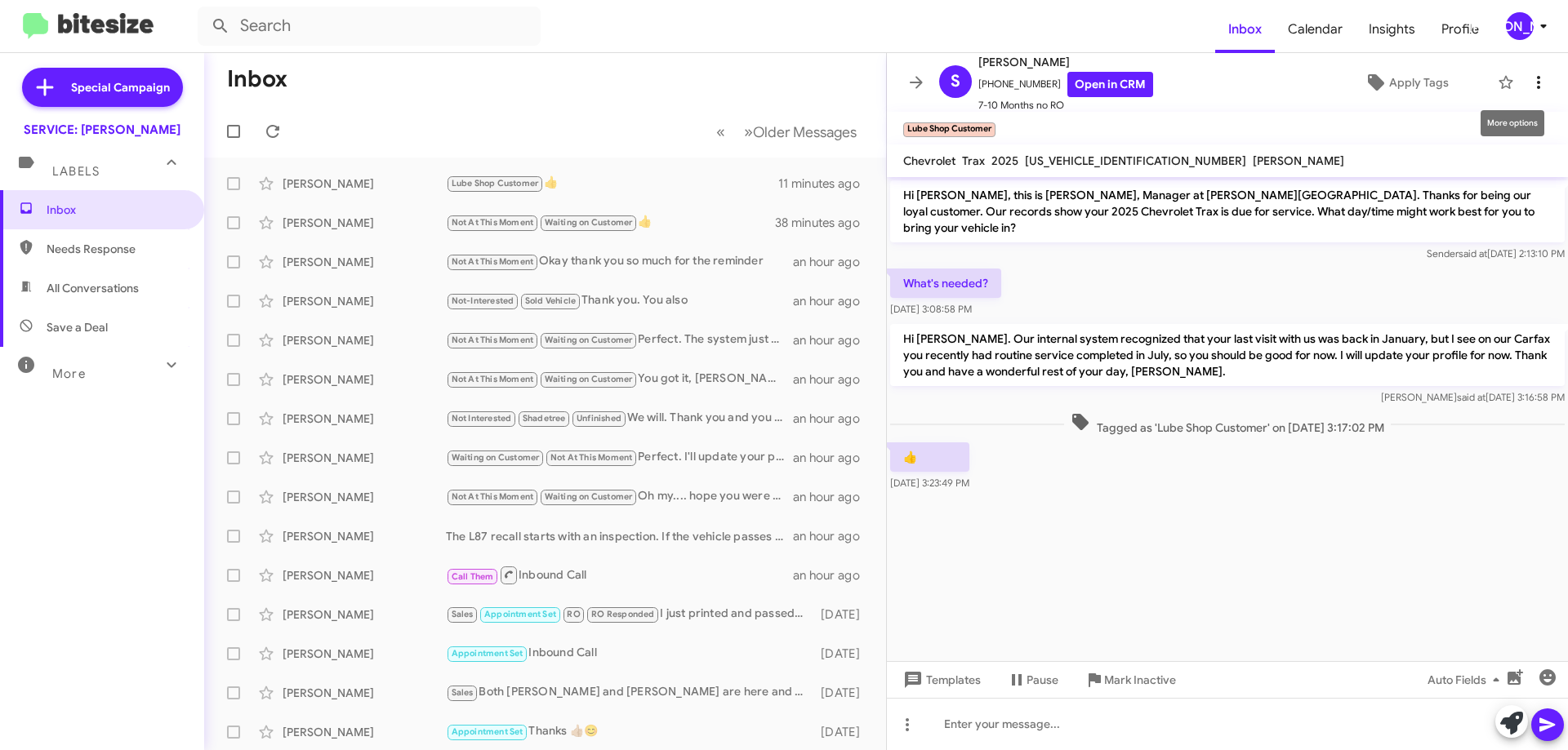
click at [1528, 73] on icon at bounding box center [1538, 82] width 19 height 19
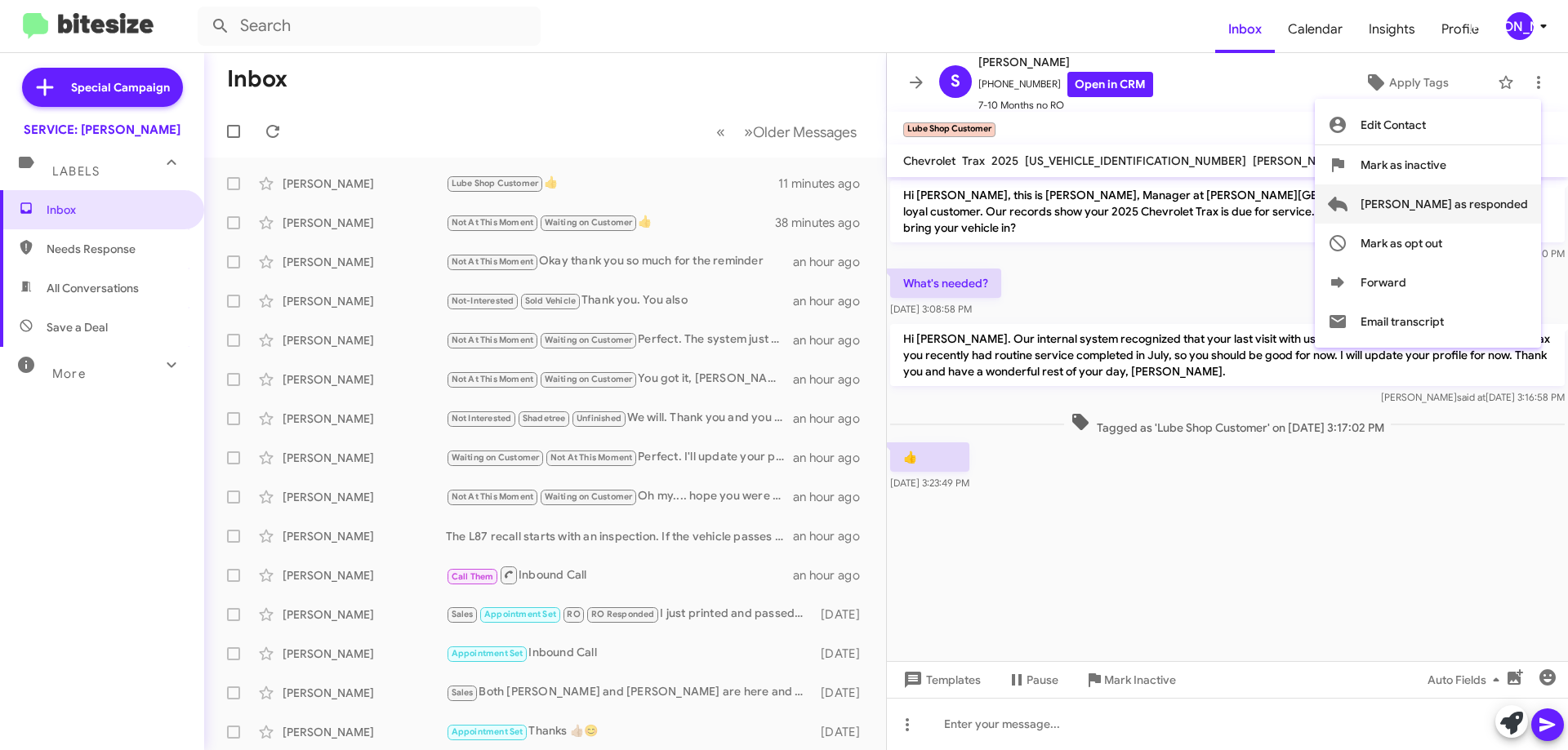
click at [1476, 217] on span "[PERSON_NAME] as responded" at bounding box center [1444, 204] width 168 height 39
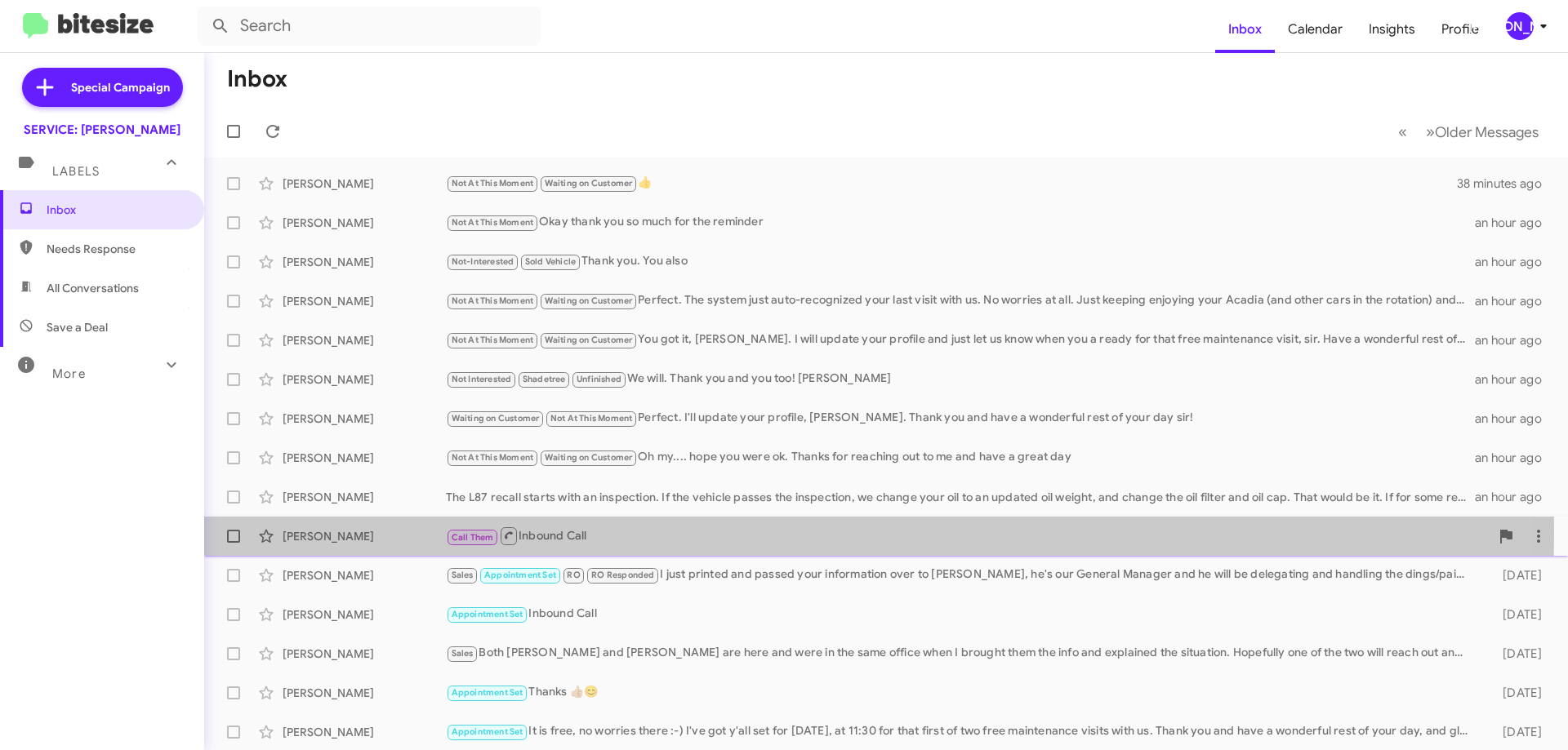
click at [609, 531] on div "Call Them Inbound Call" at bounding box center [967, 536] width 1044 height 20
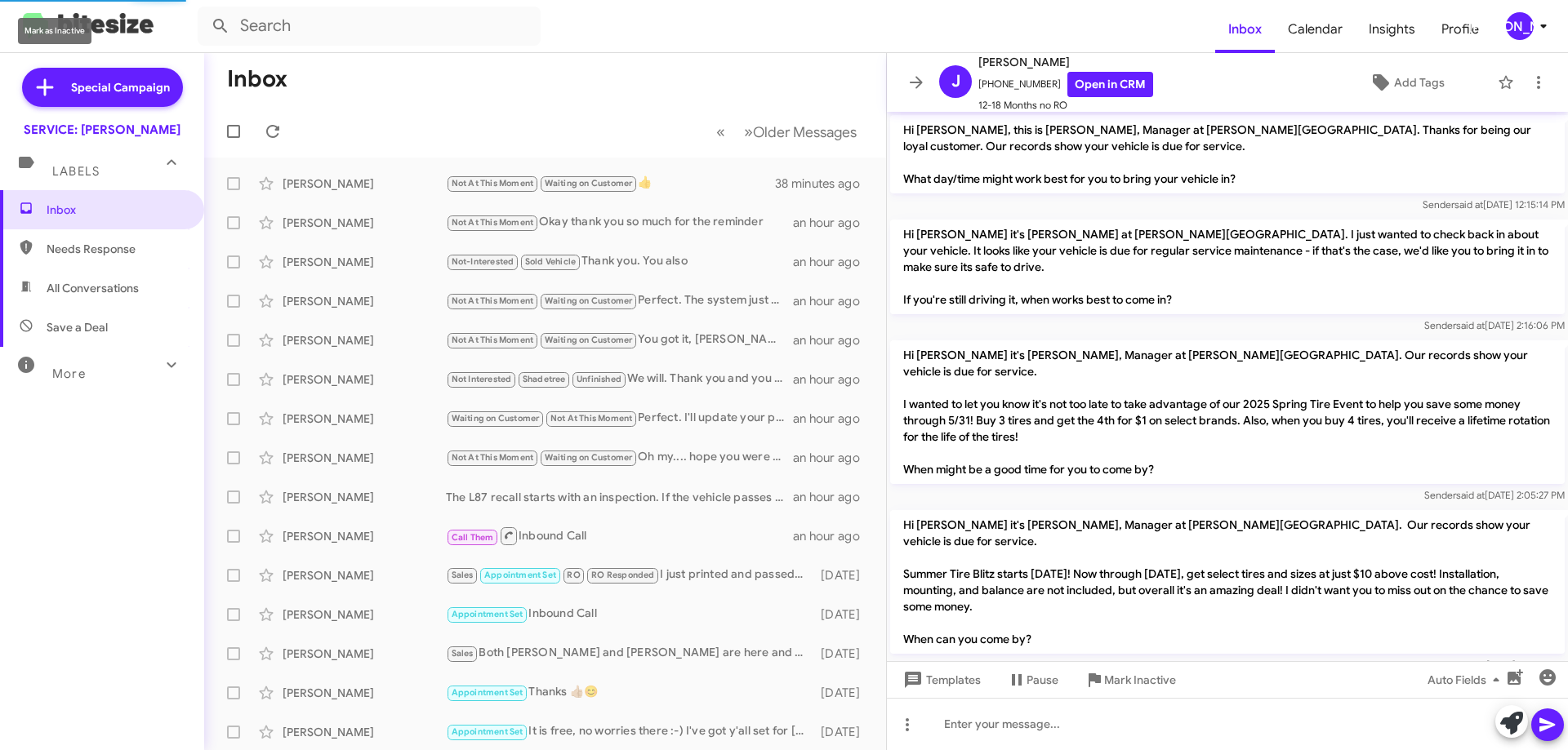
scroll to position [413, 0]
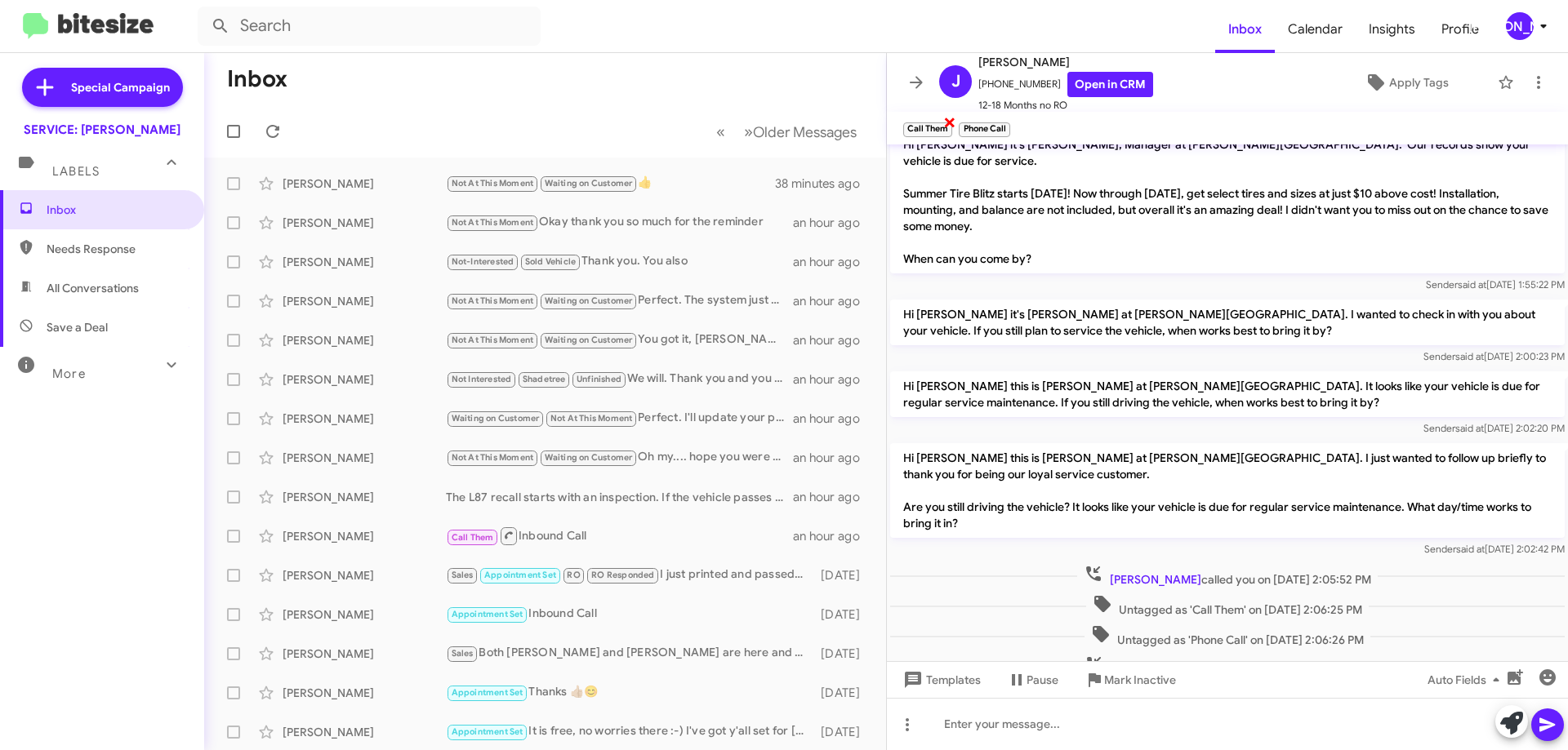
click at [953, 119] on span "×" at bounding box center [949, 122] width 13 height 19
click at [949, 124] on span "×" at bounding box center [951, 122] width 13 height 19
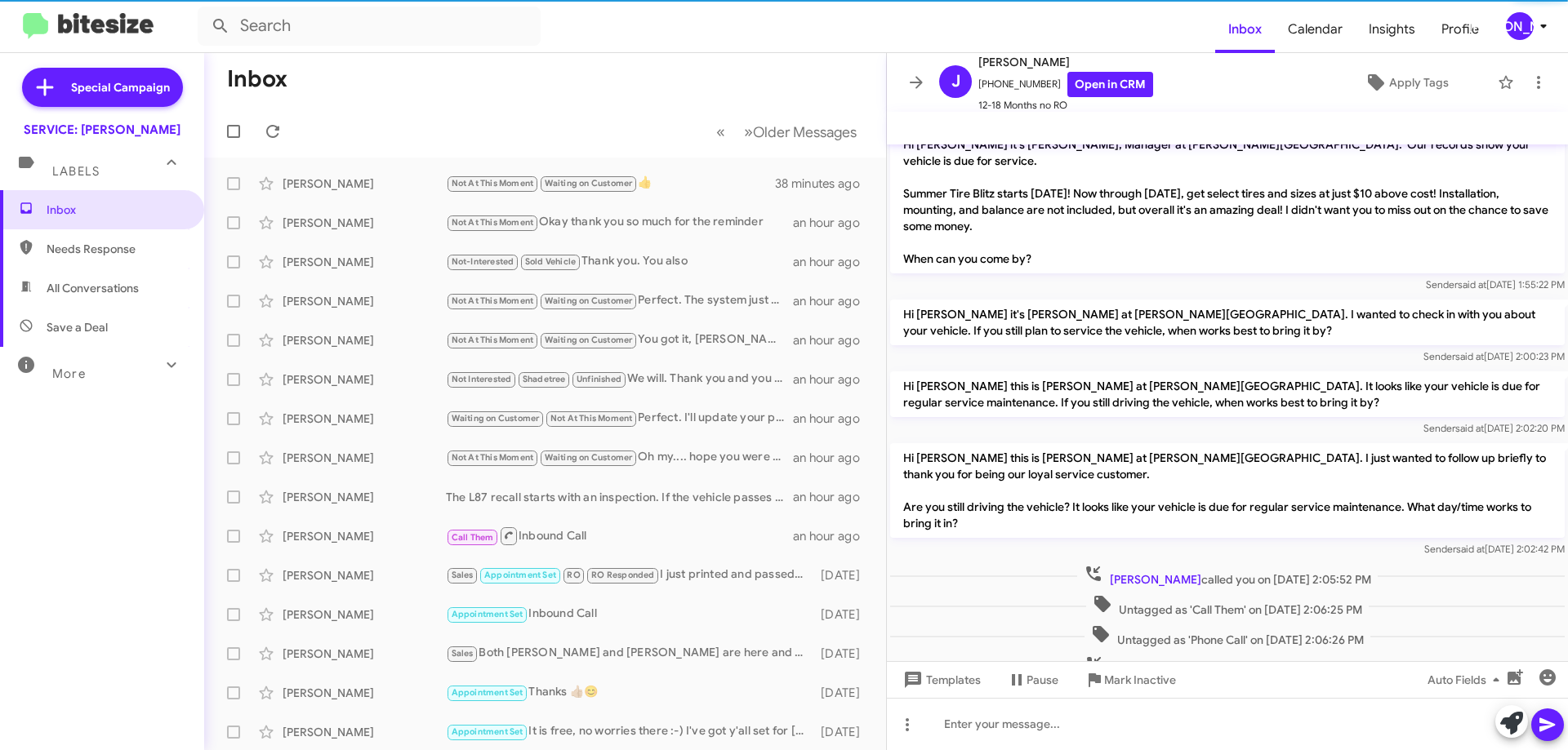
click at [1546, 79] on mat-toolbar "J John Oswald +14233979861 Open in CRM 12-18 Months no RO Apply Tags" at bounding box center [1227, 82] width 681 height 59
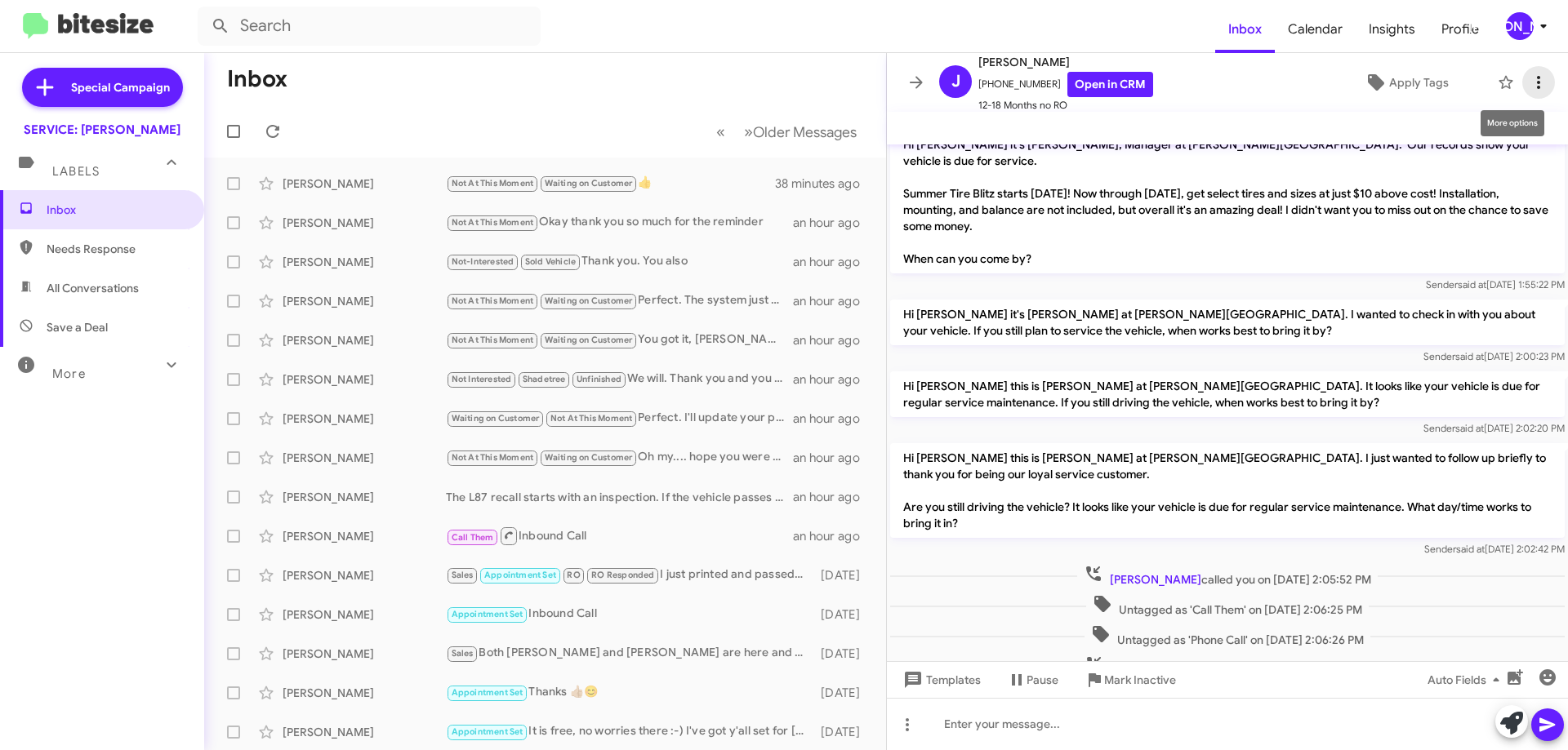
click at [1522, 71] on button at bounding box center [1538, 82] width 33 height 33
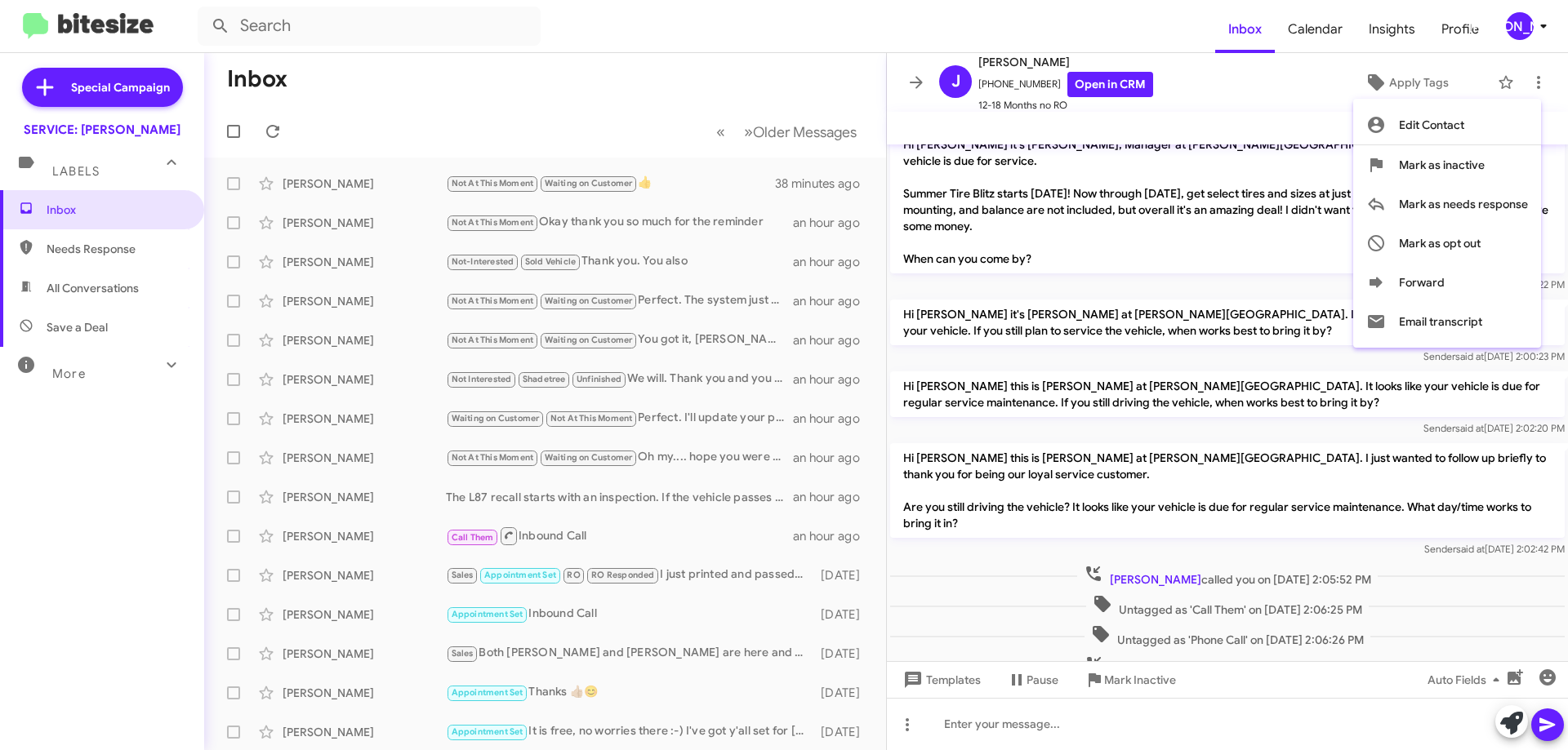
click at [702, 34] on div at bounding box center [784, 375] width 1568 height 750
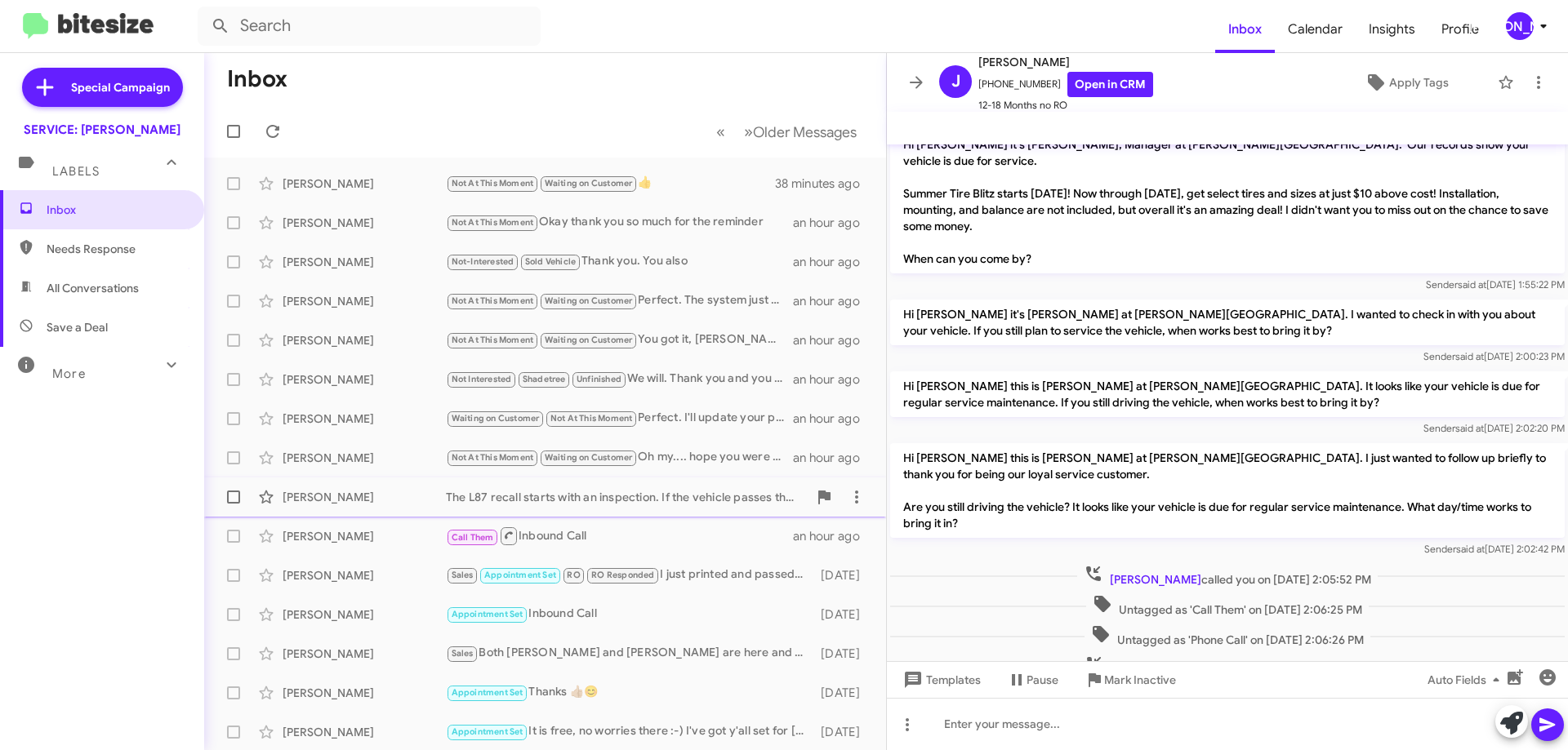
click at [573, 495] on div "The L87 recall starts with an inspection. If the vehicle passes the inspection,…" at bounding box center [626, 497] width 362 height 17
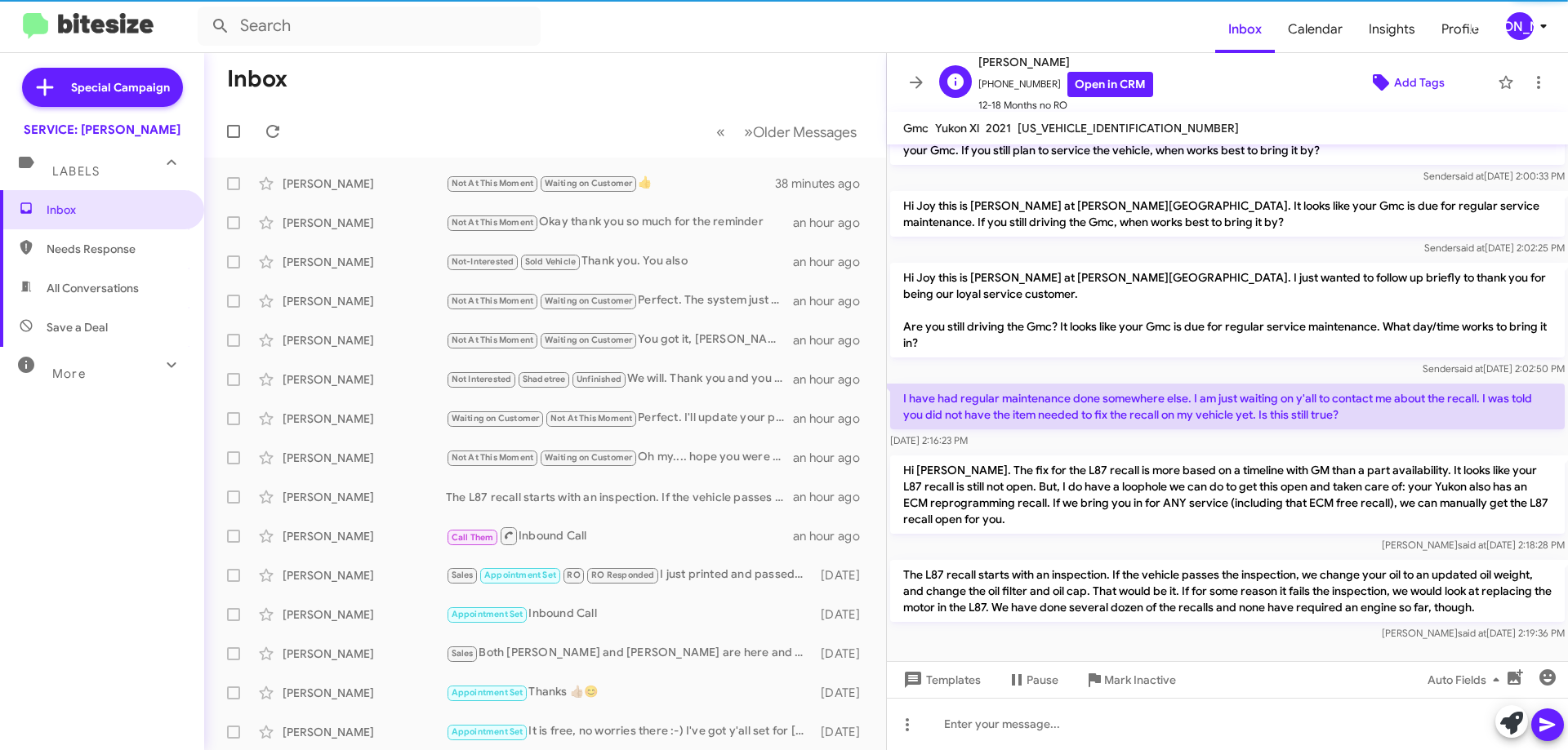
scroll to position [770, 0]
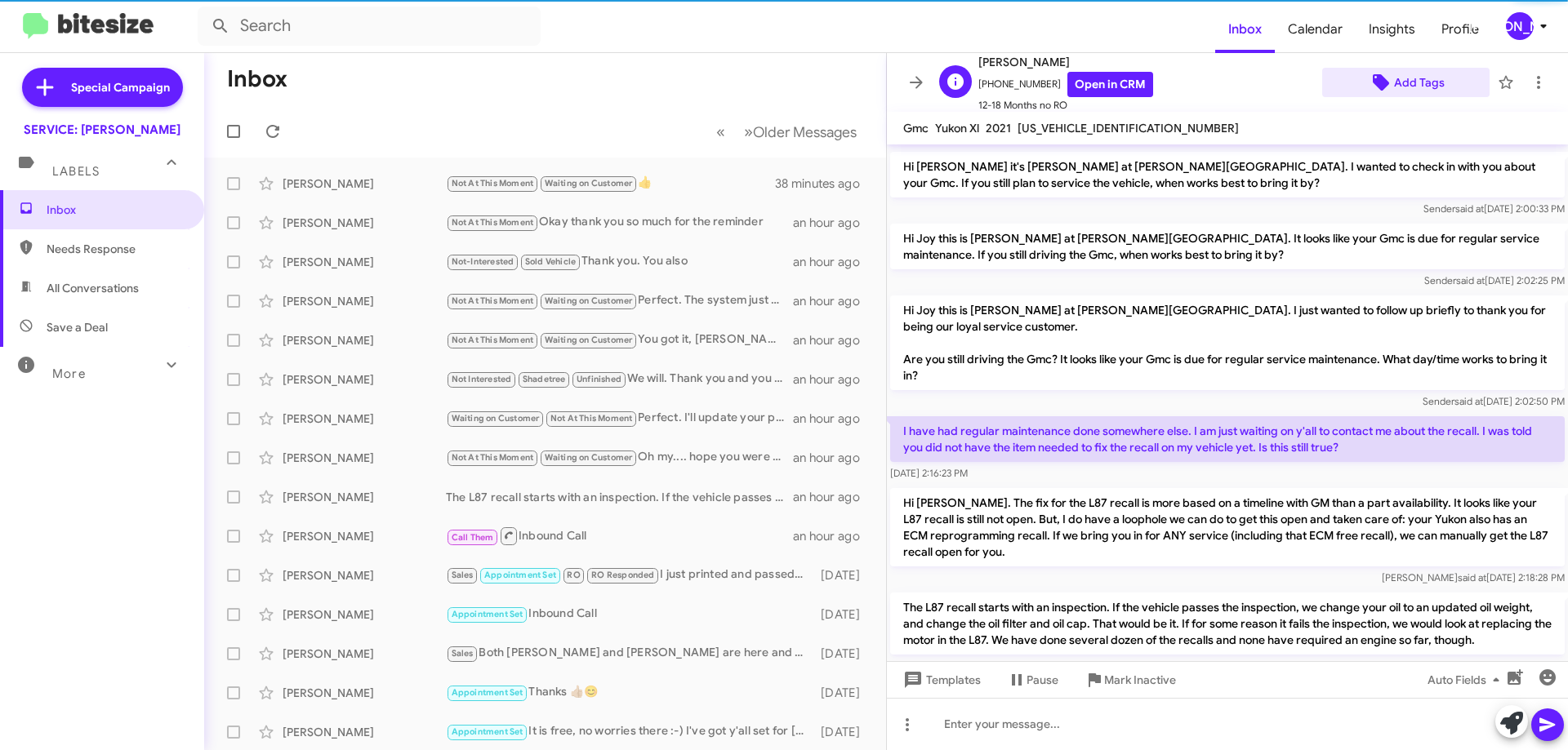
click at [1407, 77] on span "Add Tags" at bounding box center [1419, 82] width 50 height 29
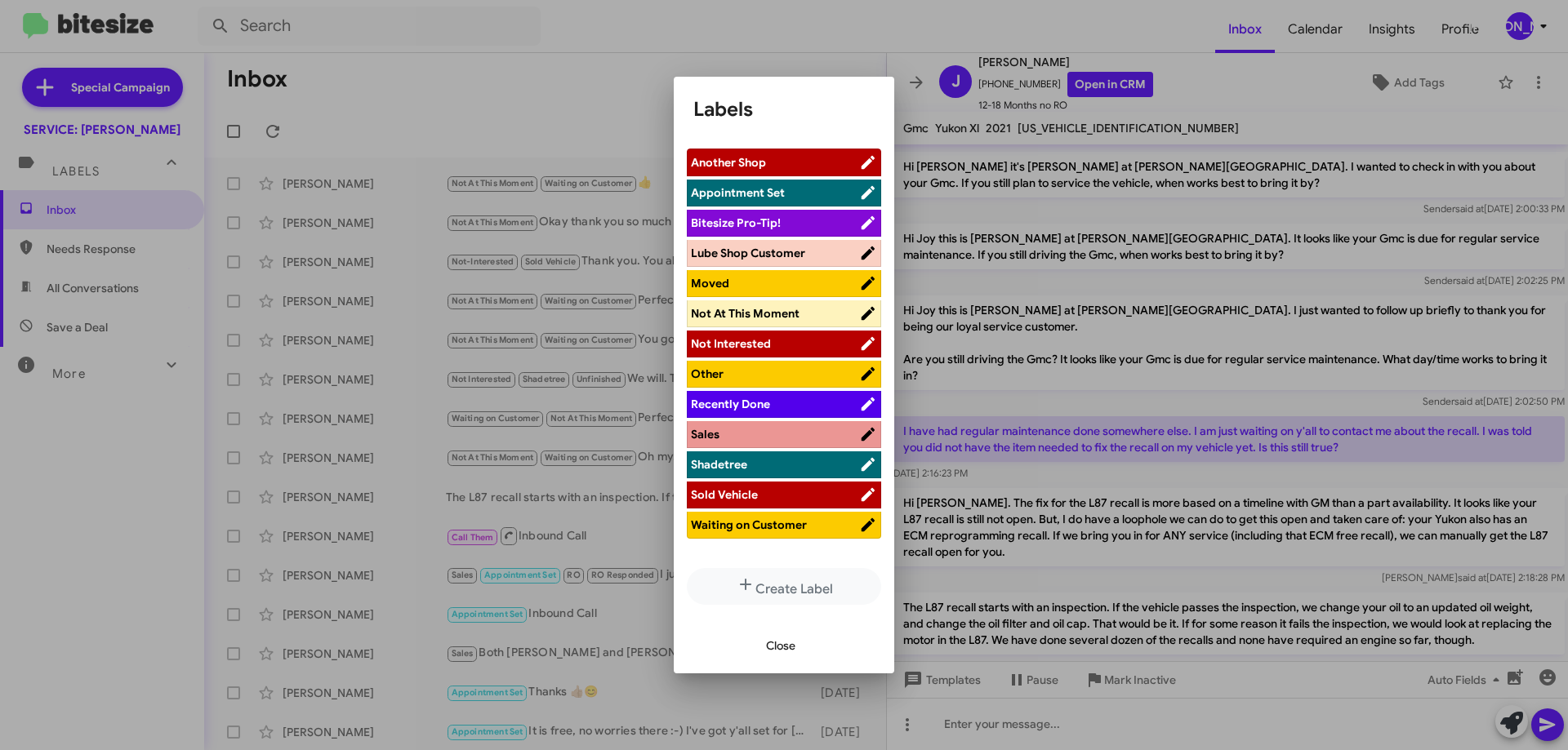
click at [773, 531] on span "Waiting on Customer" at bounding box center [748, 525] width 116 height 15
click at [782, 663] on div "Close" at bounding box center [784, 646] width 181 height 56
click at [779, 644] on span "Close" at bounding box center [780, 645] width 29 height 29
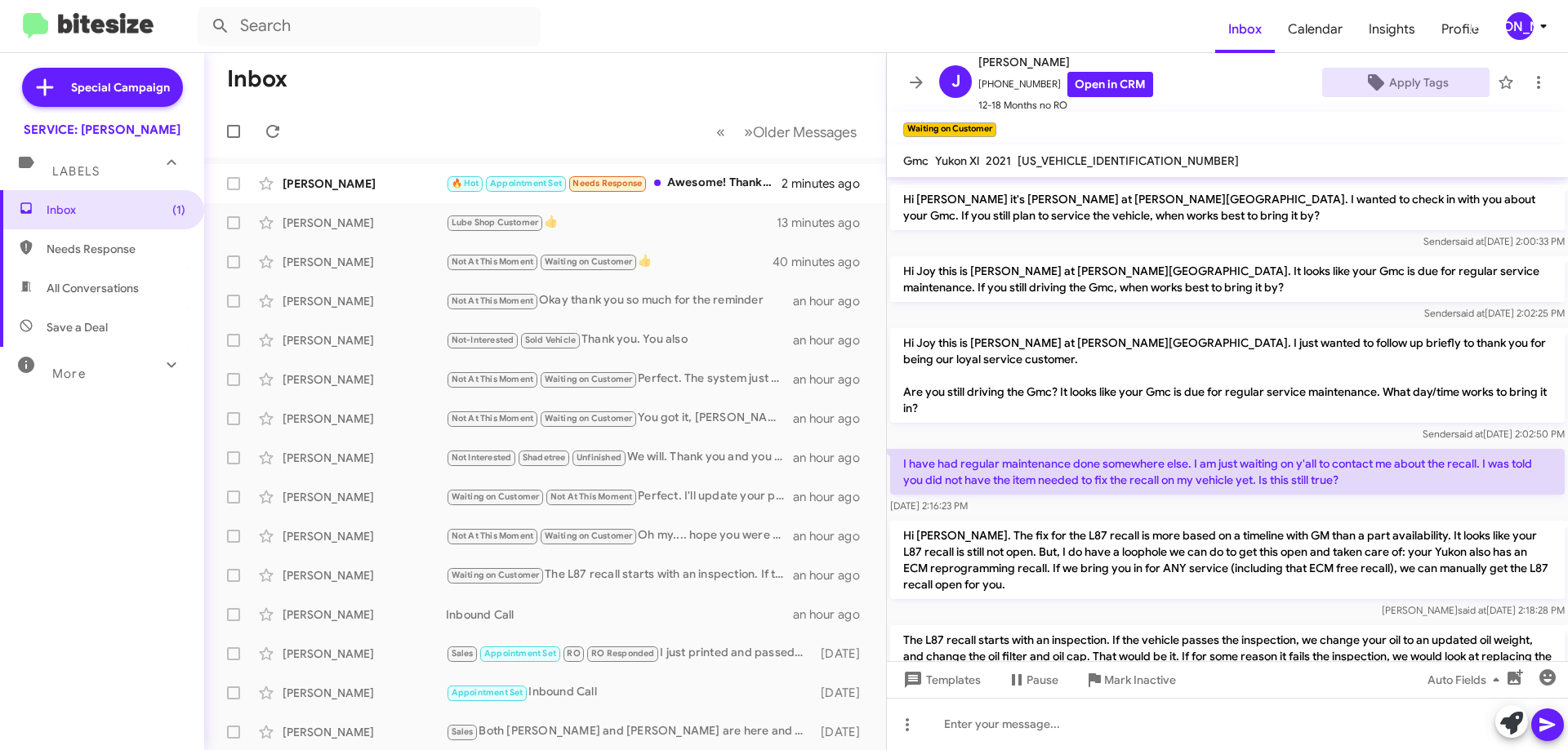
scroll to position [803, 0]
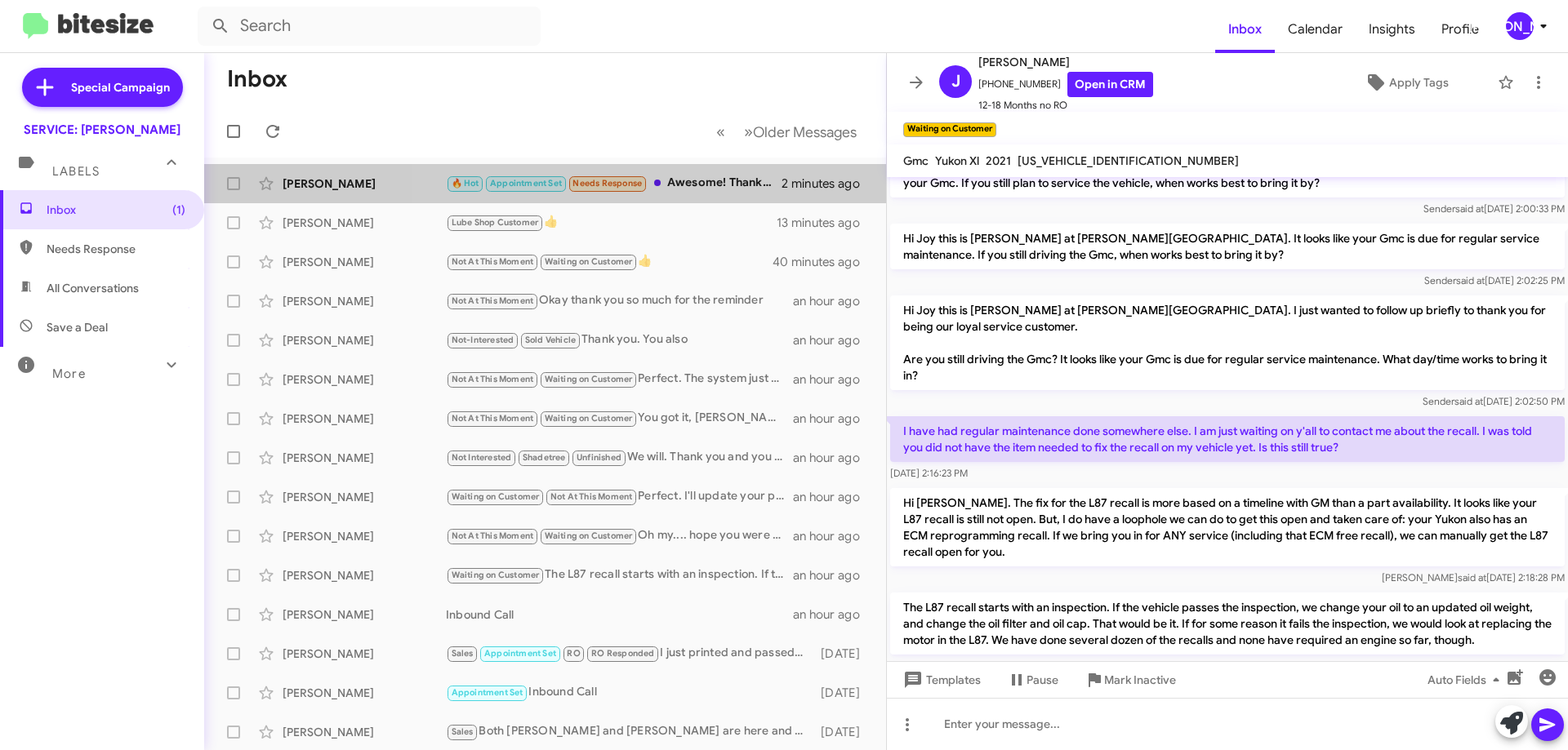
click at [728, 188] on div "🔥 Hot Appointment Set Needs Response Awesome! Thank you so much again for reach…" at bounding box center [613, 183] width 335 height 19
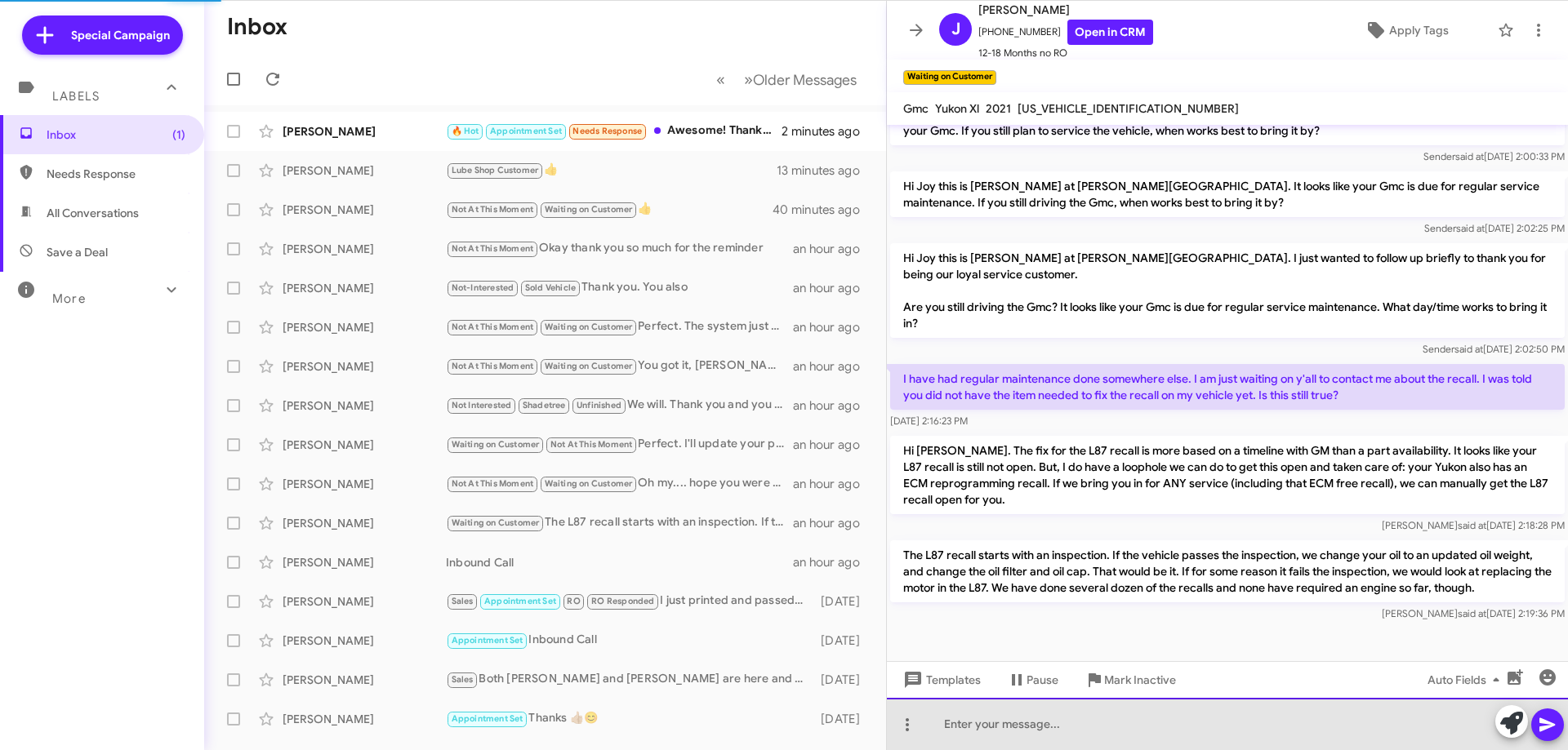
click at [1084, 739] on div at bounding box center [1227, 724] width 681 height 52
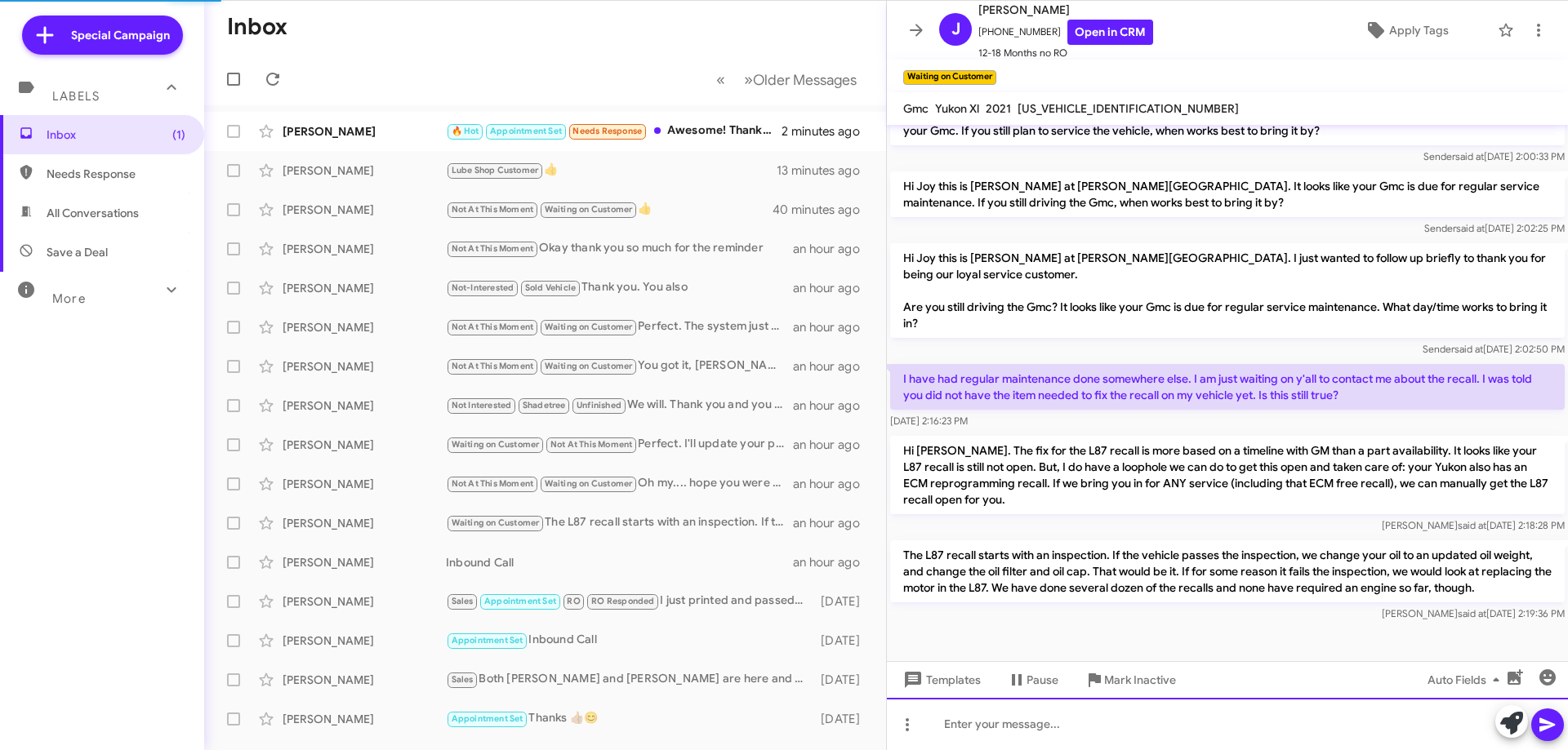
scroll to position [750, 0]
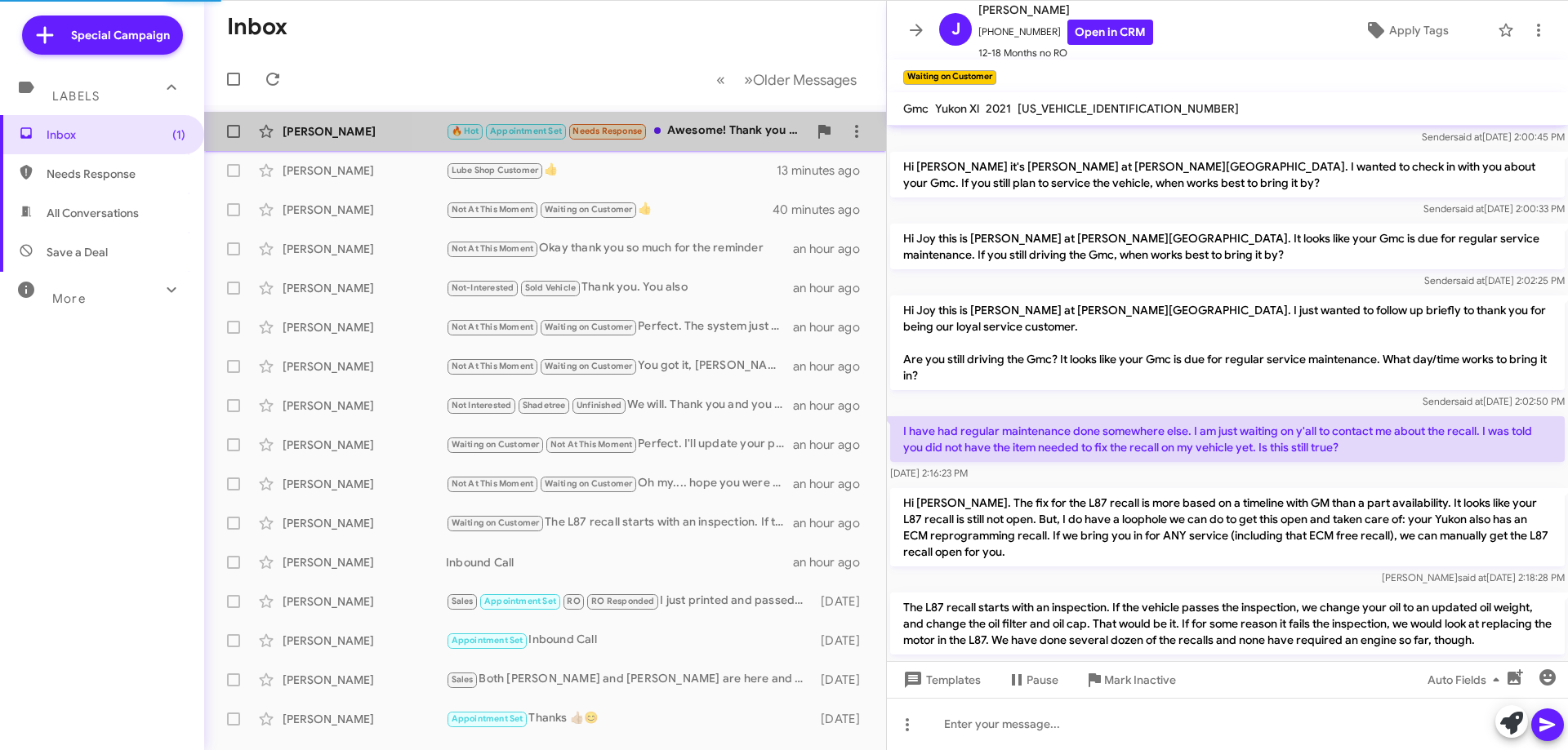
click at [711, 126] on div "🔥 Hot Appointment Set Needs Response Awesome! Thank you so much again for reach…" at bounding box center [626, 131] width 362 height 19
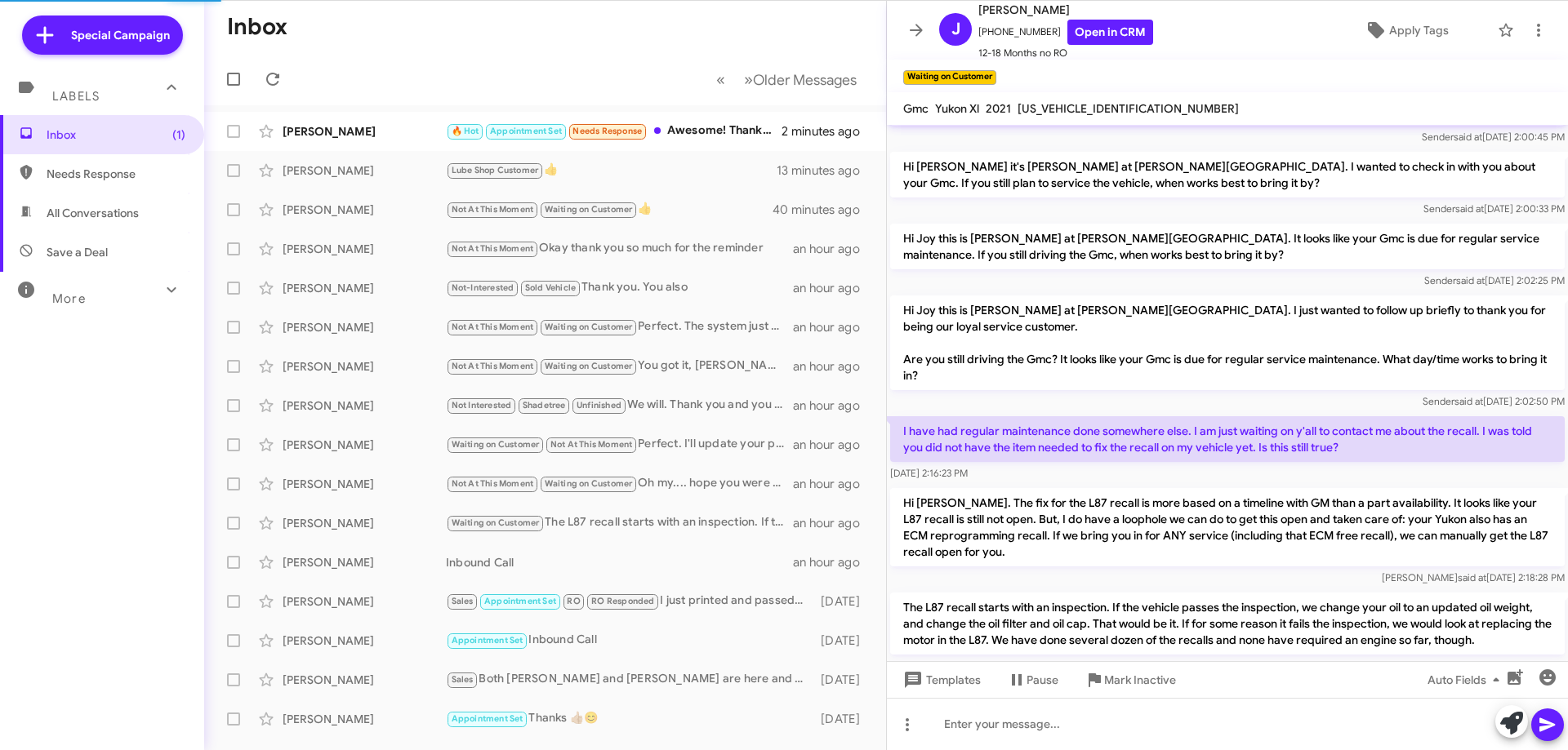
click at [1145, 716] on mat-tooltip-component at bounding box center [1129, 711] width 36 height 33
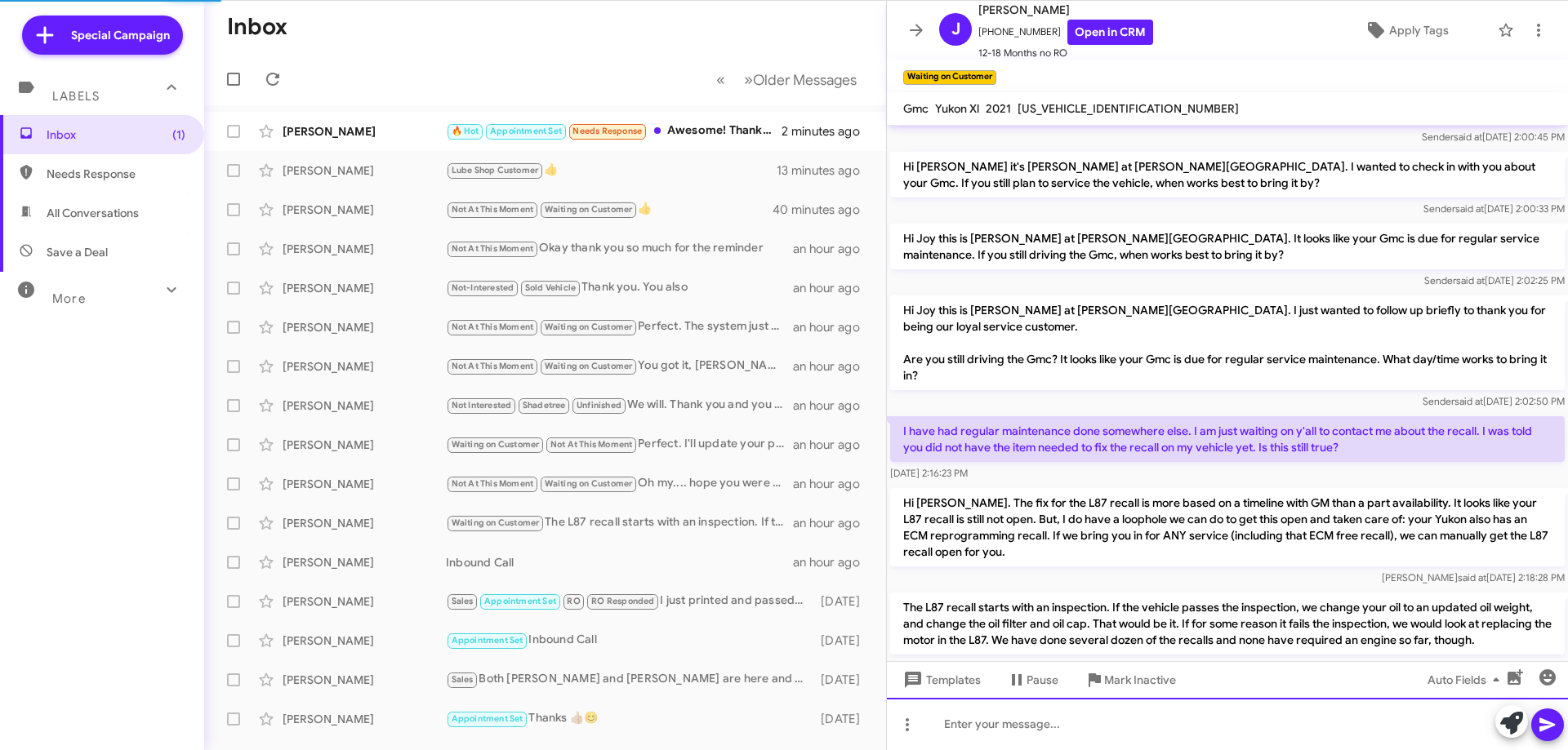
click at [1163, 719] on div at bounding box center [1227, 724] width 681 height 52
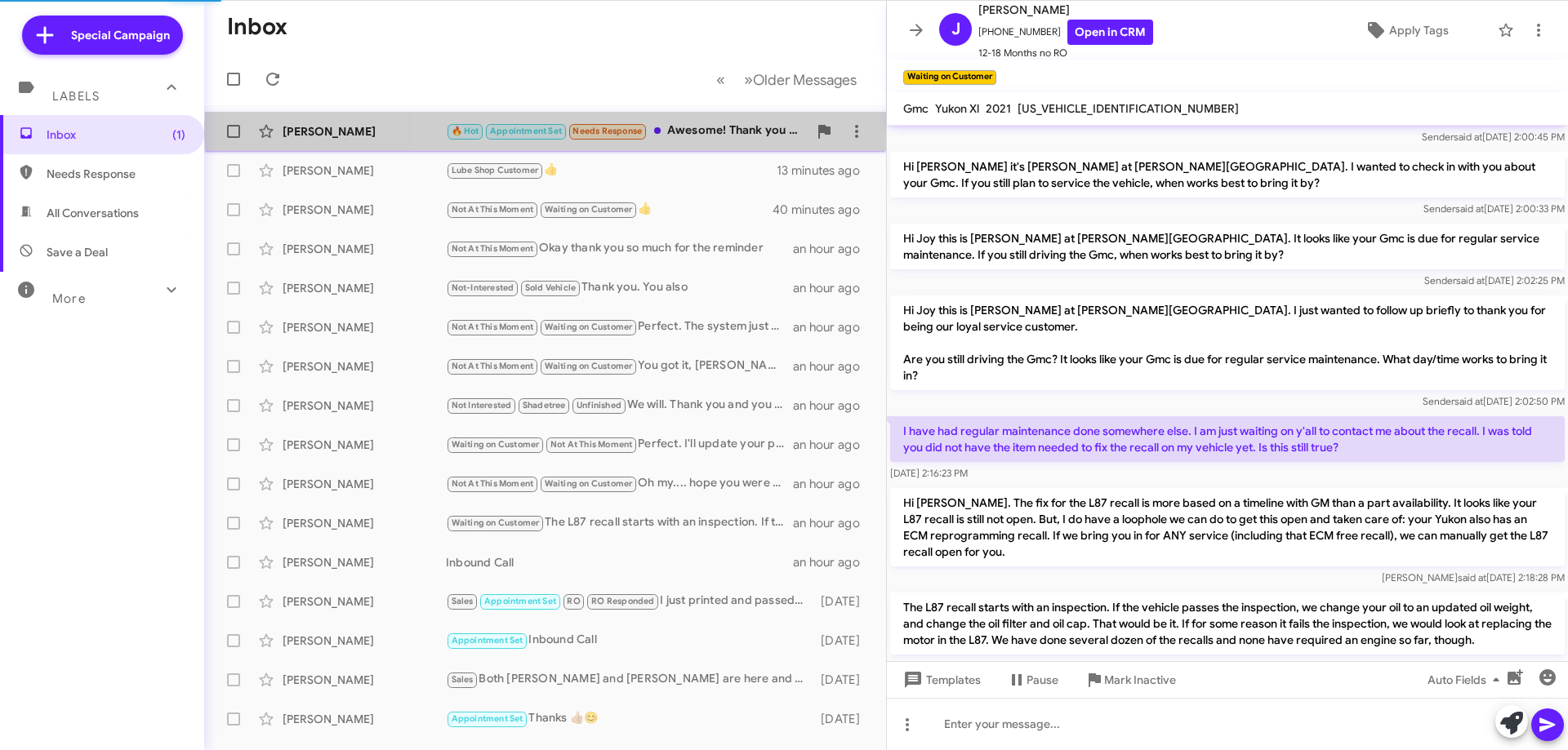
click at [707, 131] on div "🔥 Hot Appointment Set Needs Response Awesome! Thank you so much again for reach…" at bounding box center [626, 131] width 362 height 19
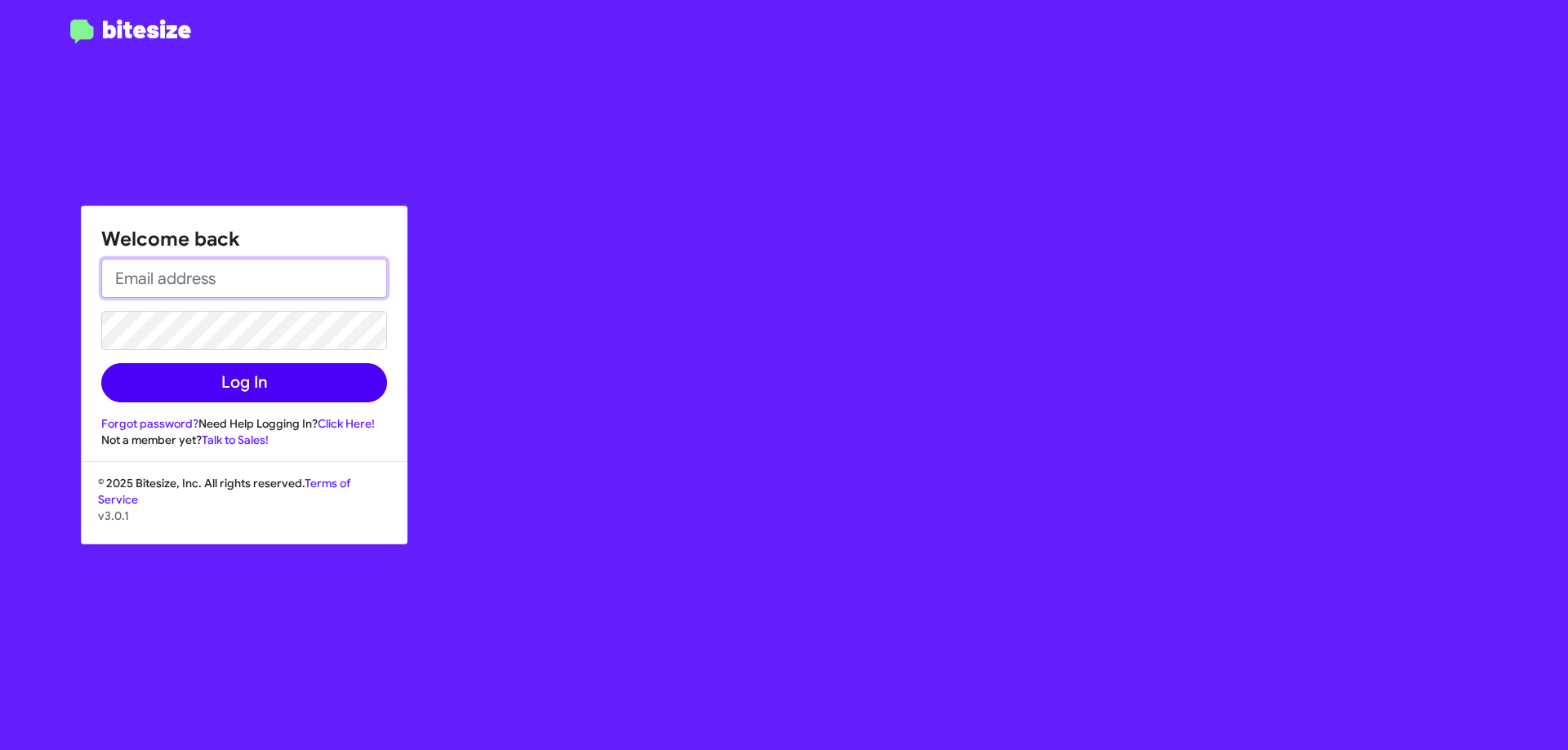
type input "[EMAIL_ADDRESS][DOMAIN_NAME]"
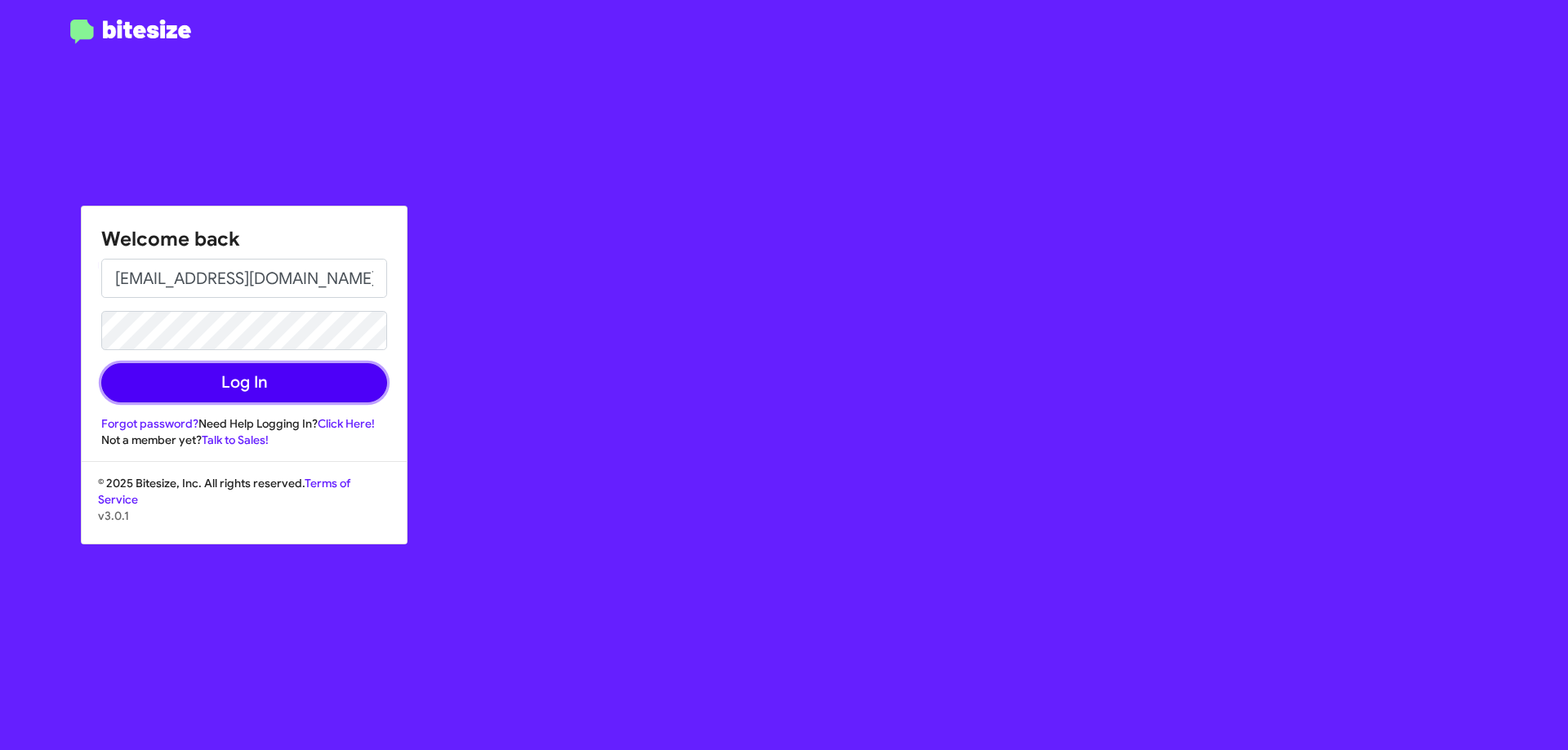
click at [293, 372] on button "Log In" at bounding box center [244, 383] width 286 height 39
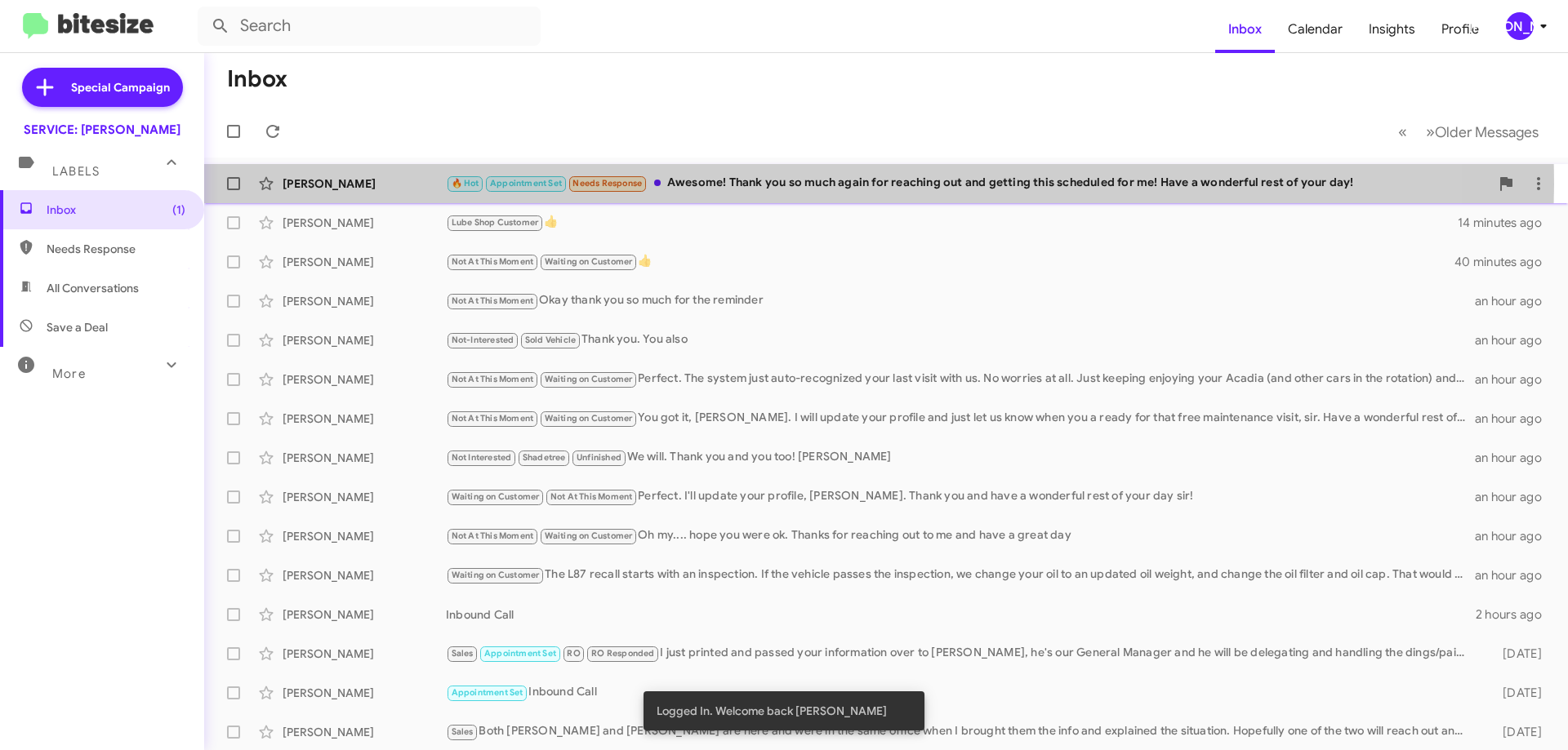
click at [782, 184] on div "🔥 Hot Appointment Set Needs Response Awesome! Thank you so much again for reach…" at bounding box center [967, 183] width 1044 height 19
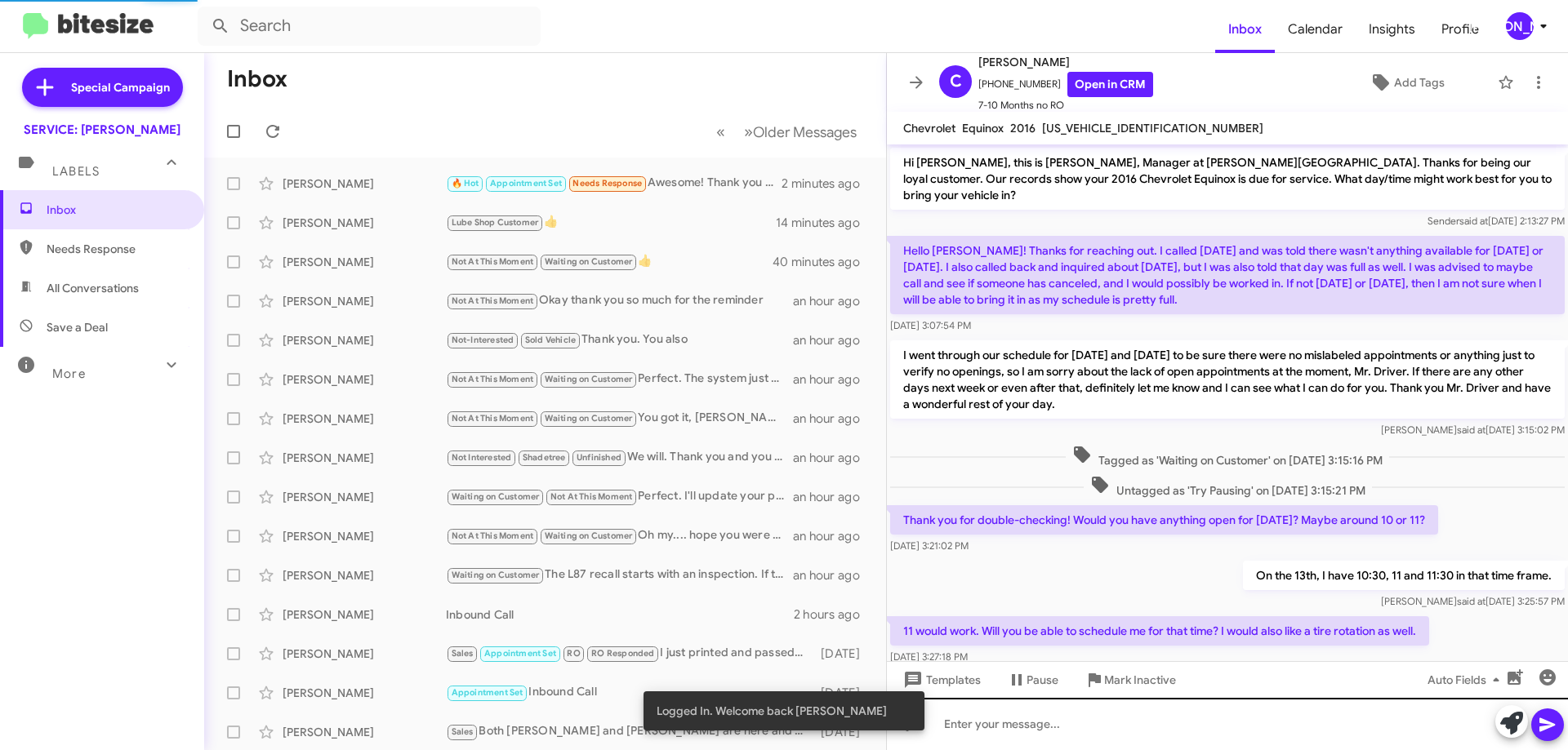
scroll to position [228, 0]
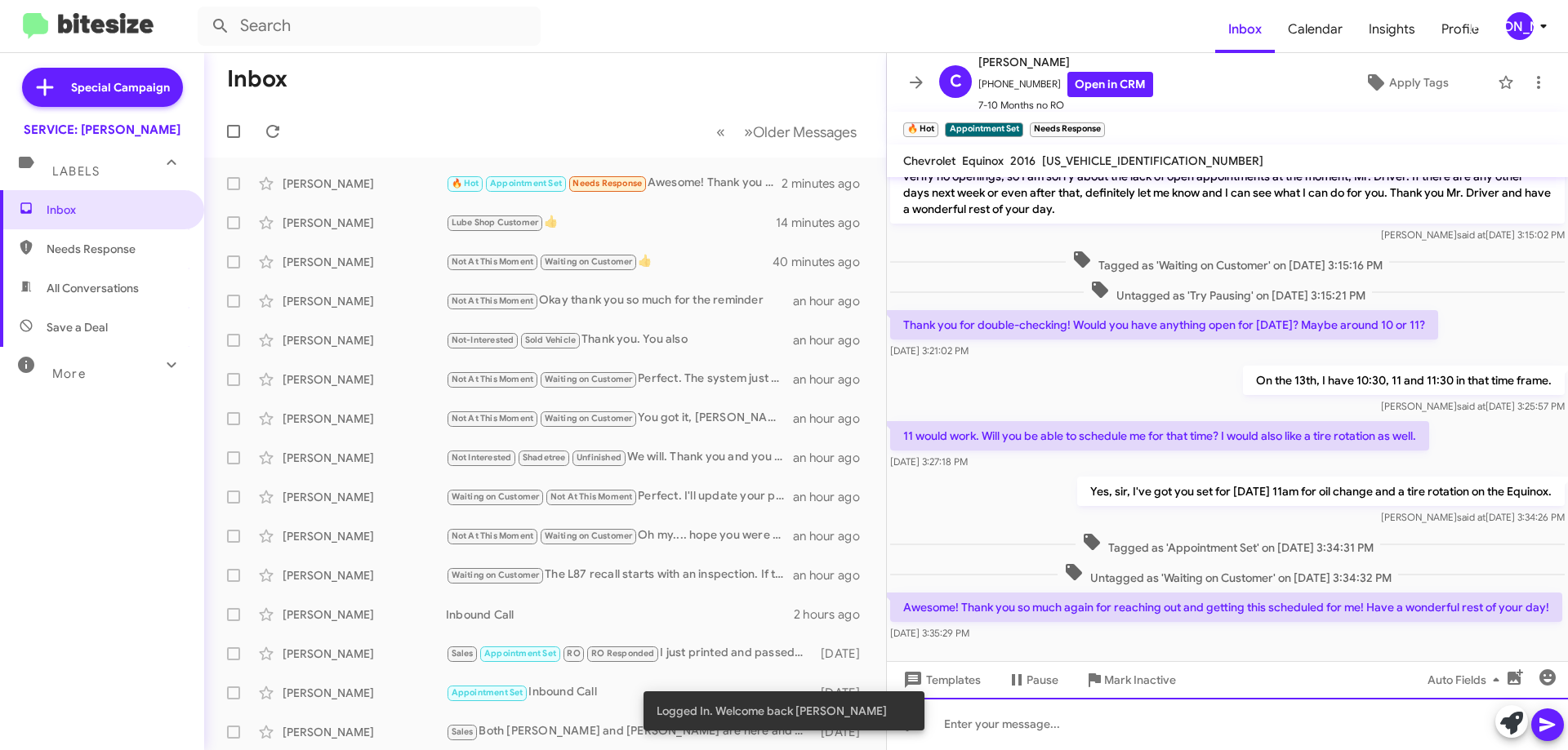
click at [1139, 740] on div at bounding box center [1227, 724] width 681 height 52
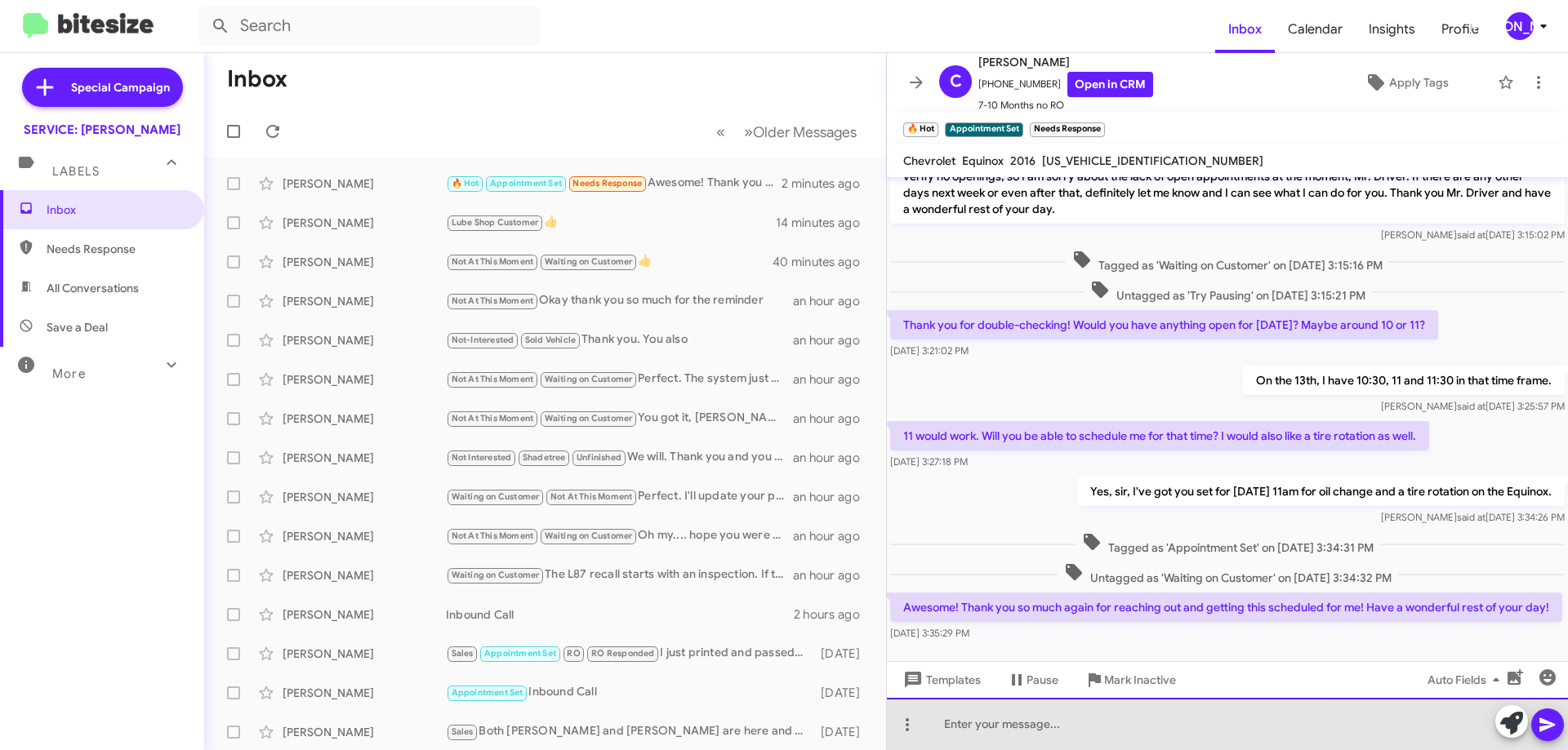
click at [1138, 737] on div at bounding box center [1227, 724] width 681 height 52
click at [1135, 736] on div at bounding box center [1227, 724] width 681 height 52
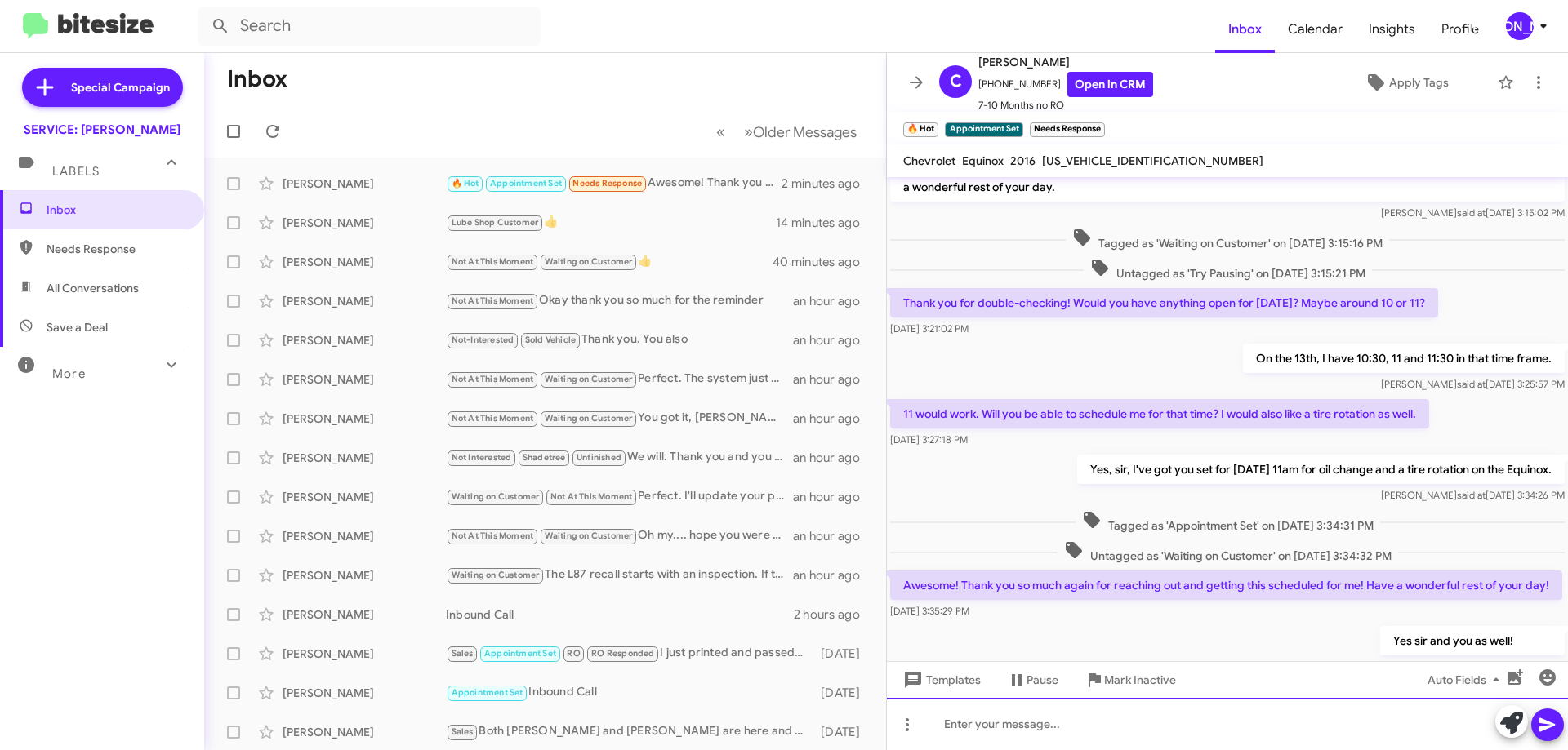
scroll to position [320, 0]
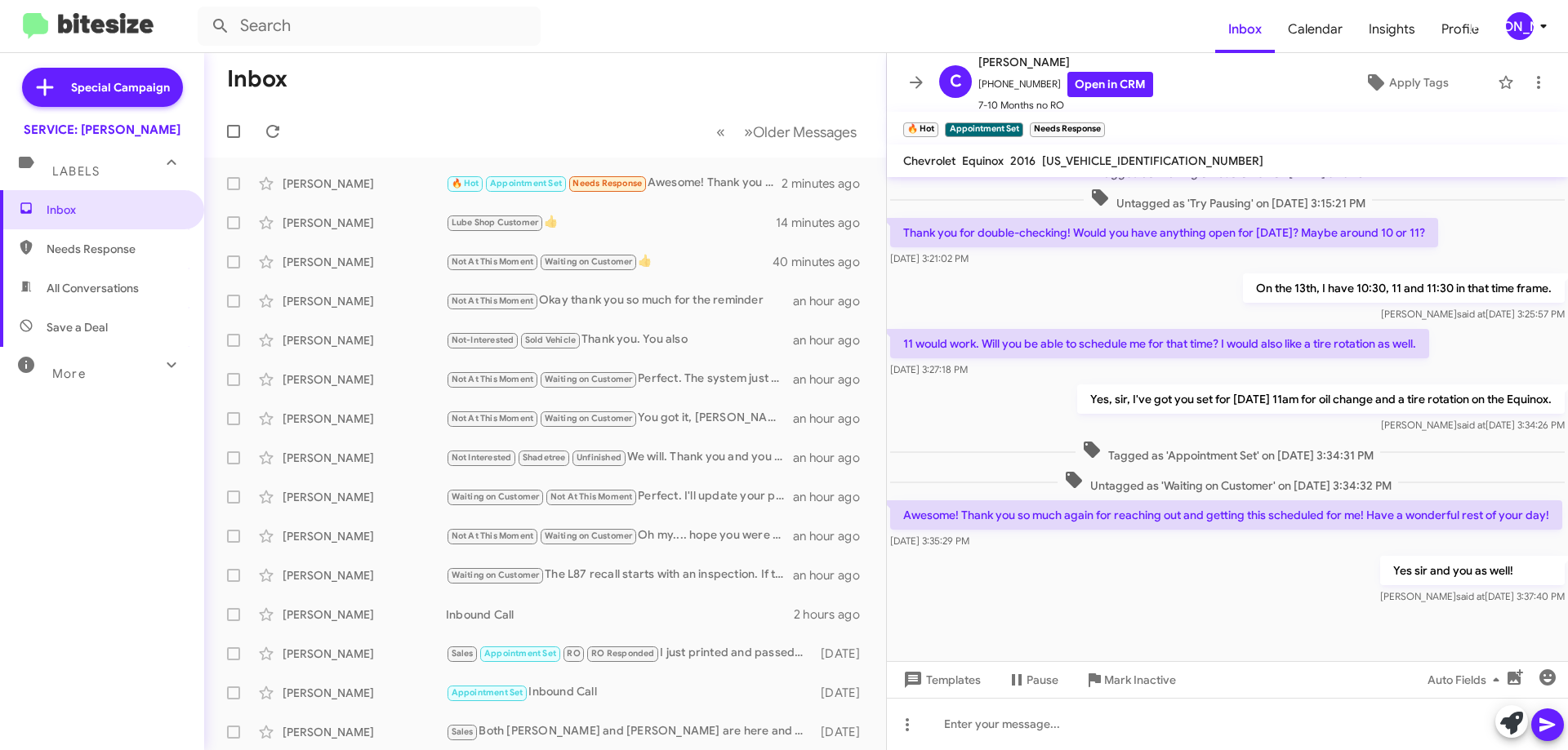
drag, startPoint x: 934, startPoint y: 124, endPoint x: 957, endPoint y: 116, distance: 24.4
click at [934, 124] on span "×" at bounding box center [934, 122] width 10 height 19
click at [1062, 117] on span "×" at bounding box center [1061, 122] width 13 height 19
click at [1536, 79] on span at bounding box center [1538, 82] width 33 height 19
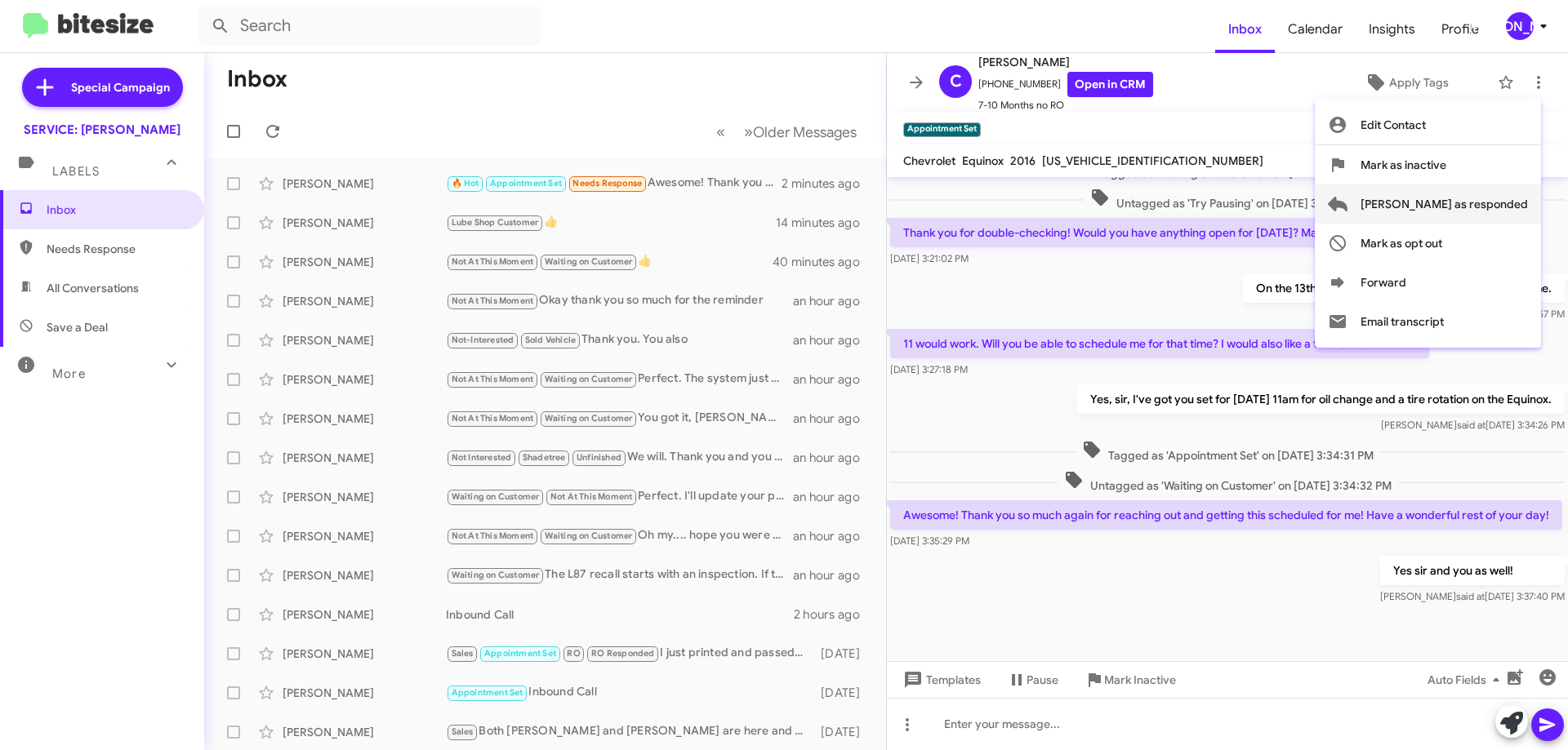
click at [1487, 203] on span "[PERSON_NAME] as responded" at bounding box center [1444, 204] width 168 height 39
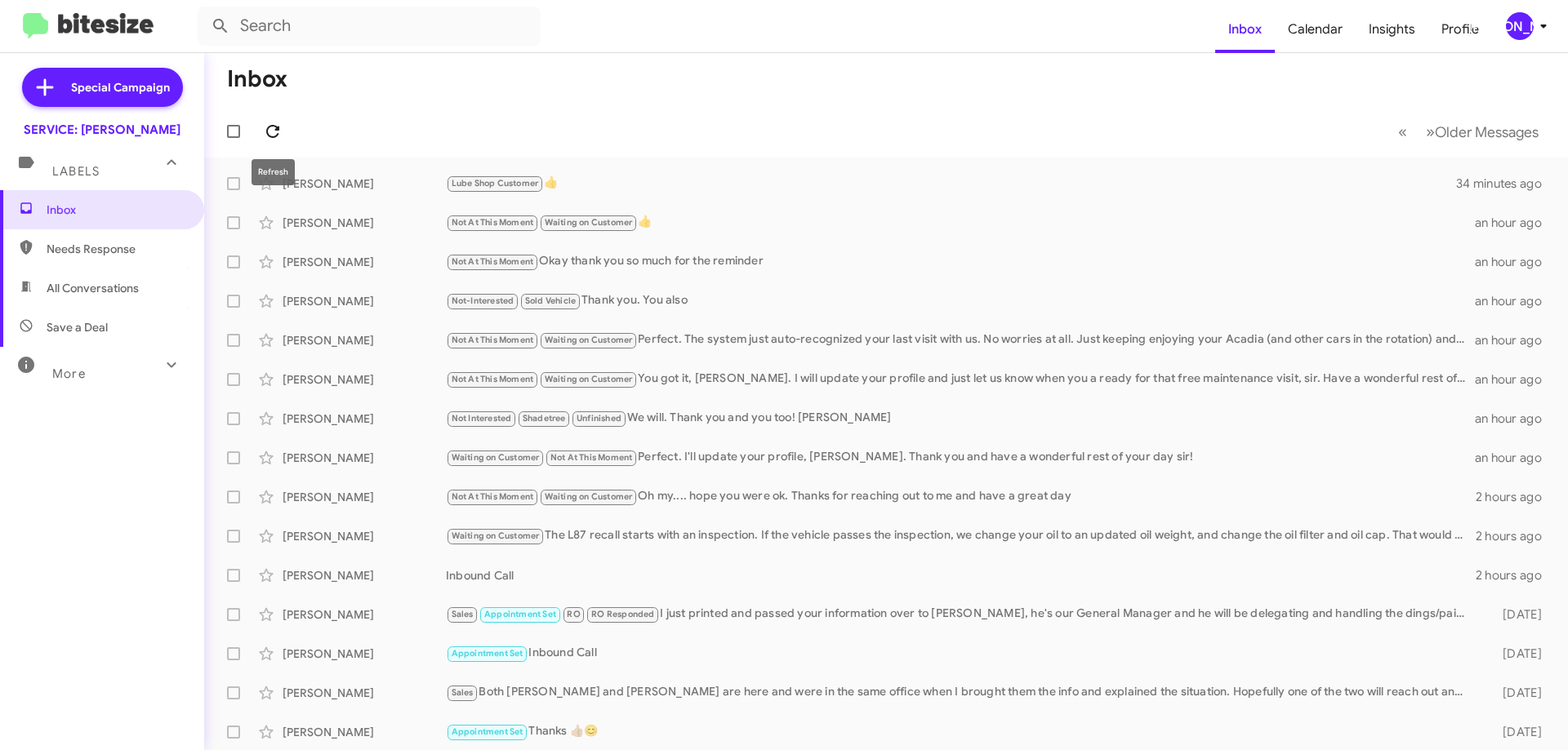
click at [277, 131] on icon at bounding box center [273, 131] width 13 height 13
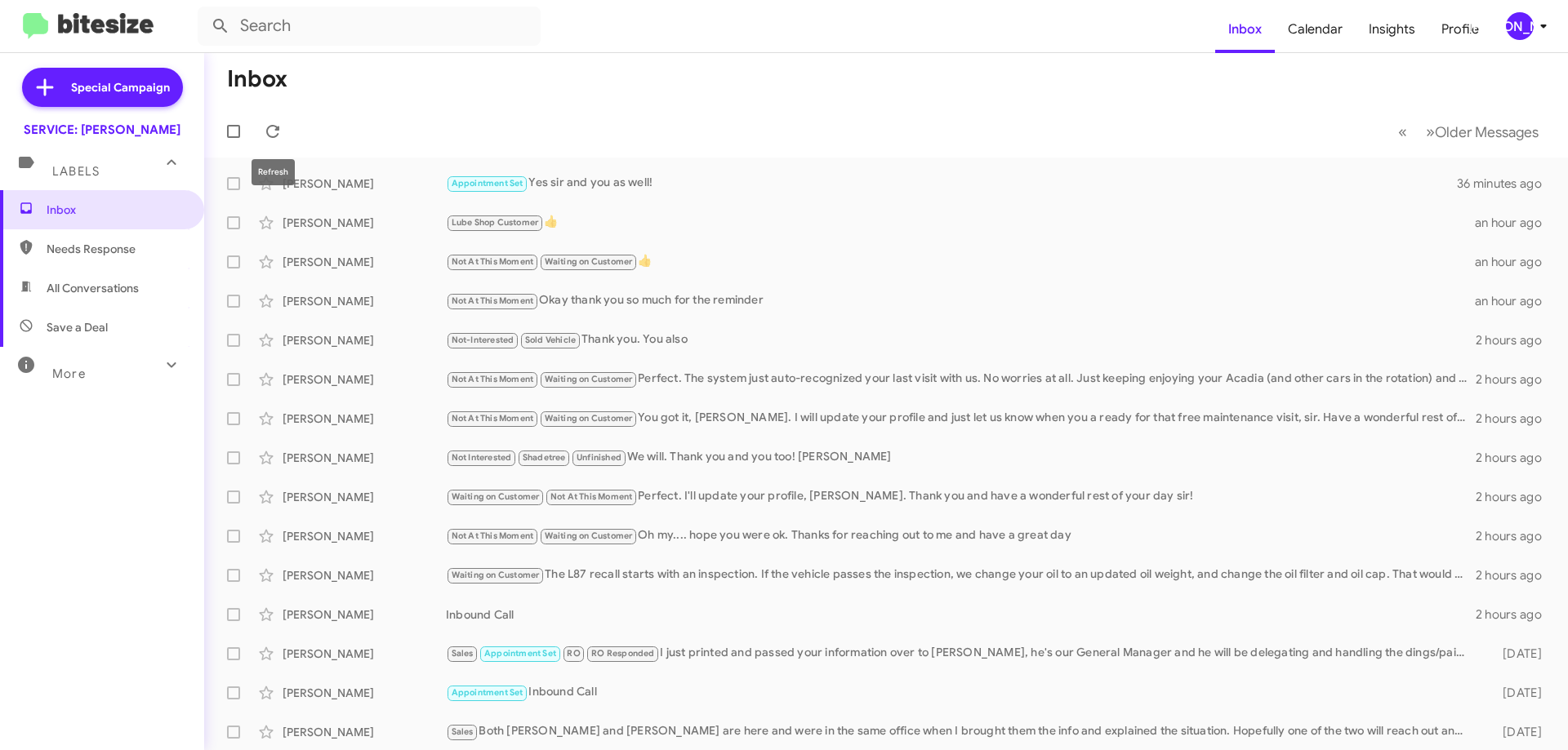
drag, startPoint x: 276, startPoint y: 131, endPoint x: 260, endPoint y: 144, distance: 20.6
click at [275, 131] on icon at bounding box center [273, 131] width 19 height 19
click at [86, 301] on span "All Conversations" at bounding box center [101, 288] width 204 height 39
type input "in:all-conversations"
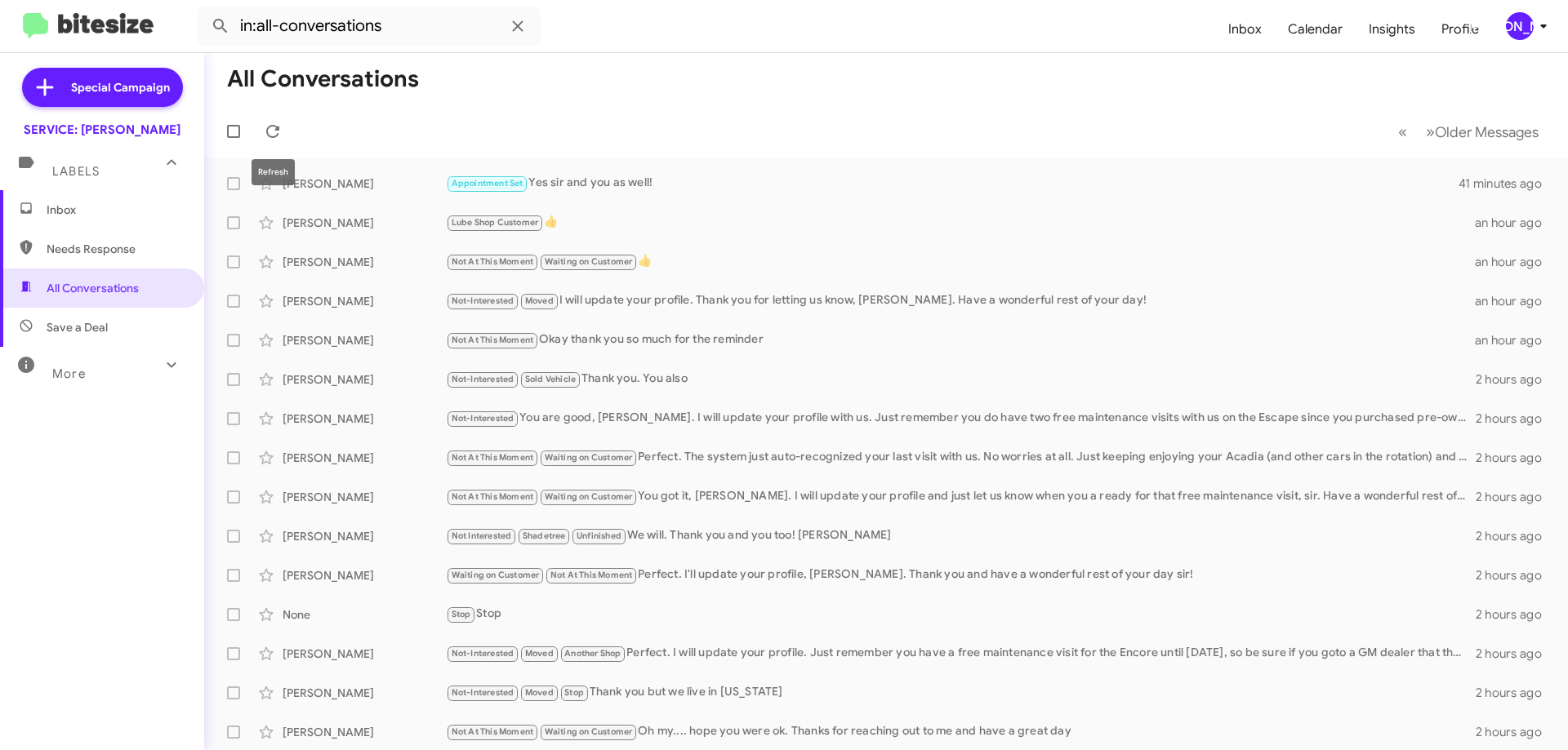
click at [290, 125] on mat-toolbar-row "« Previous » Next Older Messages" at bounding box center [885, 131] width 1363 height 52
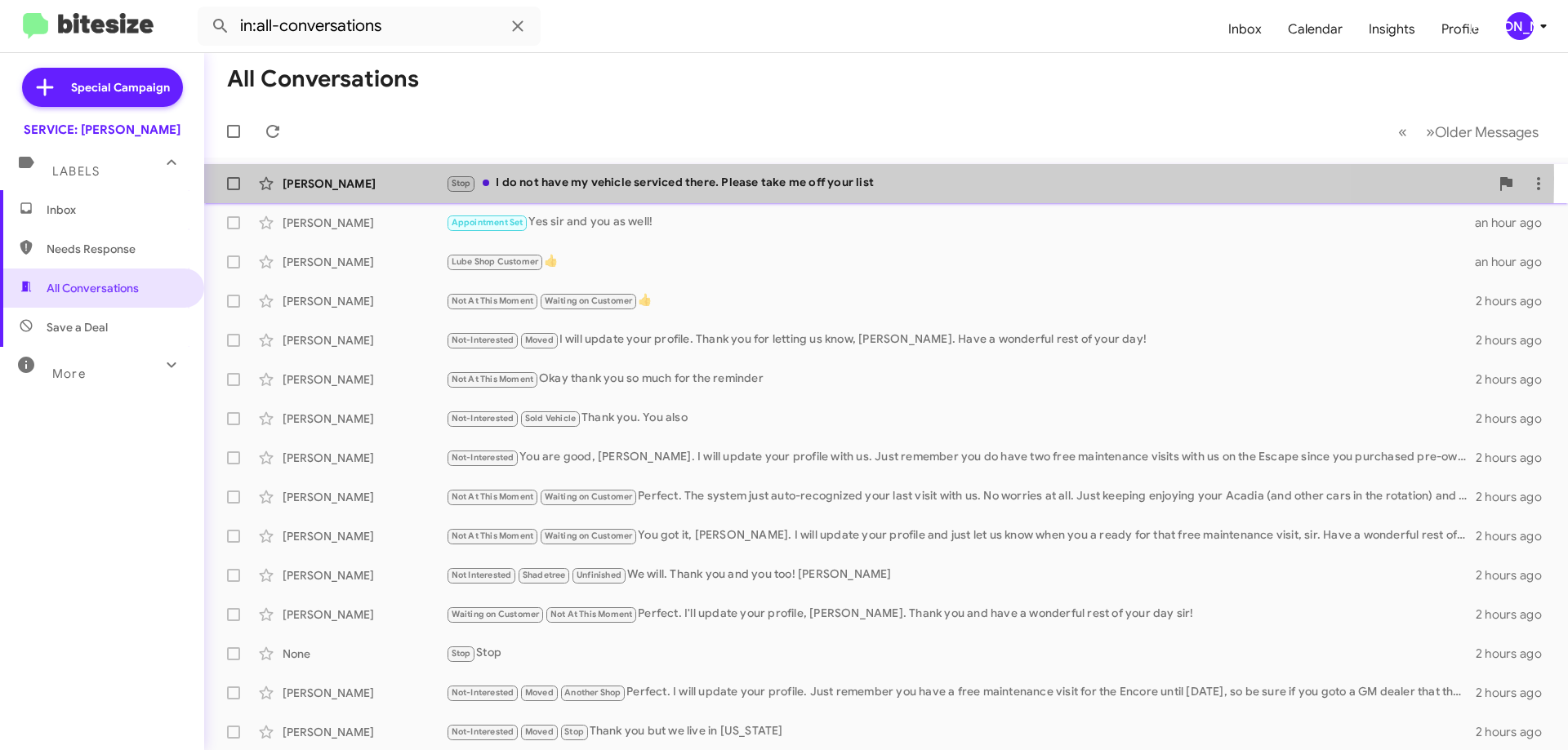
click at [726, 178] on div "Stop I do not have my vehicle serviced there. Please take me off your list" at bounding box center [967, 183] width 1044 height 19
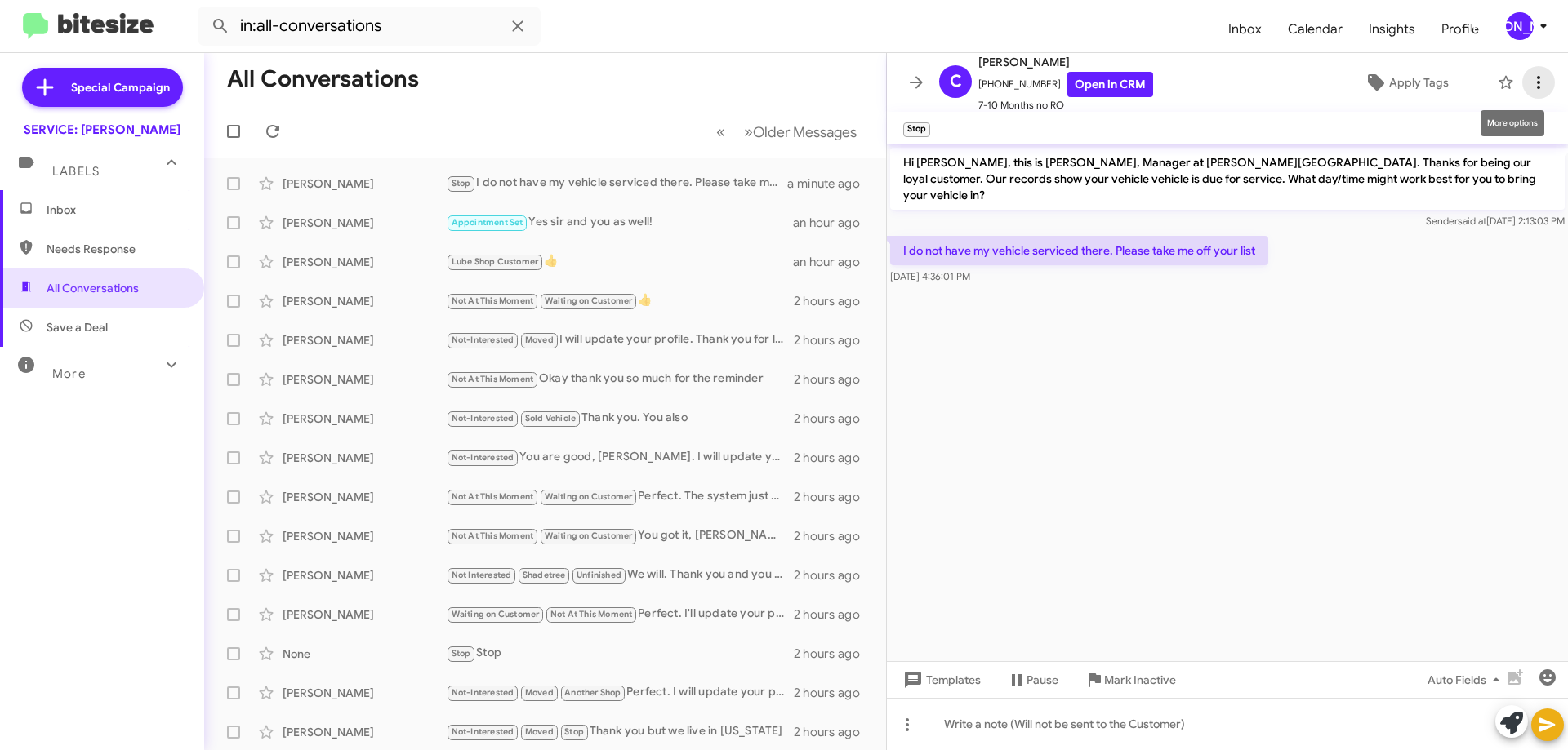
click at [1537, 80] on span at bounding box center [1538, 82] width 33 height 19
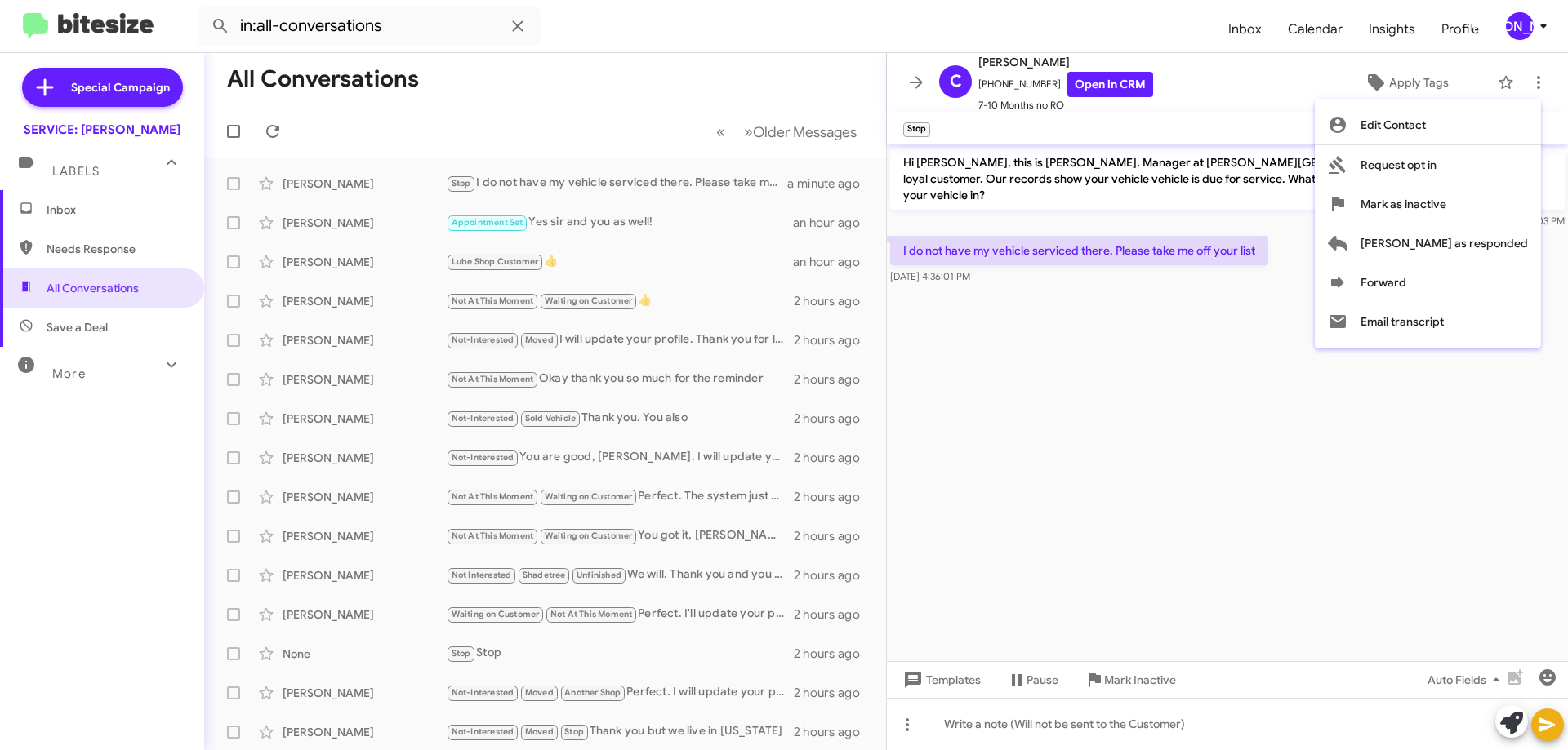
click at [1388, 79] on div at bounding box center [784, 375] width 1568 height 750
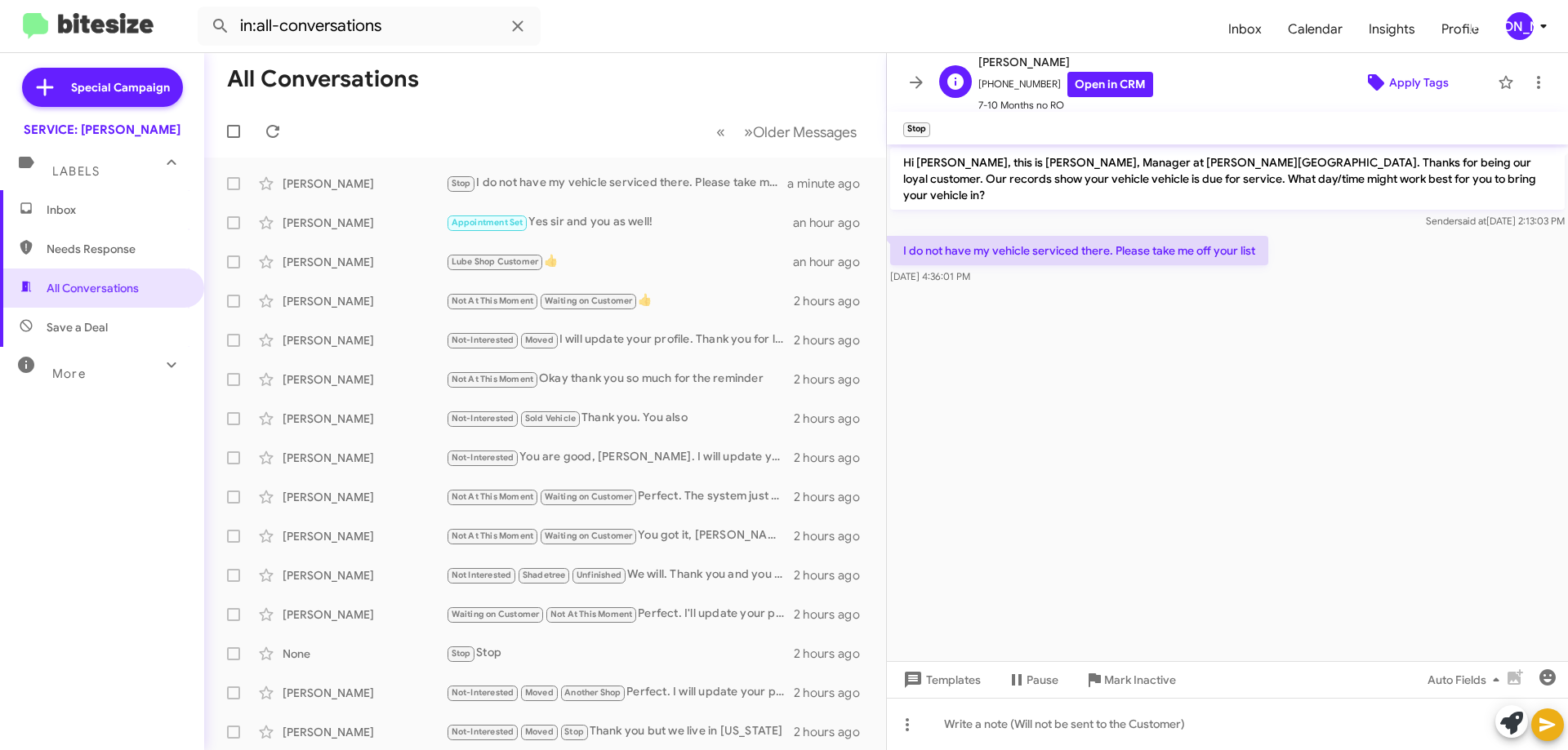
click at [1392, 81] on span "Apply Tags" at bounding box center [1419, 82] width 60 height 29
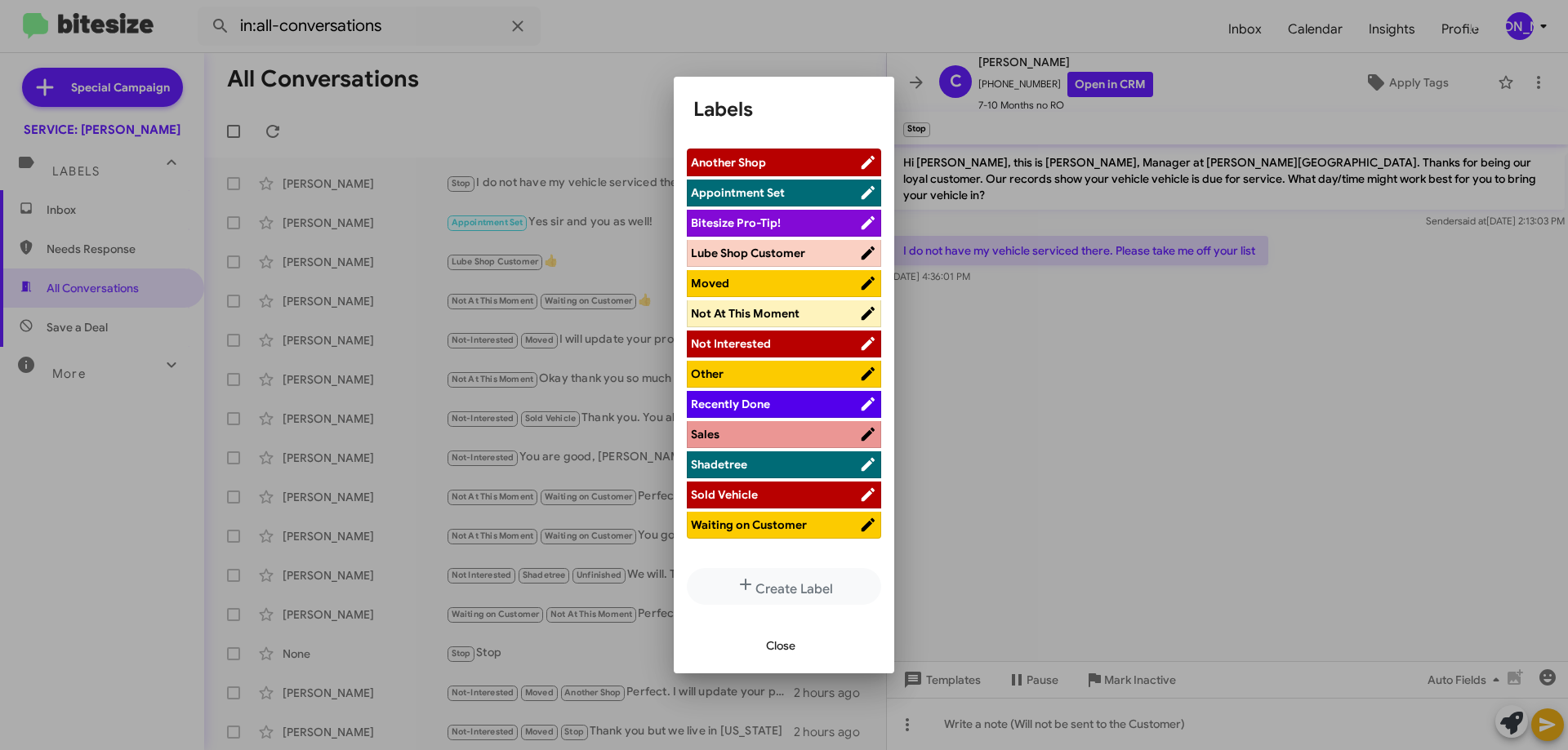
click at [785, 489] on span "Sold Vehicle" at bounding box center [775, 495] width 169 height 17
click at [787, 489] on span "Sold Vehicle" at bounding box center [768, 495] width 154 height 17
click at [766, 469] on span "Shadetree" at bounding box center [775, 464] width 169 height 17
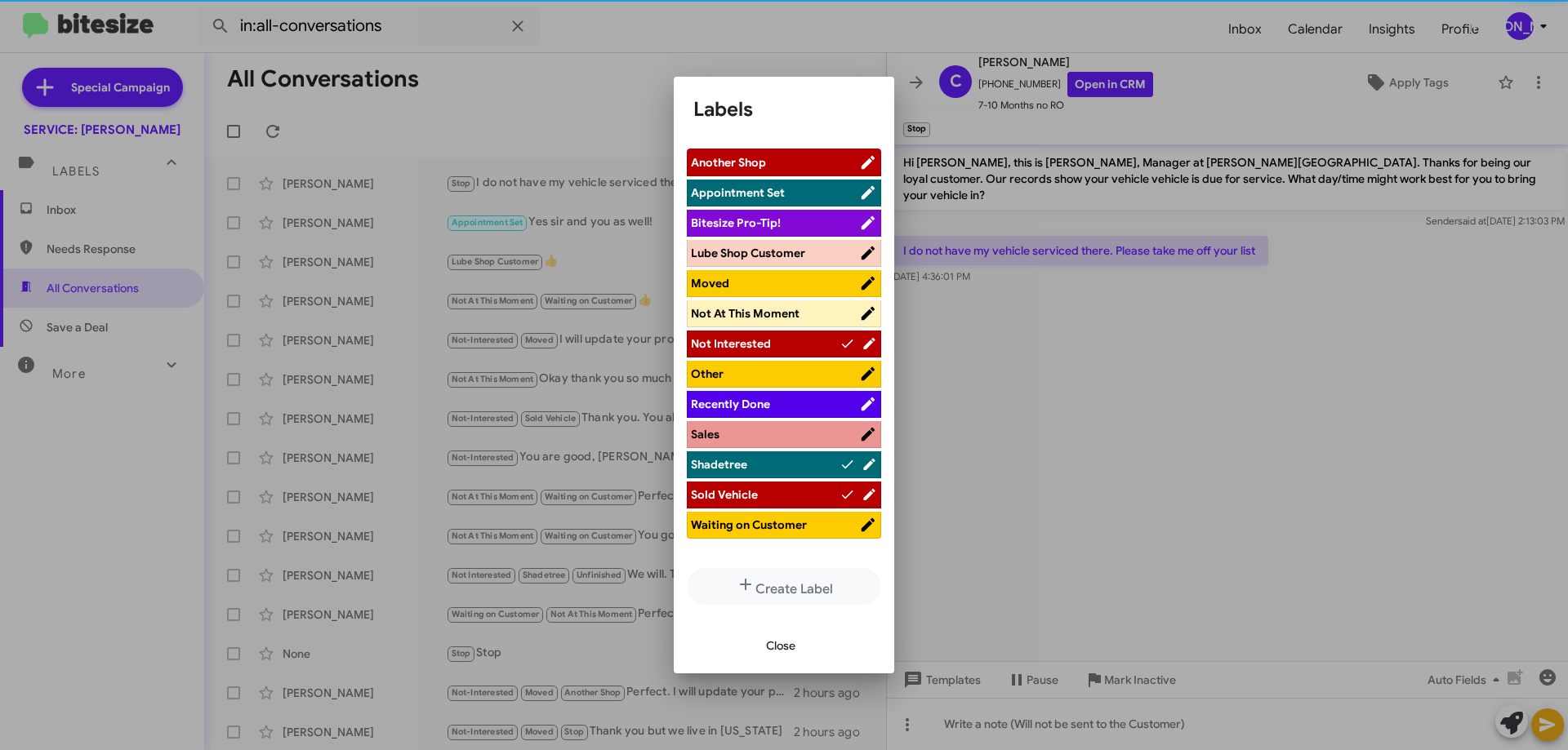
click at [809, 496] on span "Sold Vehicle" at bounding box center [765, 495] width 148 height 17
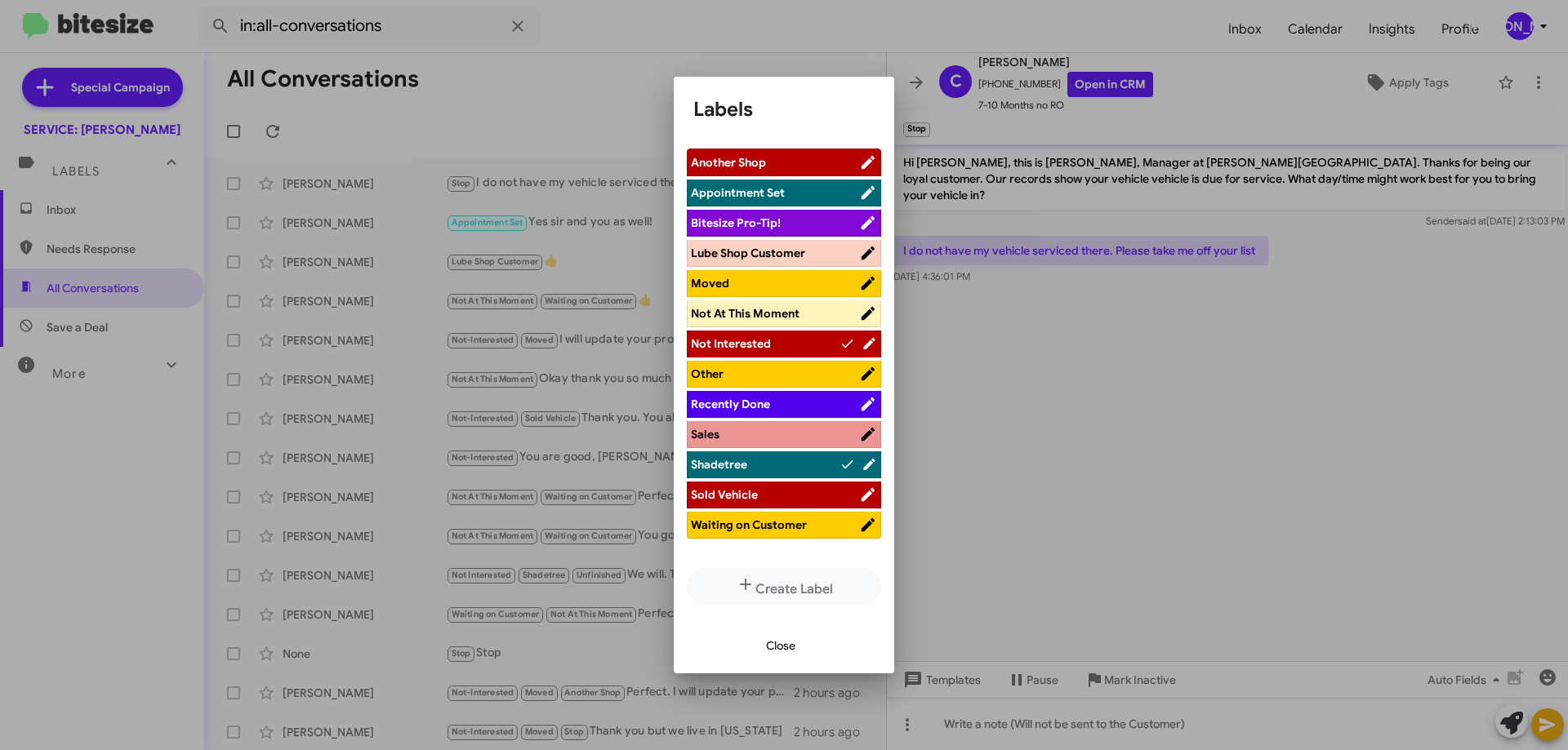
click at [772, 641] on span "Close" at bounding box center [780, 645] width 29 height 29
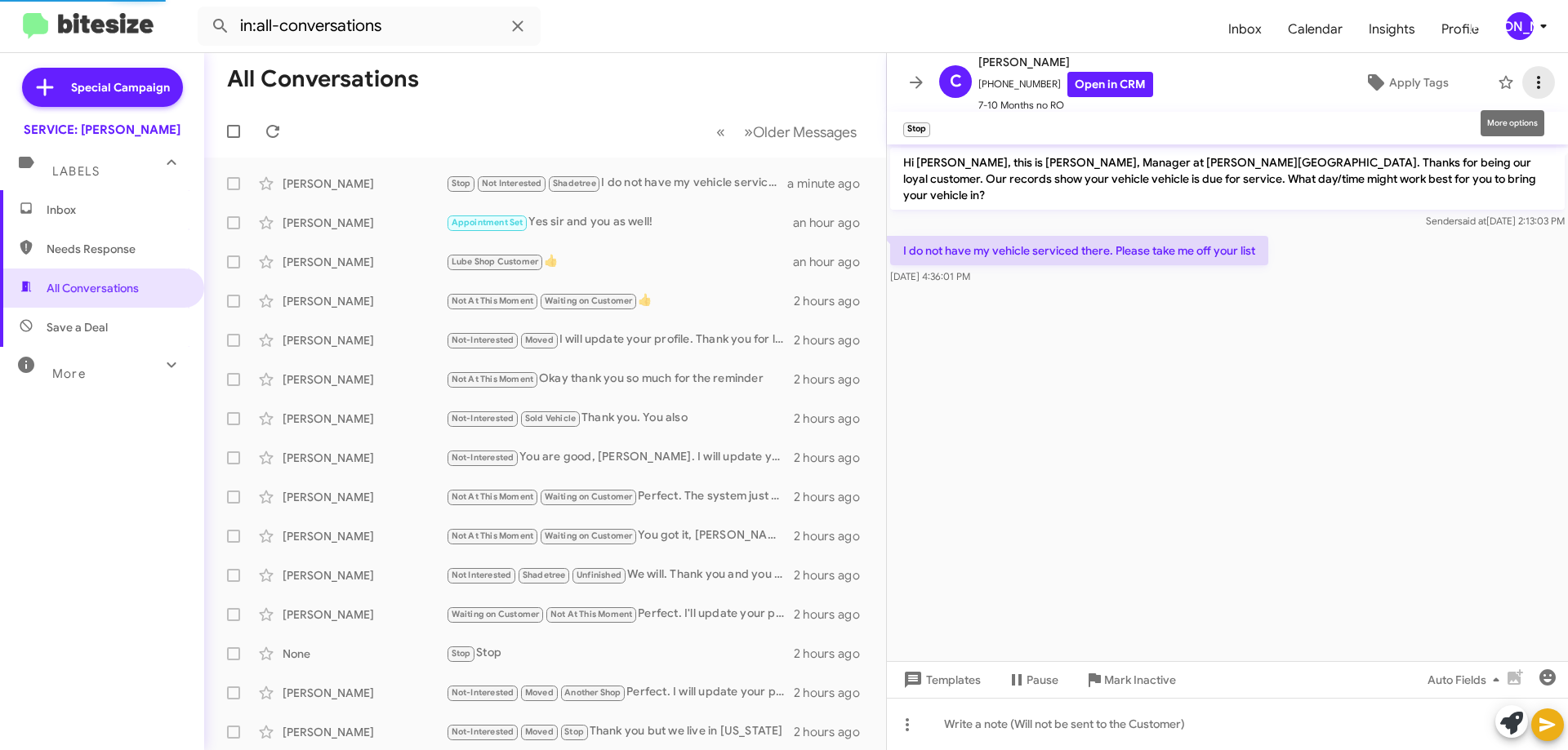
click at [1531, 81] on icon at bounding box center [1538, 82] width 19 height 19
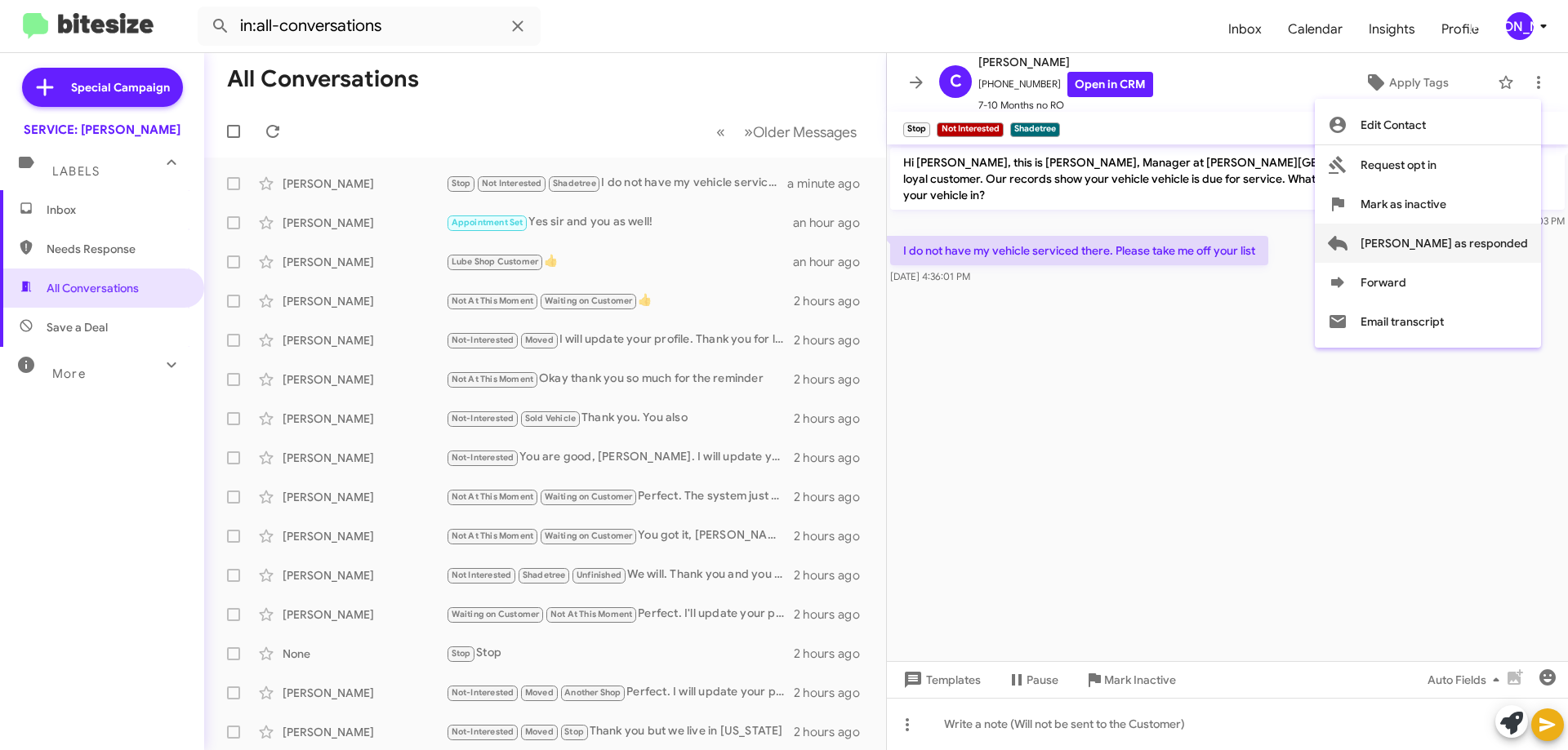
click at [1479, 246] on span "[PERSON_NAME] as responded" at bounding box center [1444, 244] width 168 height 39
